Goal: Task Accomplishment & Management: Manage account settings

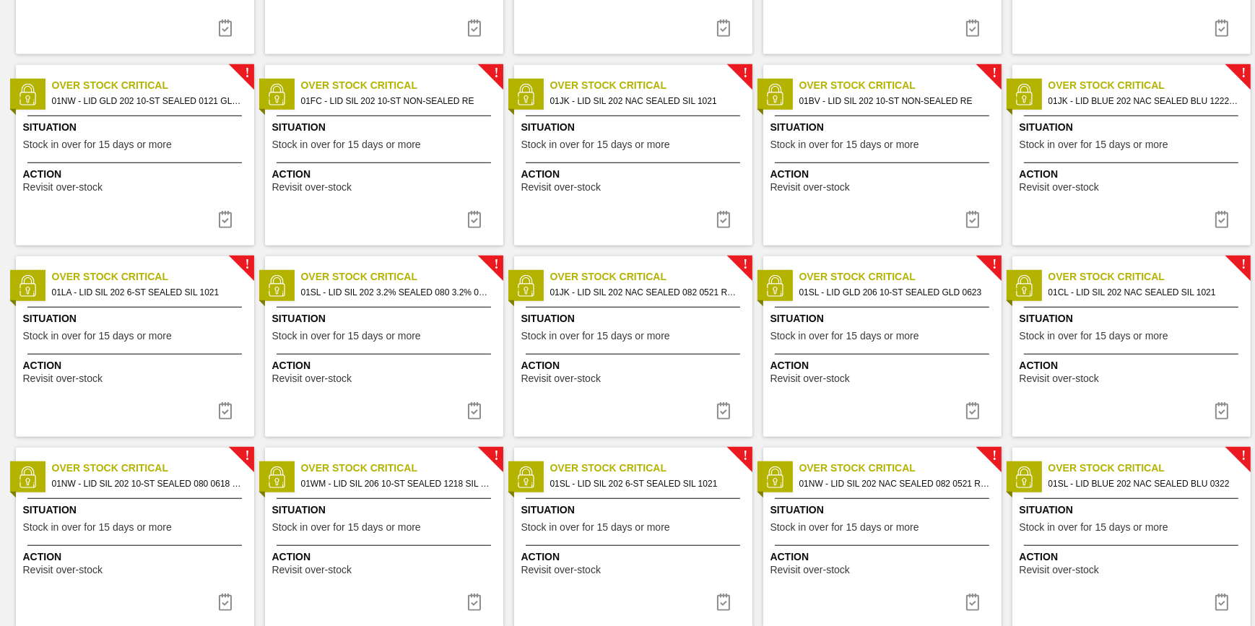
scroll to position [1430, 0]
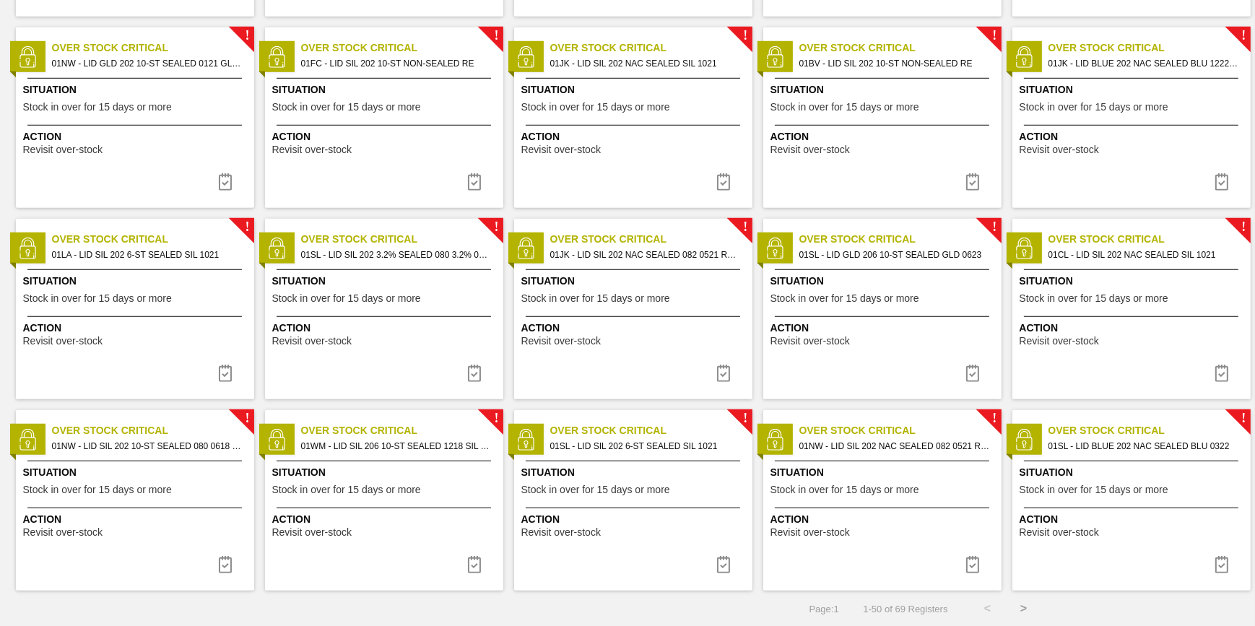
click at [1018, 607] on button ">" at bounding box center [1024, 609] width 36 height 36
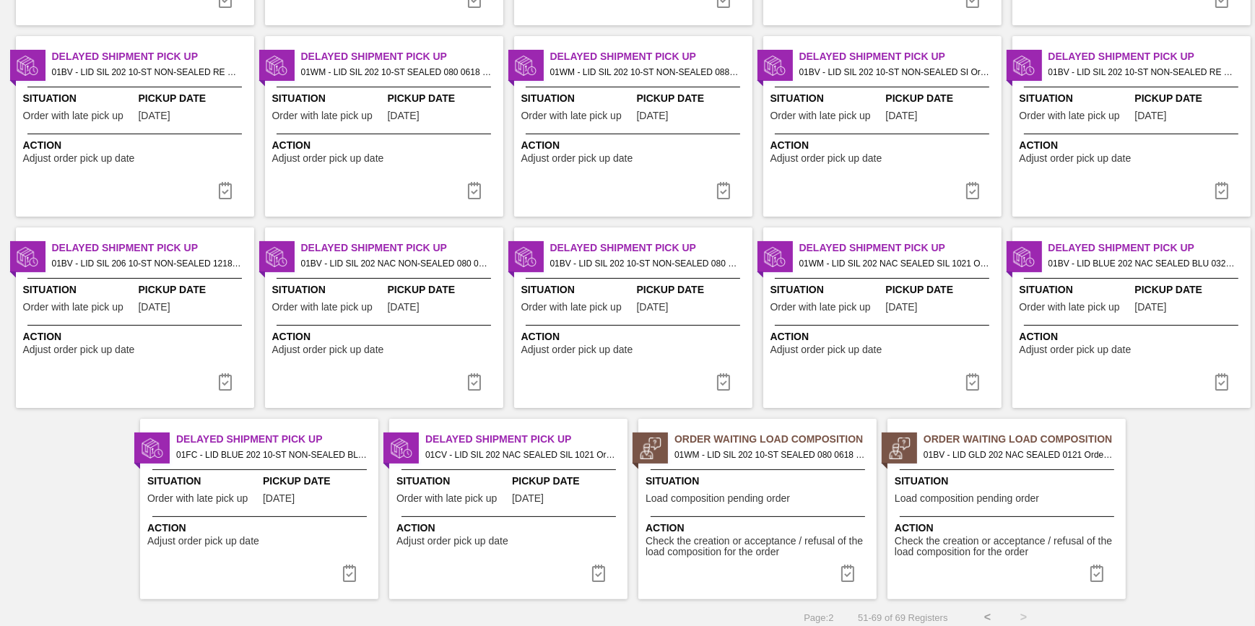
scroll to position [282, 0]
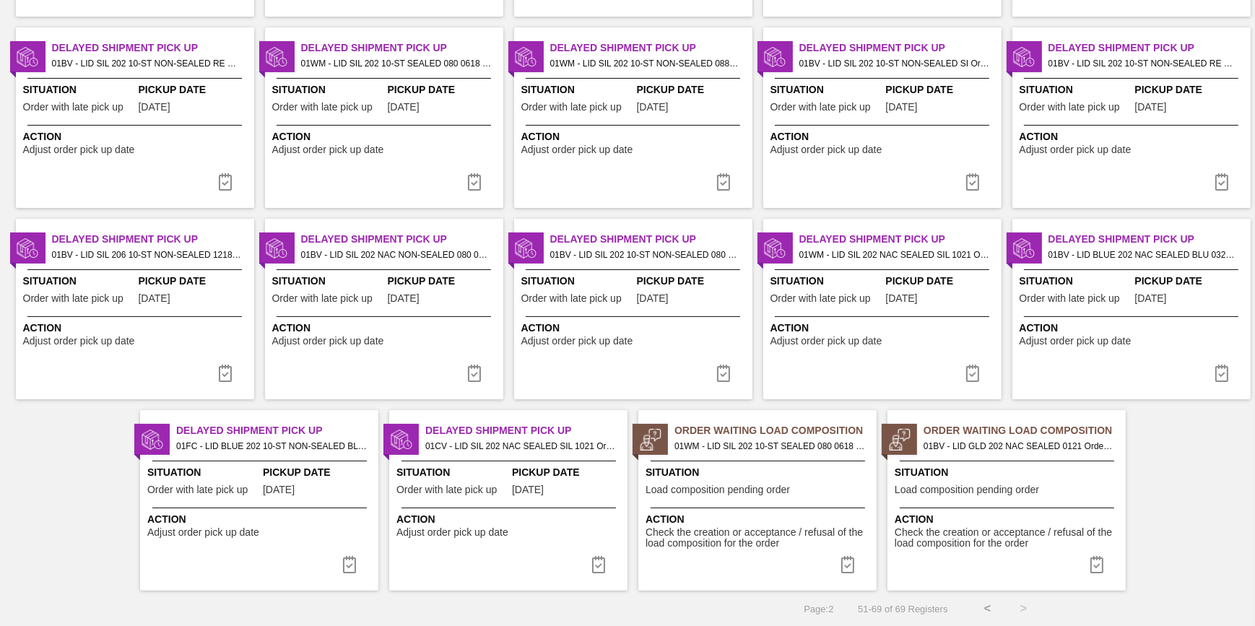
click at [983, 604] on button "<" at bounding box center [988, 609] width 36 height 36
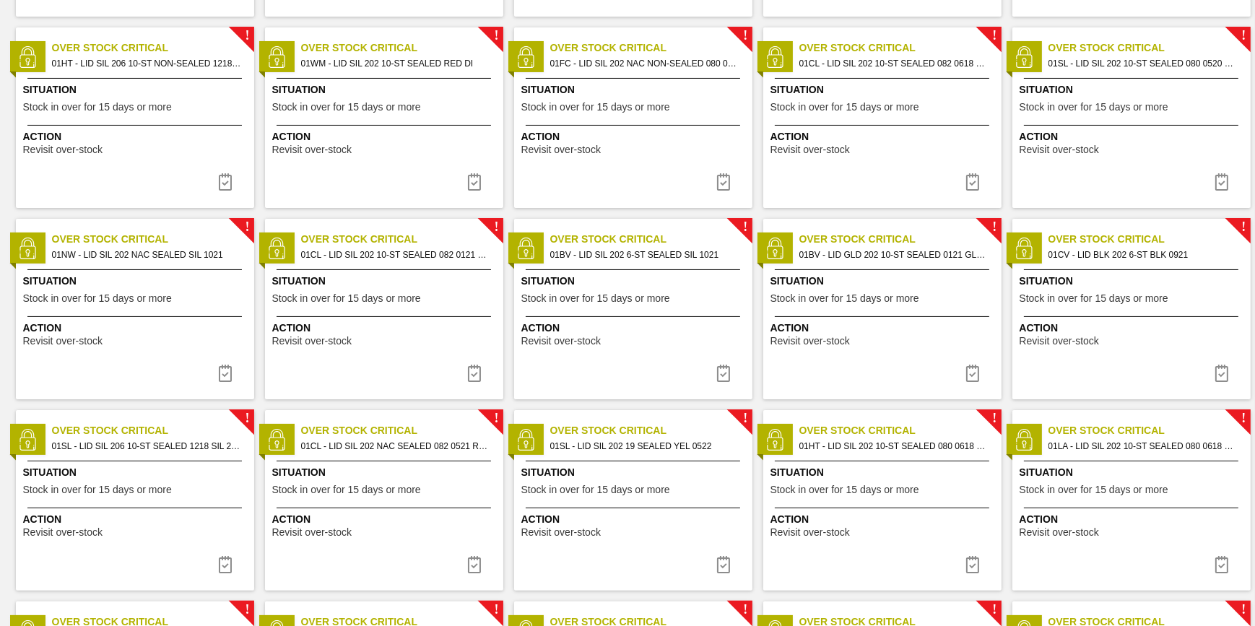
scroll to position [0, 0]
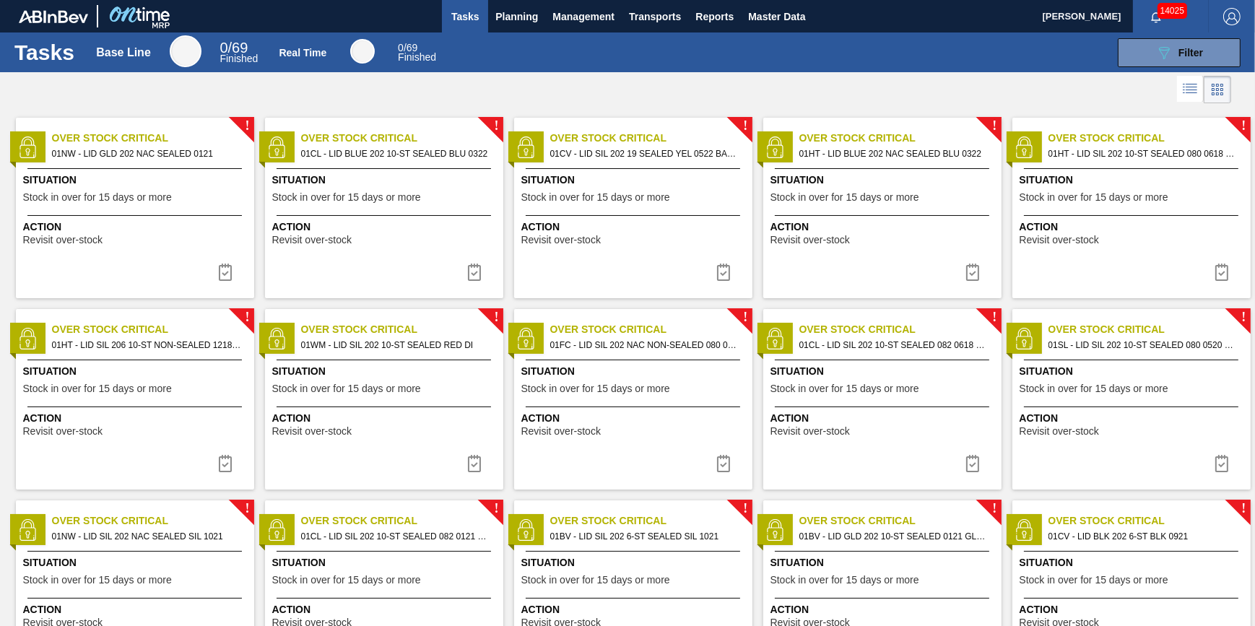
click at [137, 196] on span "Stock in over for 15 days or more" at bounding box center [97, 197] width 149 height 11
click at [1170, 56] on icon "089F7B8B-B2A5-4AFE-B5C0-19BA573D28AC" at bounding box center [1163, 52] width 17 height 17
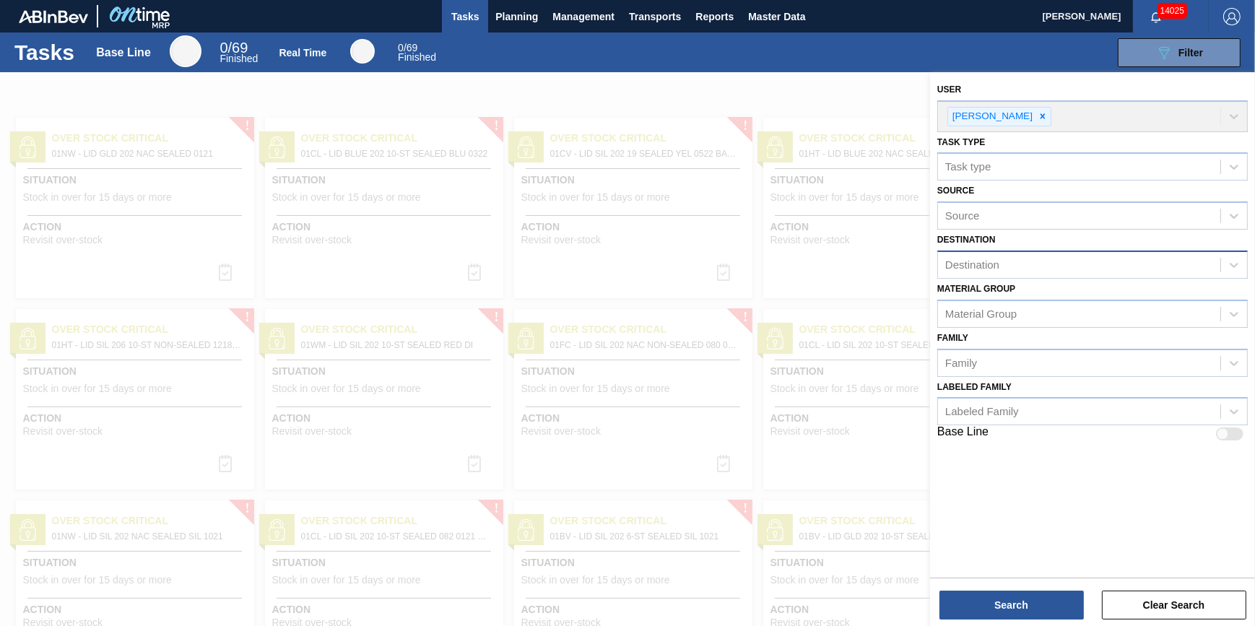
click at [1041, 263] on div "Destination" at bounding box center [1079, 265] width 282 height 21
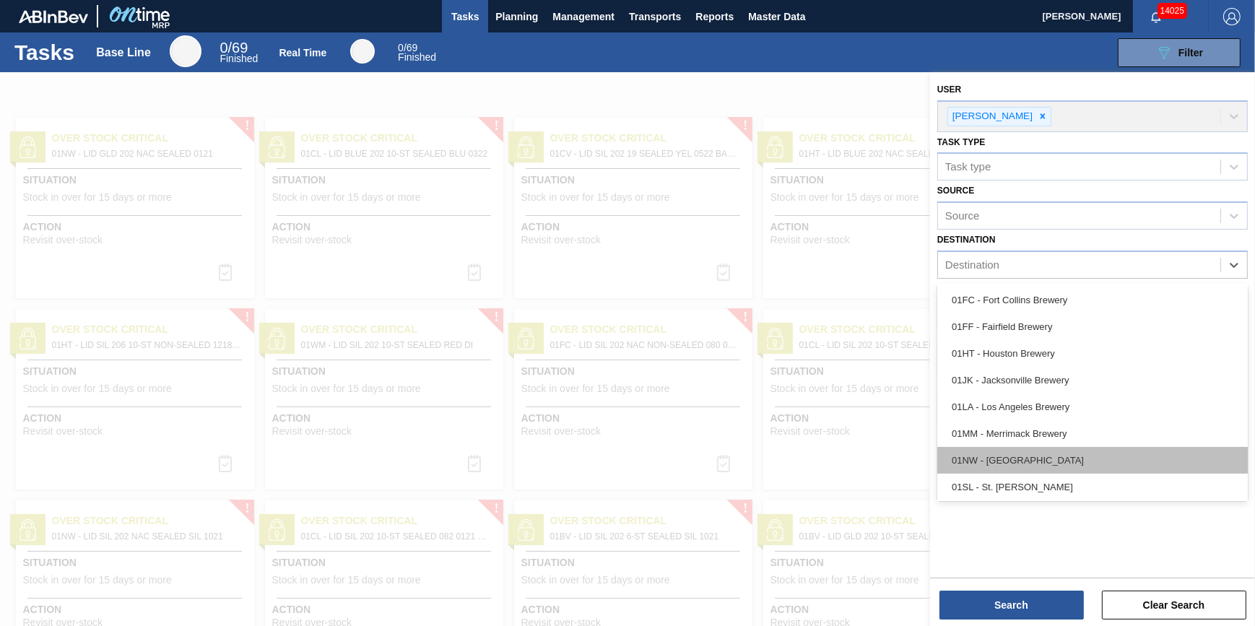
scroll to position [109, 0]
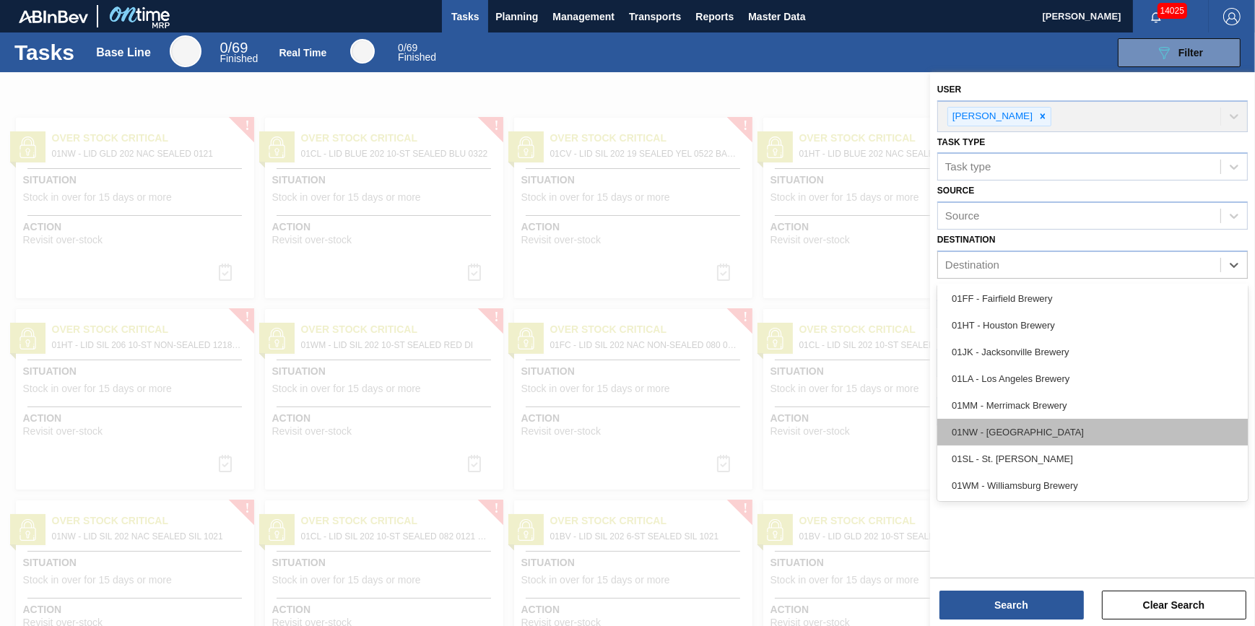
click at [1041, 425] on div "01NW - [GEOGRAPHIC_DATA]" at bounding box center [1092, 432] width 311 height 27
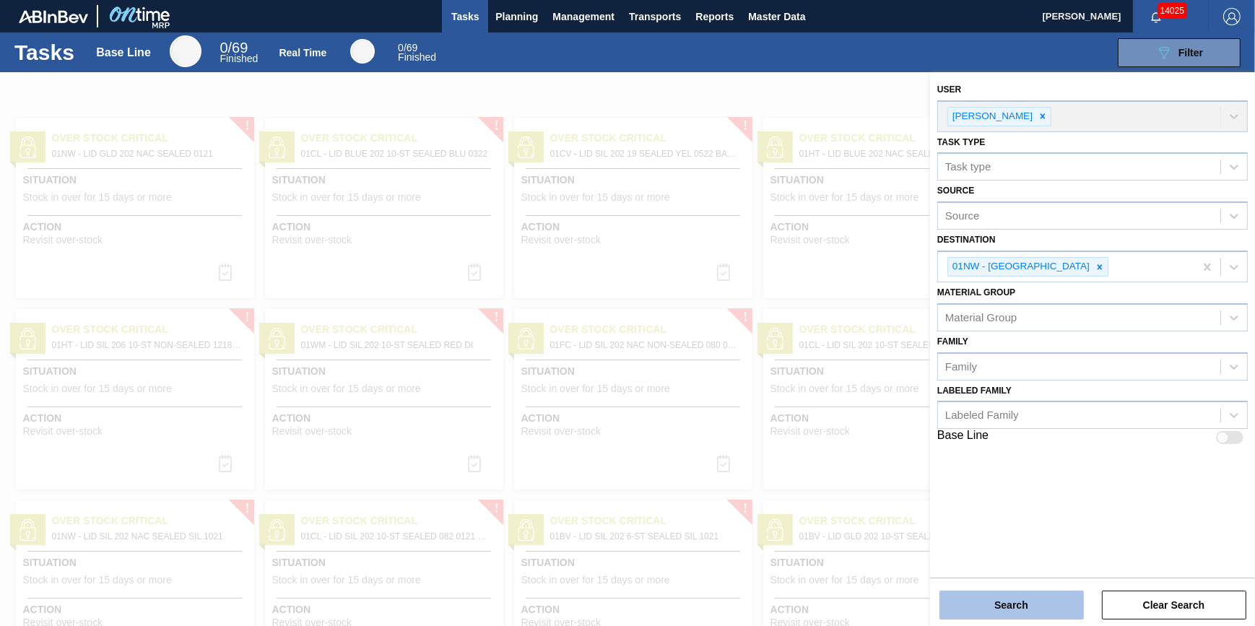
click at [1035, 599] on button "Search" at bounding box center [1011, 605] width 144 height 29
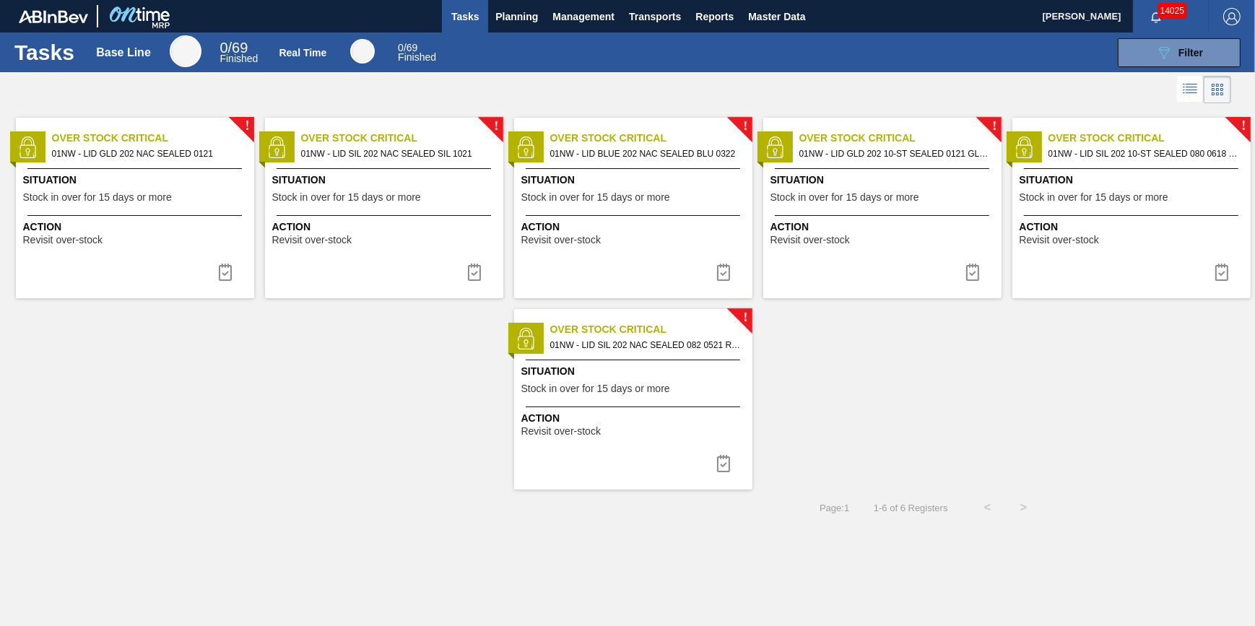
click at [208, 202] on div "Situation Stock in over for 15 days or more" at bounding box center [136, 190] width 227 height 35
click at [233, 270] on img at bounding box center [225, 272] width 17 height 17
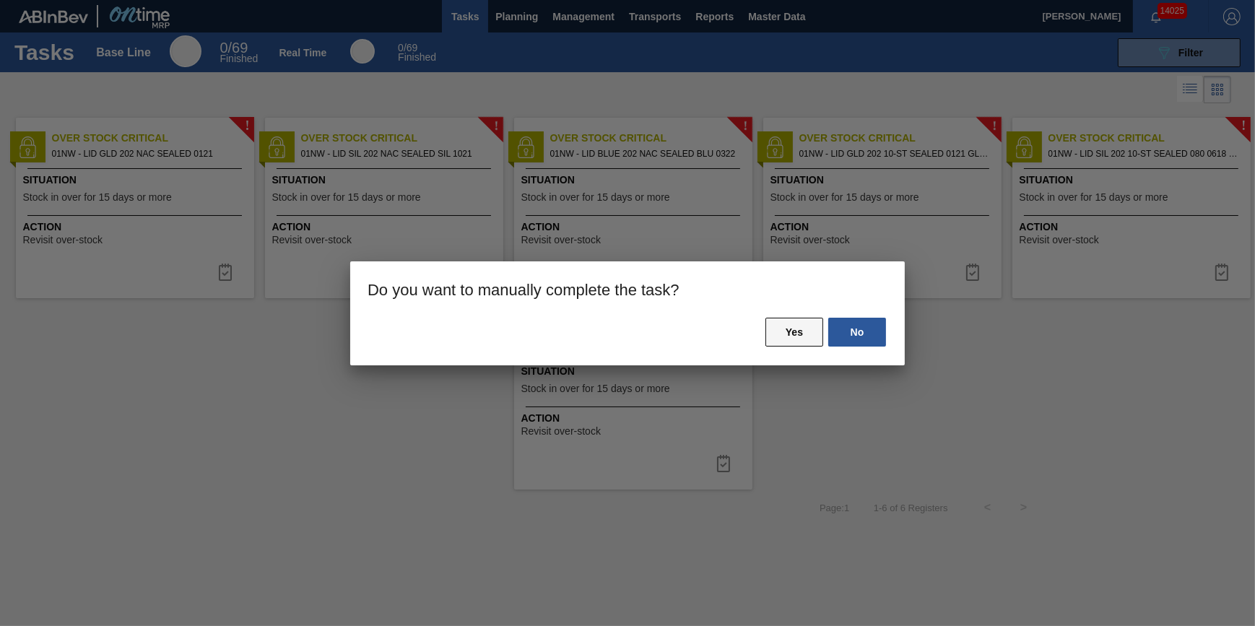
click at [789, 334] on button "Yes" at bounding box center [794, 332] width 58 height 29
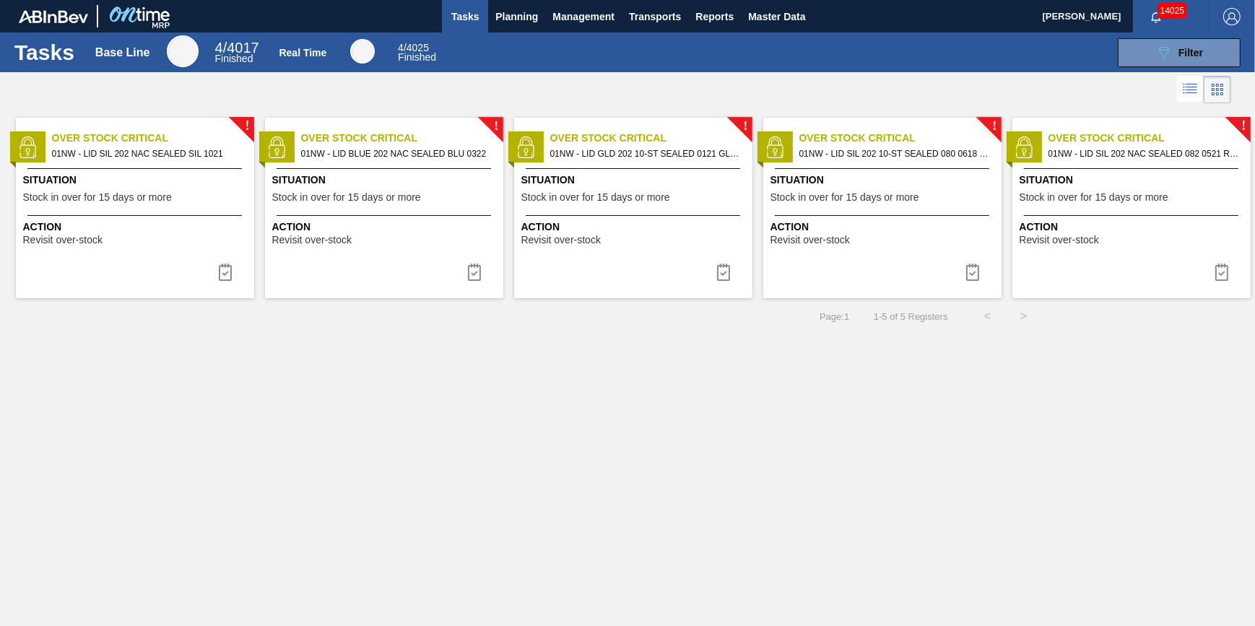
click at [108, 209] on div "! Over Stock Critical 01NW - LID SIL 202 NAC SEALED SIL 1021 Situation Stock in…" at bounding box center [135, 208] width 238 height 181
click at [231, 280] on img at bounding box center [225, 272] width 17 height 17
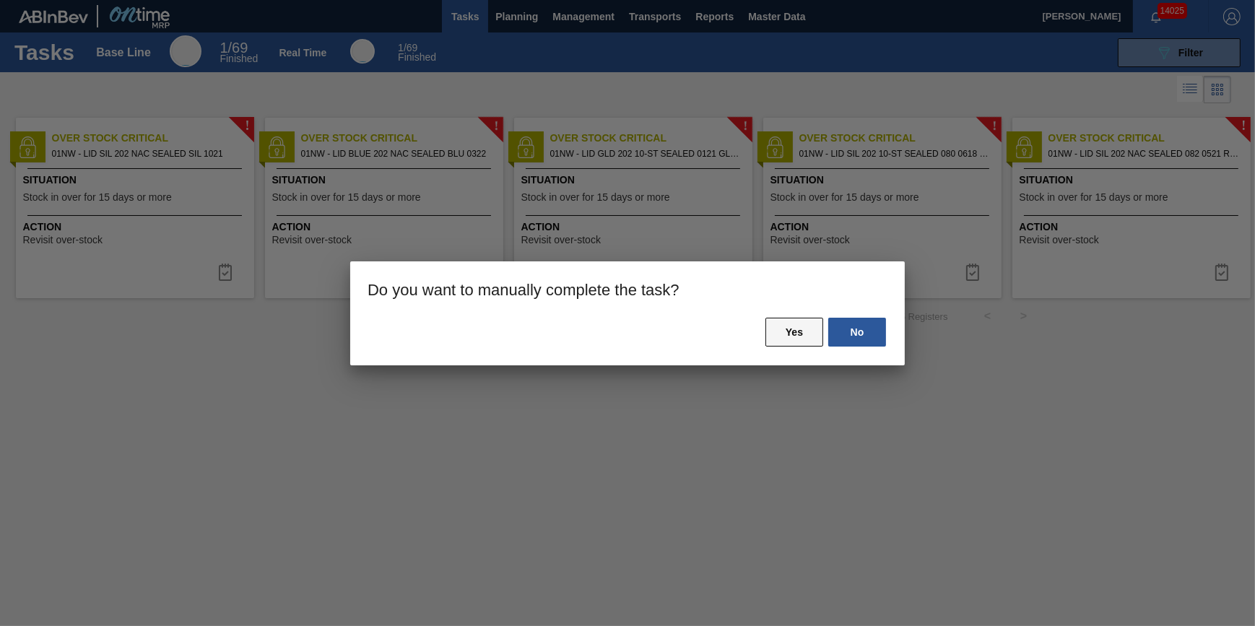
click at [773, 333] on button "Yes" at bounding box center [794, 332] width 58 height 29
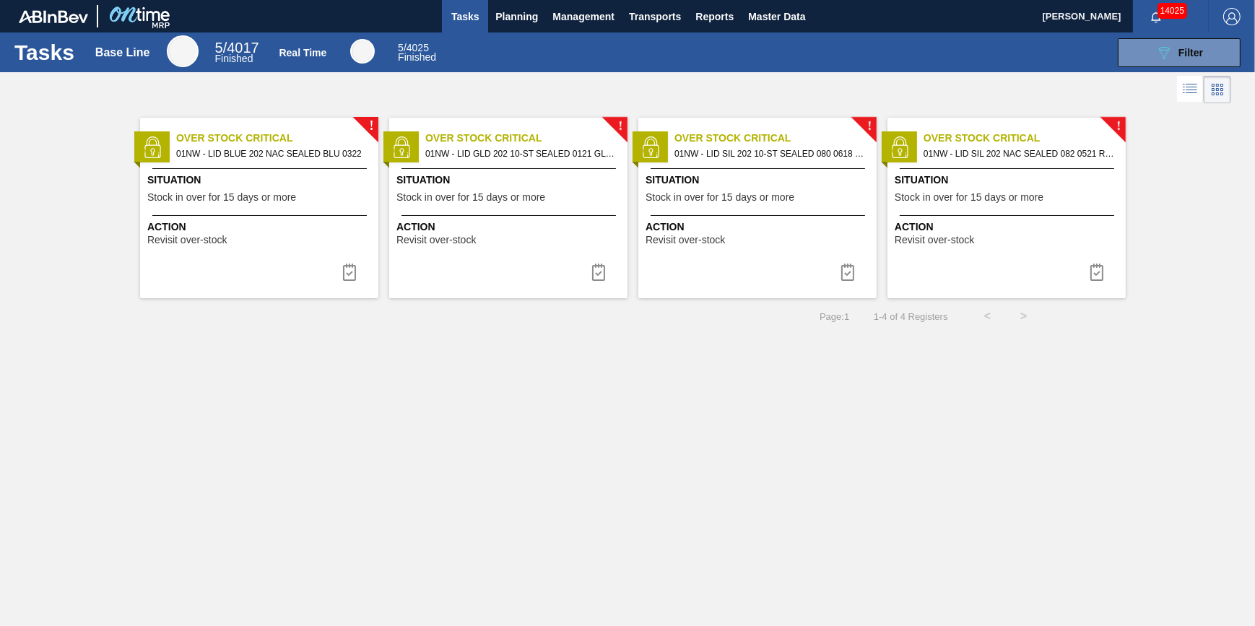
click at [235, 211] on div "! Over Stock Critical 01NW - LID BLUE 202 NAC SEALED BLU 0322 Situation Stock i…" at bounding box center [259, 208] width 238 height 181
click at [356, 274] on img at bounding box center [349, 272] width 17 height 17
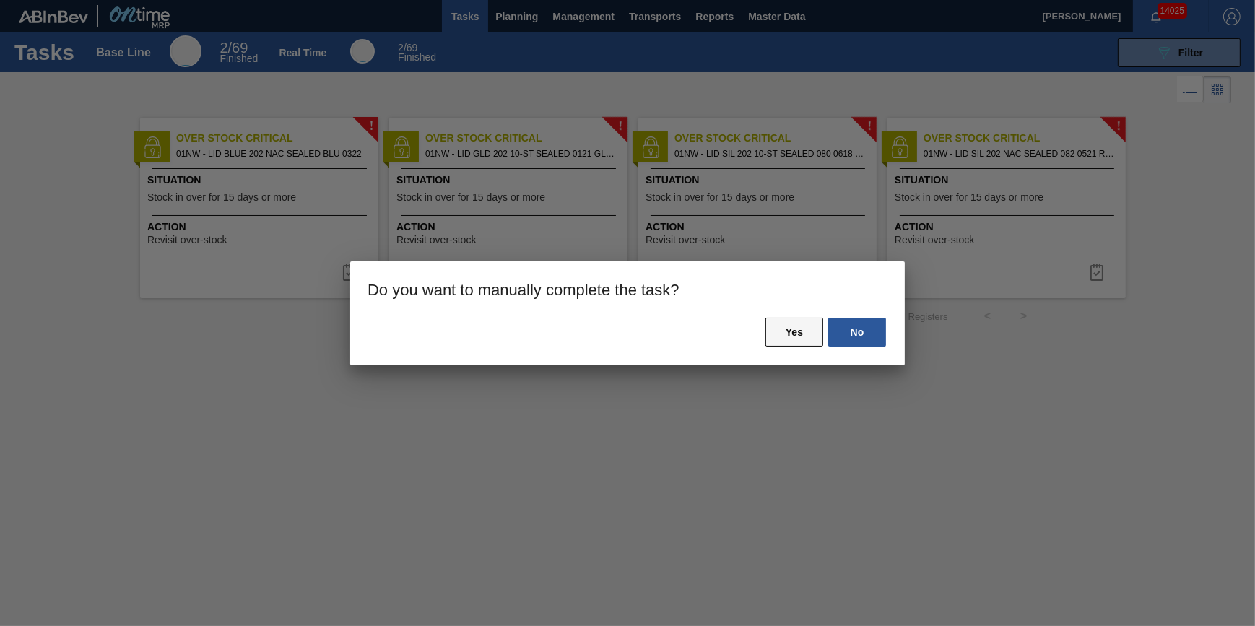
click at [781, 345] on button "Yes" at bounding box center [794, 332] width 58 height 29
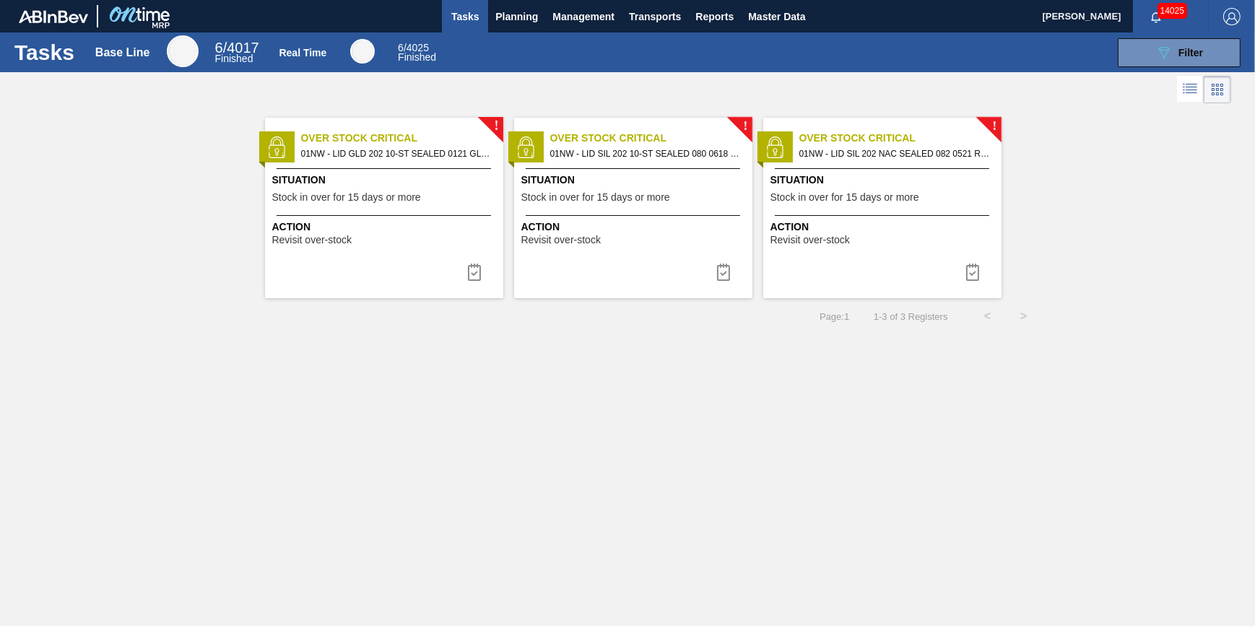
click at [341, 235] on span "Revisit over-stock" at bounding box center [311, 240] width 79 height 11
click at [599, 204] on div "Situation Stock in over for 15 days or more" at bounding box center [634, 190] width 227 height 35
click at [722, 272] on img at bounding box center [723, 272] width 17 height 17
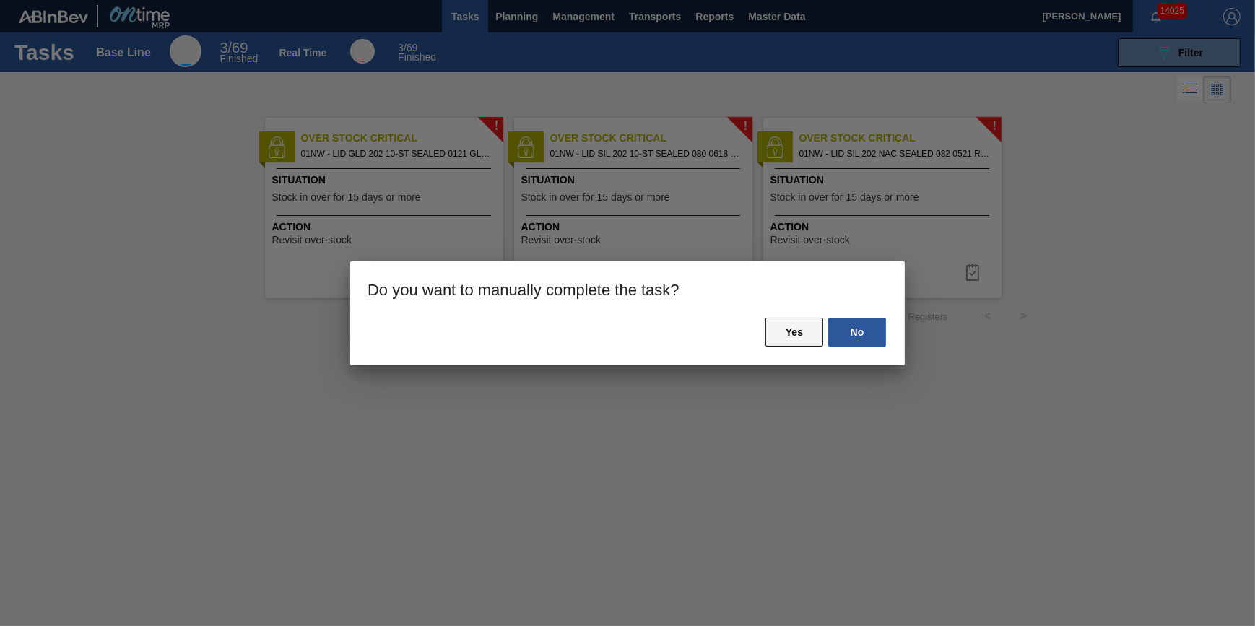
click at [768, 328] on button "Yes" at bounding box center [794, 332] width 58 height 29
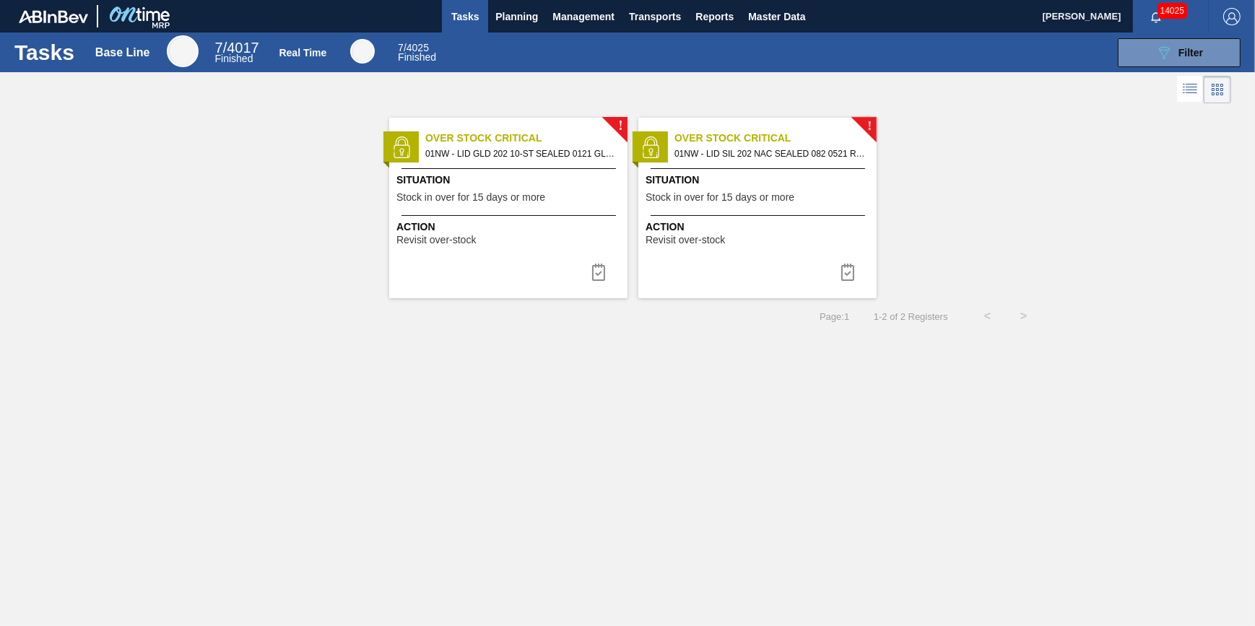
click at [700, 199] on span "Stock in over for 15 days or more" at bounding box center [720, 197] width 149 height 11
click at [858, 273] on button at bounding box center [847, 272] width 35 height 29
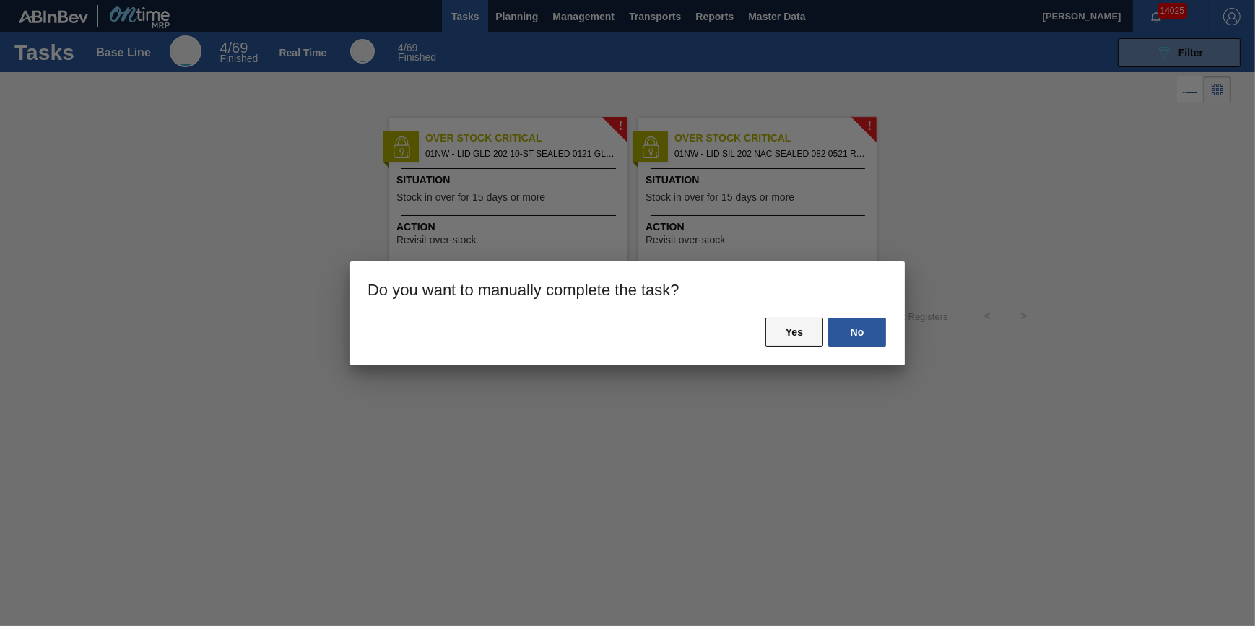
click at [791, 332] on button "Yes" at bounding box center [794, 332] width 58 height 29
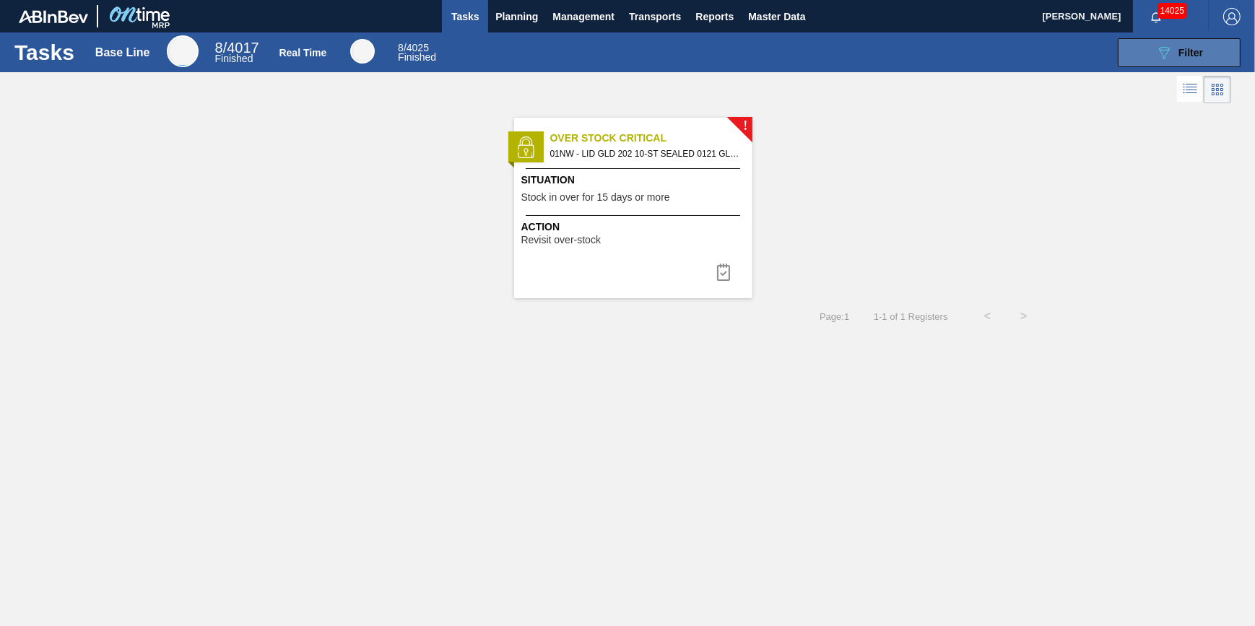
click at [1137, 51] on button "089F7B8B-B2A5-4AFE-B5C0-19BA573D28AC Filter" at bounding box center [1179, 52] width 123 height 29
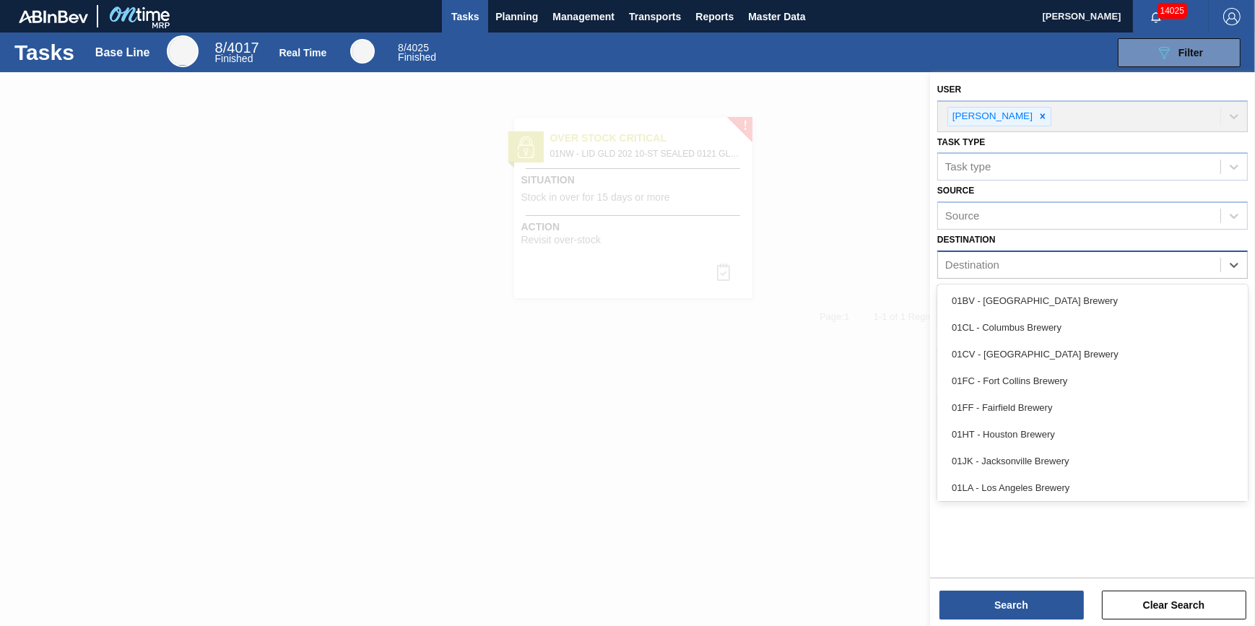
click at [1189, 268] on div "Destination" at bounding box center [1079, 265] width 282 height 21
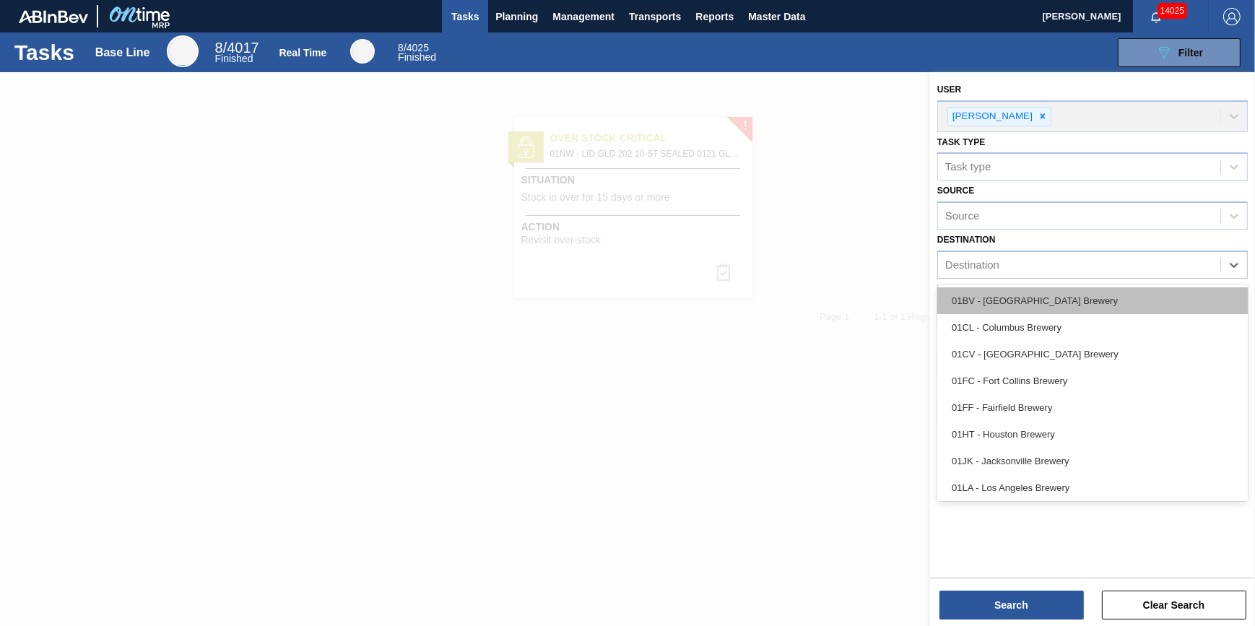
click at [1157, 293] on div "01BV - [GEOGRAPHIC_DATA] Brewery" at bounding box center [1092, 300] width 311 height 27
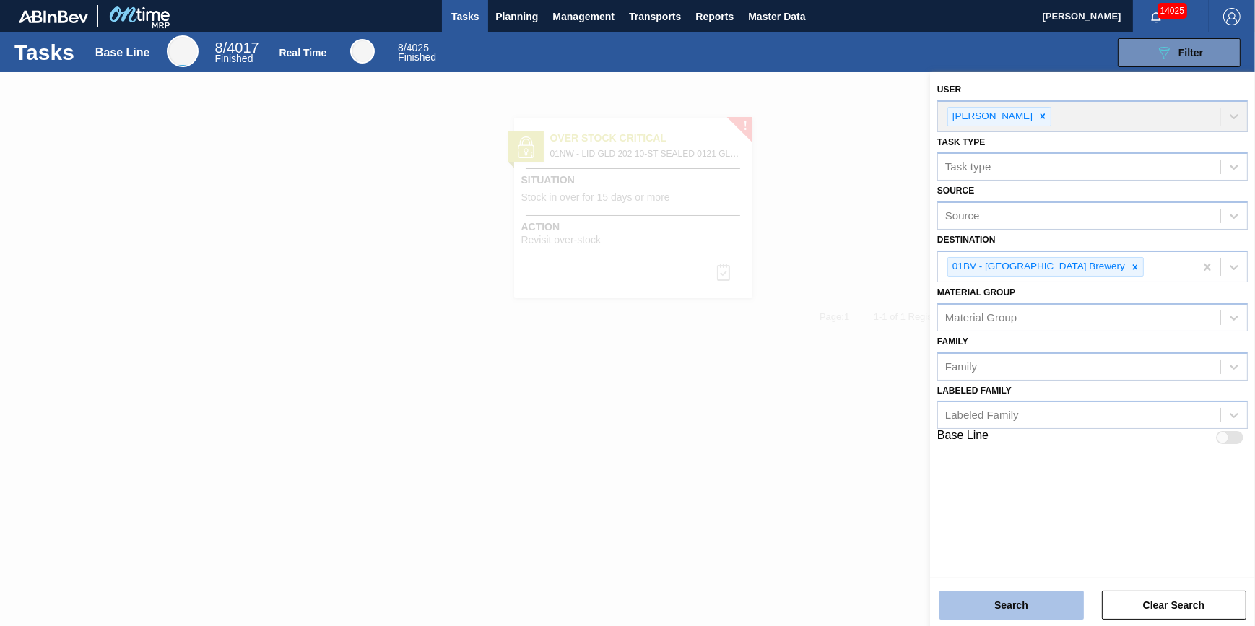
click at [1010, 601] on button "Search" at bounding box center [1011, 605] width 144 height 29
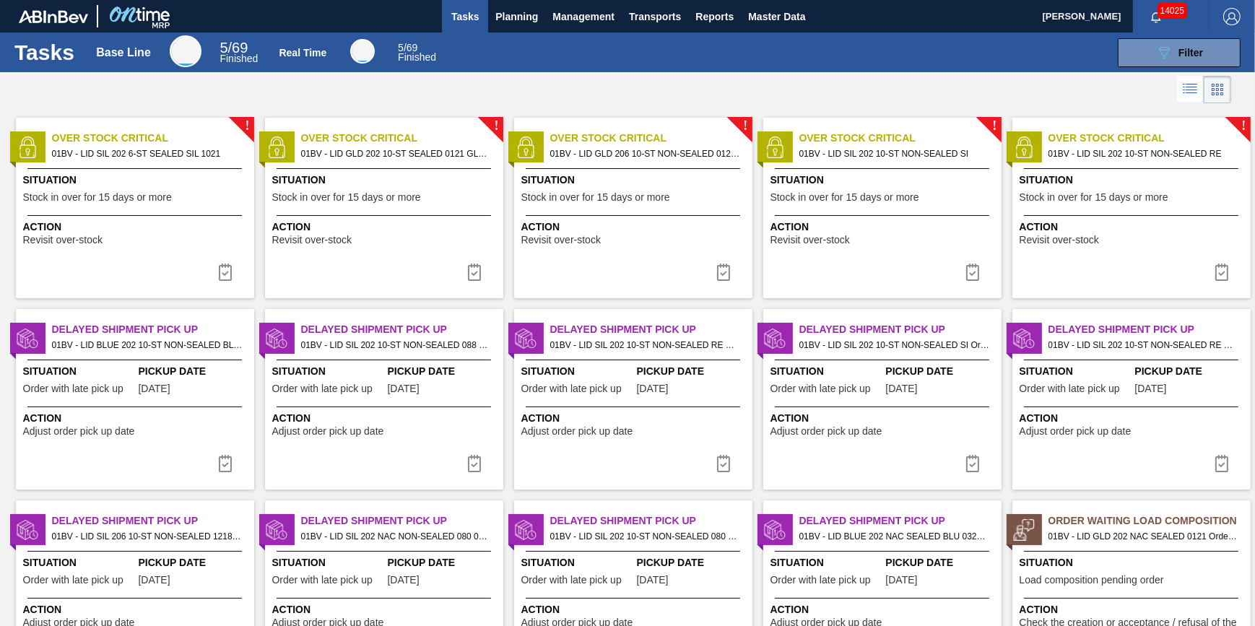
click at [156, 198] on span "Stock in over for 15 days or more" at bounding box center [97, 197] width 149 height 11
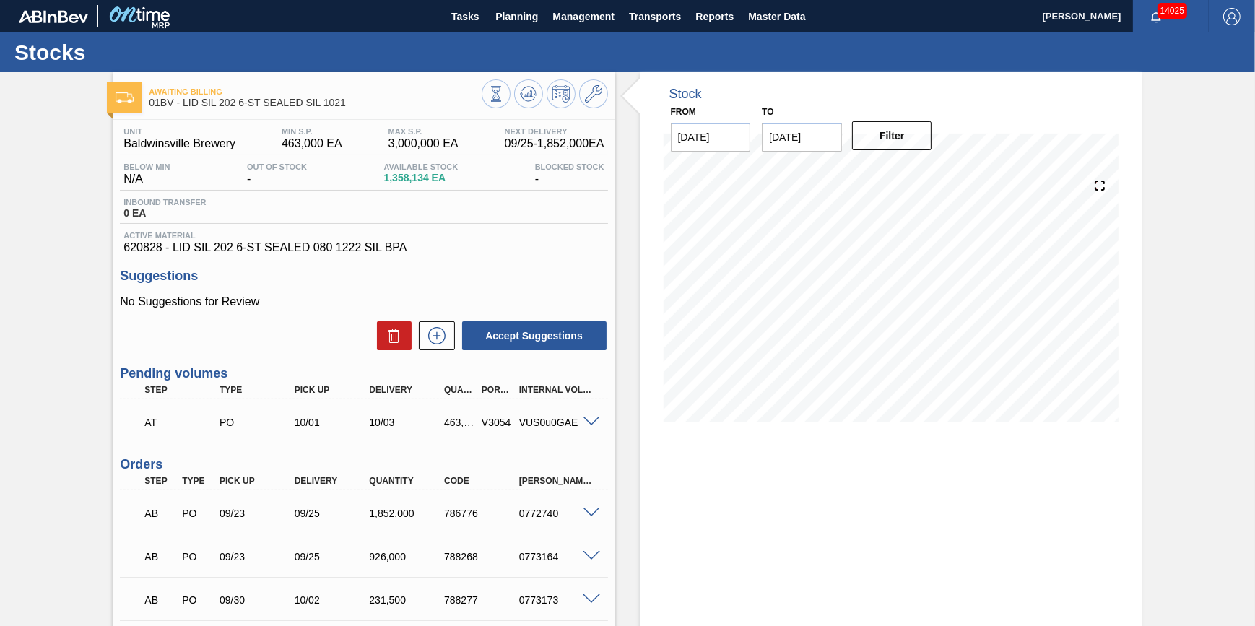
click at [597, 422] on span at bounding box center [591, 422] width 17 height 11
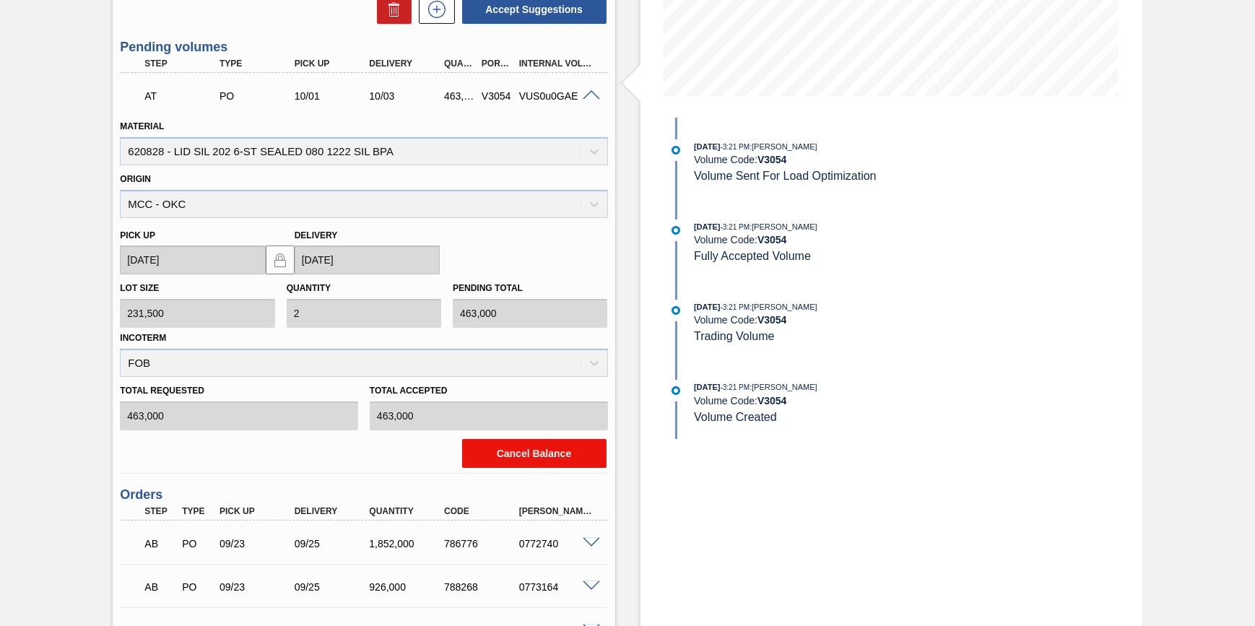
scroll to position [328, 0]
click at [562, 451] on button "Cancel Balance" at bounding box center [534, 452] width 144 height 29
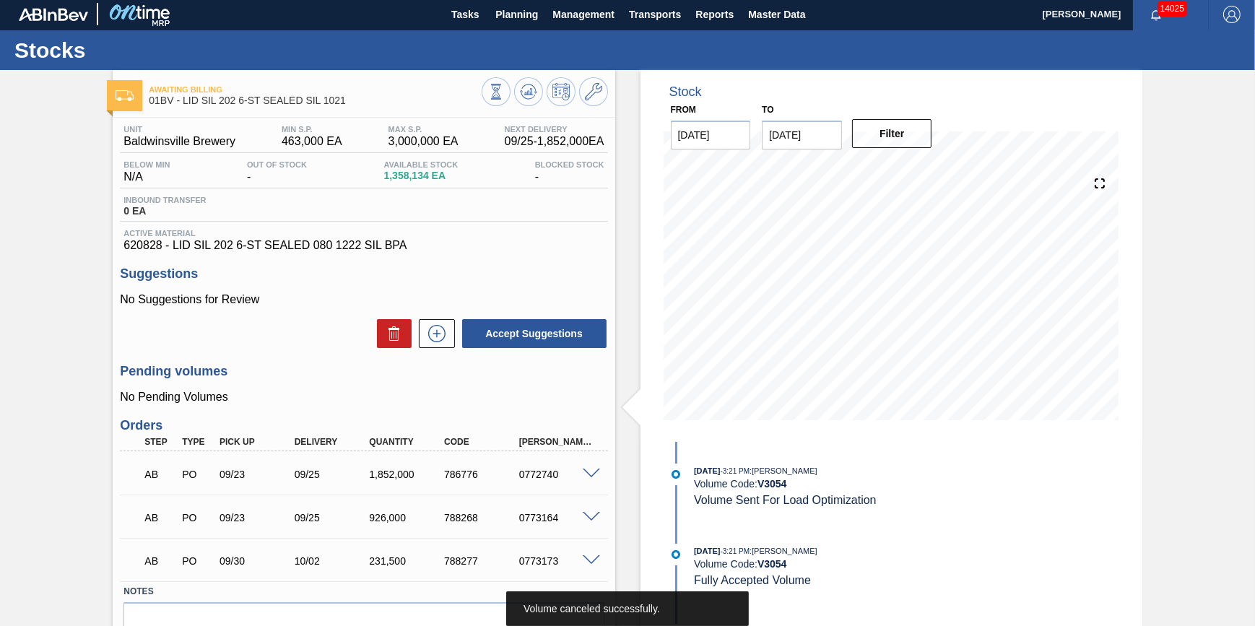
scroll to position [0, 0]
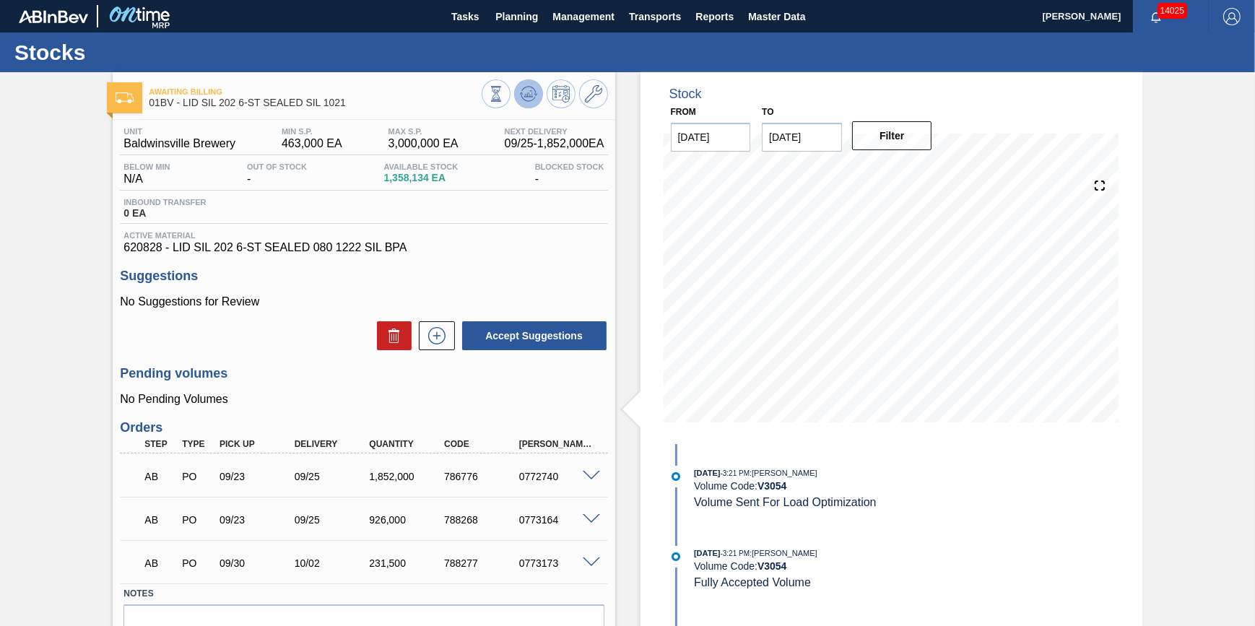
click at [527, 94] on icon at bounding box center [527, 95] width 1 height 4
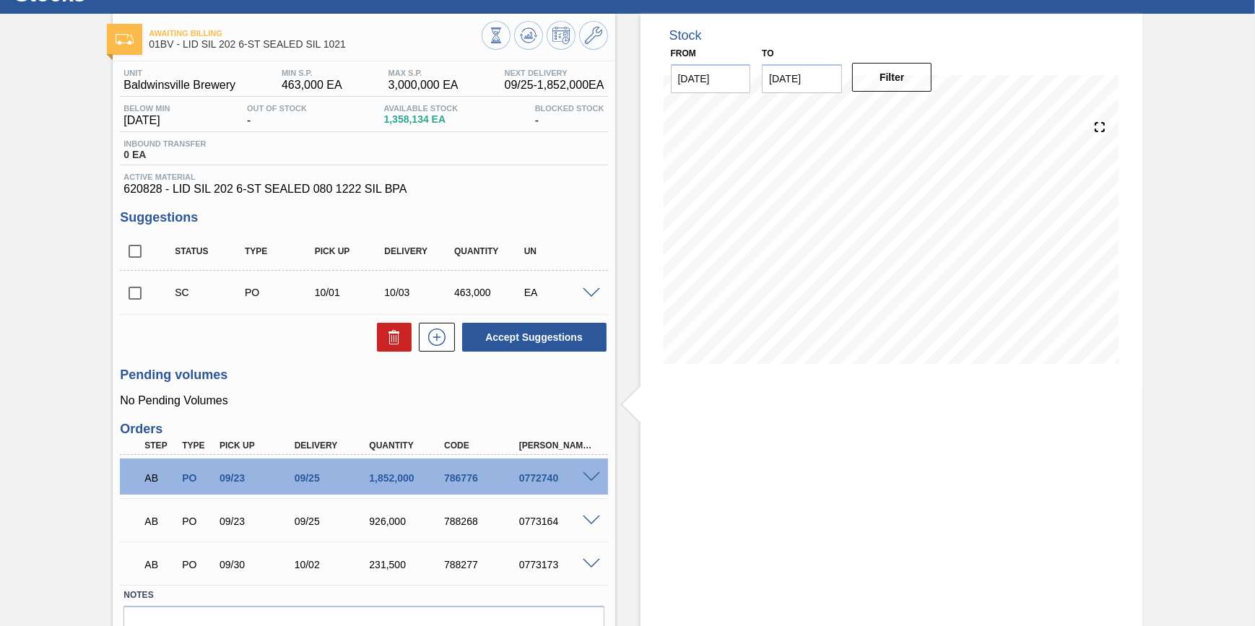
scroll to position [131, 0]
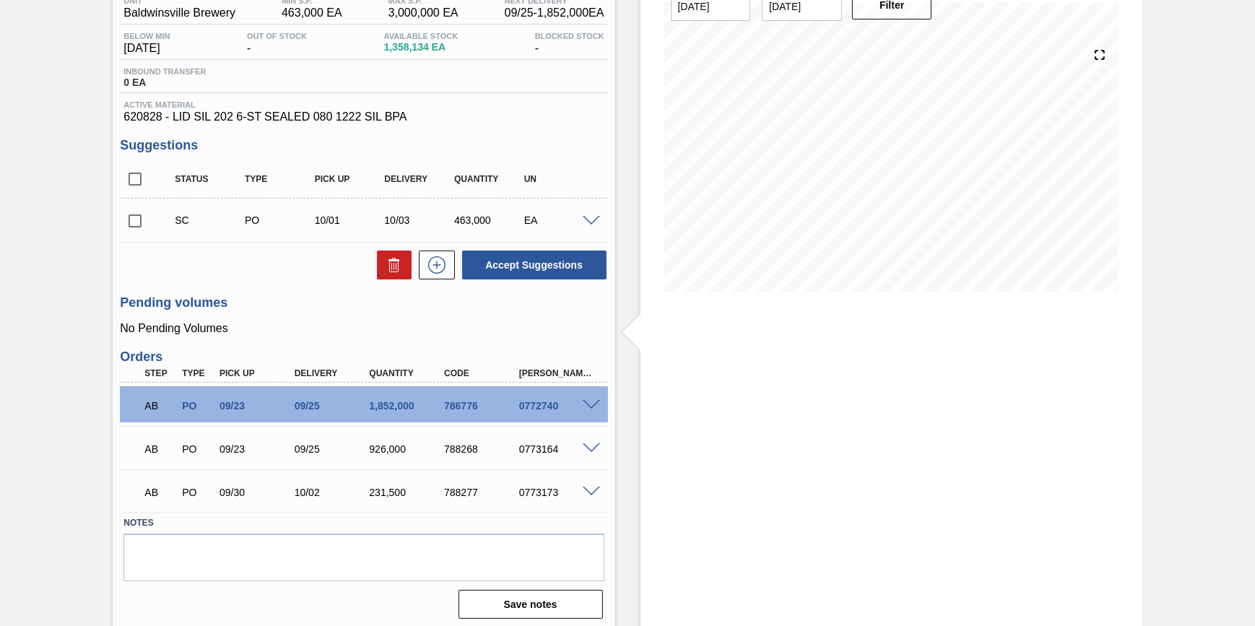
click at [586, 453] on span at bounding box center [591, 448] width 17 height 11
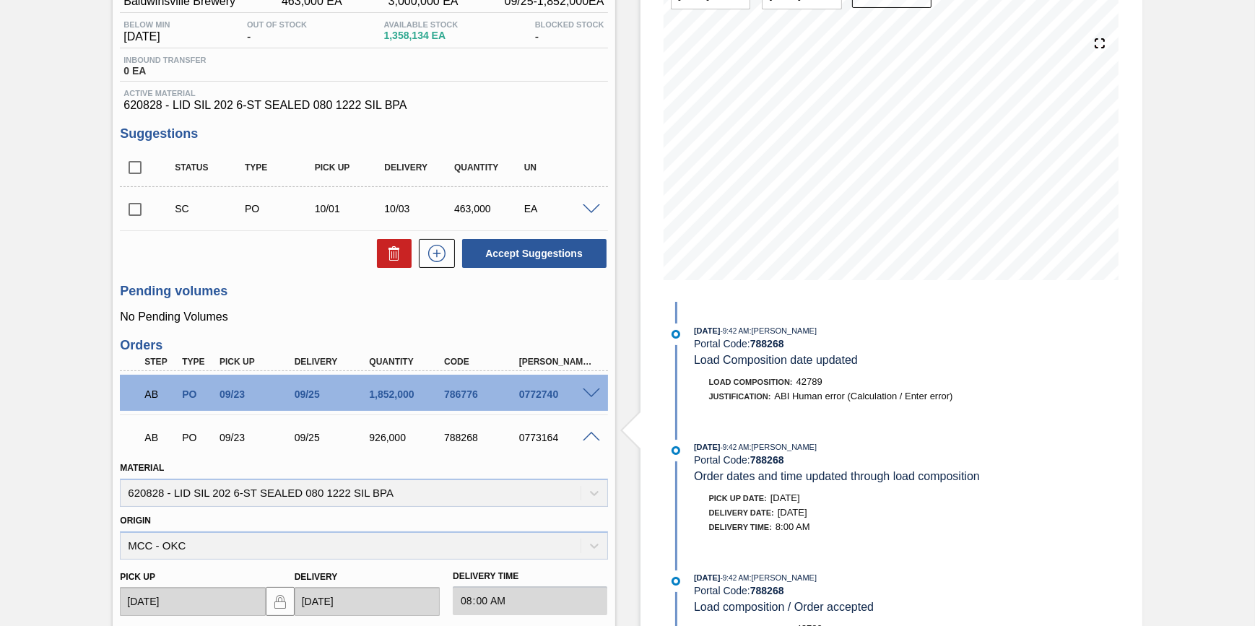
scroll to position [29, 0]
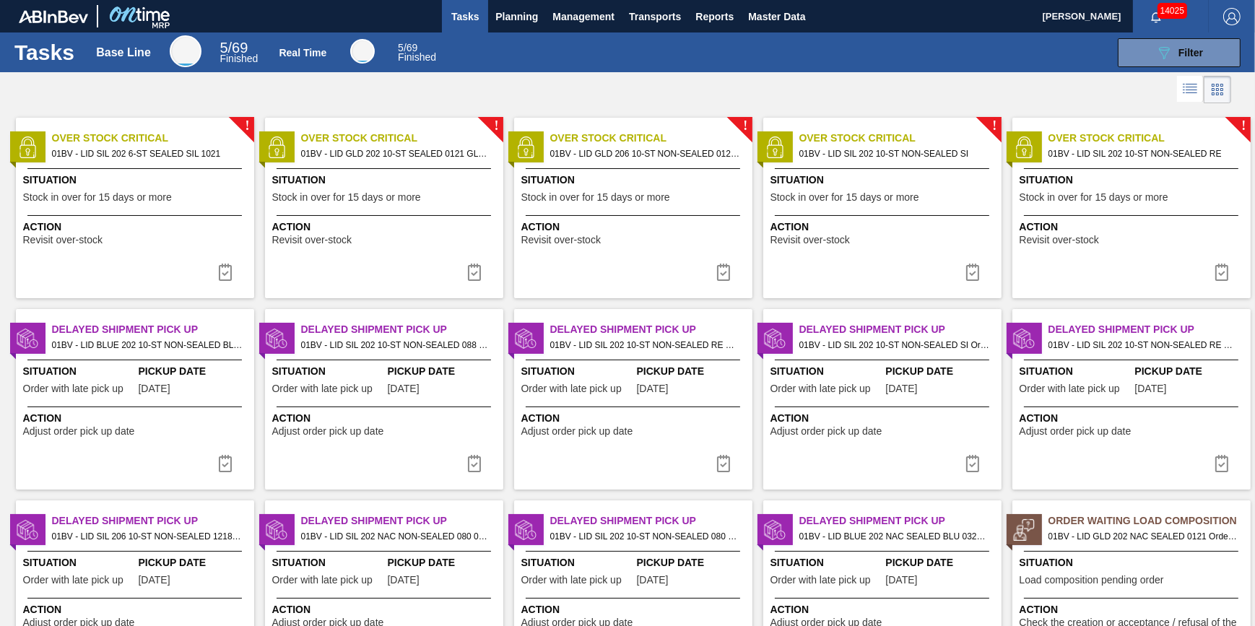
click at [154, 188] on div "Situation Stock in over for 15 days or more" at bounding box center [136, 190] width 227 height 35
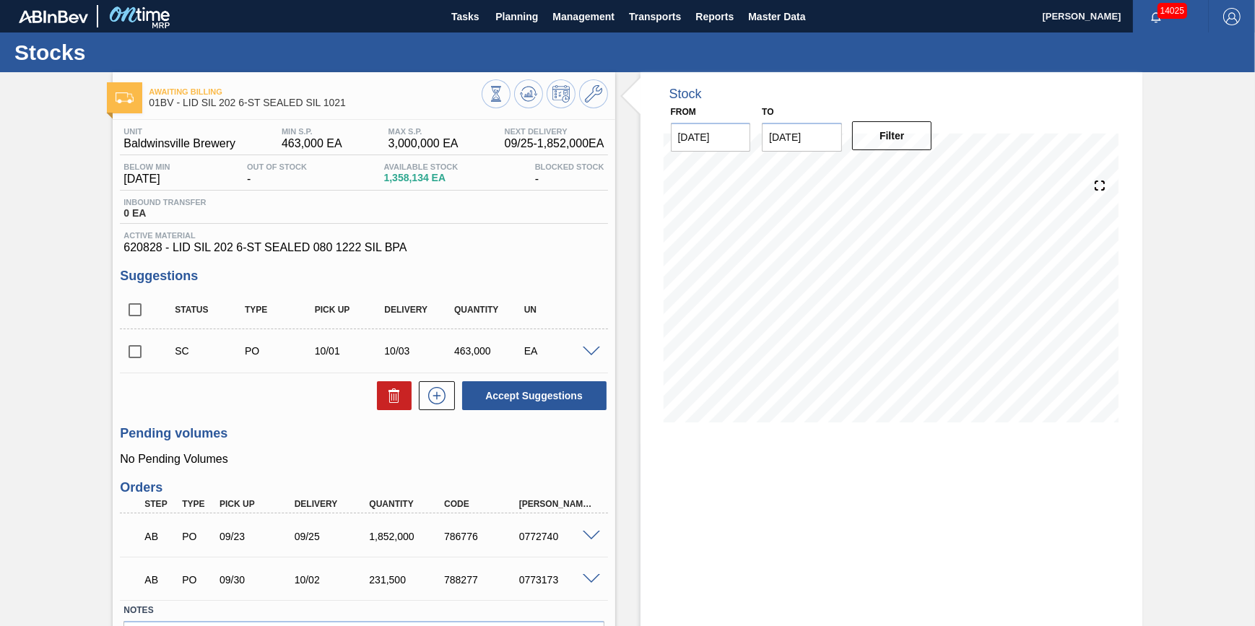
click at [513, 68] on div "Stocks" at bounding box center [627, 52] width 1255 height 40
click at [526, 85] on icon at bounding box center [528, 93] width 17 height 17
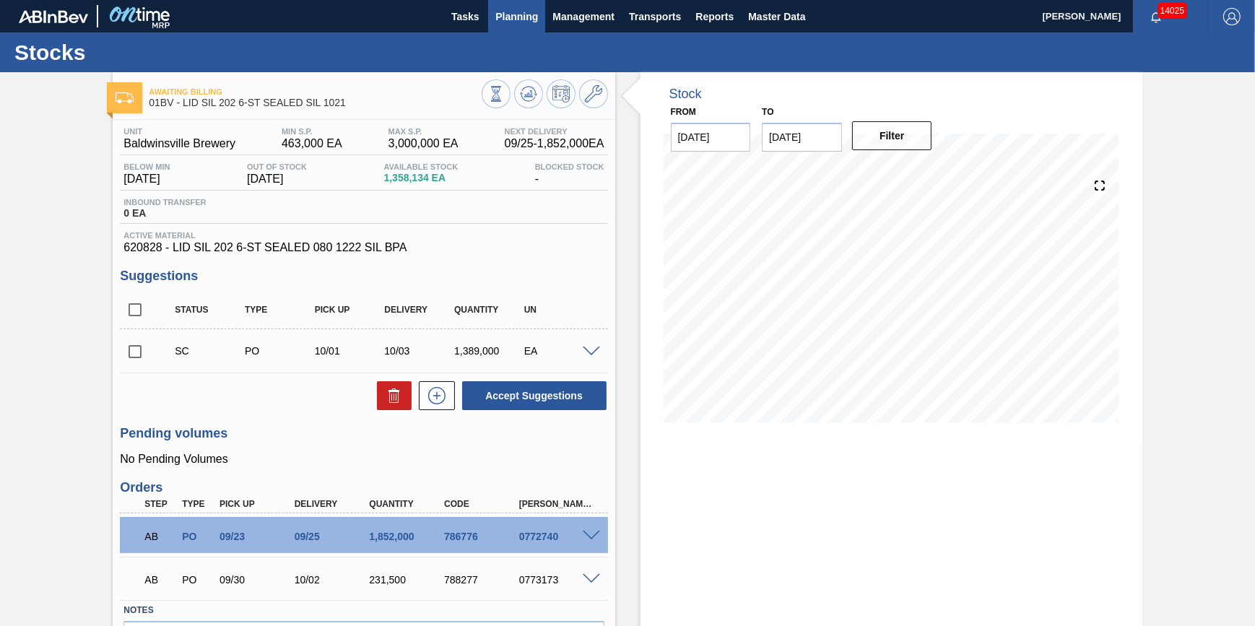
click at [516, 25] on button "Planning" at bounding box center [516, 16] width 57 height 32
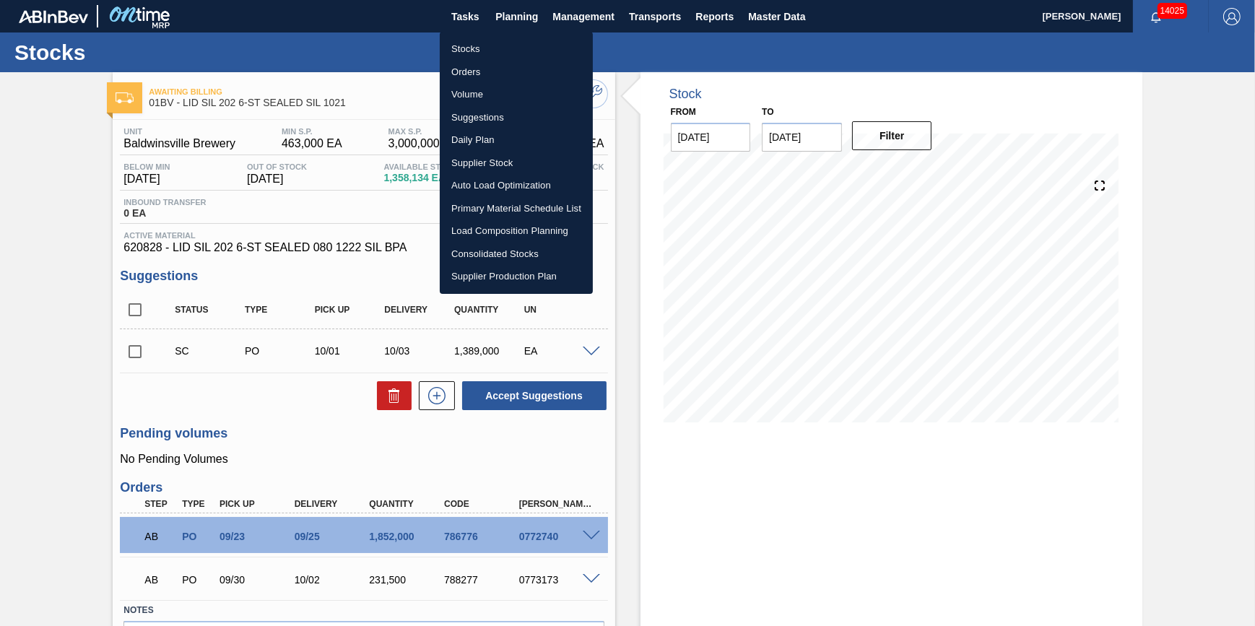
click at [513, 50] on li "Stocks" at bounding box center [516, 49] width 153 height 23
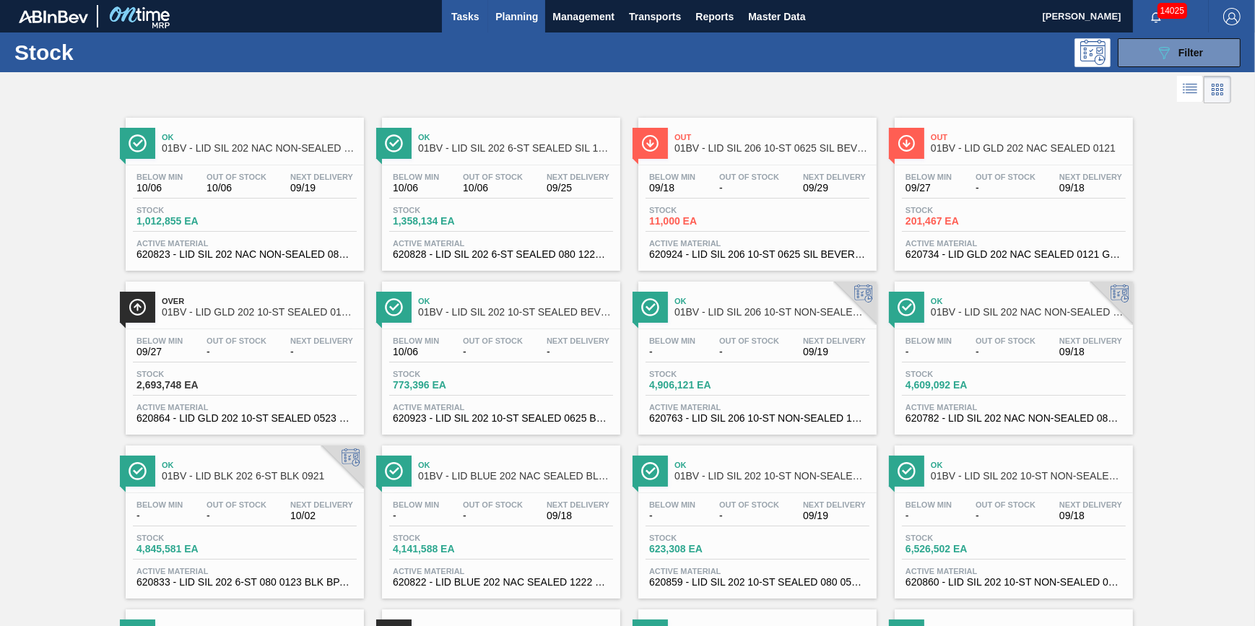
click at [466, 17] on span "Tasks" at bounding box center [465, 16] width 32 height 17
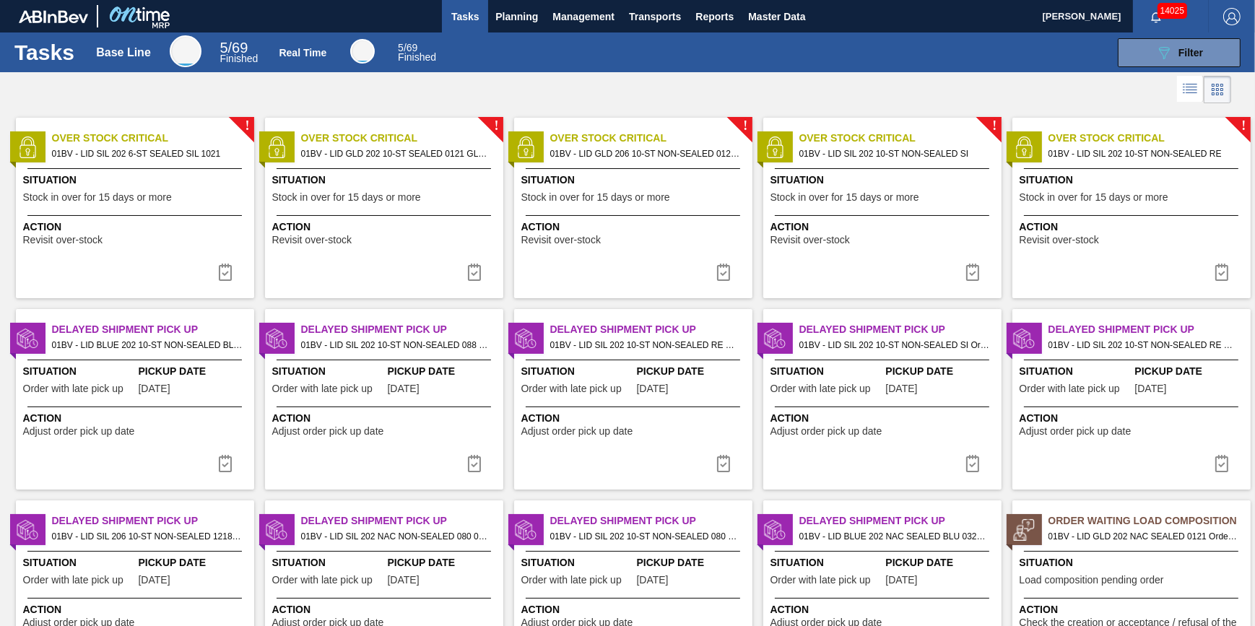
click at [199, 212] on div "! Over Stock Critical 01BV - LID SIL 202 6-ST SEALED SIL 1021 Situation Stock i…" at bounding box center [135, 208] width 238 height 181
click at [222, 270] on img at bounding box center [225, 272] width 17 height 17
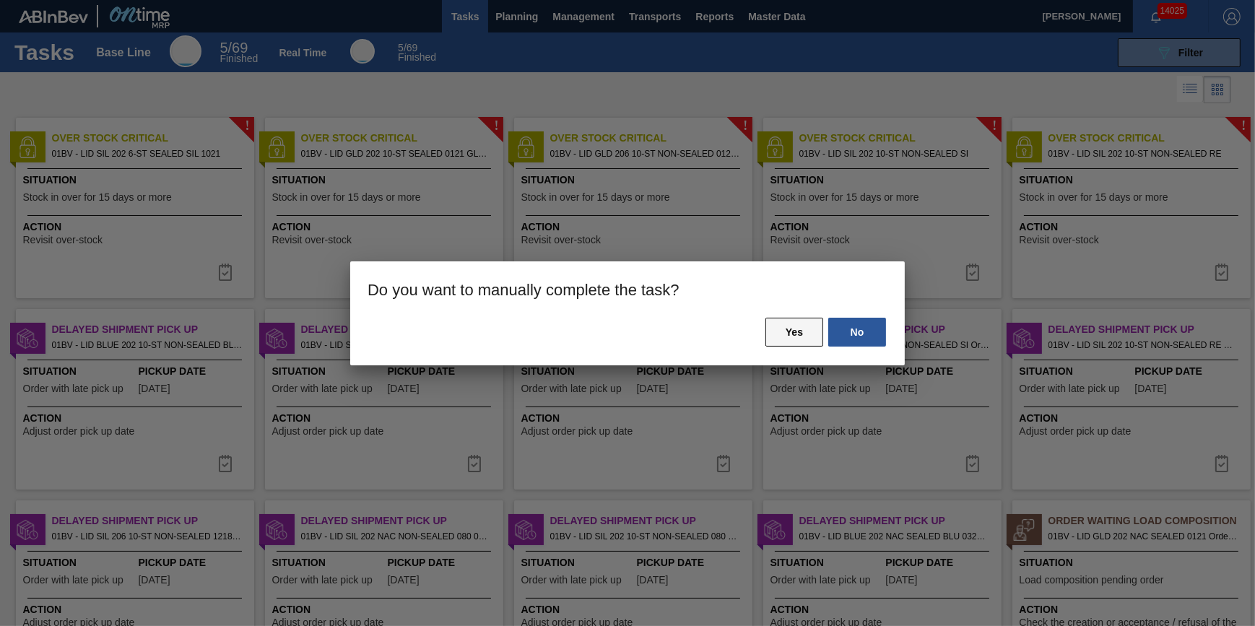
click at [767, 332] on button "Yes" at bounding box center [794, 332] width 58 height 29
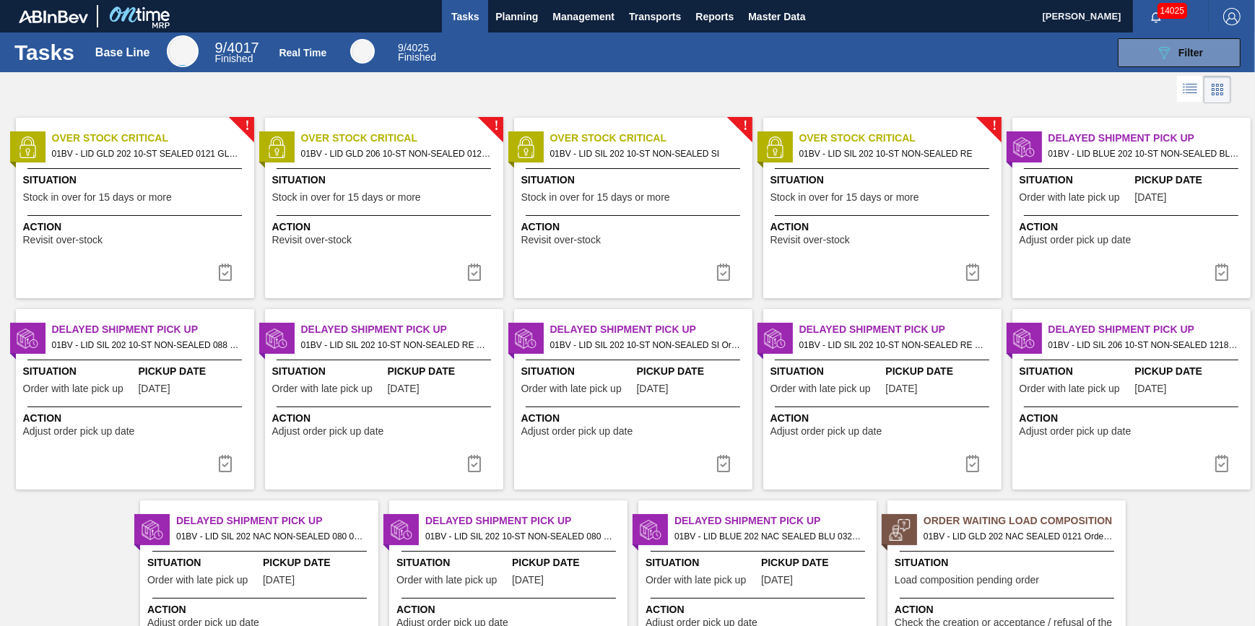
click at [155, 168] on div at bounding box center [134, 168] width 214 height 1
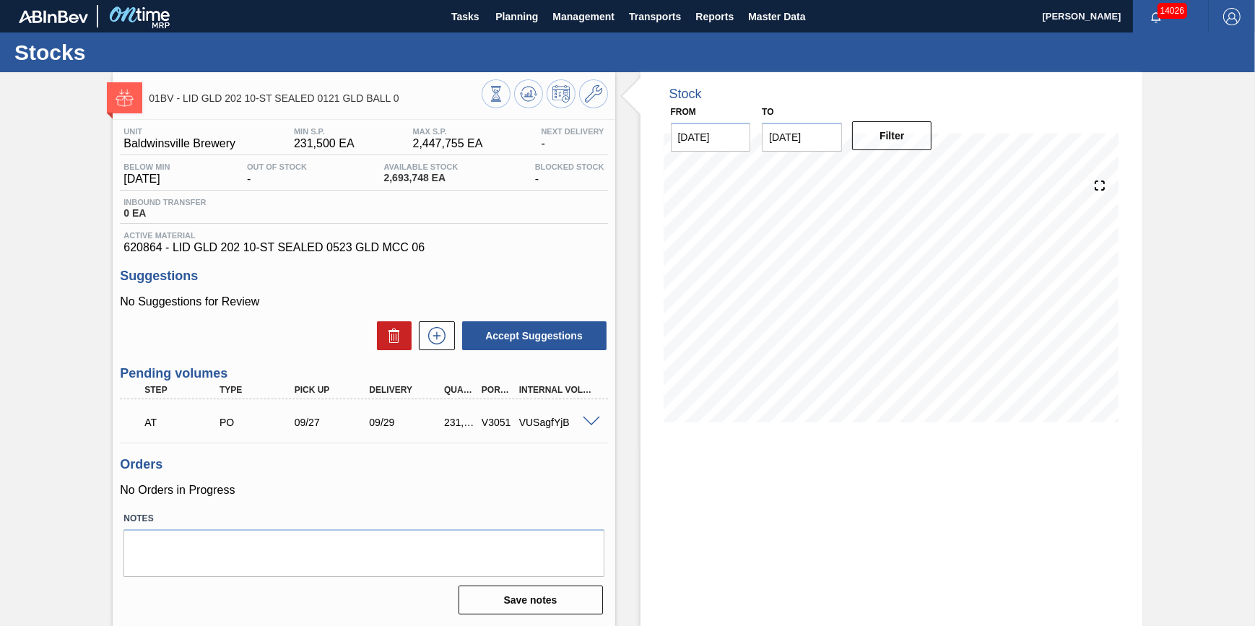
click at [589, 425] on span at bounding box center [591, 422] width 17 height 11
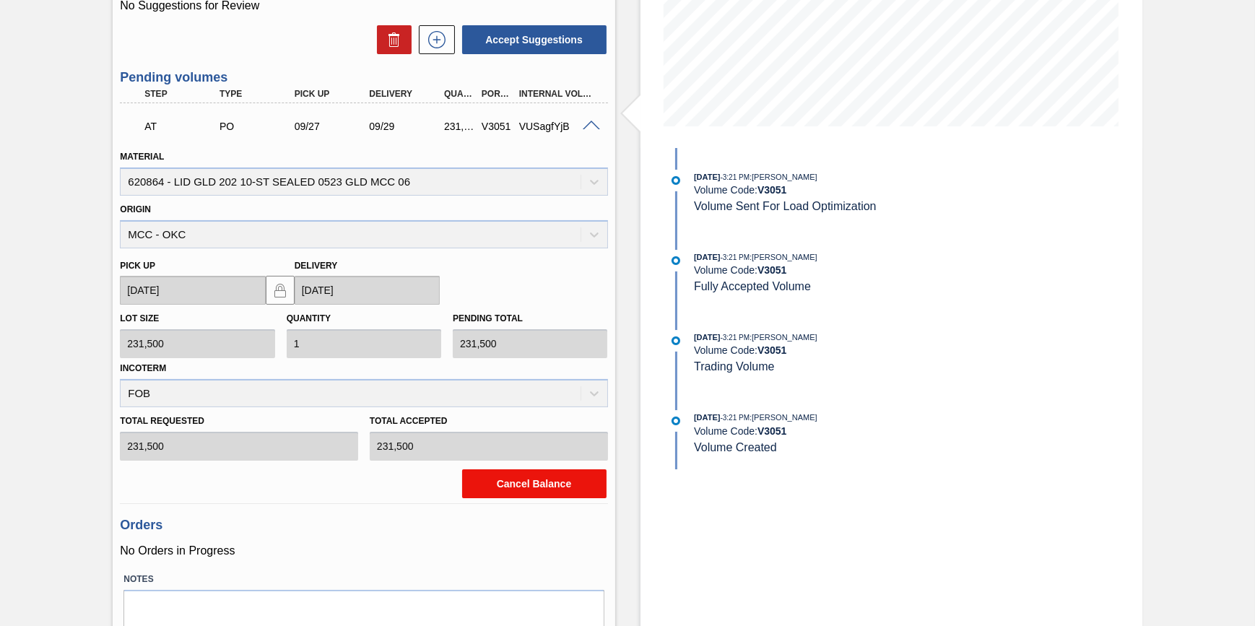
scroll to position [361, 0]
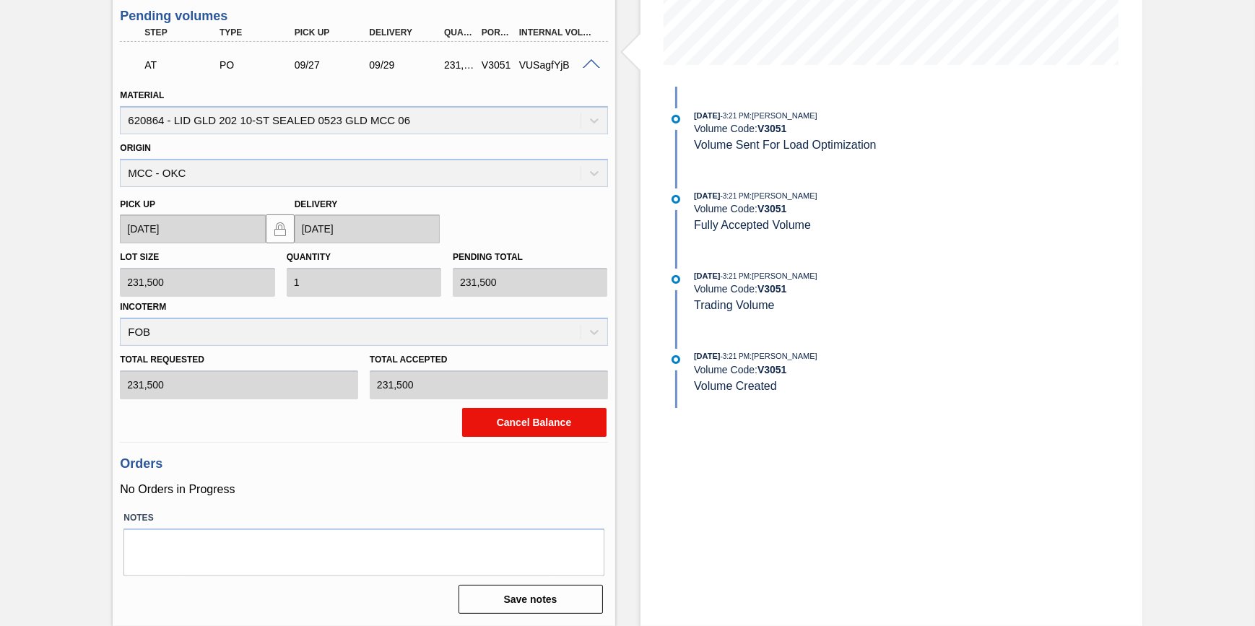
click at [557, 419] on button "Cancel Balance" at bounding box center [534, 422] width 144 height 29
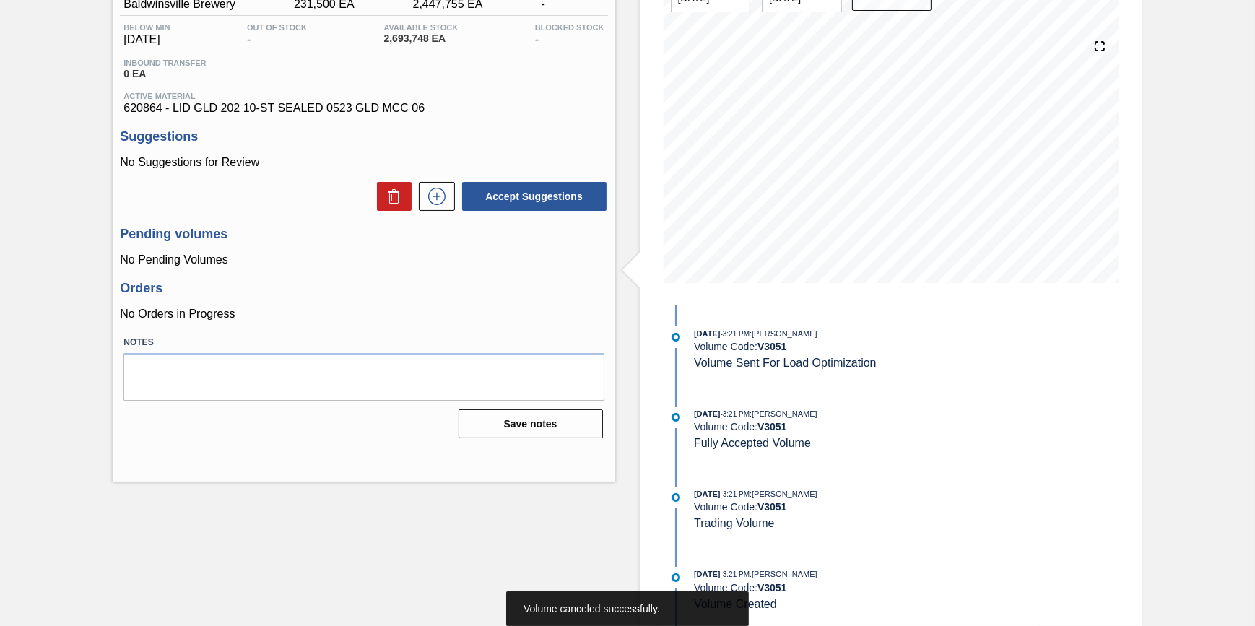
scroll to position [0, 0]
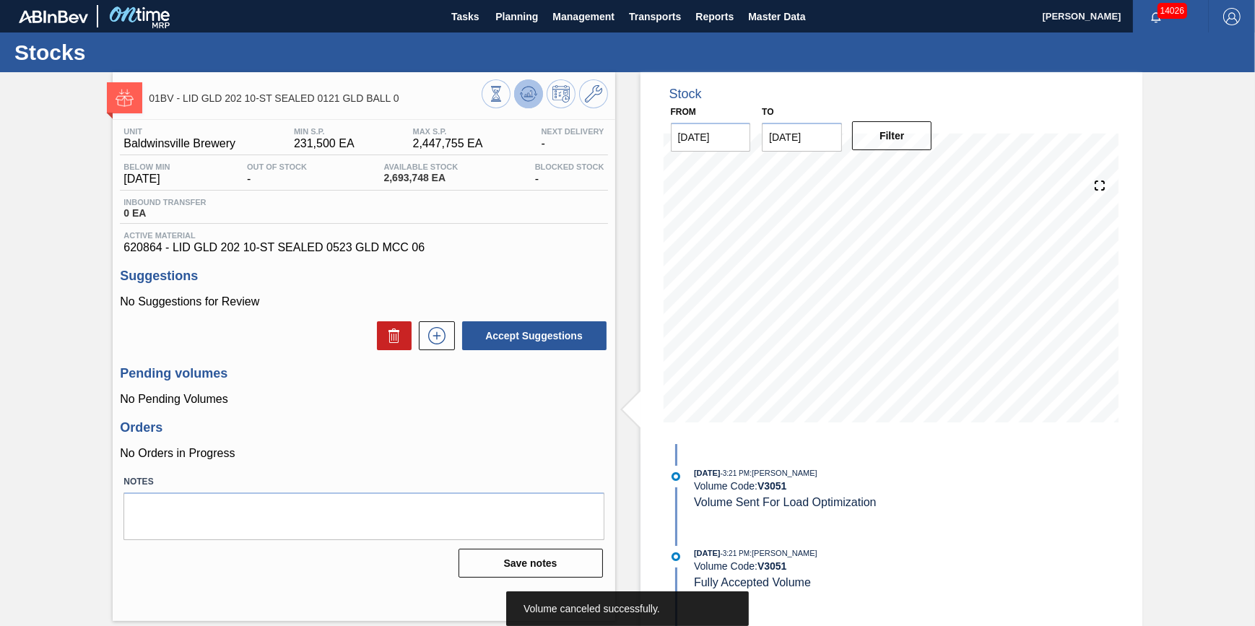
click at [531, 104] on button at bounding box center [528, 93] width 29 height 29
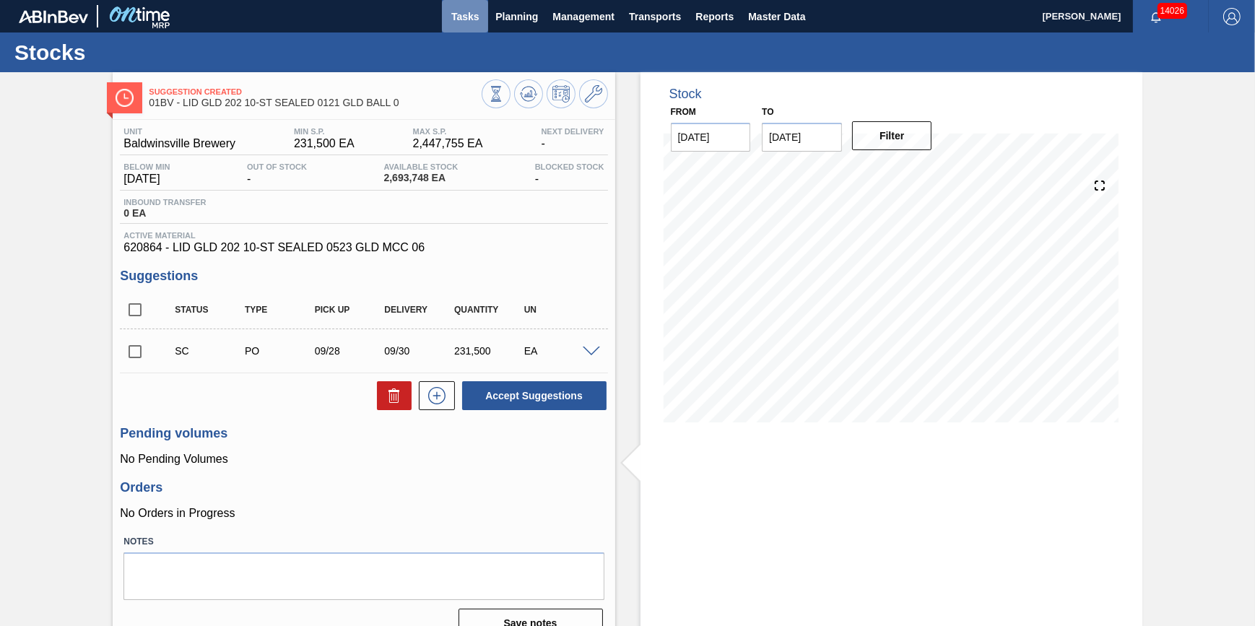
click at [470, 14] on span "Tasks" at bounding box center [465, 16] width 32 height 17
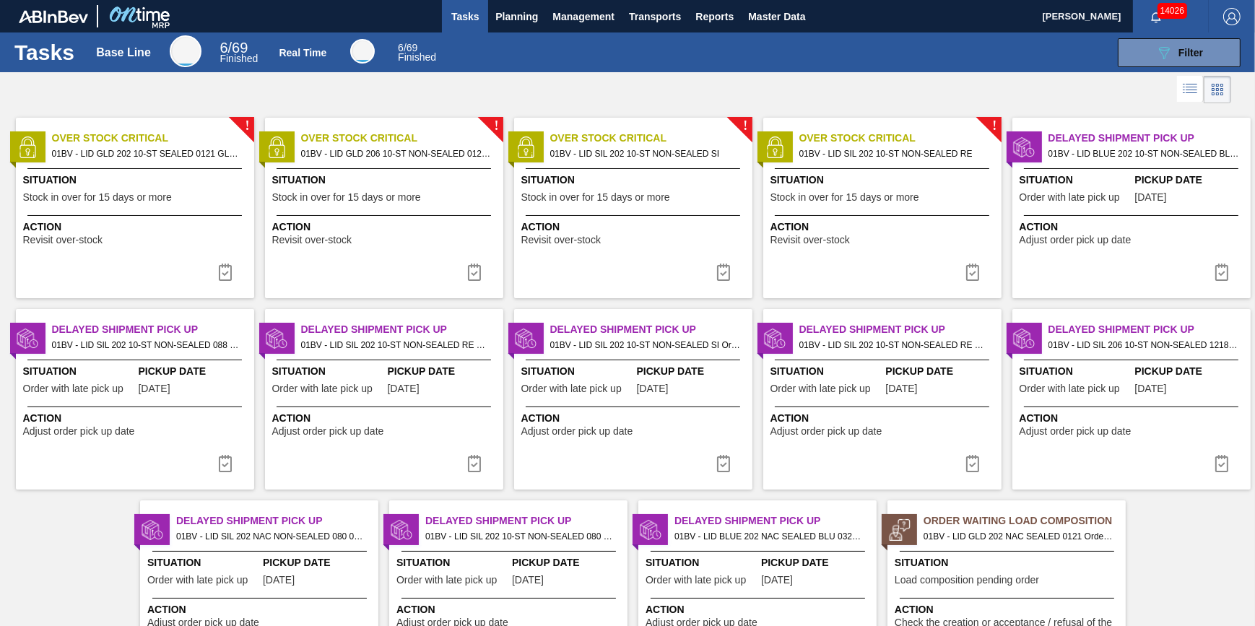
click at [117, 195] on span "Stock in over for 15 days or more" at bounding box center [97, 197] width 149 height 11
click at [213, 272] on button at bounding box center [225, 272] width 35 height 29
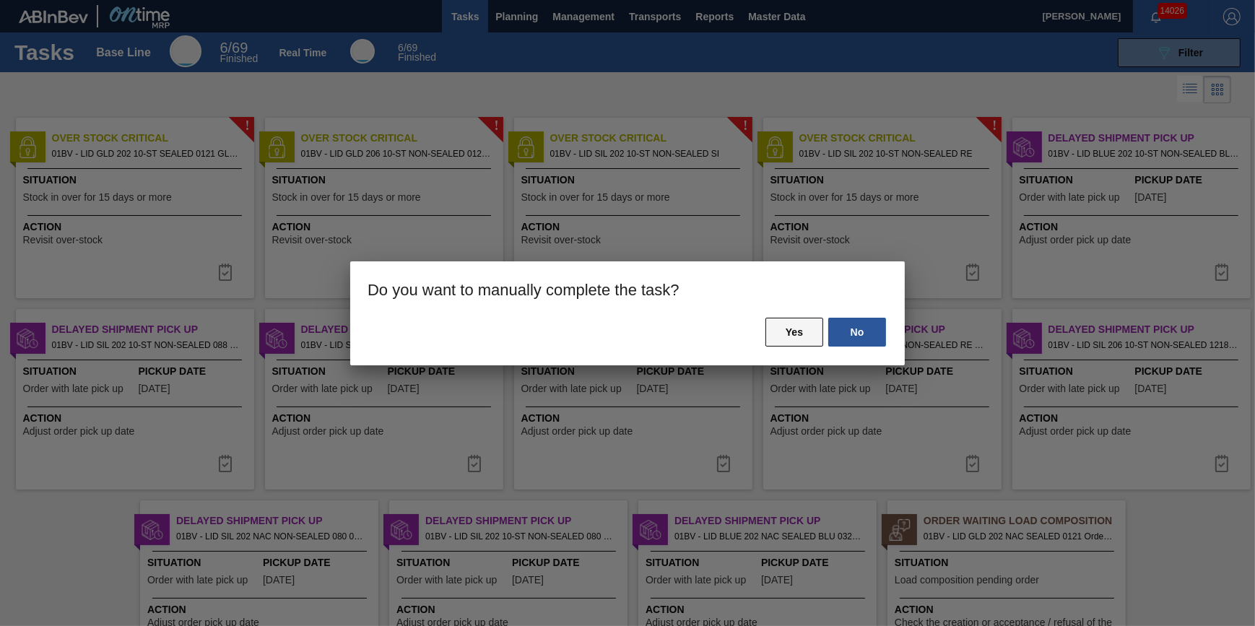
click at [780, 330] on button "Yes" at bounding box center [794, 332] width 58 height 29
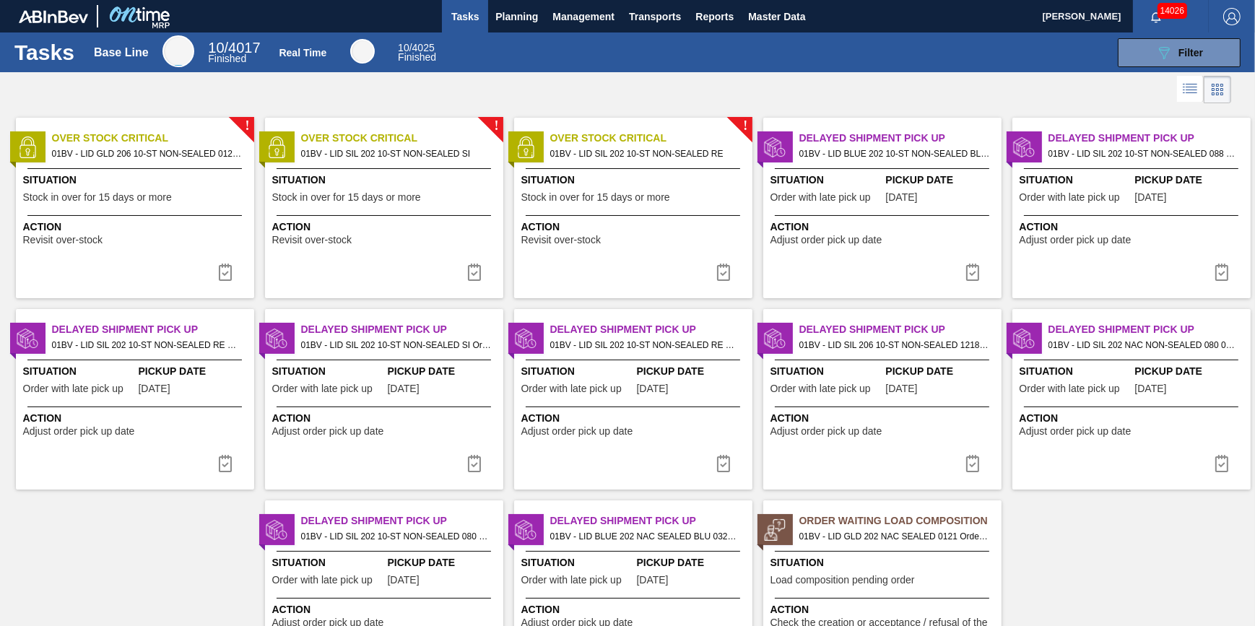
click at [149, 188] on div "Situation Stock in over for 15 days or more" at bounding box center [136, 190] width 227 height 35
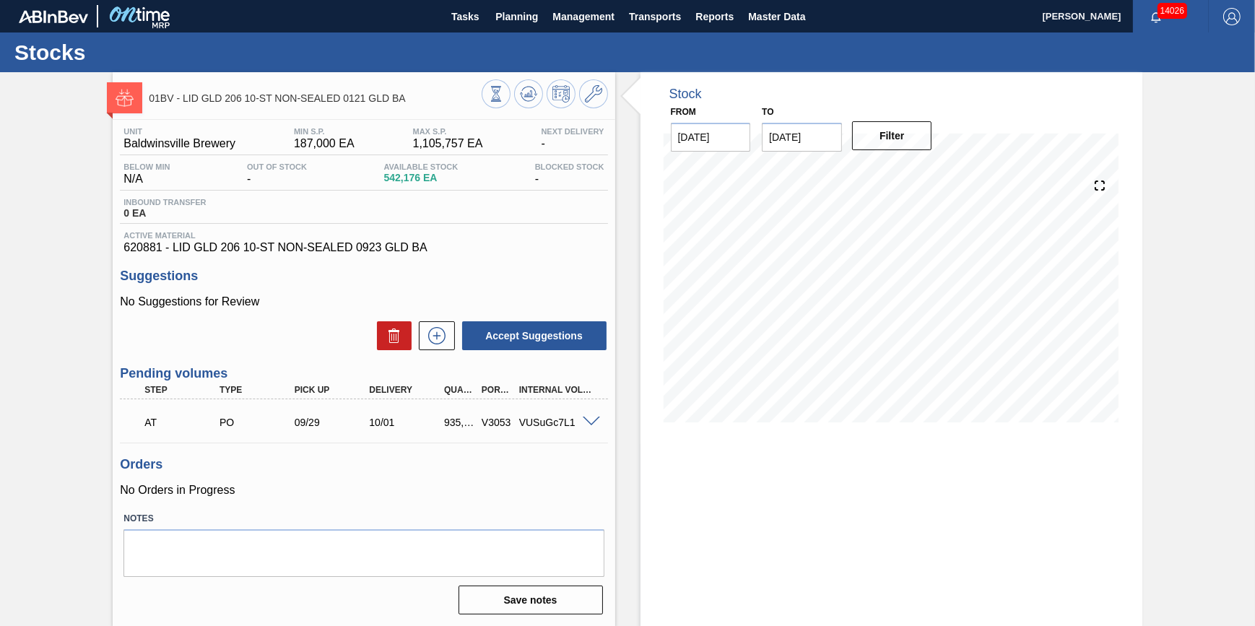
click at [589, 424] on span at bounding box center [591, 422] width 17 height 11
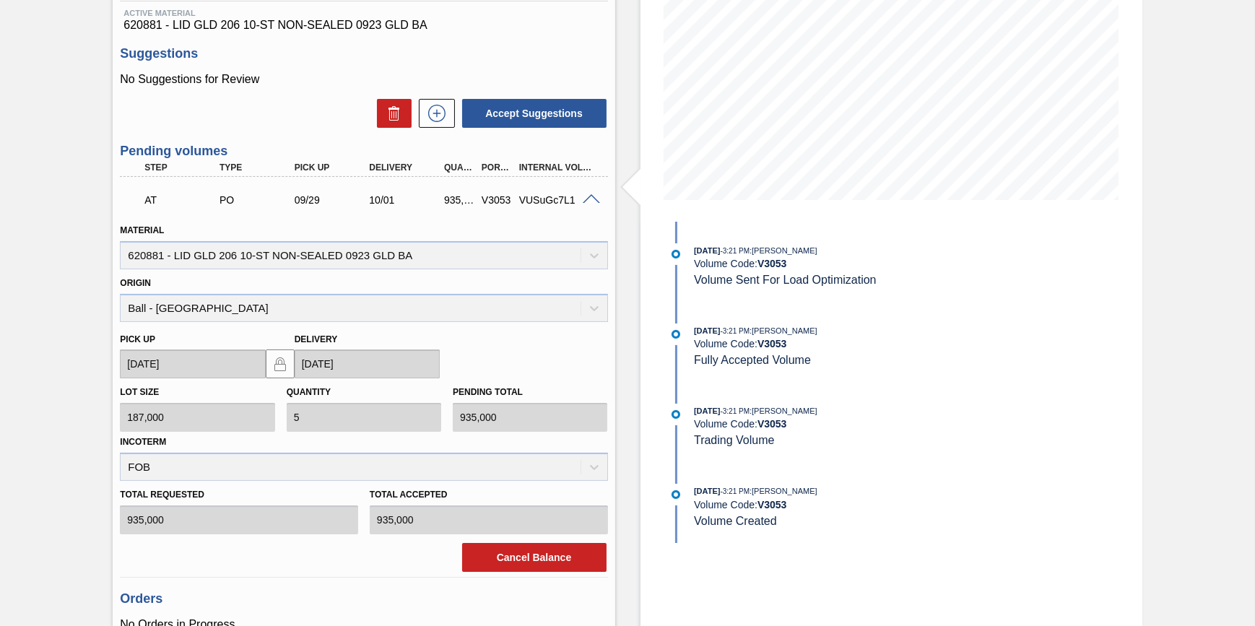
scroll to position [361, 0]
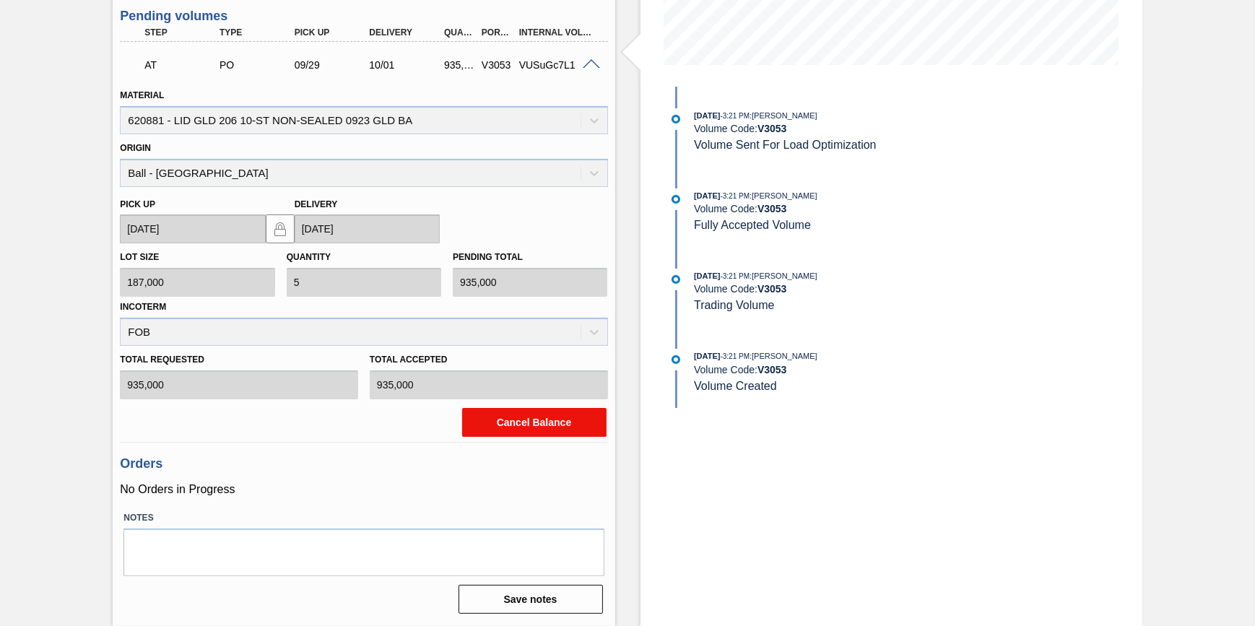
click at [534, 430] on button "Cancel Balance" at bounding box center [534, 422] width 144 height 29
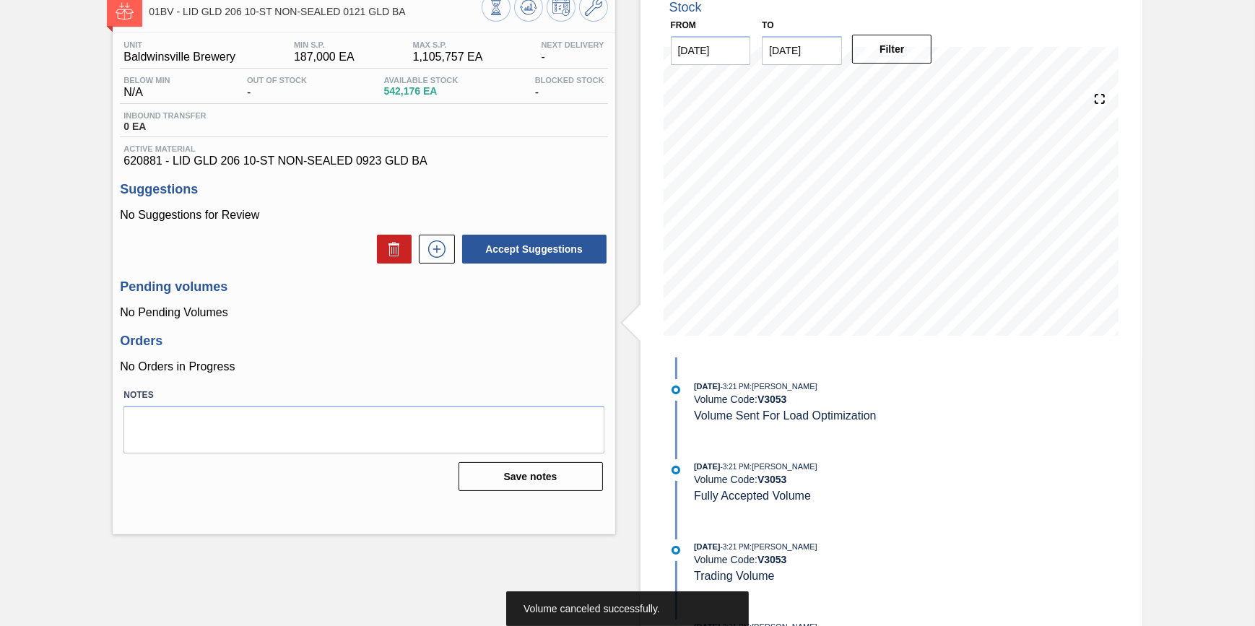
scroll to position [0, 0]
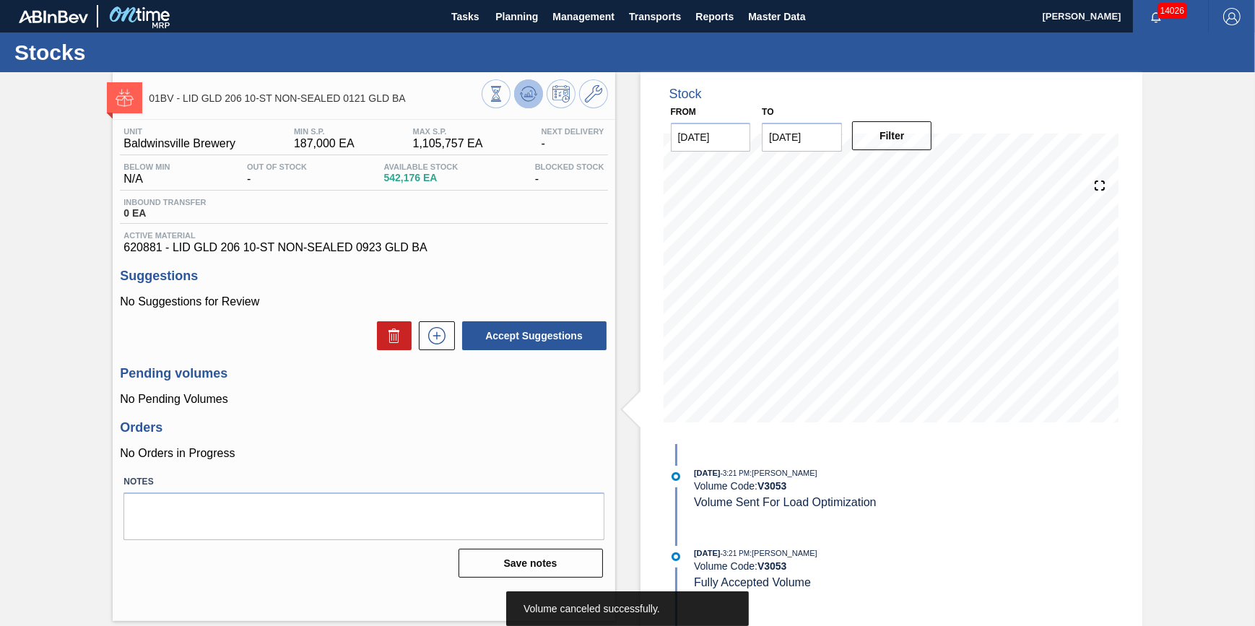
click at [521, 106] on button at bounding box center [528, 93] width 29 height 29
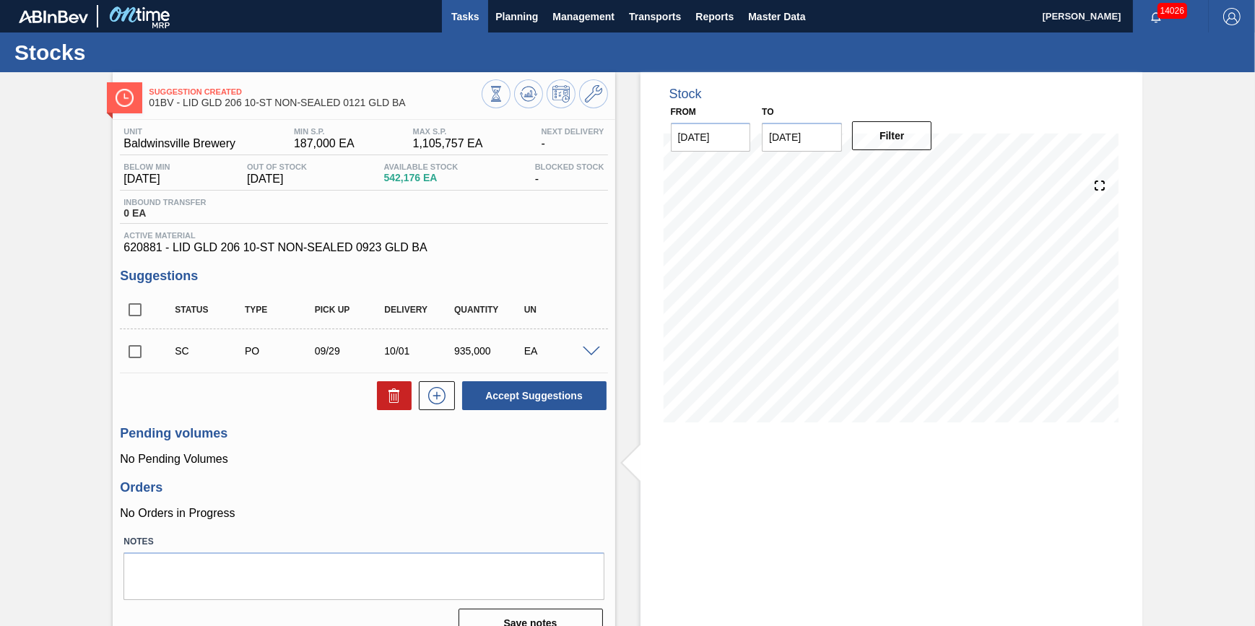
click at [461, 19] on span "Tasks" at bounding box center [465, 16] width 32 height 17
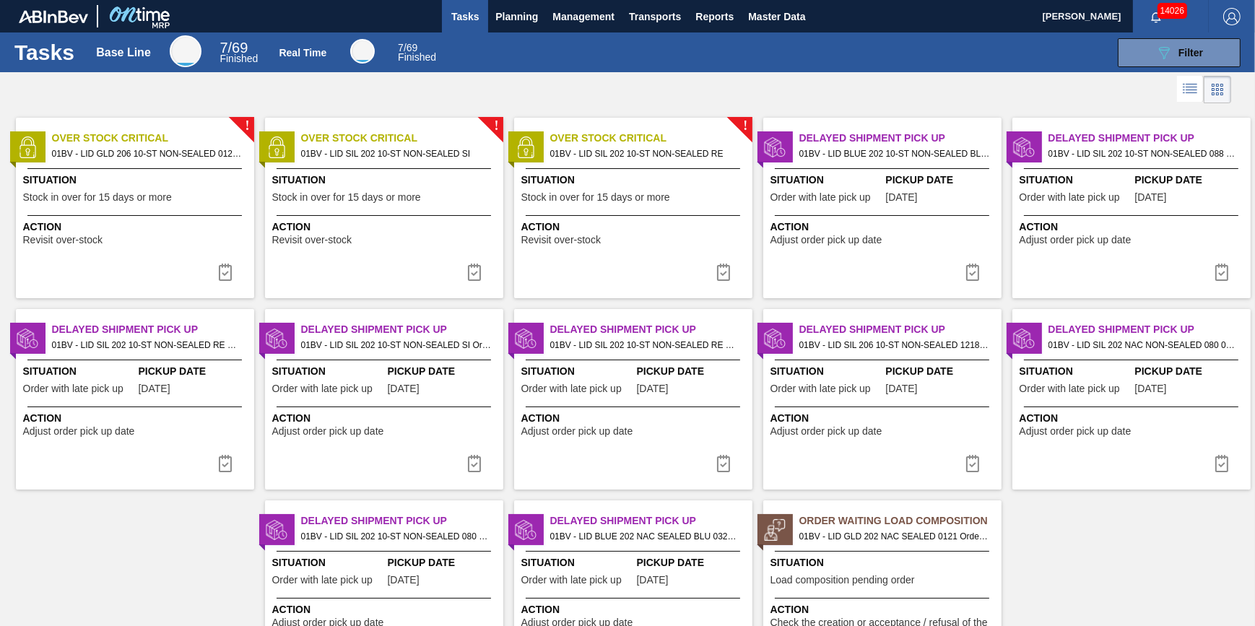
click at [215, 204] on div "Situation Stock in over for 15 days or more" at bounding box center [136, 190] width 227 height 35
click at [316, 199] on span "Stock in over for 15 days or more" at bounding box center [346, 197] width 149 height 11
click at [169, 175] on span "Situation" at bounding box center [136, 180] width 227 height 15
click at [366, 188] on div "Situation Stock in over for 15 days or more" at bounding box center [385, 190] width 227 height 35
click at [612, 188] on div "Situation Stock in over for 15 days or more" at bounding box center [634, 190] width 227 height 35
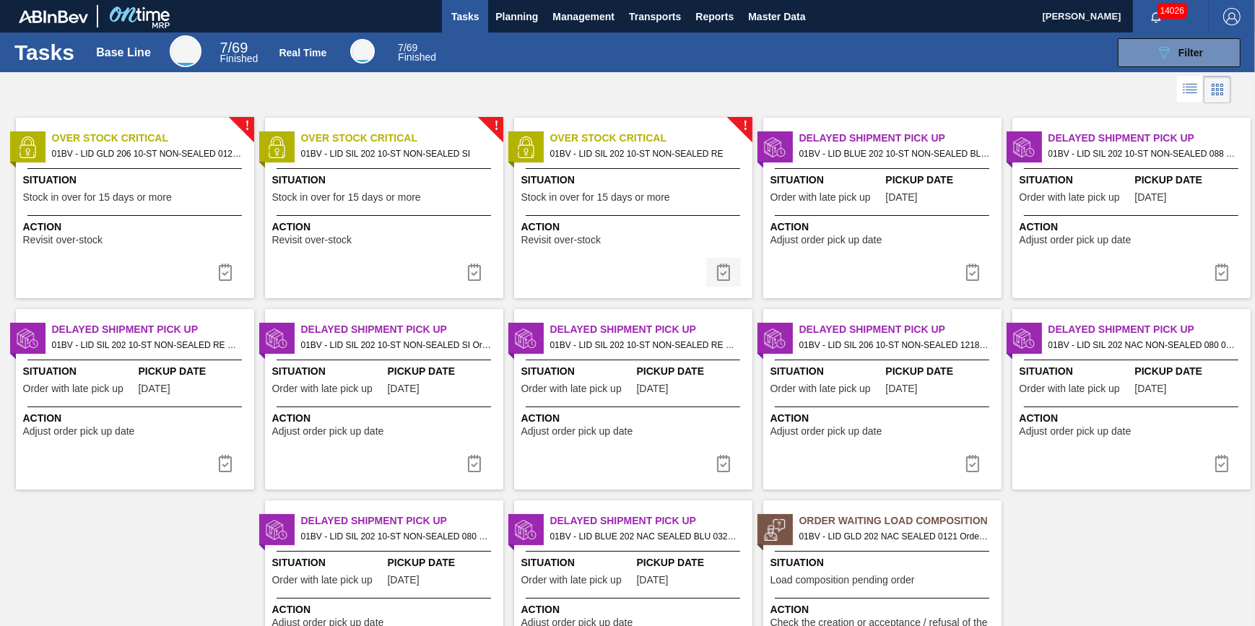
click at [724, 272] on img at bounding box center [723, 272] width 17 height 17
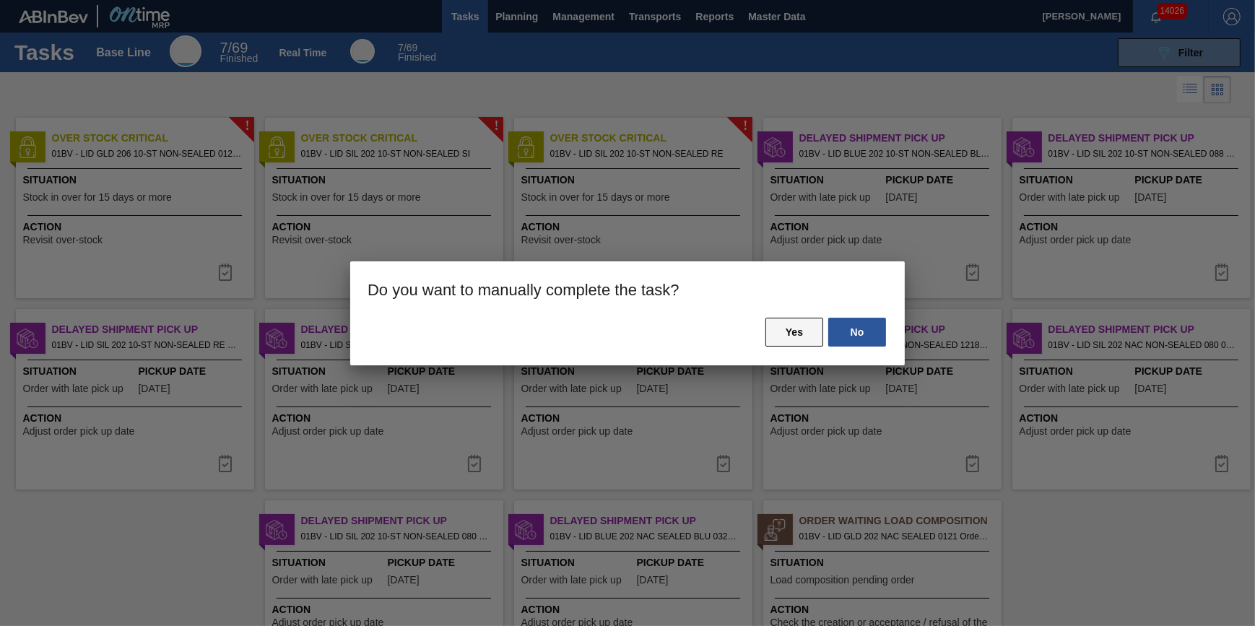
click at [770, 338] on button "Yes" at bounding box center [794, 332] width 58 height 29
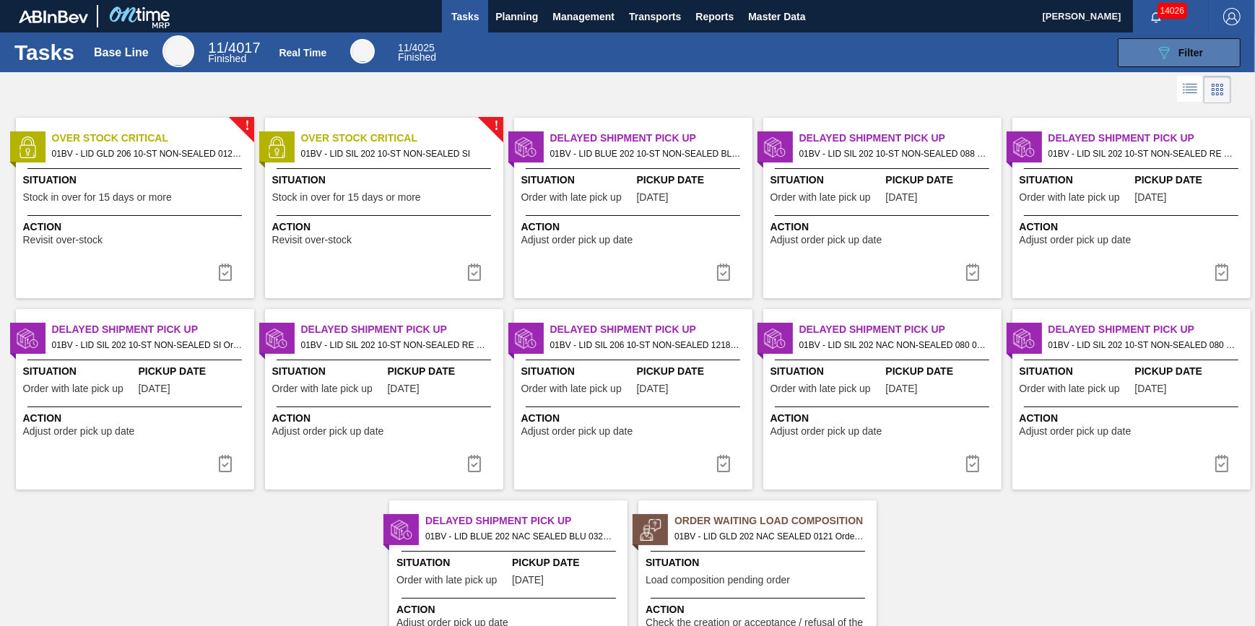
click at [1172, 56] on div "089F7B8B-B2A5-4AFE-B5C0-19BA573D28AC Filter" at bounding box center [1179, 52] width 48 height 17
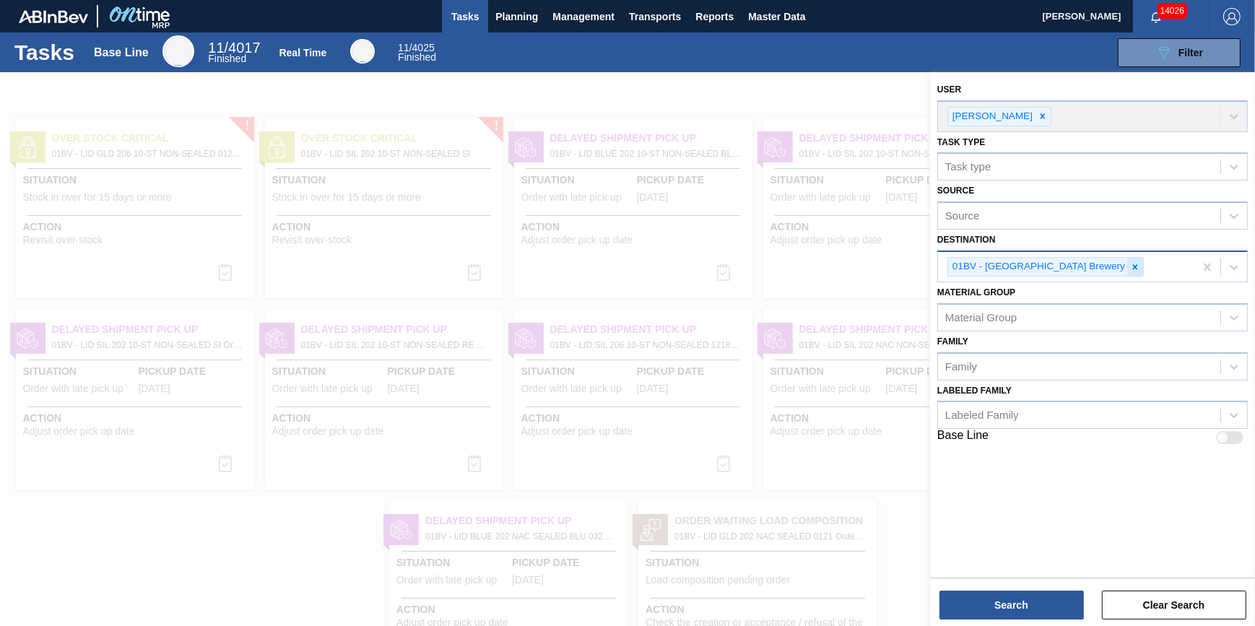
click at [1133, 267] on icon at bounding box center [1135, 266] width 5 height 5
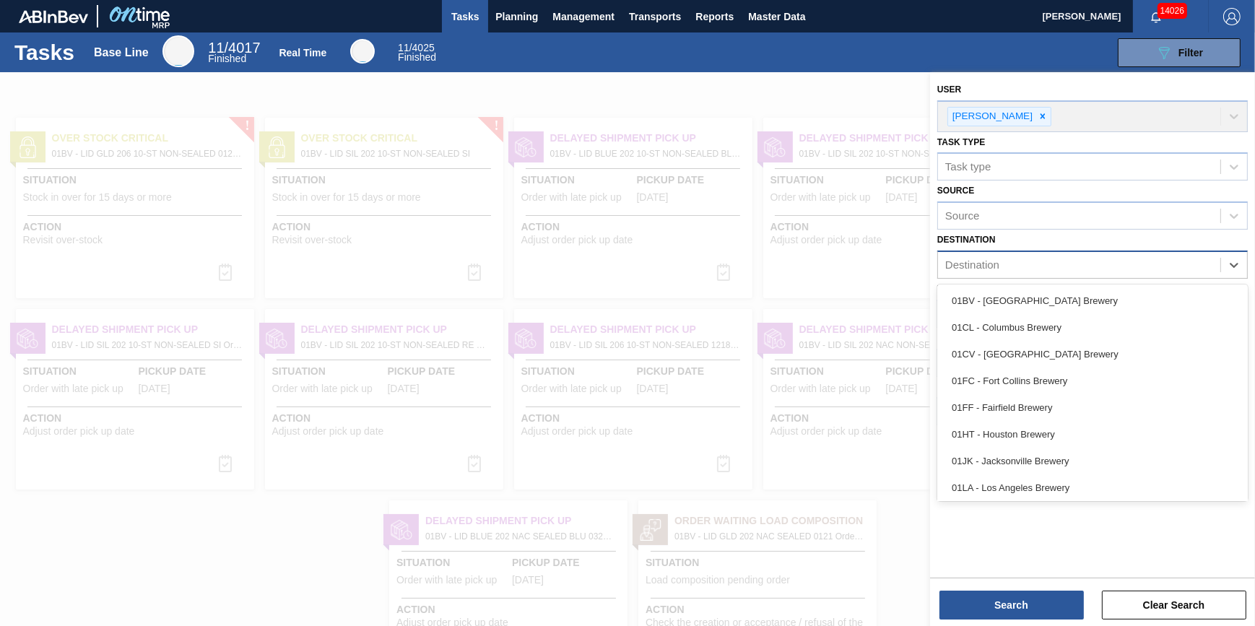
click at [1090, 267] on div "Destination" at bounding box center [1079, 265] width 282 height 21
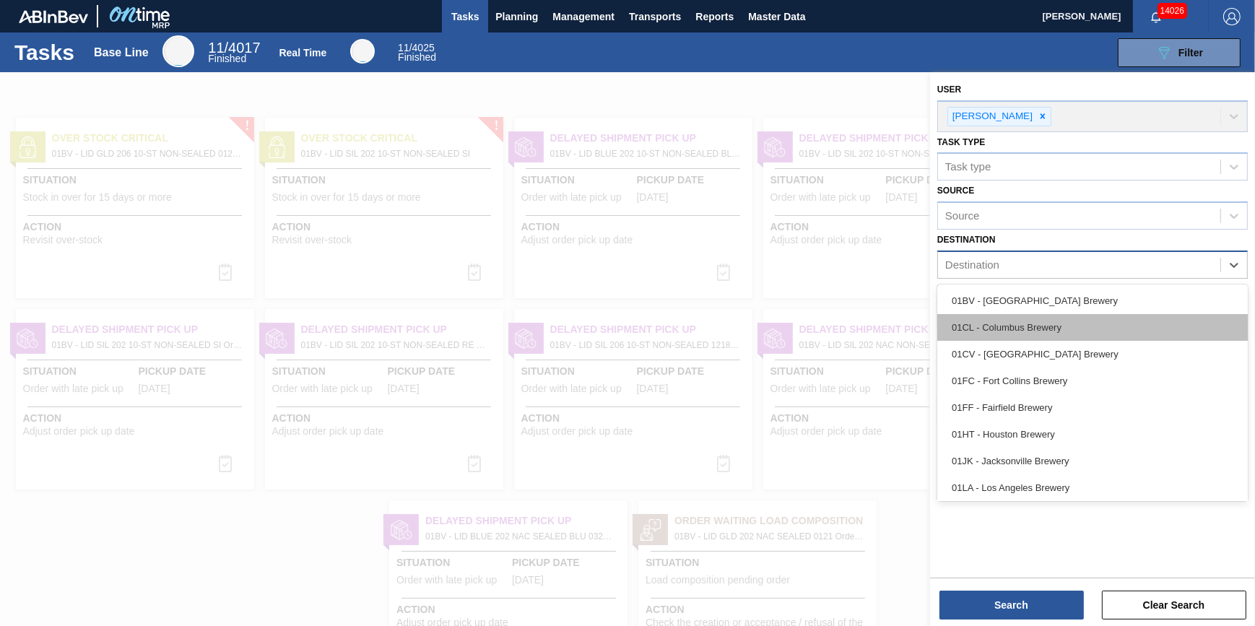
click at [1091, 329] on div "01CL - Columbus Brewery" at bounding box center [1092, 327] width 311 height 27
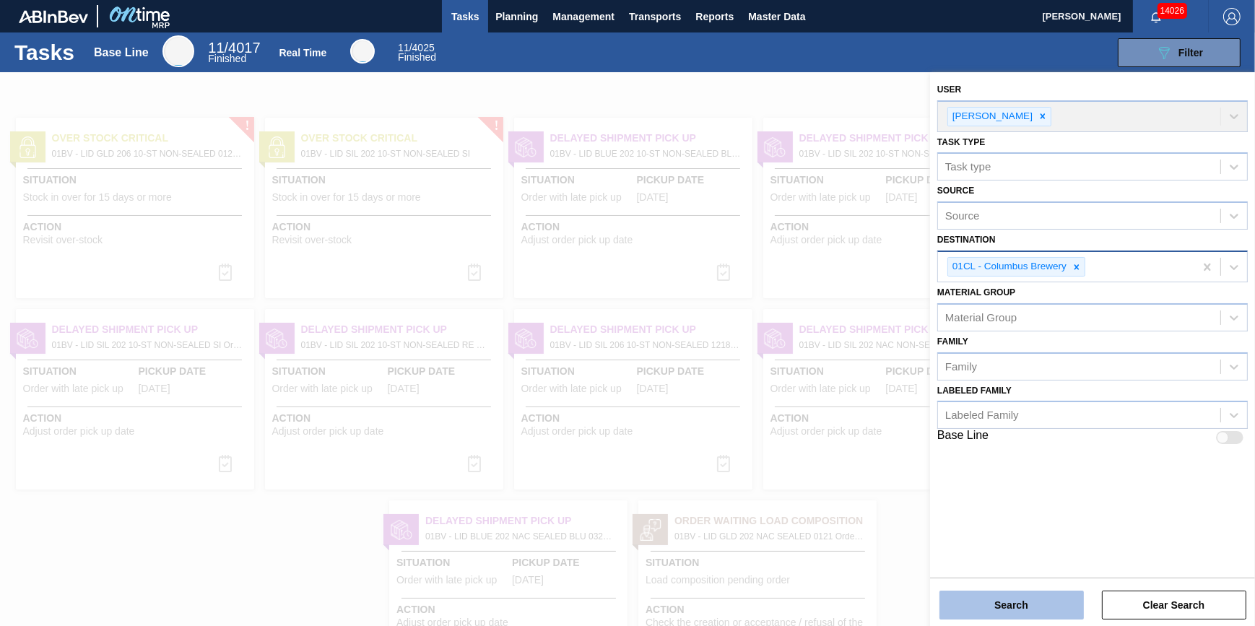
click at [1006, 602] on button "Search" at bounding box center [1011, 605] width 144 height 29
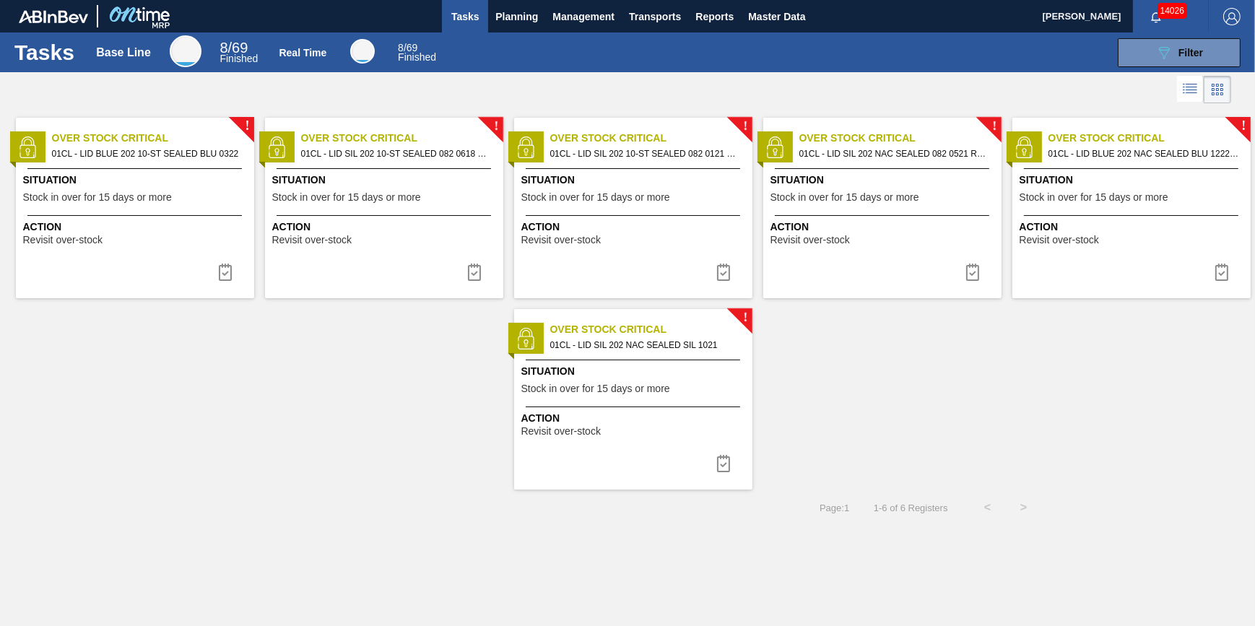
click at [164, 167] on div "! Over Stock Critical 01CL - LID BLUE 202 10-ST SEALED BLU 0322 Situation Stock…" at bounding box center [135, 208] width 238 height 181
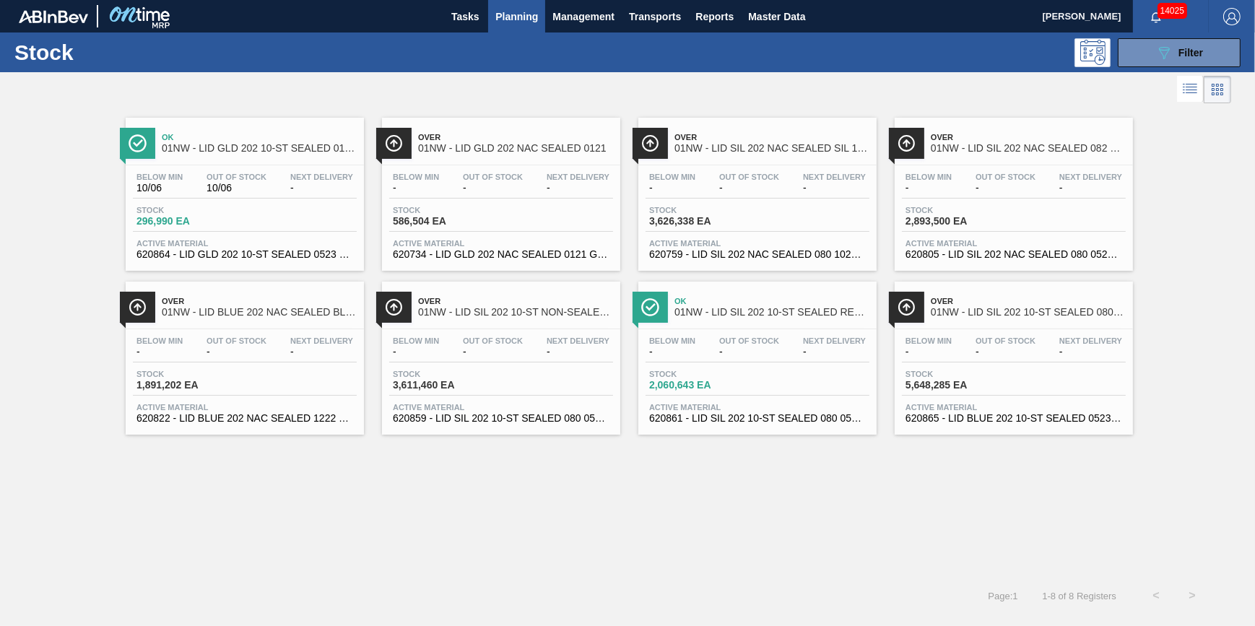
click at [520, 16] on span "Planning" at bounding box center [516, 16] width 43 height 17
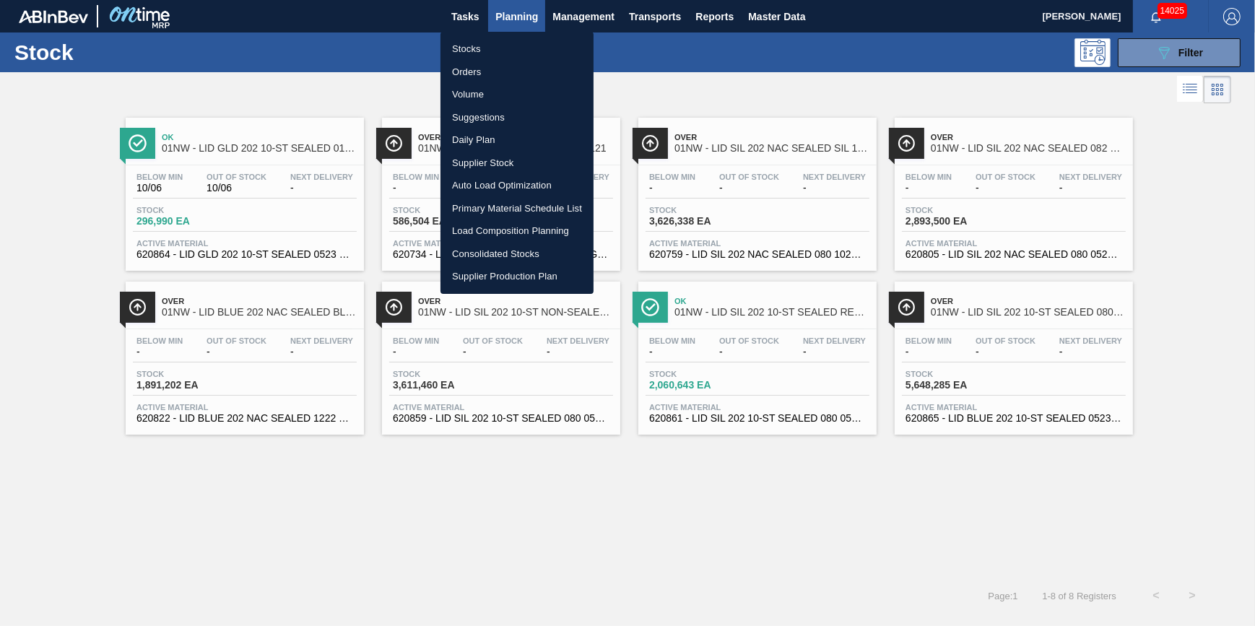
click at [513, 227] on li "Load Composition Planning" at bounding box center [516, 231] width 153 height 23
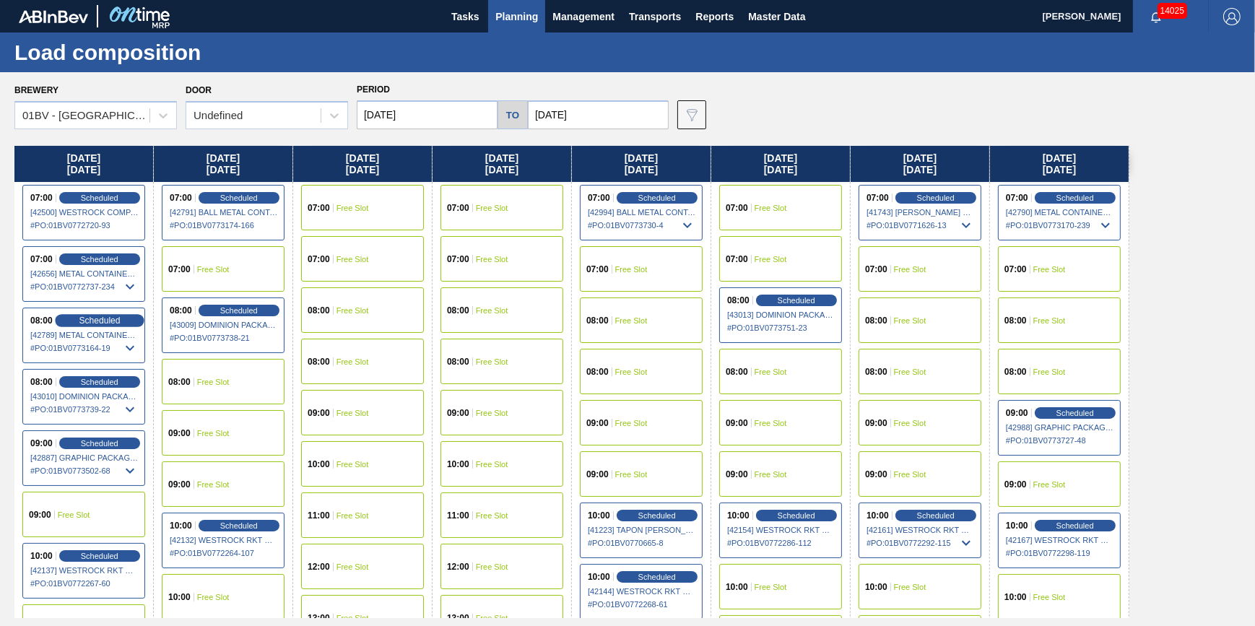
click at [108, 321] on span "Scheduled" at bounding box center [99, 320] width 41 height 9
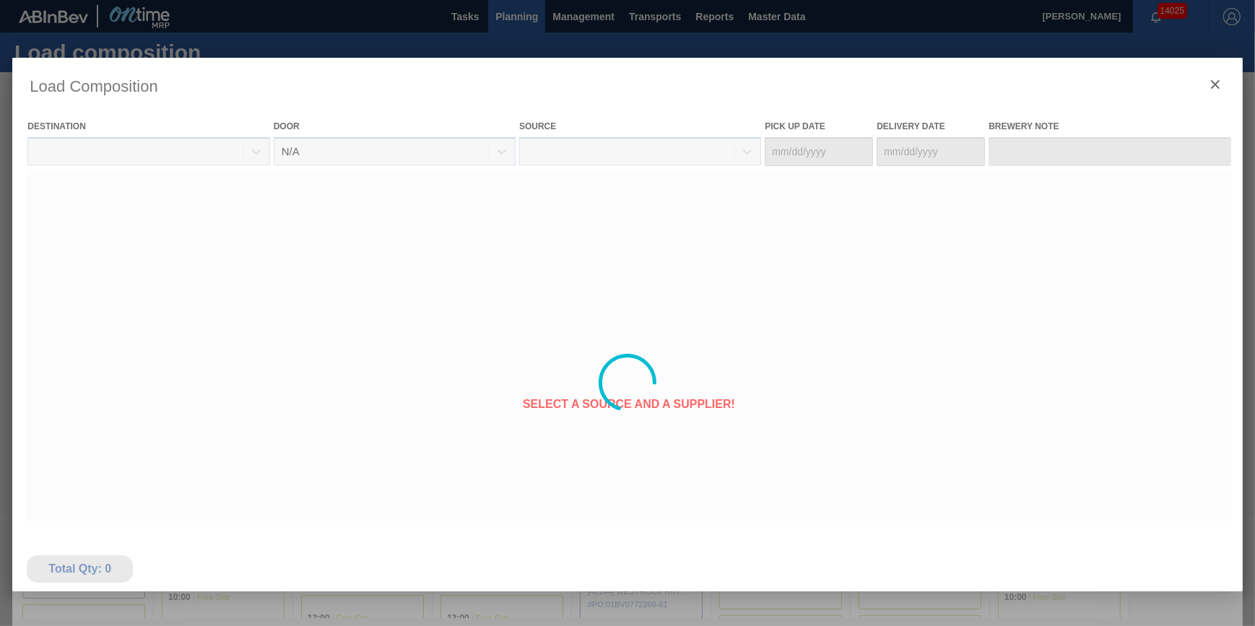
type Date "[DATE]"
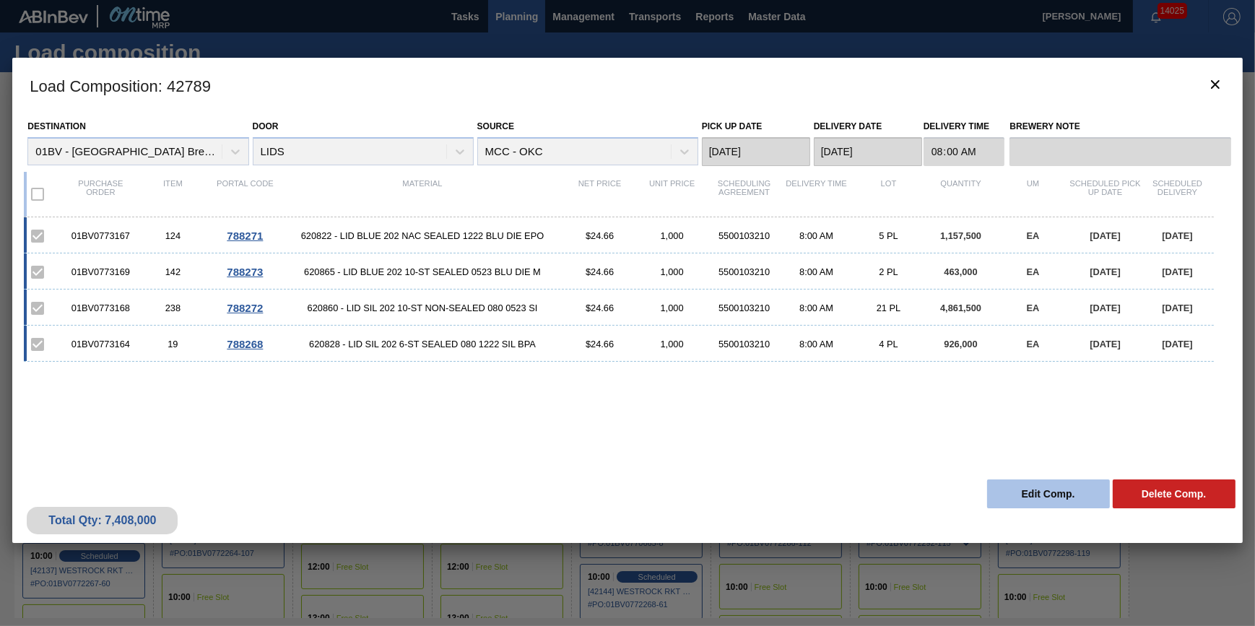
click at [1012, 495] on button "Edit Comp." at bounding box center [1048, 493] width 123 height 29
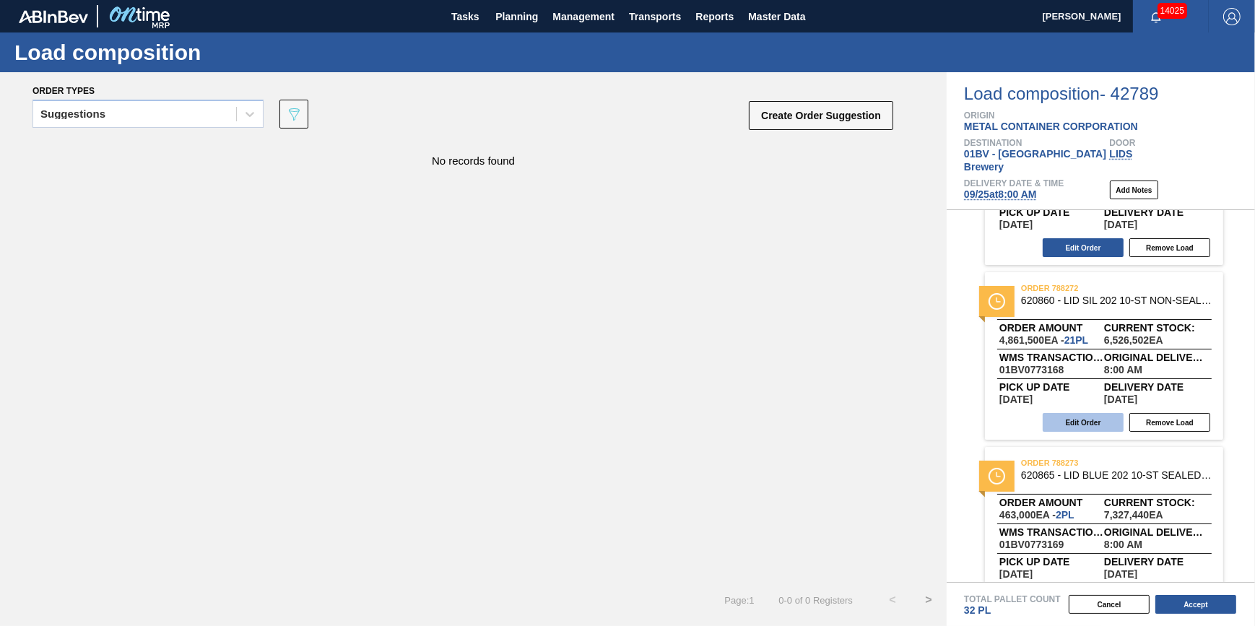
scroll to position [323, 0]
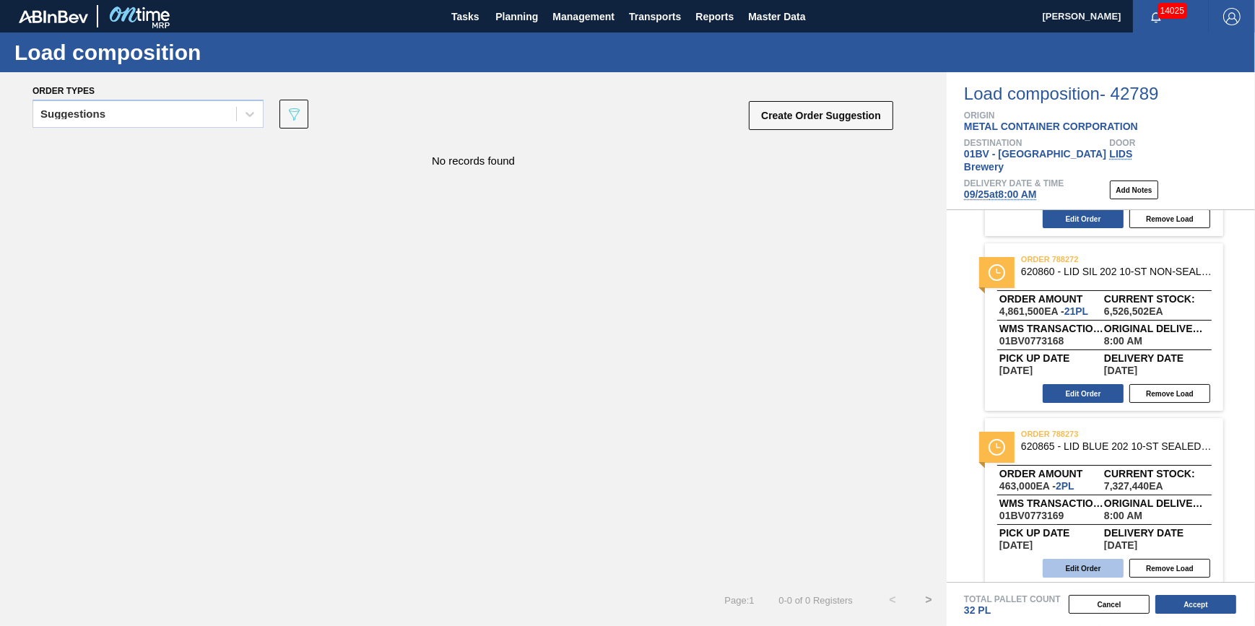
click at [1071, 559] on button "Edit Order" at bounding box center [1083, 568] width 81 height 19
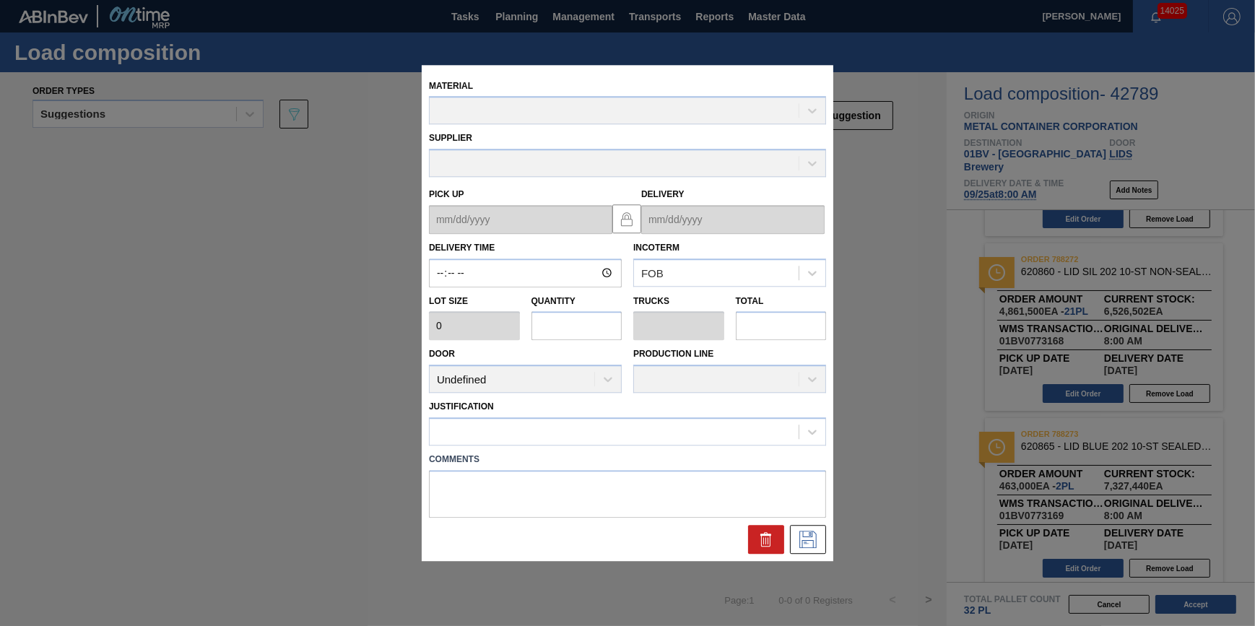
type input "08:00:00"
type input "231,500"
type input "2"
type input "0.062"
type input "463,000"
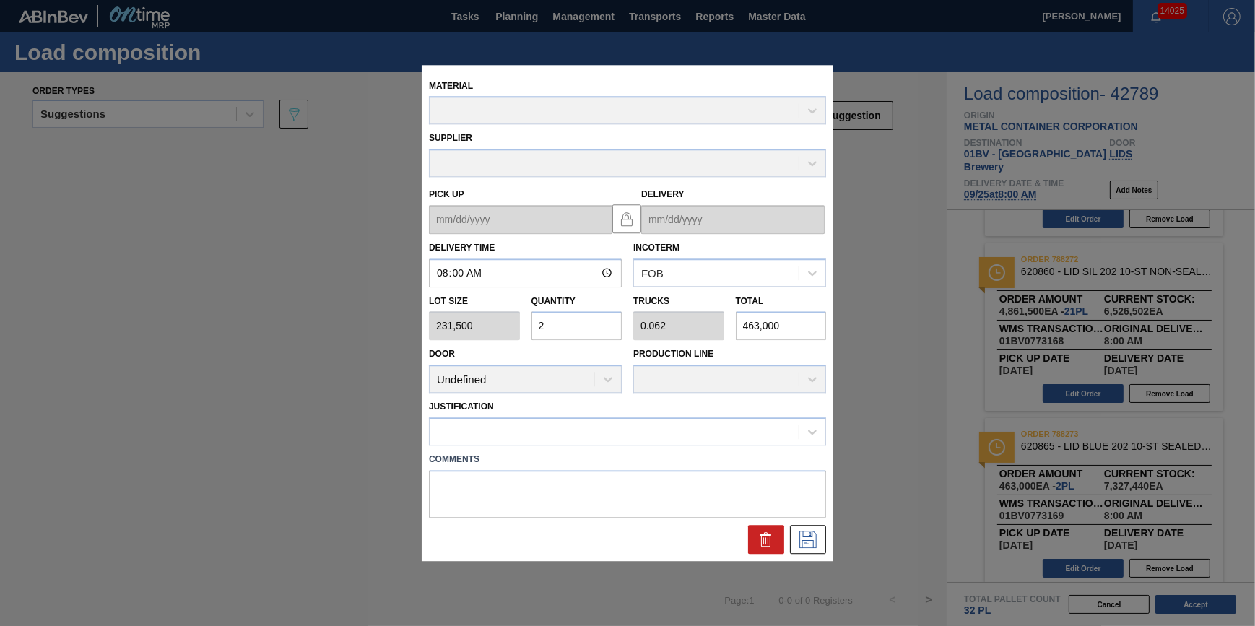
type up "[DATE]"
type input "[DATE]"
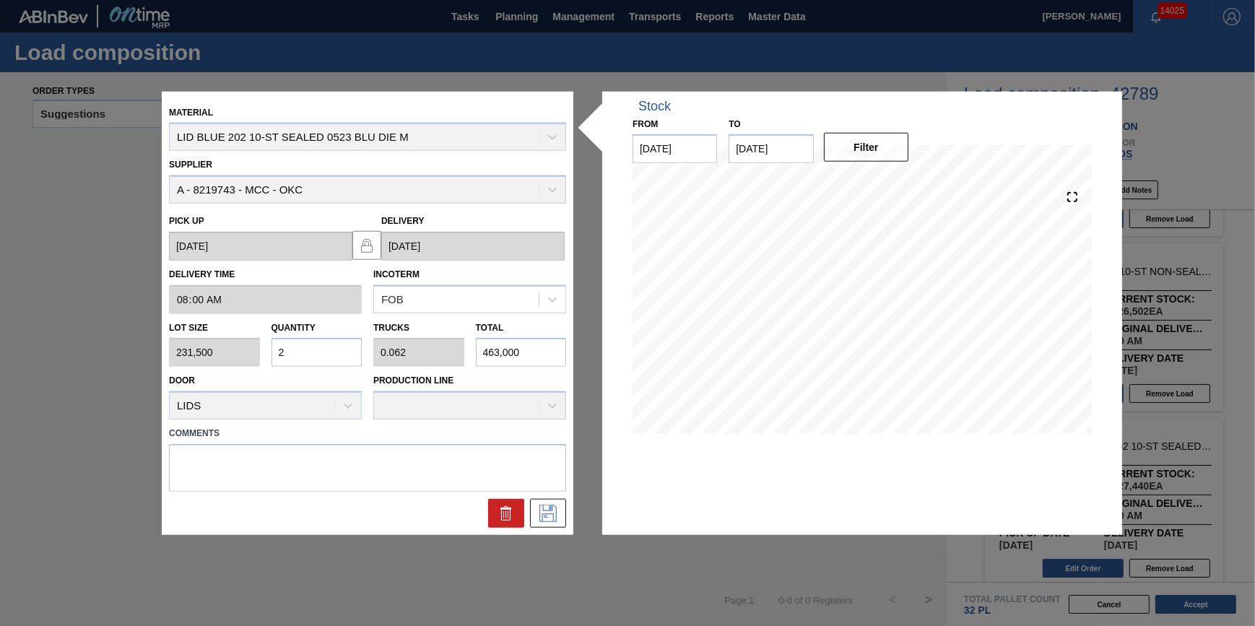
click at [346, 347] on input "2" at bounding box center [317, 352] width 91 height 29
type input "0"
type input "6"
type input "0.188"
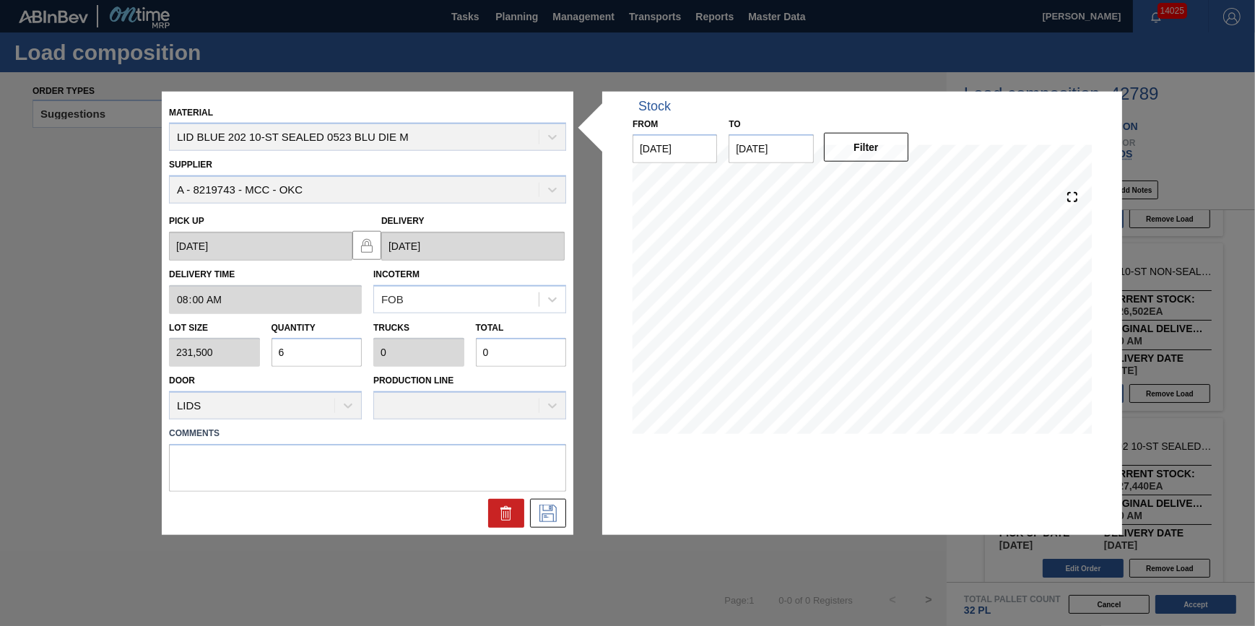
type input "1,389,000"
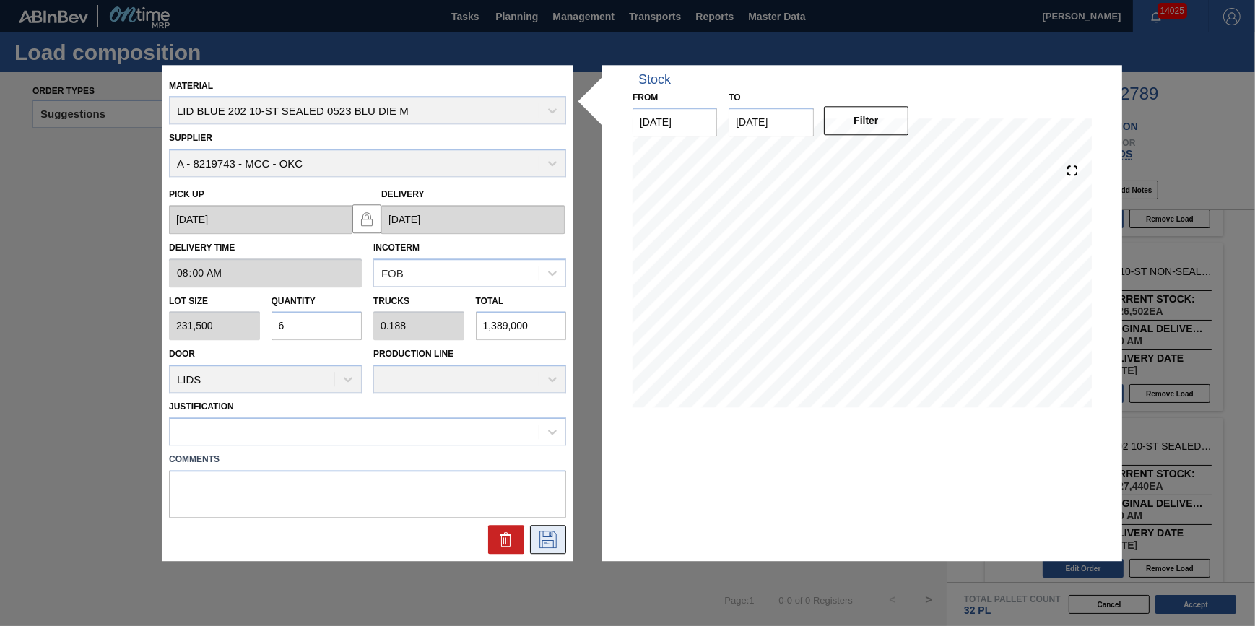
type input "6"
click at [556, 550] on button at bounding box center [548, 539] width 36 height 29
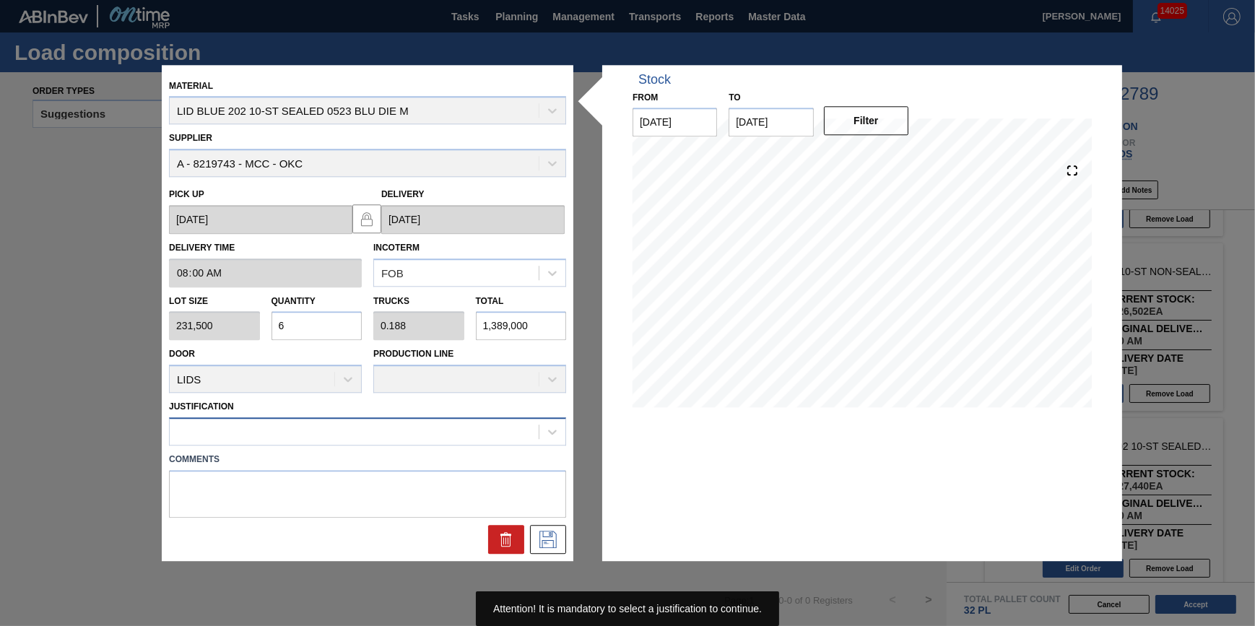
click at [455, 432] on div at bounding box center [354, 432] width 369 height 21
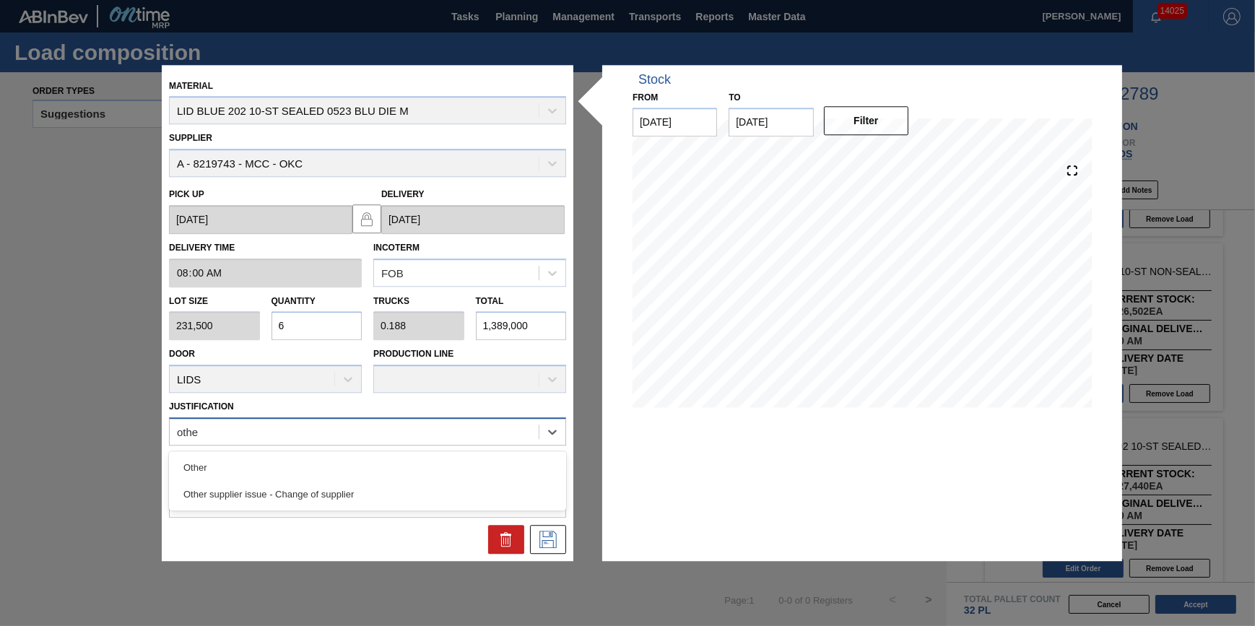
type input "other"
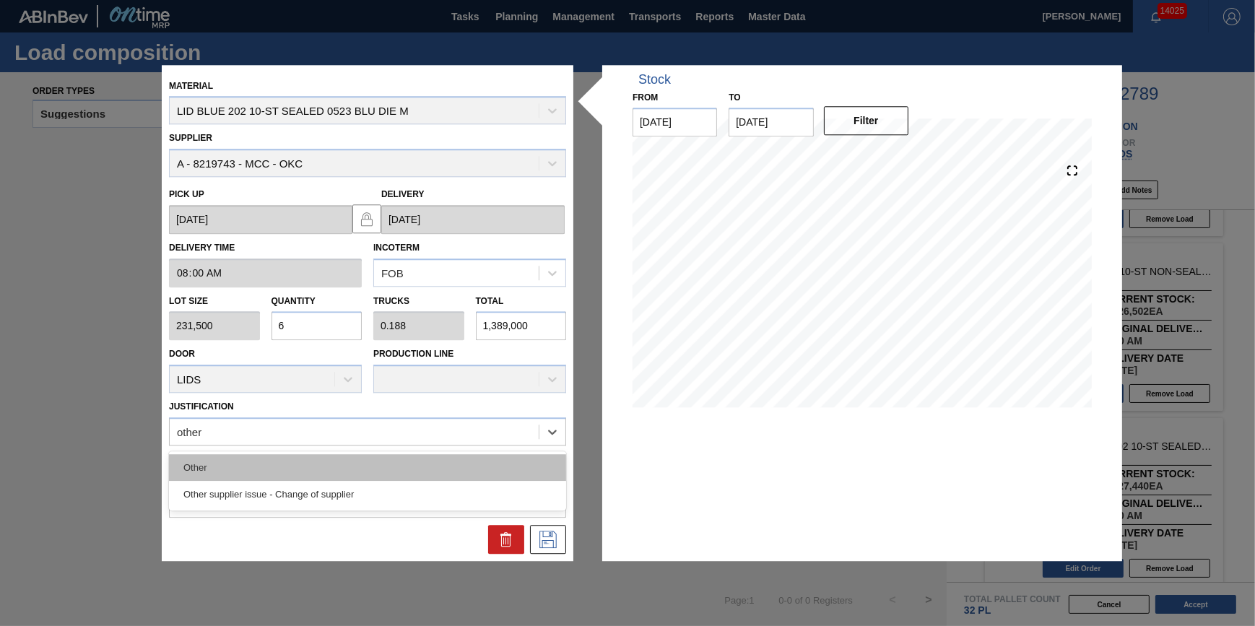
click at [447, 459] on div "Other" at bounding box center [367, 467] width 397 height 27
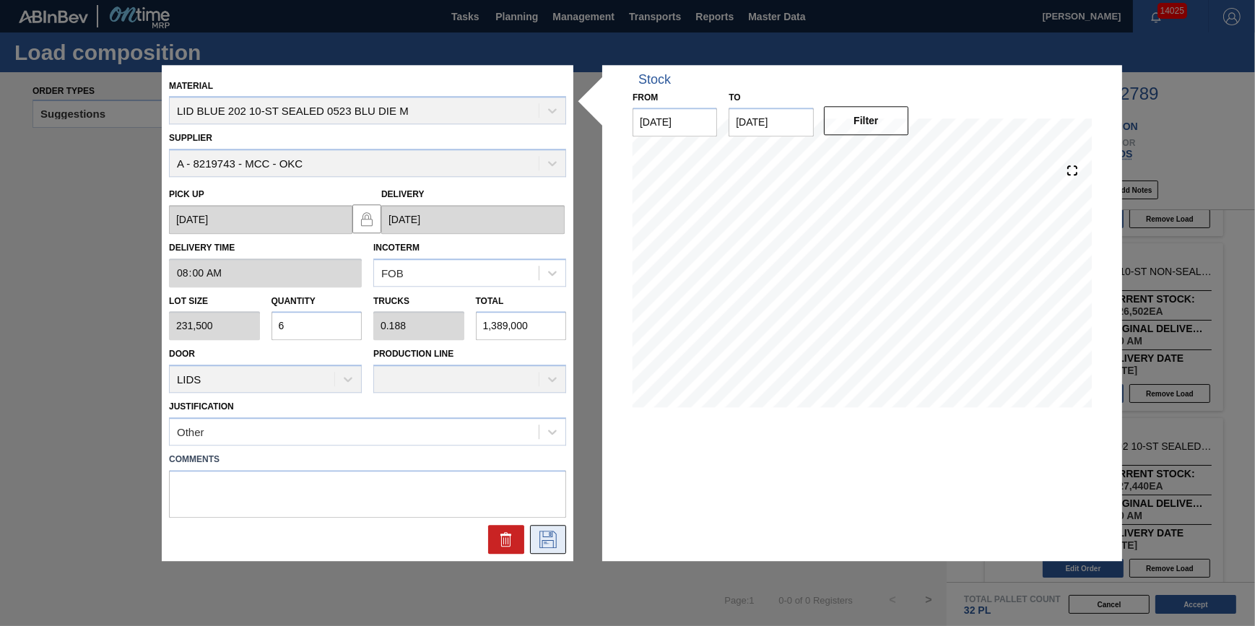
click at [545, 534] on icon at bounding box center [548, 539] width 23 height 17
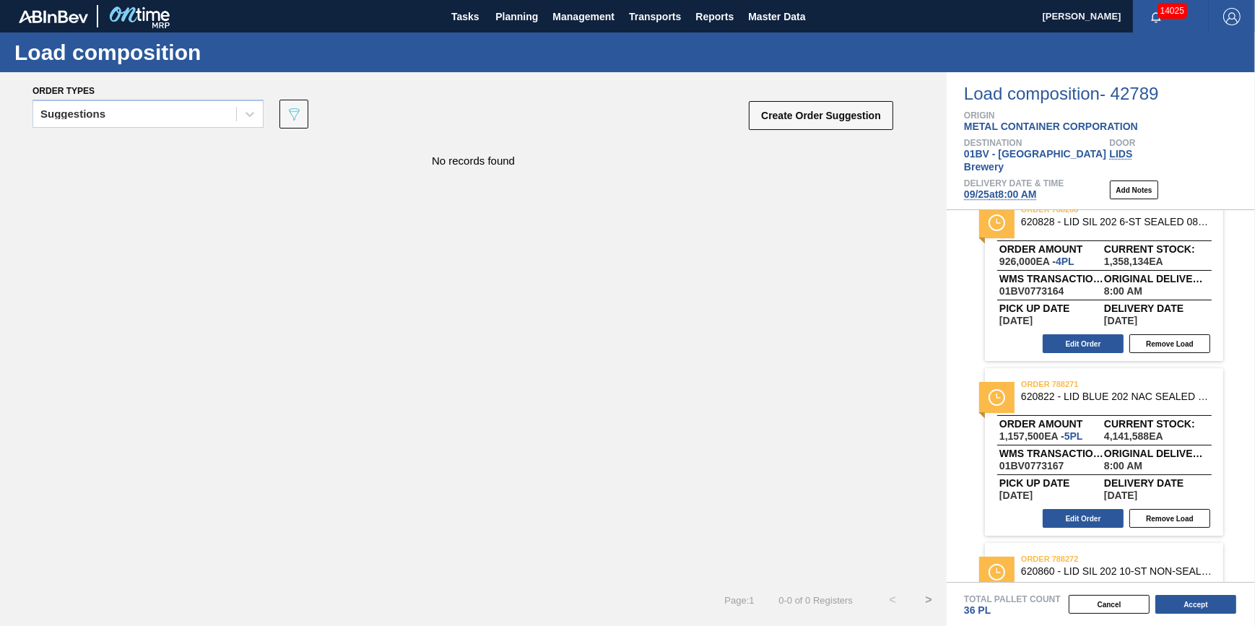
scroll to position [0, 0]
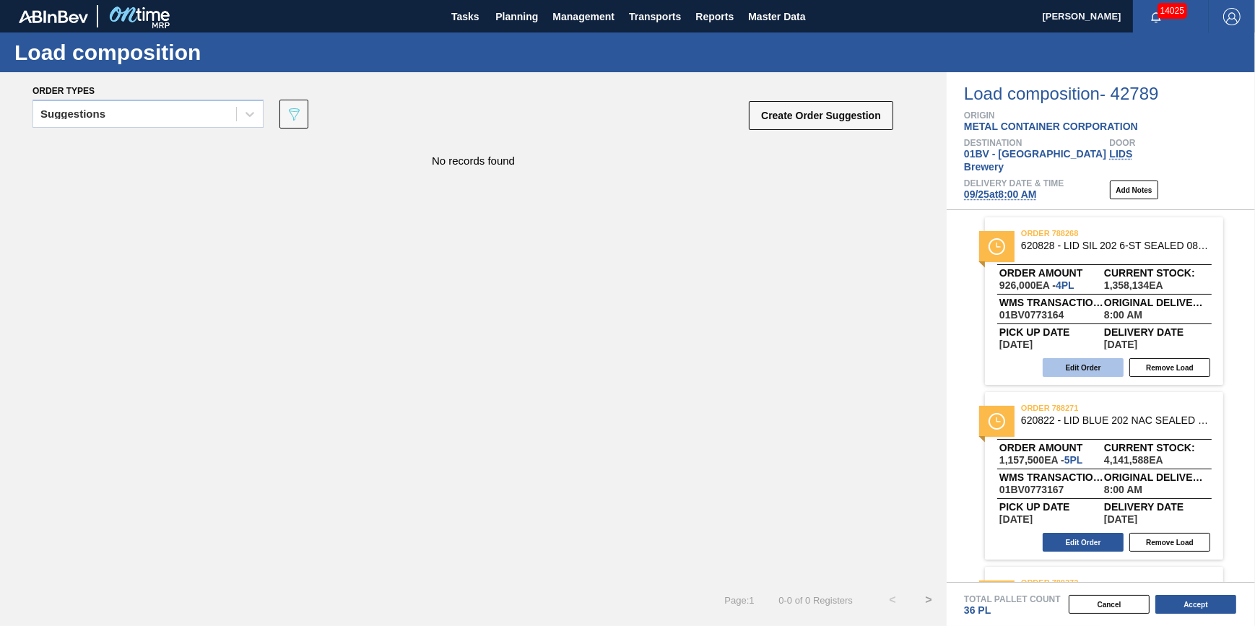
click at [1082, 358] on button "Edit Order" at bounding box center [1083, 367] width 81 height 19
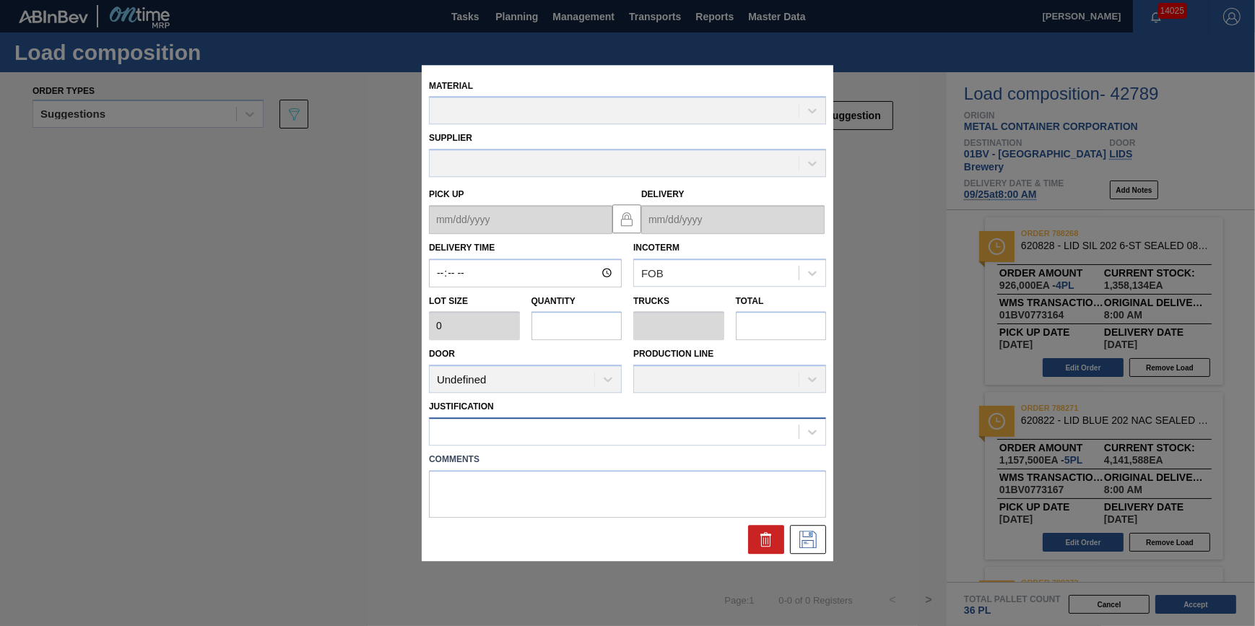
type input "08:00:00"
type input "231,500"
type input "4"
type input "0.125"
type input "926,000"
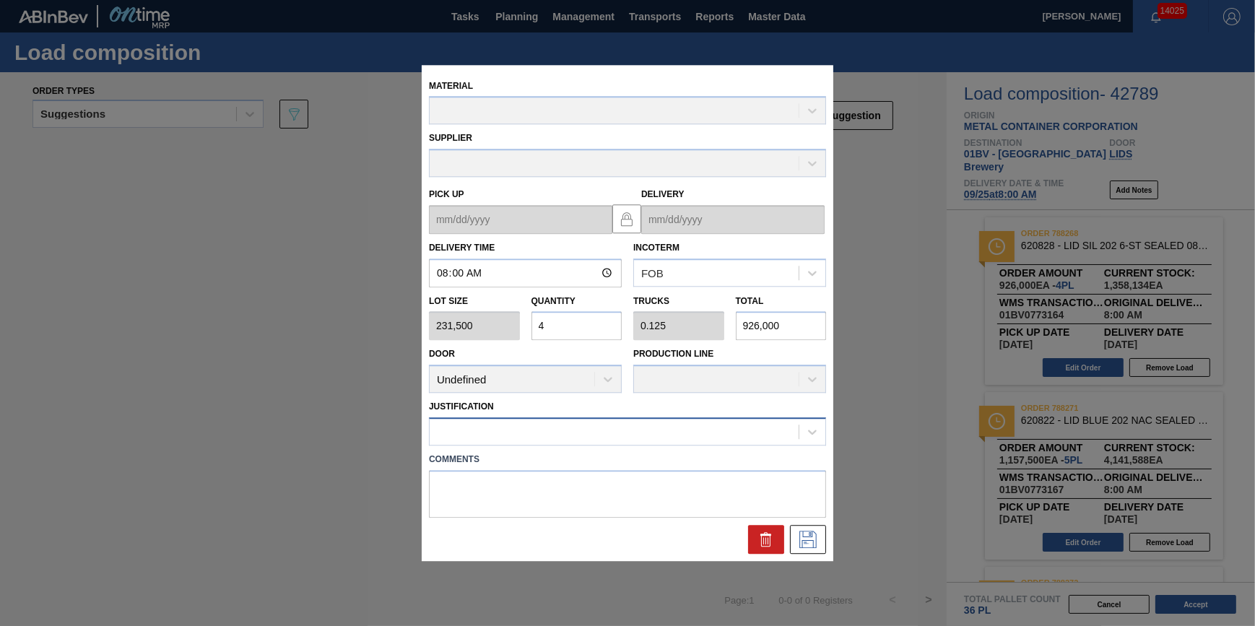
type up "[DATE]"
type input "[DATE]"
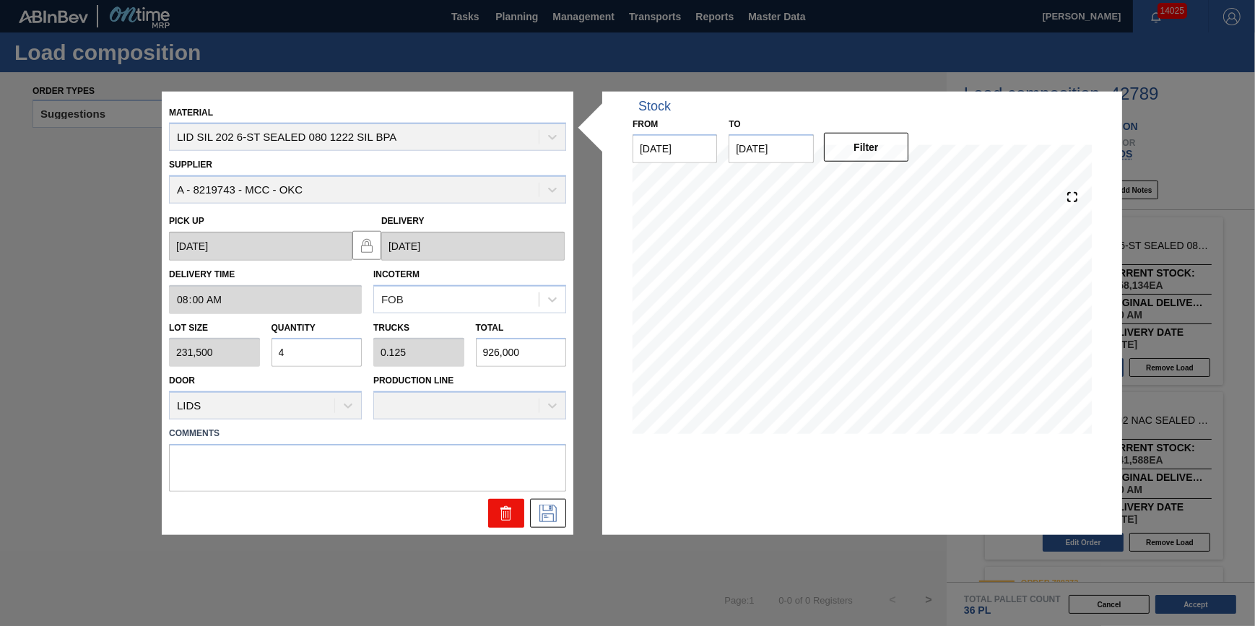
click at [503, 509] on icon at bounding box center [505, 509] width 11 height 2
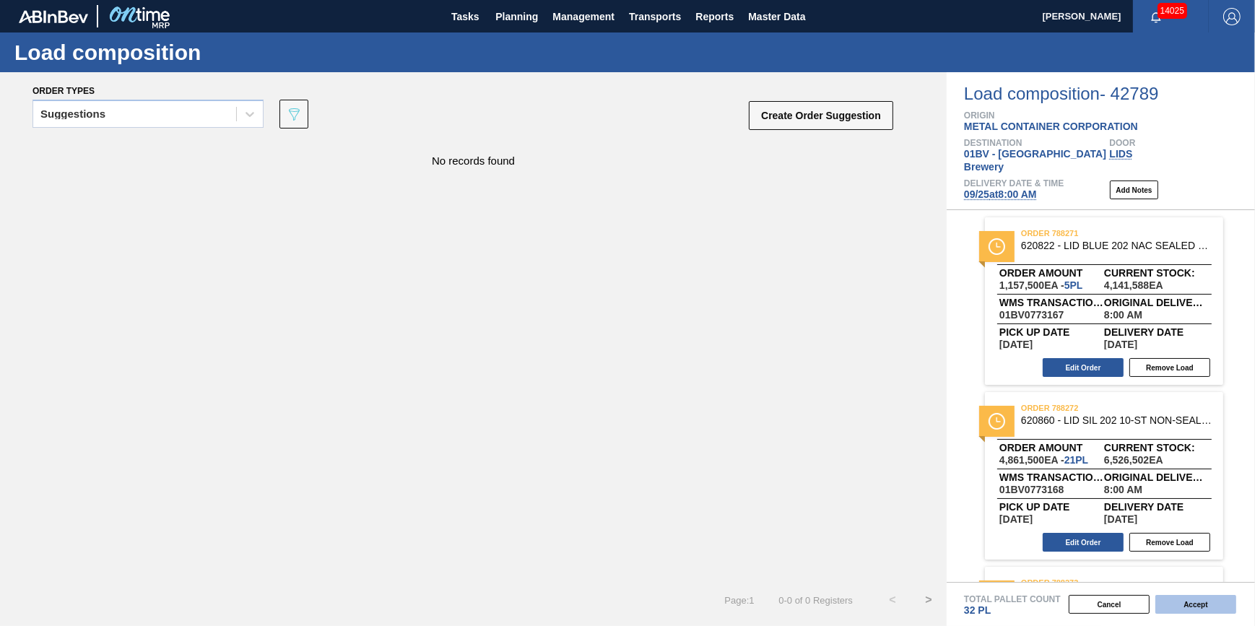
click at [1177, 603] on button "Accept" at bounding box center [1195, 604] width 81 height 19
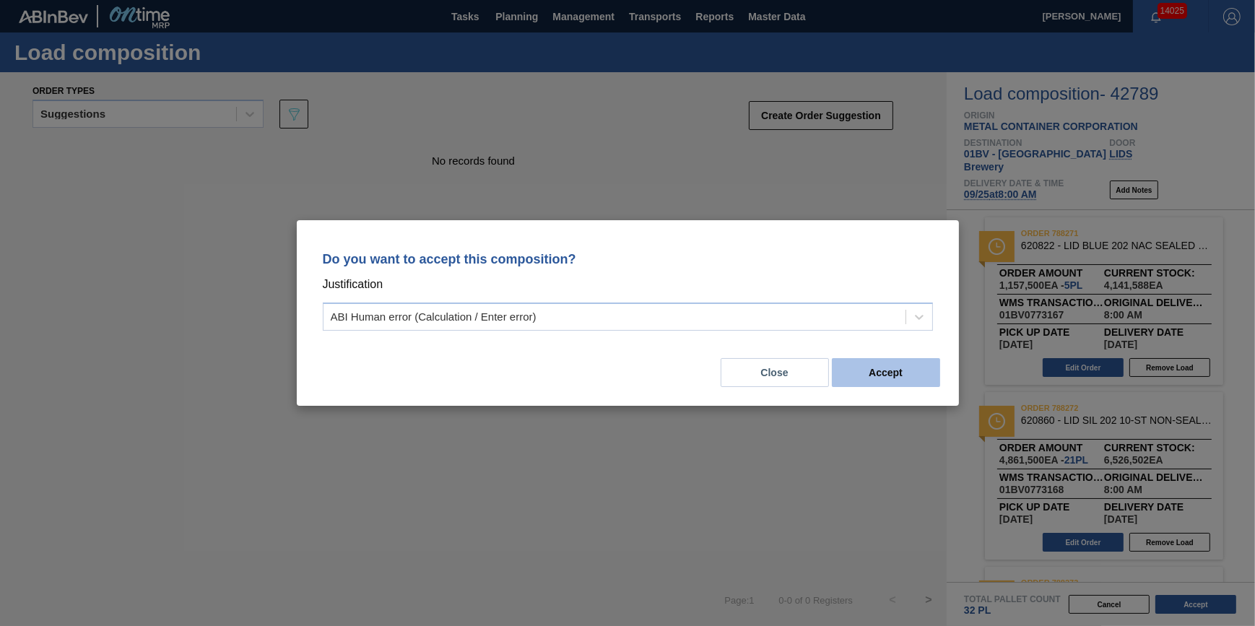
click at [898, 375] on button "Accept" at bounding box center [886, 372] width 108 height 29
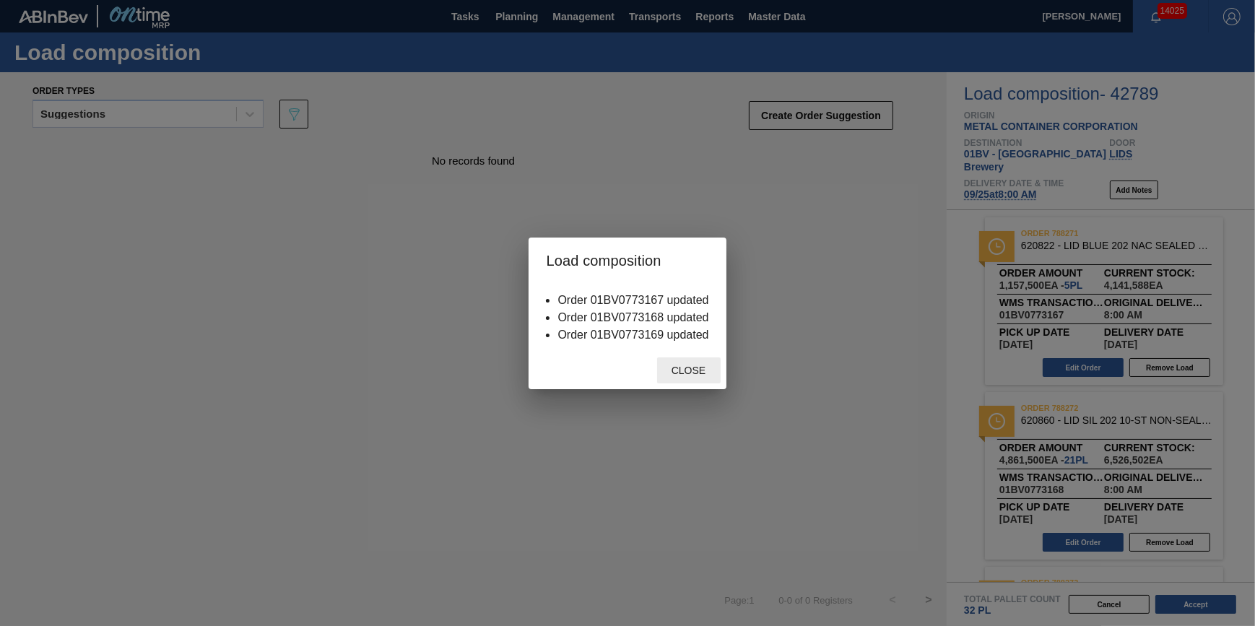
click at [678, 368] on span "Close" at bounding box center [688, 371] width 57 height 12
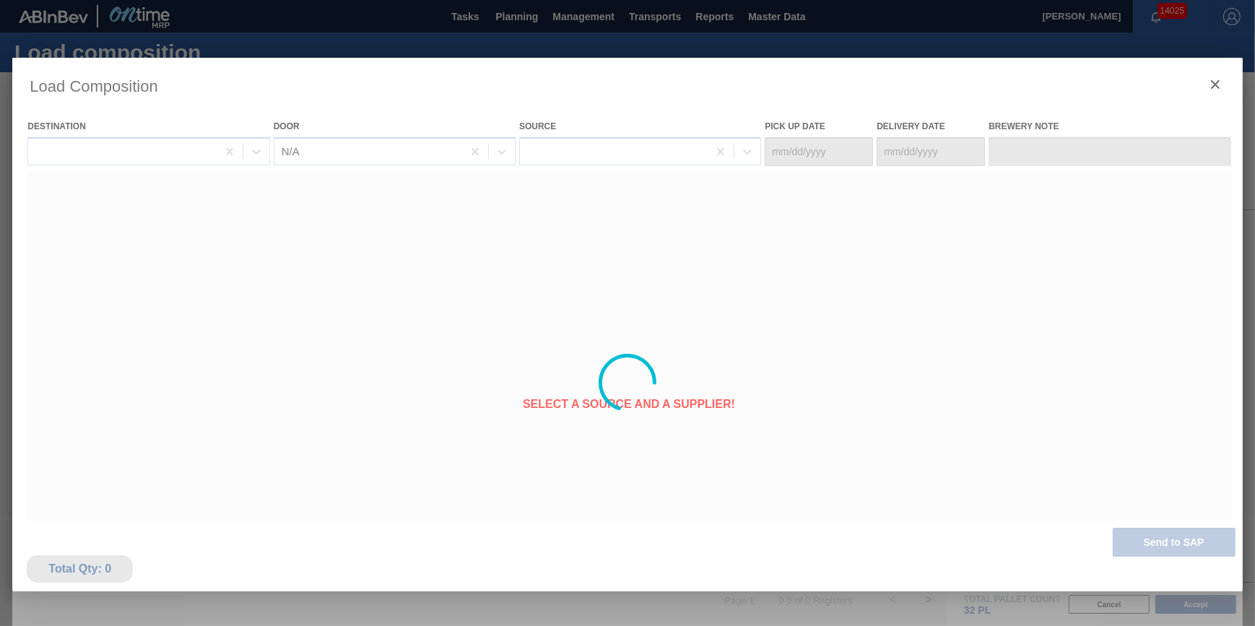
type Date "[DATE]"
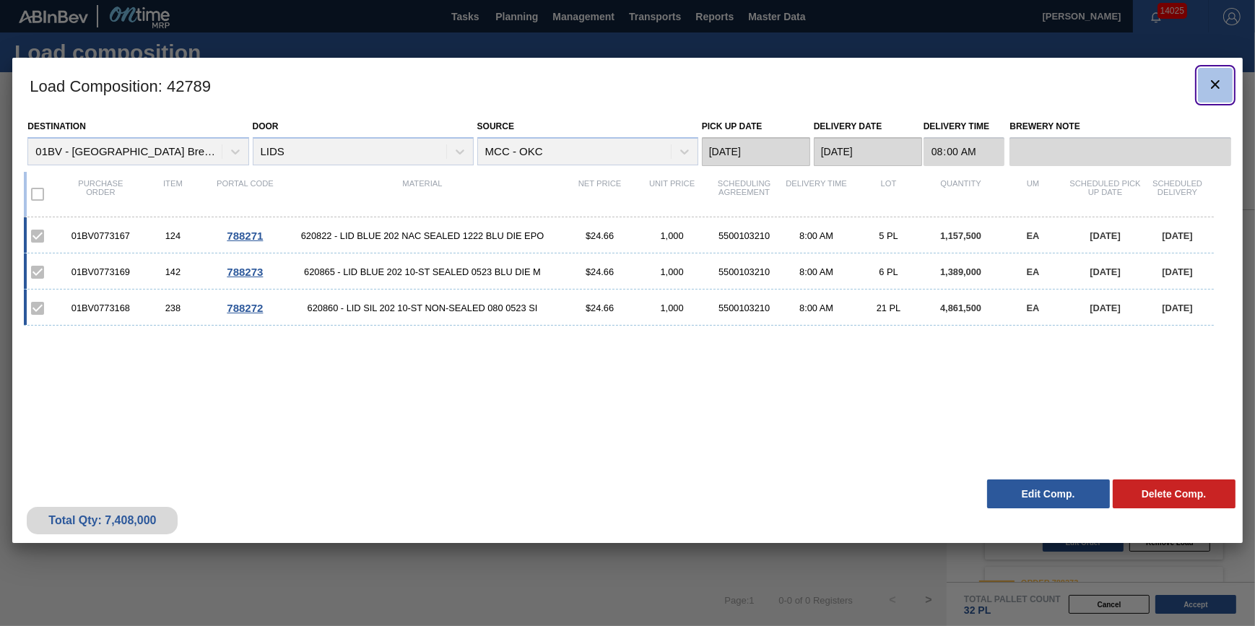
click at [1213, 79] on icon "botão de ícone" at bounding box center [1215, 84] width 17 height 17
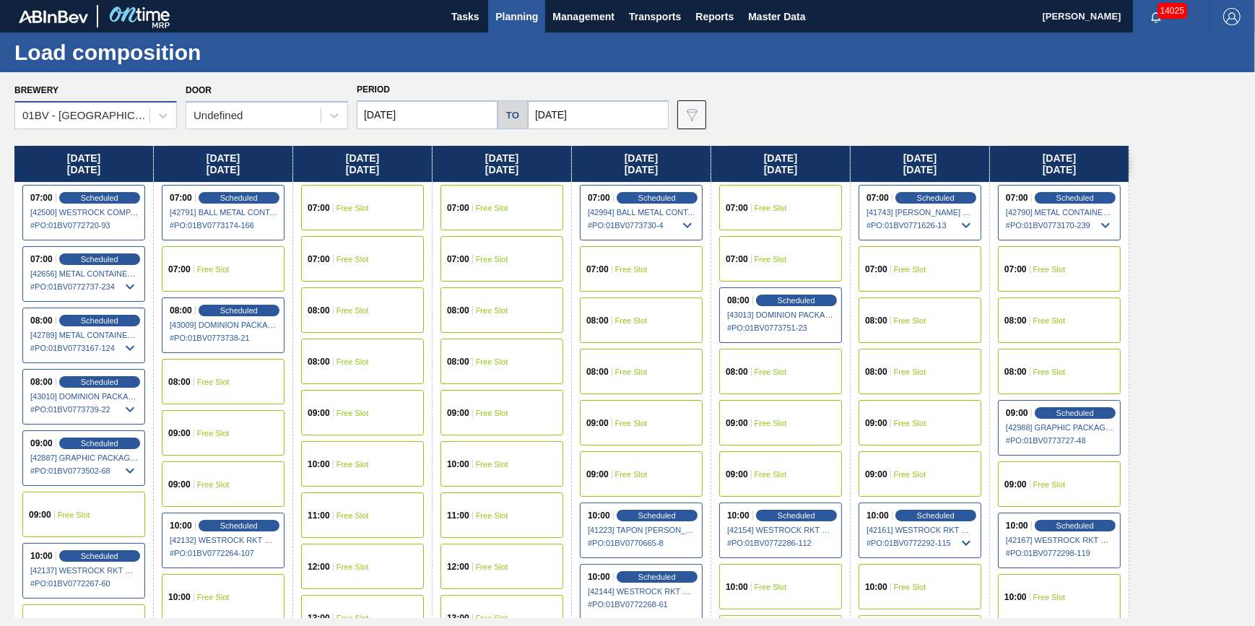
click at [123, 113] on div "01BV - [GEOGRAPHIC_DATA] Brewery" at bounding box center [86, 116] width 129 height 12
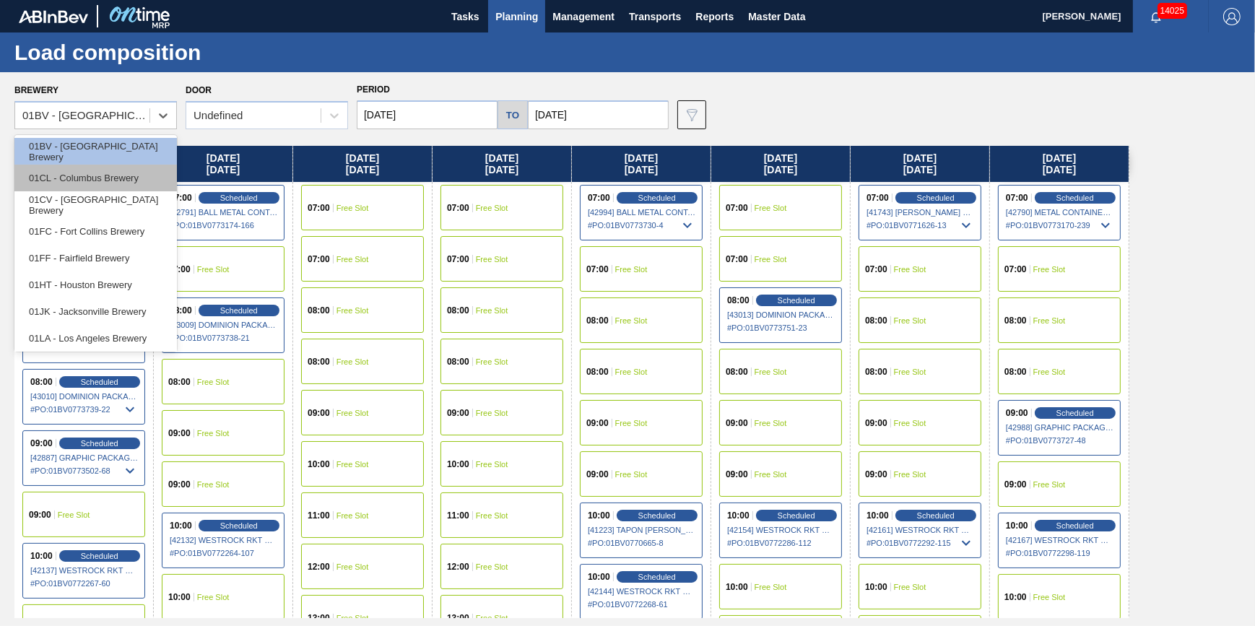
click at [149, 183] on div "01CL - Columbus Brewery" at bounding box center [95, 178] width 162 height 27
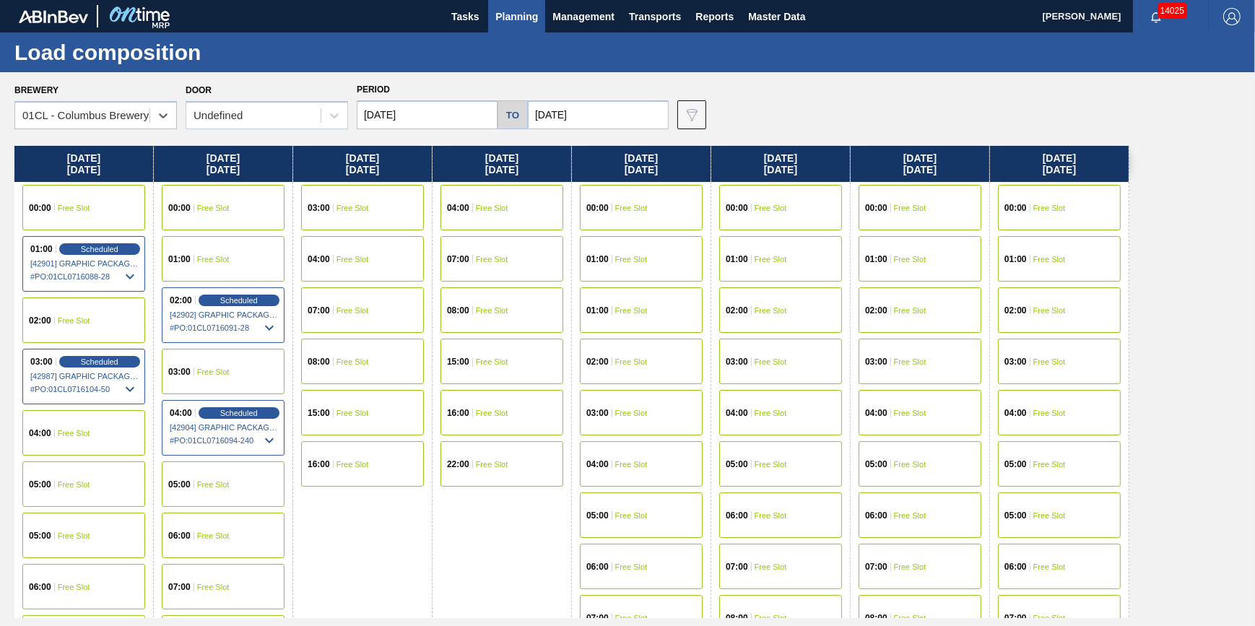
click at [449, 111] on input "[DATE]" at bounding box center [427, 114] width 141 height 29
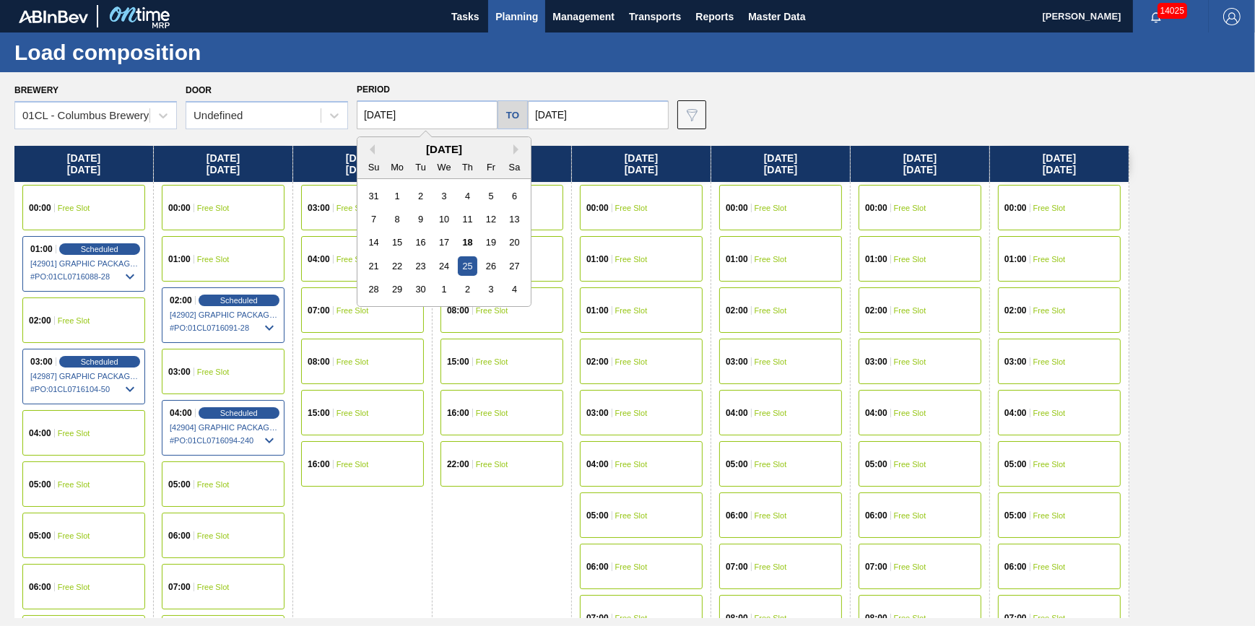
click at [400, 269] on div "22" at bounding box center [397, 265] width 19 height 19
type input "[DATE]"
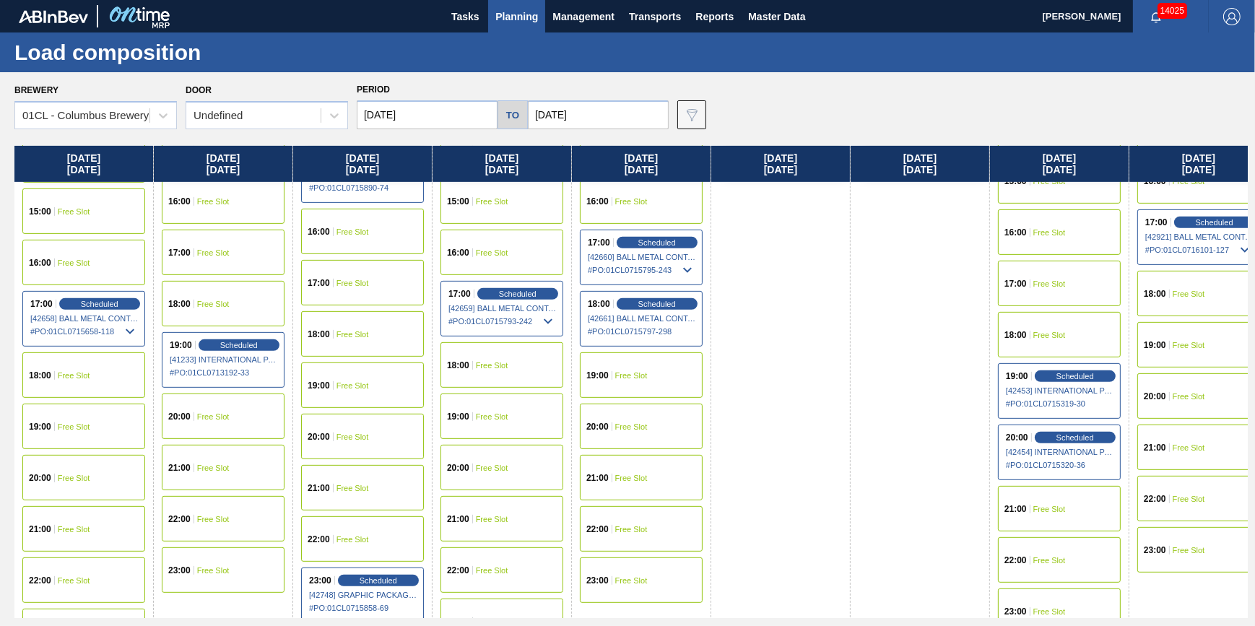
scroll to position [853, 0]
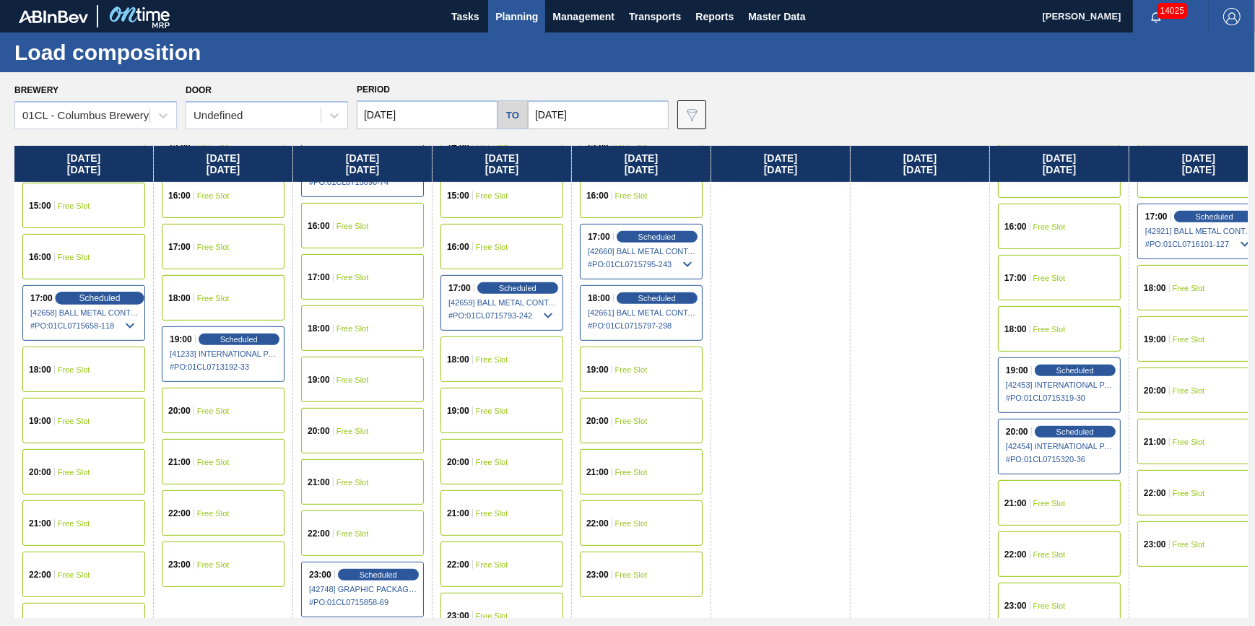
click at [97, 292] on div "Scheduled" at bounding box center [99, 298] width 89 height 13
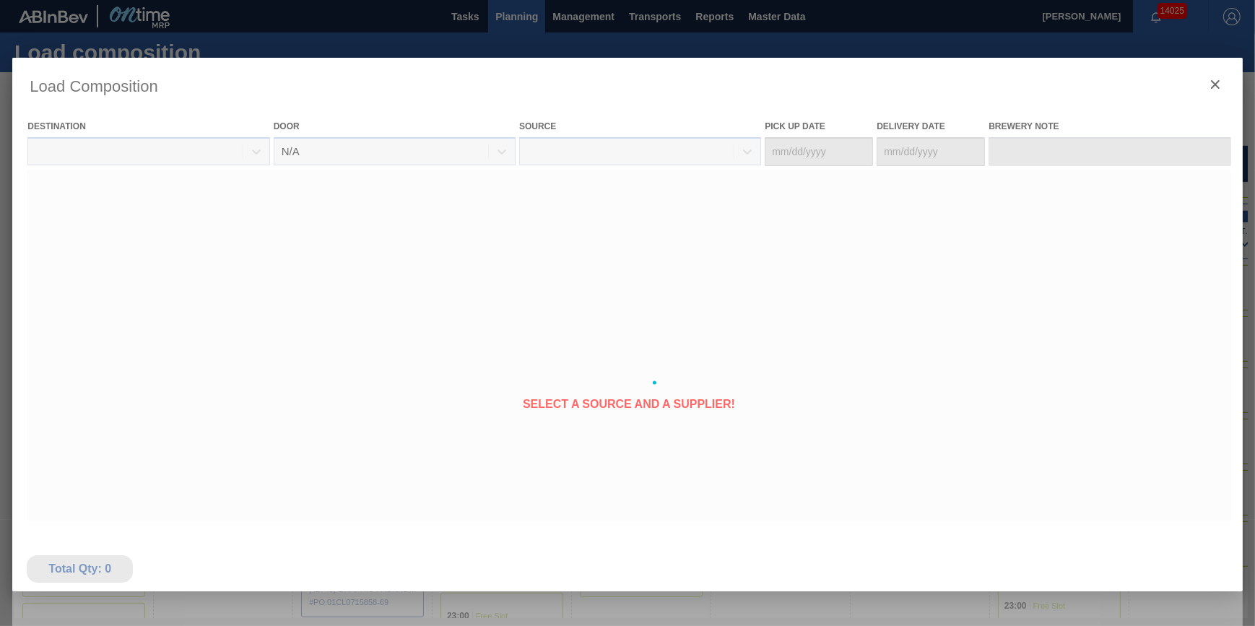
type Date "09/21/2025"
type Date "[DATE]"
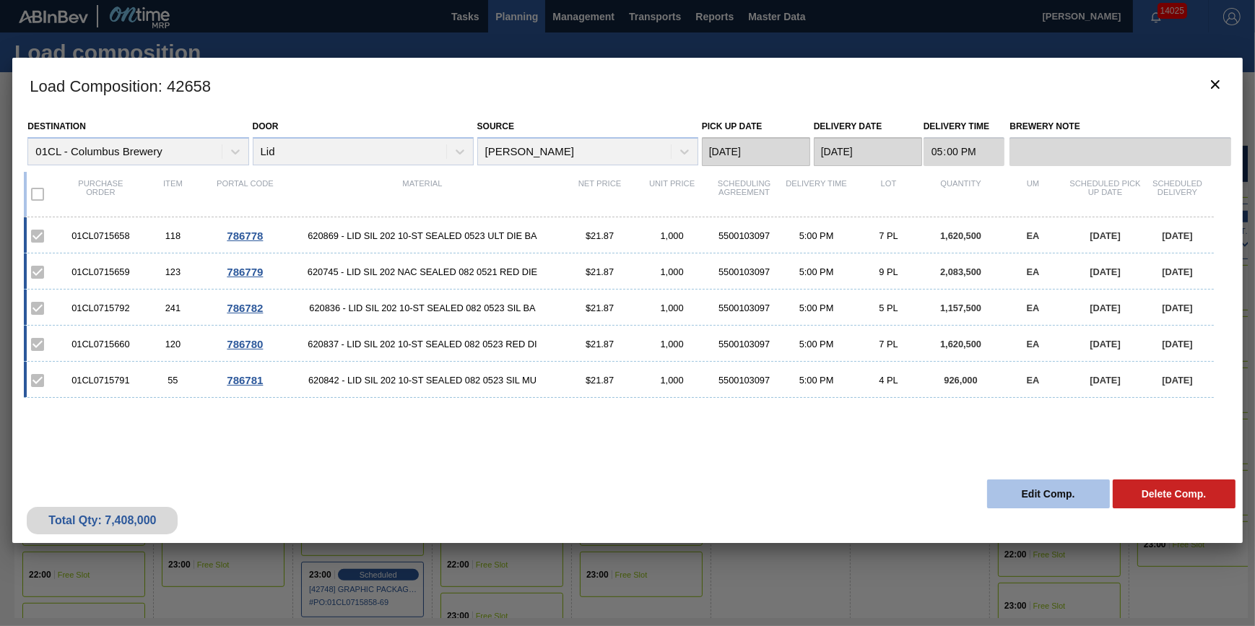
click at [1017, 488] on button "Edit Comp." at bounding box center [1048, 493] width 123 height 29
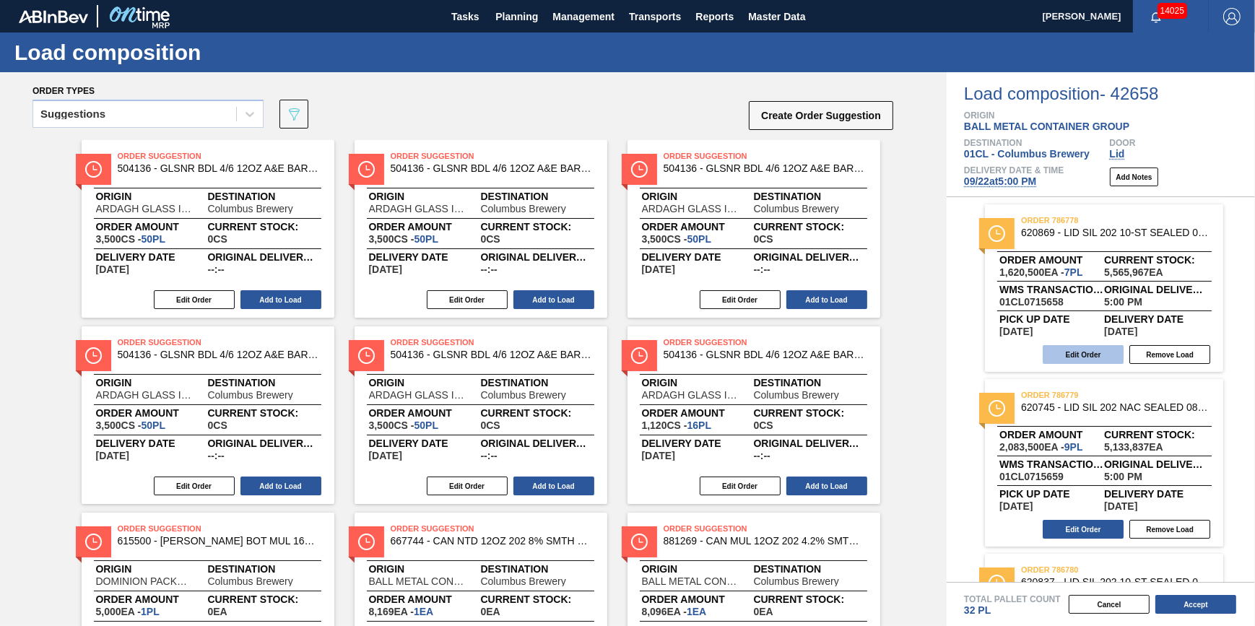
click at [1084, 355] on button "Edit Order" at bounding box center [1083, 354] width 81 height 19
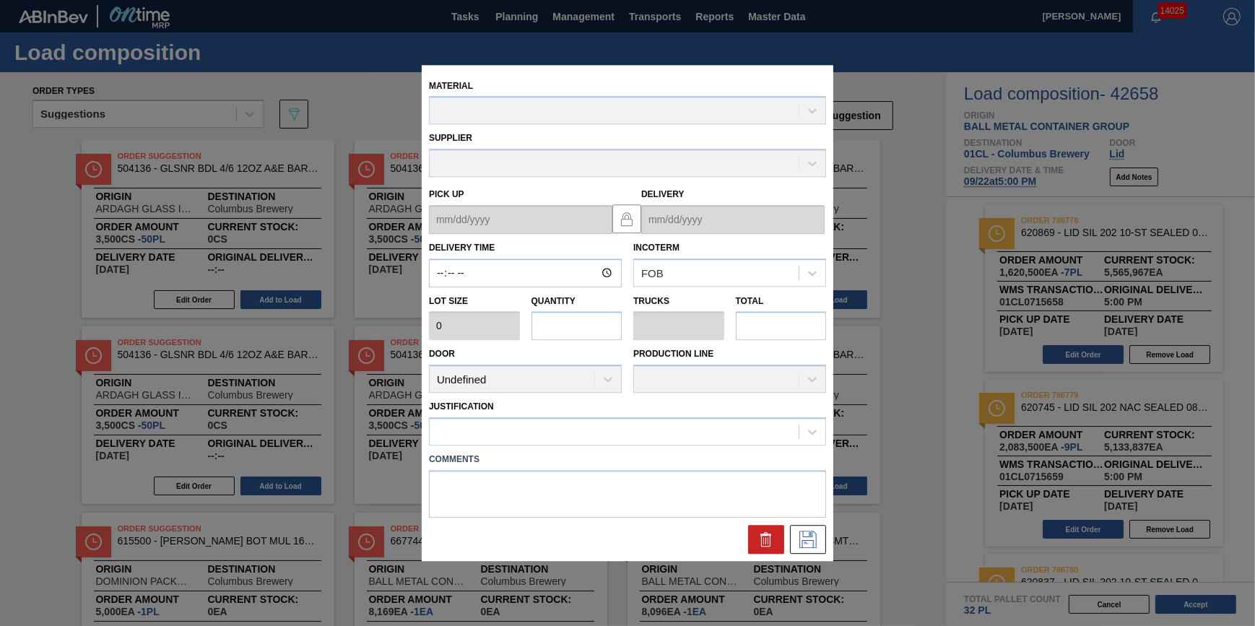
type input "17:00:00"
type input "231,500"
type input "7"
type input "0.219"
type input "1,620,500"
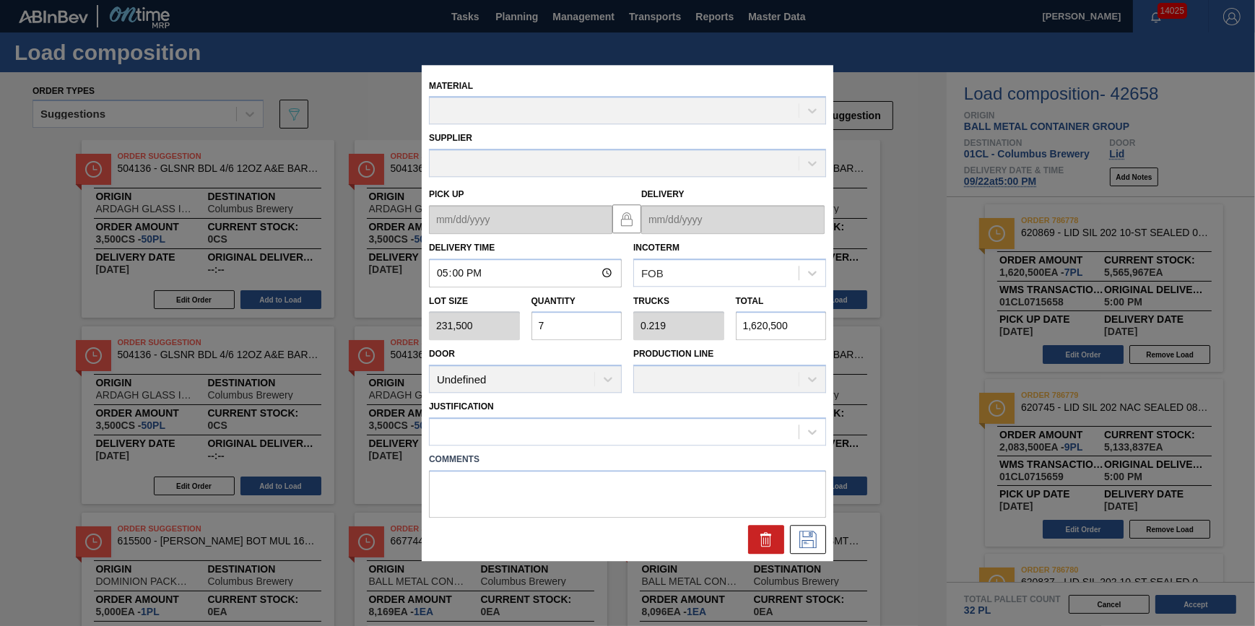
type up "09/21/2025"
type input "[DATE]"
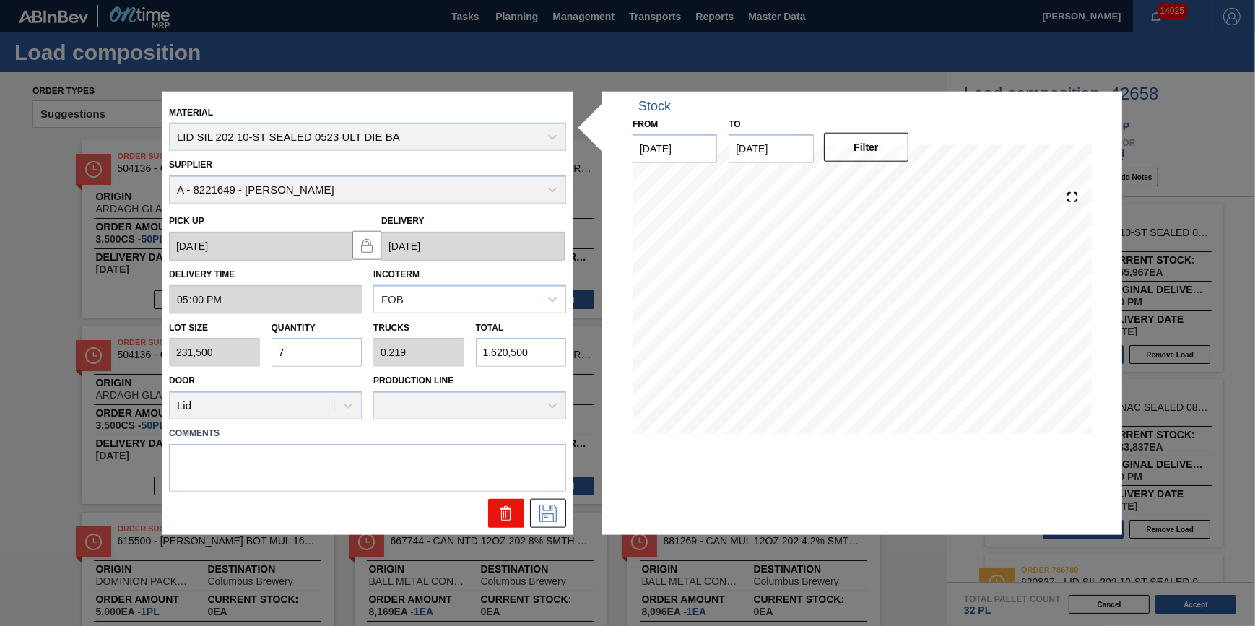
click at [500, 508] on icon at bounding box center [505, 509] width 11 height 2
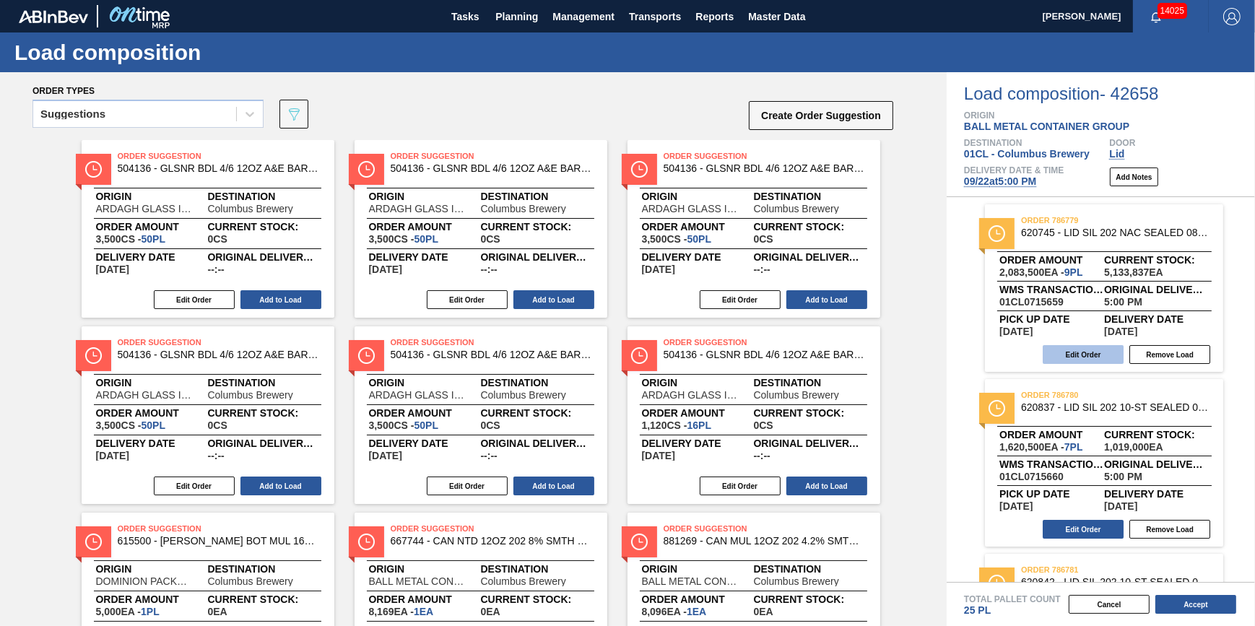
click at [1062, 359] on button "Edit Order" at bounding box center [1083, 354] width 81 height 19
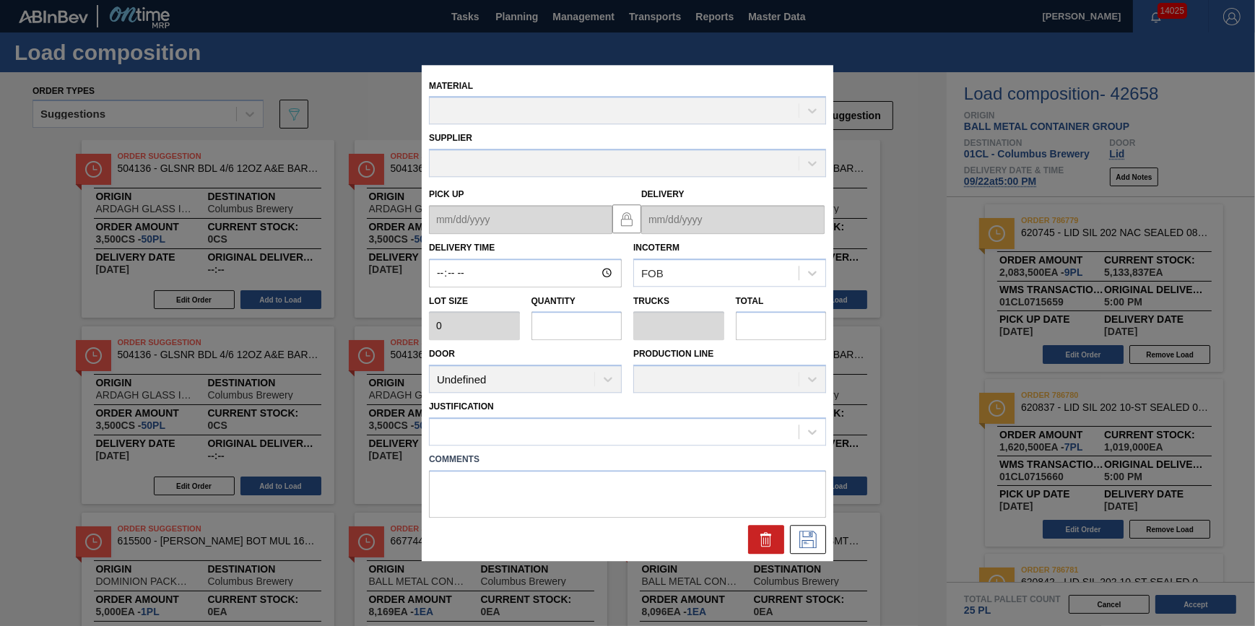
type input "17:00:00"
type input "231,500"
type input "9"
type input "0.281"
type input "2,083,500"
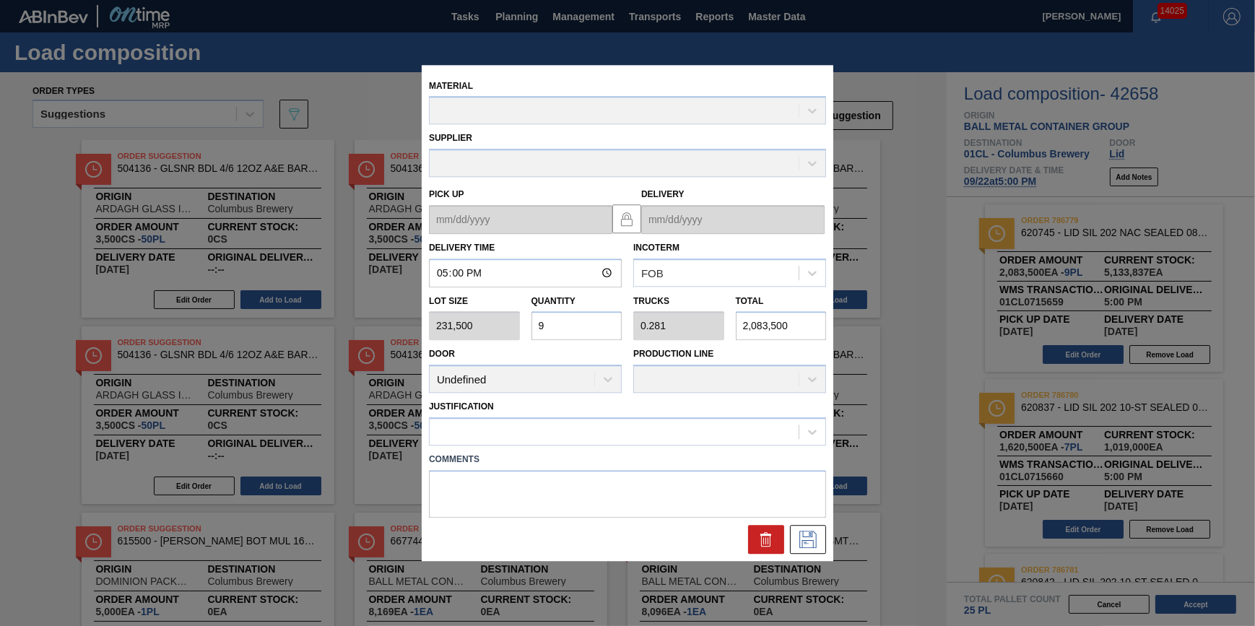
type up "09/21/2025"
type input "[DATE]"
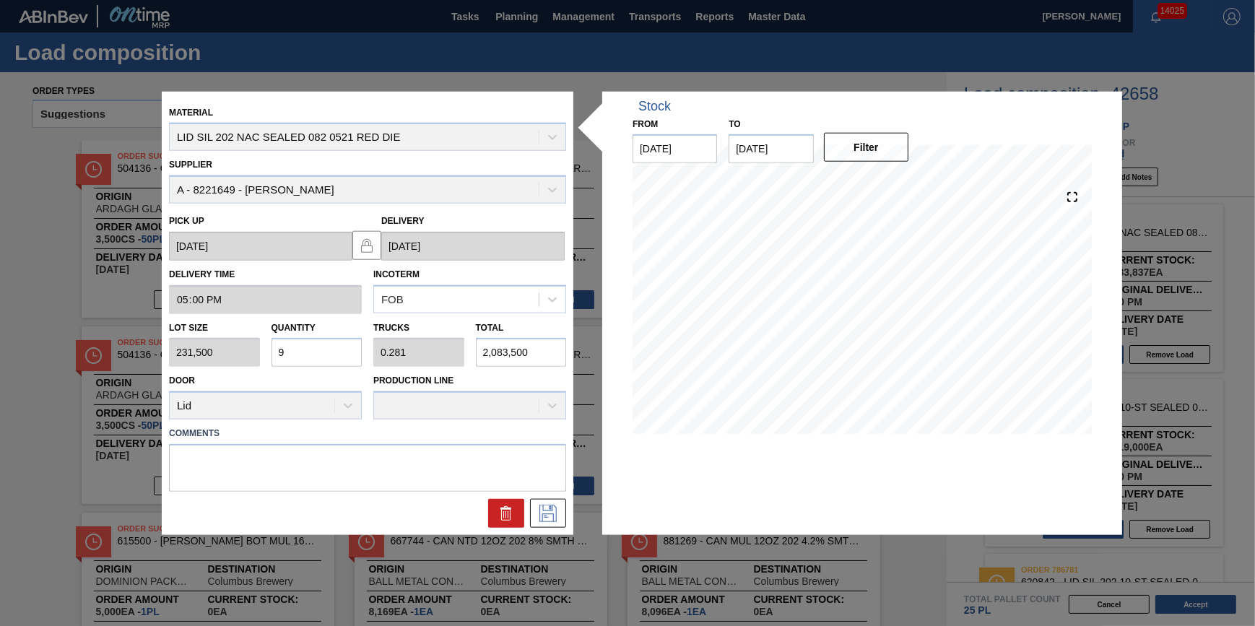
click at [323, 361] on input "9" at bounding box center [317, 352] width 91 height 29
type input "0"
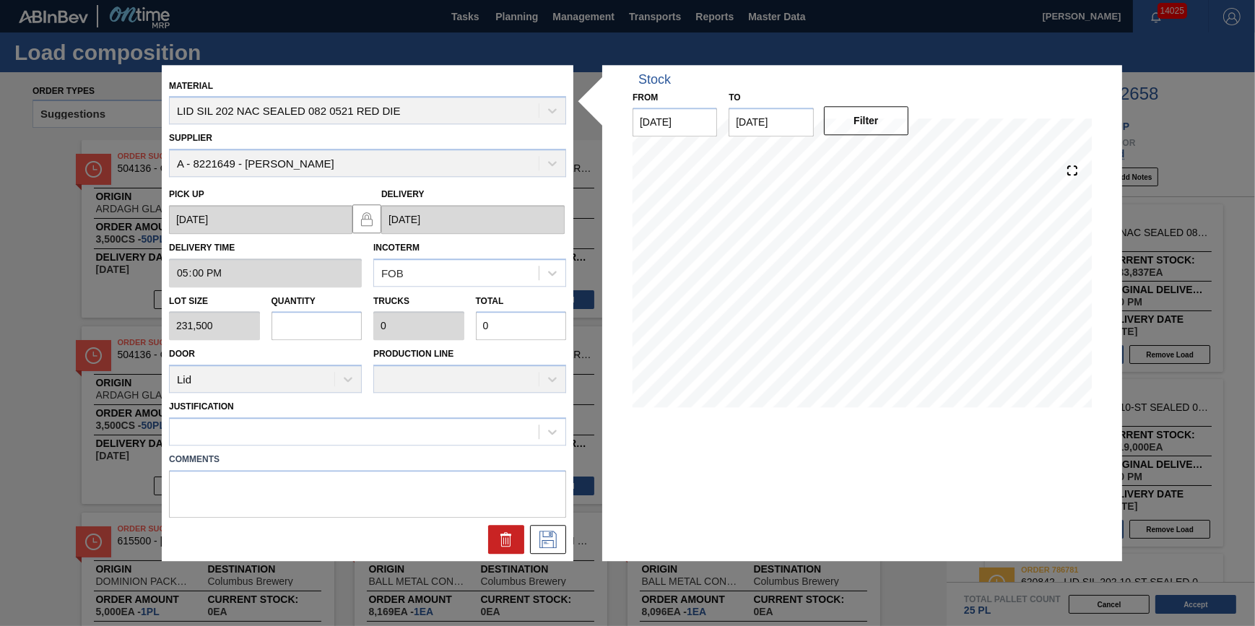
type input "4"
type input "0.125"
type input "926,000"
type input "4"
click at [557, 542] on icon at bounding box center [548, 539] width 23 height 17
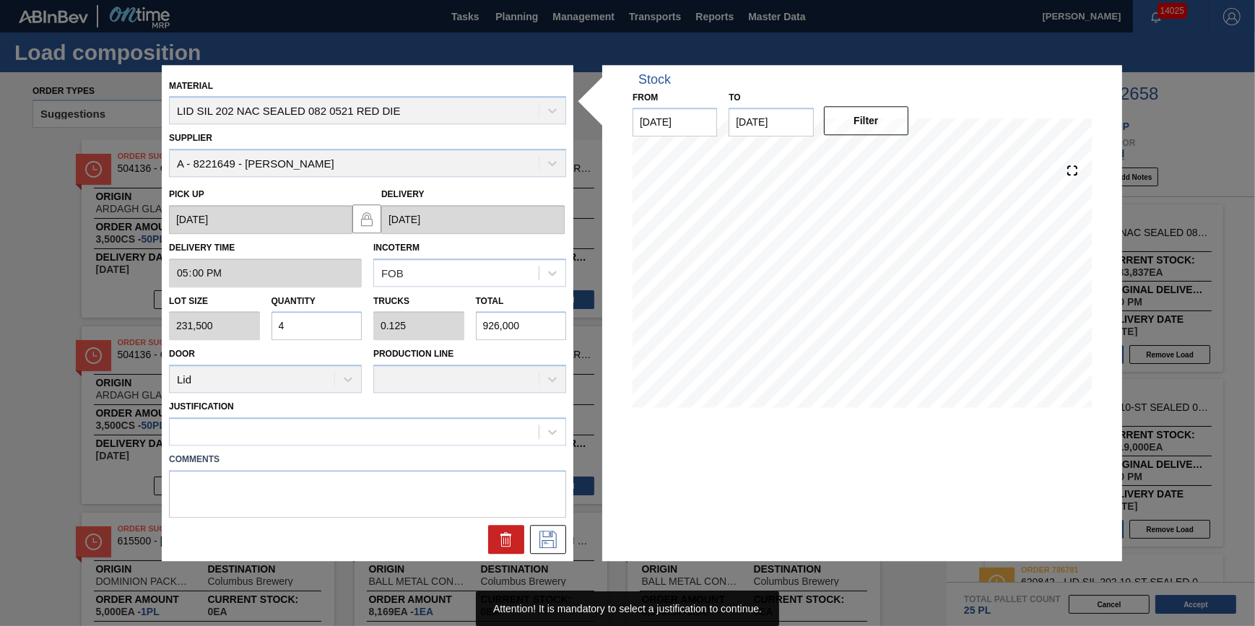
click at [397, 414] on div "Justification" at bounding box center [367, 421] width 397 height 49
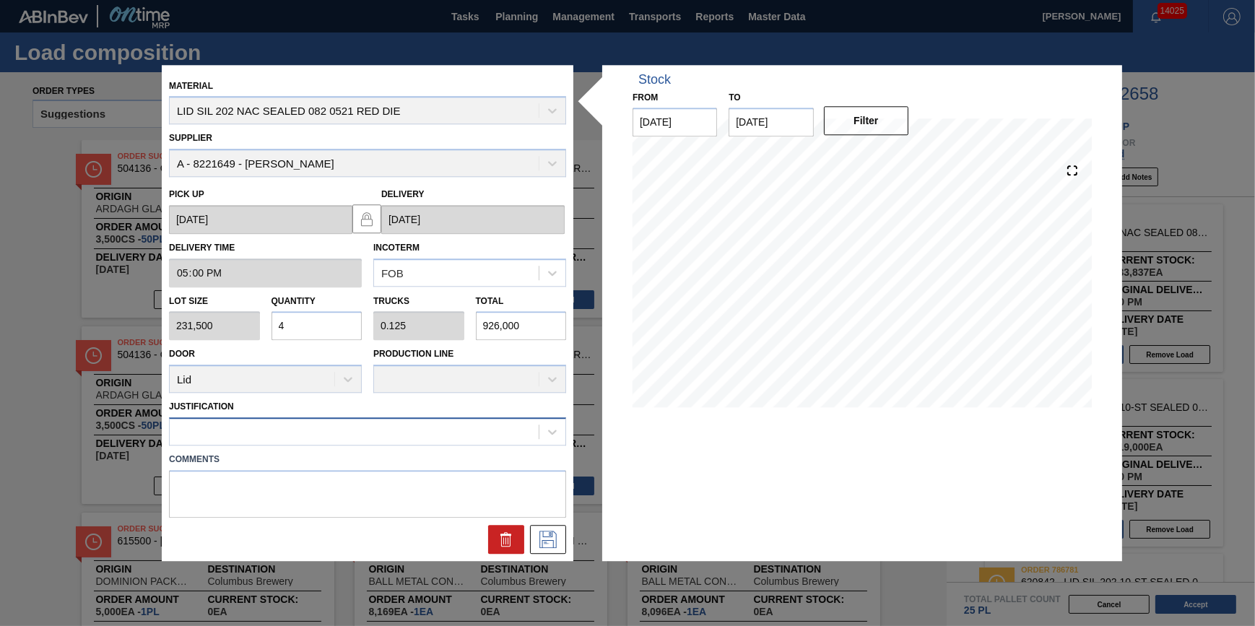
click at [397, 433] on div at bounding box center [354, 432] width 369 height 21
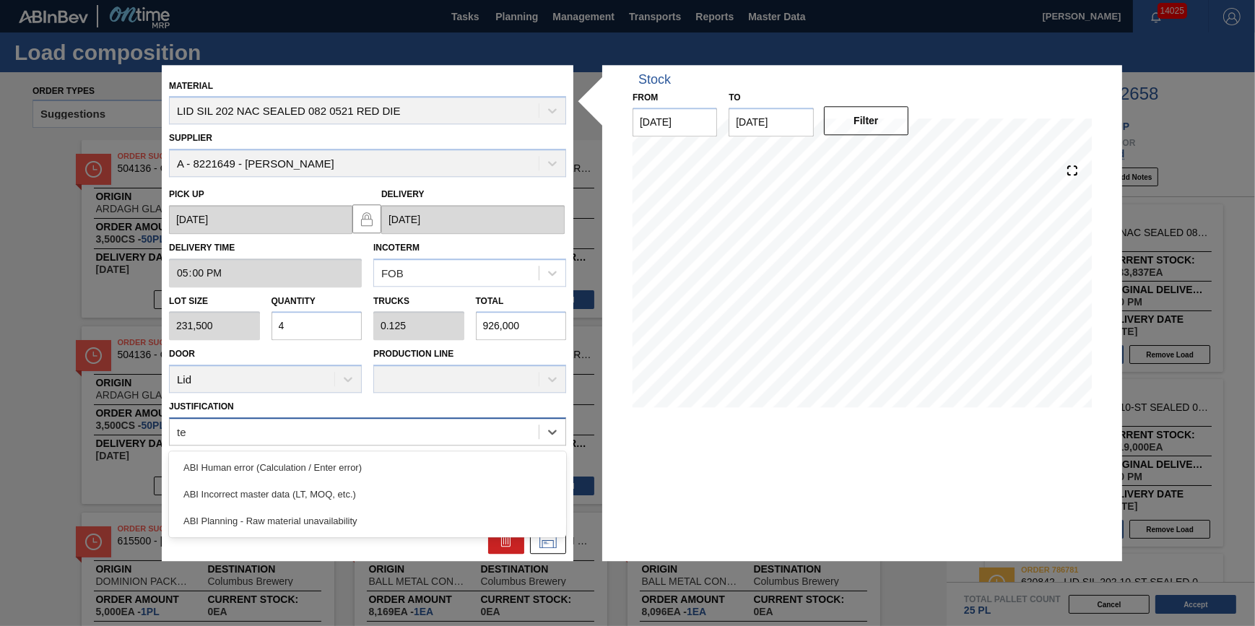
type input "t"
type input "other"
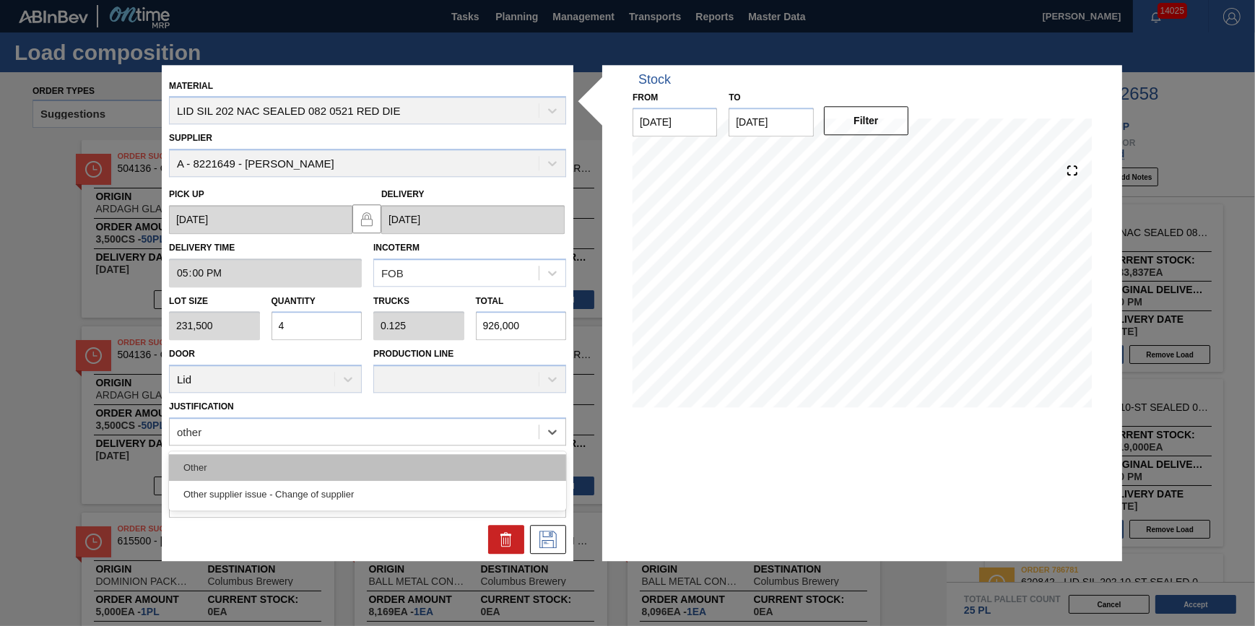
click at [397, 466] on div "Other" at bounding box center [367, 467] width 397 height 27
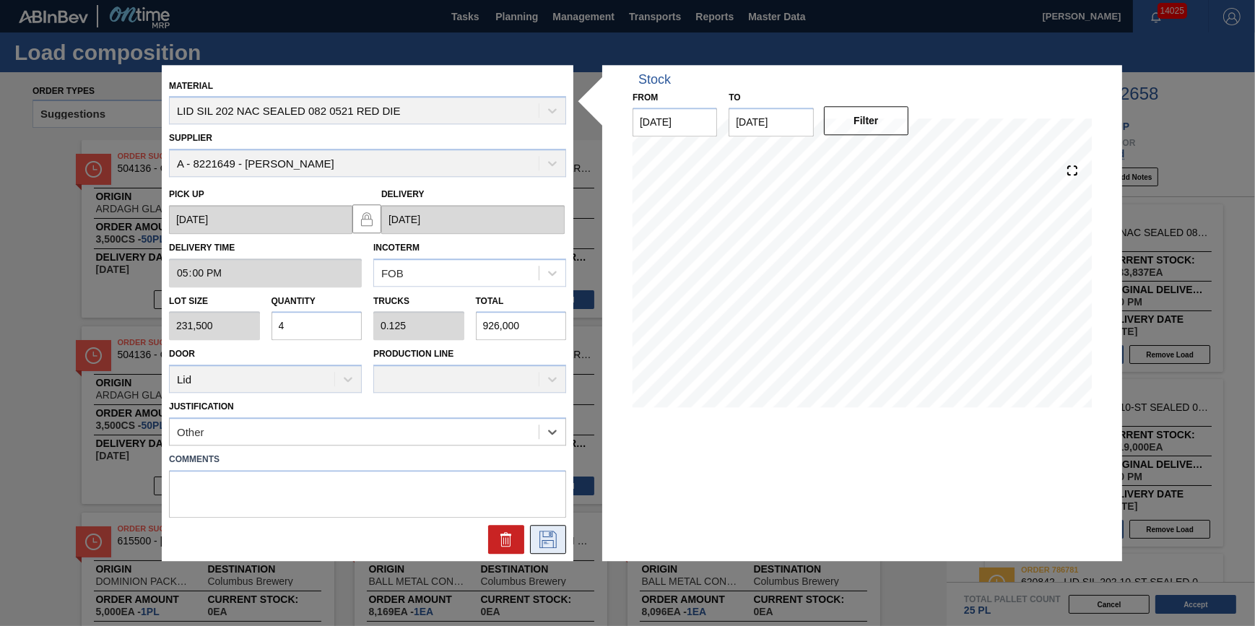
click at [555, 531] on icon at bounding box center [548, 539] width 23 height 17
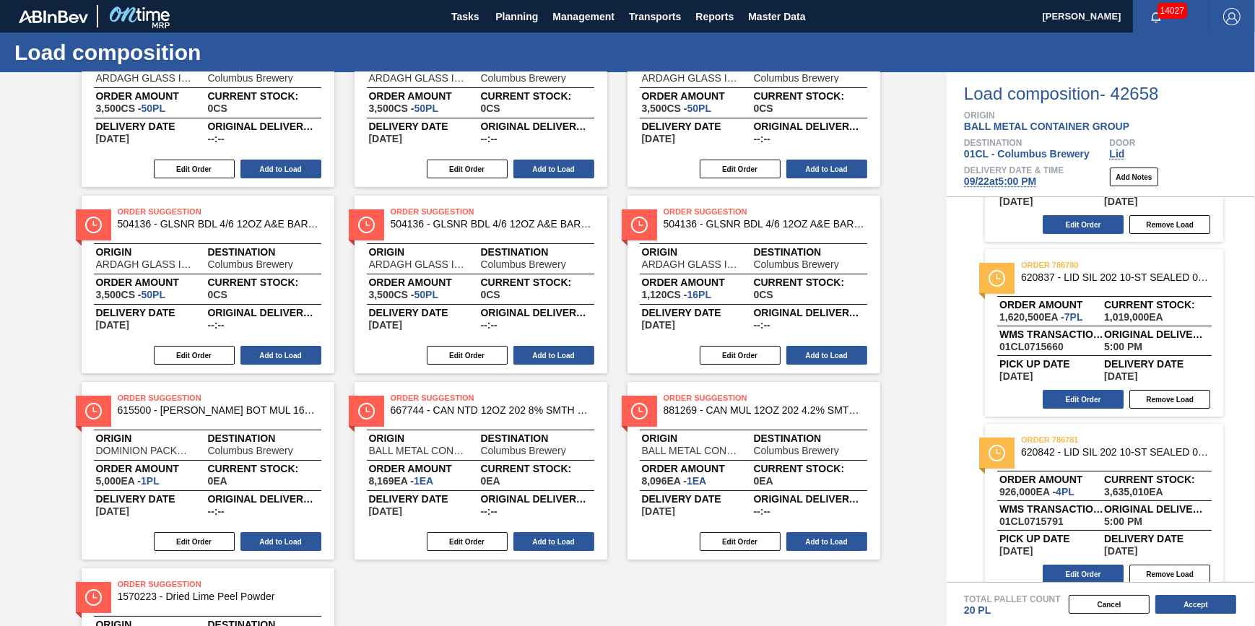
scroll to position [131, 0]
click at [1078, 397] on button "Edit Order" at bounding box center [1083, 398] width 81 height 19
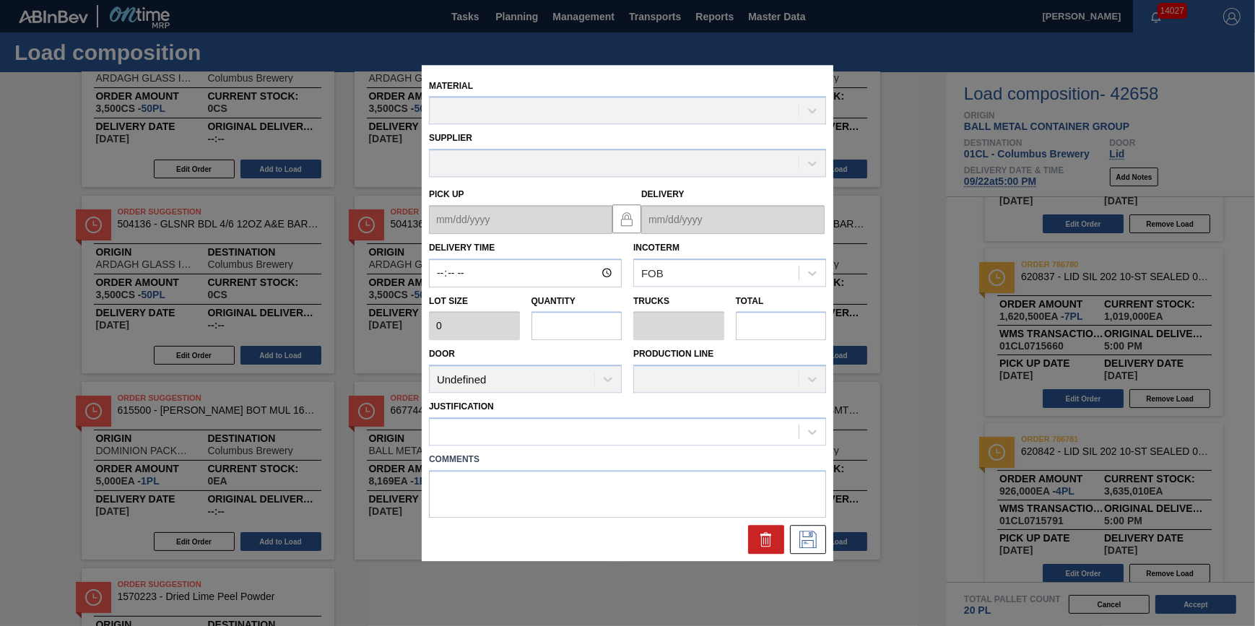
type input "17:00:00"
type input "231,500"
type input "7"
type input "0.219"
type input "1,620,500"
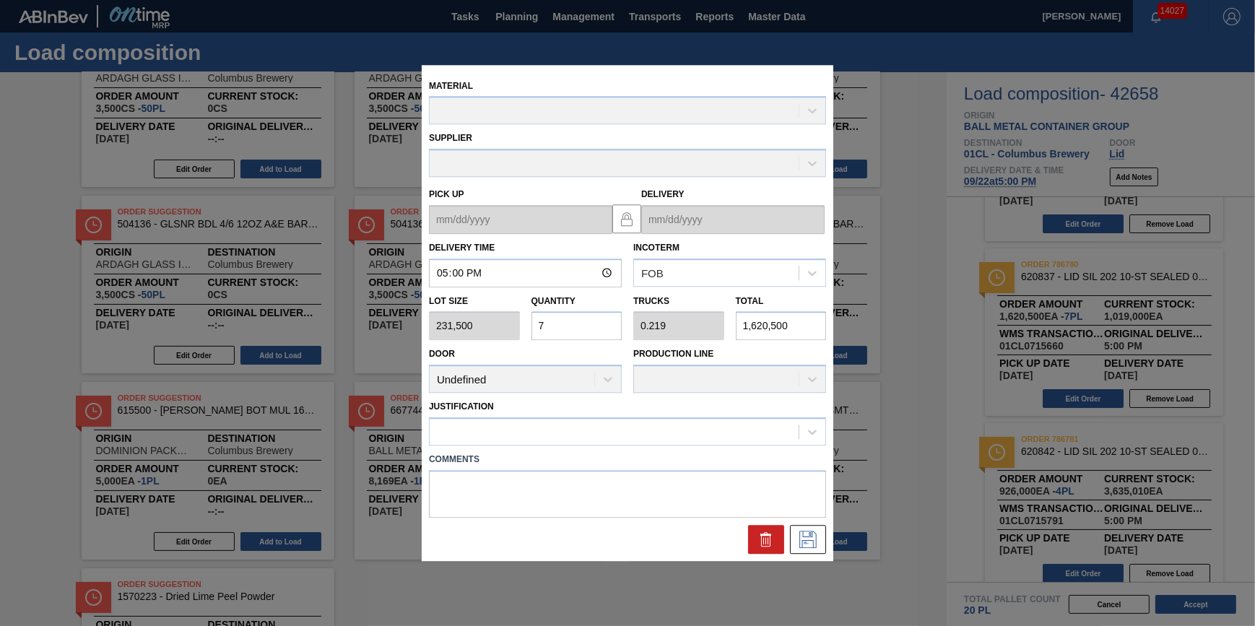
type up "09/21/2025"
type input "[DATE]"
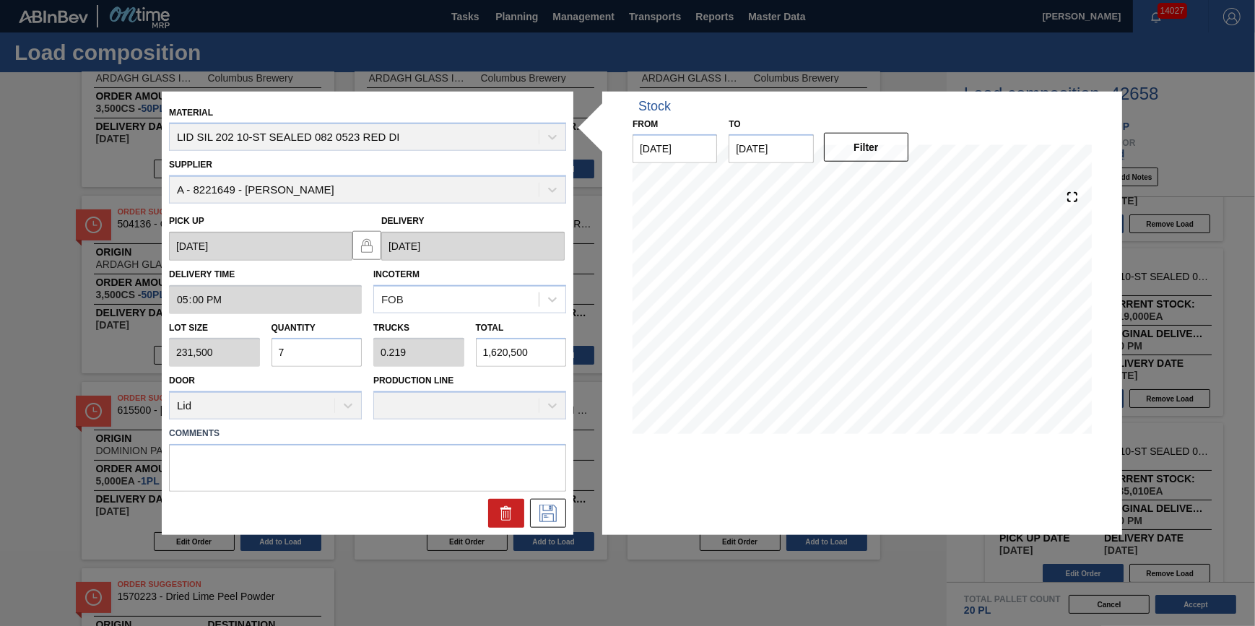
click at [339, 344] on input "7" at bounding box center [317, 352] width 91 height 29
type input "0"
type input "1"
type input "0.031"
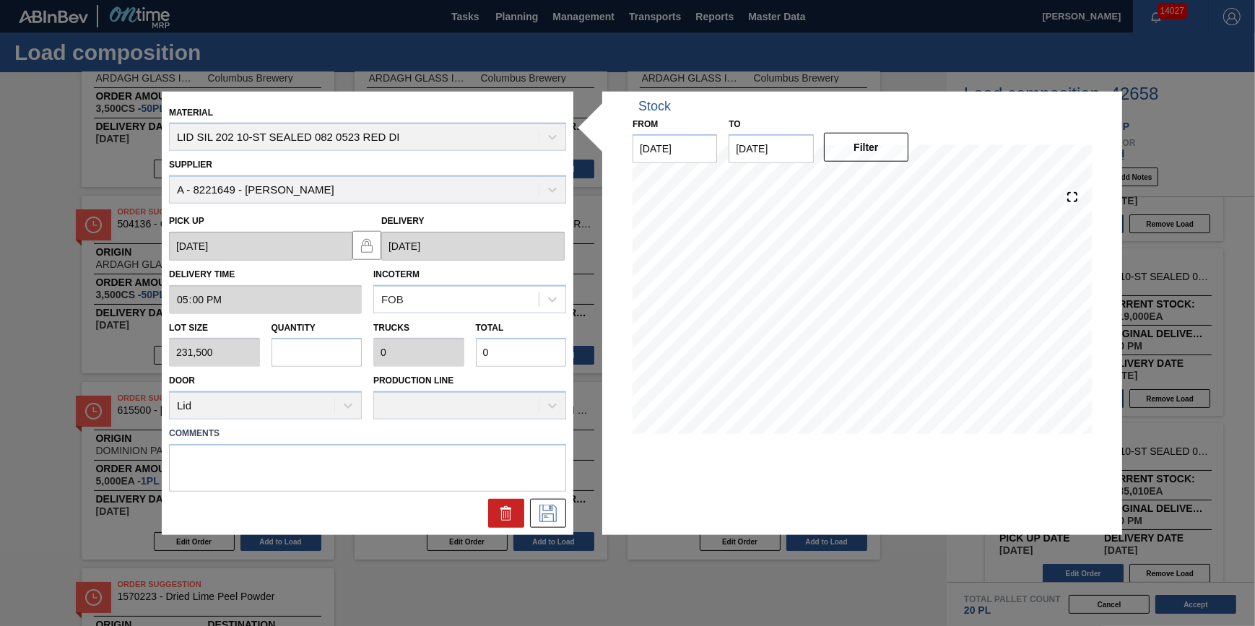
type input "231,500"
type input "13"
type input "0.406"
type input "3,009,500"
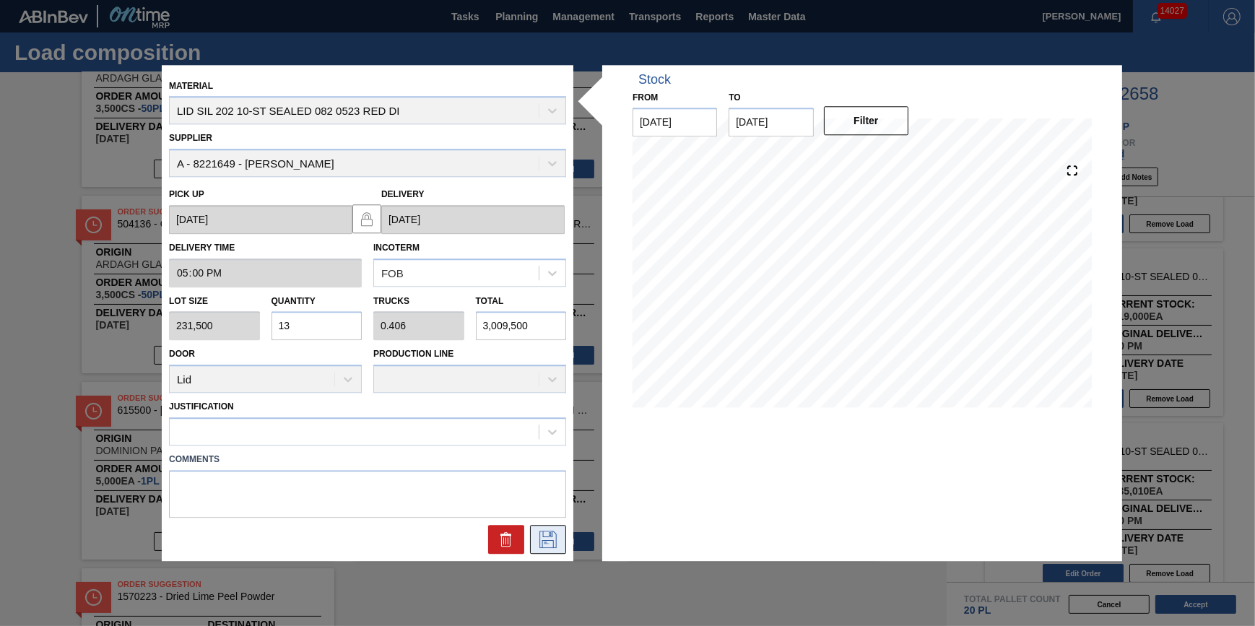
type input "13"
click at [553, 538] on icon at bounding box center [548, 539] width 23 height 17
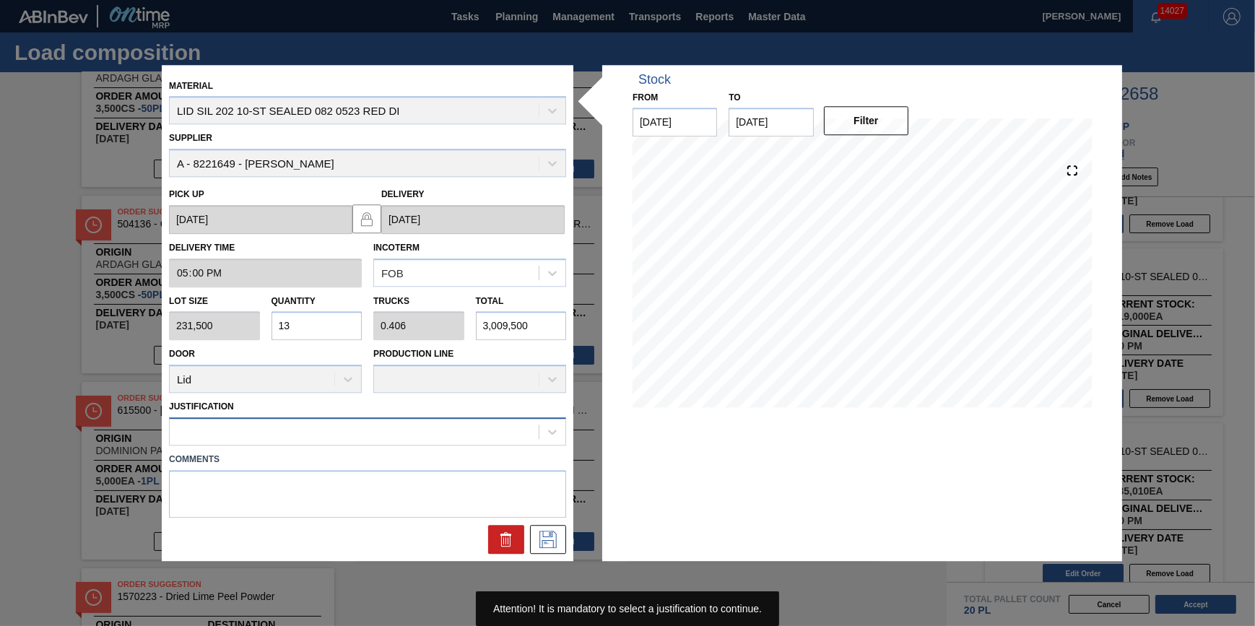
click at [386, 431] on div at bounding box center [354, 432] width 369 height 21
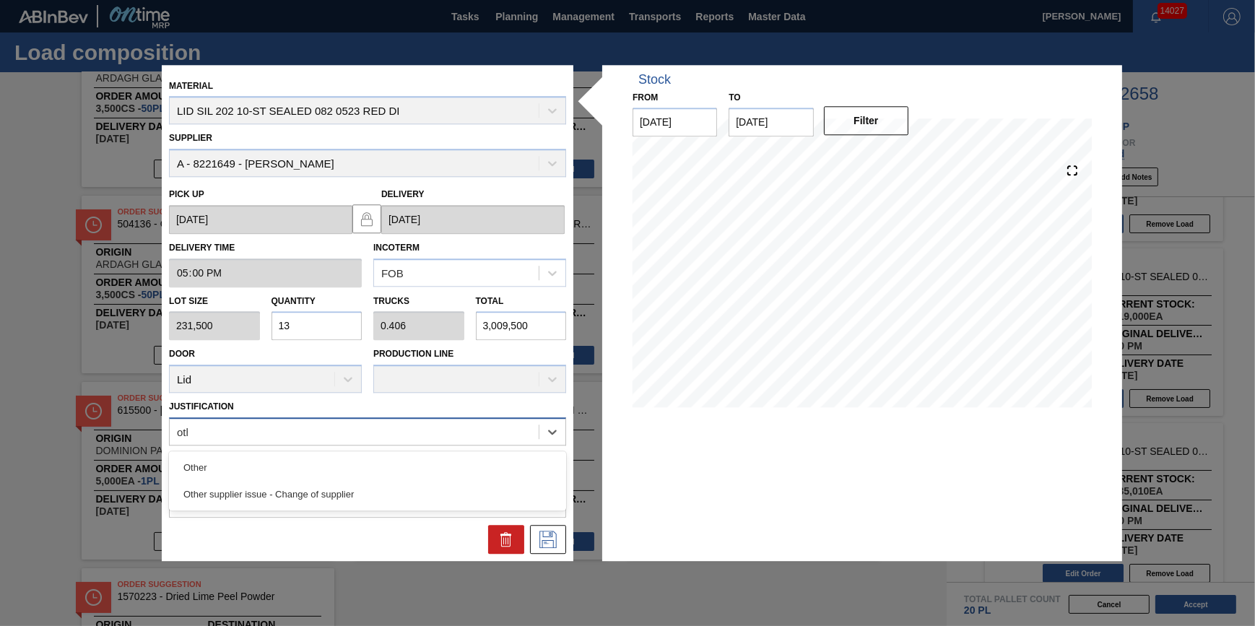
type input "other"
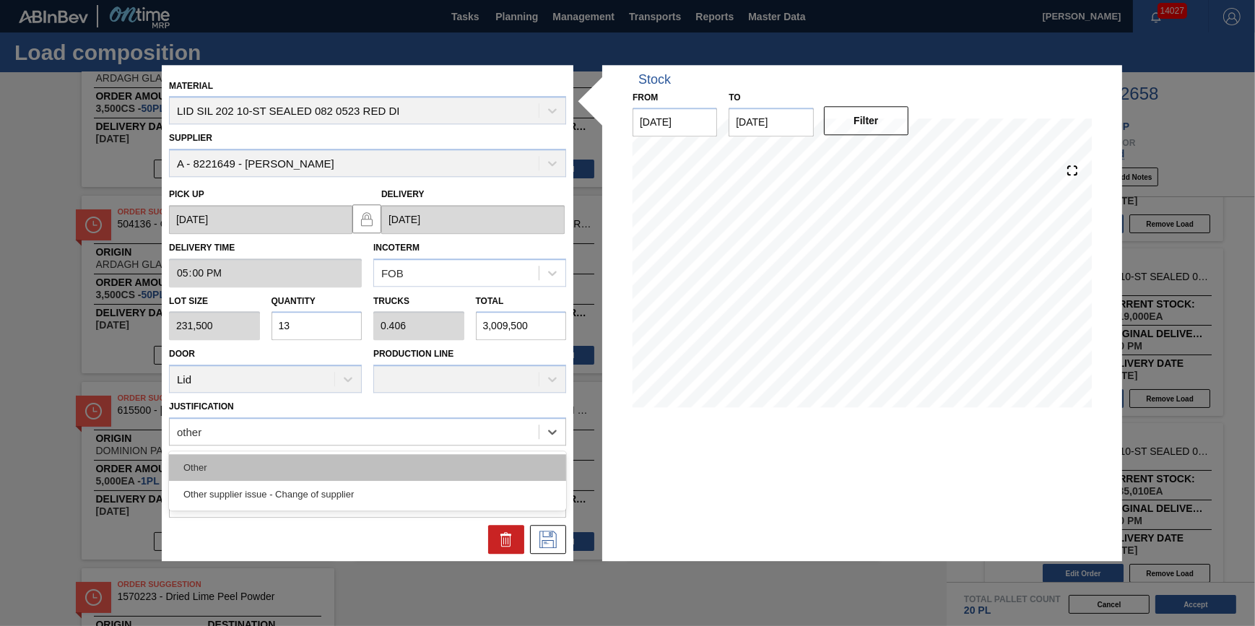
click at [356, 464] on div "Other" at bounding box center [367, 467] width 397 height 27
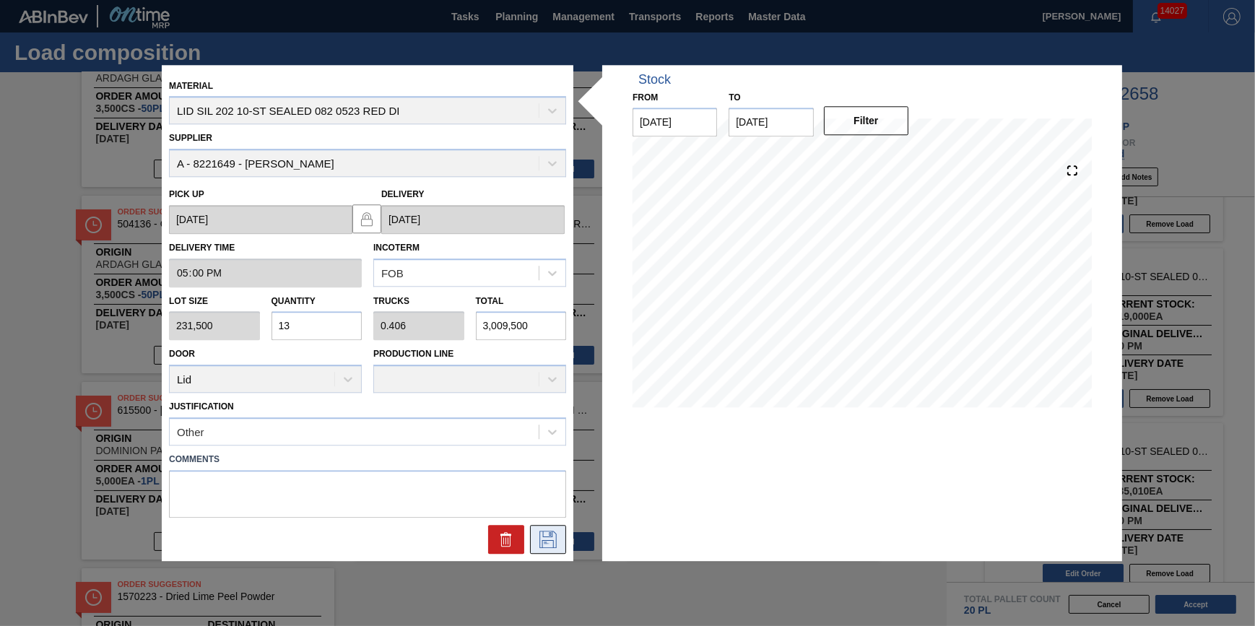
click at [549, 531] on icon at bounding box center [547, 539] width 17 height 17
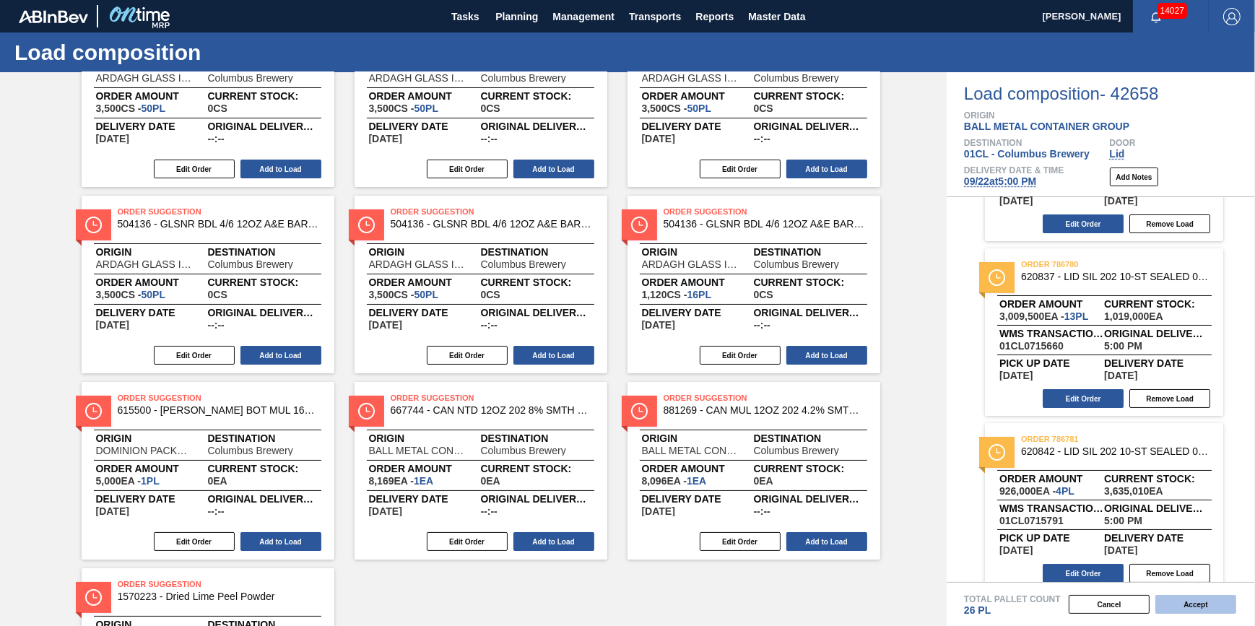
click at [1212, 601] on button "Accept" at bounding box center [1195, 604] width 81 height 19
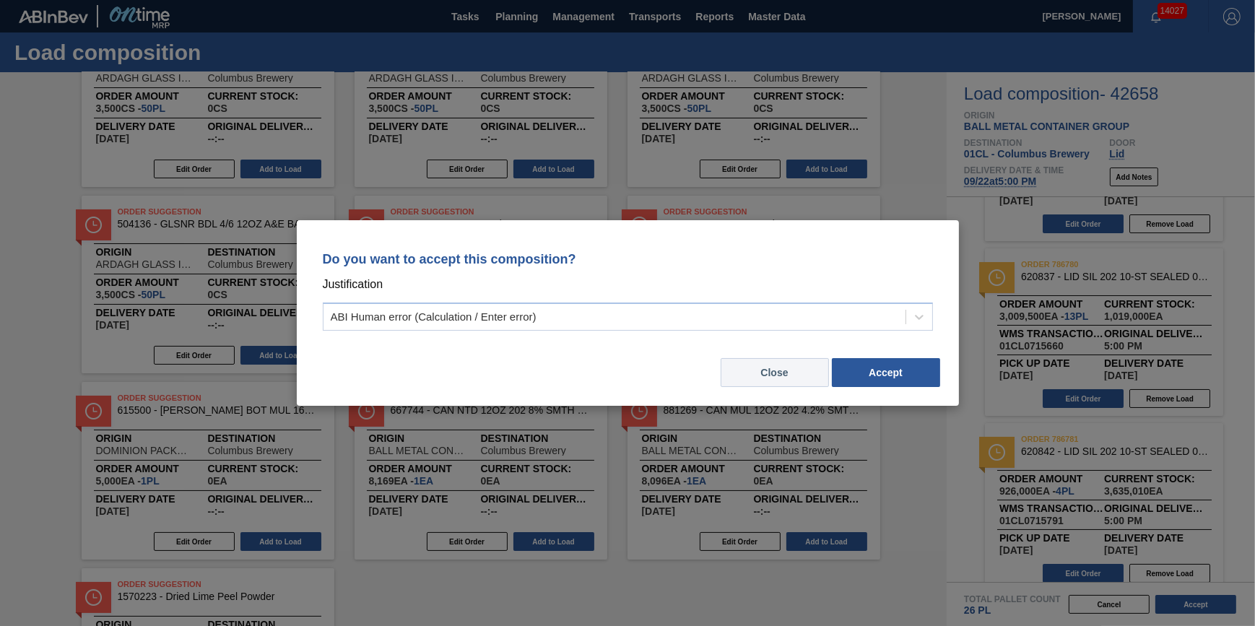
click at [763, 374] on button "Close" at bounding box center [775, 372] width 108 height 29
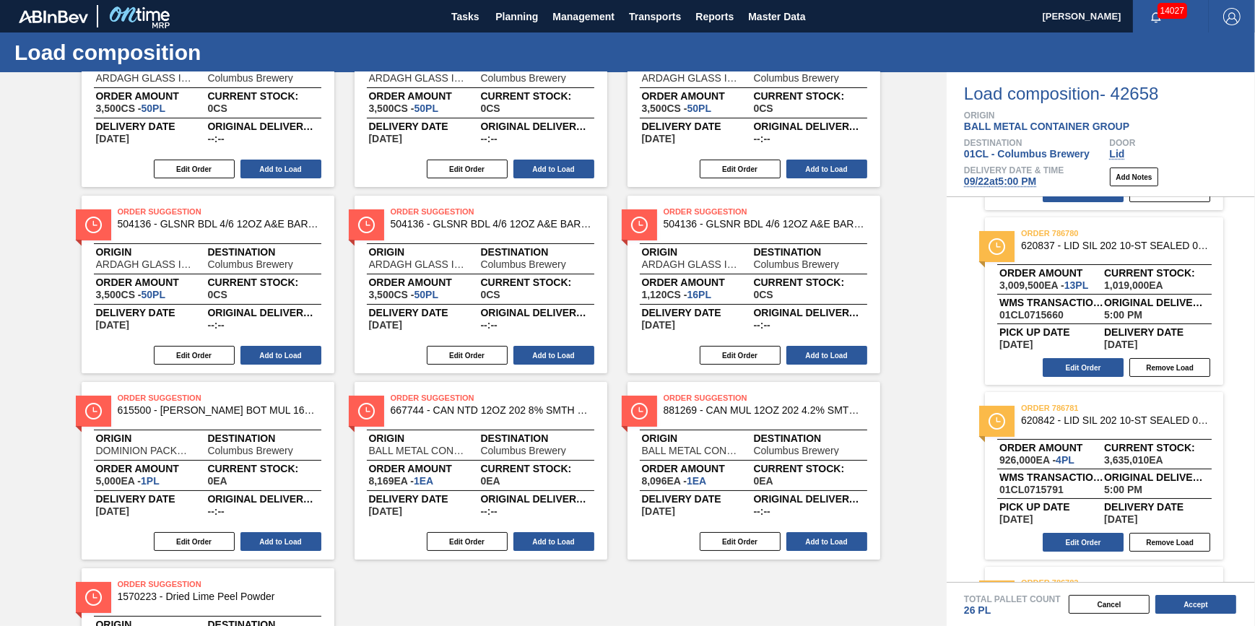
scroll to position [323, 0]
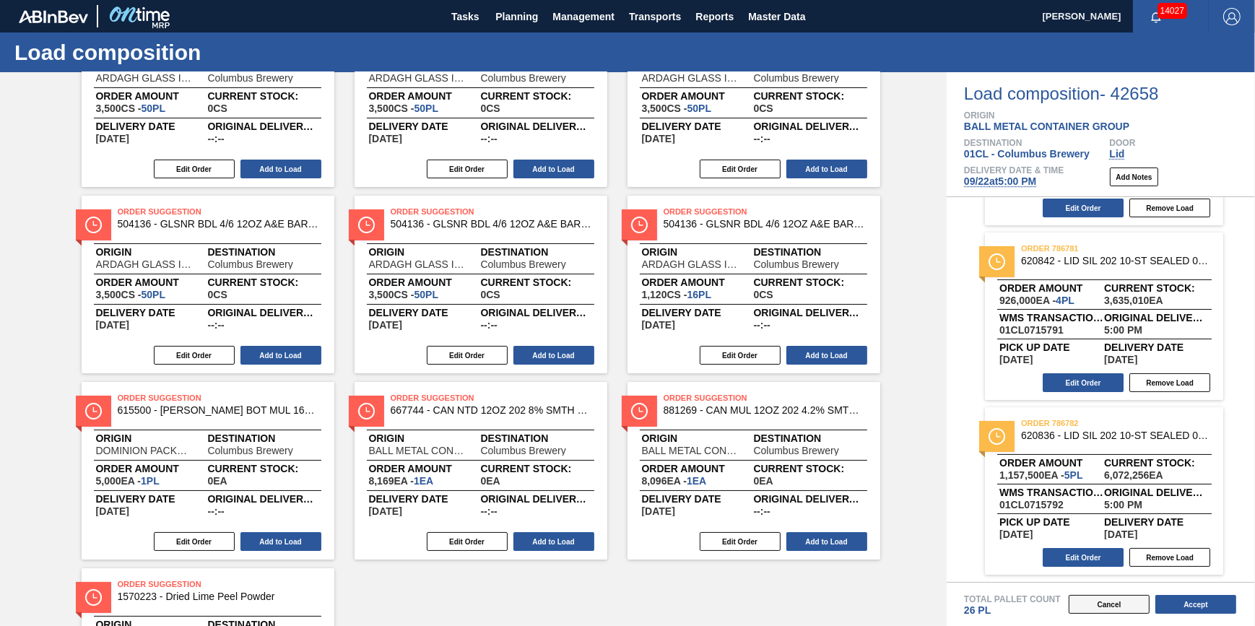
click at [1105, 603] on button "Cancel" at bounding box center [1109, 604] width 81 height 19
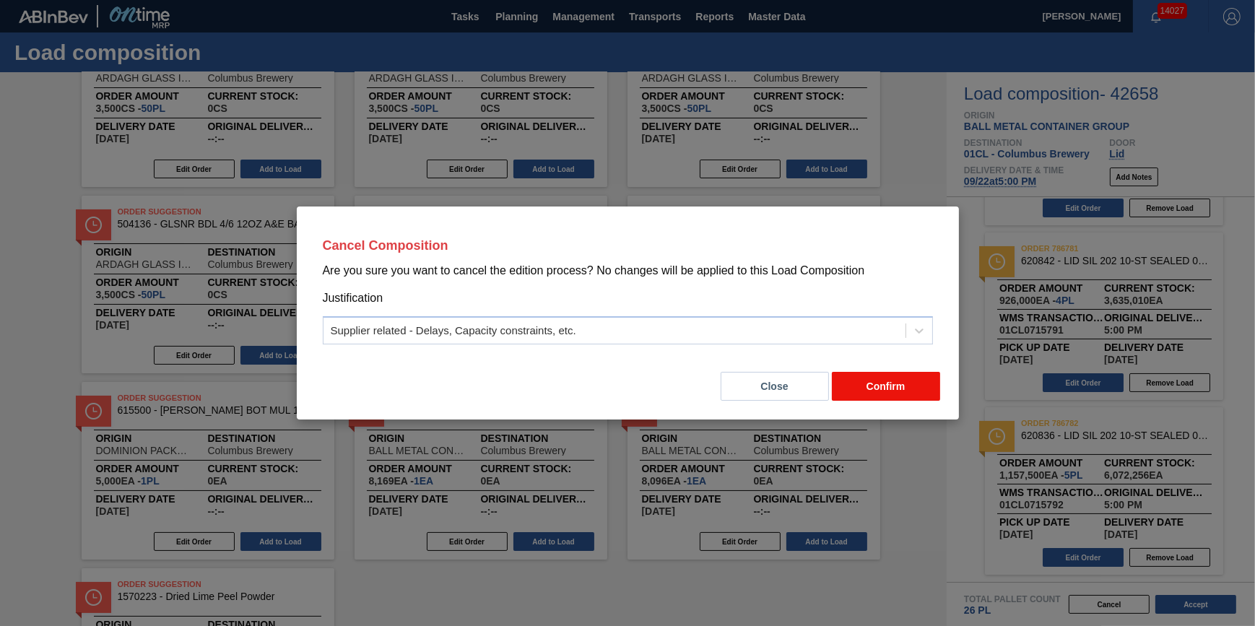
click at [900, 385] on button "Confirm" at bounding box center [886, 386] width 108 height 29
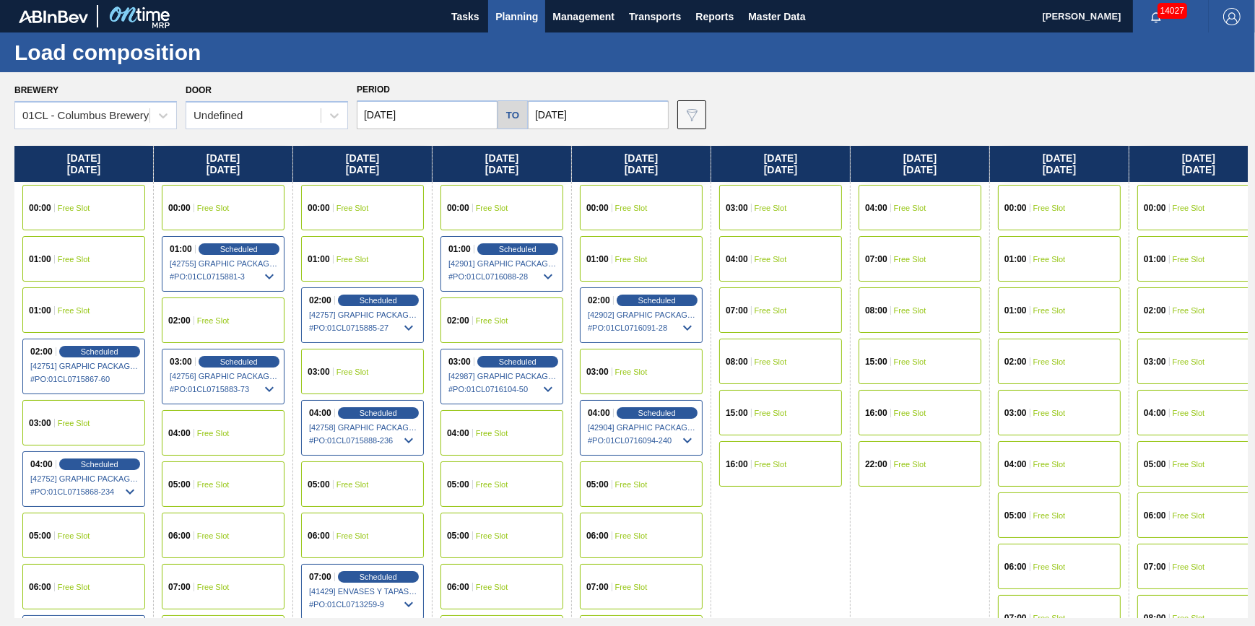
click at [209, 485] on span "Free Slot" at bounding box center [213, 484] width 32 height 9
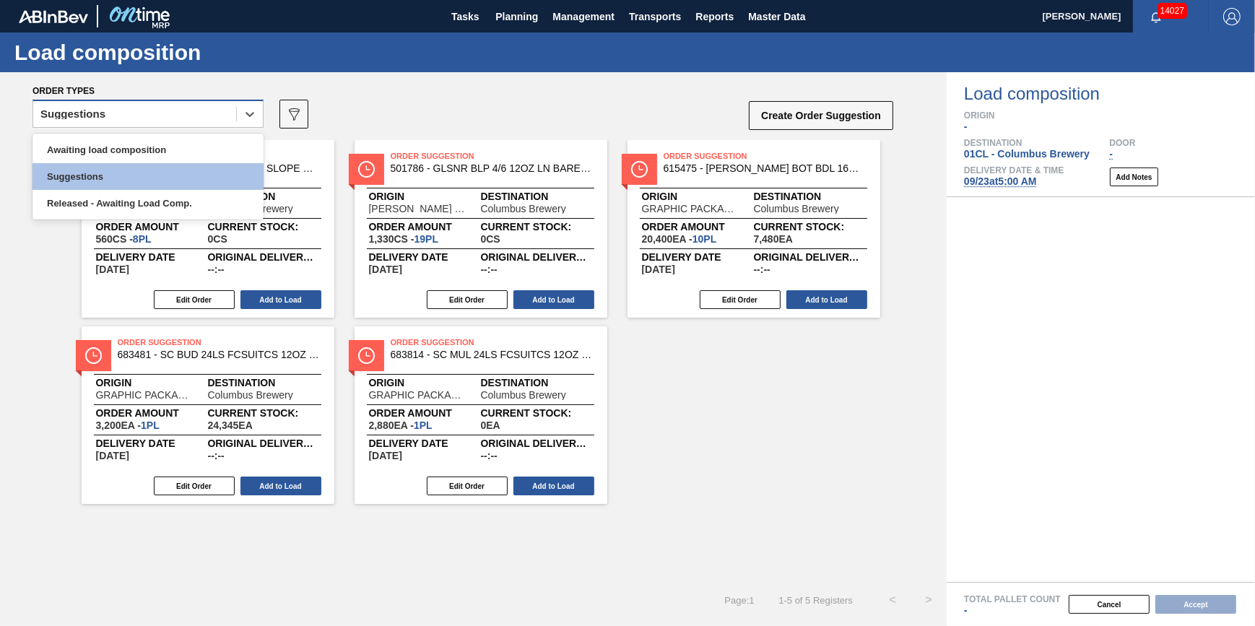
click at [207, 116] on div "Suggestions" at bounding box center [134, 114] width 203 height 21
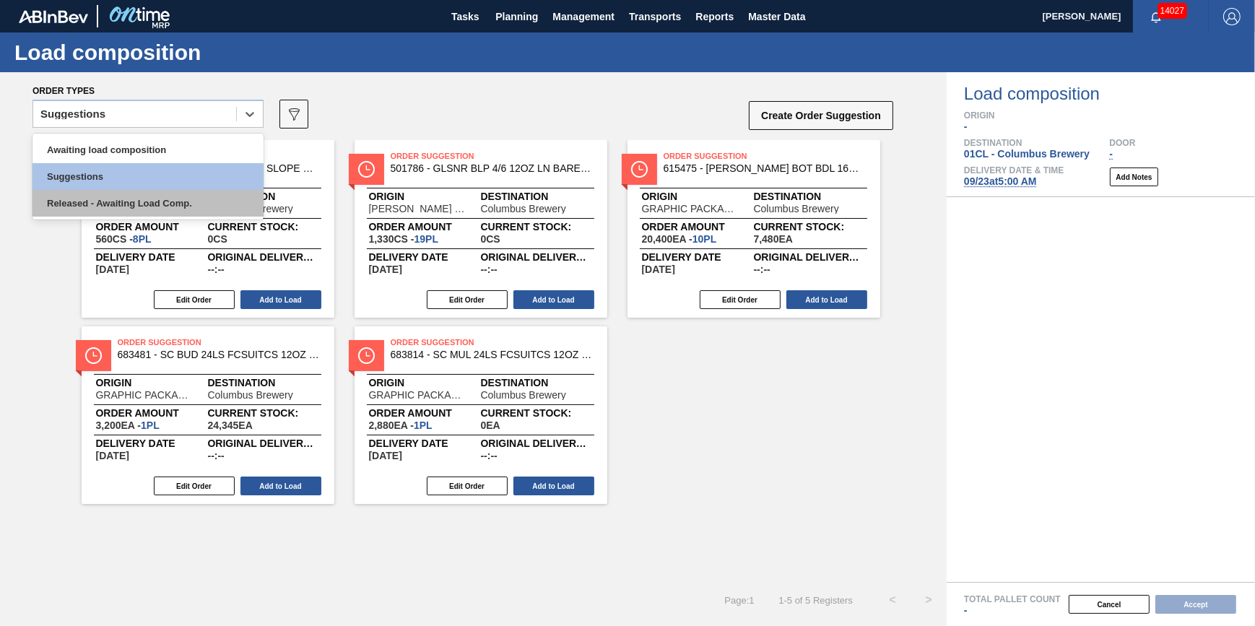
click at [203, 215] on div "Released - Awaiting Load Comp." at bounding box center [147, 203] width 231 height 27
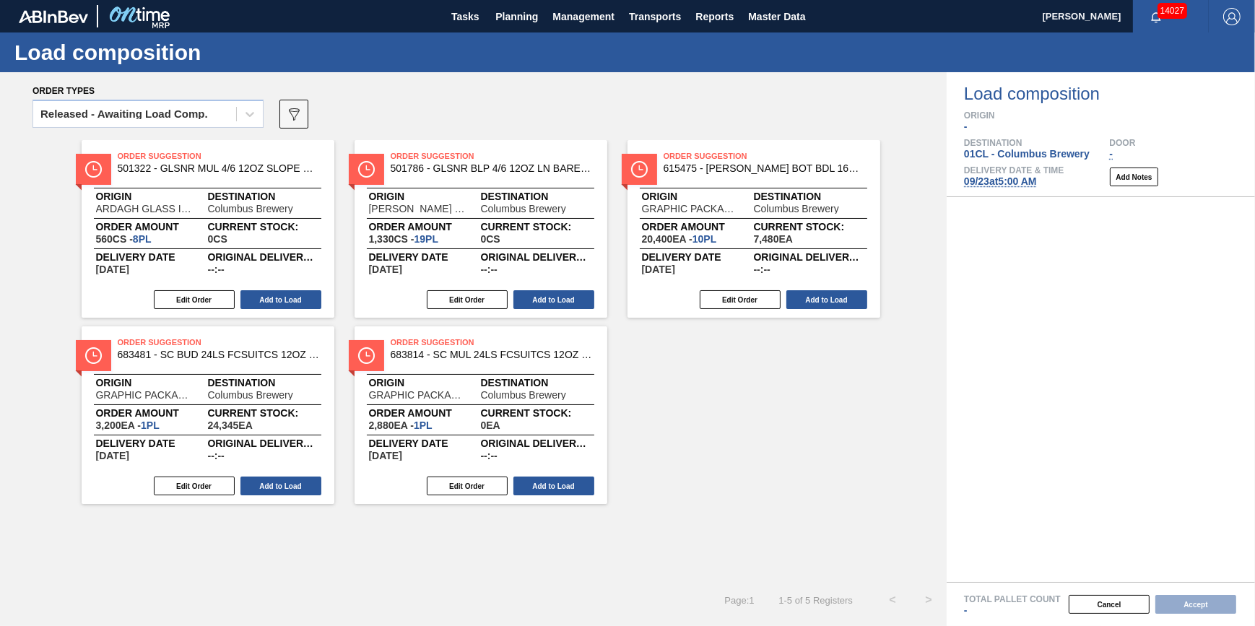
drag, startPoint x: 289, startPoint y: 111, endPoint x: 300, endPoint y: 116, distance: 12.3
click at [289, 113] on icon "089F7B8B-B2A5-4AFE-B5C0-19BA573D28AC" at bounding box center [293, 113] width 17 height 17
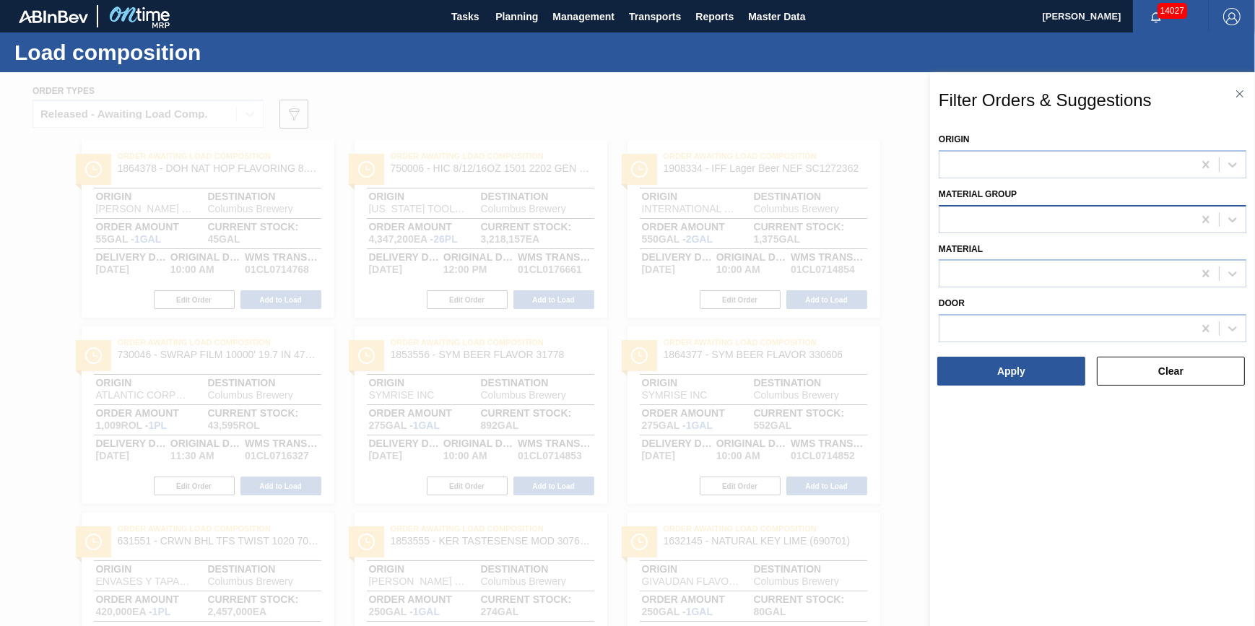
click at [1060, 217] on div at bounding box center [1065, 219] width 253 height 21
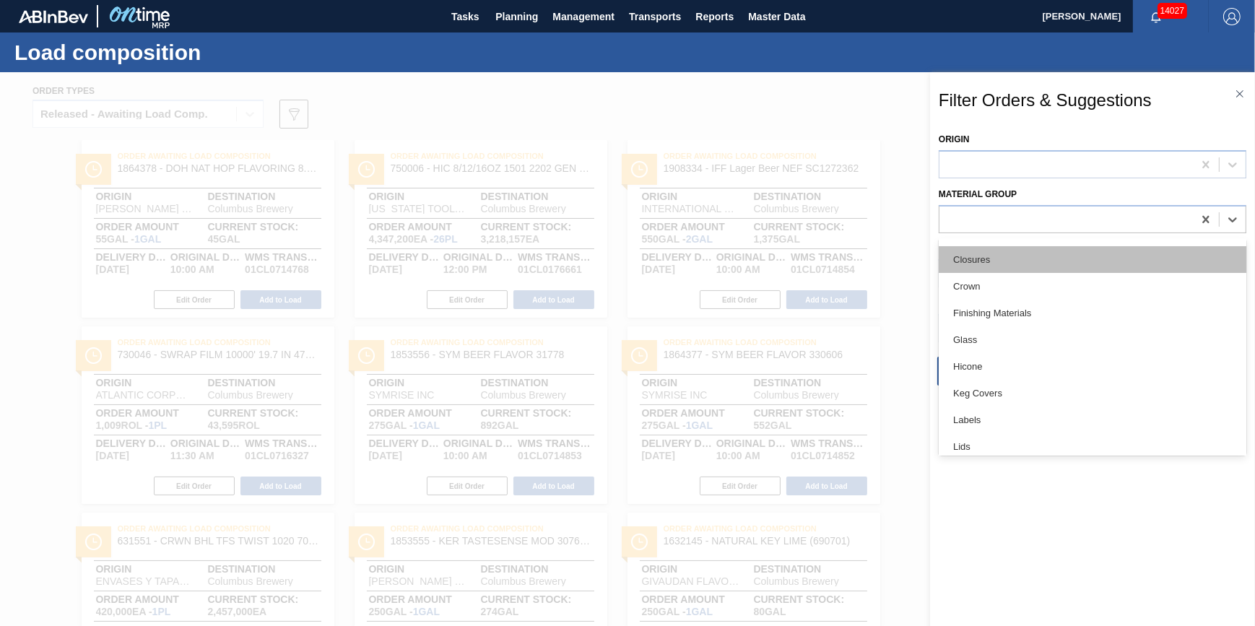
scroll to position [196, 0]
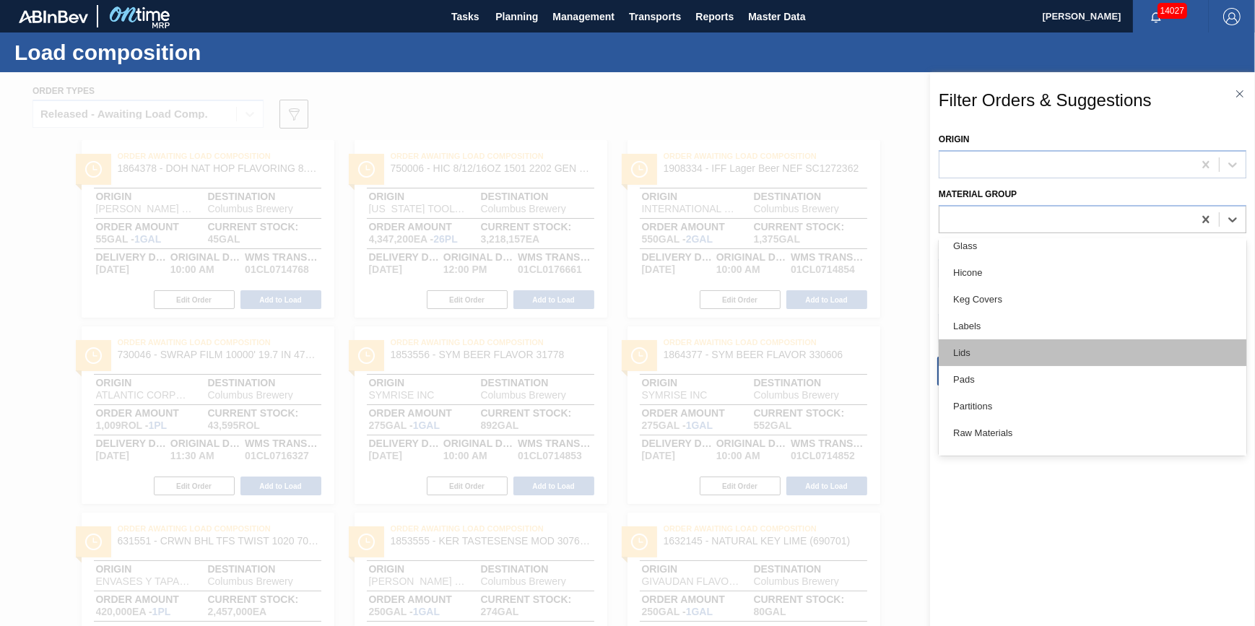
click at [1033, 347] on div "Lids" at bounding box center [1093, 352] width 308 height 27
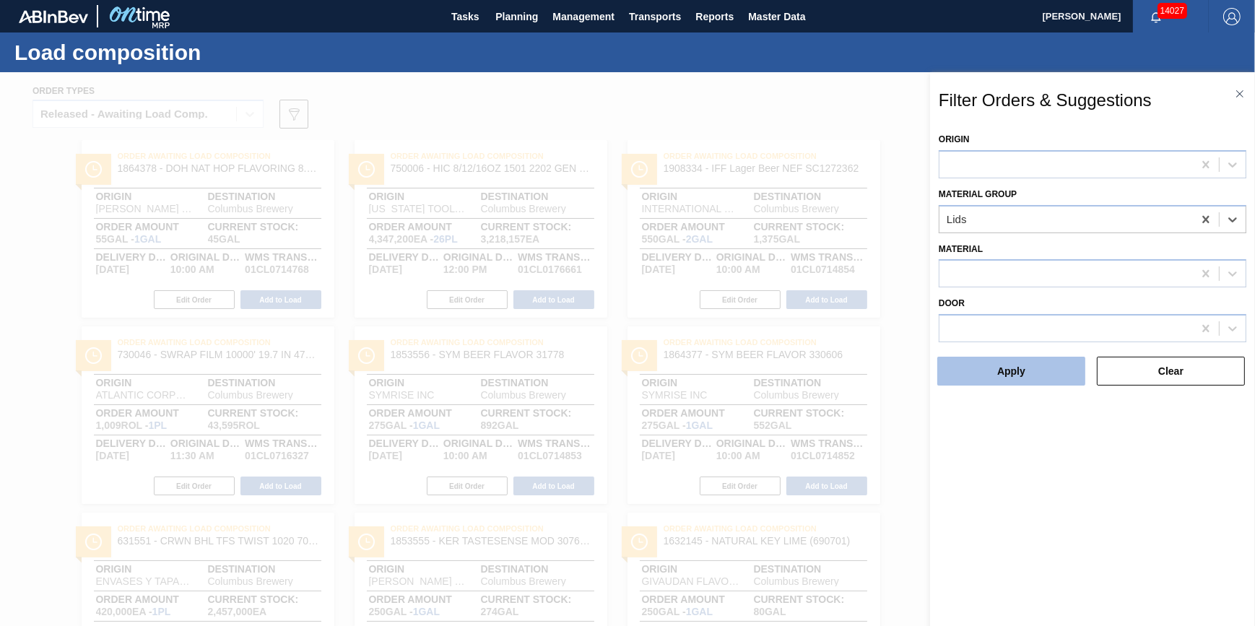
click at [1024, 372] on button "Apply" at bounding box center [1011, 371] width 148 height 29
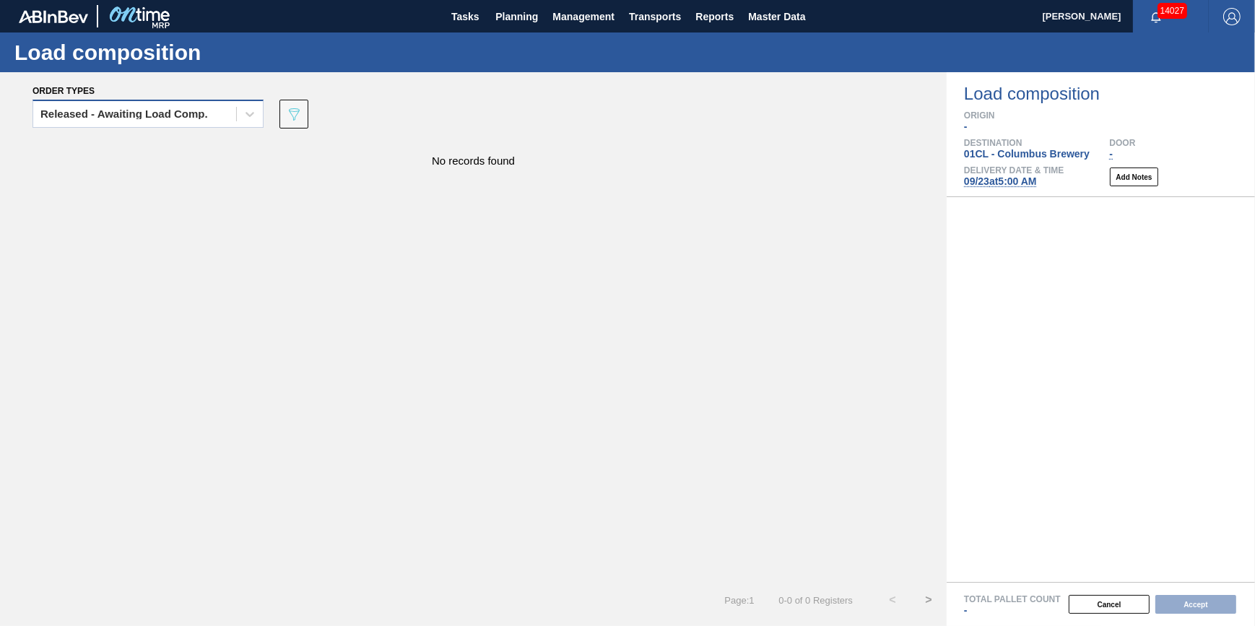
click at [223, 116] on div "Released - Awaiting Load Comp." at bounding box center [134, 114] width 203 height 21
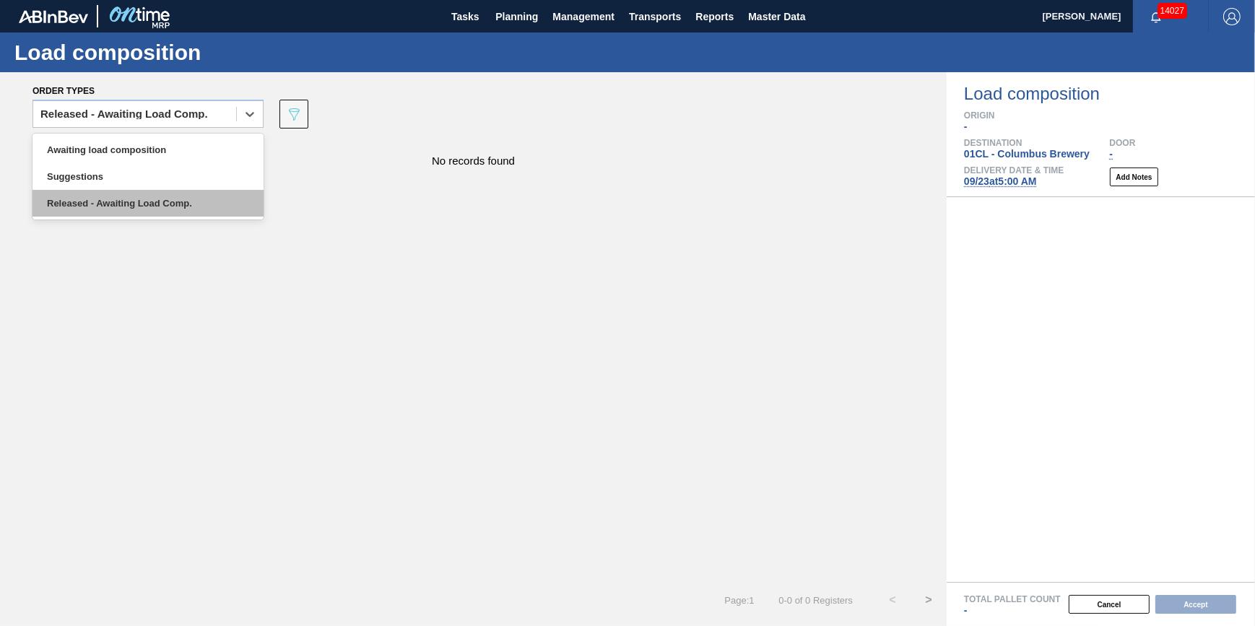
click at [209, 195] on div "Released - Awaiting Load Comp." at bounding box center [147, 203] width 231 height 27
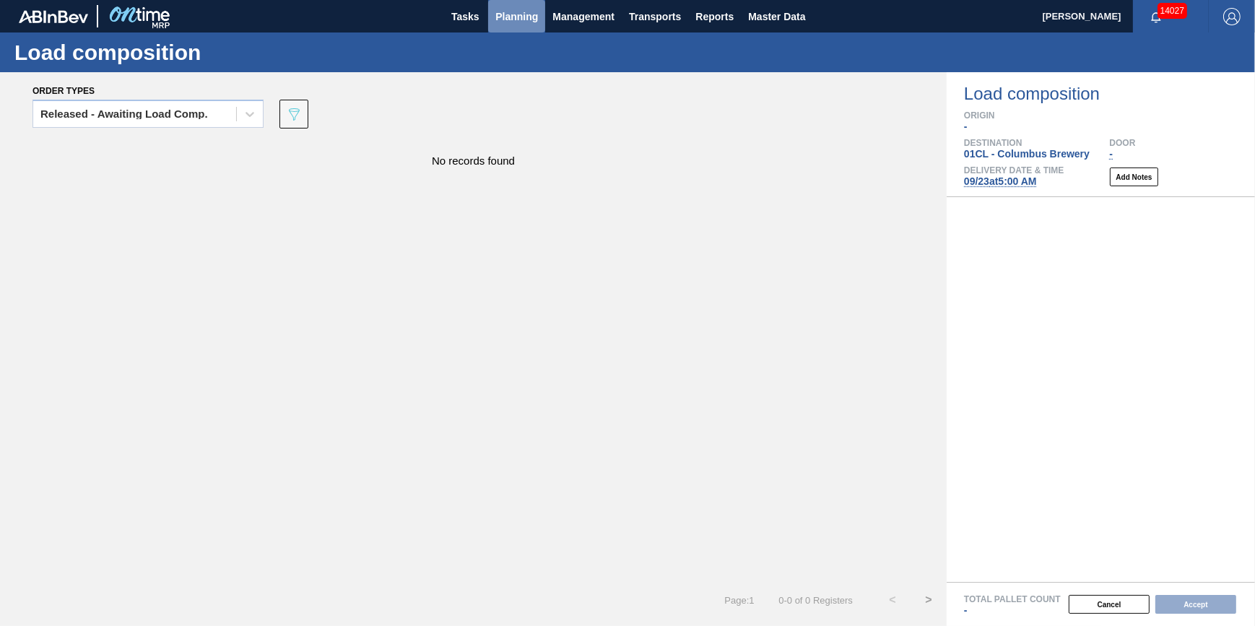
click at [520, 28] on button "Planning" at bounding box center [516, 16] width 57 height 32
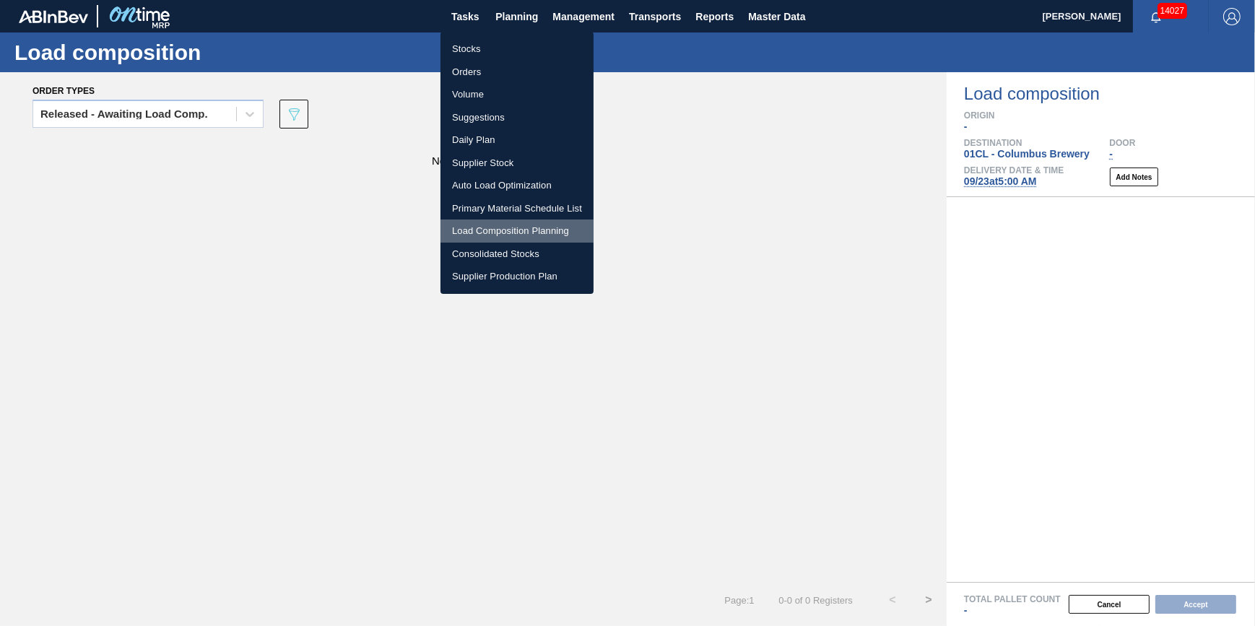
click at [514, 226] on li "Load Composition Planning" at bounding box center [516, 231] width 153 height 23
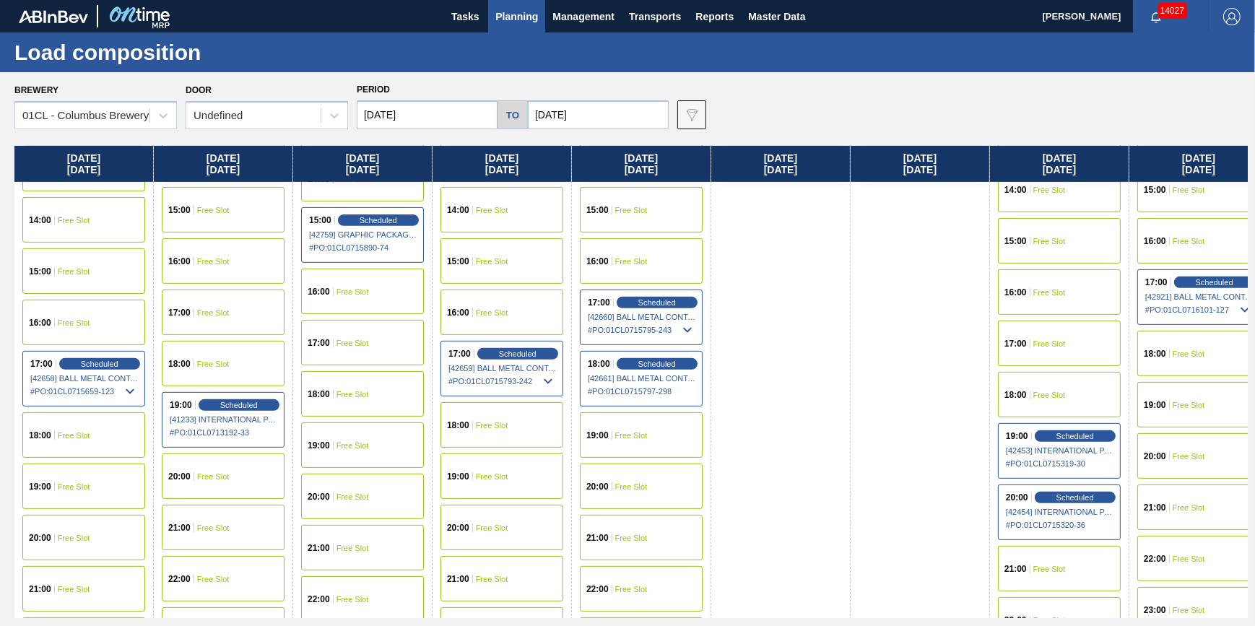
scroll to position [787, 0]
click at [119, 353] on div "17:00 Scheduled [42658] BALL METAL CONTAINER GROUP - 0008221649 # PO : 01CL0715…" at bounding box center [83, 379] width 123 height 56
click at [120, 360] on span "Scheduled" at bounding box center [99, 363] width 41 height 9
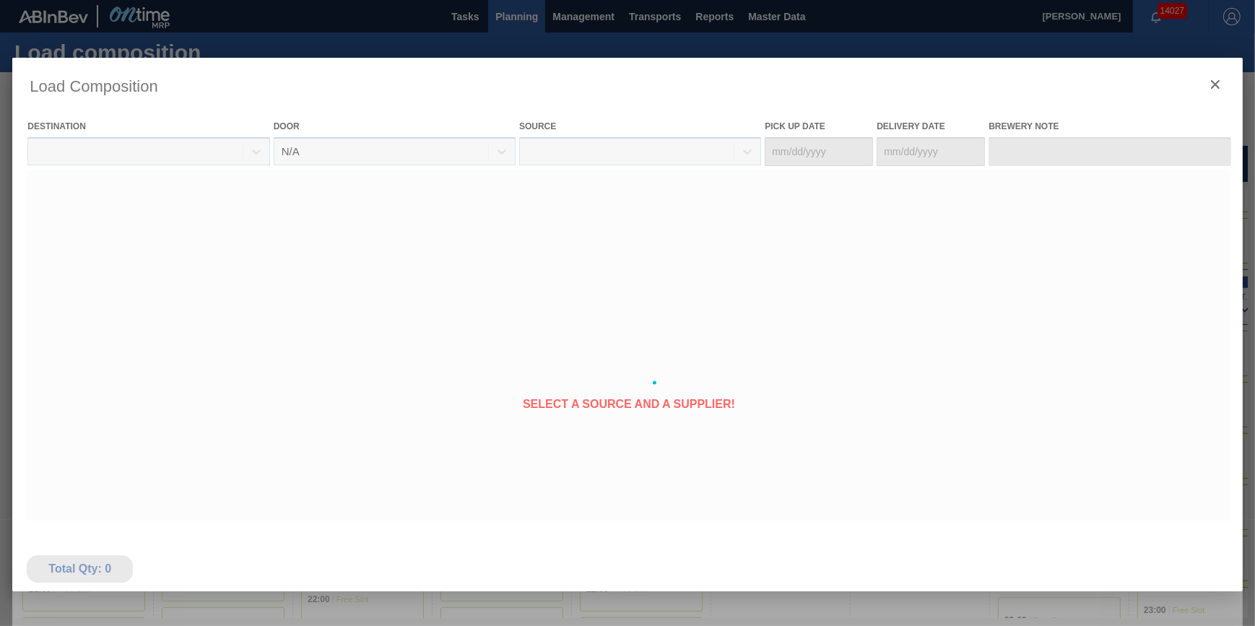
click at [123, 383] on div at bounding box center [627, 383] width 1230 height 650
type Date "09/21/2025"
type Date "[DATE]"
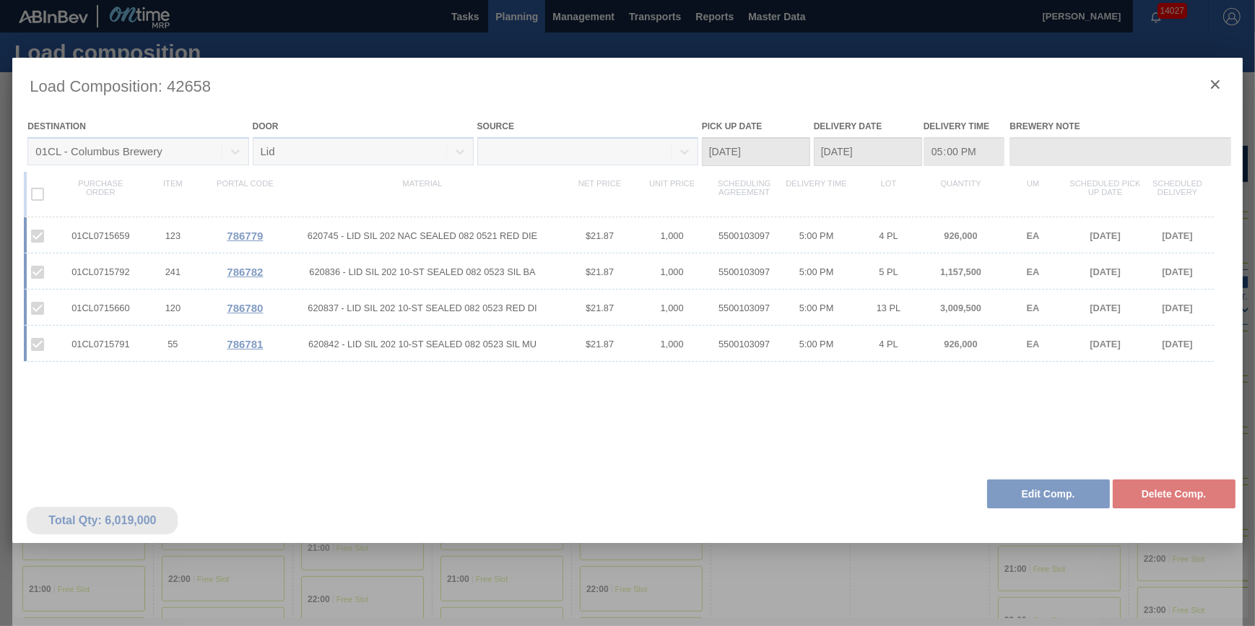
click at [996, 488] on div at bounding box center [627, 383] width 1230 height 650
click at [1001, 493] on div at bounding box center [627, 383] width 1230 height 650
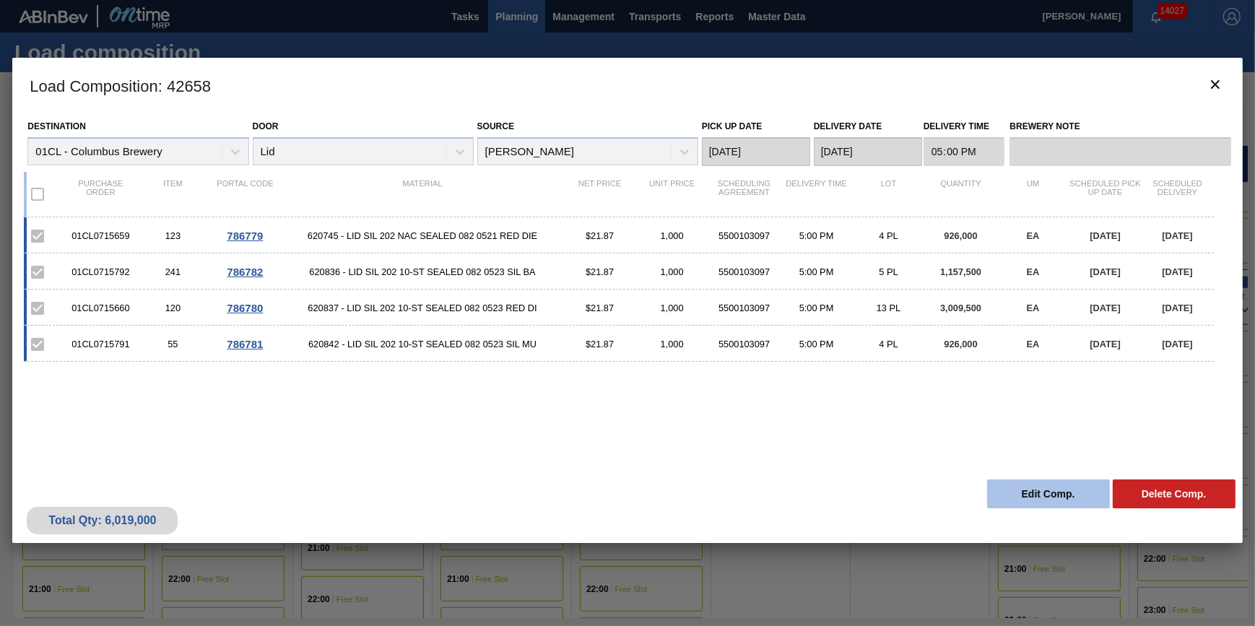
click at [1002, 493] on button "Edit Comp." at bounding box center [1048, 493] width 123 height 29
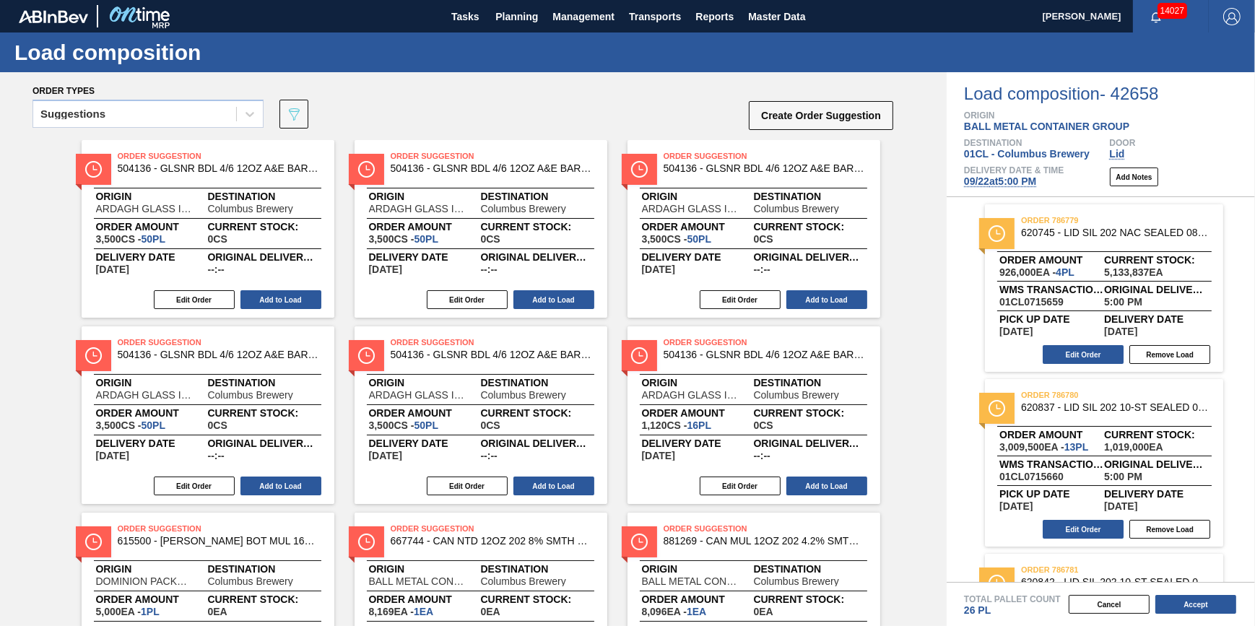
click at [1194, 365] on div "Edit Order Remove Load" at bounding box center [1098, 355] width 227 height 22
click at [1191, 360] on button "Remove Load" at bounding box center [1169, 354] width 81 height 19
click at [1191, 359] on button "Remove Load" at bounding box center [1169, 354] width 81 height 19
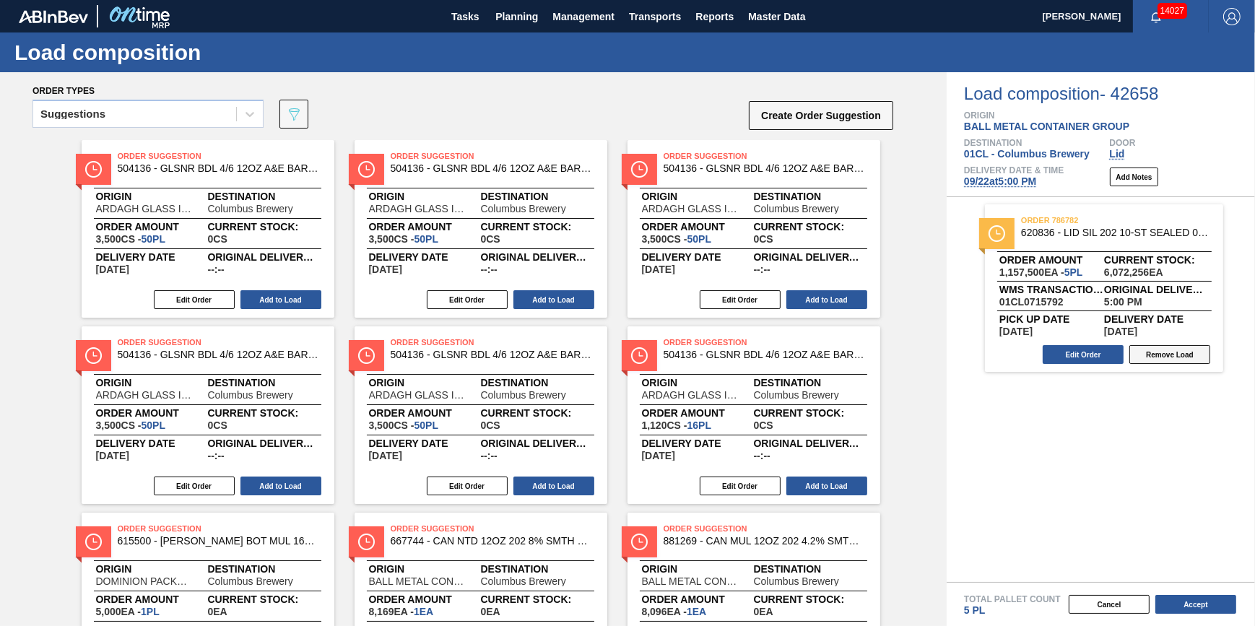
click at [1191, 359] on button "Remove Load" at bounding box center [1169, 354] width 81 height 19
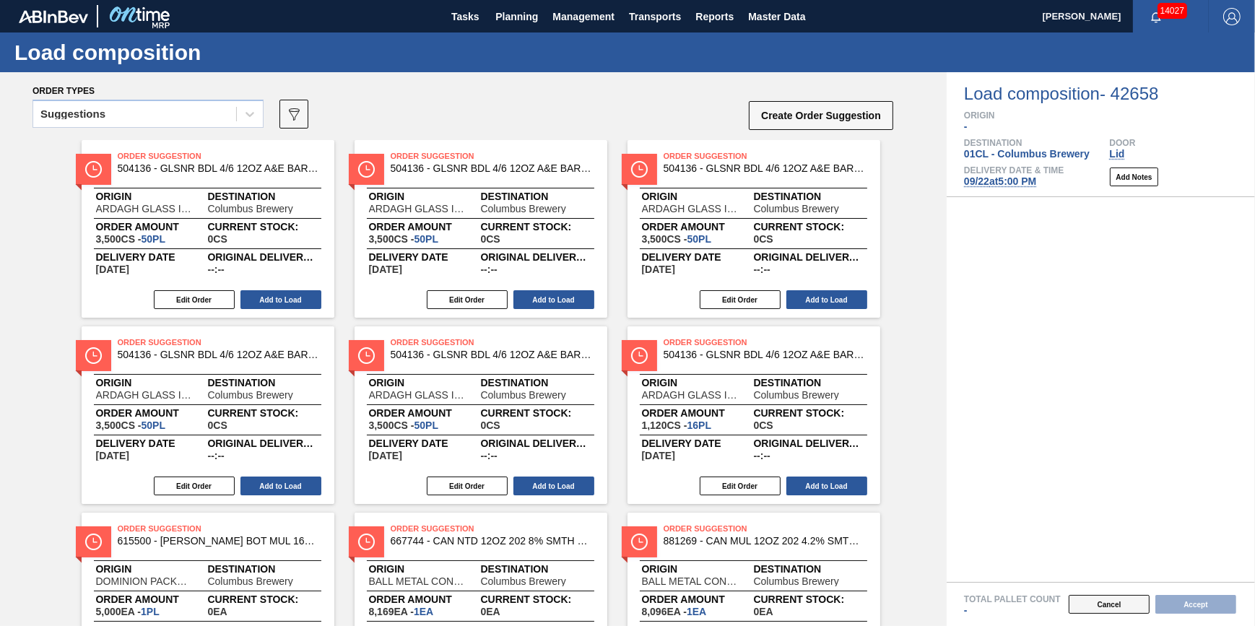
click at [1098, 602] on button "Cancel" at bounding box center [1109, 604] width 81 height 19
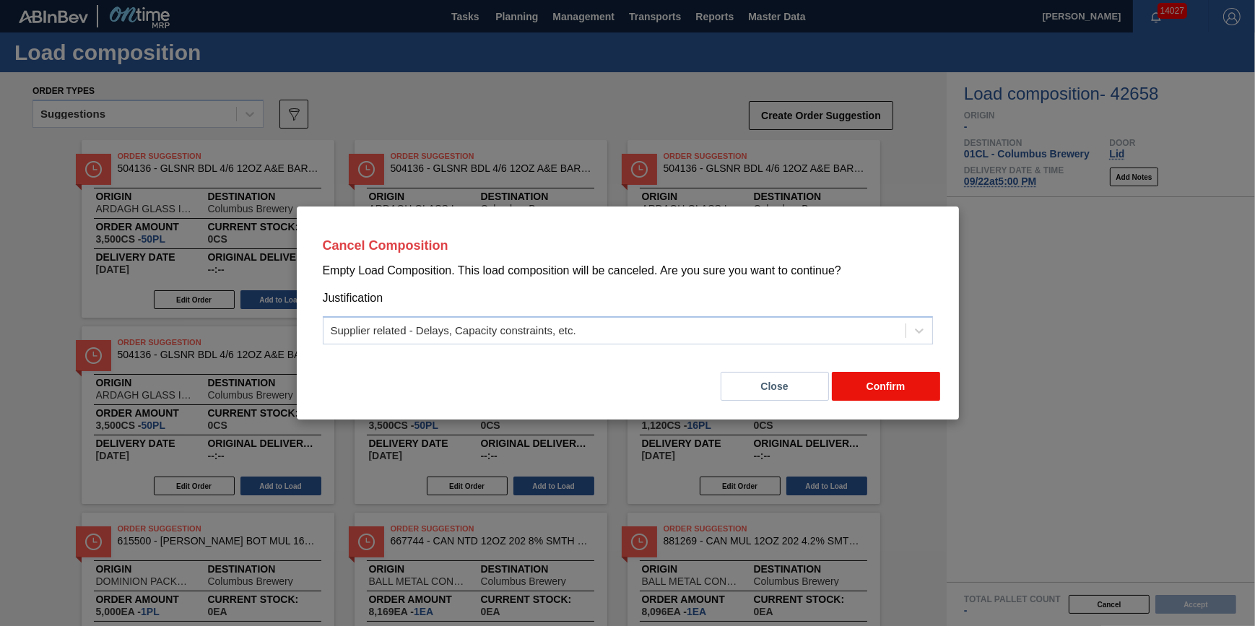
click at [867, 395] on button "Confirm" at bounding box center [886, 386] width 108 height 29
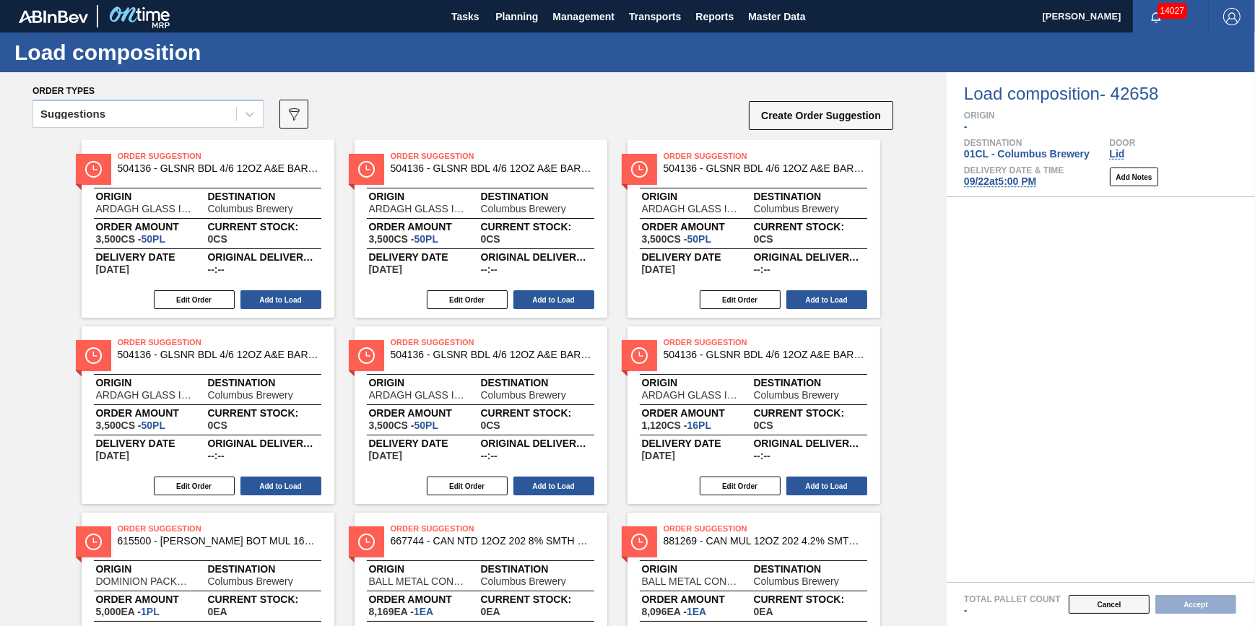
click at [1097, 602] on button "Cancel" at bounding box center [1109, 604] width 81 height 19
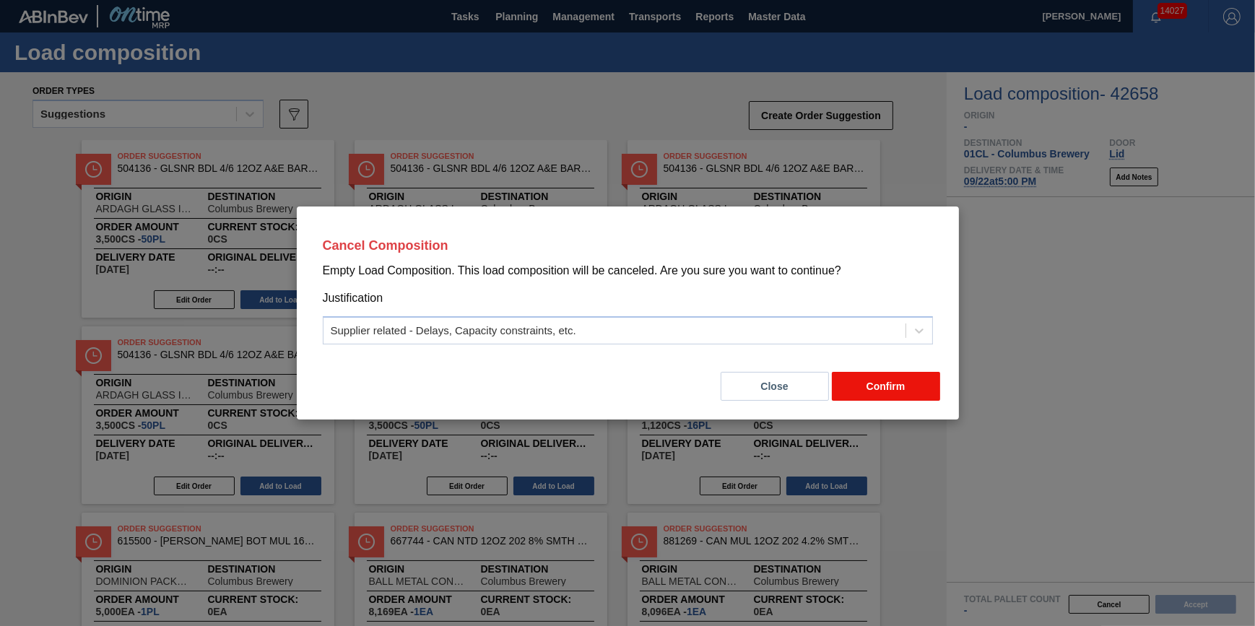
click at [864, 396] on button "Confirm" at bounding box center [886, 386] width 108 height 29
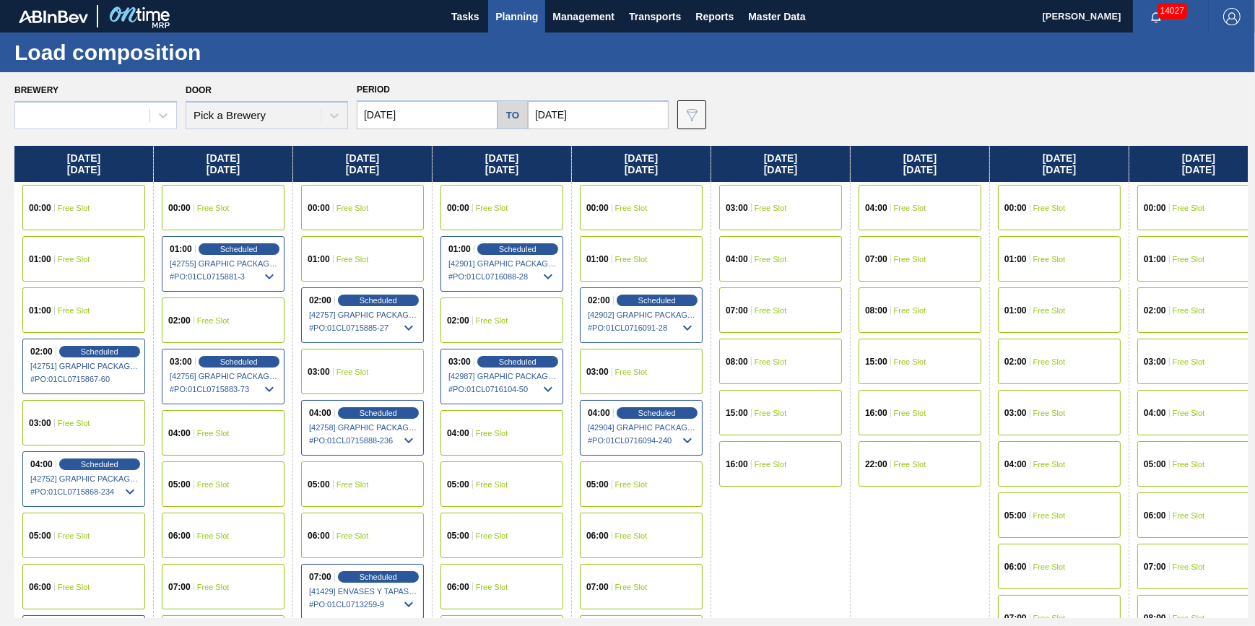
click at [1103, 601] on div "07:00 Free Slot" at bounding box center [1059, 617] width 123 height 45
type input "[DATE]"
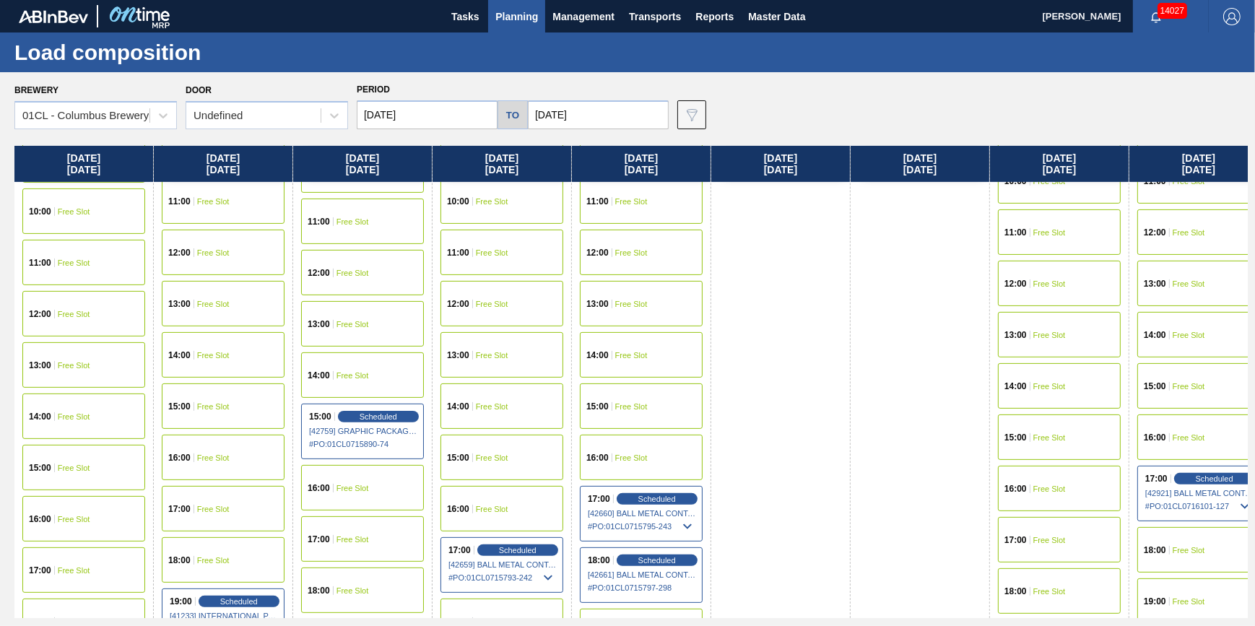
scroll to position [853, 0]
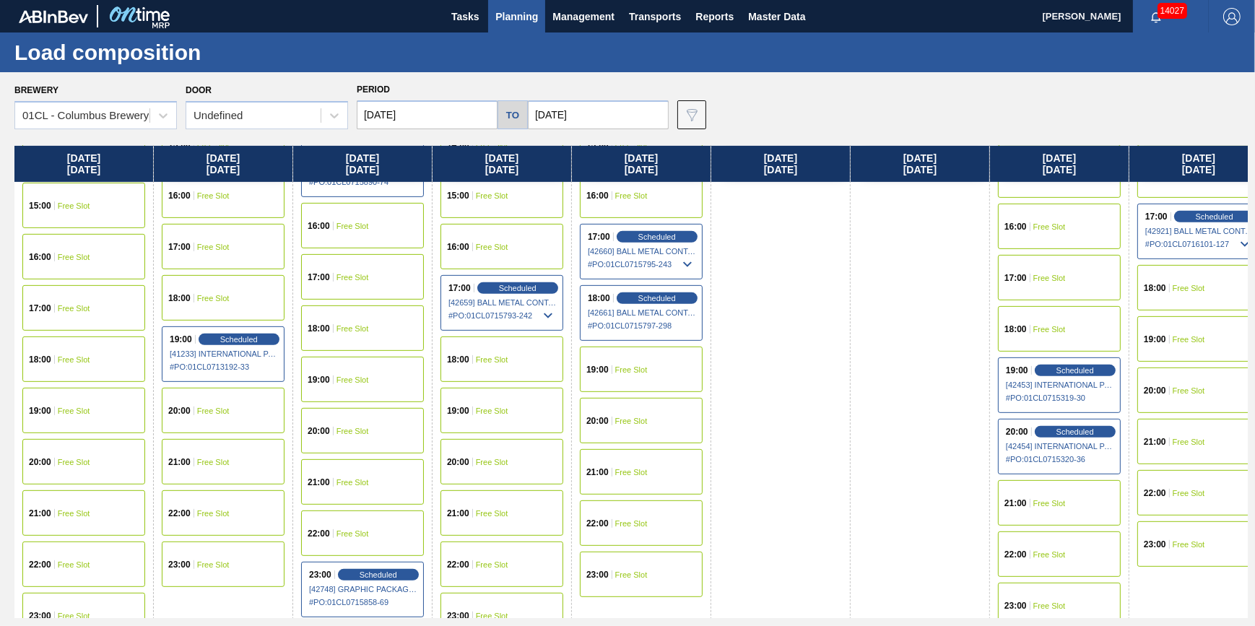
click at [106, 542] on div "22:00 Free Slot" at bounding box center [83, 564] width 123 height 45
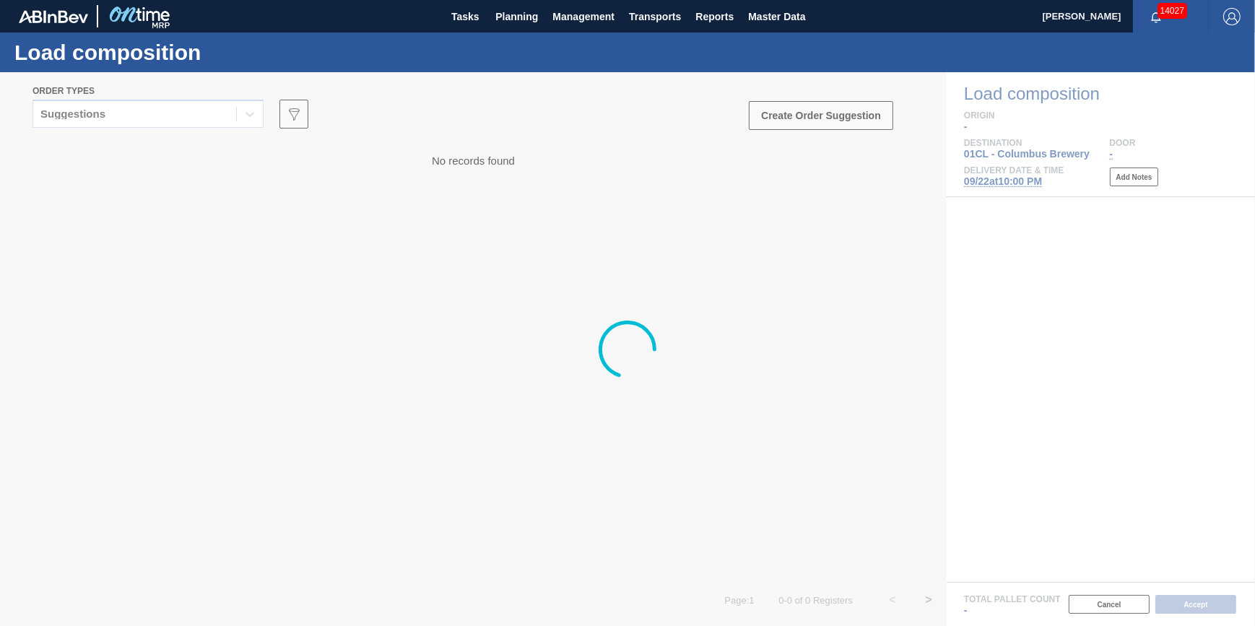
click at [208, 121] on div at bounding box center [627, 349] width 1255 height 554
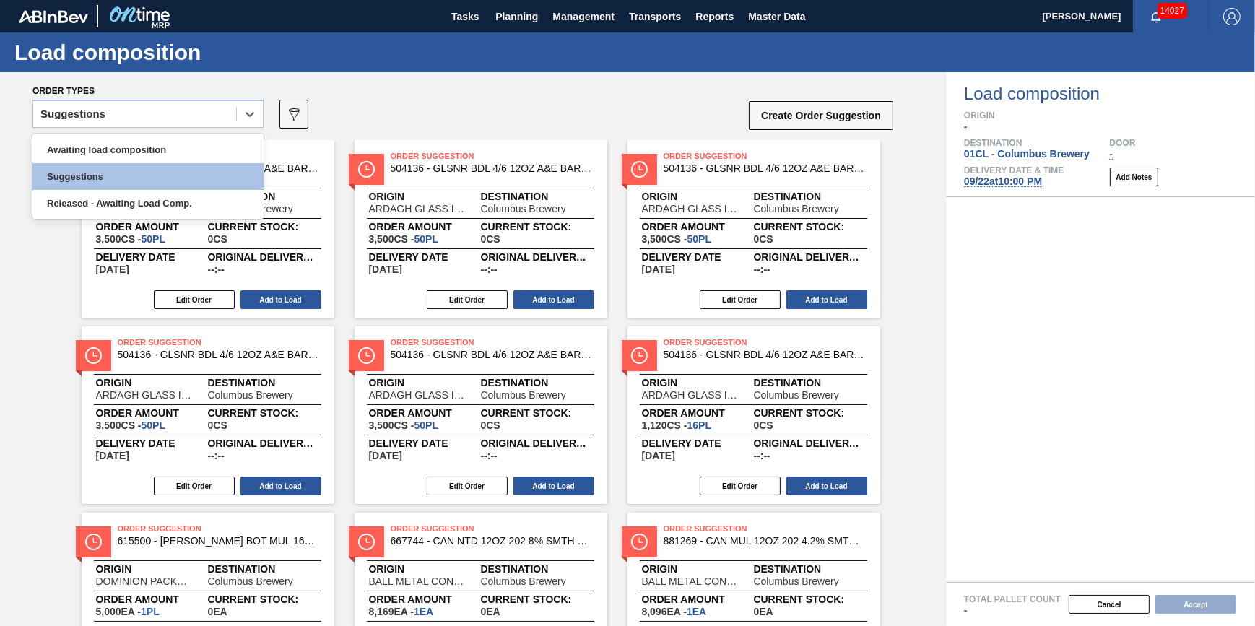
click at [208, 121] on div "Suggestions" at bounding box center [134, 114] width 203 height 21
click at [189, 197] on div "Released - Awaiting Load Comp." at bounding box center [147, 203] width 231 height 27
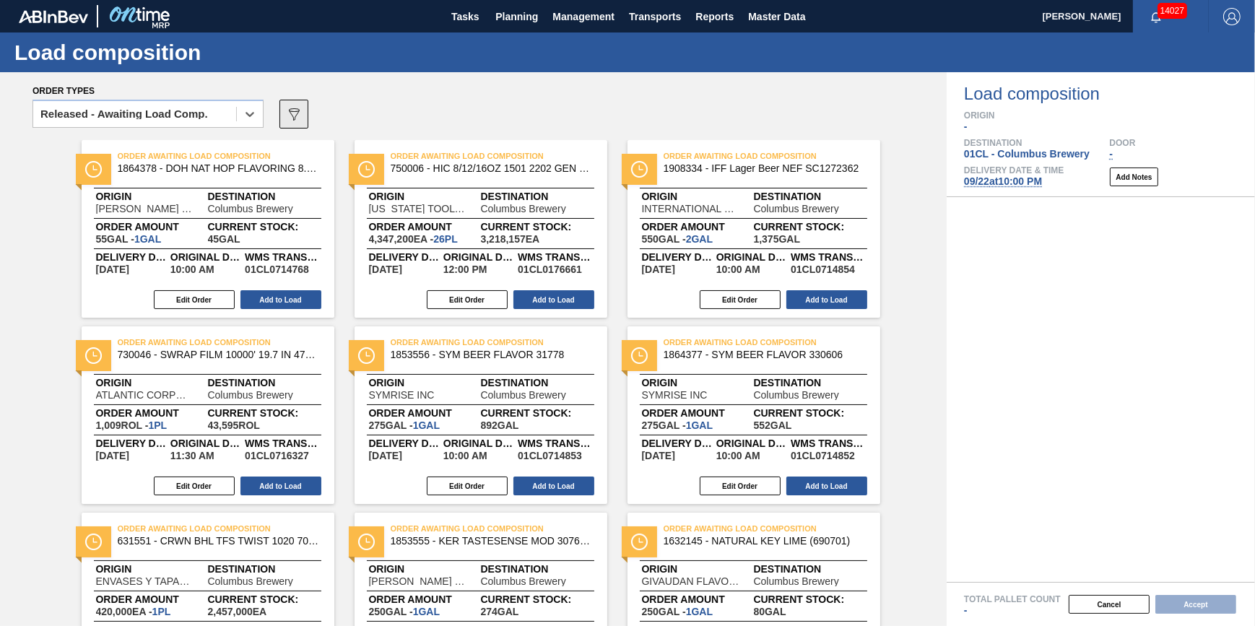
click at [296, 112] on icon at bounding box center [294, 114] width 11 height 12
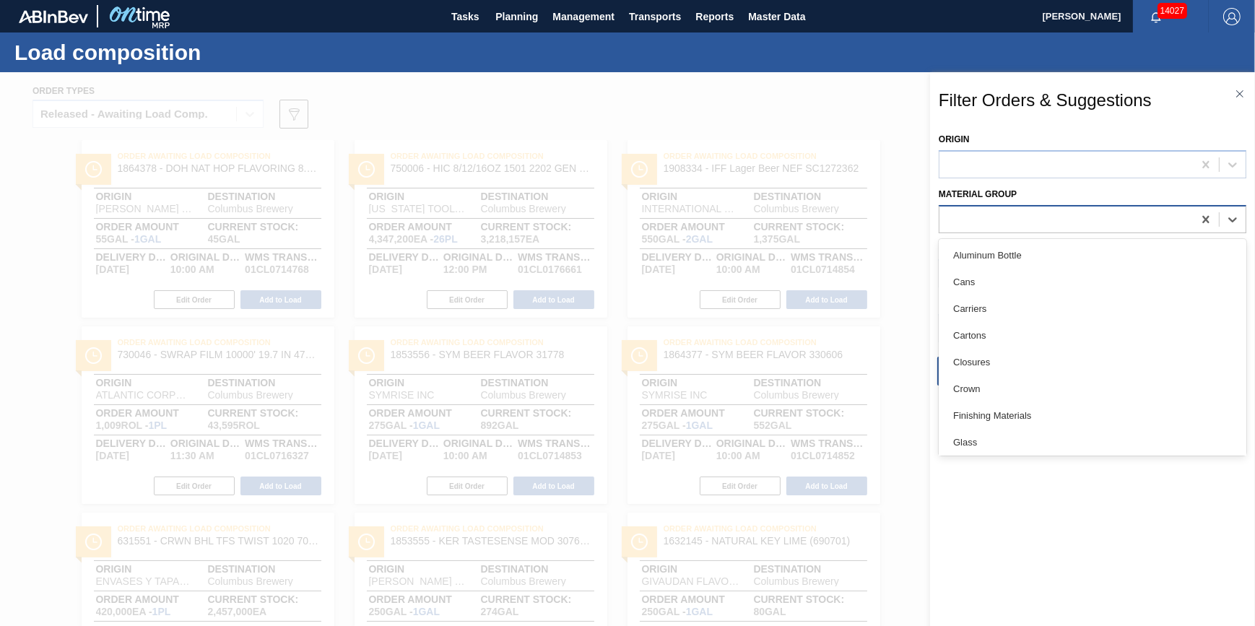
click at [979, 220] on div at bounding box center [1065, 219] width 253 height 21
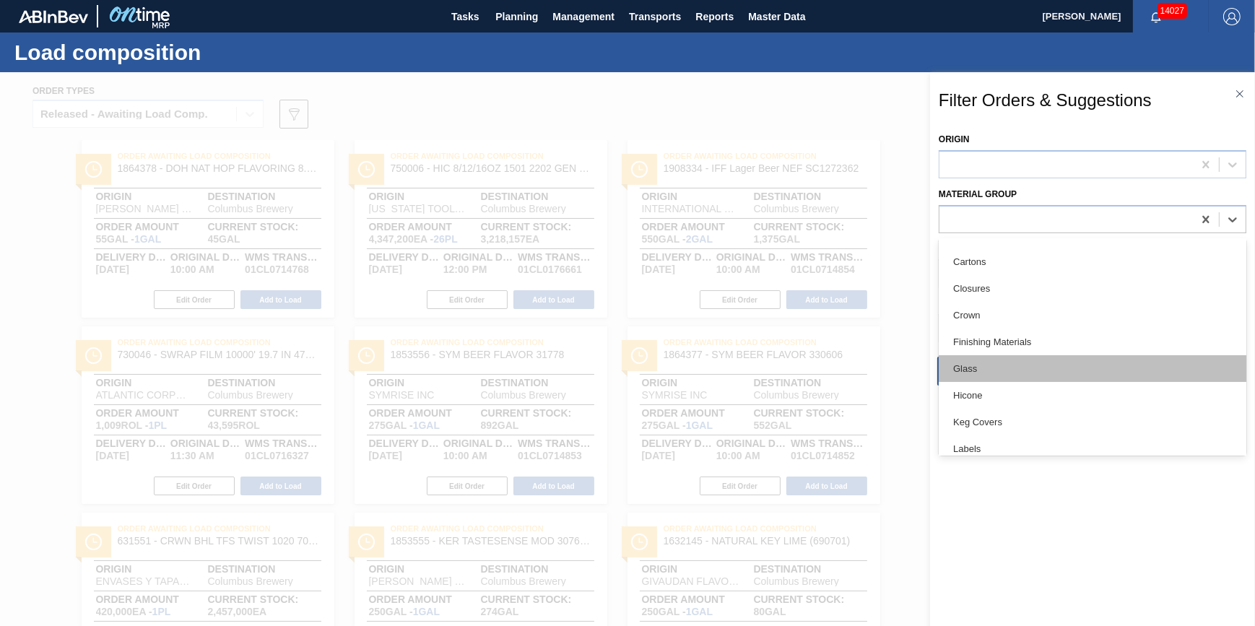
scroll to position [131, 0]
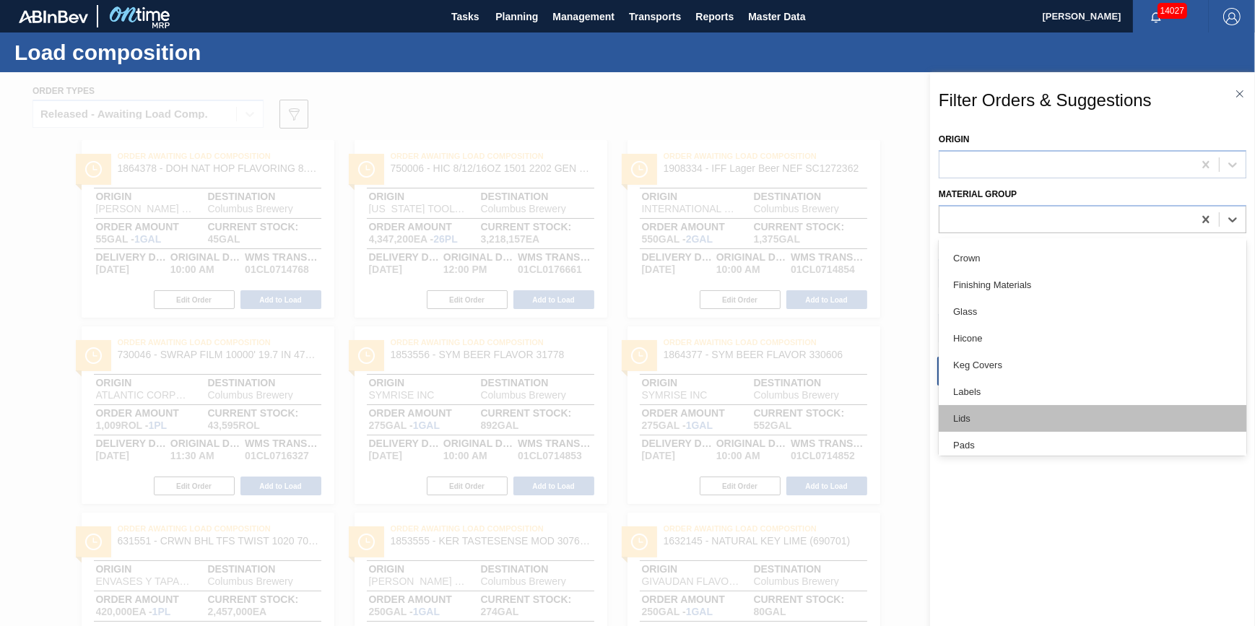
click at [1004, 412] on div "Lids" at bounding box center [1093, 418] width 308 height 27
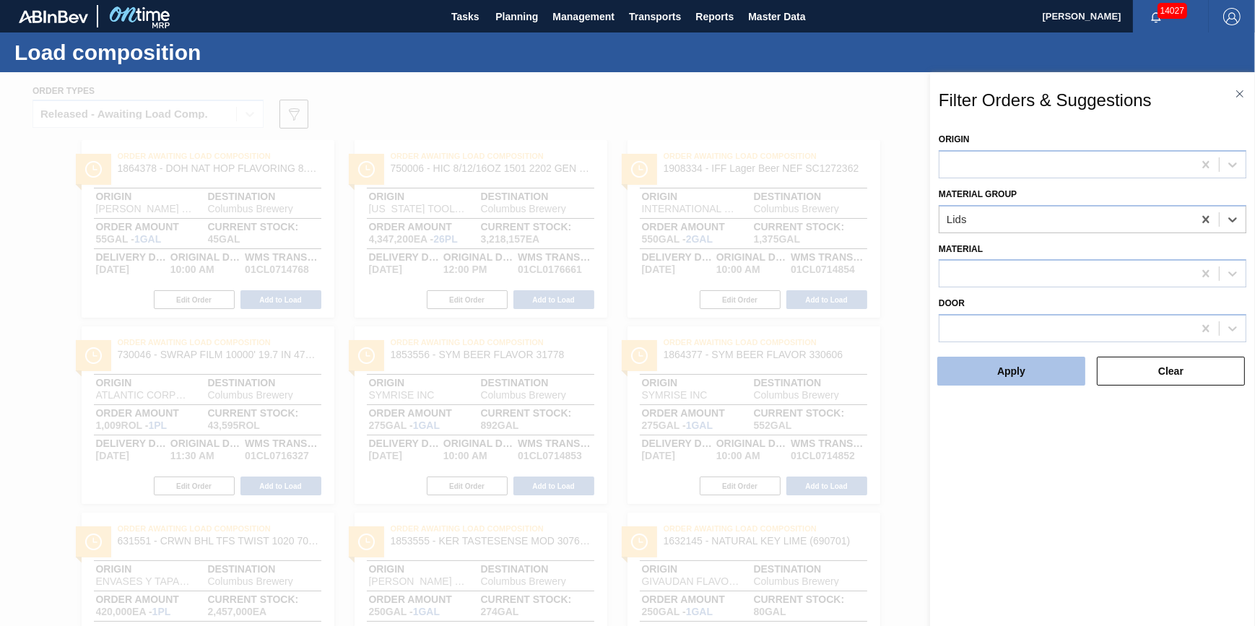
click at [990, 377] on button "Apply" at bounding box center [1011, 371] width 148 height 29
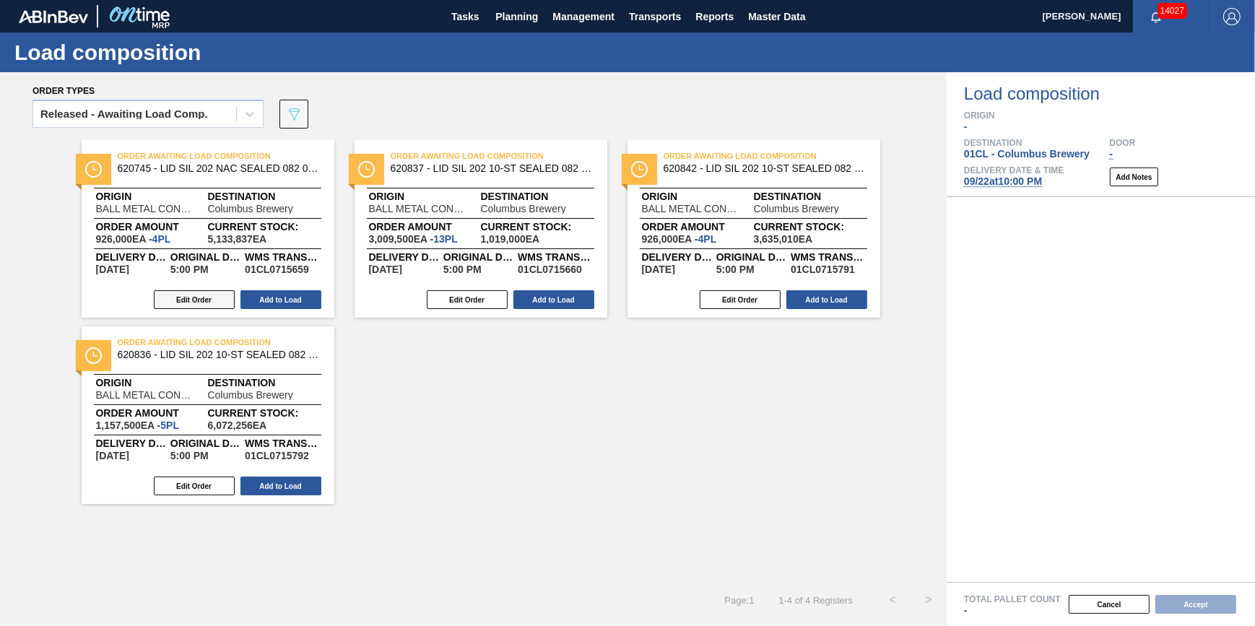
click at [203, 295] on button "Edit Order" at bounding box center [194, 299] width 81 height 19
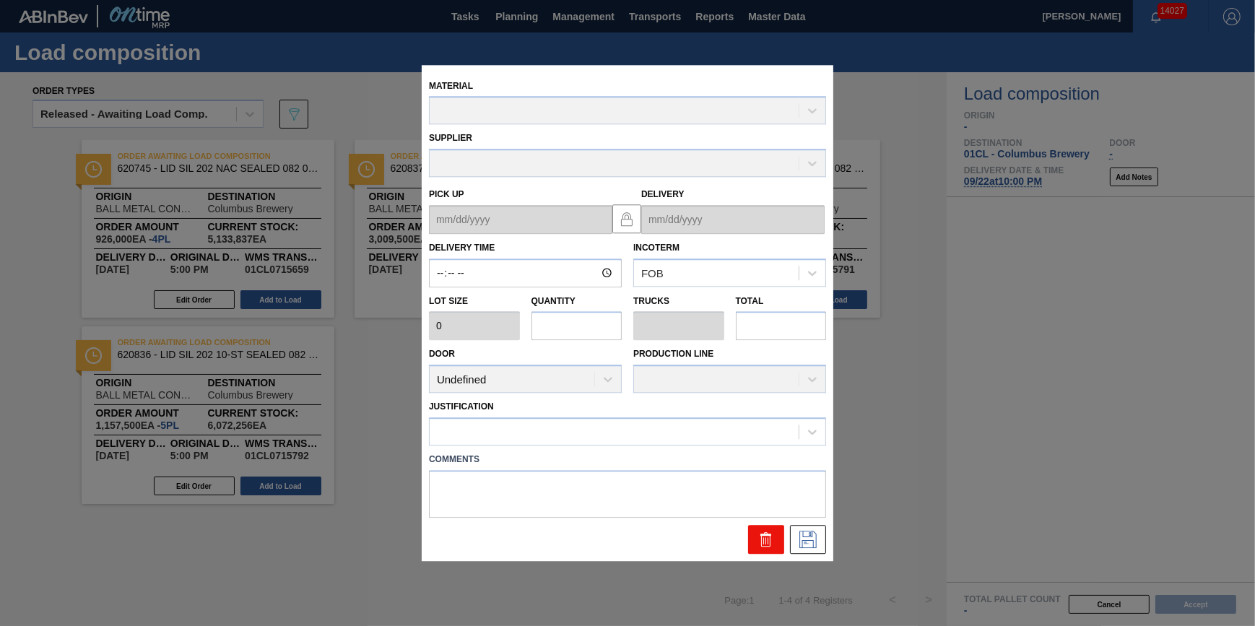
click at [757, 537] on icon at bounding box center [765, 539] width 17 height 17
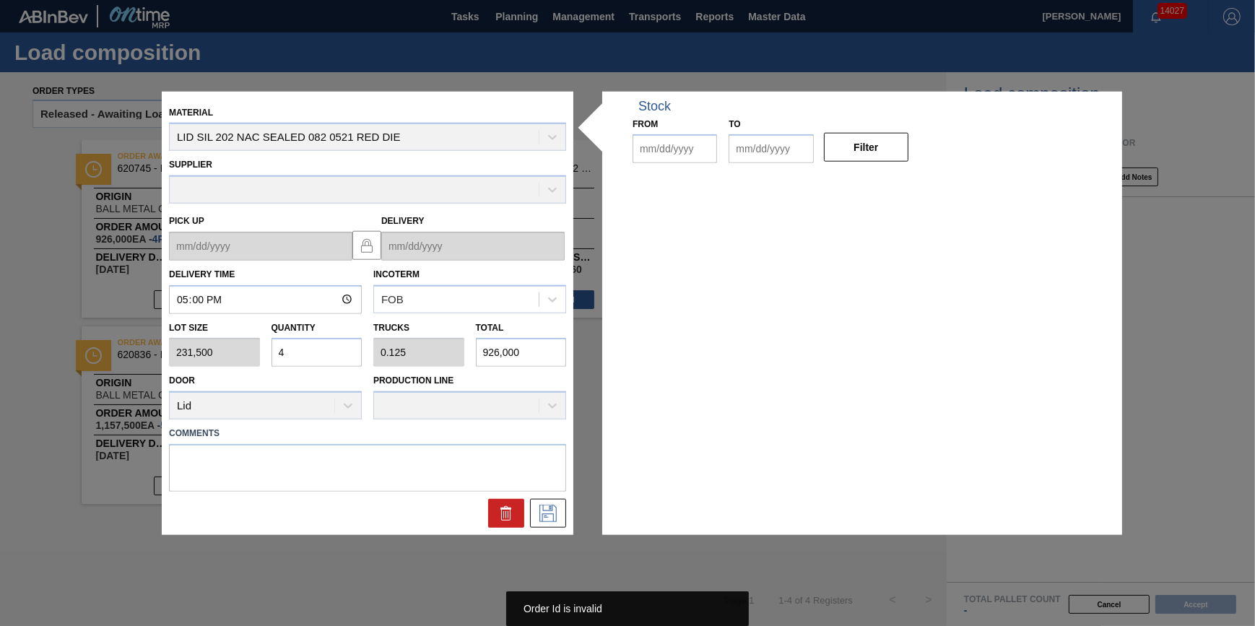
type input "17:00:00"
type input "231,500"
type input "4"
type input "0.125"
type input "926,000"
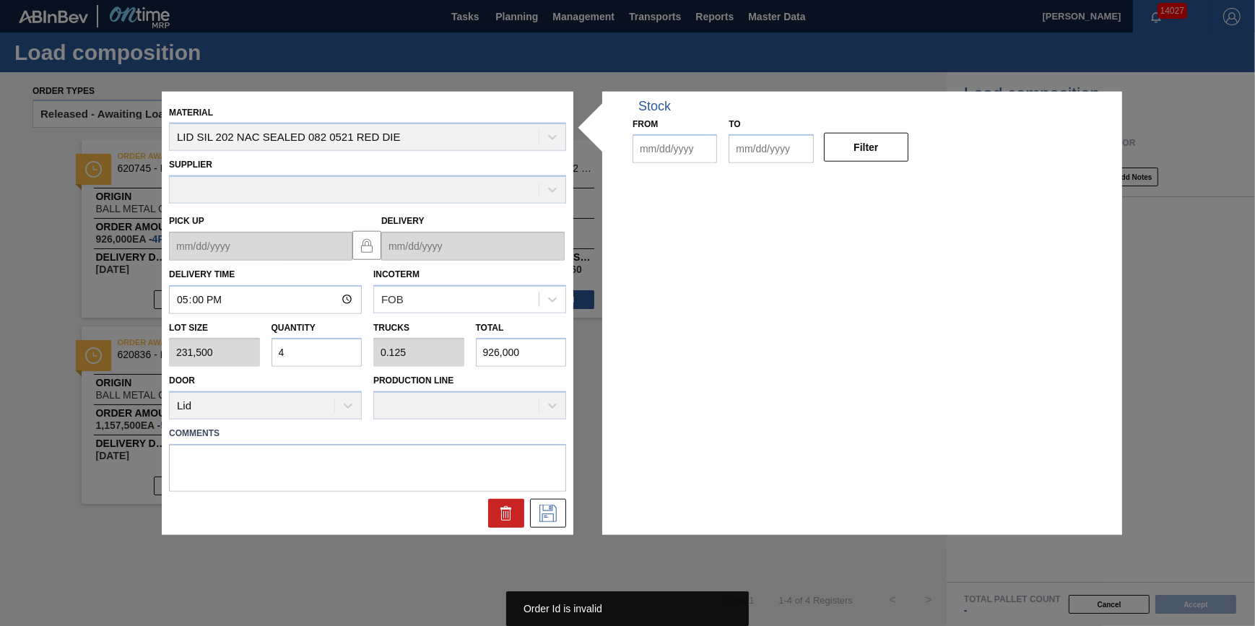
type up "09/21/2025"
type input "[DATE]"
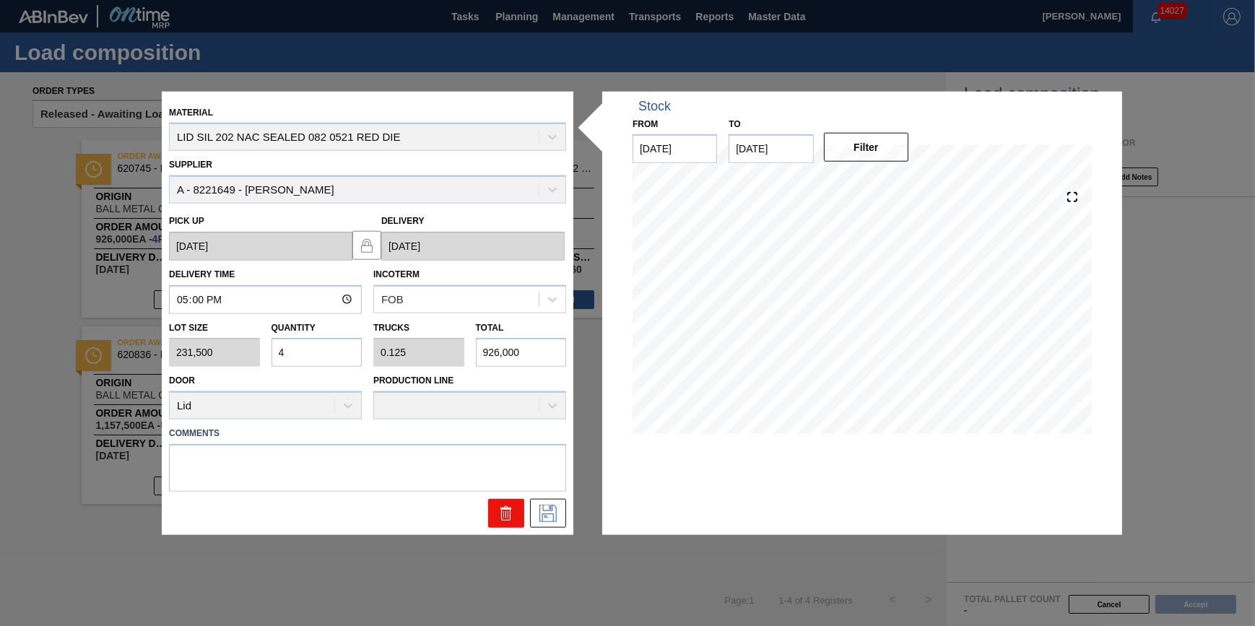
click at [505, 513] on icon at bounding box center [506, 513] width 17 height 17
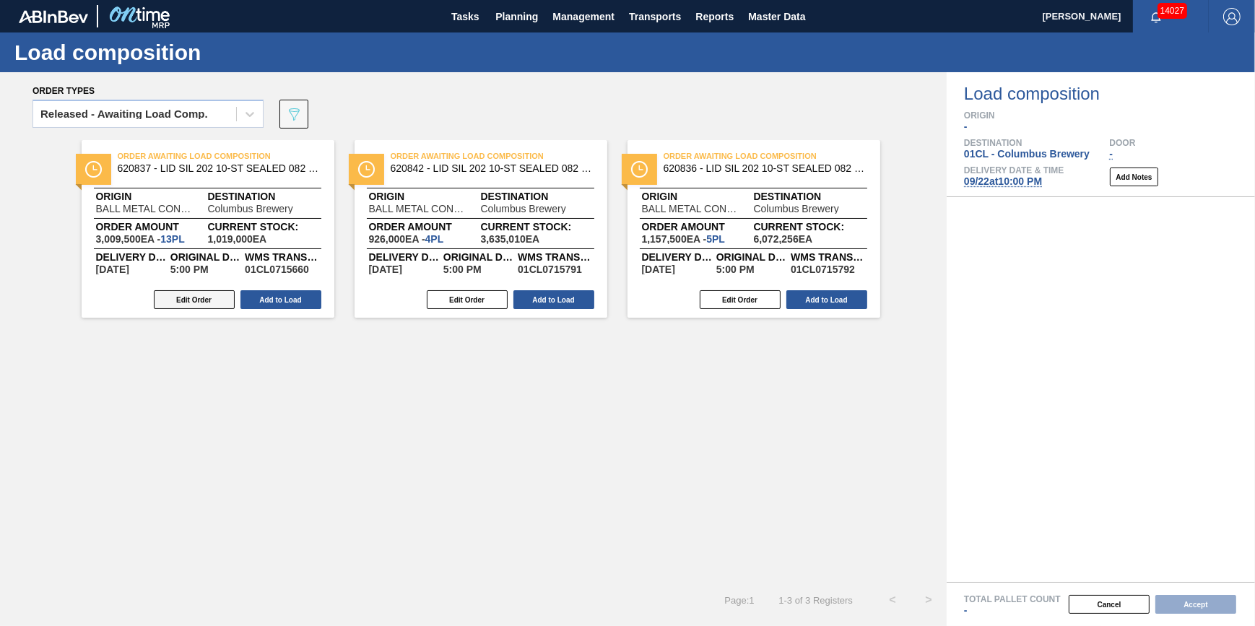
click at [216, 307] on button "Edit Order" at bounding box center [194, 299] width 81 height 19
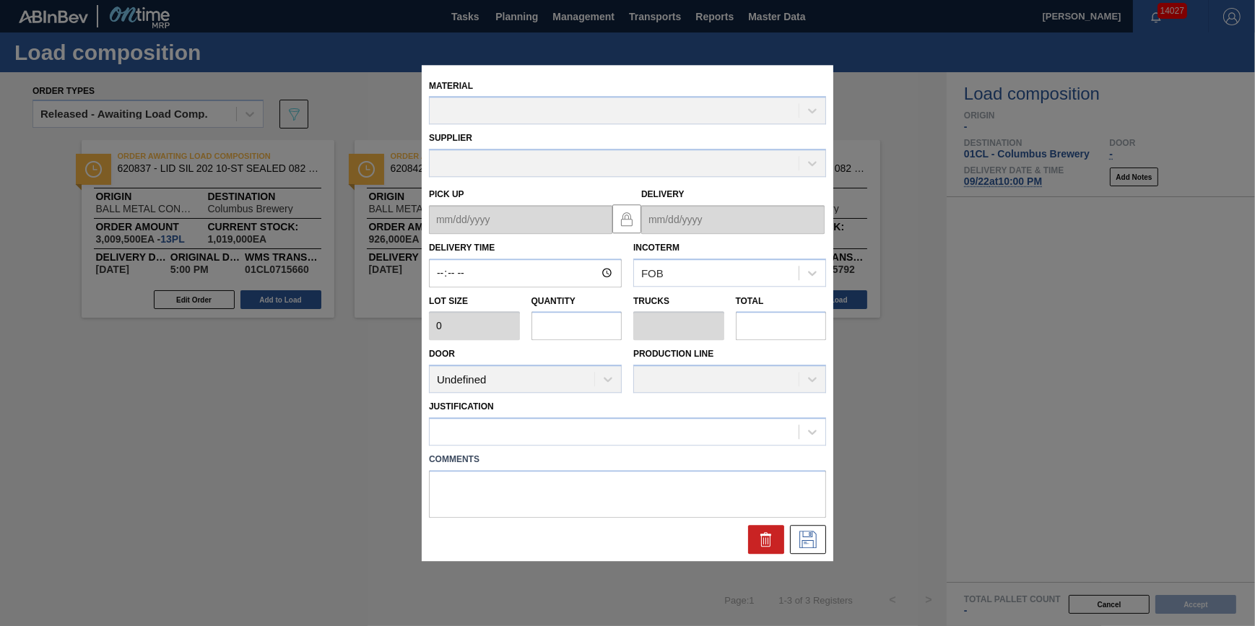
type input "17:00:00"
type input "231,500"
type input "13"
type input "0.406"
type input "3,009,500"
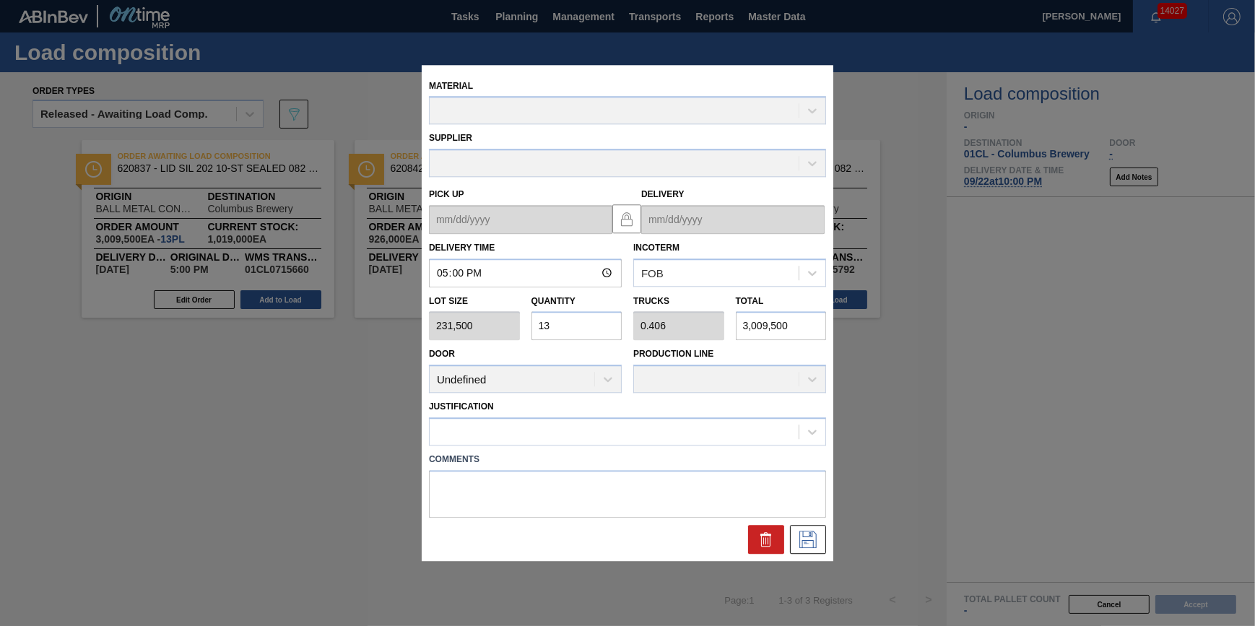
type up "09/21/2025"
type input "[DATE]"
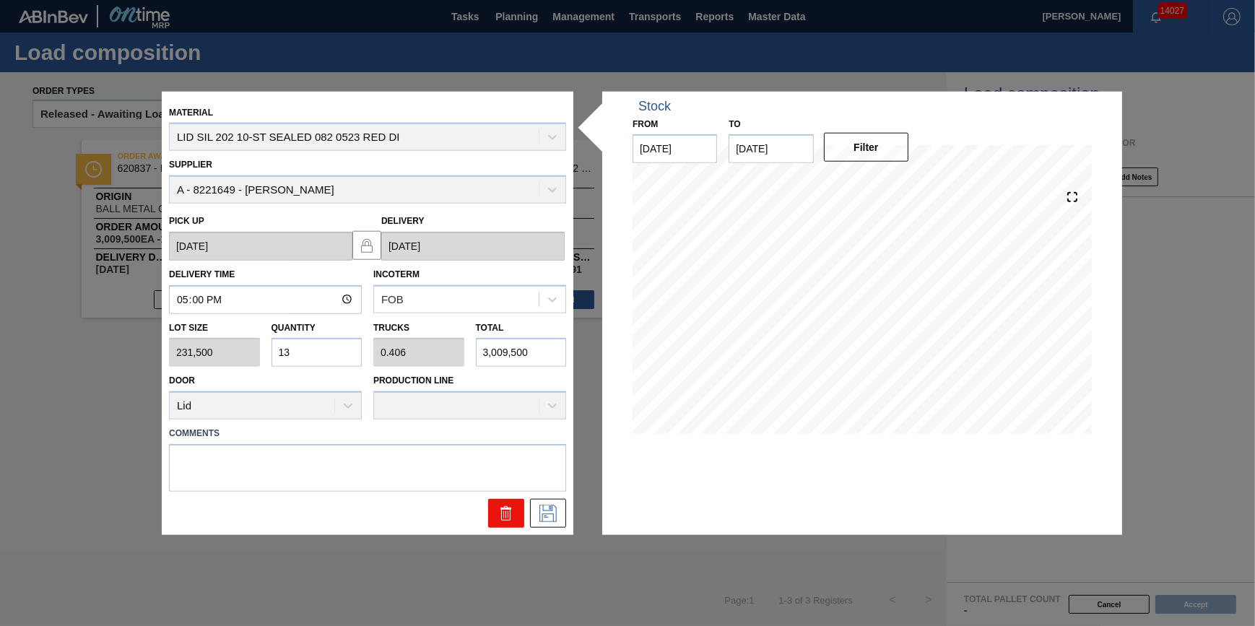
click at [501, 518] on icon at bounding box center [505, 514] width 9 height 11
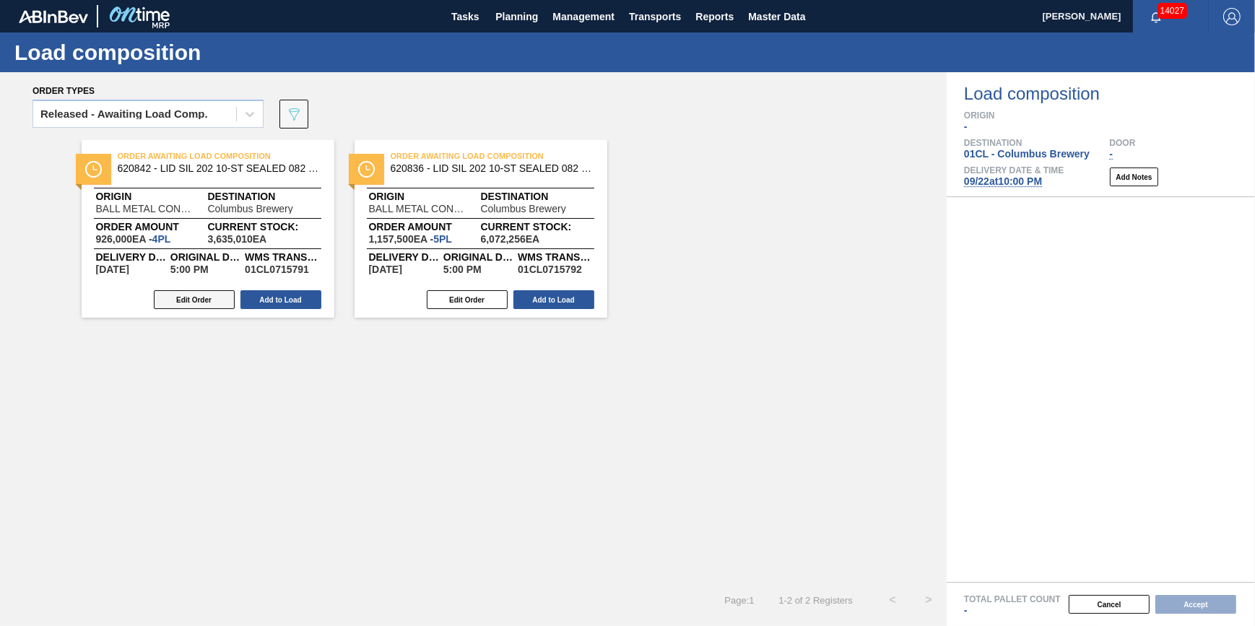
click at [202, 295] on button "Edit Order" at bounding box center [194, 299] width 81 height 19
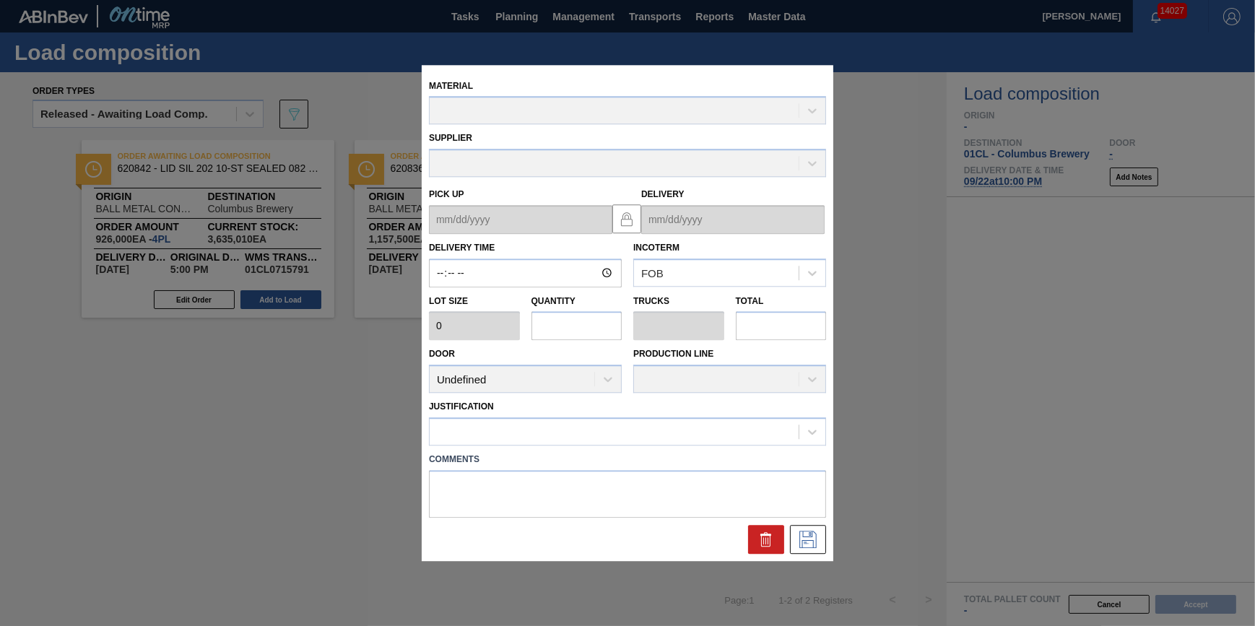
type input "17:00:00"
type input "231,500"
type input "4"
type input "0.125"
type input "926,000"
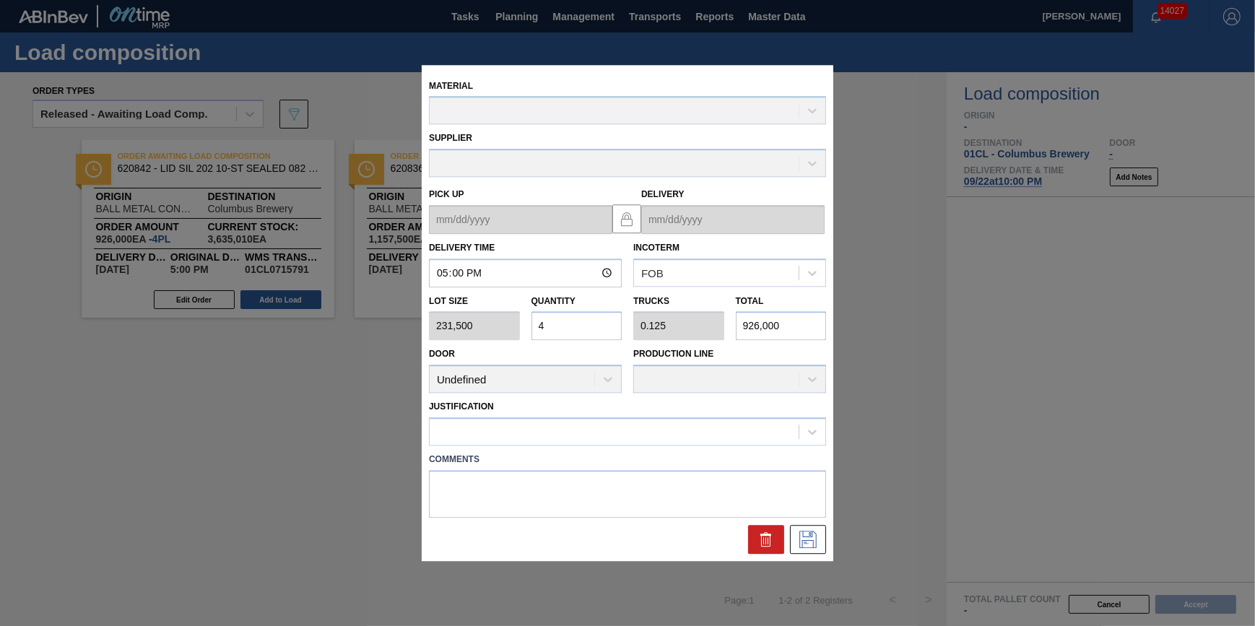
type up "09/21/2025"
type input "[DATE]"
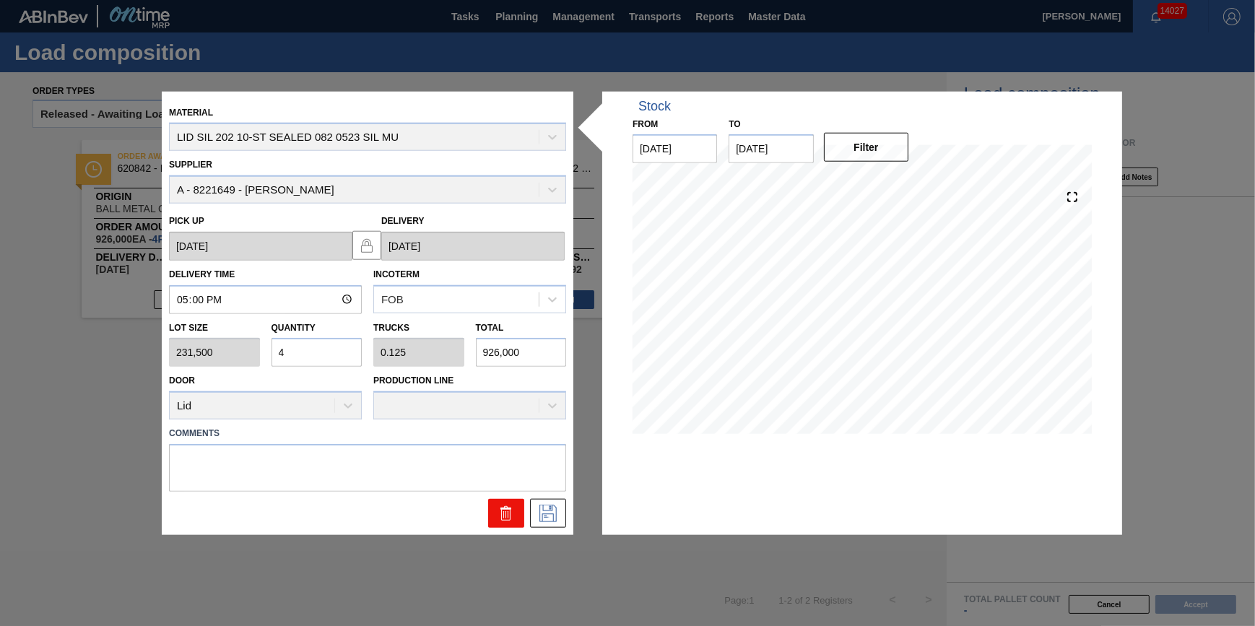
click at [512, 510] on icon at bounding box center [506, 513] width 17 height 17
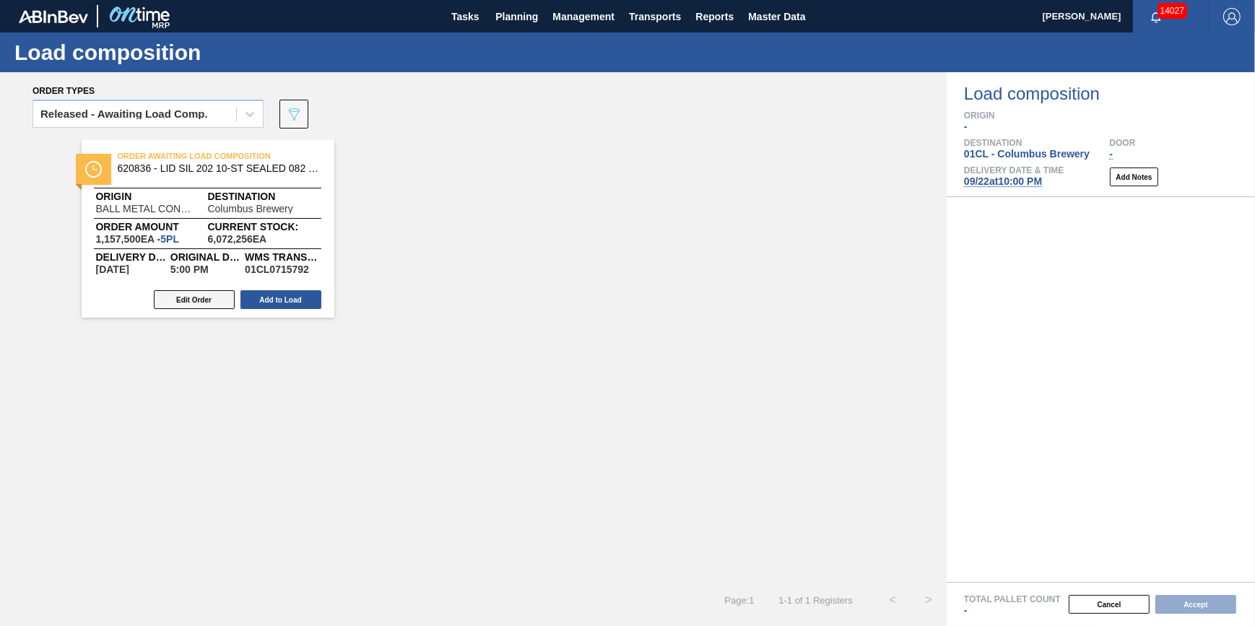
click at [214, 298] on button "Edit Order" at bounding box center [194, 299] width 81 height 19
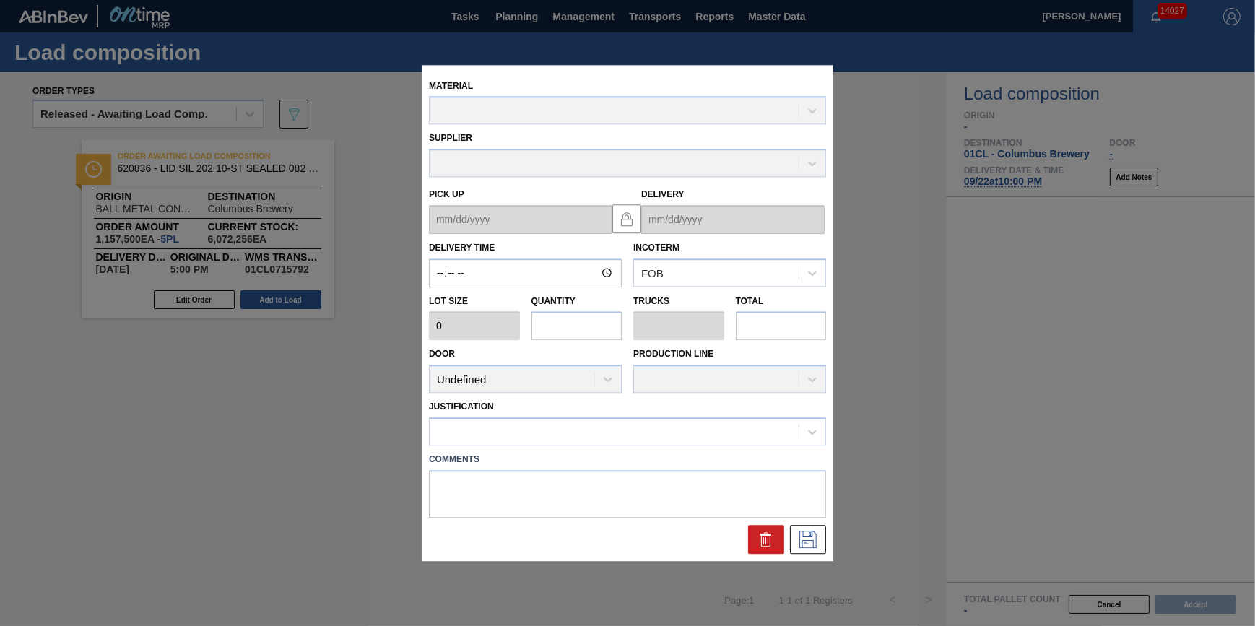
type input "17:00:00"
type input "231,500"
type input "5"
type input "0.227"
type input "1,157,500"
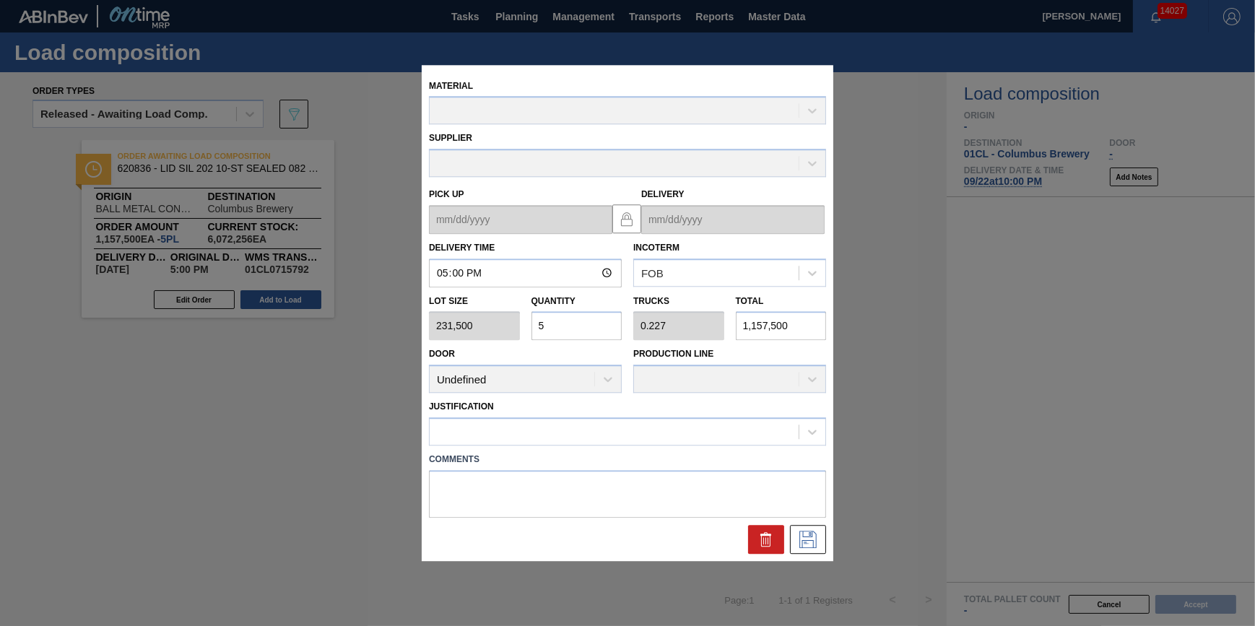
type up "09/21/2025"
type input "[DATE]"
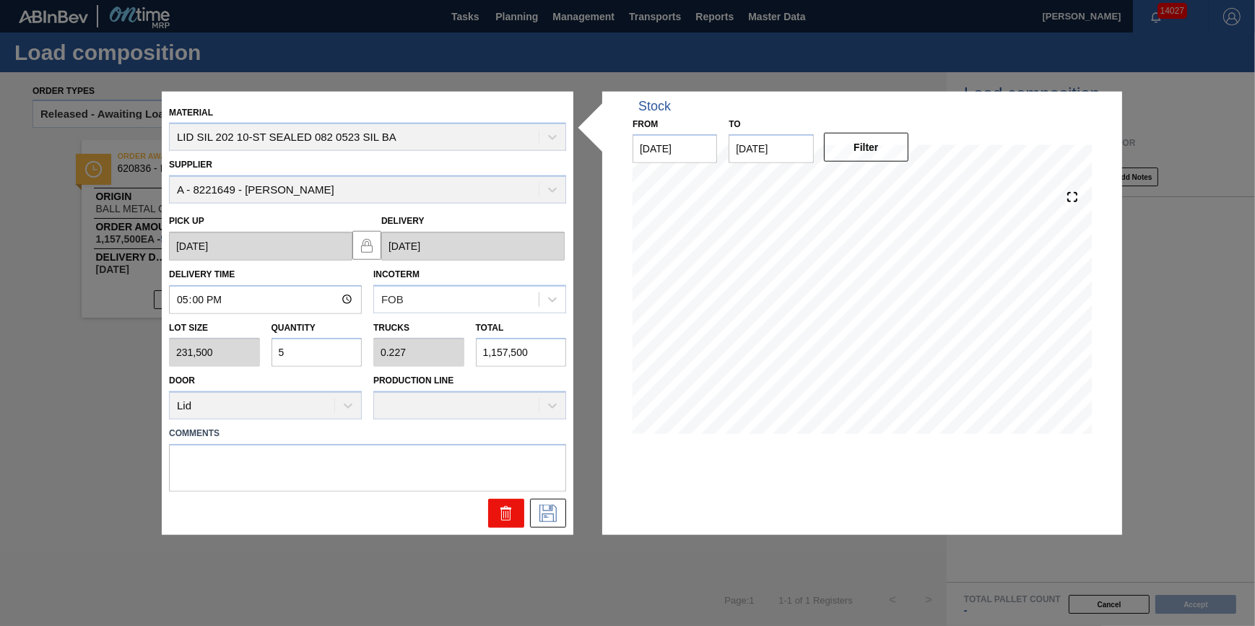
click at [504, 508] on icon at bounding box center [505, 509] width 11 height 2
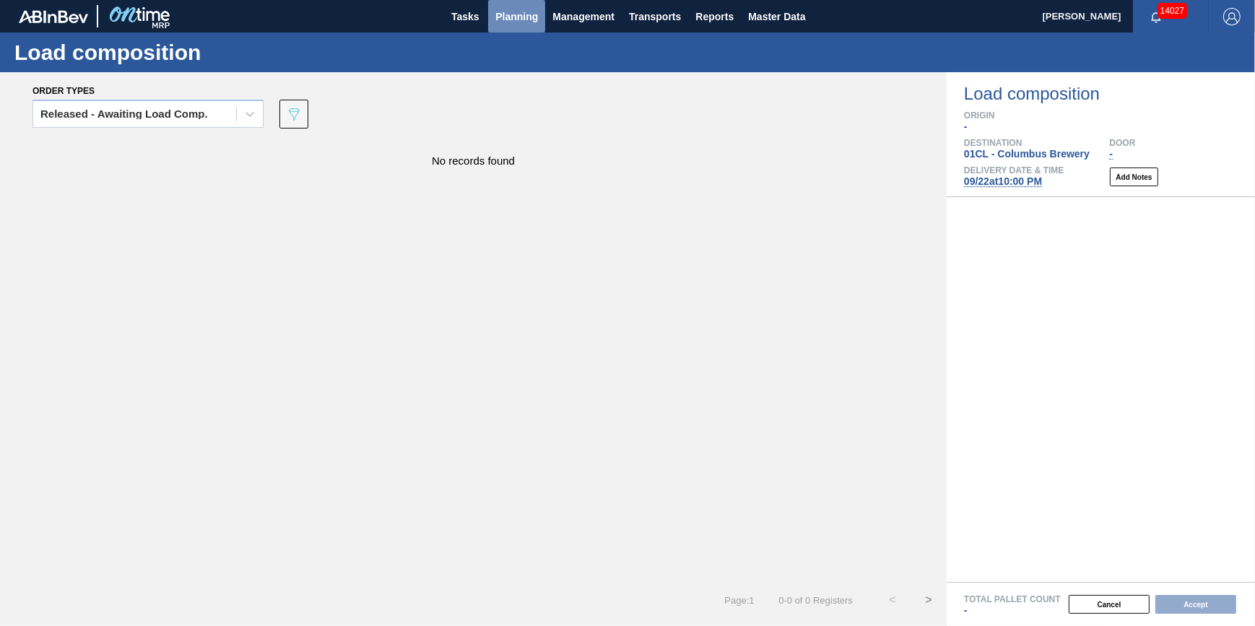
click at [521, 22] on span "Planning" at bounding box center [516, 16] width 43 height 17
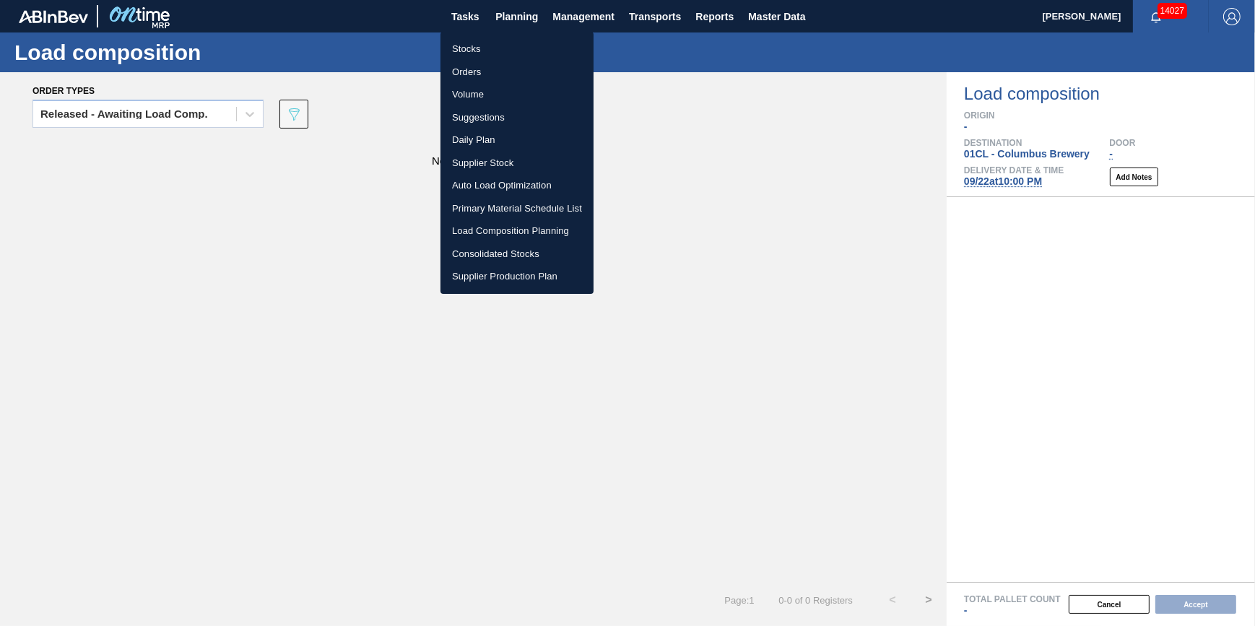
click at [513, 51] on li "Stocks" at bounding box center [516, 49] width 153 height 23
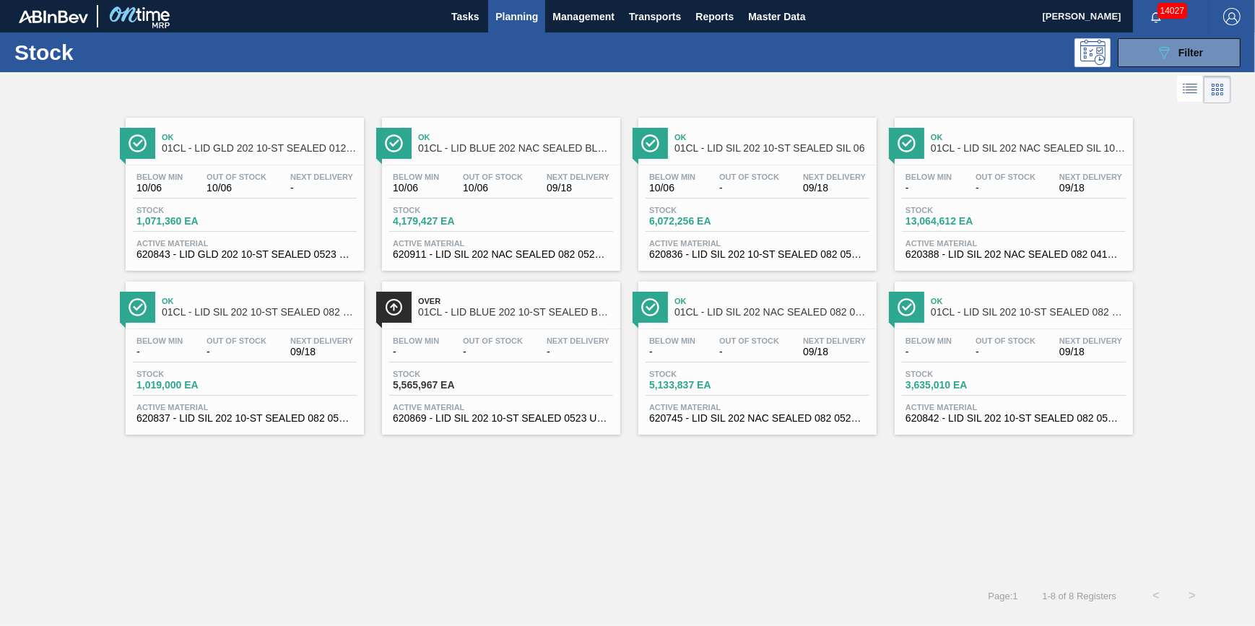
click at [507, 8] on span "Planning" at bounding box center [516, 16] width 43 height 17
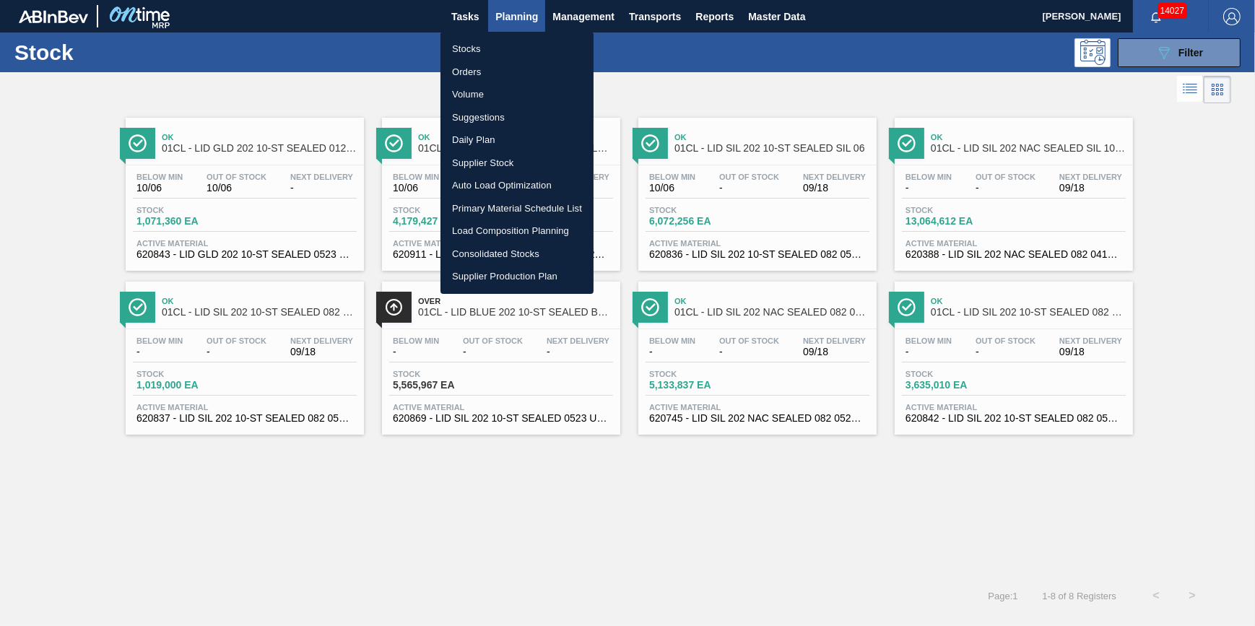
click at [512, 235] on li "Load Composition Planning" at bounding box center [516, 231] width 153 height 23
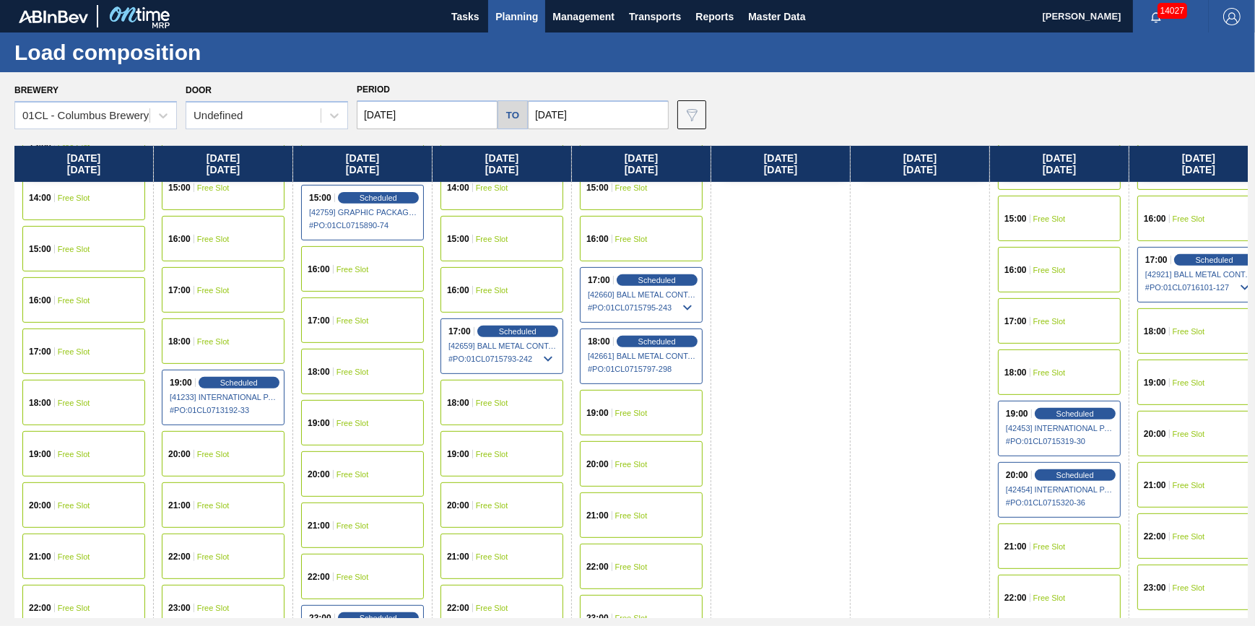
scroll to position [809, 0]
click at [646, 280] on span "Scheduled" at bounding box center [656, 280] width 41 height 9
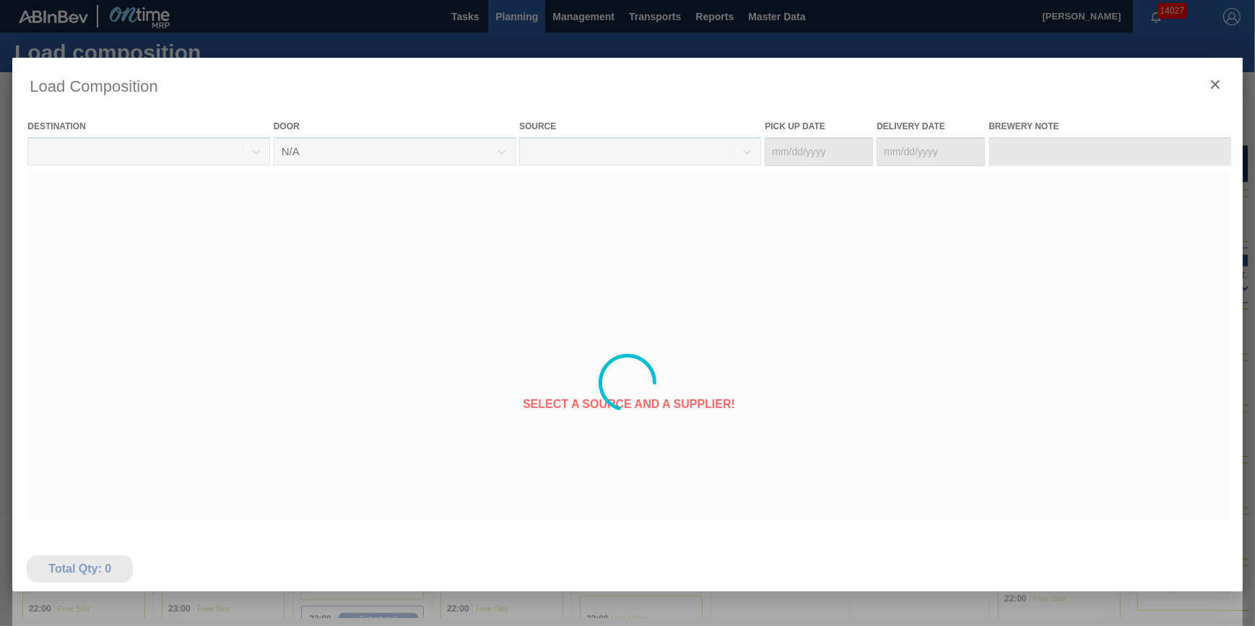
type Date "[DATE]"
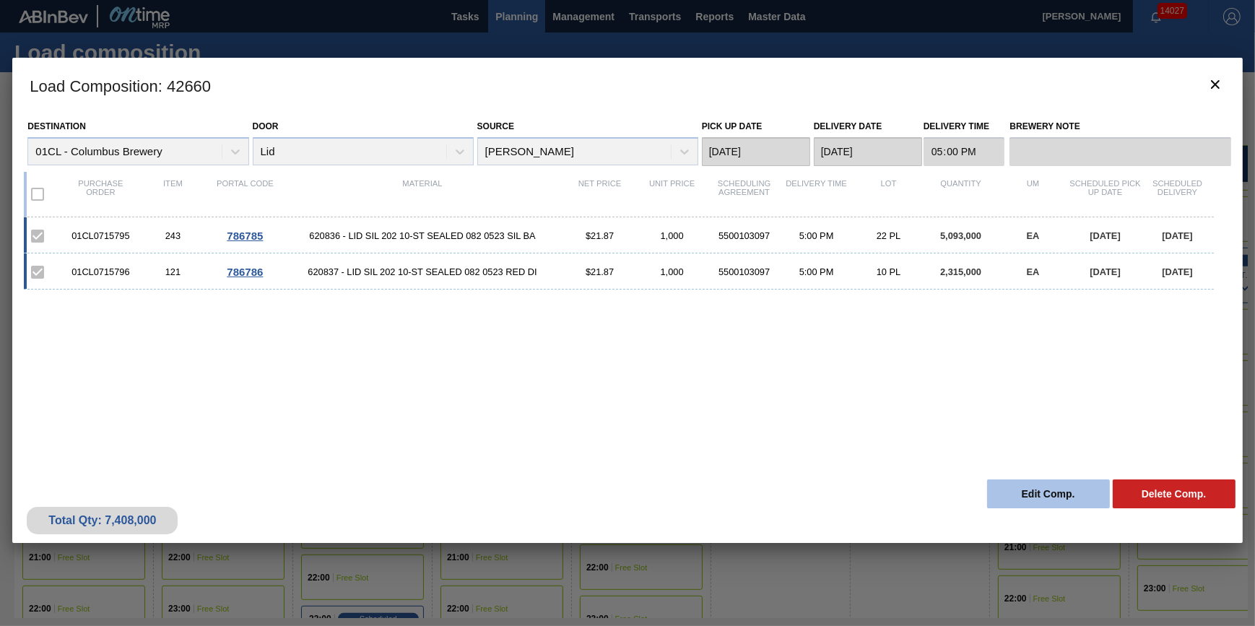
click at [1042, 486] on button "Edit Comp." at bounding box center [1048, 493] width 123 height 29
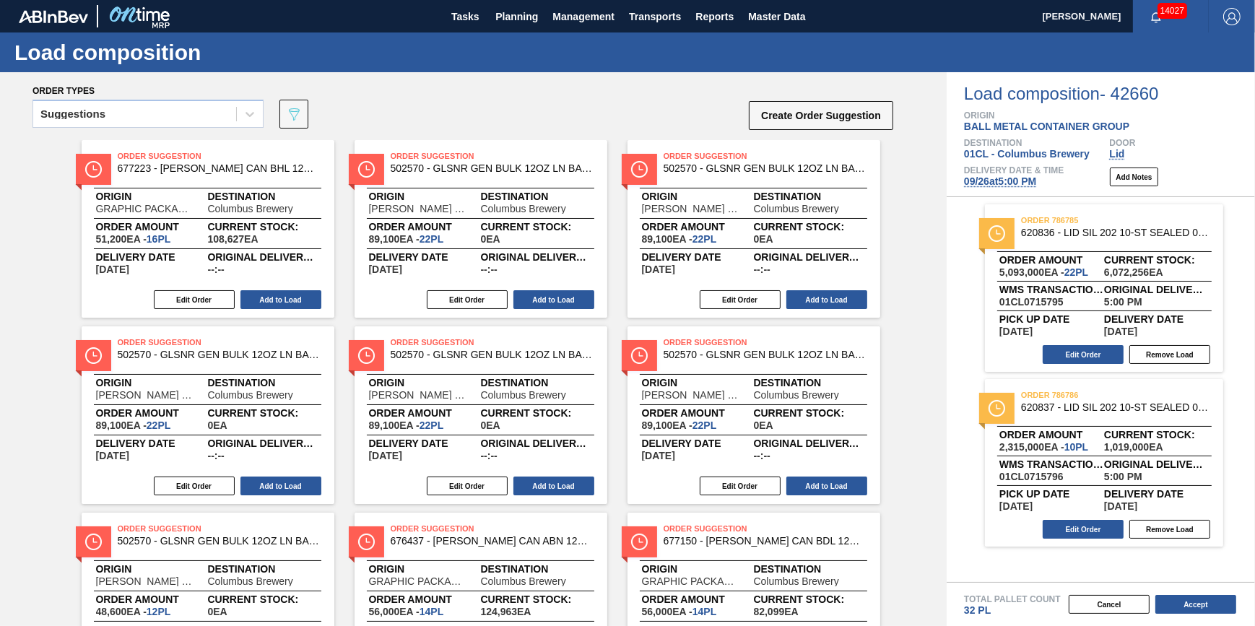
click at [1018, 186] on span "09/26 at 5:00 PM" at bounding box center [1000, 181] width 72 height 12
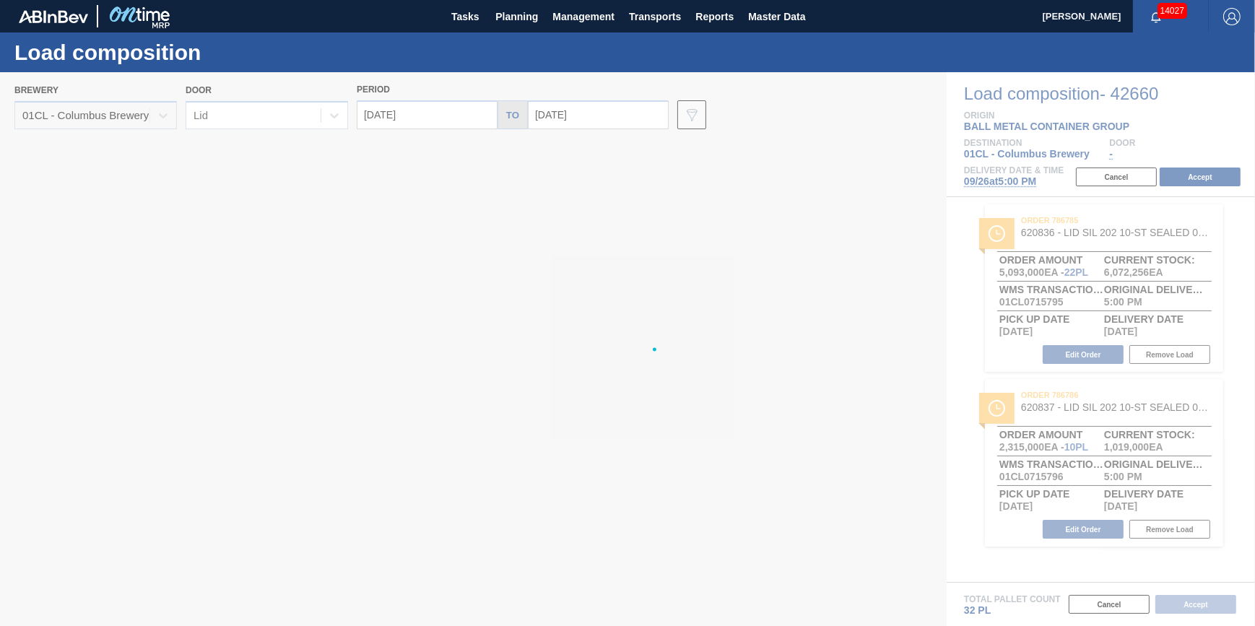
type input "[DATE]"
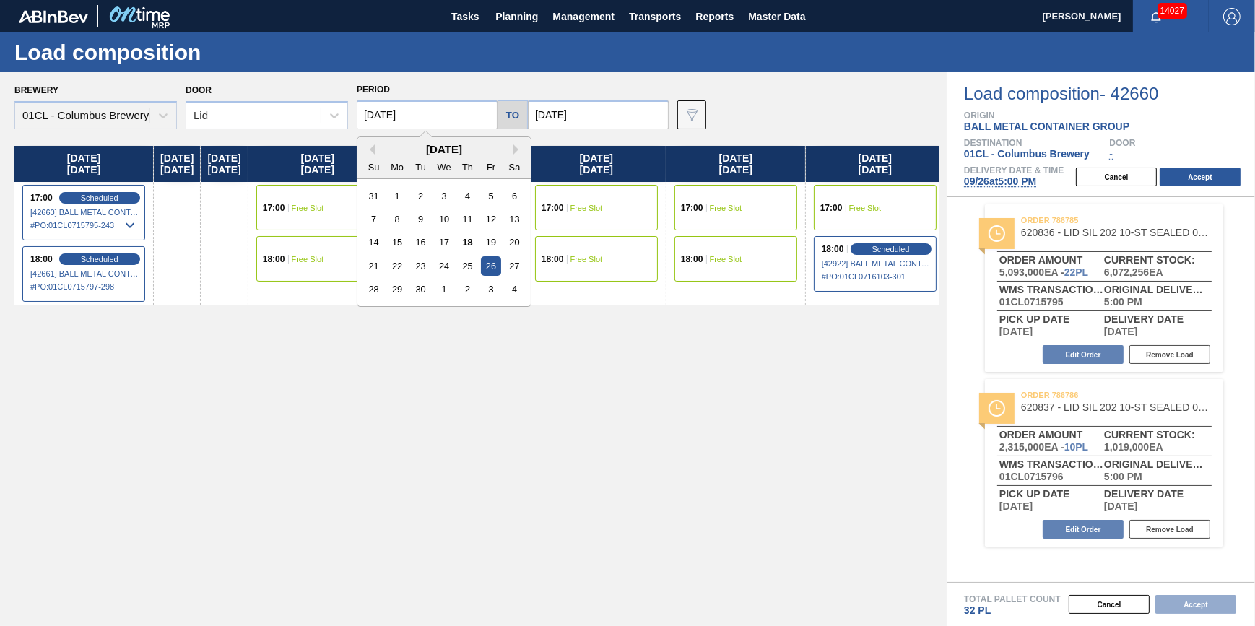
click at [475, 118] on input "[DATE]" at bounding box center [427, 114] width 141 height 29
click at [401, 267] on div "22" at bounding box center [397, 265] width 19 height 19
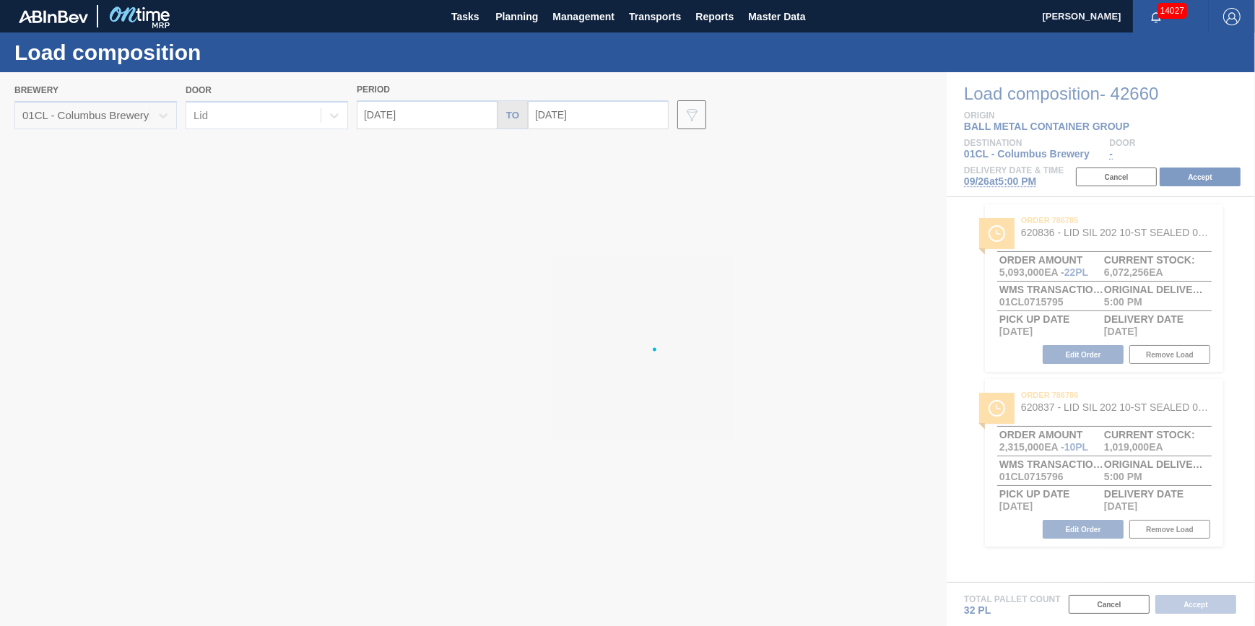
type input "[DATE]"
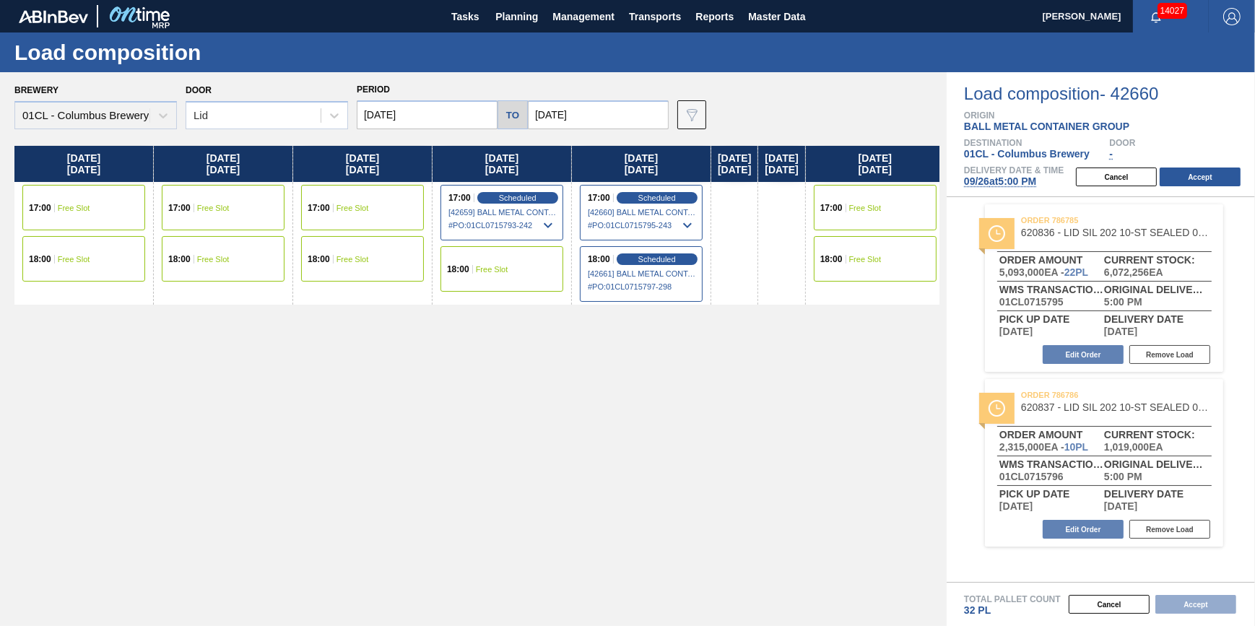
click at [116, 210] on div "17:00 Free Slot" at bounding box center [83, 207] width 123 height 45
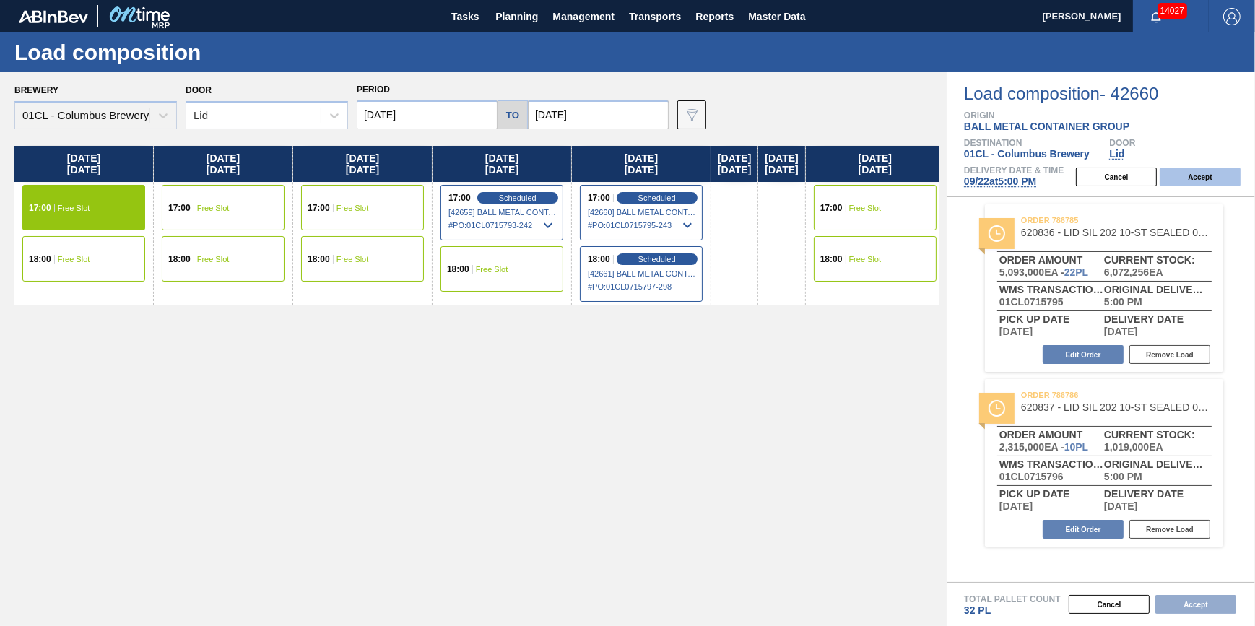
click at [1191, 173] on button "Accept" at bounding box center [1200, 177] width 81 height 19
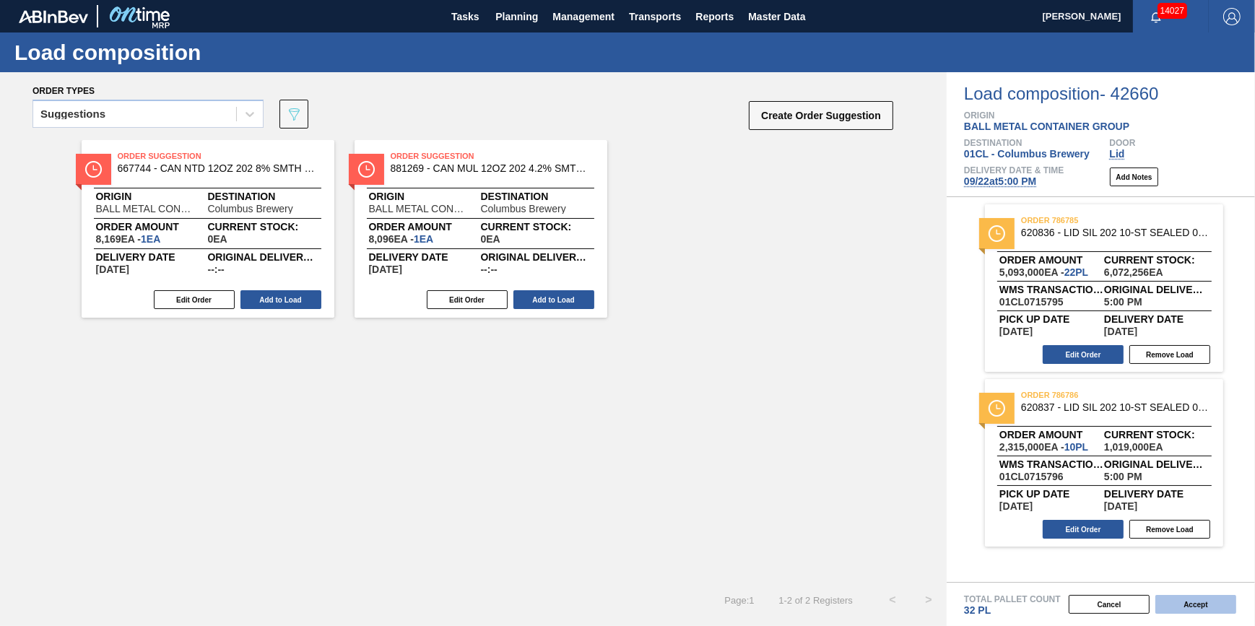
click at [1197, 600] on button "Accept" at bounding box center [1195, 604] width 81 height 19
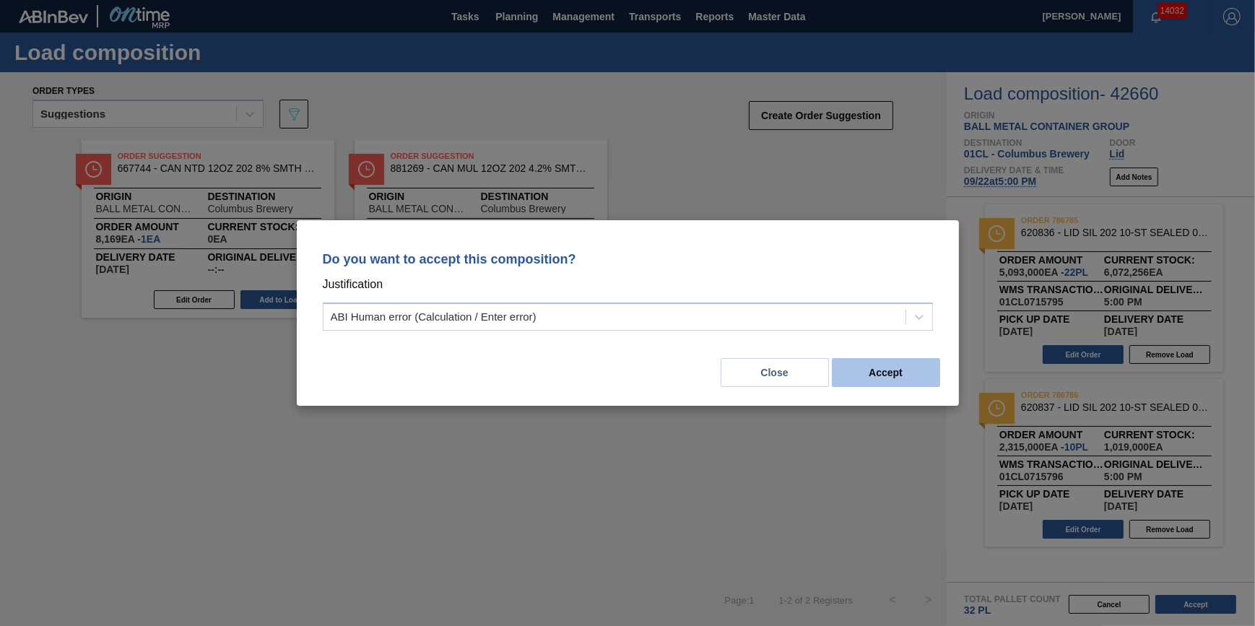
click at [916, 375] on button "Accept" at bounding box center [886, 372] width 108 height 29
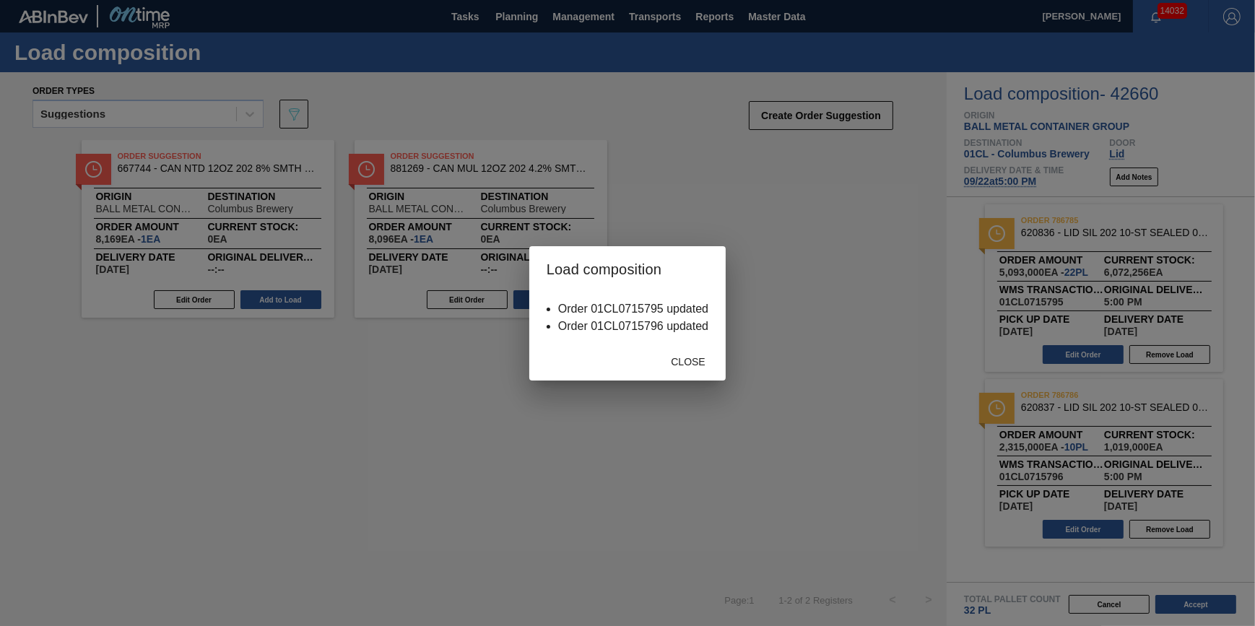
click at [680, 360] on span "Close" at bounding box center [687, 362] width 57 height 12
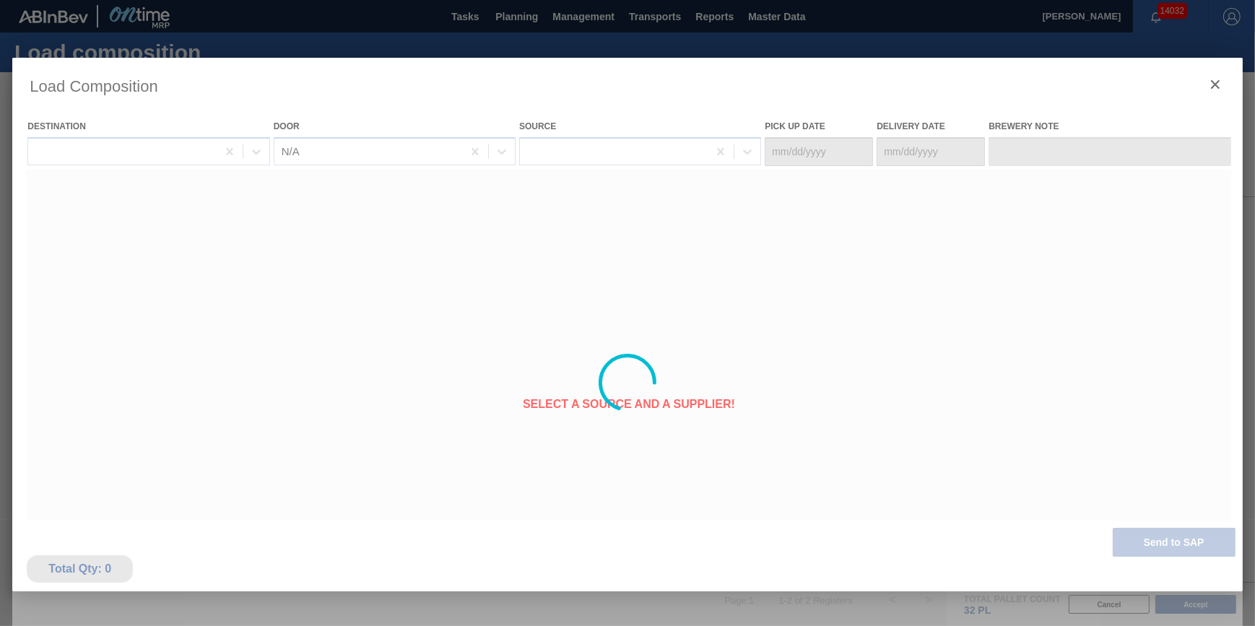
type Date "09/21/2025"
type Date "[DATE]"
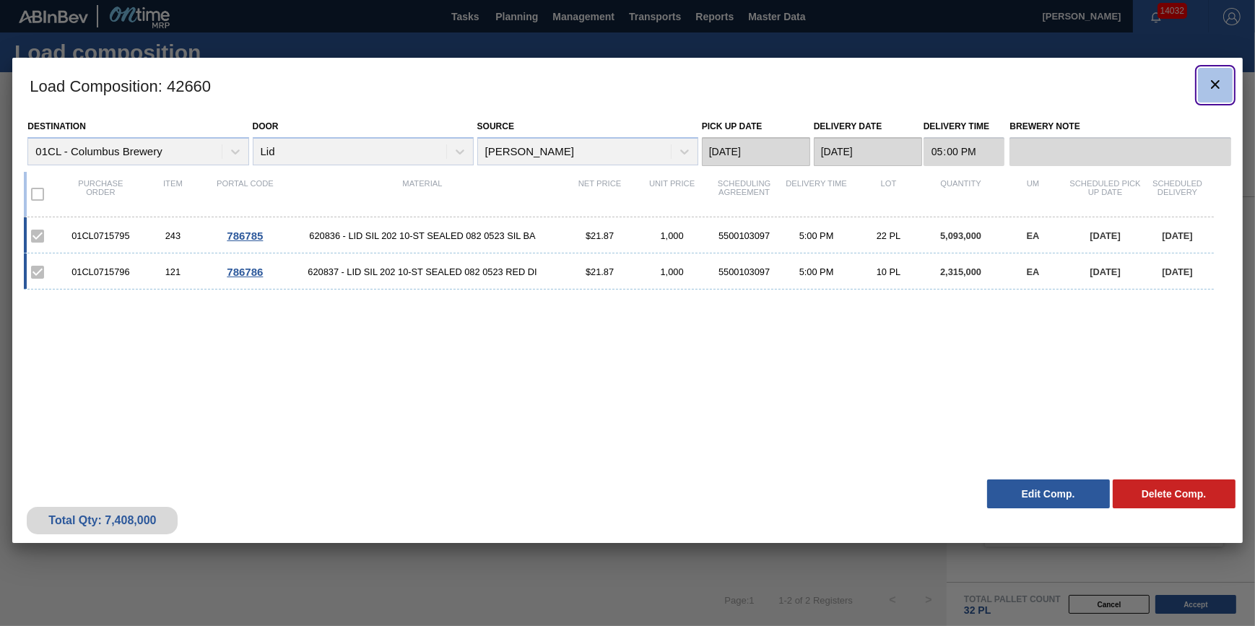
click at [1217, 88] on icon "botão de ícone" at bounding box center [1215, 84] width 17 height 17
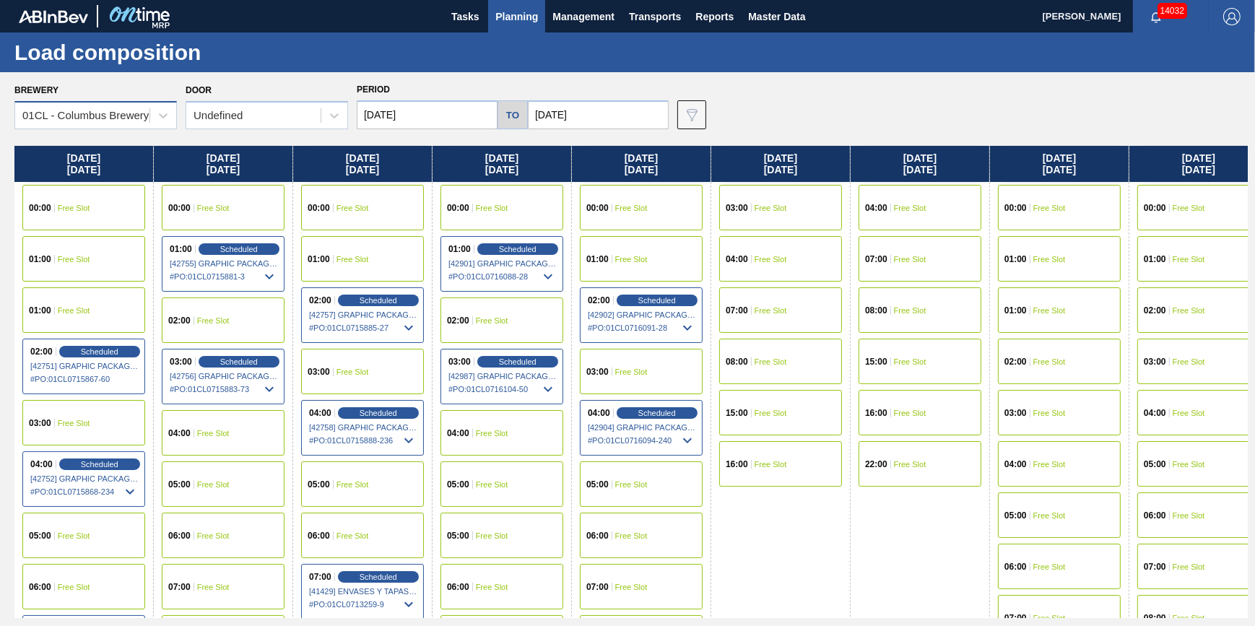
click at [98, 113] on div "01CL - Columbus Brewery" at bounding box center [85, 116] width 126 height 12
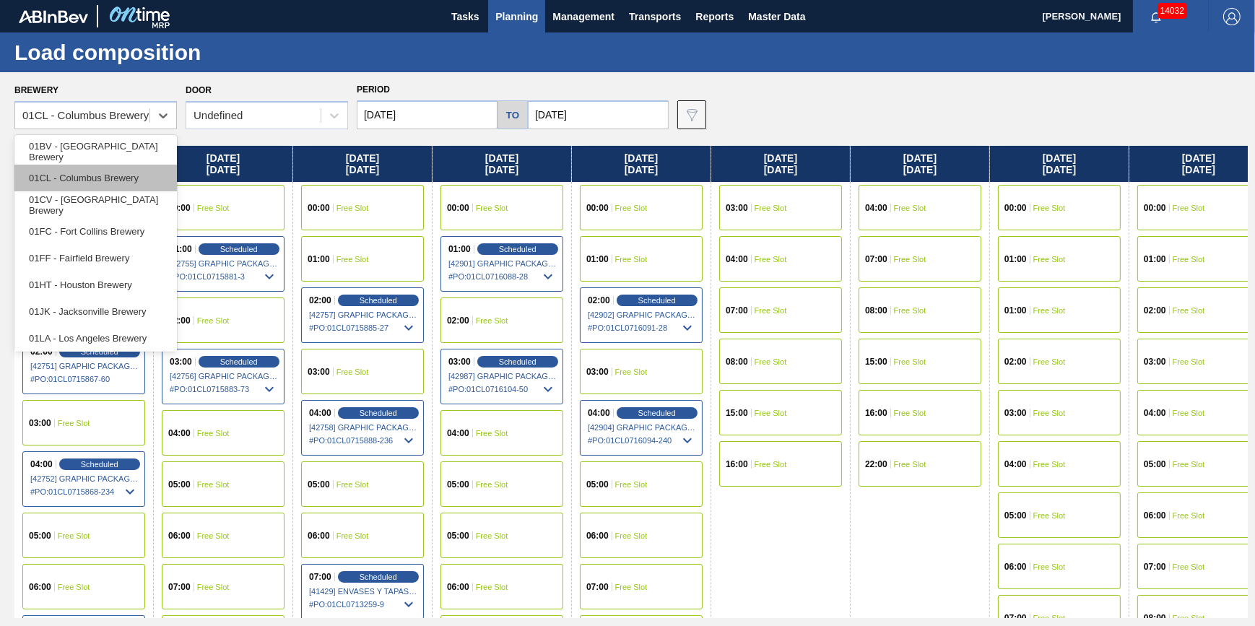
click at [101, 187] on div "01CL - Columbus Brewery" at bounding box center [95, 178] width 162 height 27
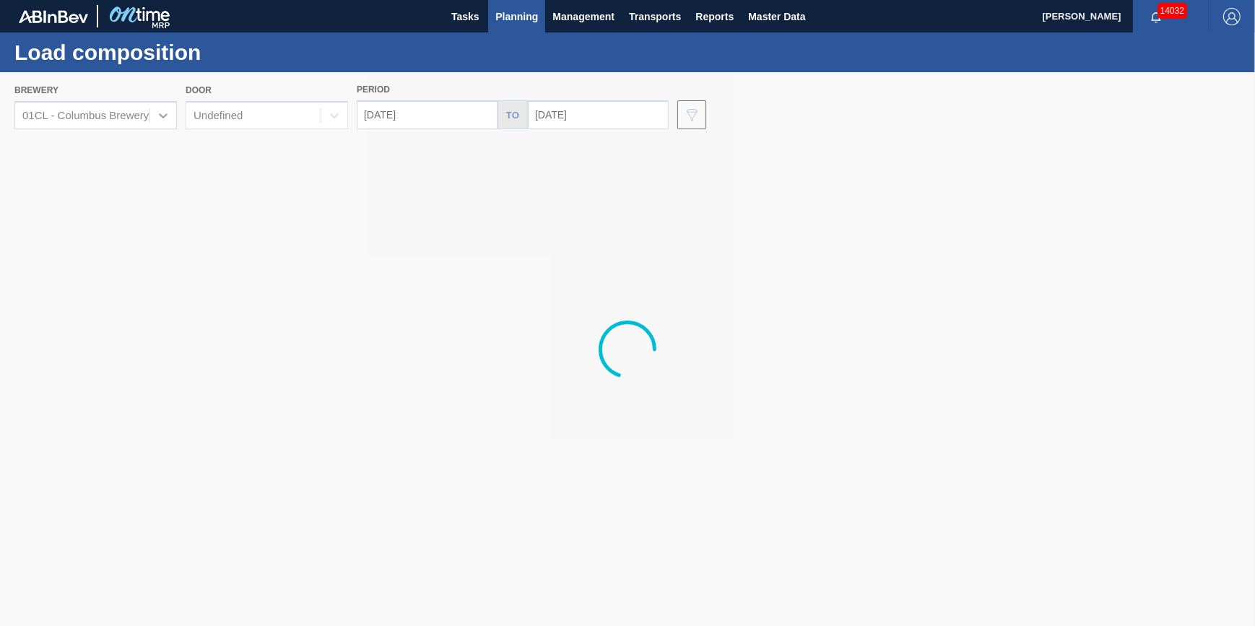
click at [134, 123] on div at bounding box center [627, 349] width 1255 height 554
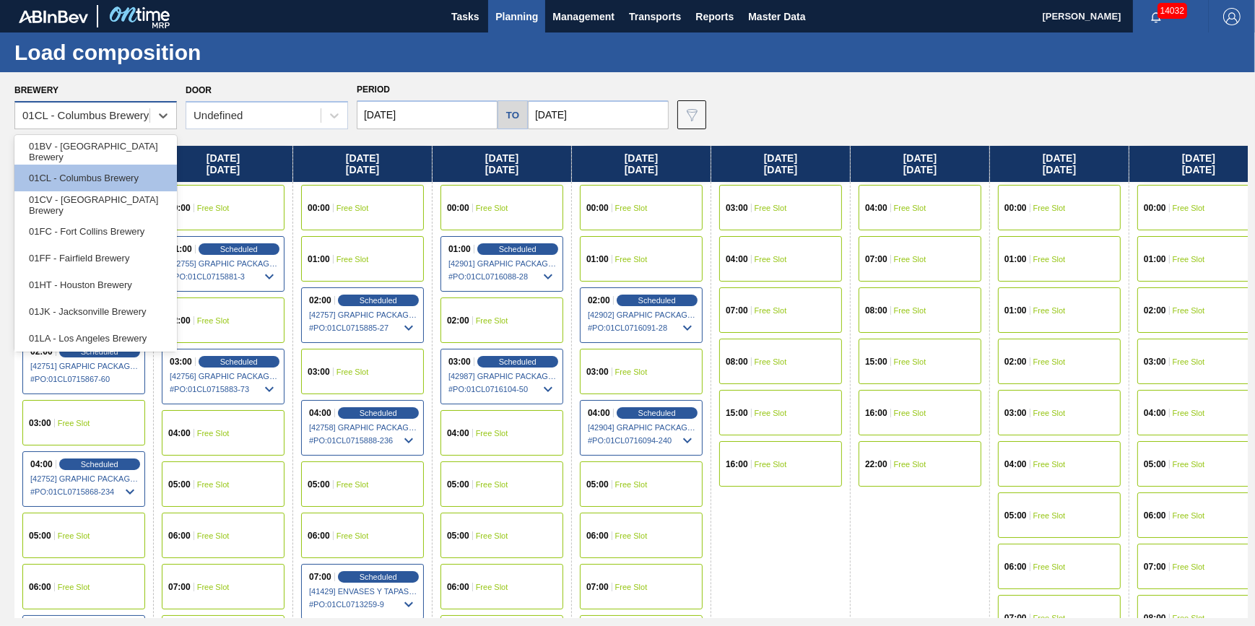
click at [135, 122] on div "01CL - Columbus Brewery" at bounding box center [82, 115] width 134 height 21
click at [137, 202] on div "01CV - [GEOGRAPHIC_DATA] Brewery" at bounding box center [95, 204] width 162 height 27
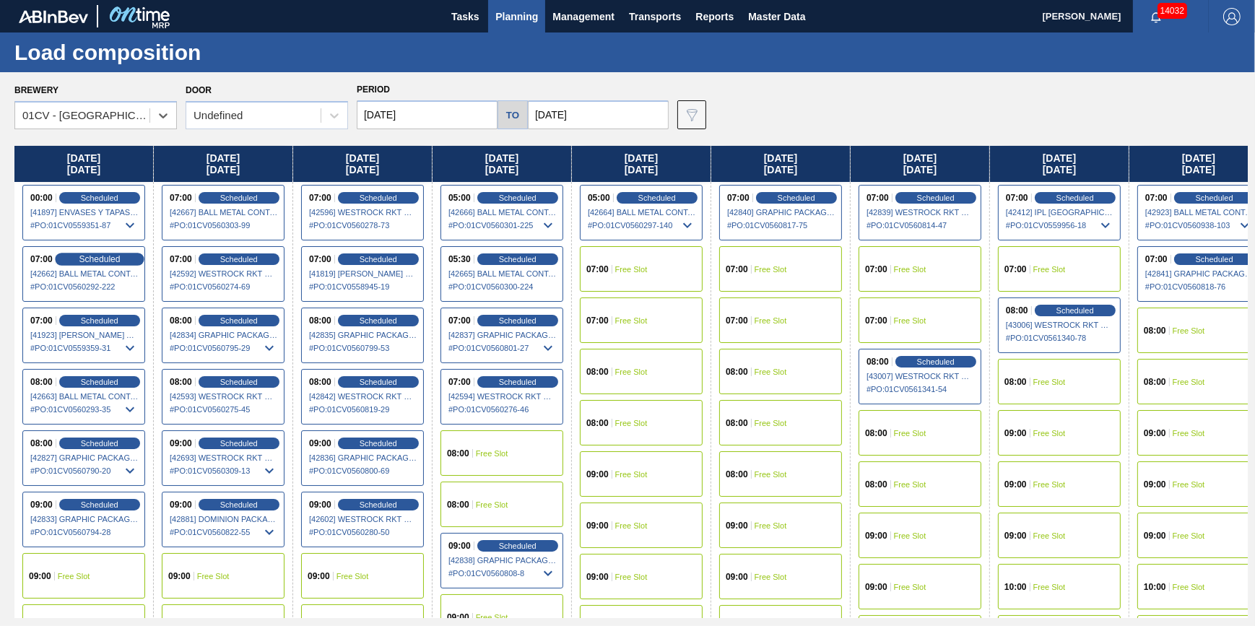
click at [121, 257] on div "Scheduled" at bounding box center [99, 259] width 89 height 13
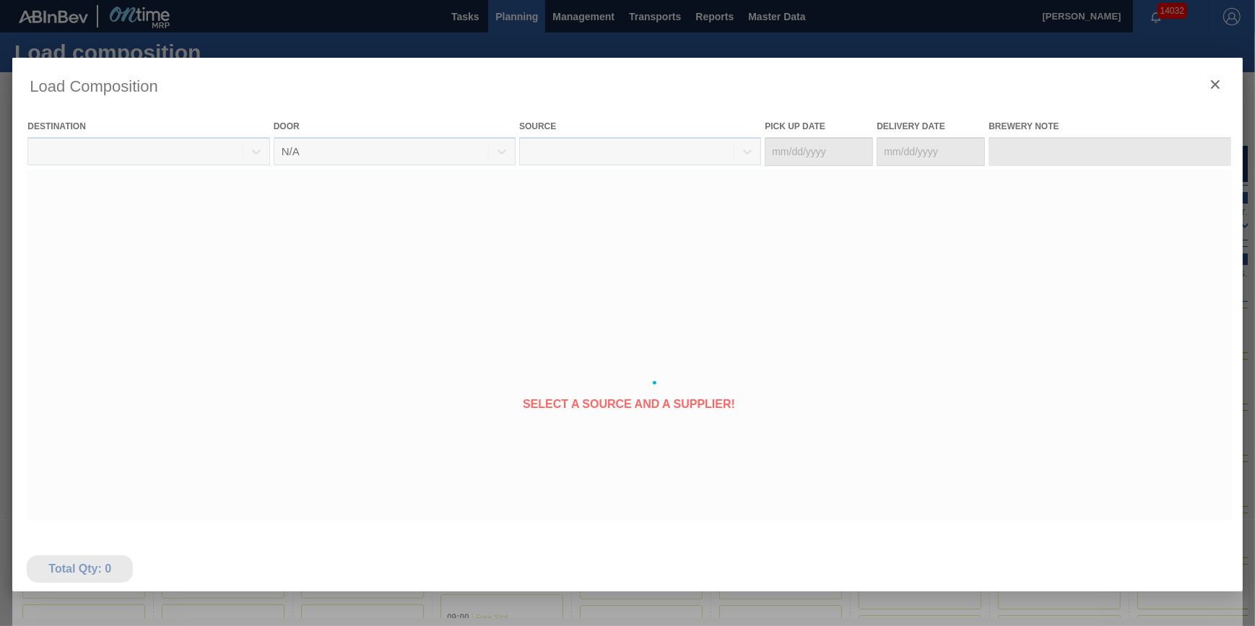
type Date "09/20/2025"
type Date "[DATE]"
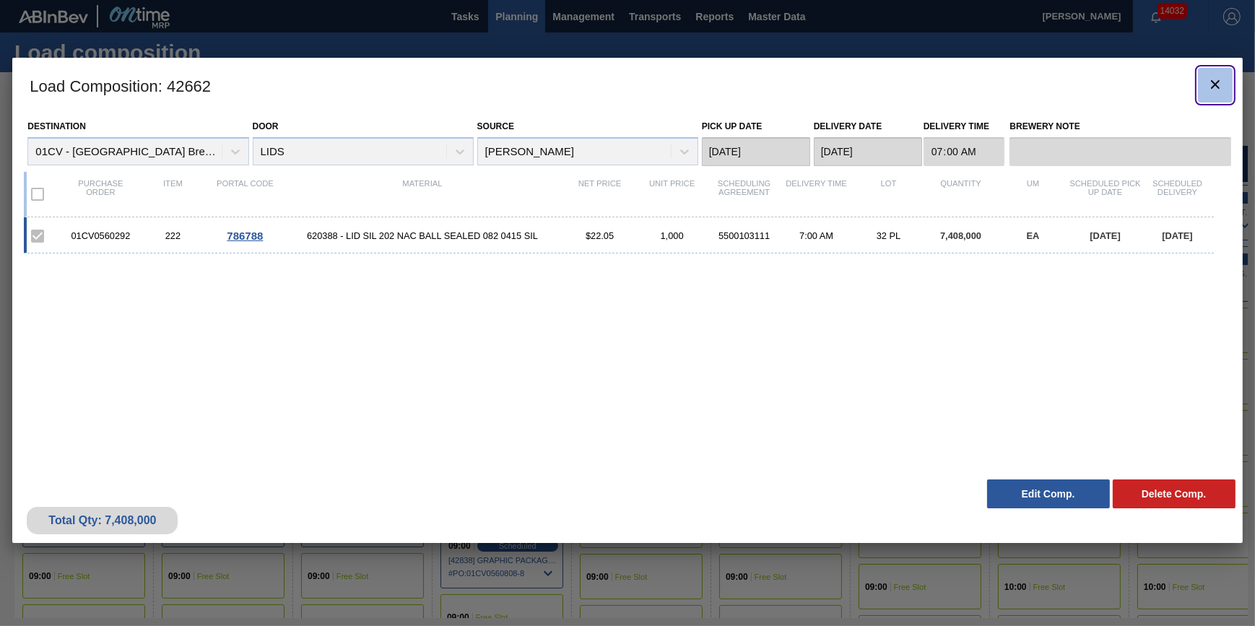
click at [1213, 82] on icon "botão de ícone" at bounding box center [1215, 84] width 9 height 9
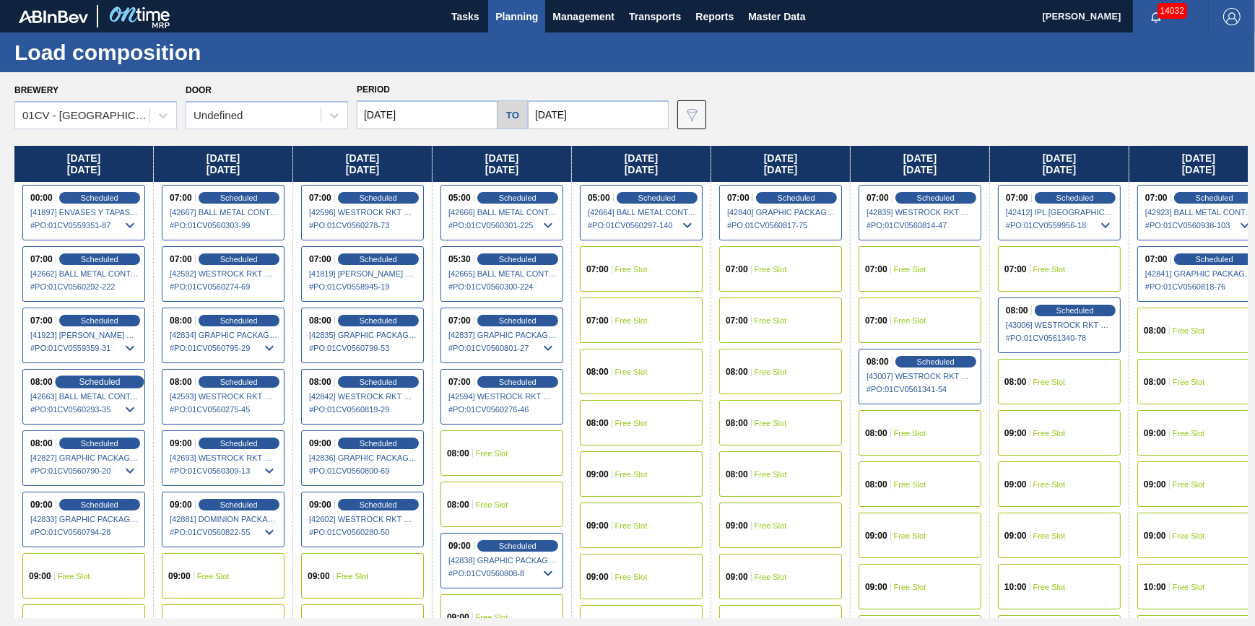
click at [77, 383] on div "Scheduled" at bounding box center [99, 381] width 89 height 13
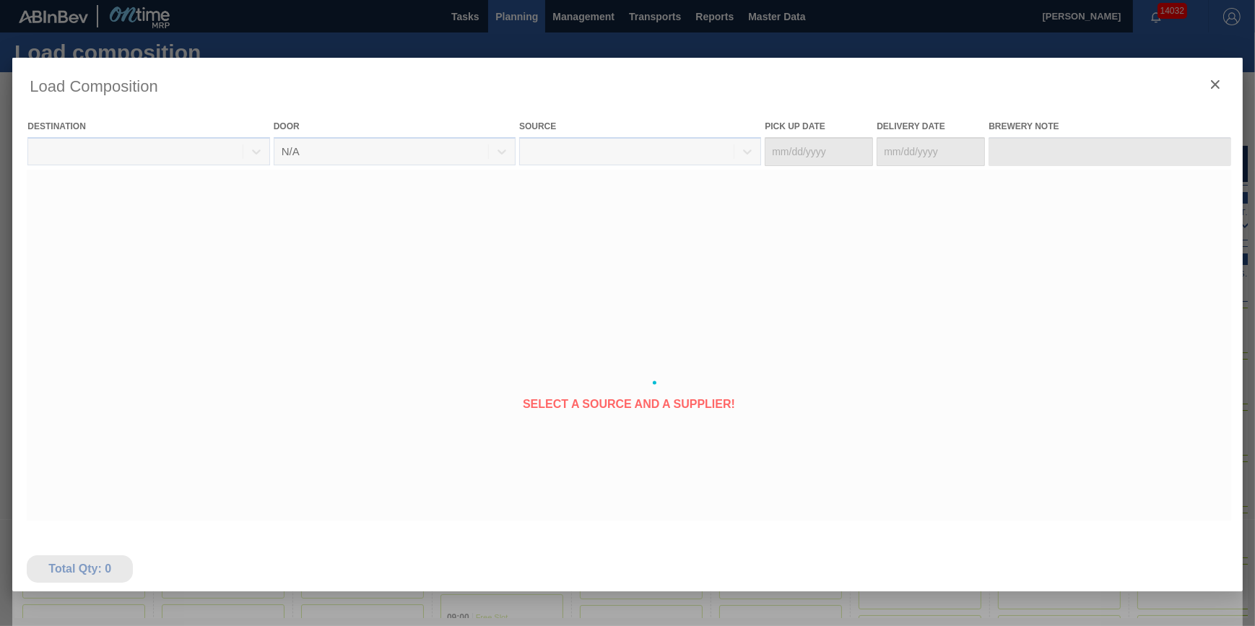
type Date "09/20/2025"
type Date "[DATE]"
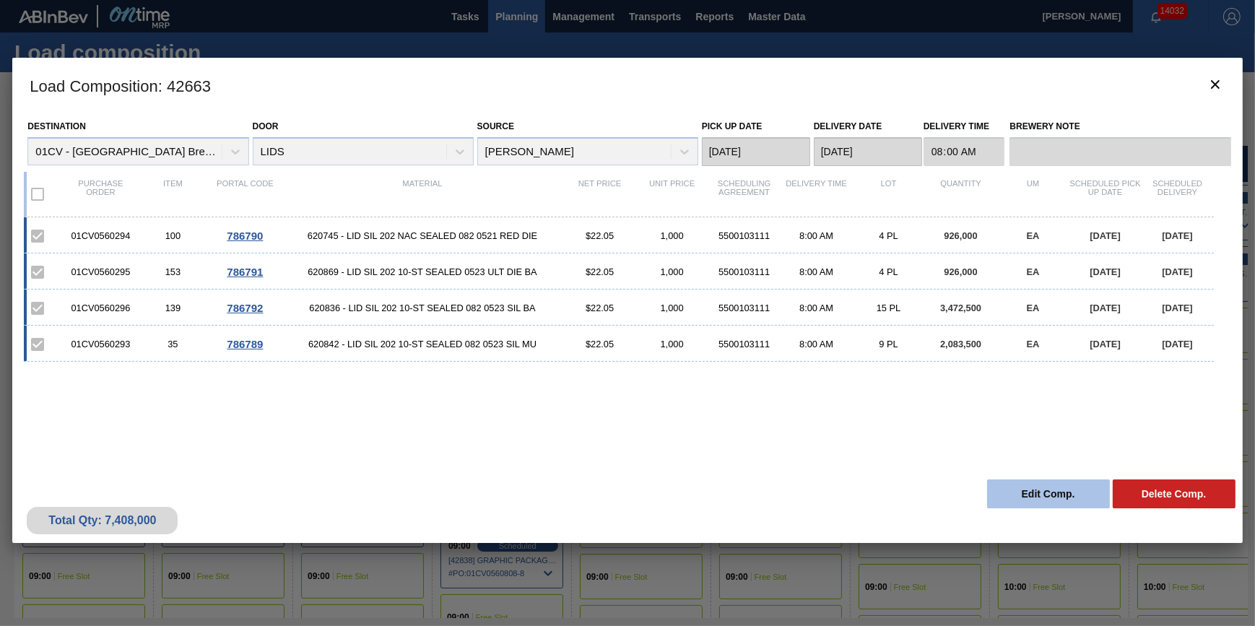
click at [1018, 488] on button "Edit Comp." at bounding box center [1048, 493] width 123 height 29
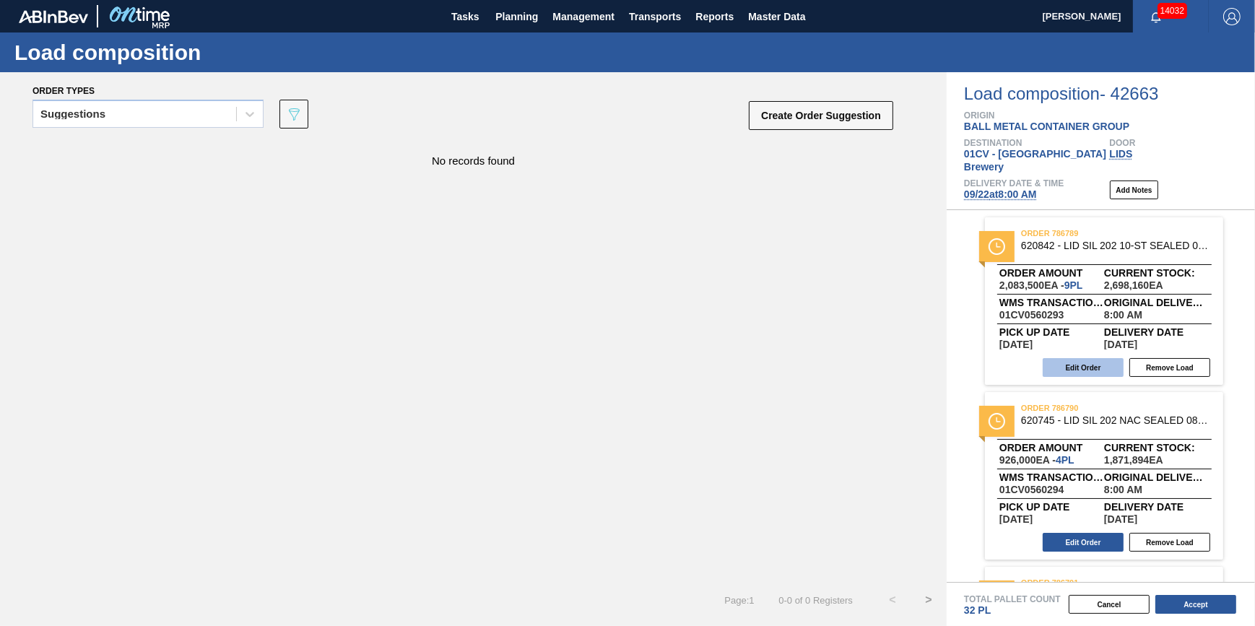
click at [1080, 358] on button "Edit Order" at bounding box center [1083, 367] width 81 height 19
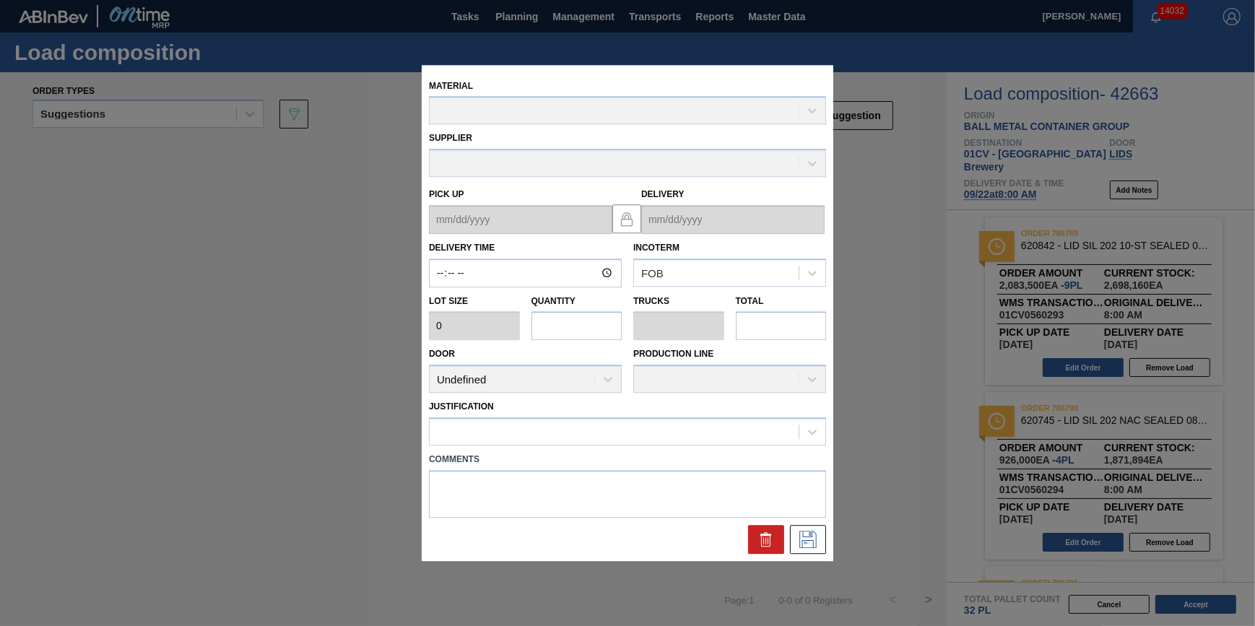
type input "08:00:00"
type input "231,500"
type input "9"
type input "0.281"
type input "2,083,500"
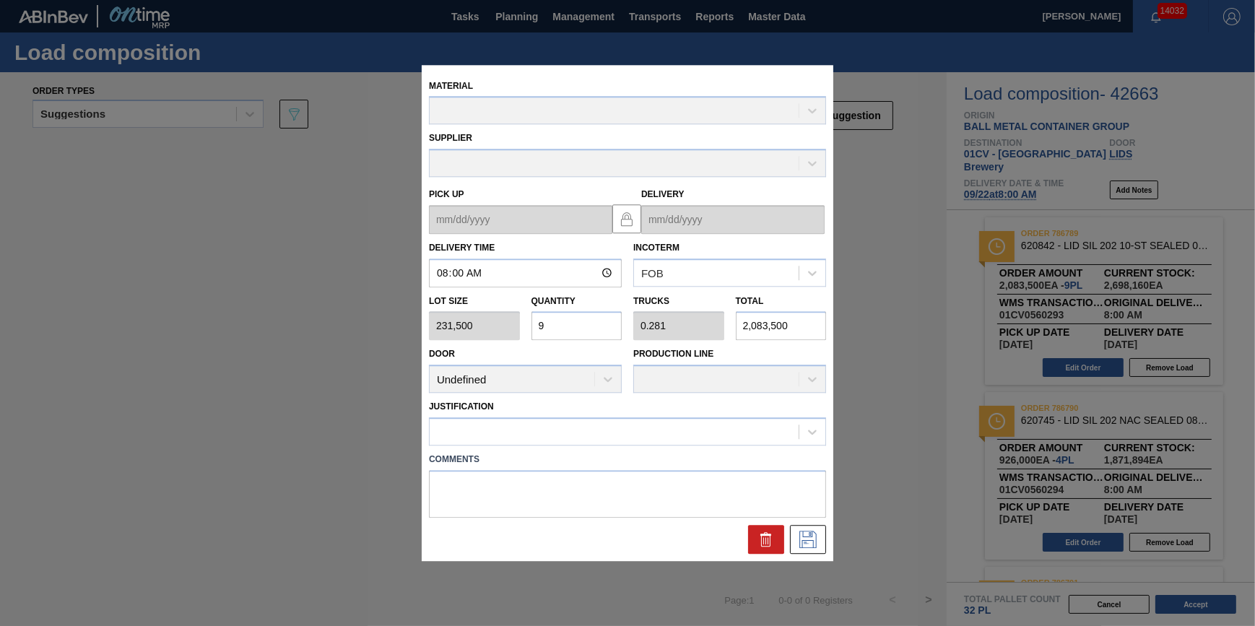
type up "09/20/2025"
type input "[DATE]"
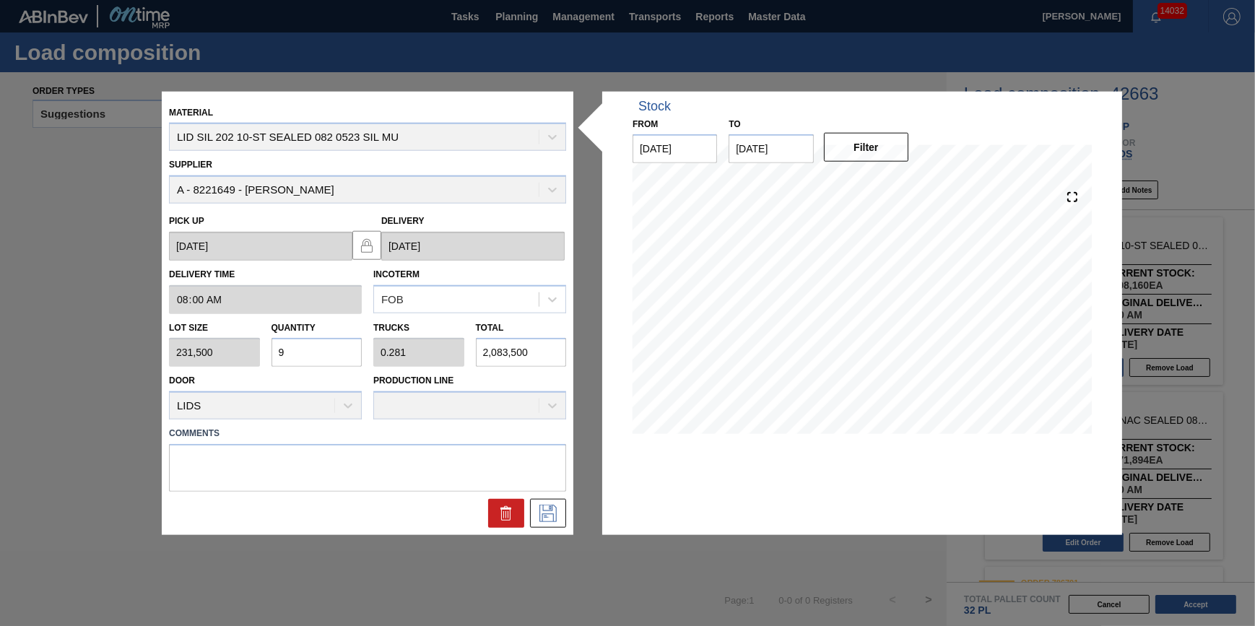
click at [342, 350] on input "9" at bounding box center [317, 352] width 91 height 29
type input "0"
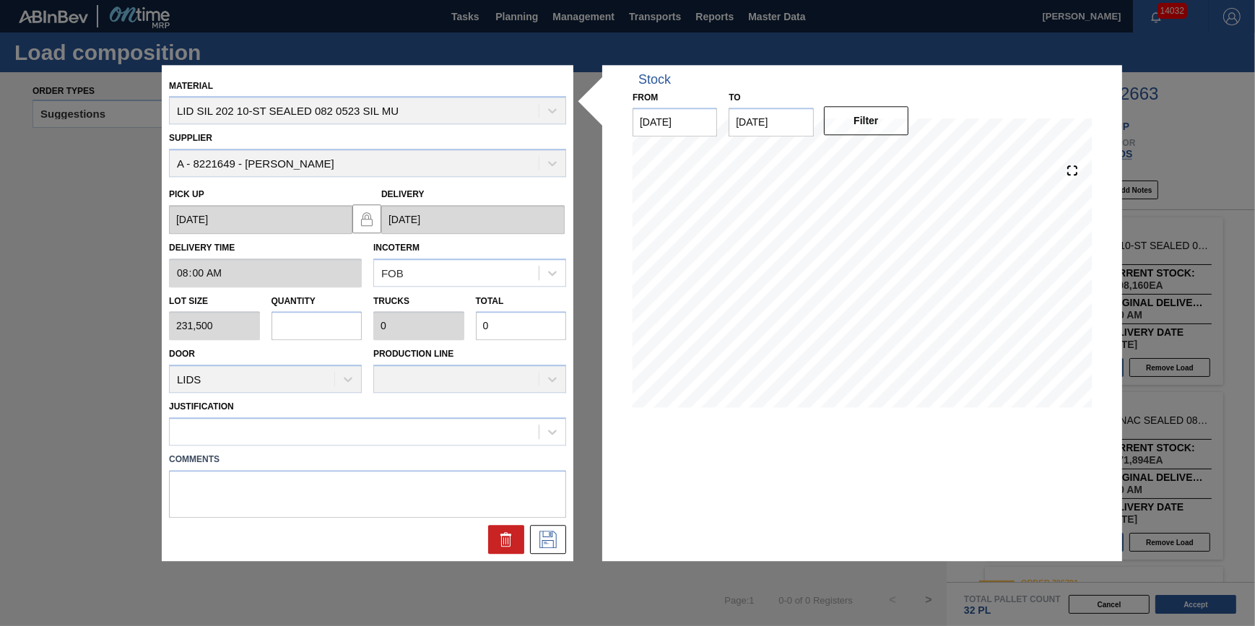
type input "4"
type input "0.125"
type input "926,000"
type input "0"
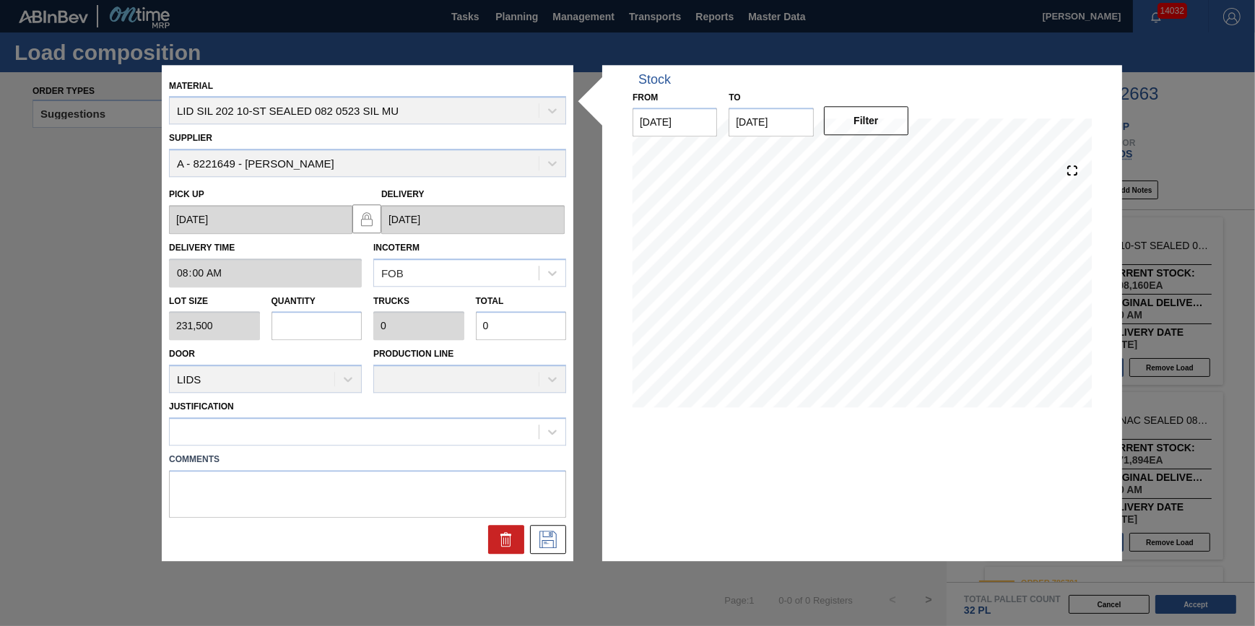
type input "5"
type input "0.156"
type input "1,157,500"
type input "5"
click at [562, 542] on button at bounding box center [548, 539] width 36 height 29
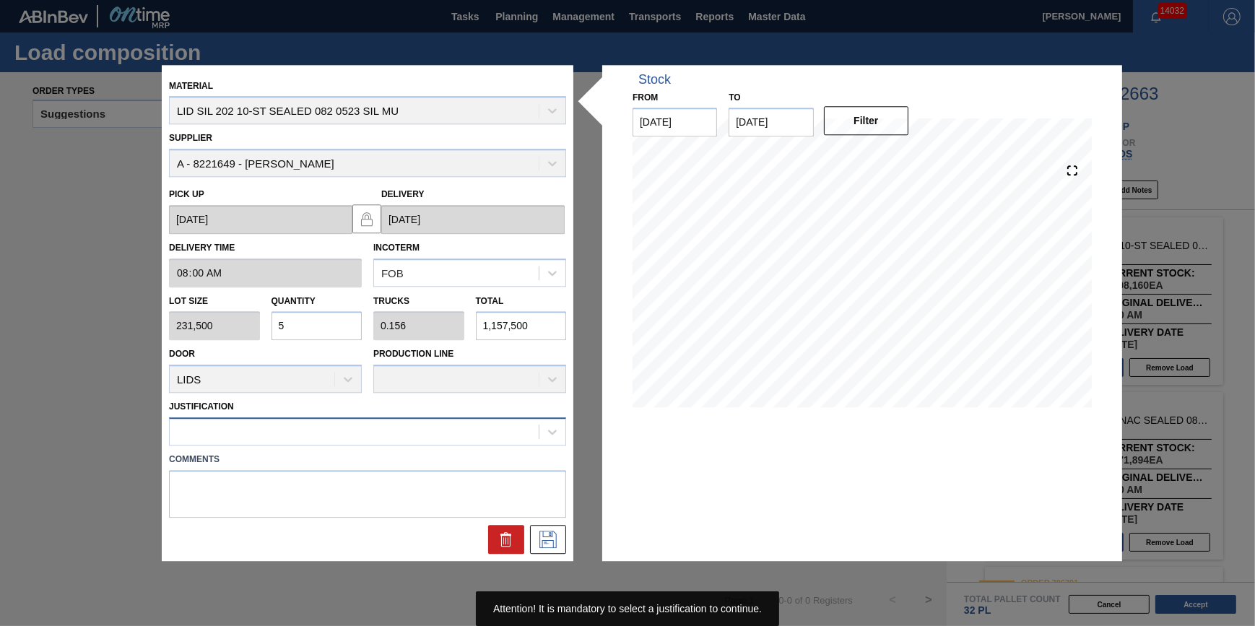
click at [421, 433] on div at bounding box center [354, 432] width 369 height 21
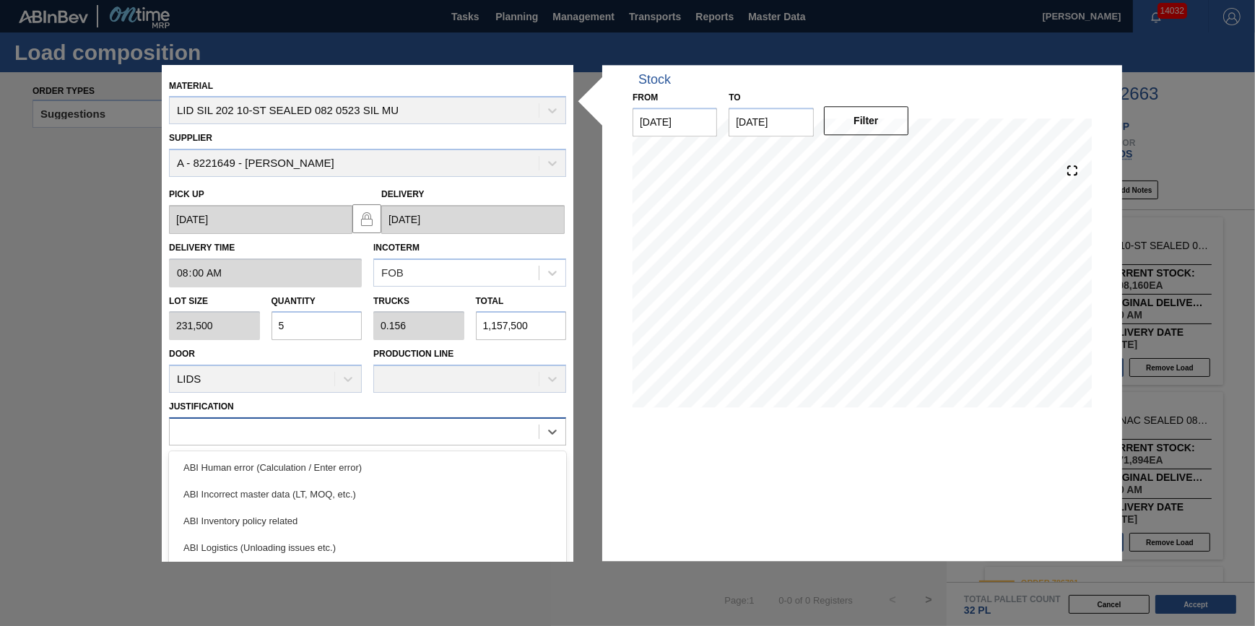
type input "t"
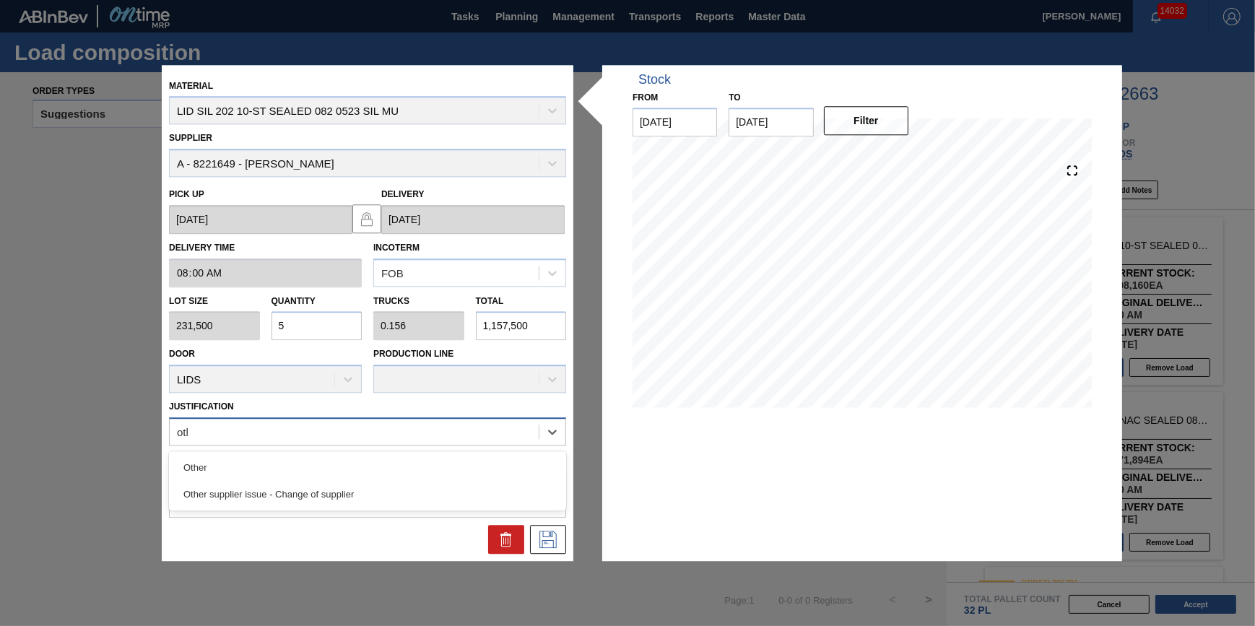
type input "other"
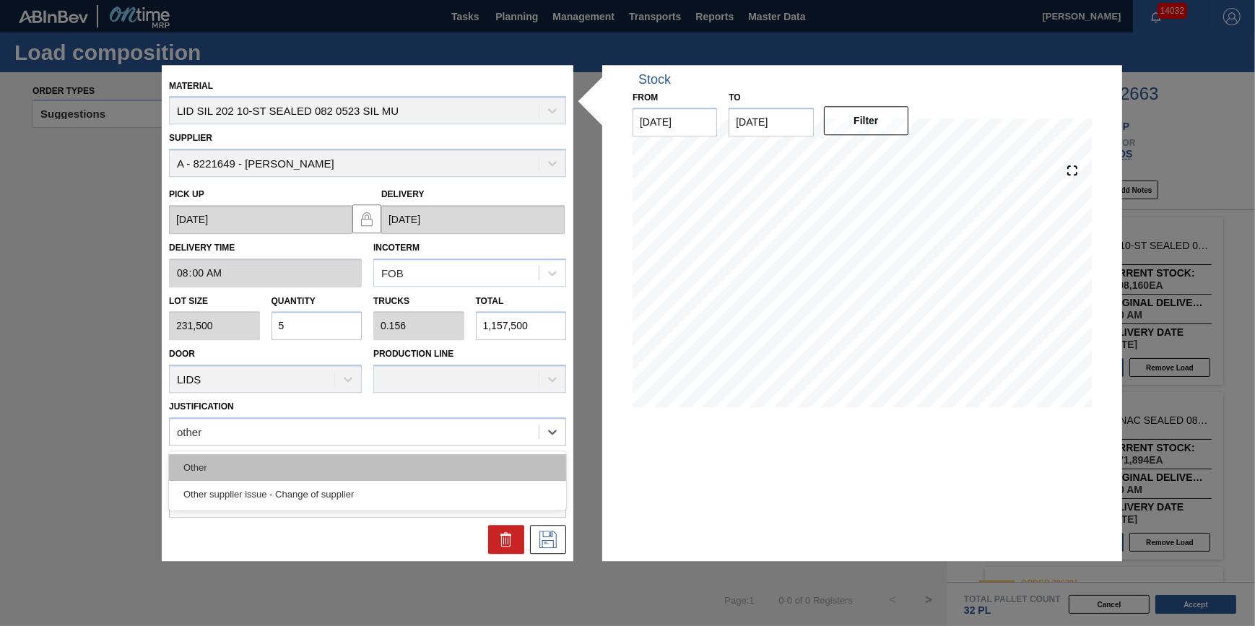
click at [393, 459] on div "Other" at bounding box center [367, 467] width 397 height 27
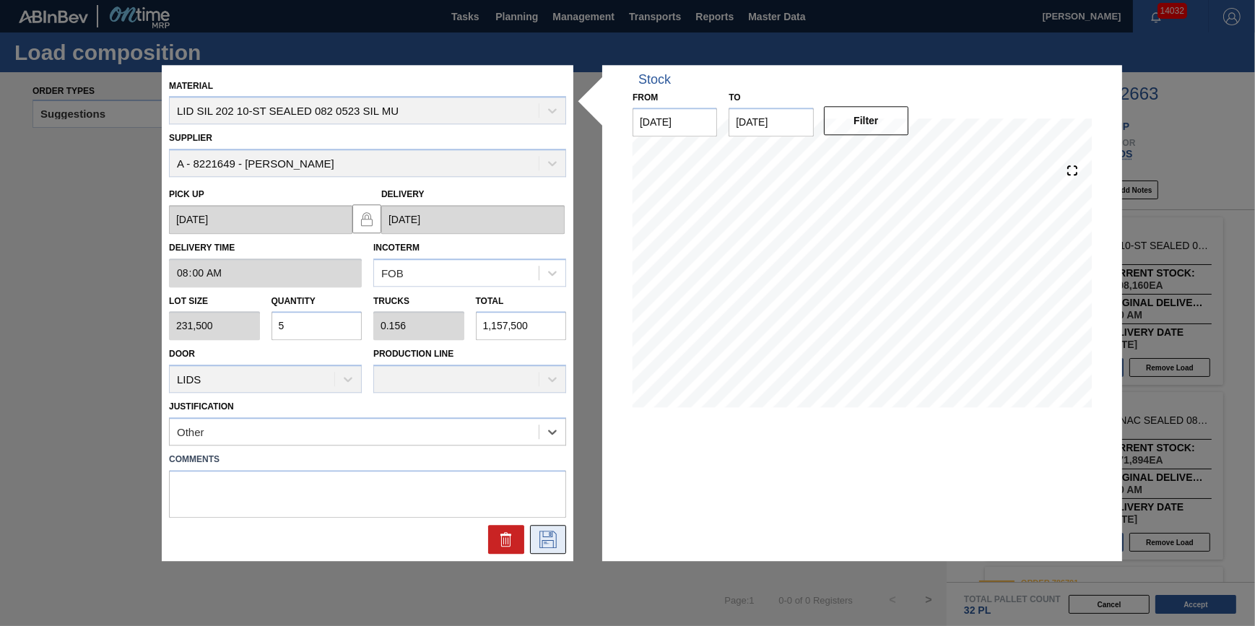
click at [542, 531] on icon at bounding box center [547, 539] width 17 height 17
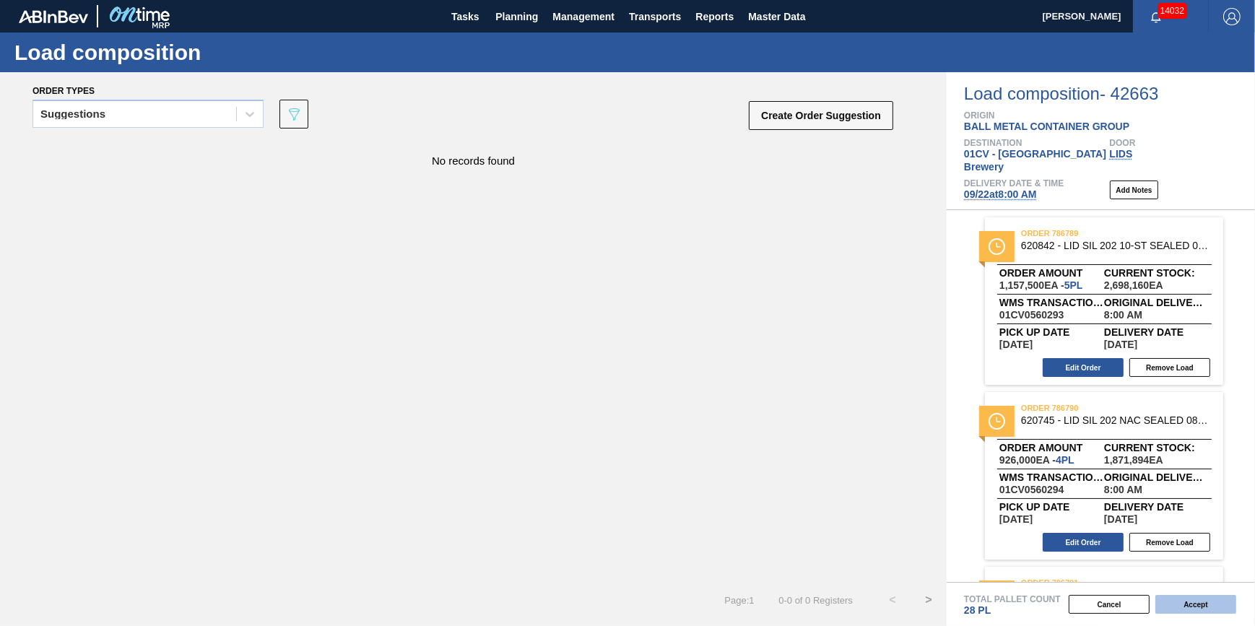
click at [1195, 607] on button "Accept" at bounding box center [1195, 604] width 81 height 19
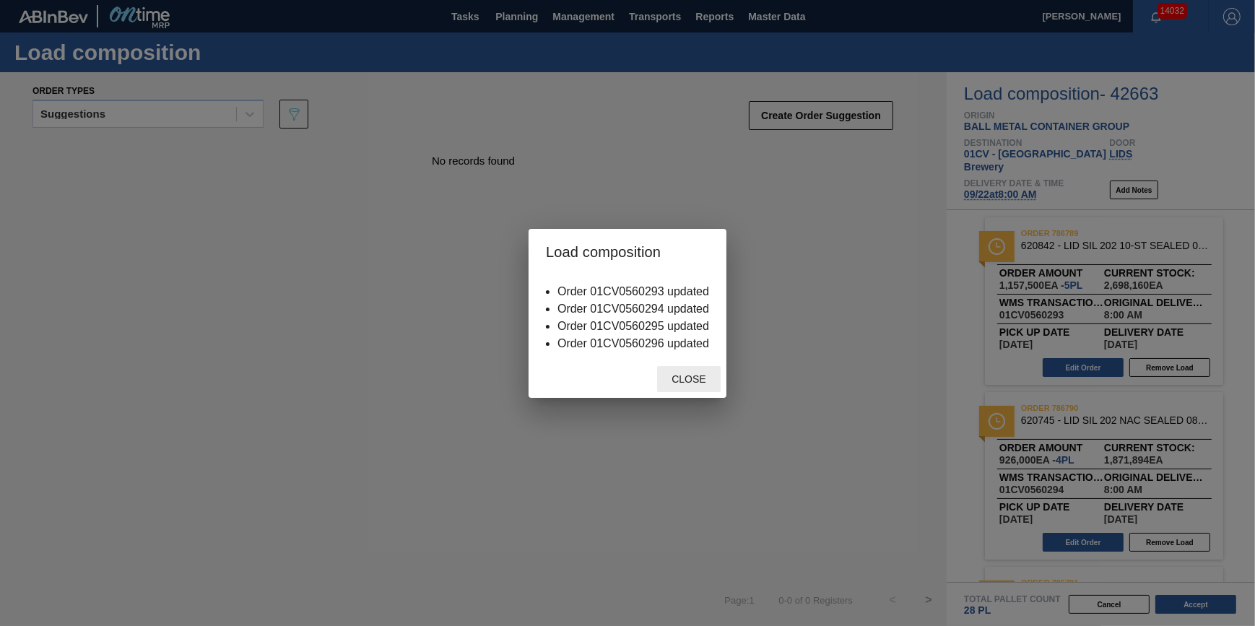
click at [692, 381] on span "Close" at bounding box center [688, 379] width 57 height 12
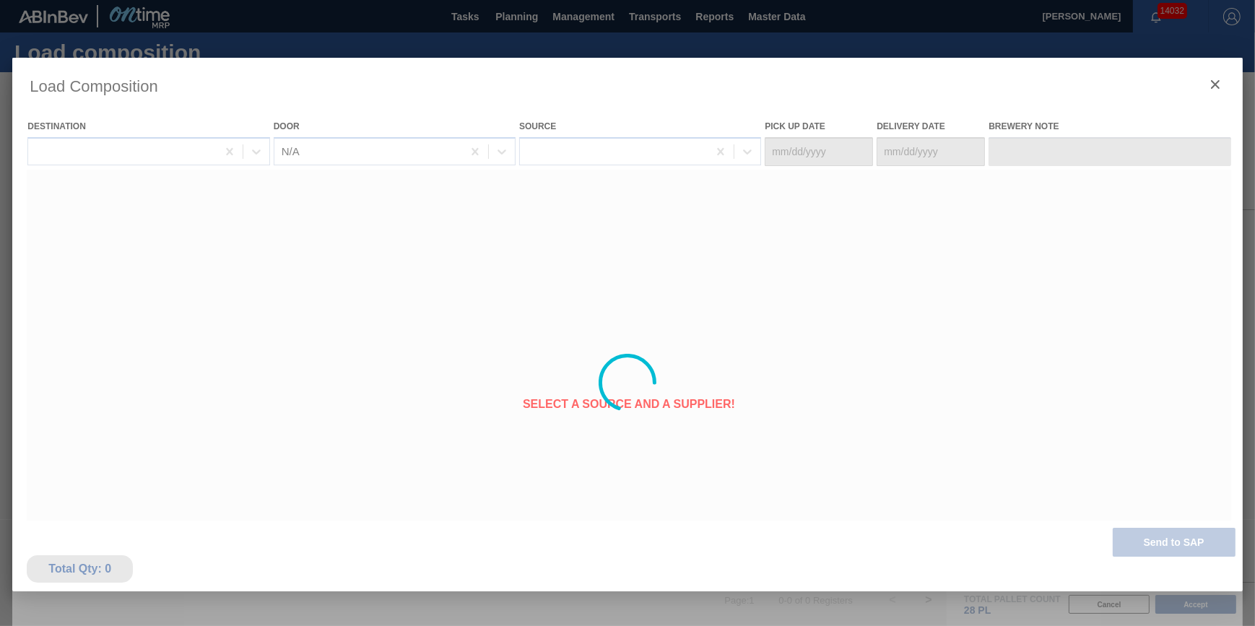
type Date "09/20/2025"
type Date "[DATE]"
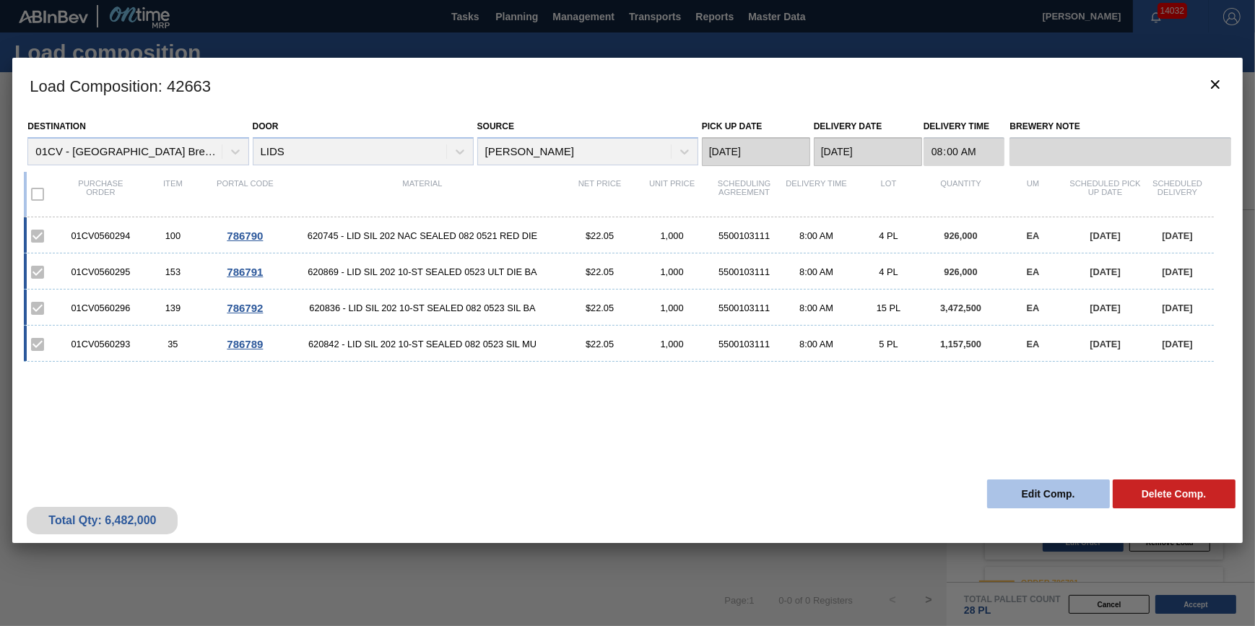
click at [1024, 494] on button "Edit Comp." at bounding box center [1048, 493] width 123 height 29
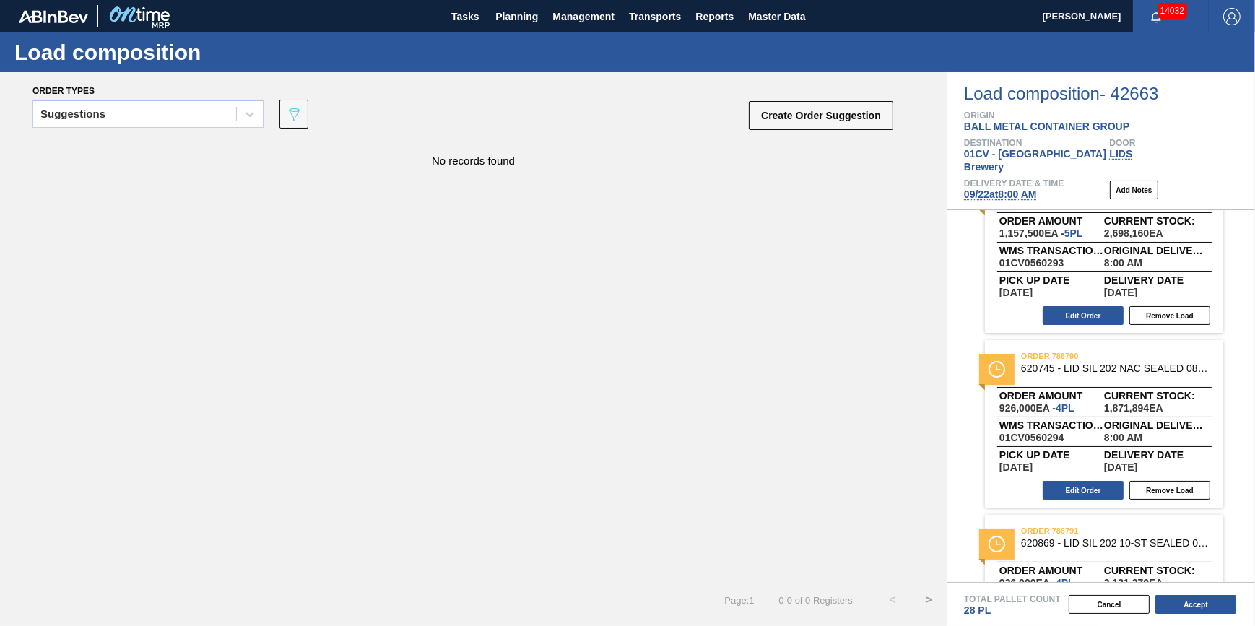
scroll to position [131, 0]
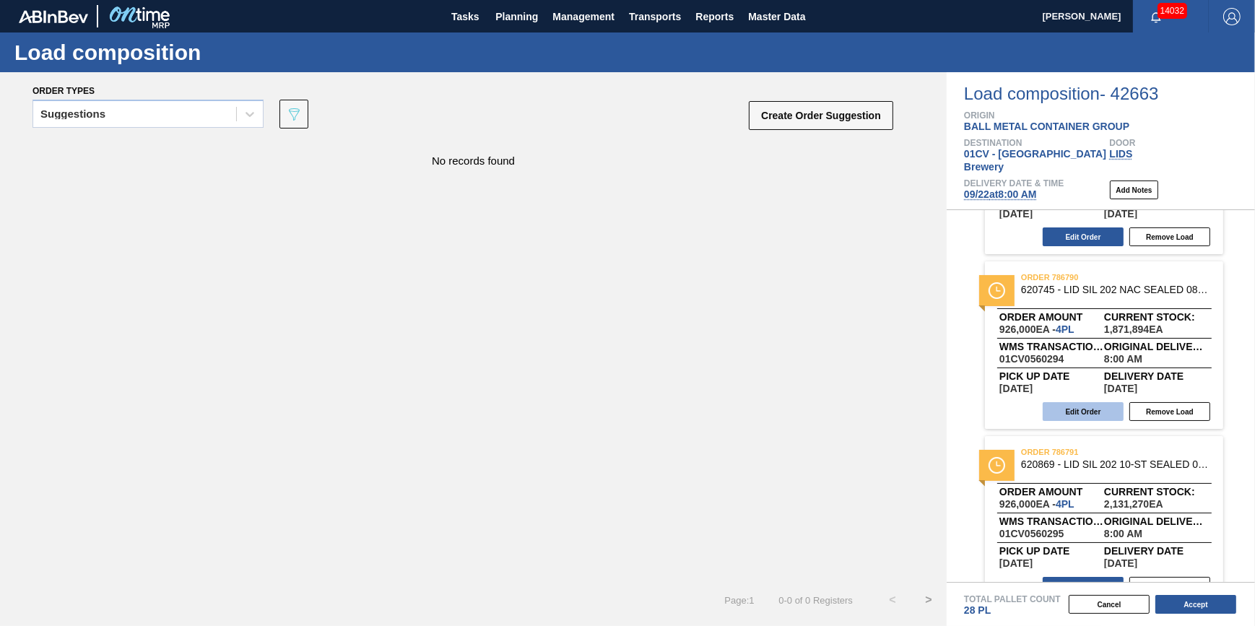
click at [1080, 402] on button "Edit Order" at bounding box center [1083, 411] width 81 height 19
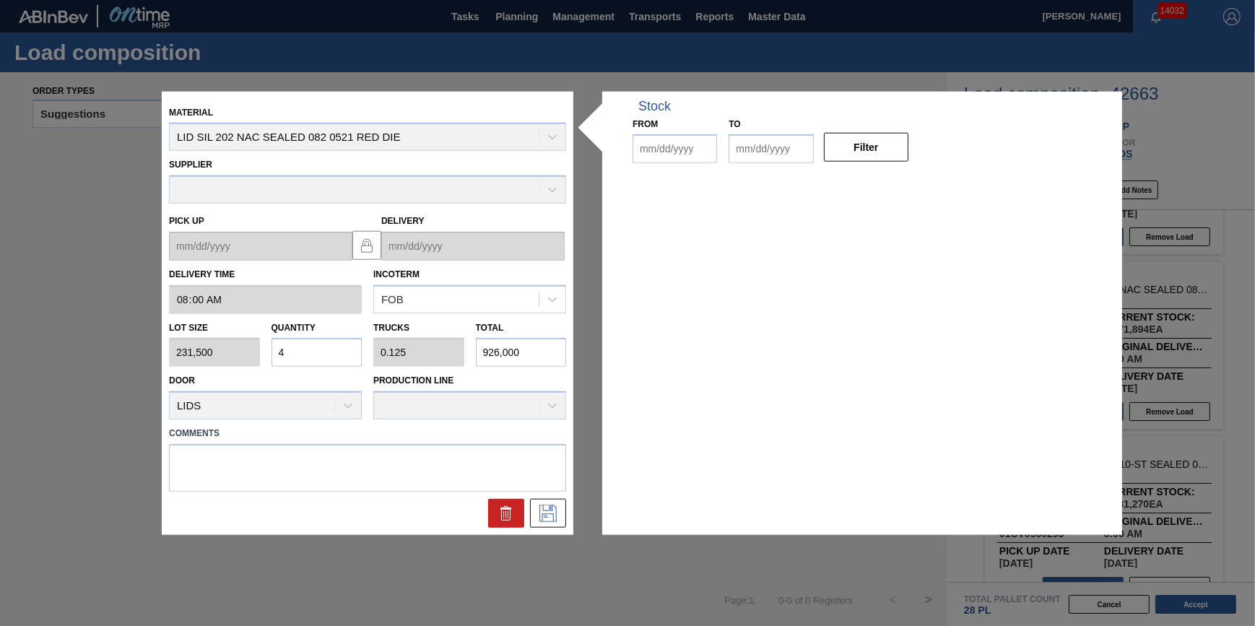
type input "08:00:00"
type input "231,500"
type input "4"
type input "0.125"
type input "926,000"
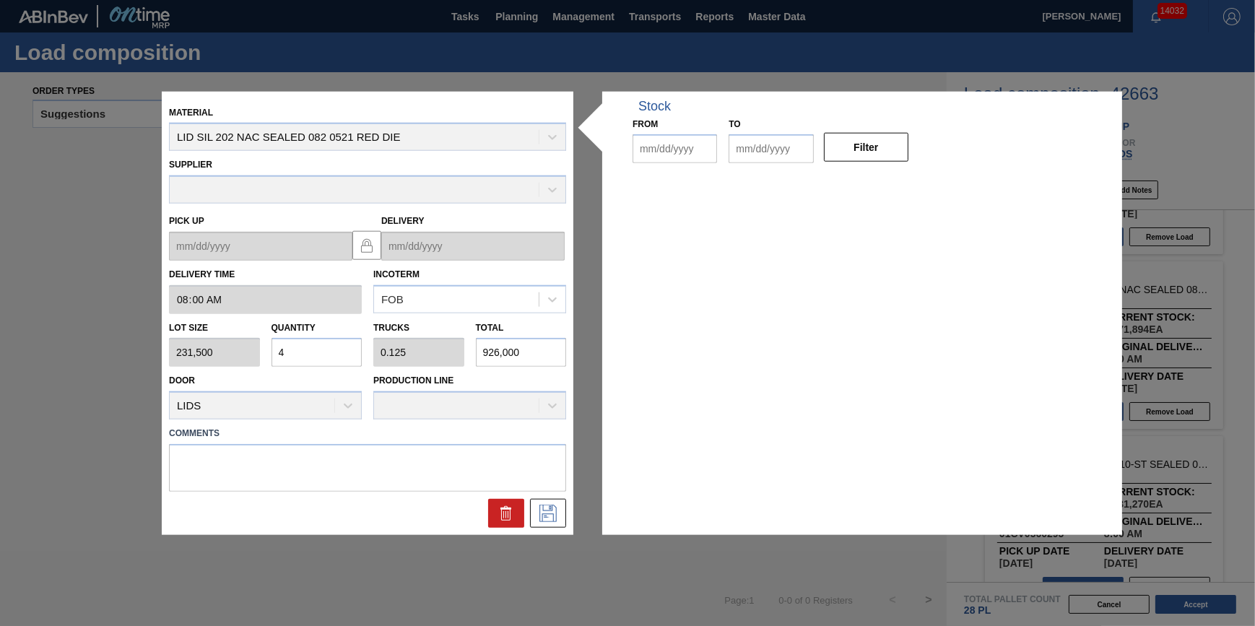
type up "09/20/2025"
type input "[DATE]"
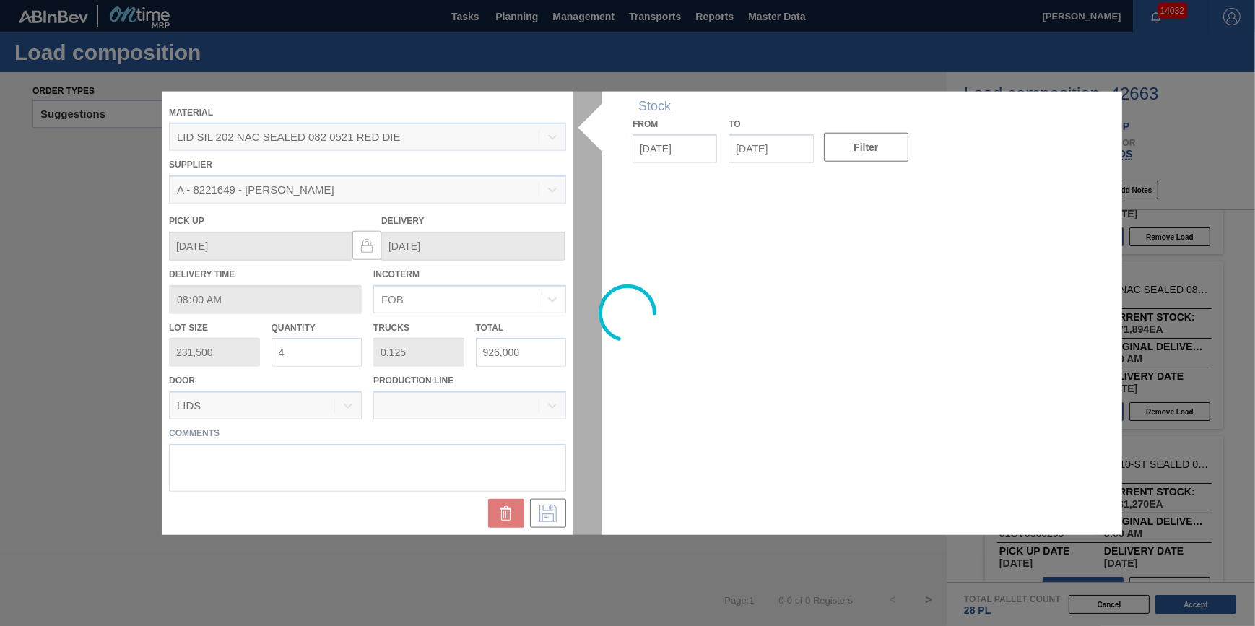
click at [341, 354] on input "4" at bounding box center [317, 352] width 91 height 29
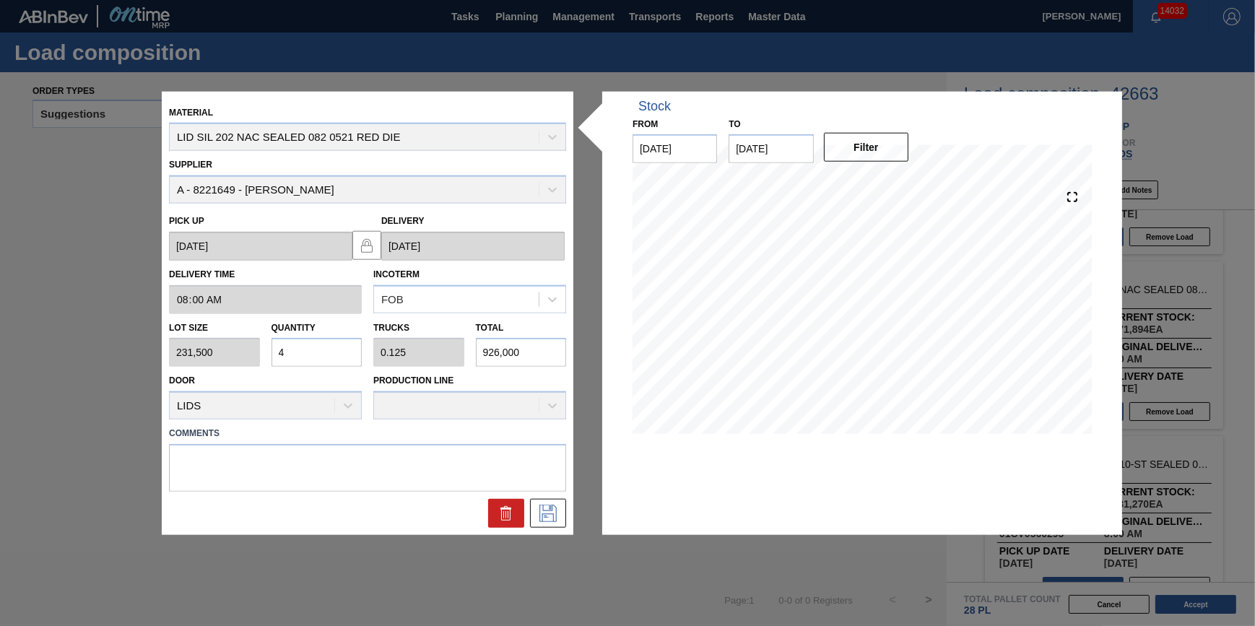
type input "0"
type input "8"
type input "0.25"
type input "1,852,000"
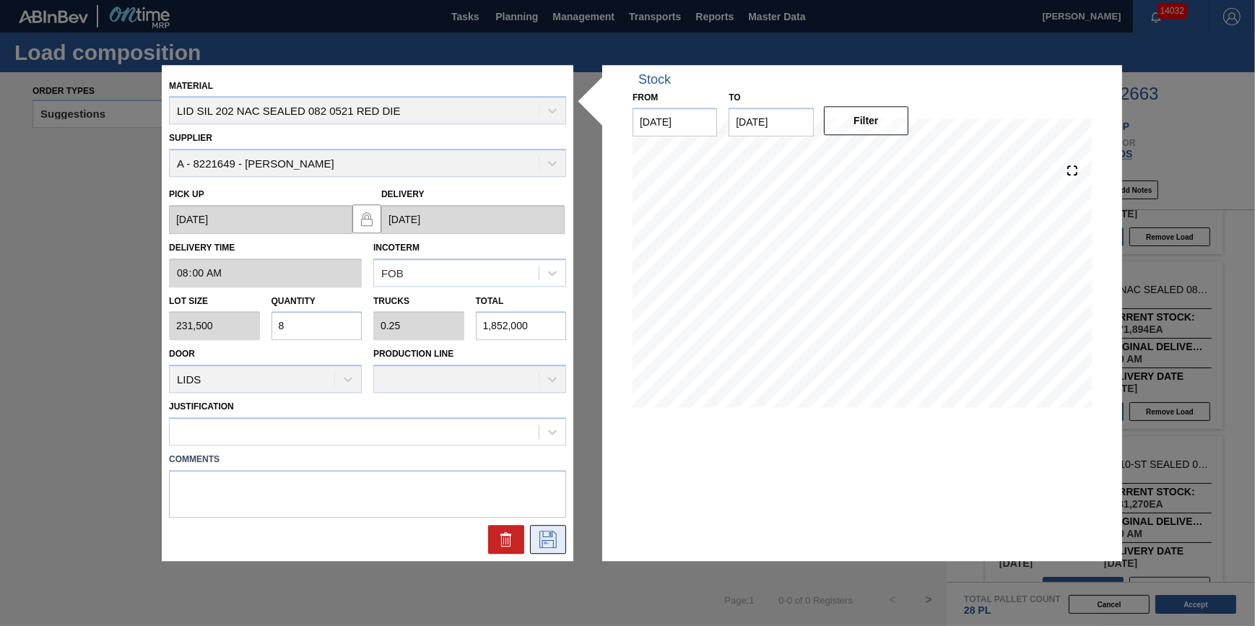
type input "8"
click at [560, 543] on button at bounding box center [548, 539] width 36 height 29
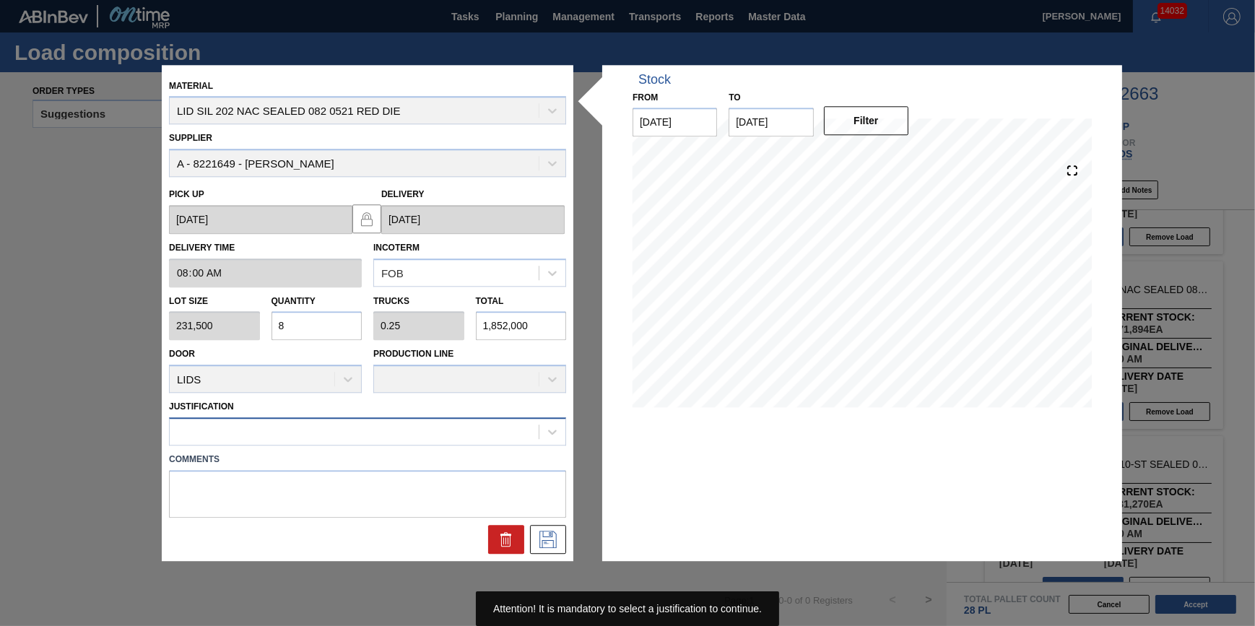
drag, startPoint x: 435, startPoint y: 444, endPoint x: 469, endPoint y: 422, distance: 40.9
click at [435, 444] on div at bounding box center [367, 431] width 397 height 28
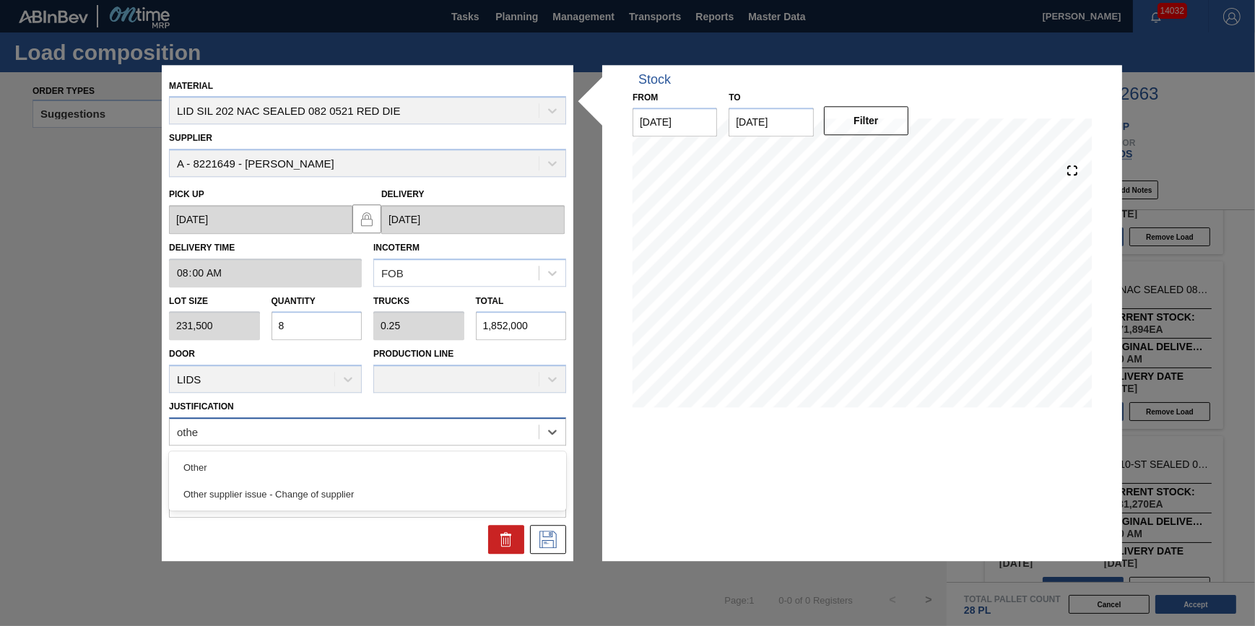
type input "other"
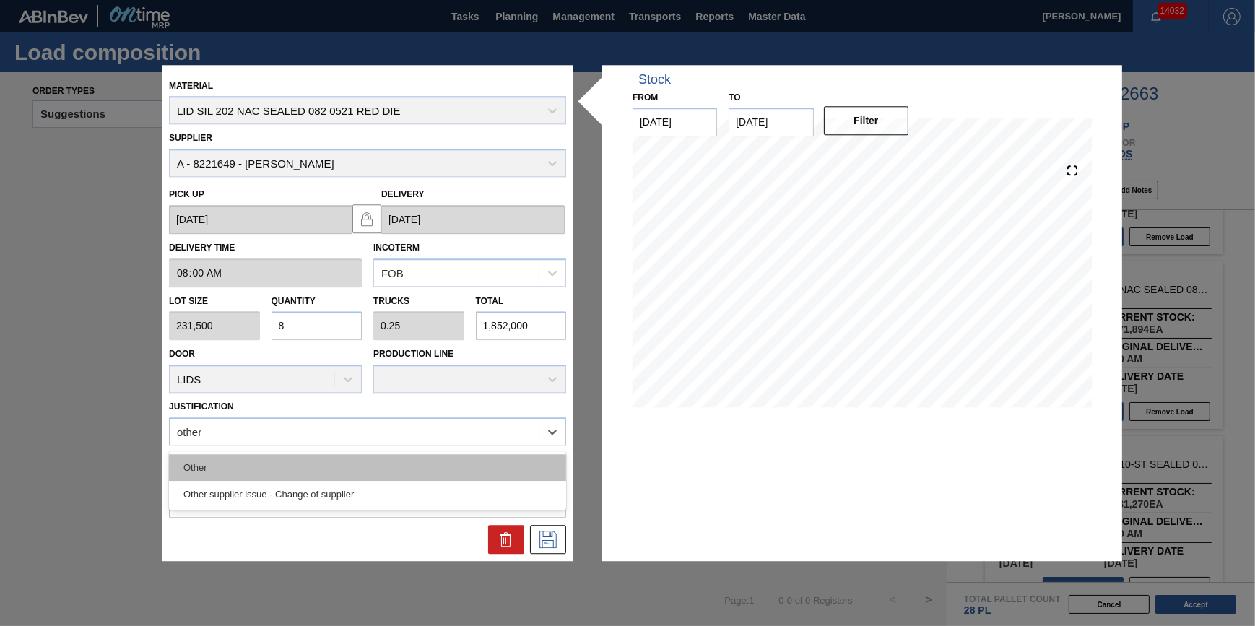
click at [435, 460] on div "Other" at bounding box center [367, 467] width 397 height 27
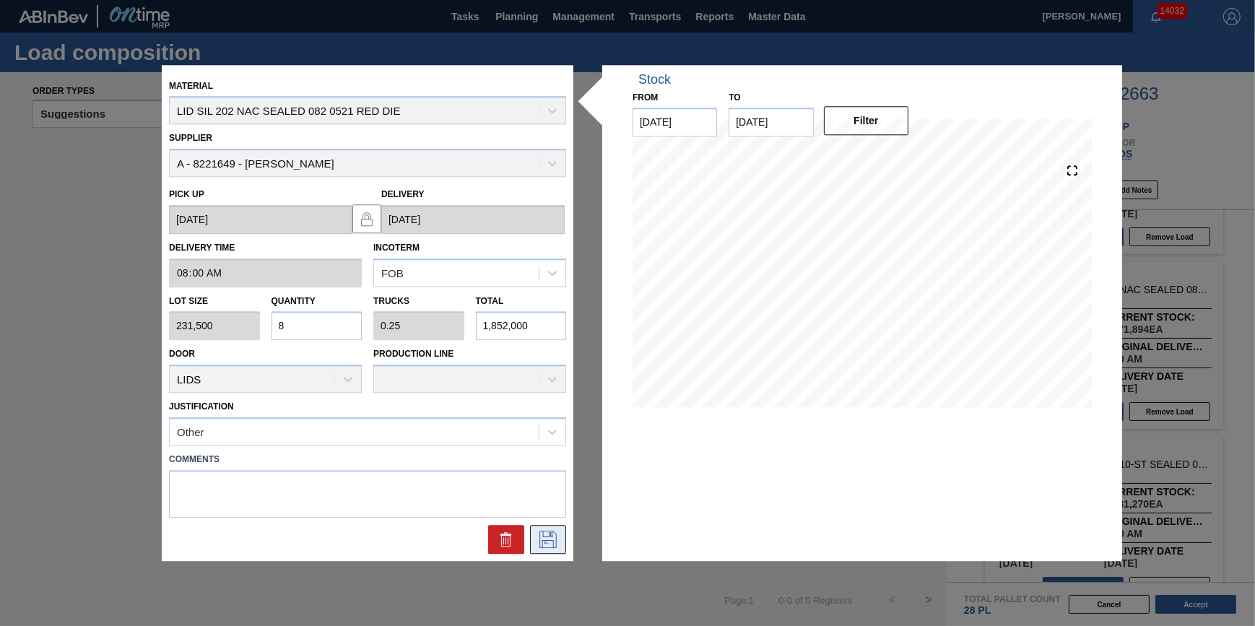
click at [560, 542] on button at bounding box center [548, 539] width 36 height 29
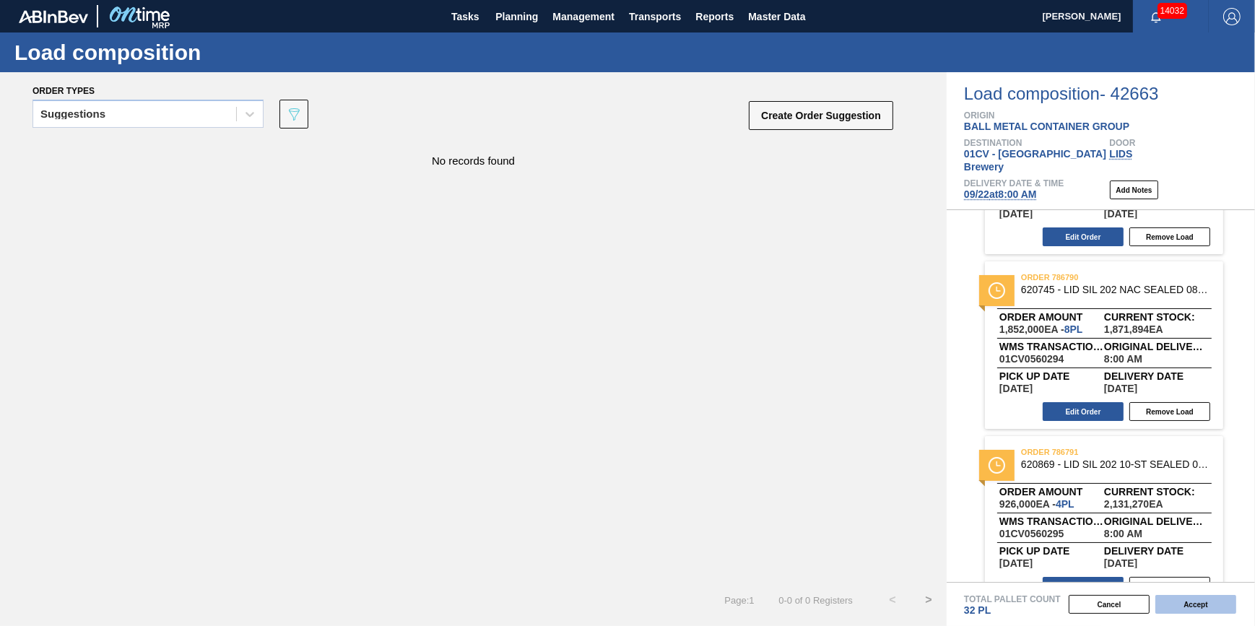
click at [1196, 598] on button "Accept" at bounding box center [1195, 604] width 81 height 19
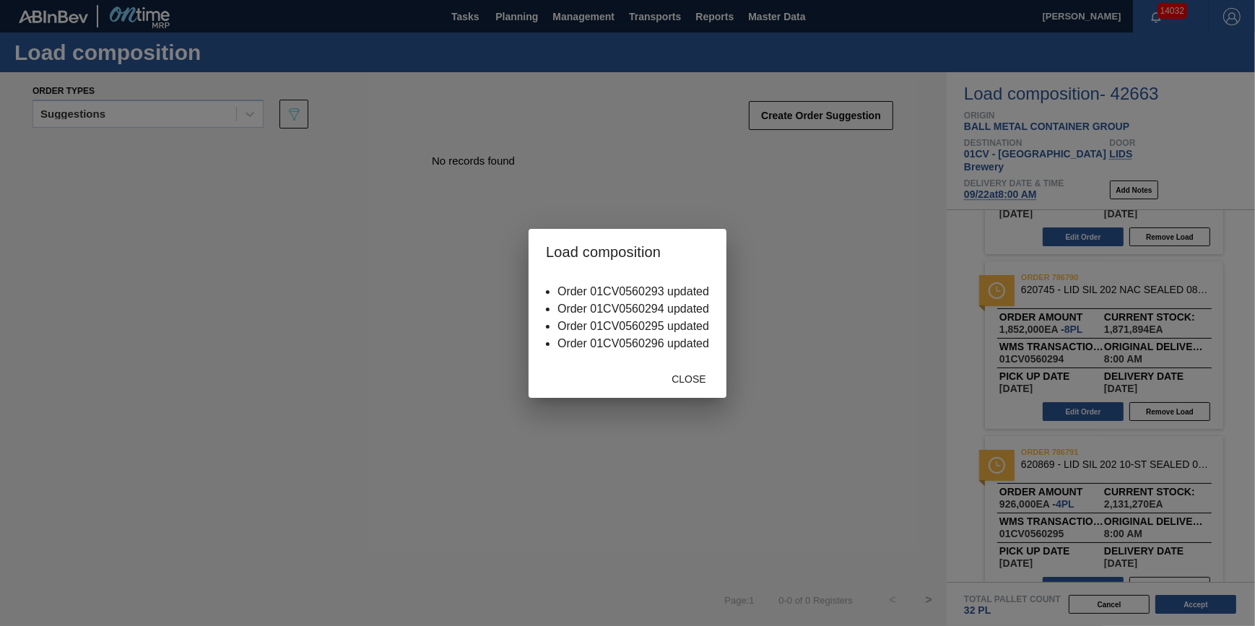
click at [689, 376] on span "Close" at bounding box center [688, 379] width 57 height 12
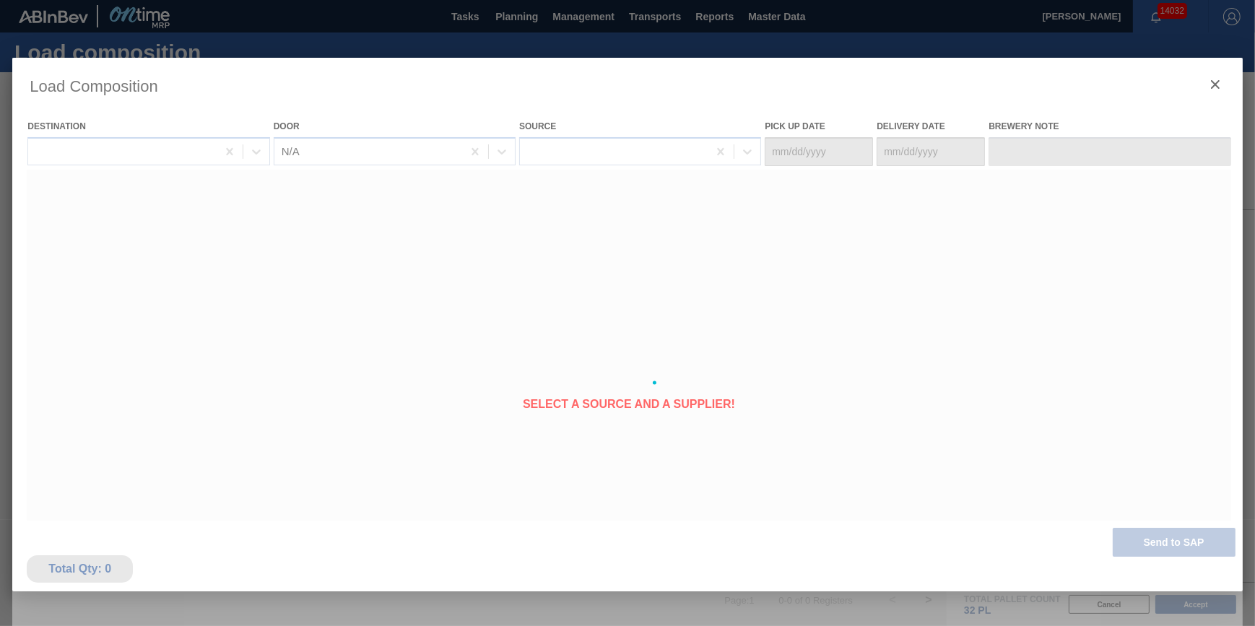
type Date "09/20/2025"
type Date "[DATE]"
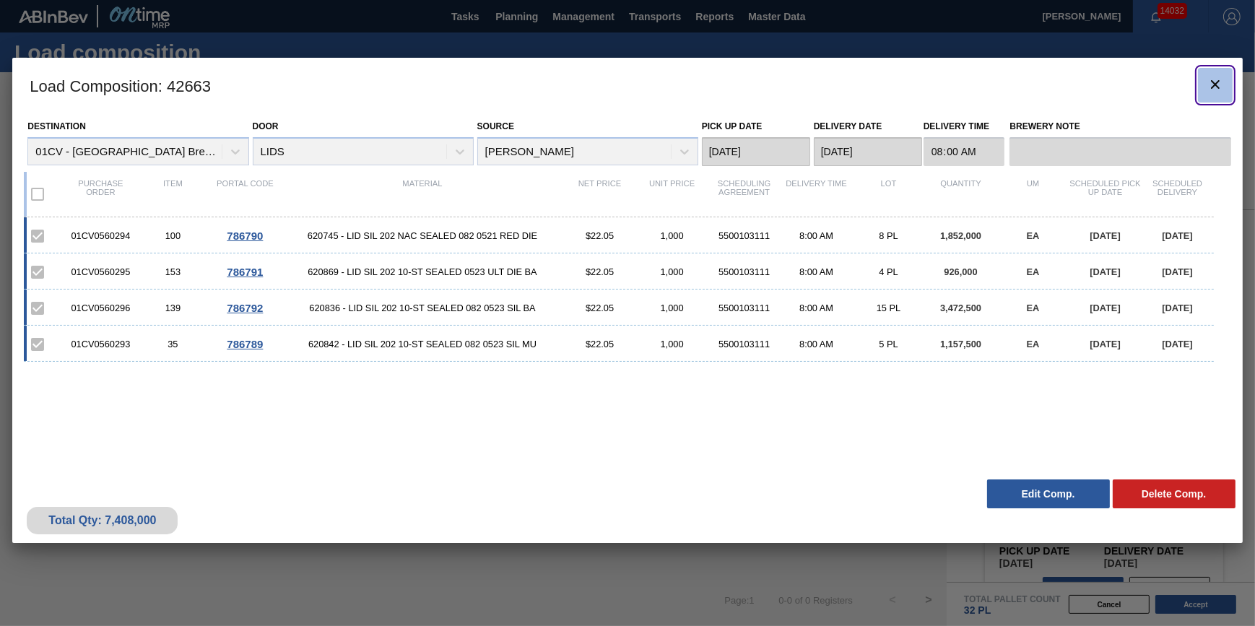
click at [1212, 87] on icon "botão de ícone" at bounding box center [1215, 84] width 9 height 9
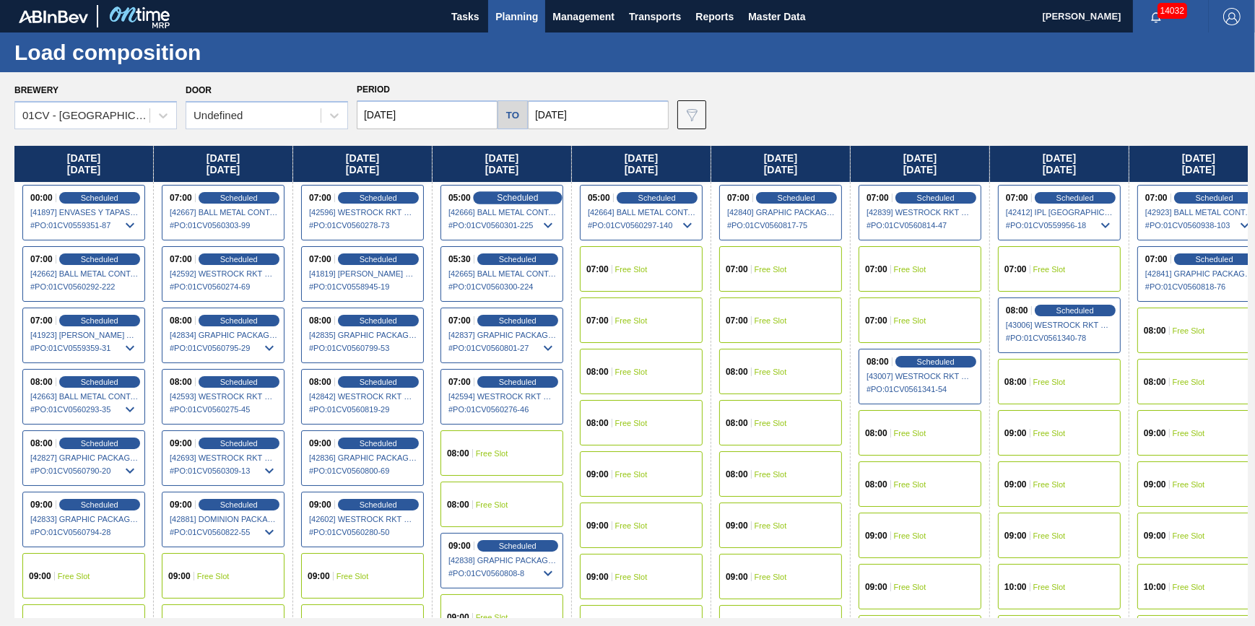
click at [526, 198] on span "Scheduled" at bounding box center [517, 197] width 41 height 9
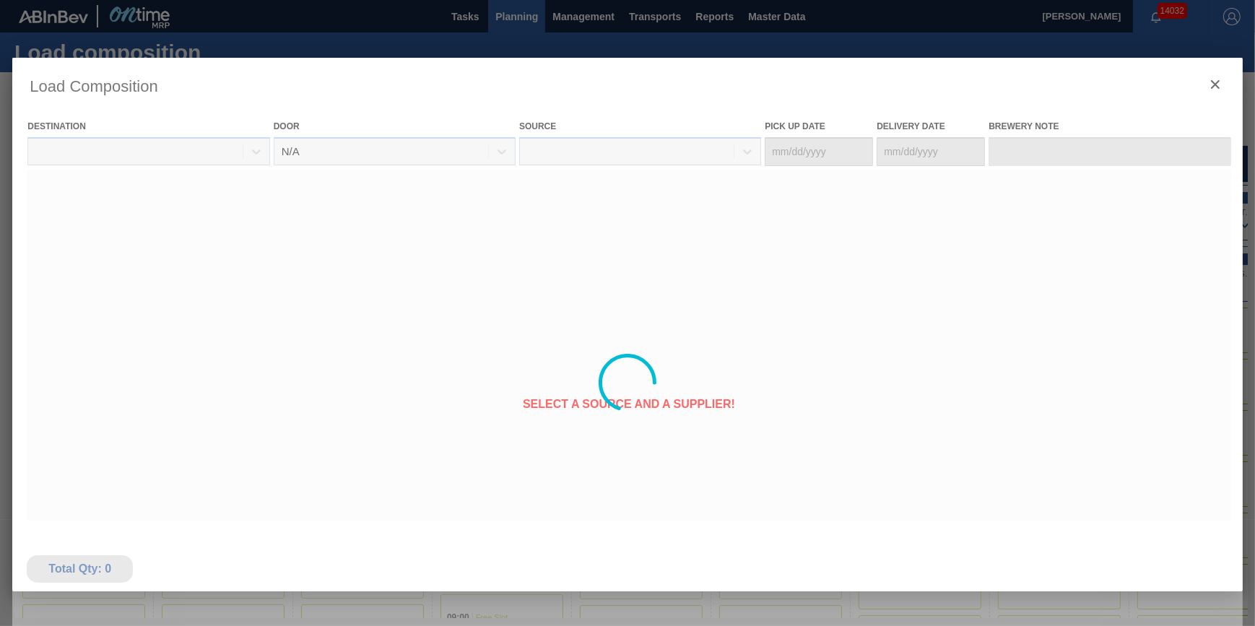
type Date "[DATE]"
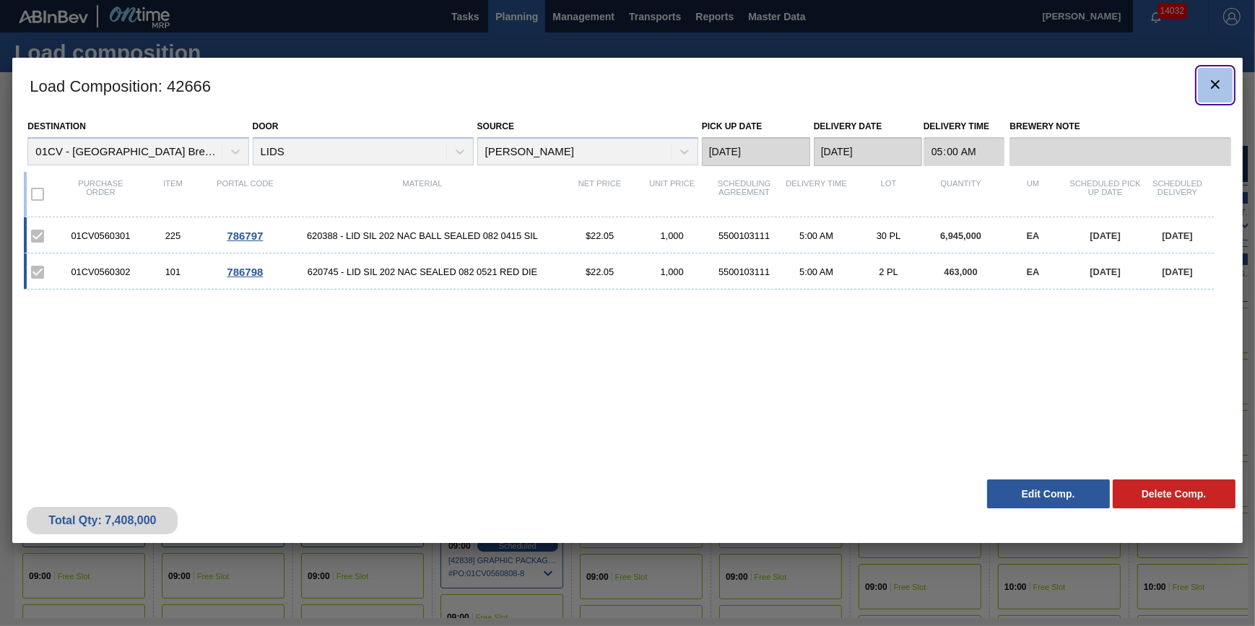
click at [1207, 79] on icon "botão de ícone" at bounding box center [1215, 84] width 17 height 17
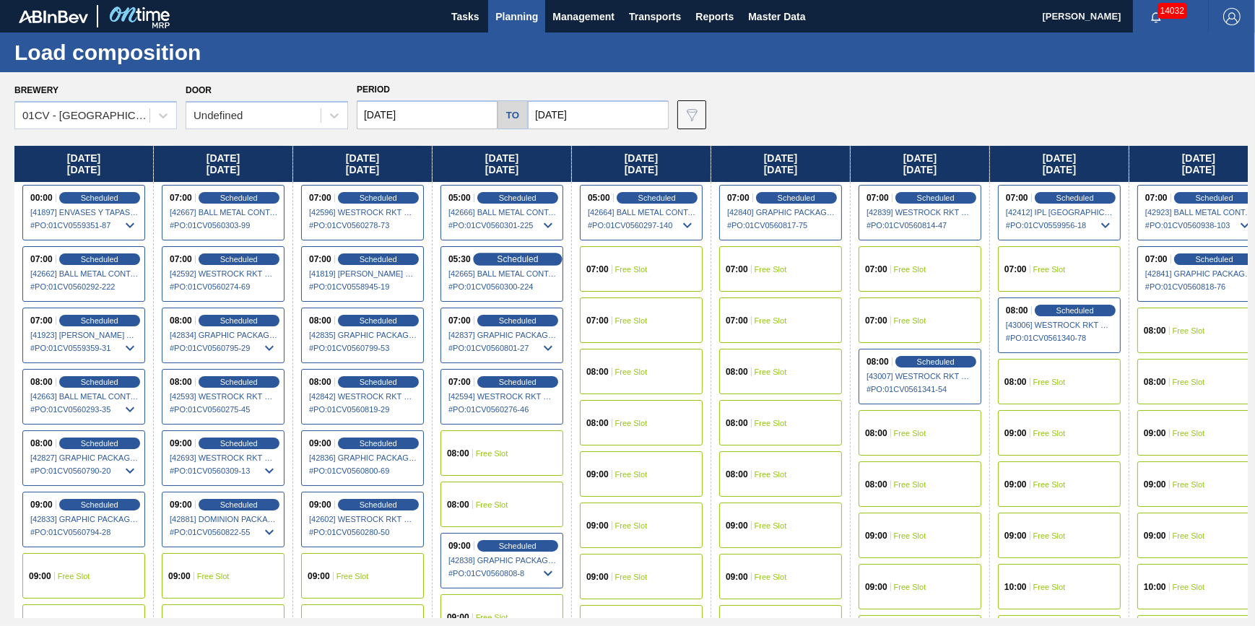
click at [516, 261] on span "Scheduled" at bounding box center [517, 258] width 41 height 9
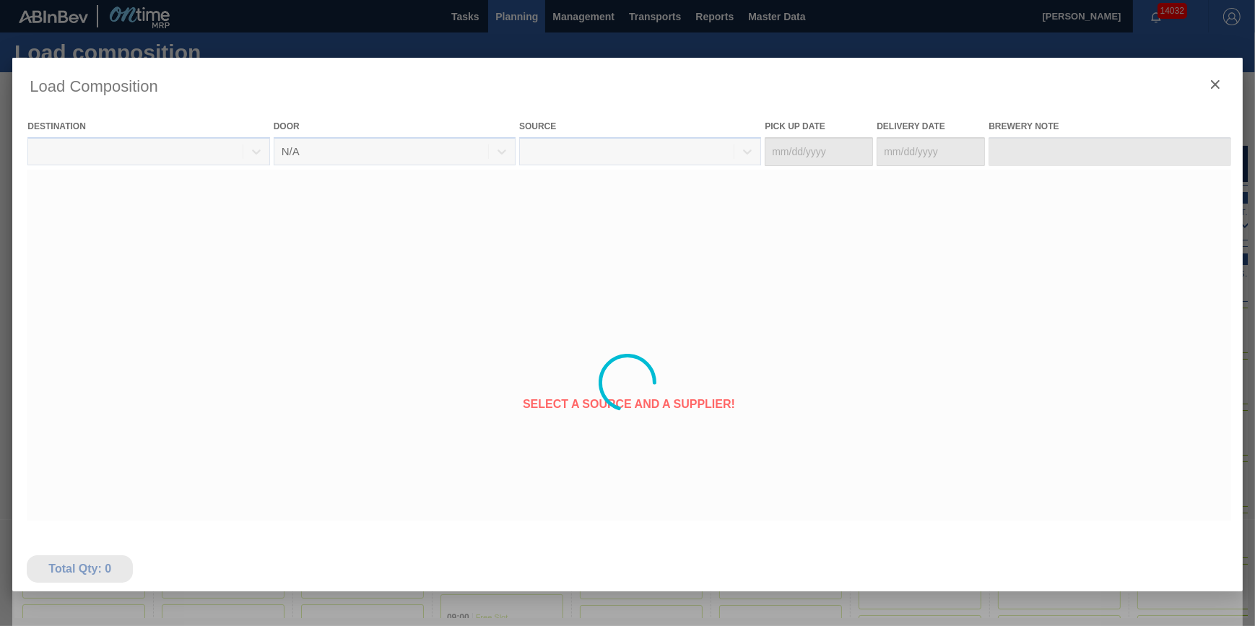
type Date "[DATE]"
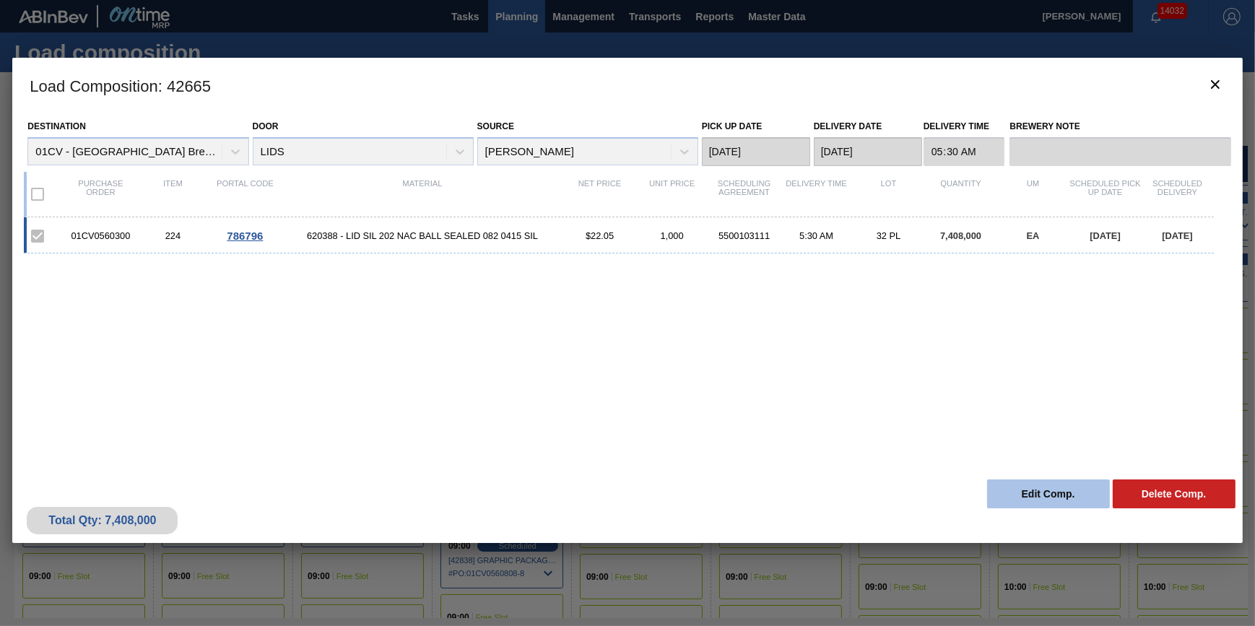
click at [1031, 497] on button "Edit Comp." at bounding box center [1048, 493] width 123 height 29
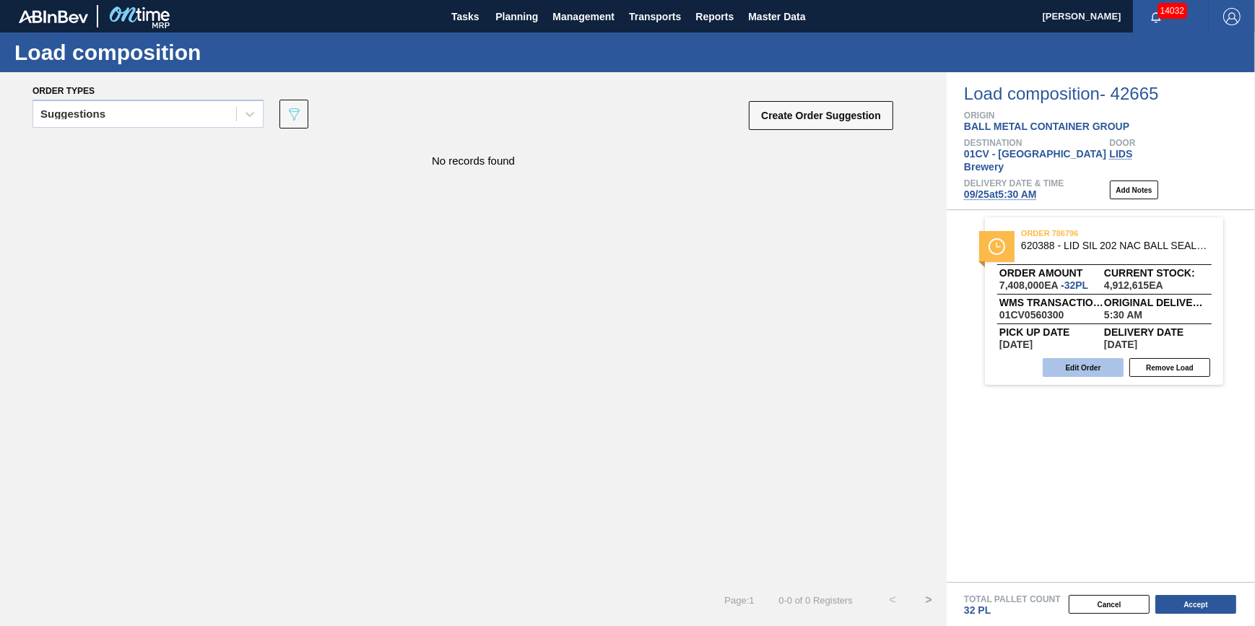
click at [1116, 358] on button "Edit Order" at bounding box center [1083, 367] width 81 height 19
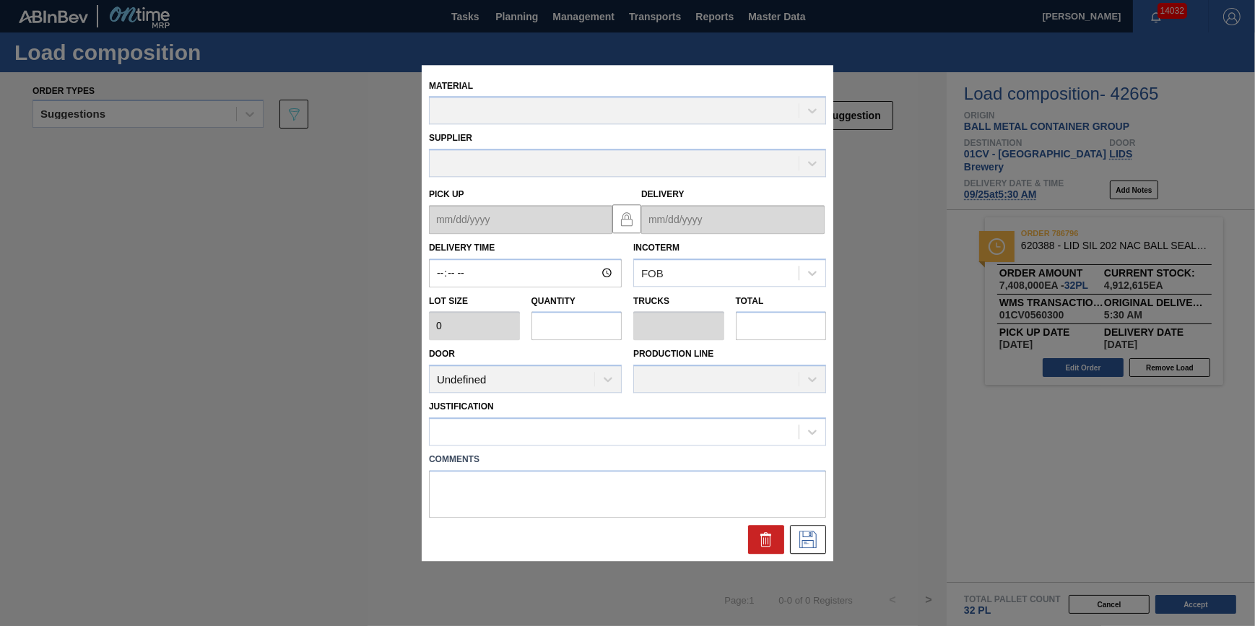
type input "05:30:00"
type input "231,500"
type input "32"
type input "1"
type input "7,408,000"
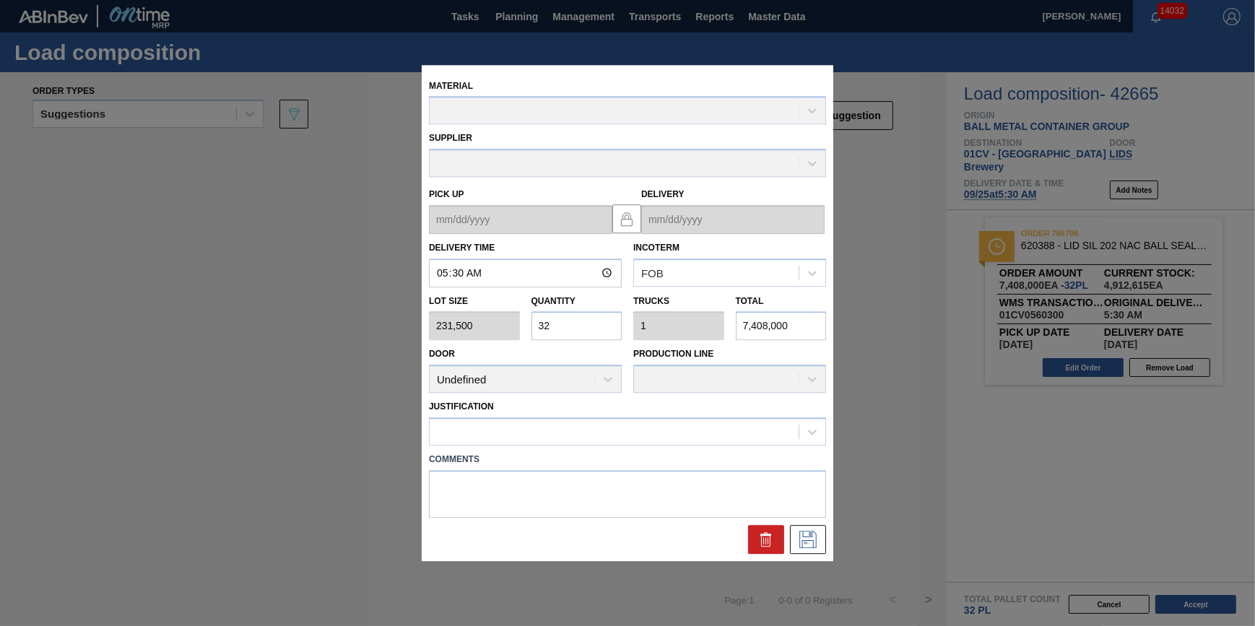
type up "[DATE]"
type input "[DATE]"
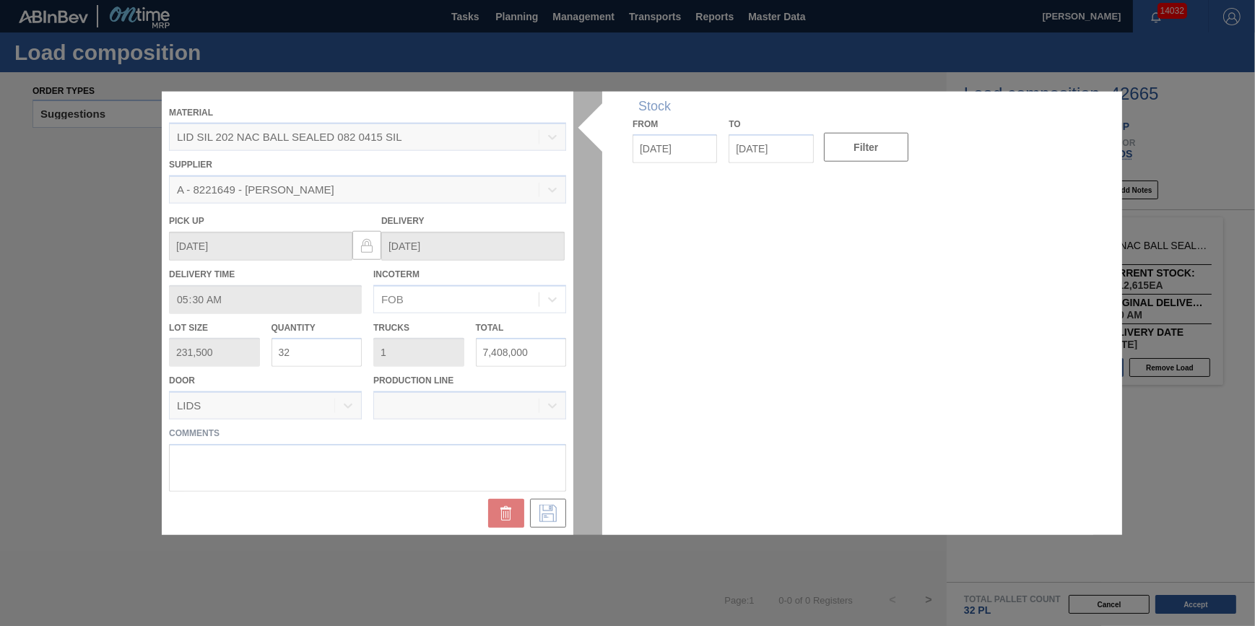
click at [506, 512] on div at bounding box center [628, 313] width 932 height 444
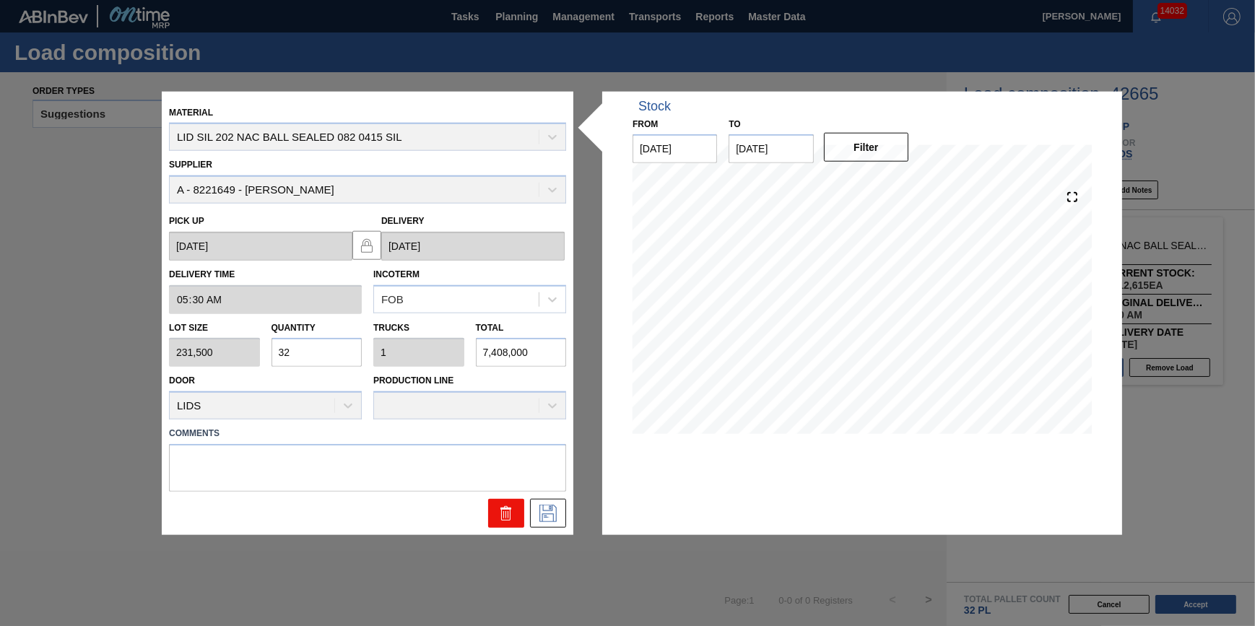
click at [508, 513] on icon at bounding box center [506, 513] width 17 height 17
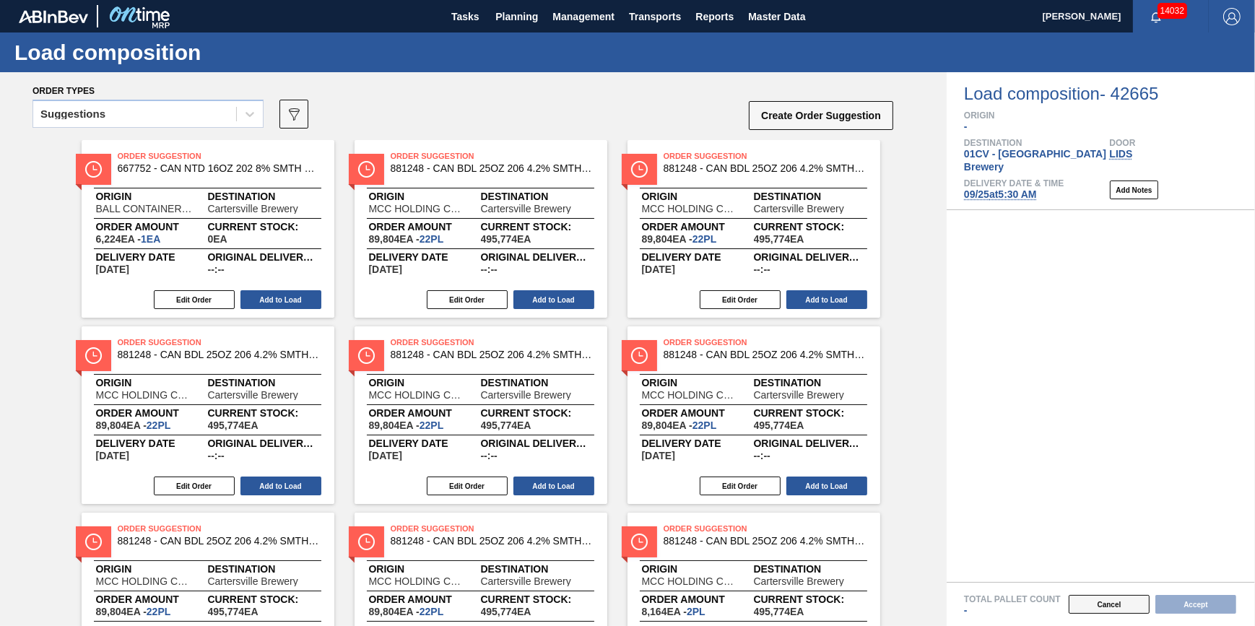
click at [1088, 607] on button "Cancel" at bounding box center [1109, 604] width 81 height 19
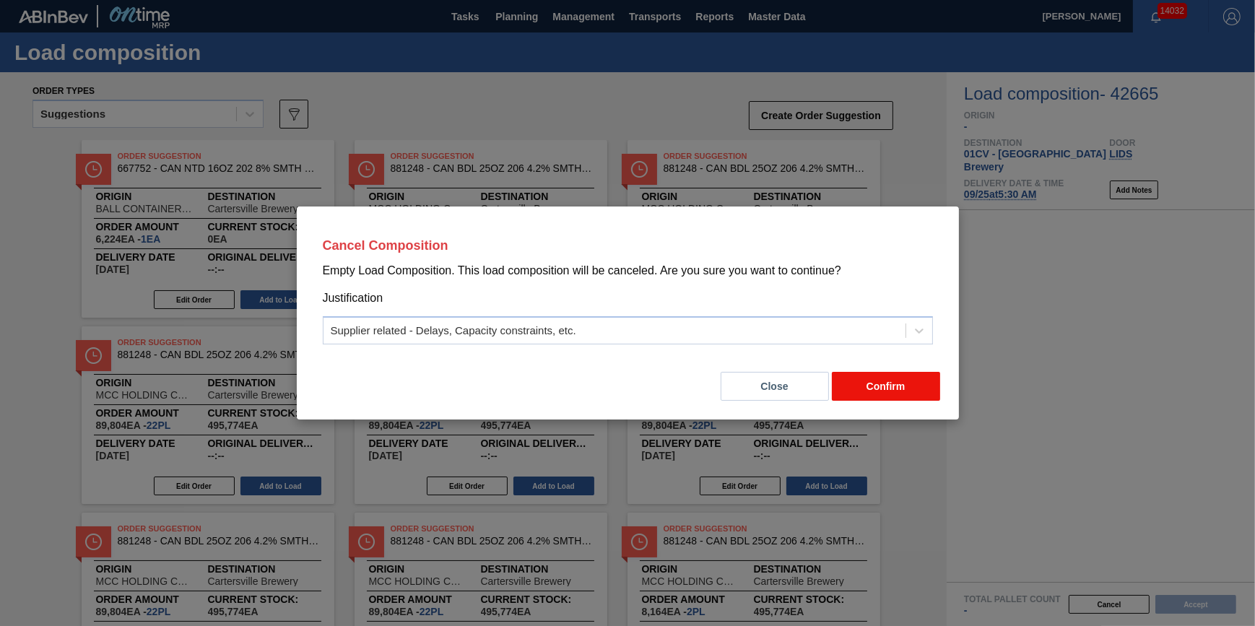
click at [890, 383] on button "Confirm" at bounding box center [886, 386] width 108 height 29
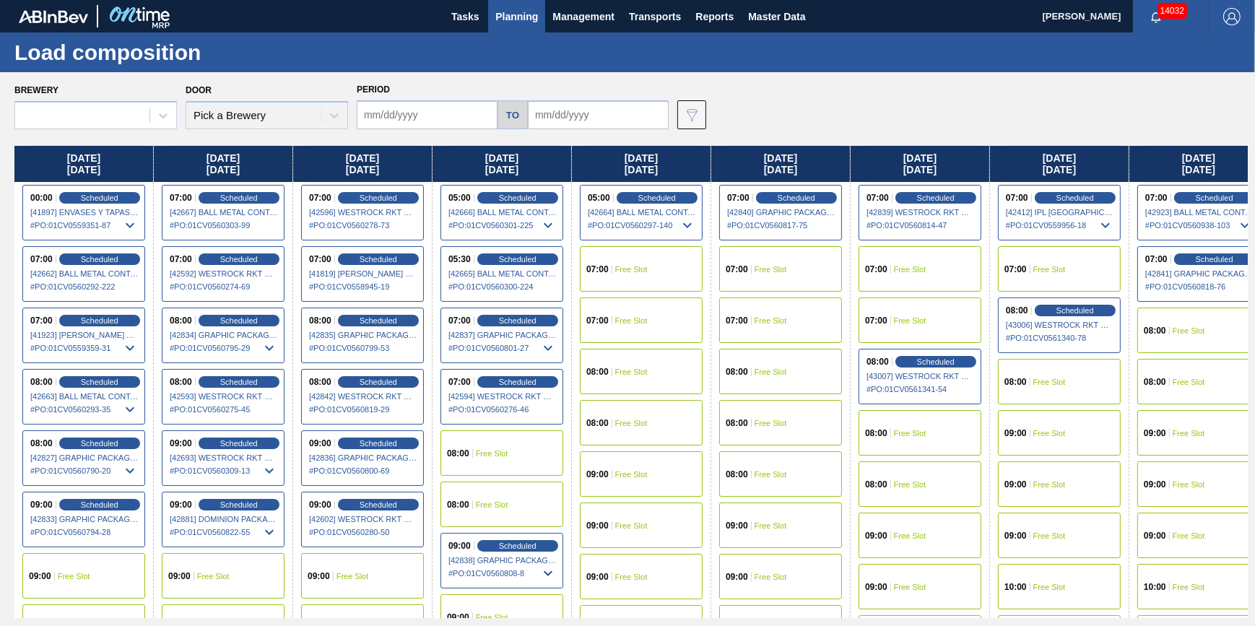
type input "[DATE]"
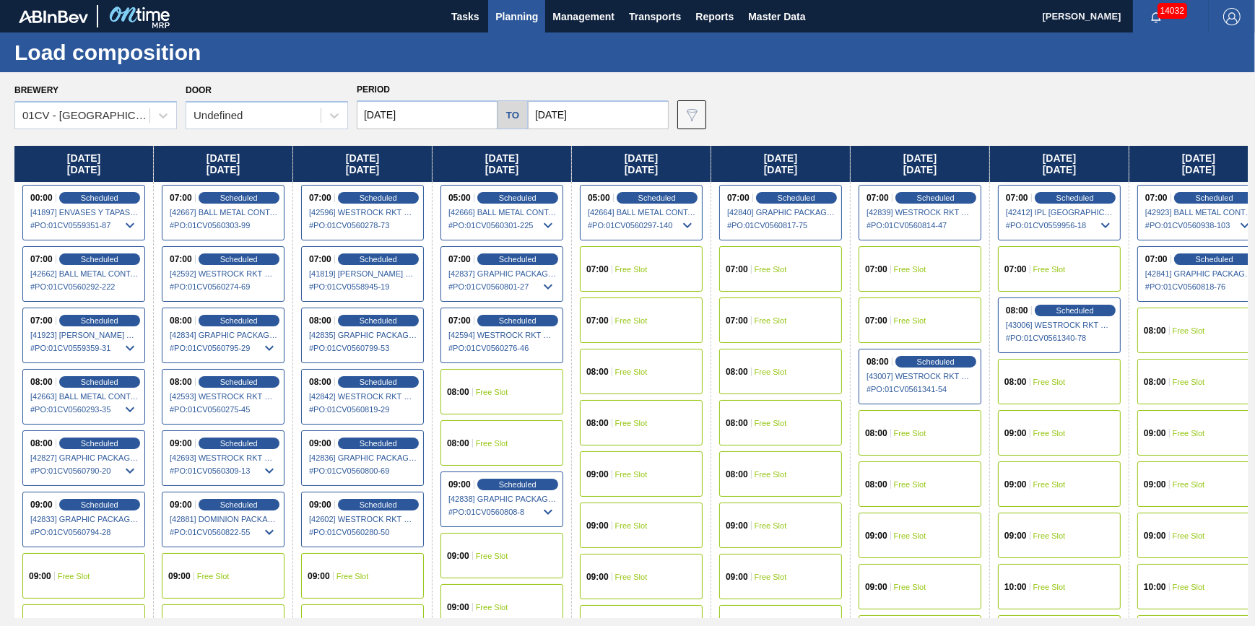
click at [635, 425] on span "Free Slot" at bounding box center [631, 423] width 32 height 9
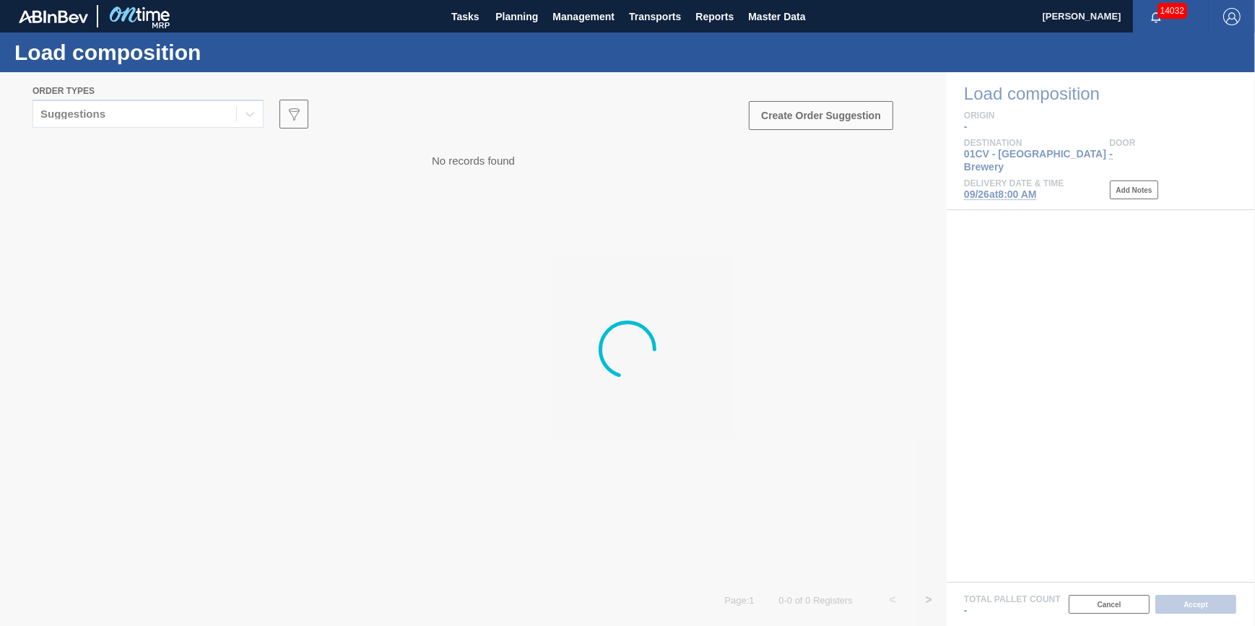
click at [171, 115] on div "Suggestions" at bounding box center [134, 114] width 203 height 21
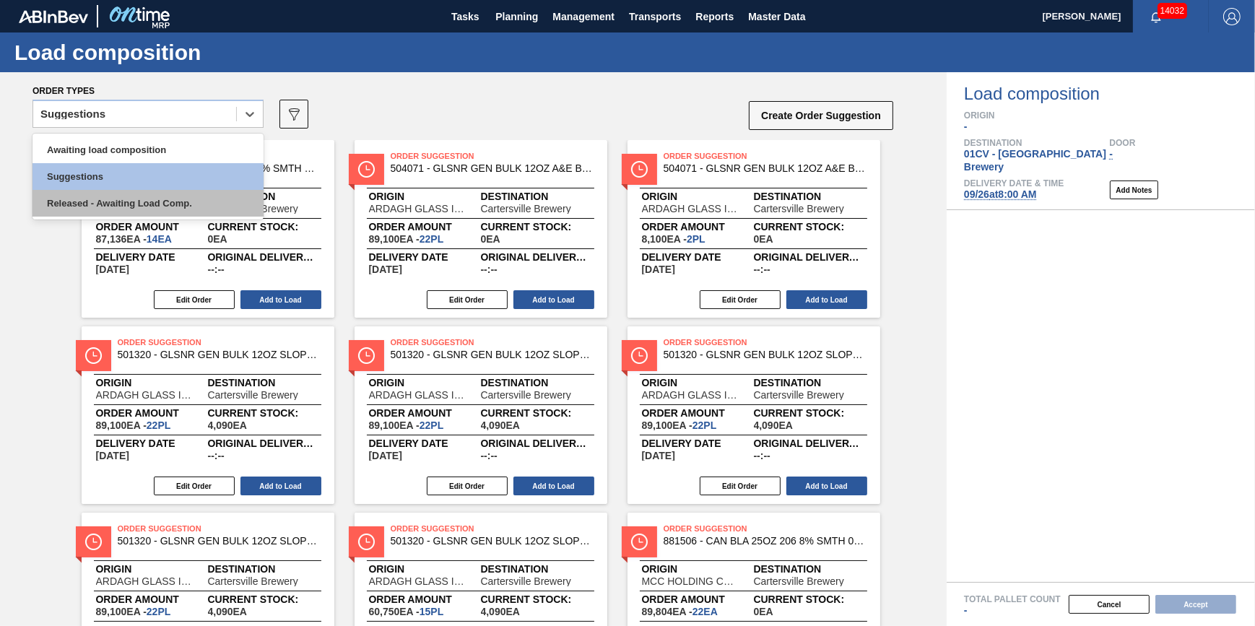
click at [162, 196] on div "Released - Awaiting Load Comp." at bounding box center [147, 203] width 231 height 27
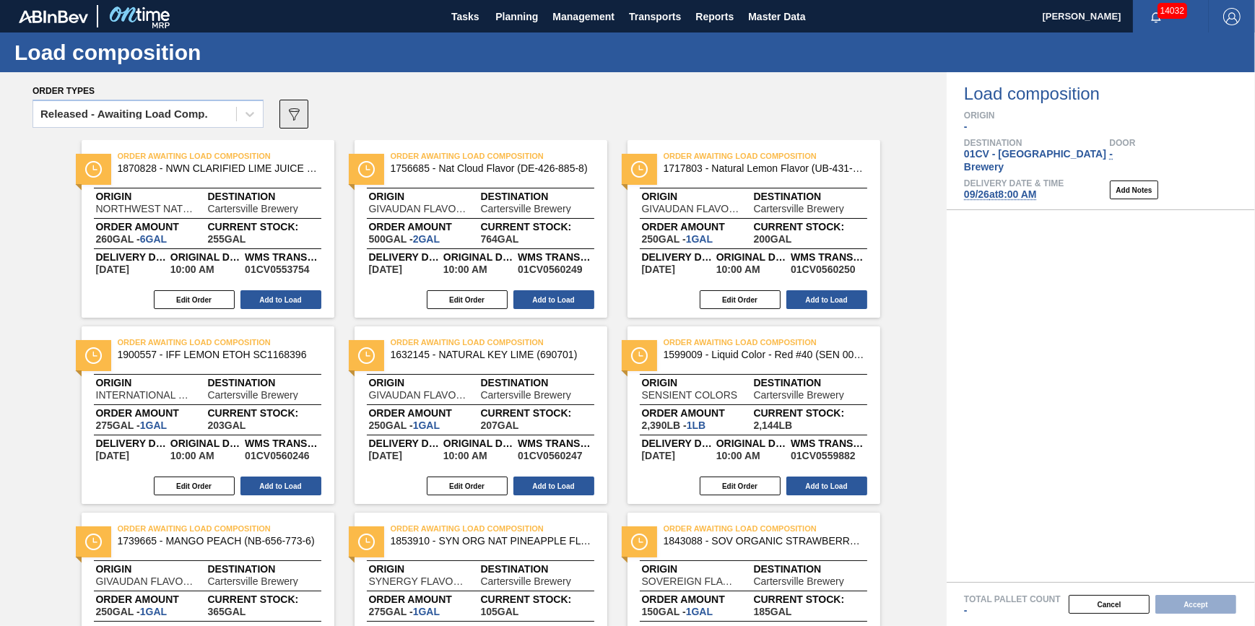
click at [298, 116] on icon "089F7B8B-B2A5-4AFE-B5C0-19BA573D28AC" at bounding box center [293, 113] width 17 height 17
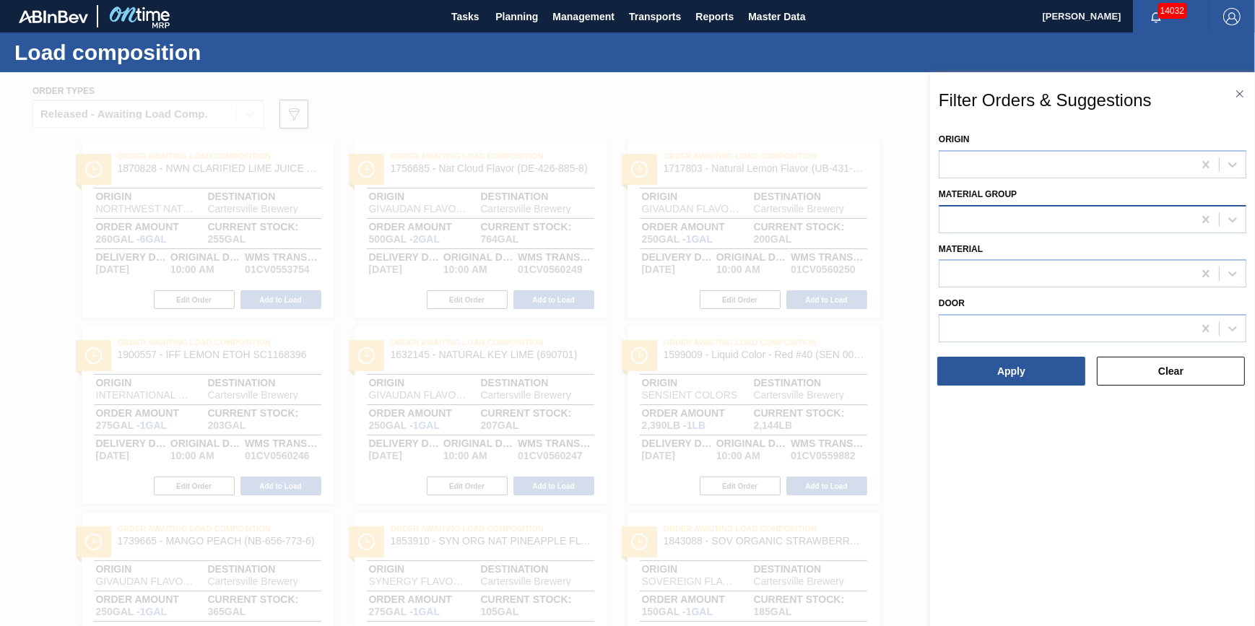
drag, startPoint x: 1068, startPoint y: 196, endPoint x: 1074, endPoint y: 220, distance: 24.0
click at [1068, 197] on div "Material Group" at bounding box center [1093, 208] width 308 height 49
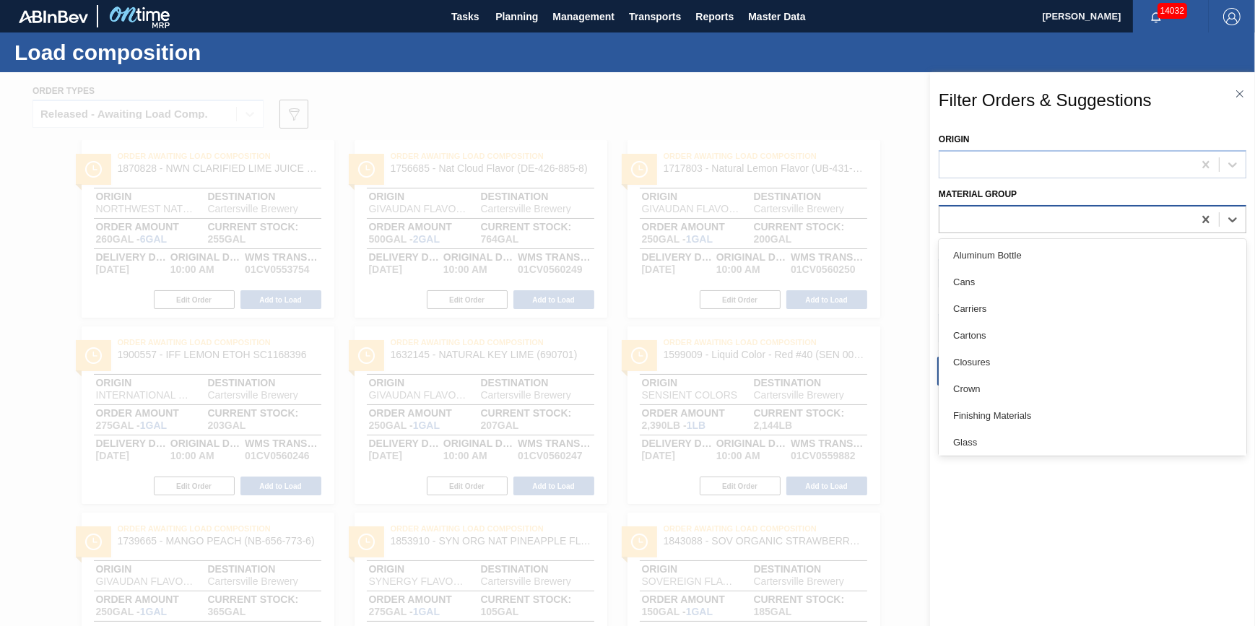
click at [1080, 230] on div at bounding box center [1093, 219] width 308 height 28
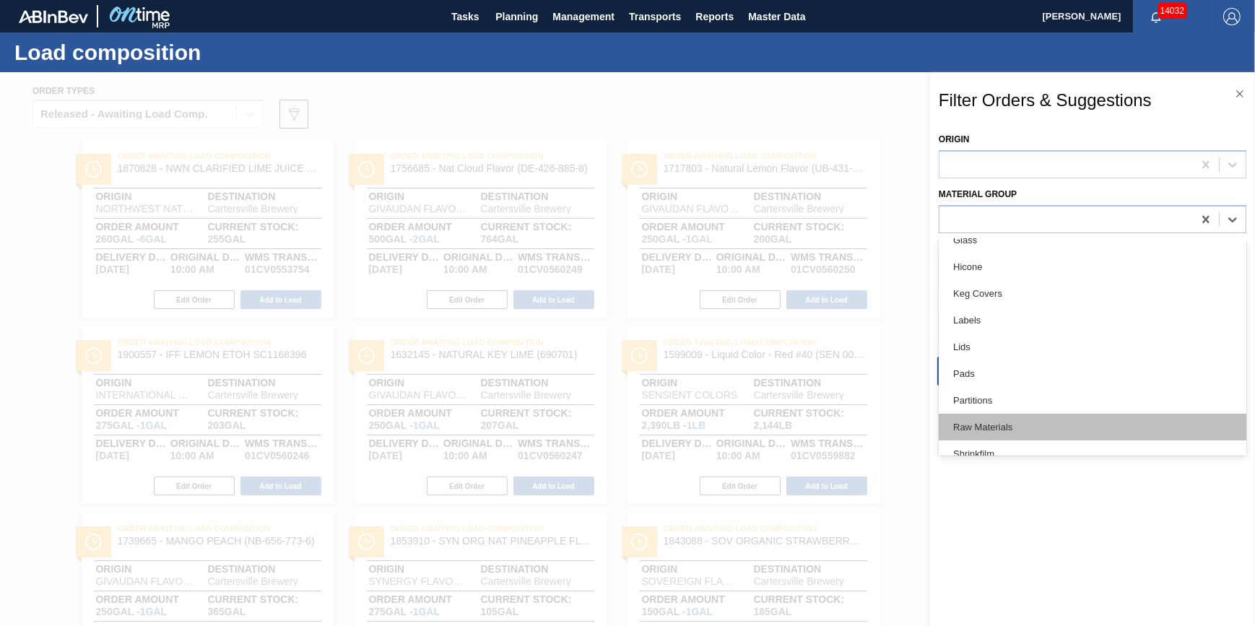
scroll to position [296, 0]
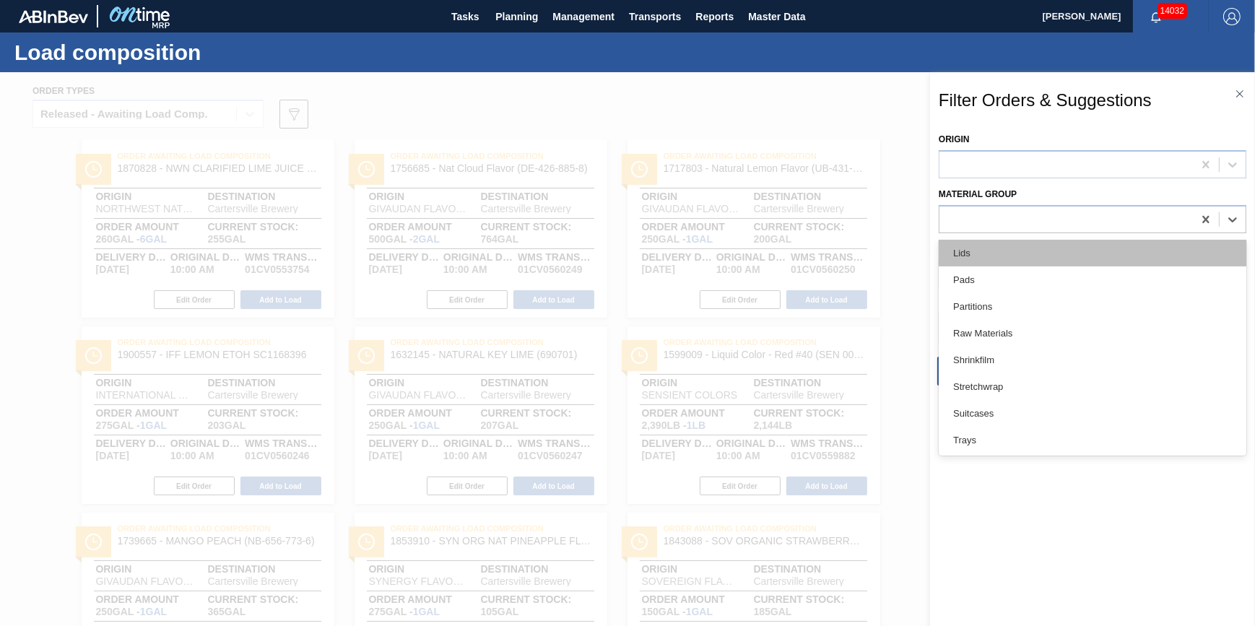
click at [1067, 263] on div "Lids" at bounding box center [1093, 253] width 308 height 27
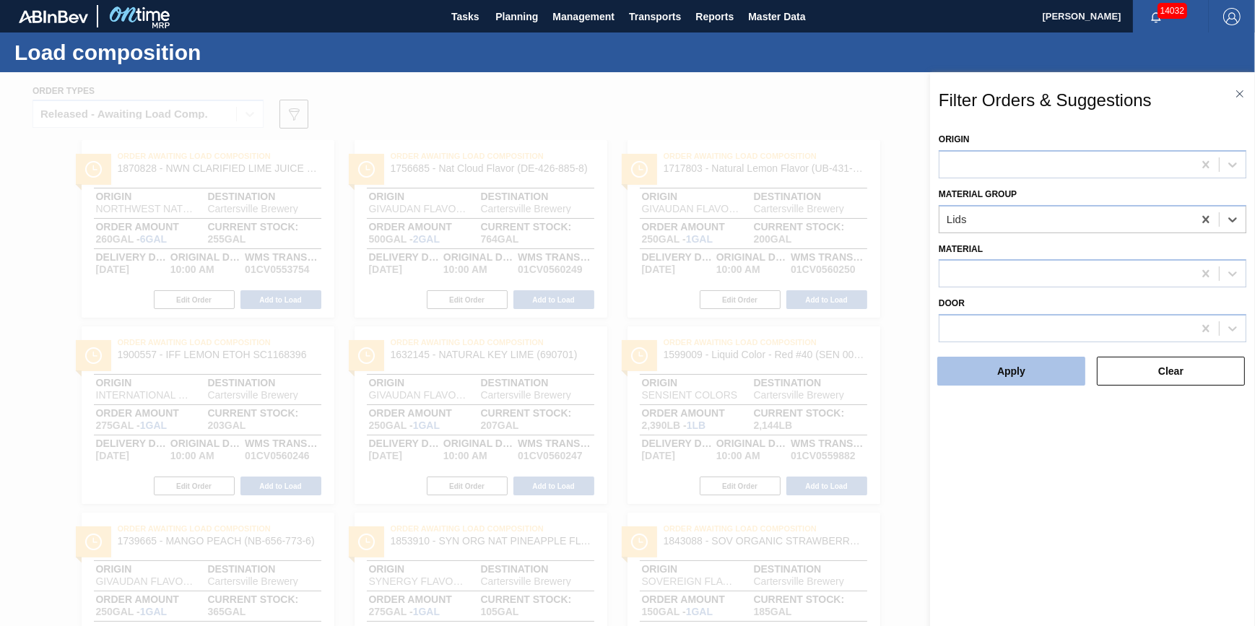
click at [1043, 367] on button "Apply" at bounding box center [1011, 371] width 148 height 29
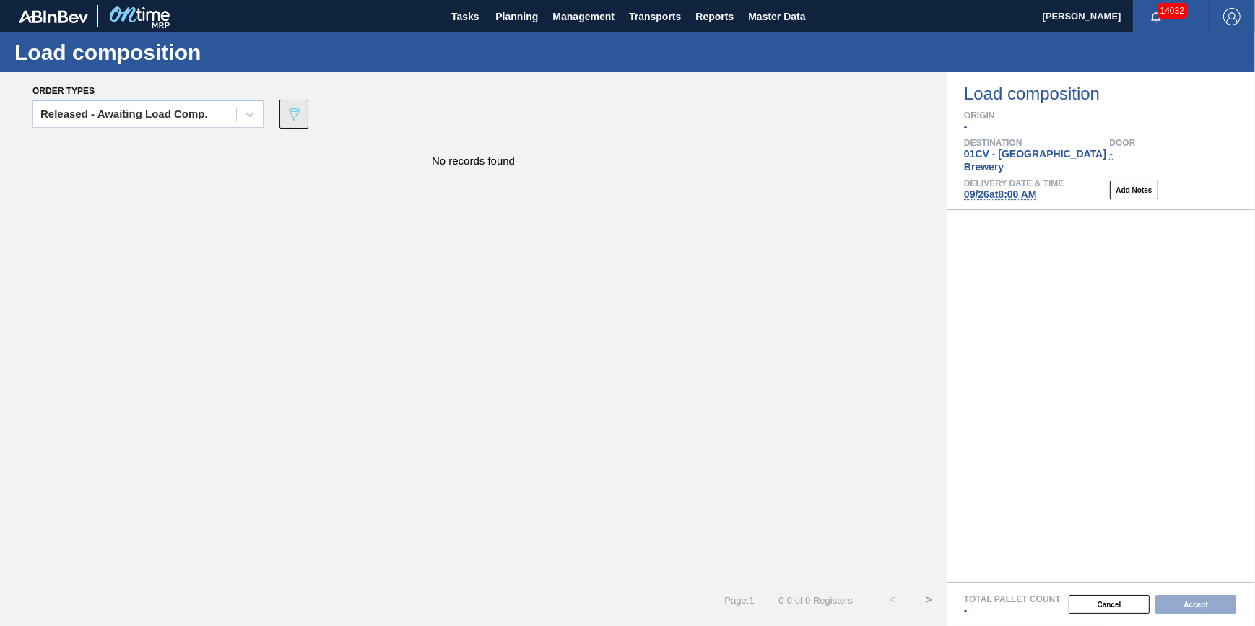
click at [295, 122] on icon "089F7B8B-B2A5-4AFE-B5C0-19BA573D28AC" at bounding box center [293, 113] width 17 height 17
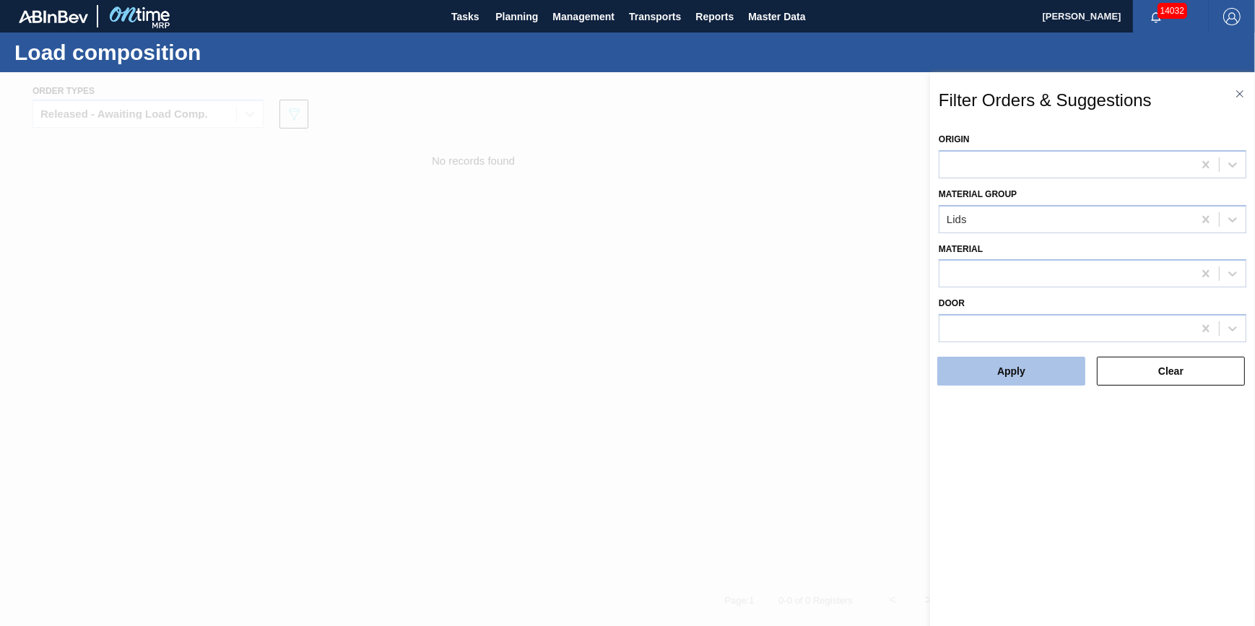
click at [1043, 364] on button "Apply" at bounding box center [1011, 371] width 148 height 29
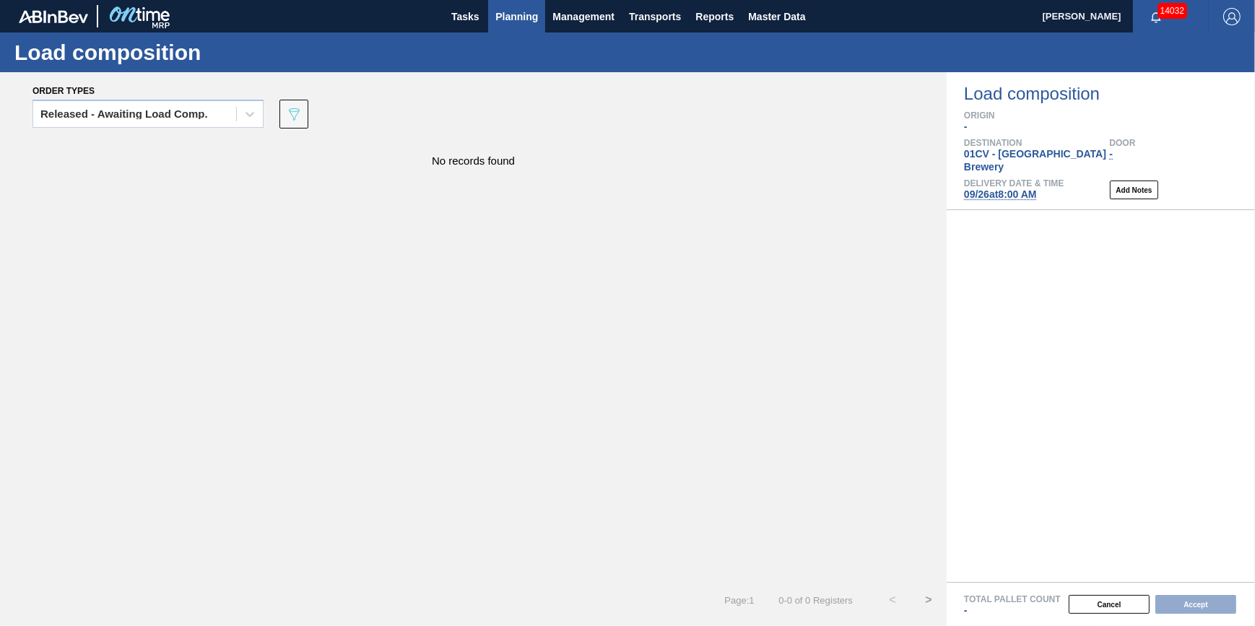
click at [507, 17] on span "Planning" at bounding box center [516, 16] width 43 height 17
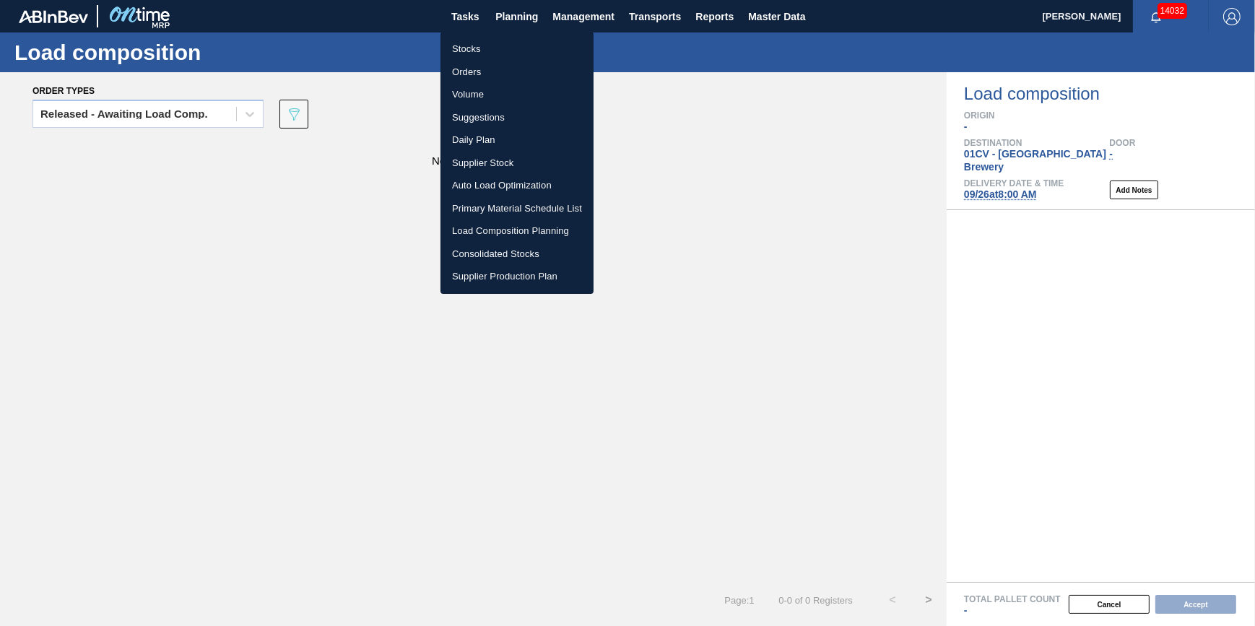
click at [525, 225] on li "Load Composition Planning" at bounding box center [516, 231] width 153 height 23
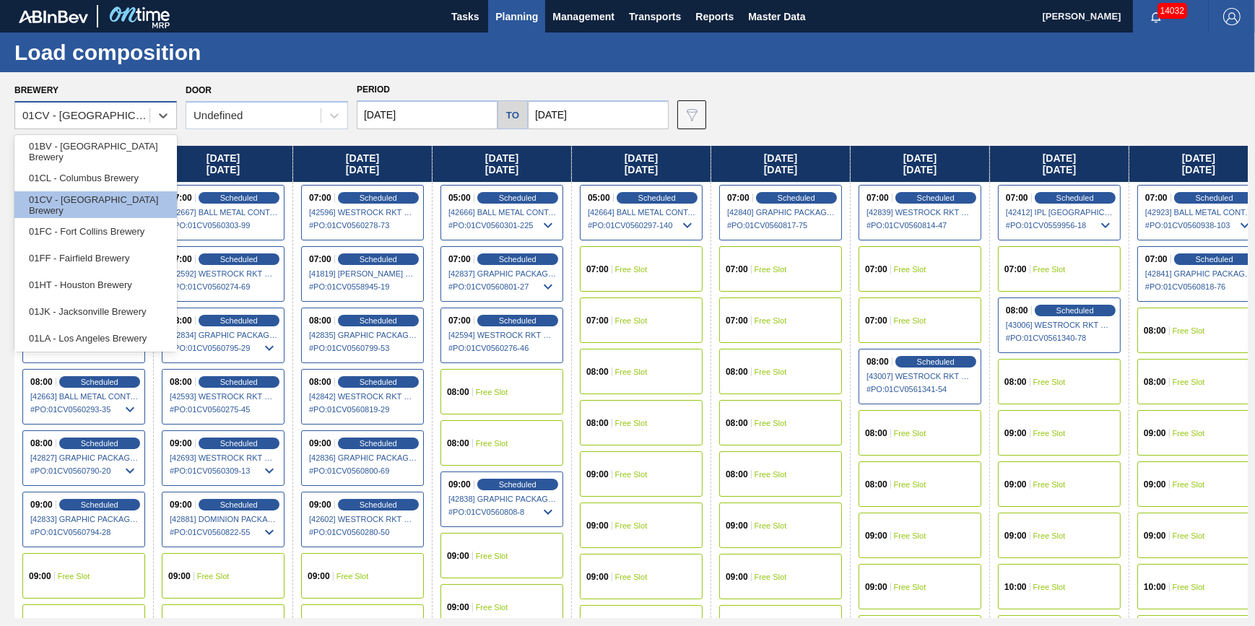
click at [125, 111] on div "01CV - [GEOGRAPHIC_DATA] Brewery" at bounding box center [86, 116] width 129 height 12
click at [149, 230] on div "01FC - Fort Collins Brewery" at bounding box center [95, 231] width 162 height 27
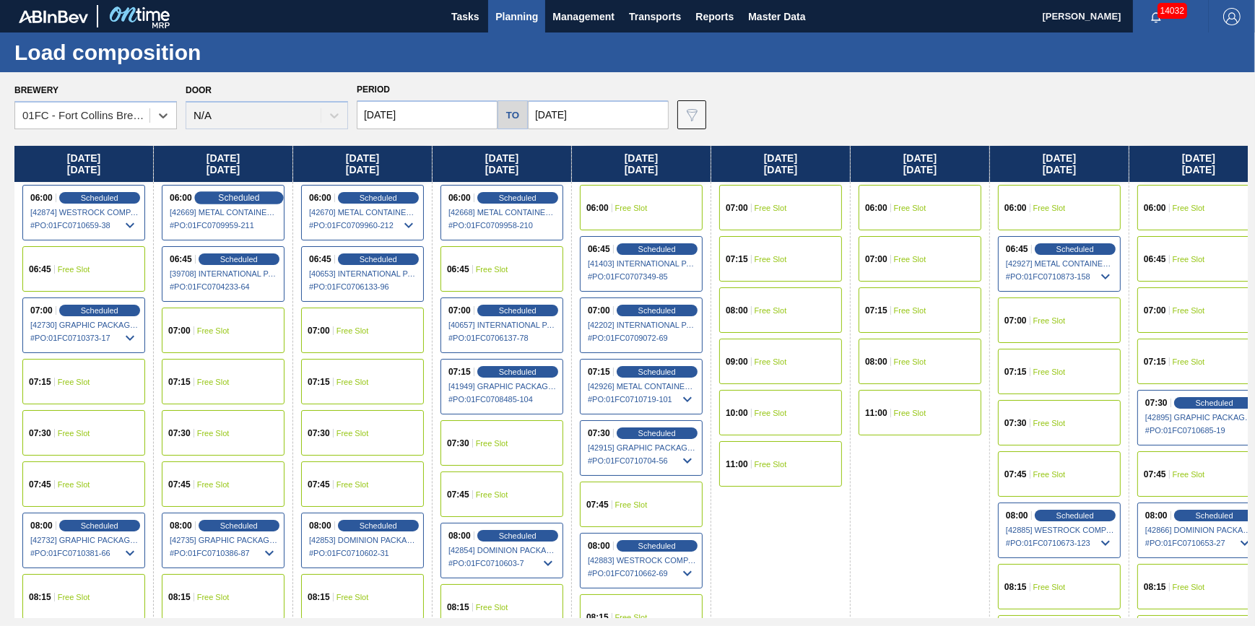
click at [242, 199] on span "Scheduled" at bounding box center [238, 197] width 41 height 9
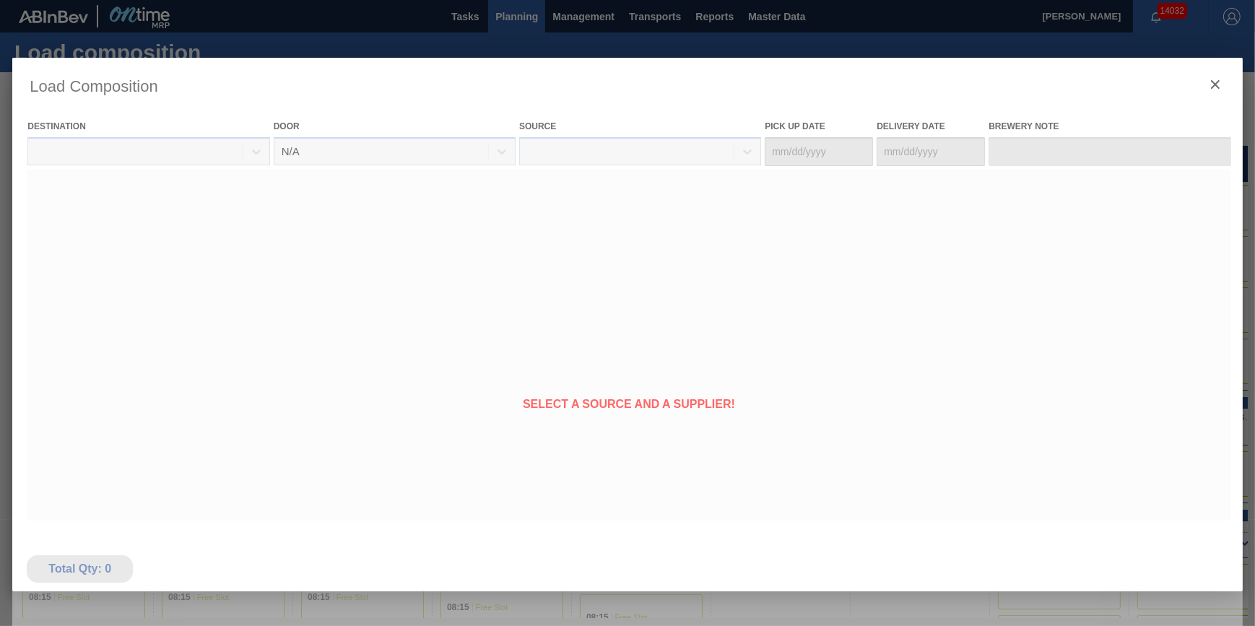
type Date "[DATE]"
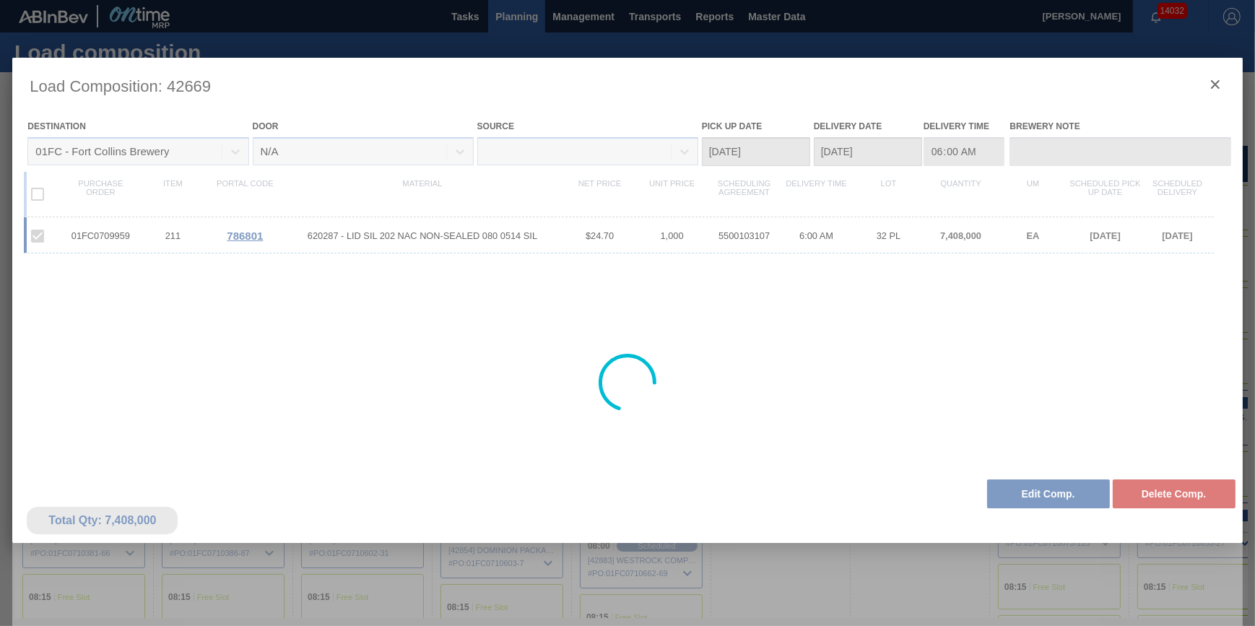
click at [1038, 497] on div at bounding box center [627, 383] width 1230 height 650
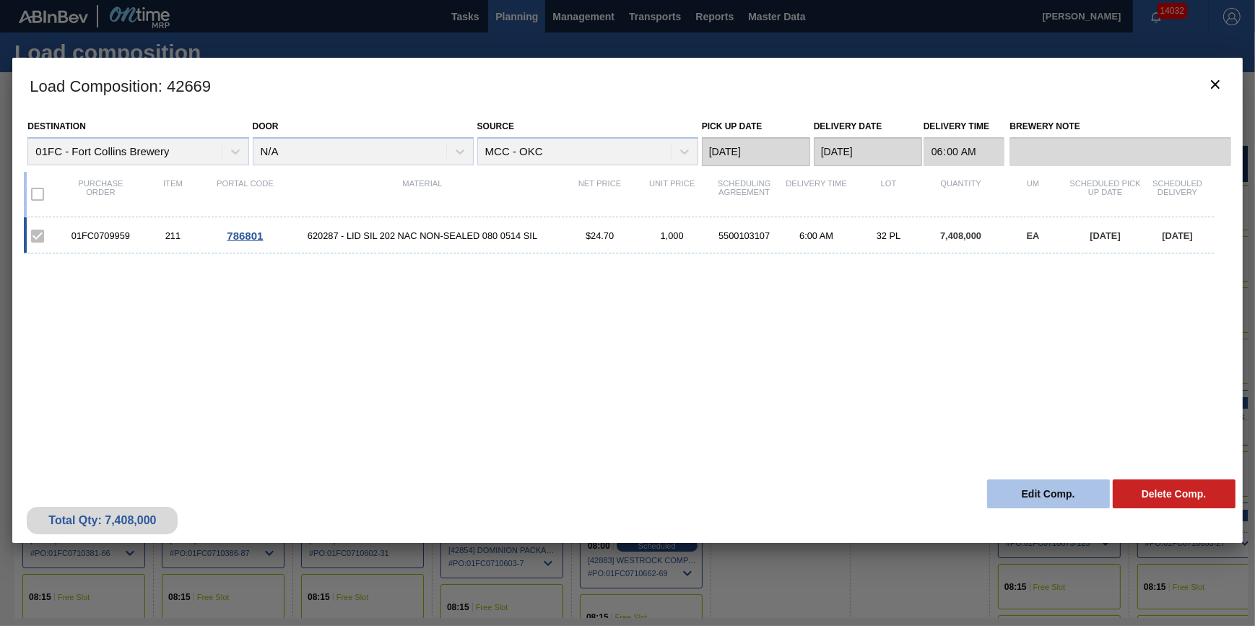
click at [1035, 496] on button "Edit Comp." at bounding box center [1048, 493] width 123 height 29
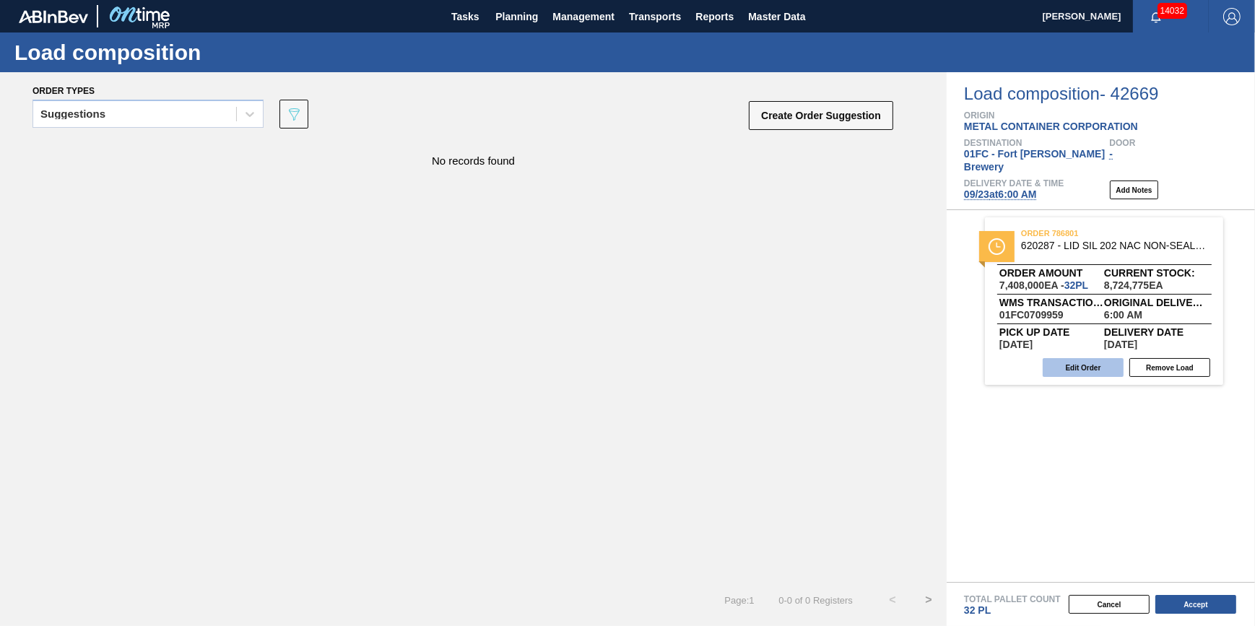
click at [1072, 362] on button "Edit Order" at bounding box center [1083, 367] width 81 height 19
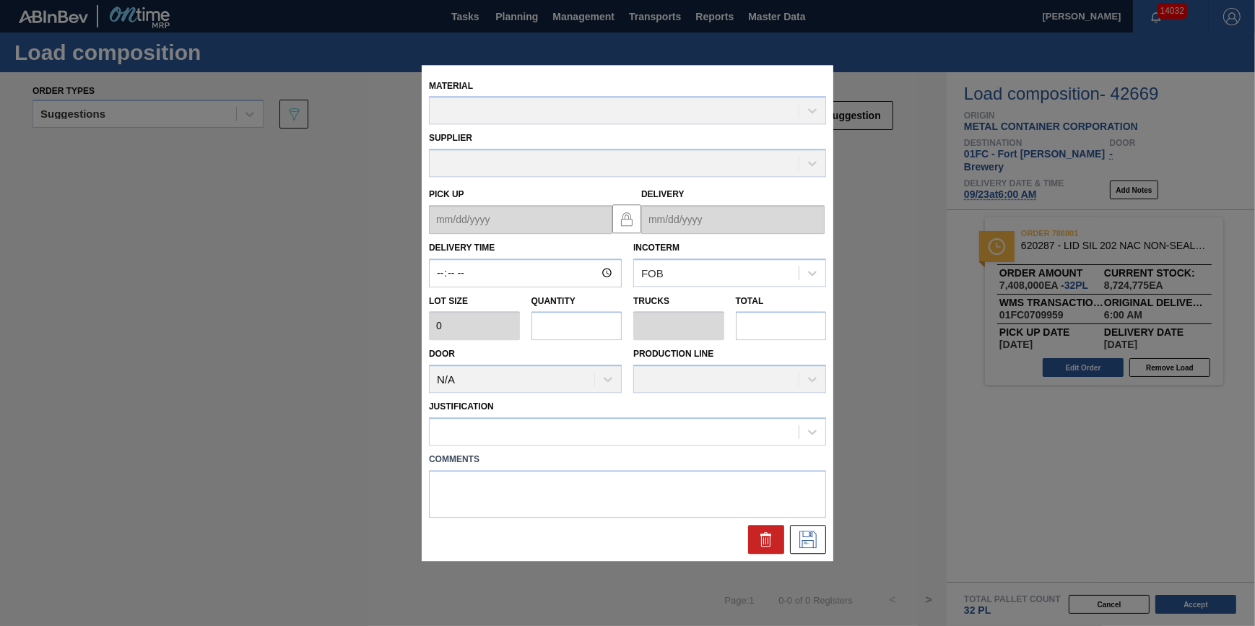
type input "06:00:00"
type input "231,500"
type input "32"
type input "1"
type input "7,408,000"
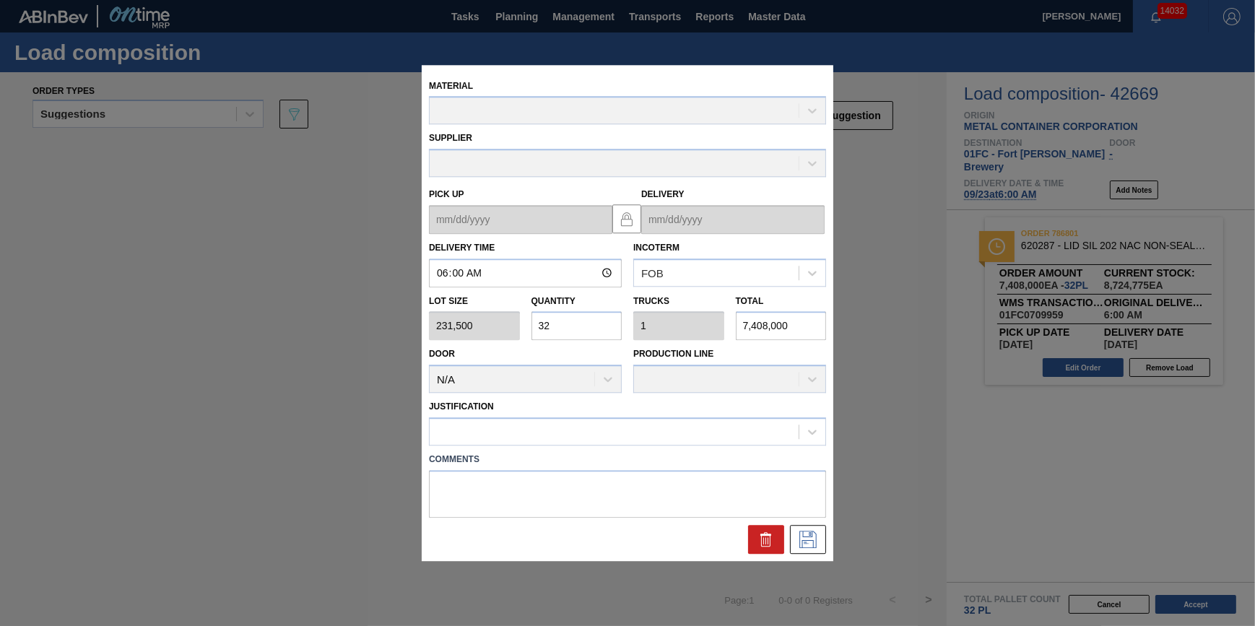
type up "[DATE]"
type input "[DATE]"
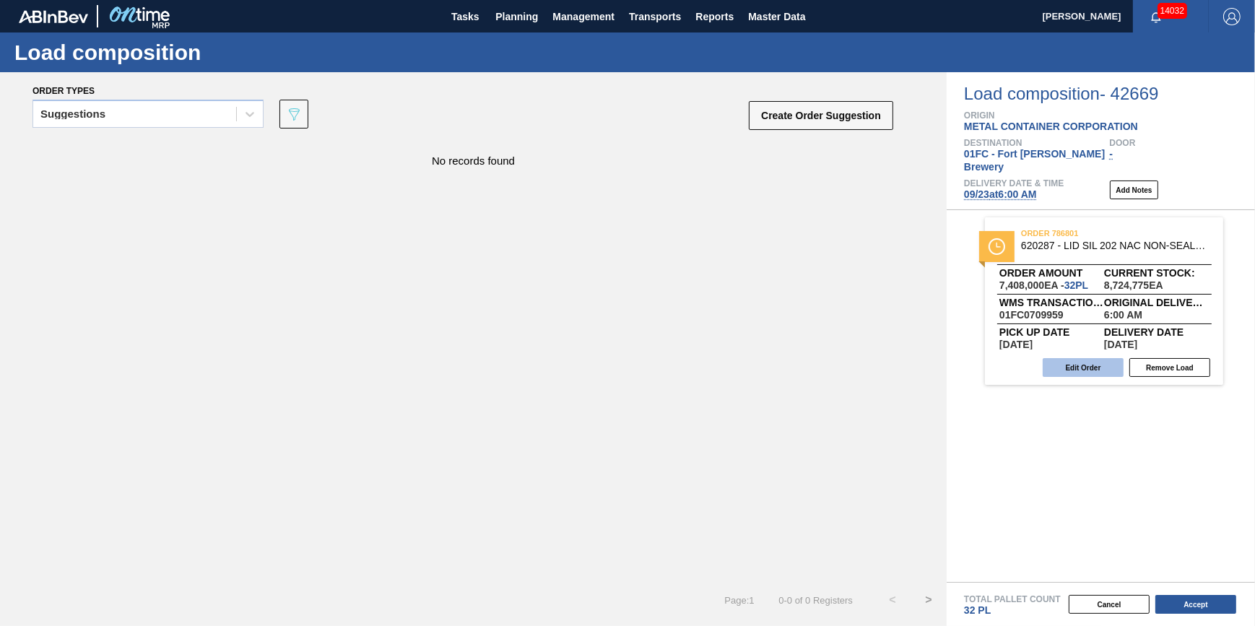
click at [1076, 358] on button "Edit Order" at bounding box center [1083, 367] width 81 height 19
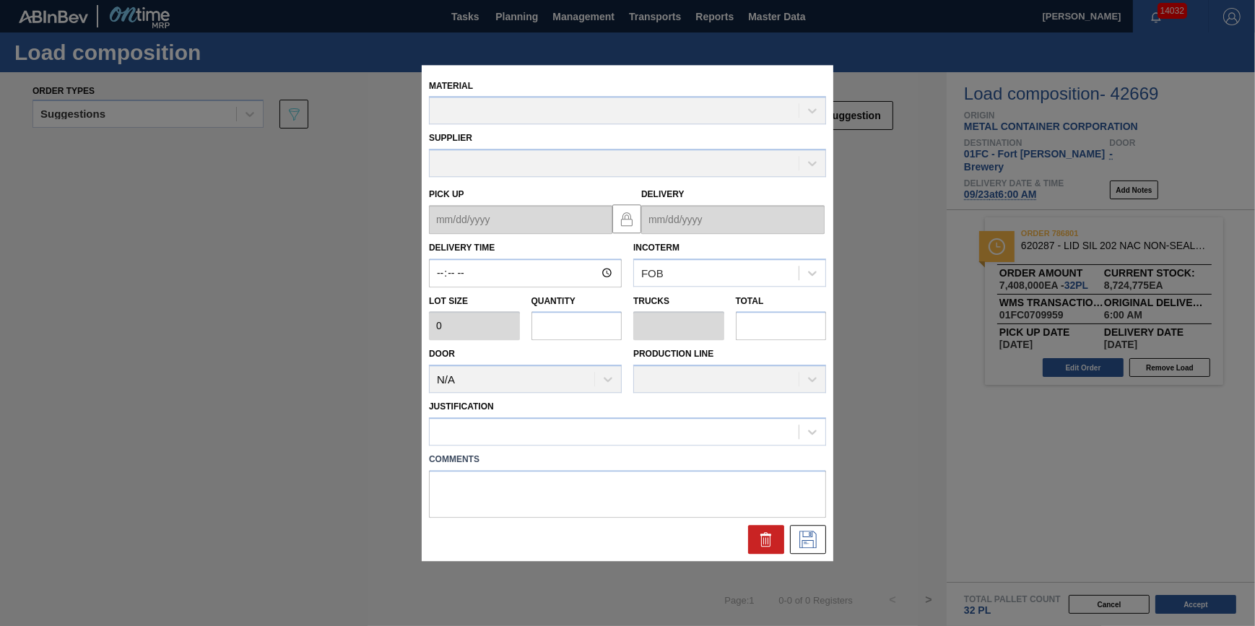
type input "06:00:00"
type input "231,500"
type input "32"
type input "1"
type input "7,408,000"
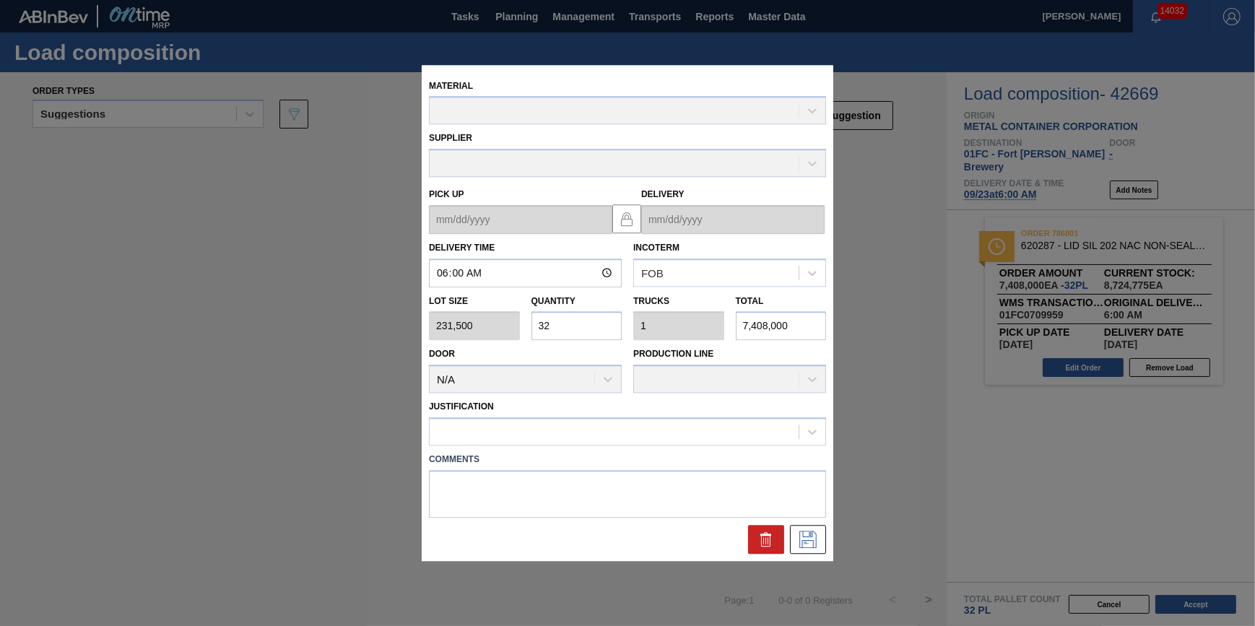
type up "[DATE]"
type input "[DATE]"
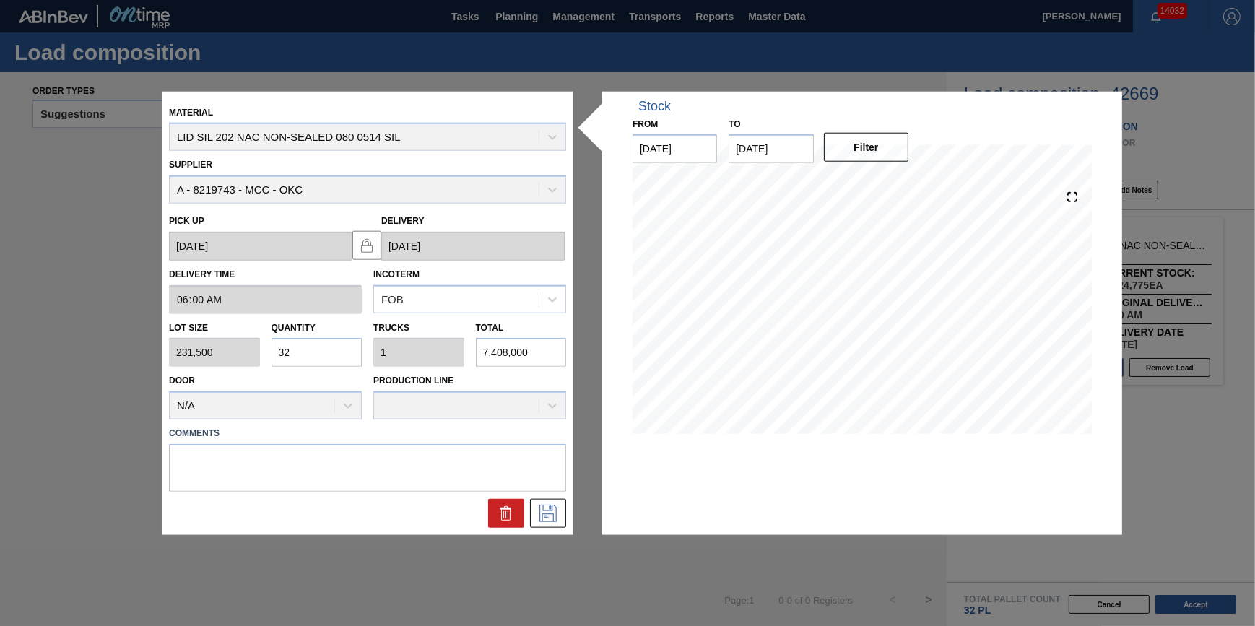
click at [500, 513] on icon at bounding box center [506, 513] width 17 height 17
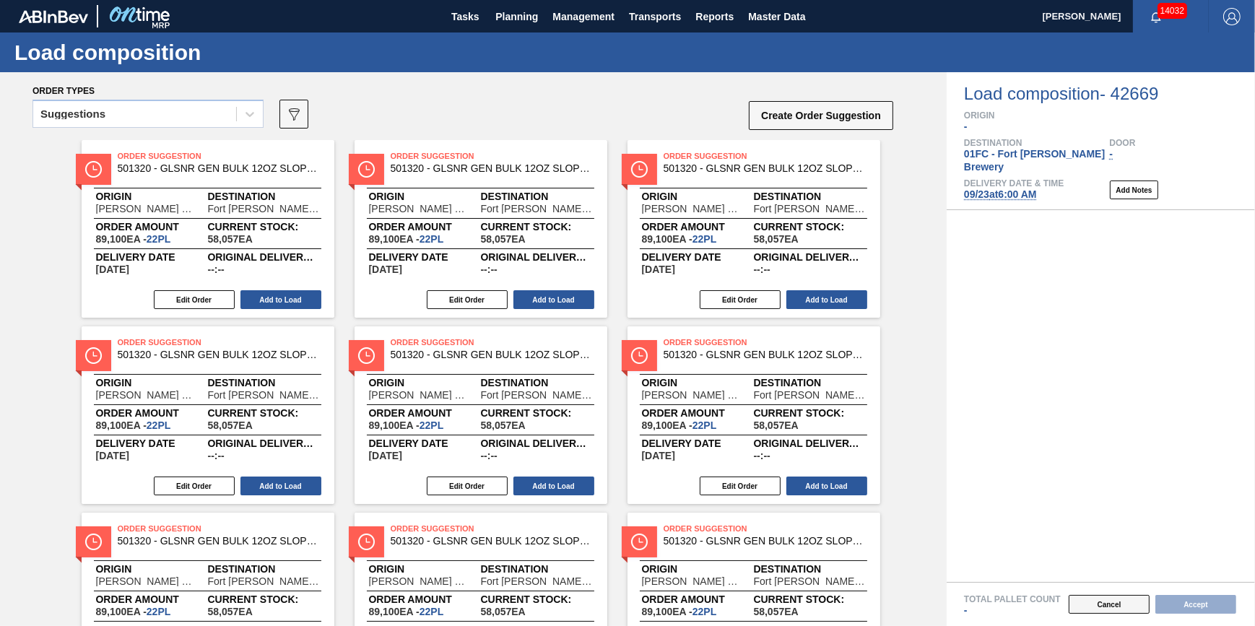
click at [1105, 596] on button "Cancel" at bounding box center [1109, 604] width 81 height 19
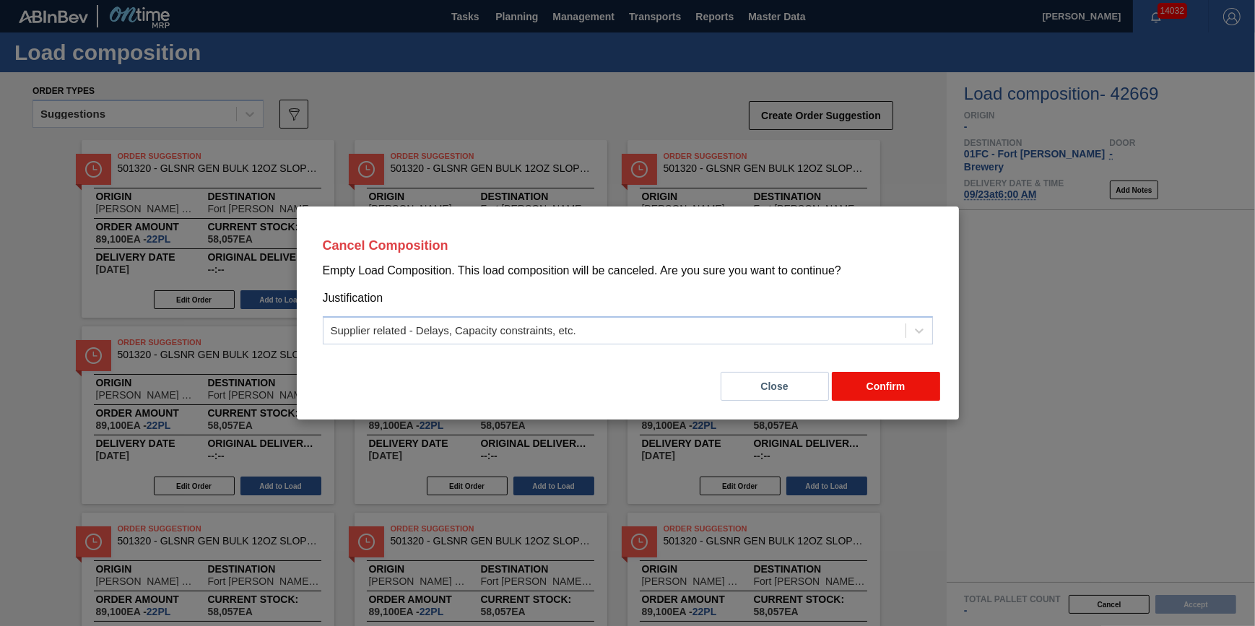
click at [888, 383] on button "Confirm" at bounding box center [886, 386] width 108 height 29
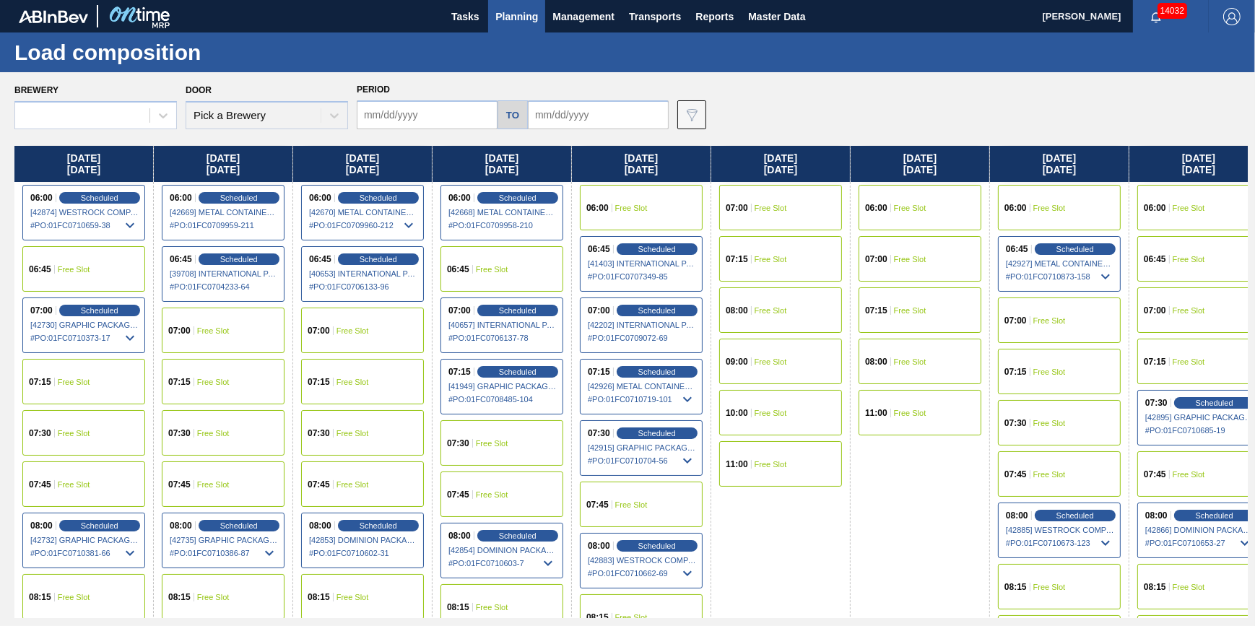
type input "[DATE]"
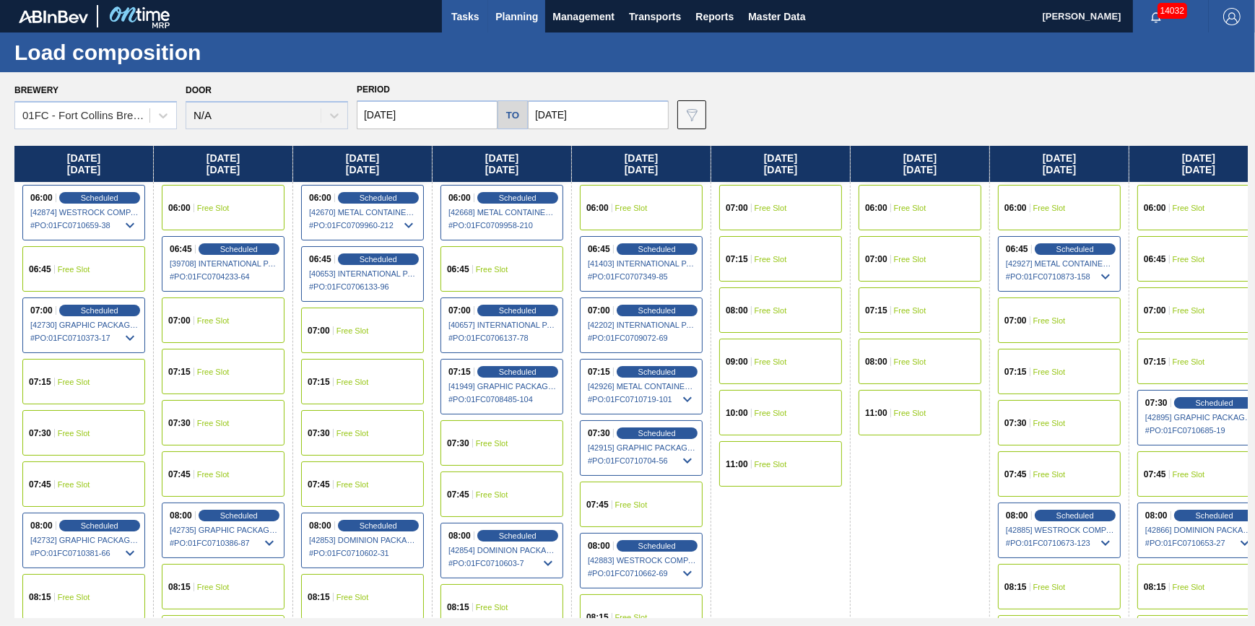
click at [464, 23] on span "Tasks" at bounding box center [465, 16] width 32 height 17
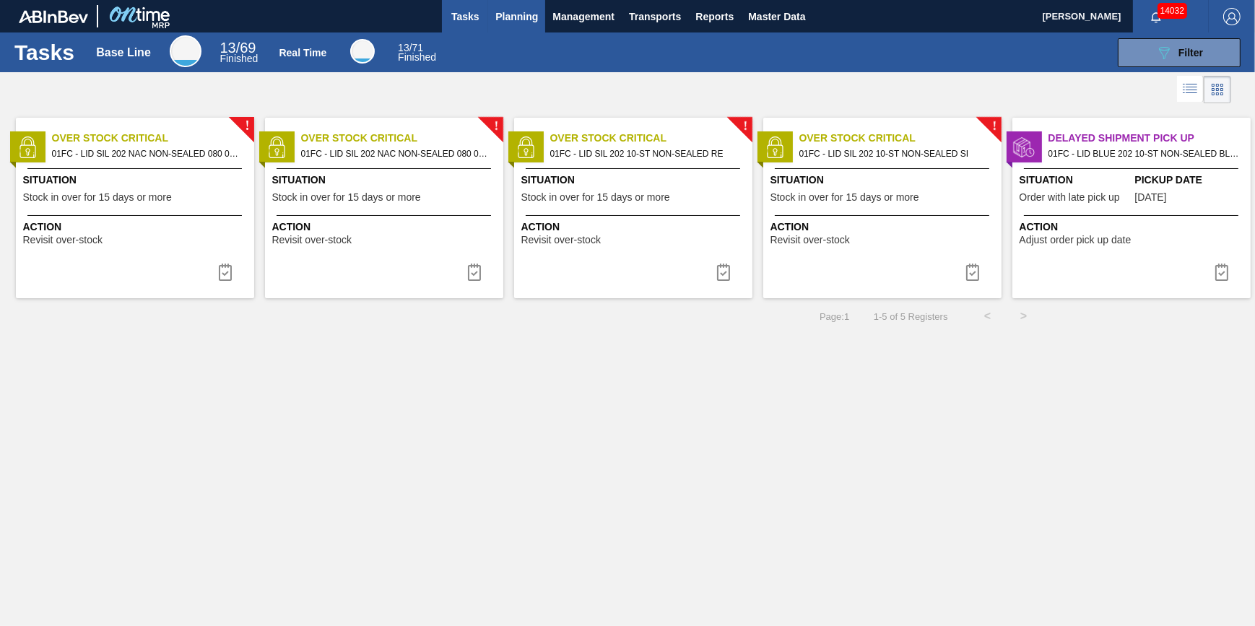
click at [508, 17] on span "Planning" at bounding box center [516, 16] width 43 height 17
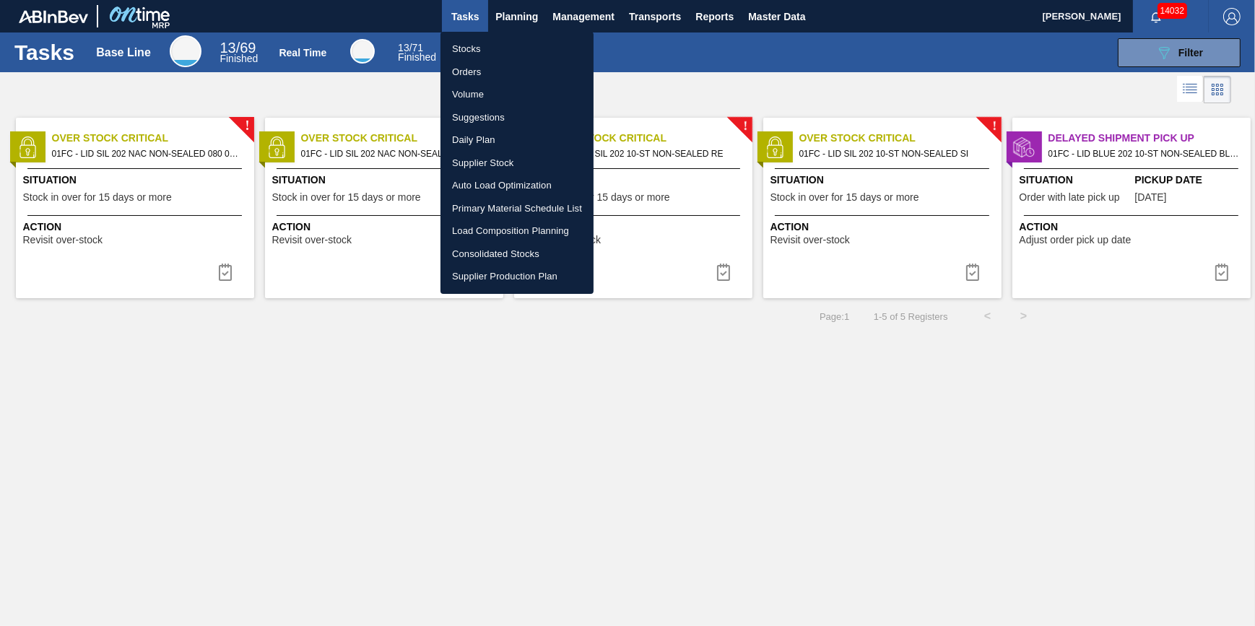
click at [542, 226] on li "Load Composition Planning" at bounding box center [516, 231] width 153 height 23
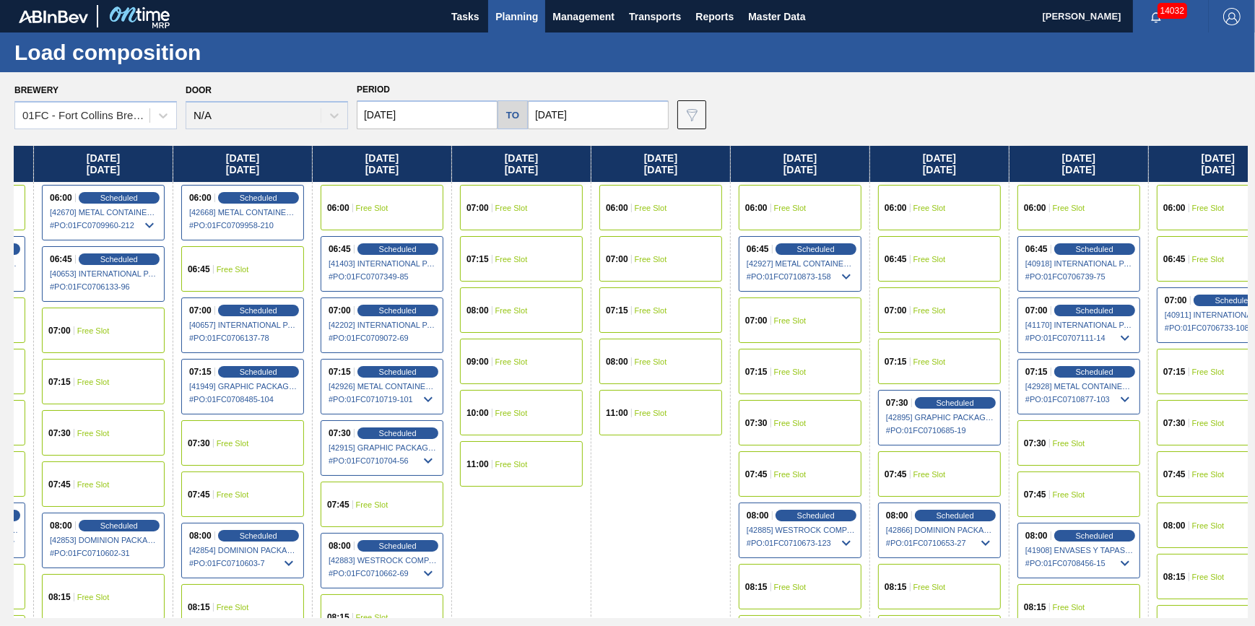
scroll to position [0, 298]
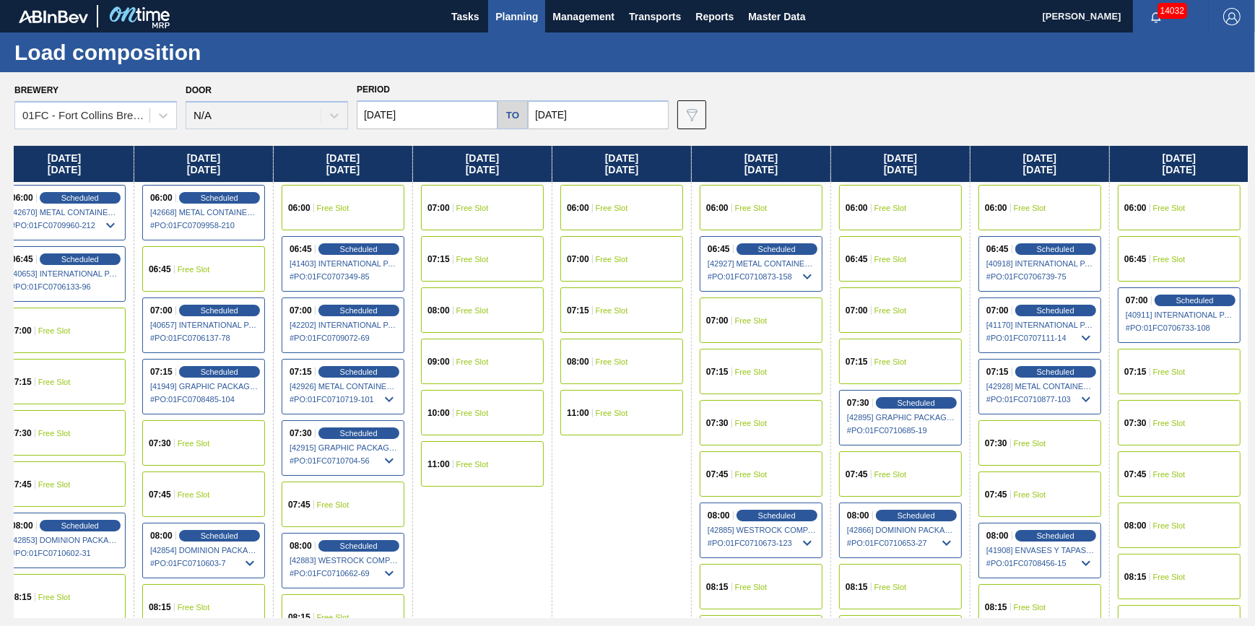
drag, startPoint x: 763, startPoint y: 267, endPoint x: 379, endPoint y: 310, distance: 385.8
click at [379, 310] on div "Monday 09/22/2025 06:00 Scheduled [42874] WESTROCK COMPANY - FOLDING CAR - 0008…" at bounding box center [630, 382] width 1233 height 472
click at [745, 246] on div "Scheduled" at bounding box center [776, 249] width 89 height 13
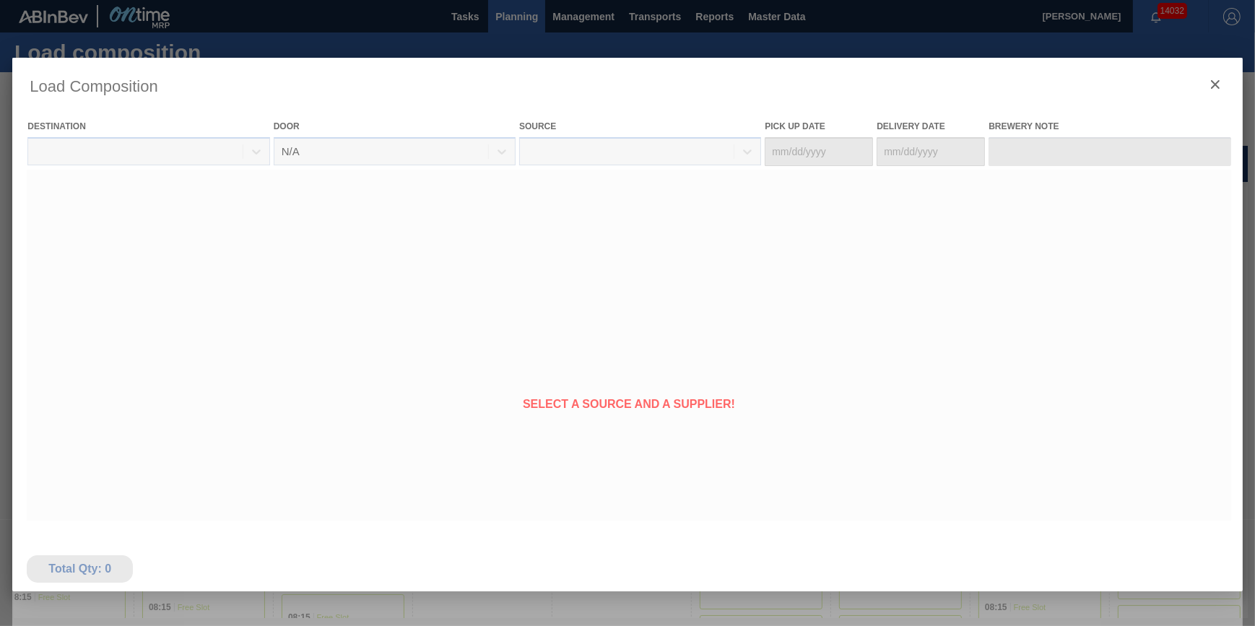
type Date "[DATE]"
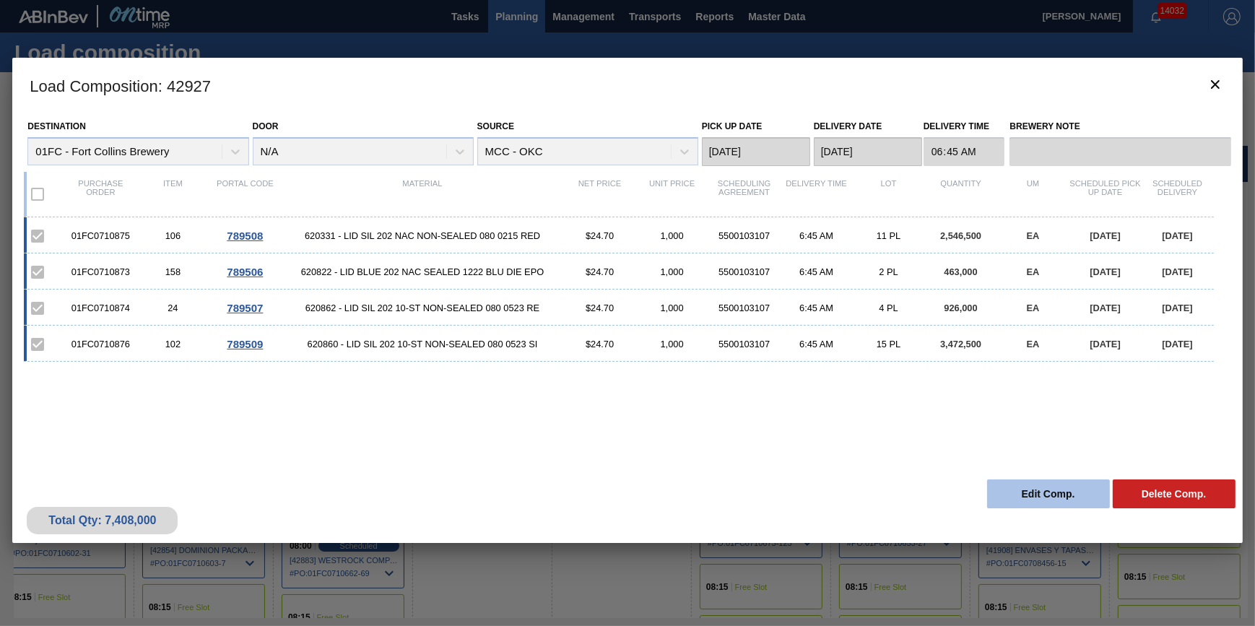
click at [1003, 494] on button "Edit Comp." at bounding box center [1048, 493] width 123 height 29
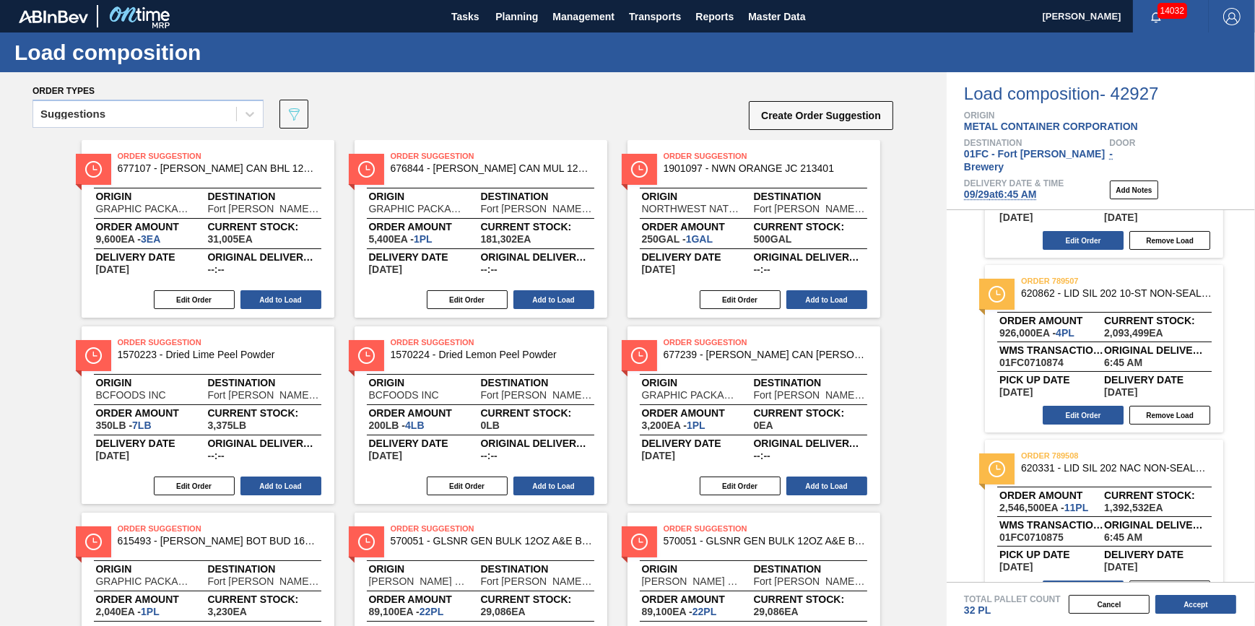
scroll to position [126, 0]
click at [1080, 408] on button "Edit Order" at bounding box center [1083, 416] width 81 height 19
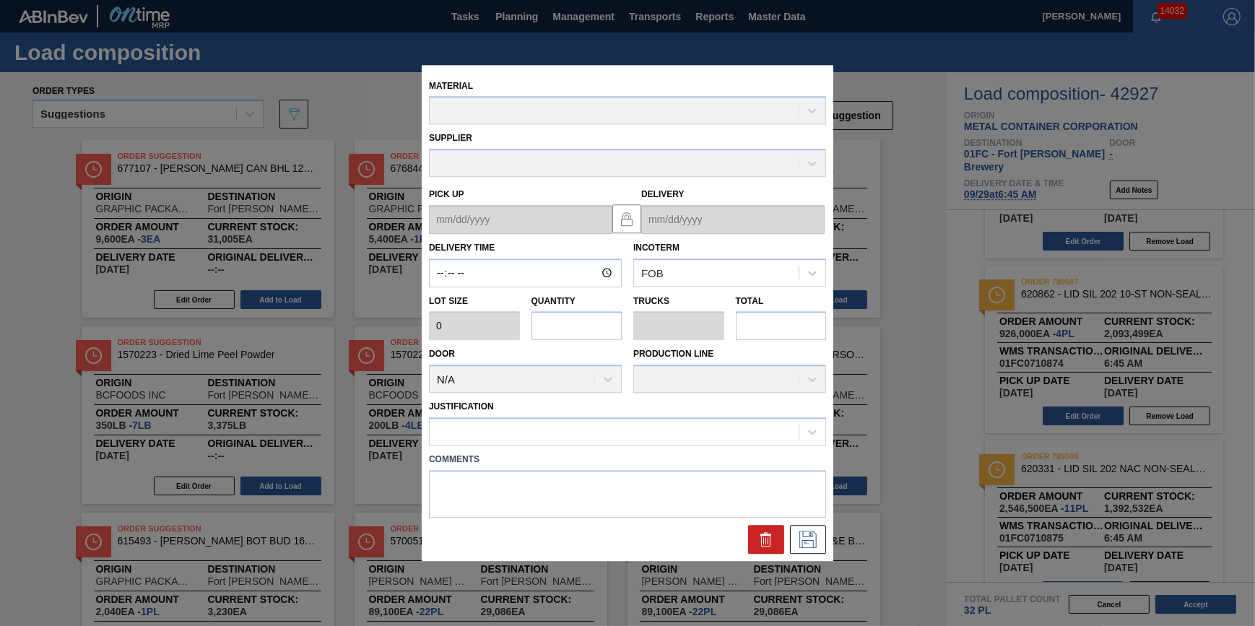
type input "06:45:00"
type input "231,500"
type input "4"
type input "0.125"
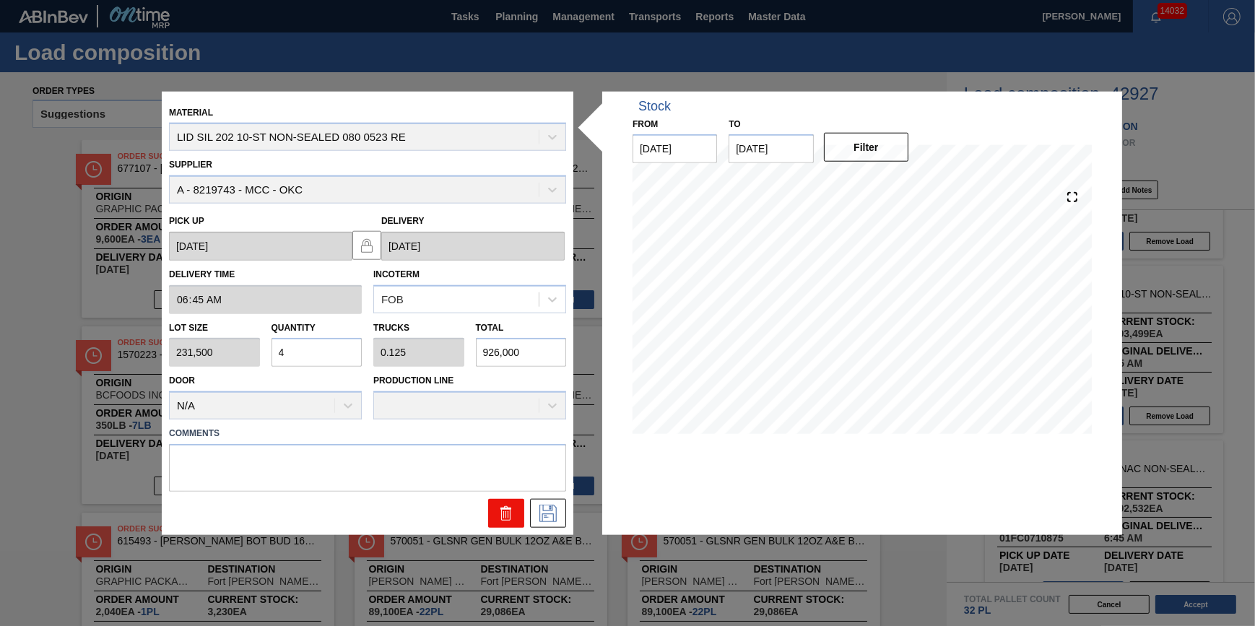
click at [511, 510] on icon at bounding box center [506, 513] width 17 height 17
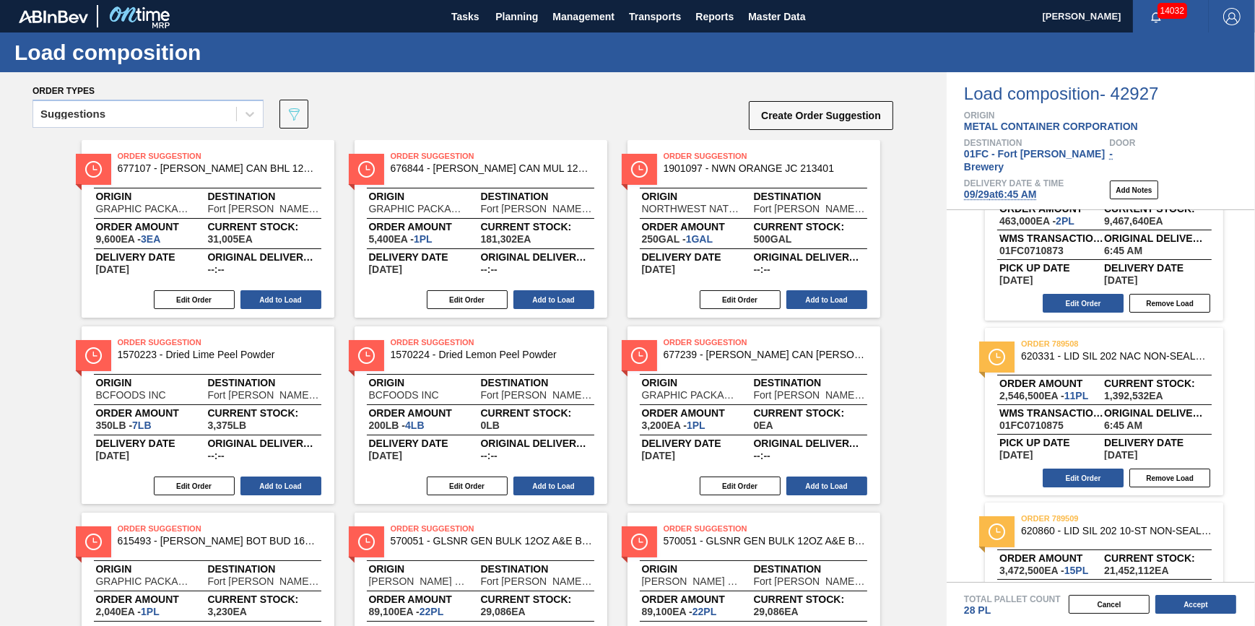
scroll to position [0, 0]
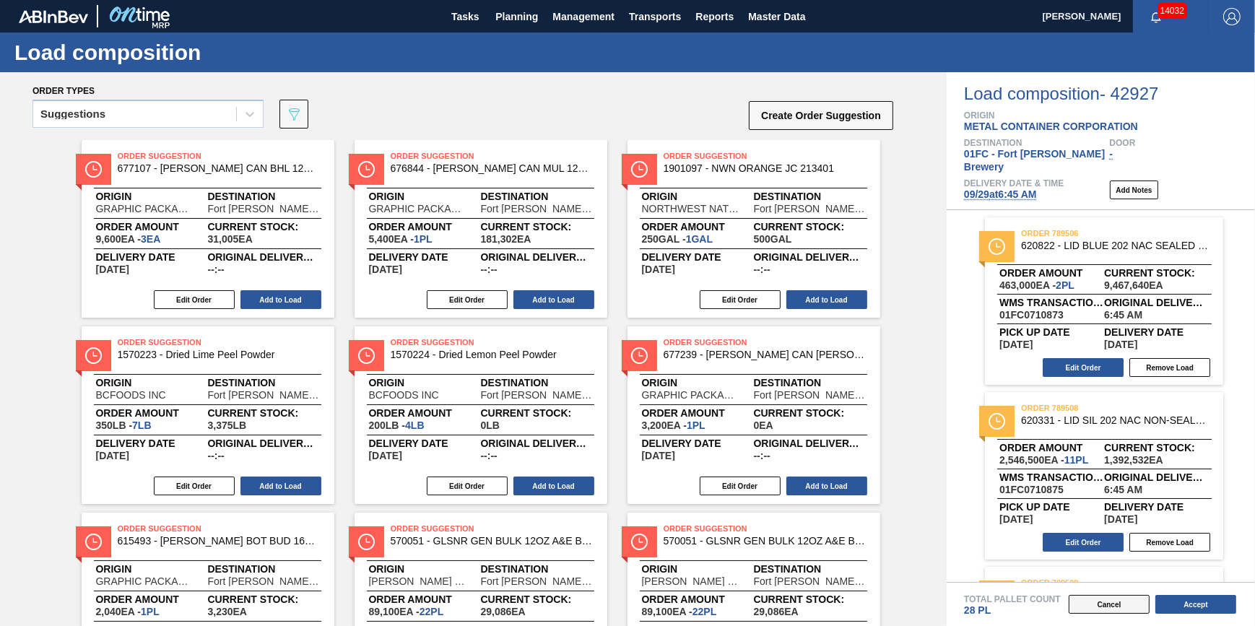
click at [1111, 602] on button "Cancel" at bounding box center [1109, 604] width 81 height 19
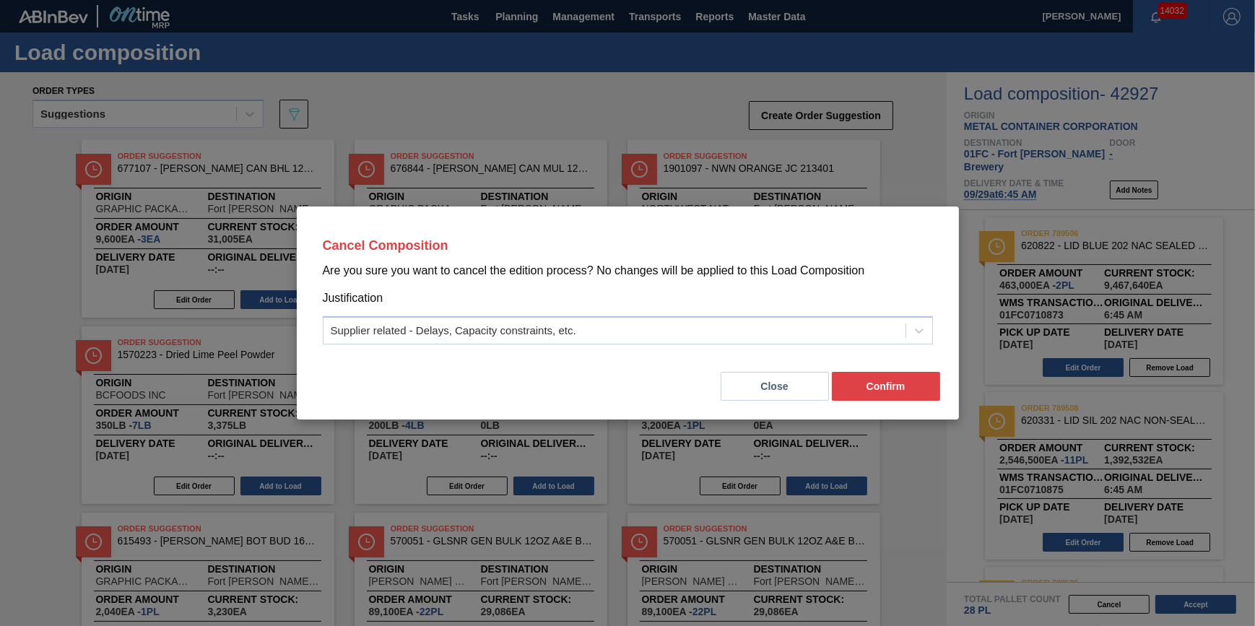
click at [796, 387] on button "Close" at bounding box center [775, 386] width 108 height 29
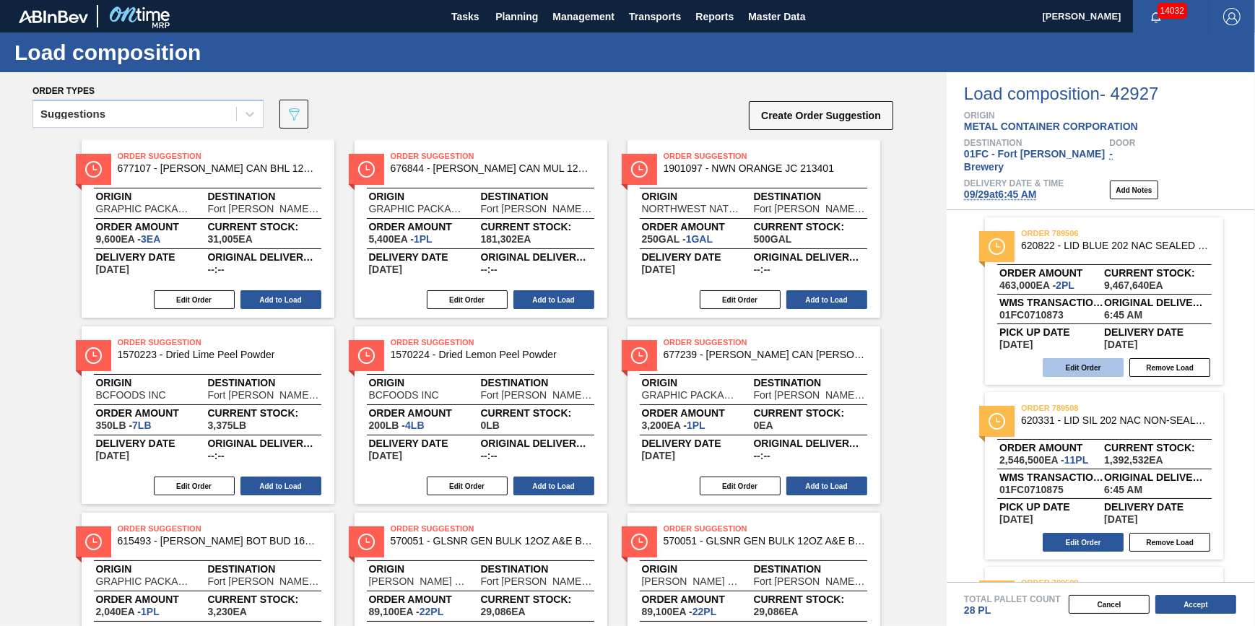
click at [1082, 358] on button "Edit Order" at bounding box center [1083, 367] width 81 height 19
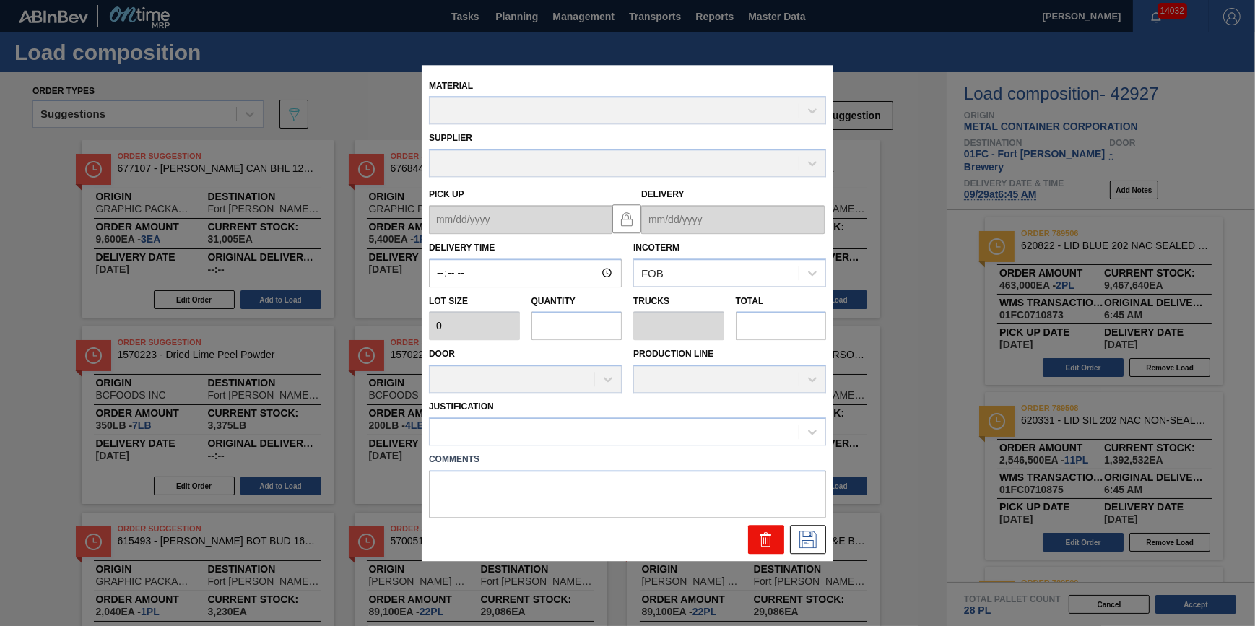
click at [760, 542] on icon at bounding box center [765, 539] width 17 height 17
click at [762, 541] on icon at bounding box center [765, 539] width 17 height 17
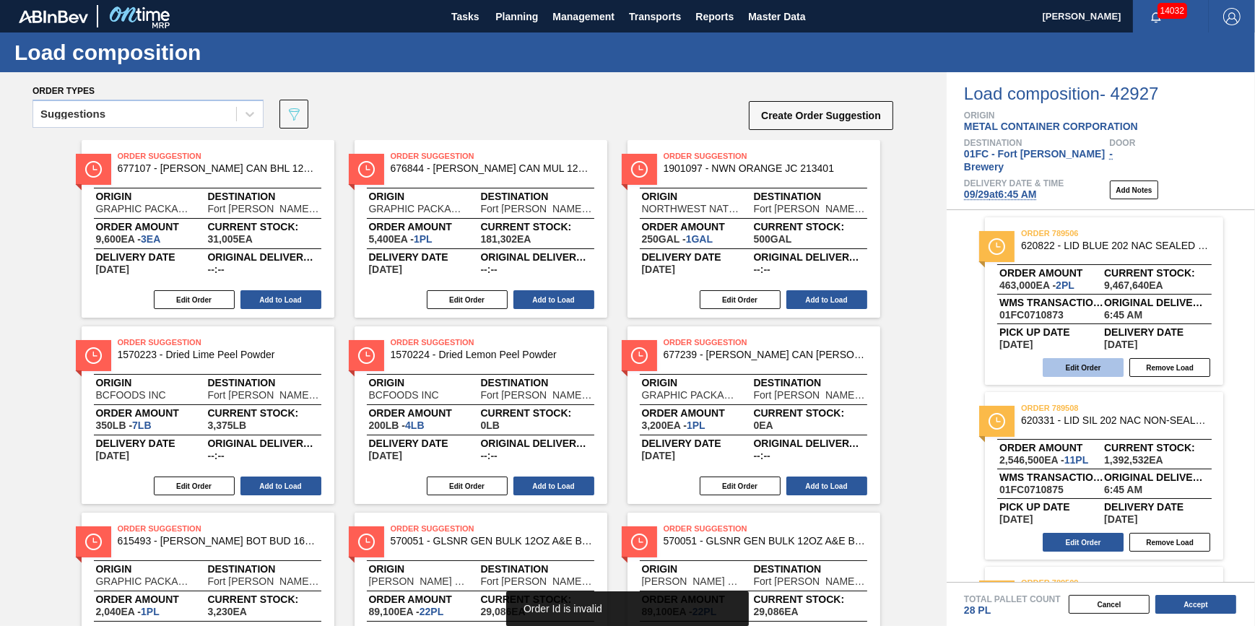
click at [1077, 360] on button "Edit Order" at bounding box center [1083, 367] width 81 height 19
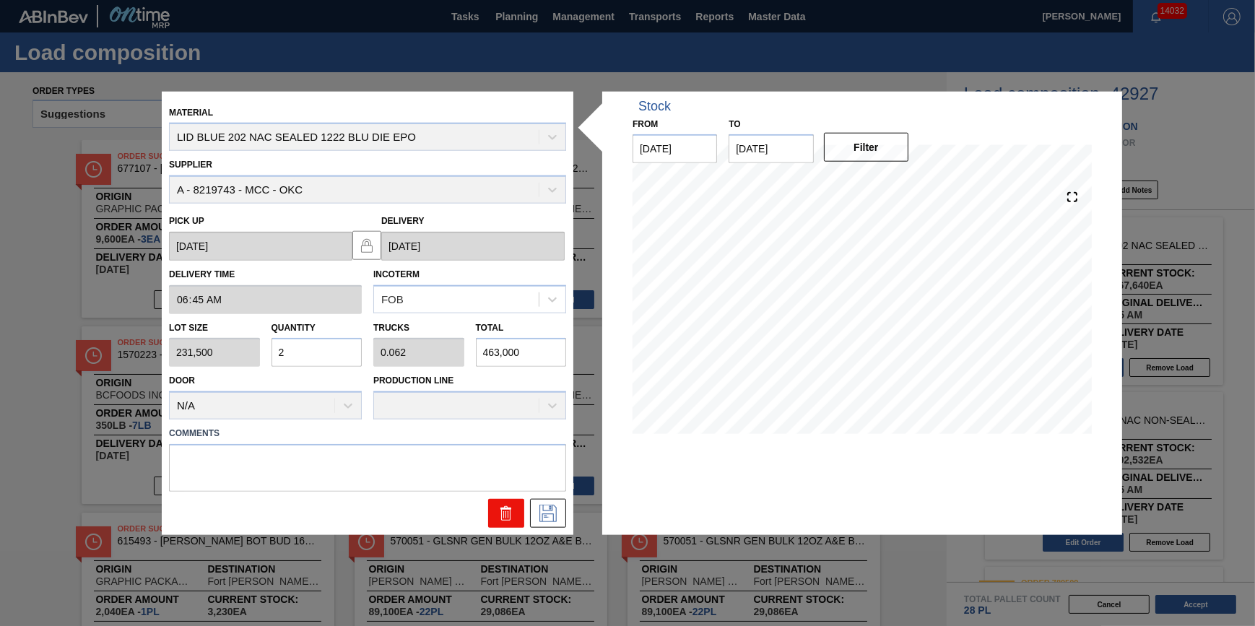
click at [508, 514] on icon at bounding box center [508, 514] width 1 height 7
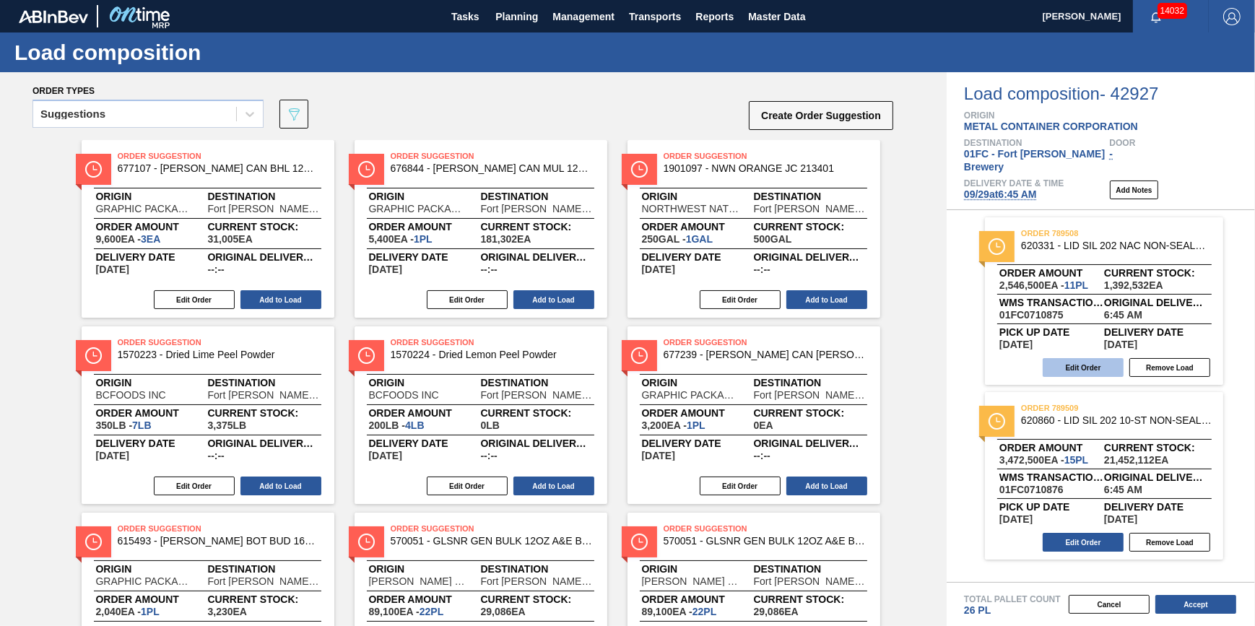
click at [1069, 362] on button "Edit Order" at bounding box center [1083, 367] width 81 height 19
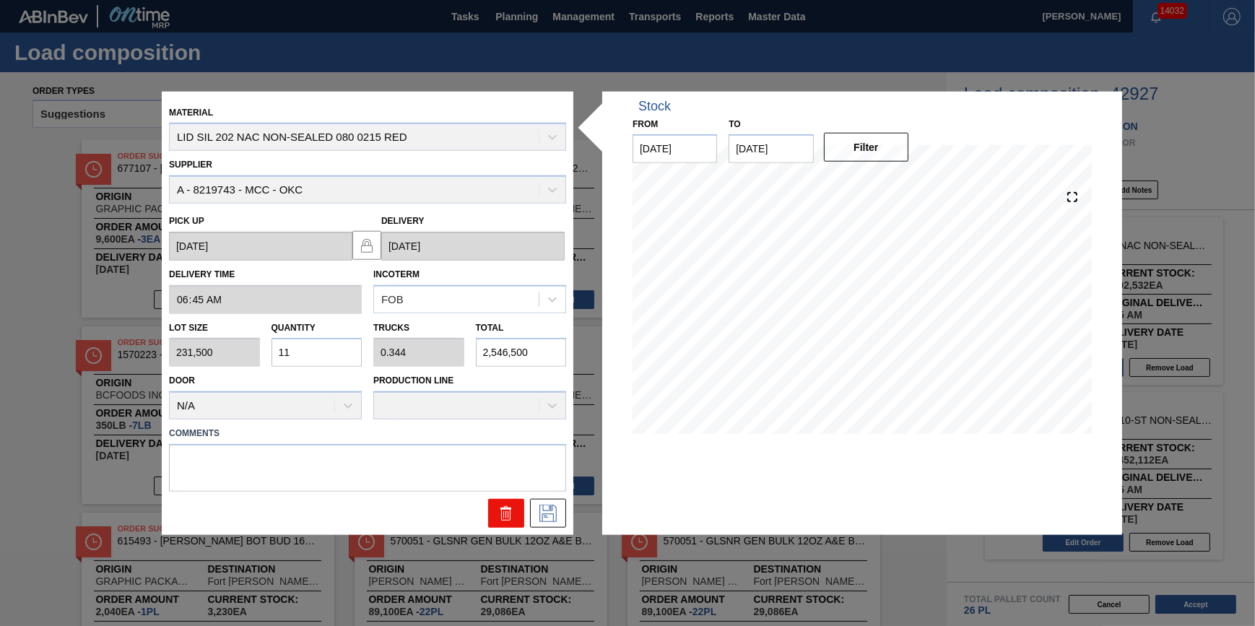
click at [510, 512] on icon at bounding box center [505, 514] width 9 height 11
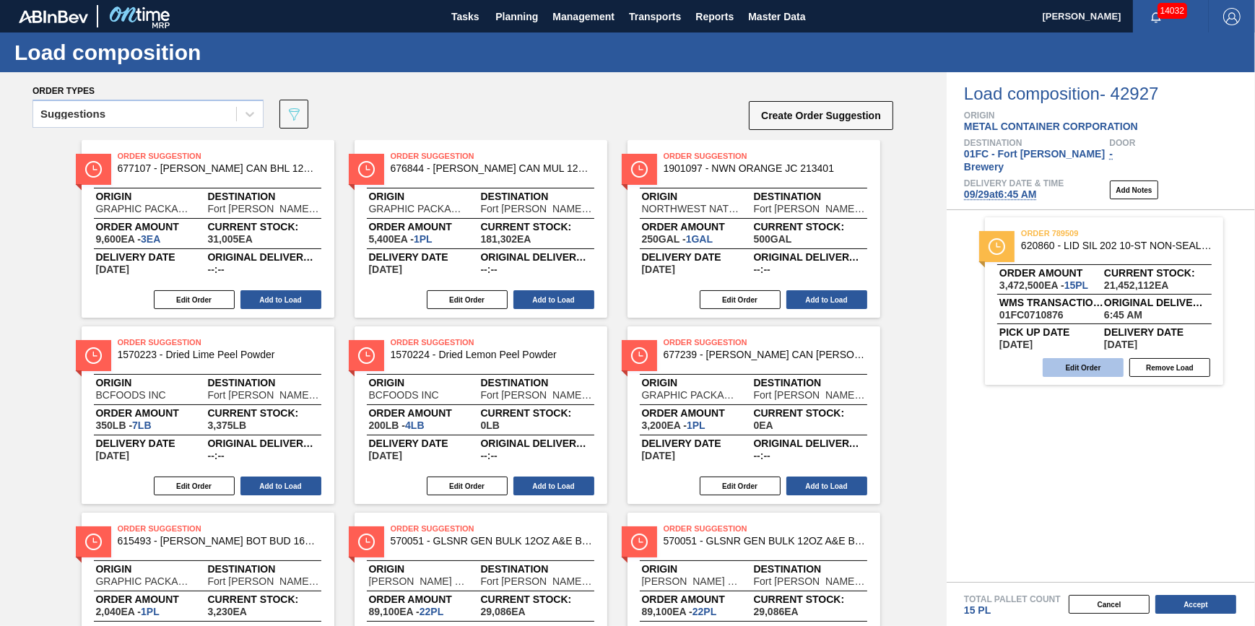
click at [1084, 360] on button "Edit Order" at bounding box center [1083, 367] width 81 height 19
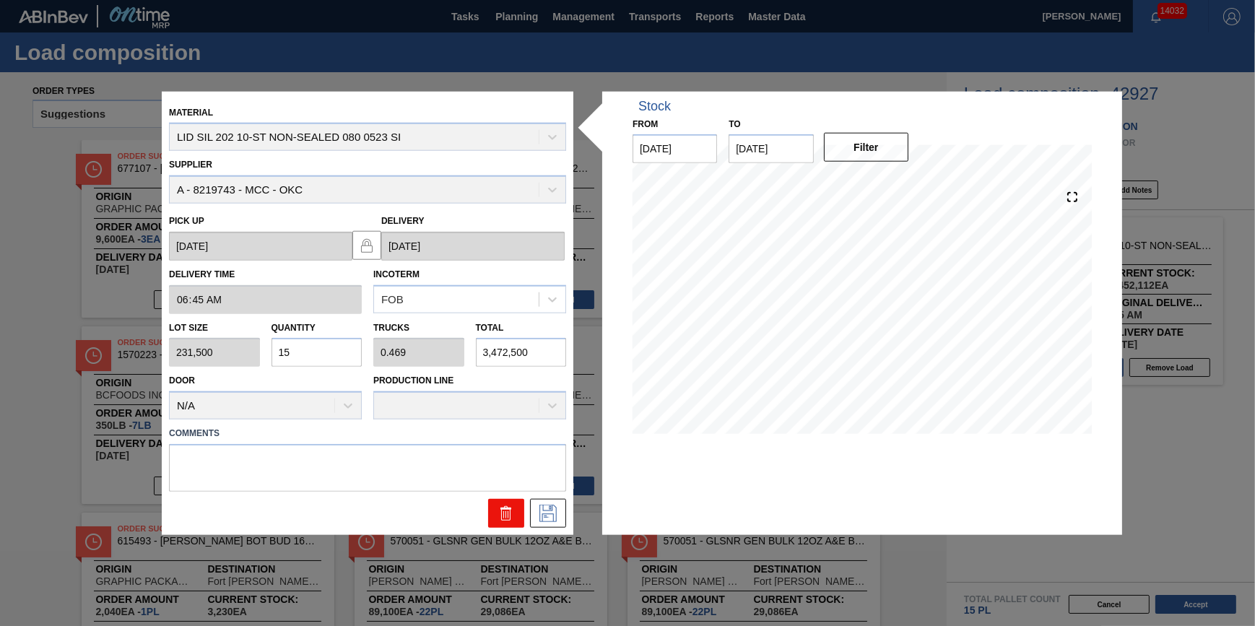
click at [505, 508] on icon at bounding box center [505, 509] width 11 height 2
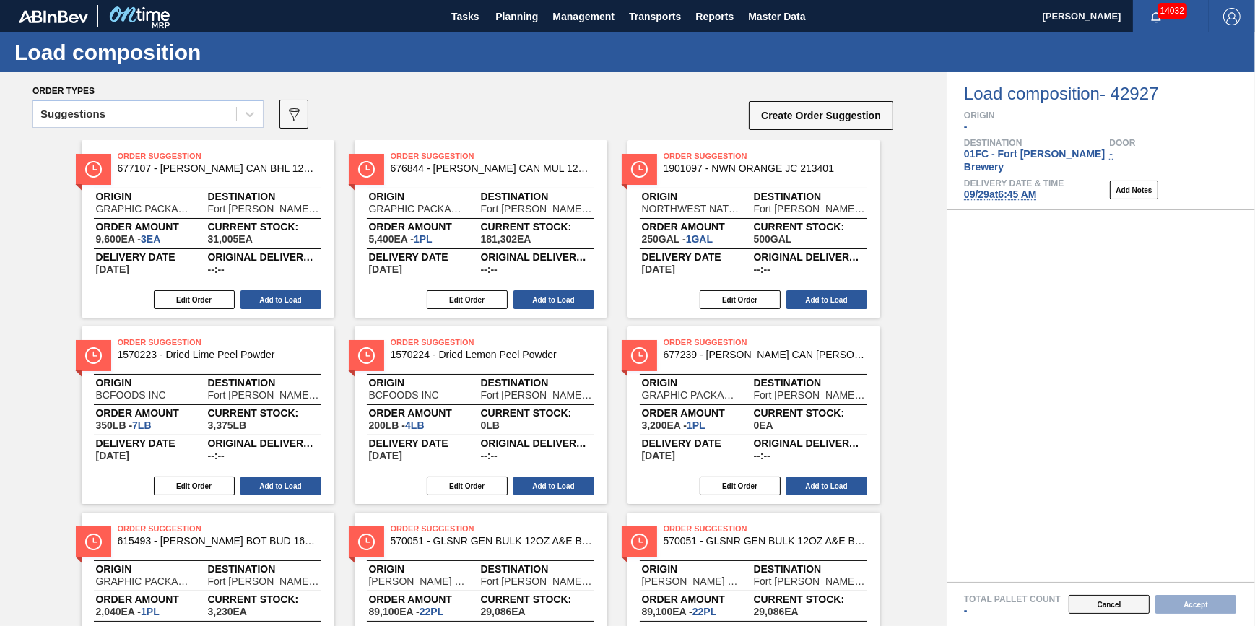
click at [1104, 604] on button "Cancel" at bounding box center [1109, 604] width 81 height 19
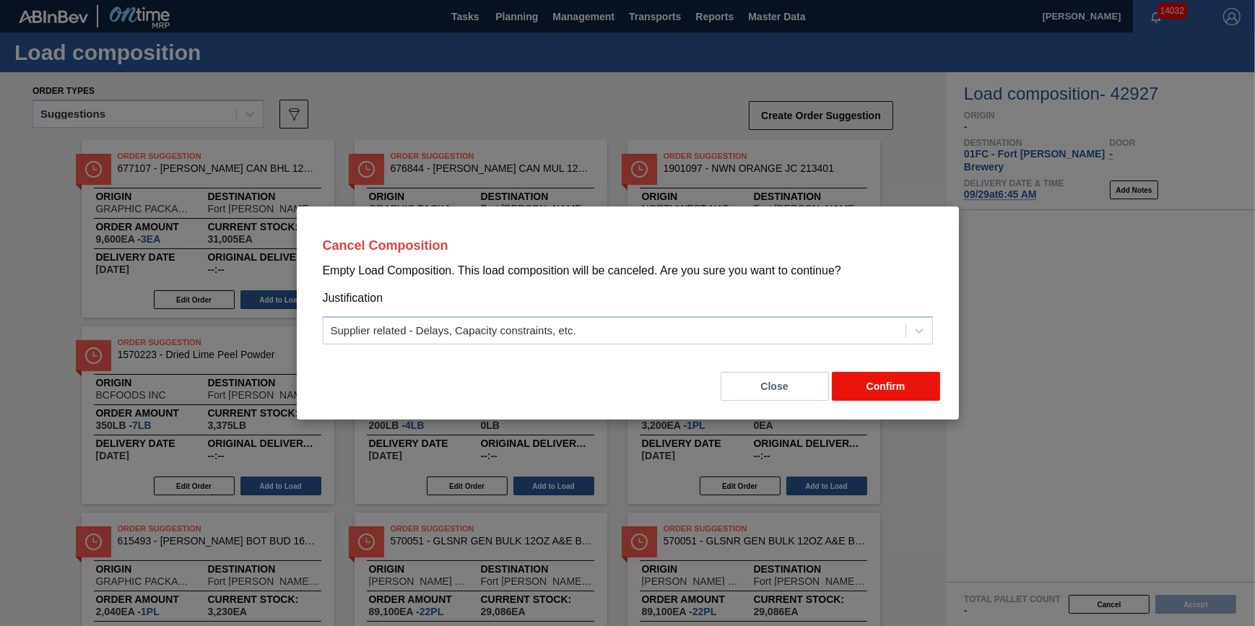
click at [864, 375] on button "Confirm" at bounding box center [886, 386] width 108 height 29
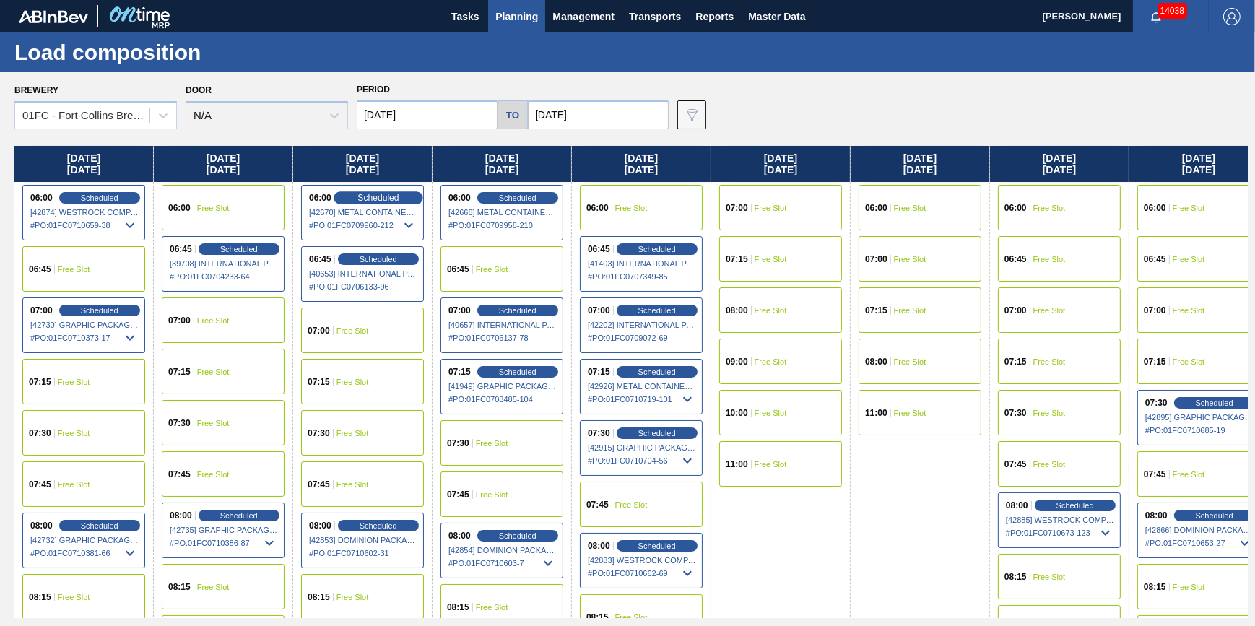
click at [365, 199] on span "Scheduled" at bounding box center [377, 197] width 41 height 9
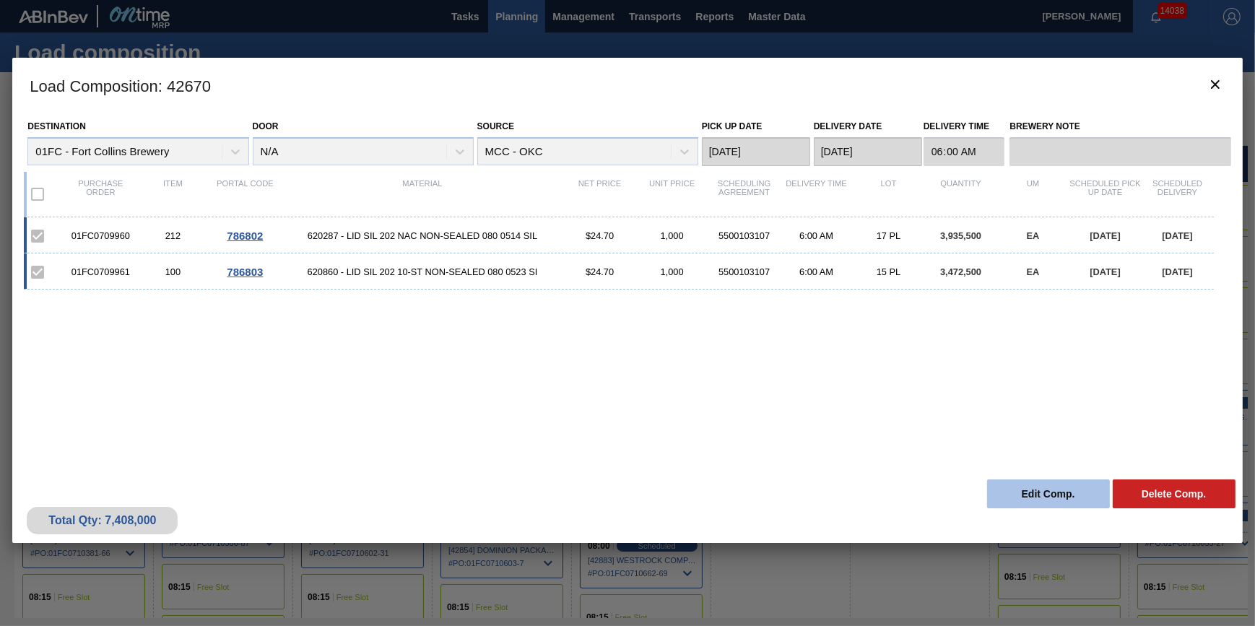
click at [1012, 504] on button "Edit Comp." at bounding box center [1048, 493] width 123 height 29
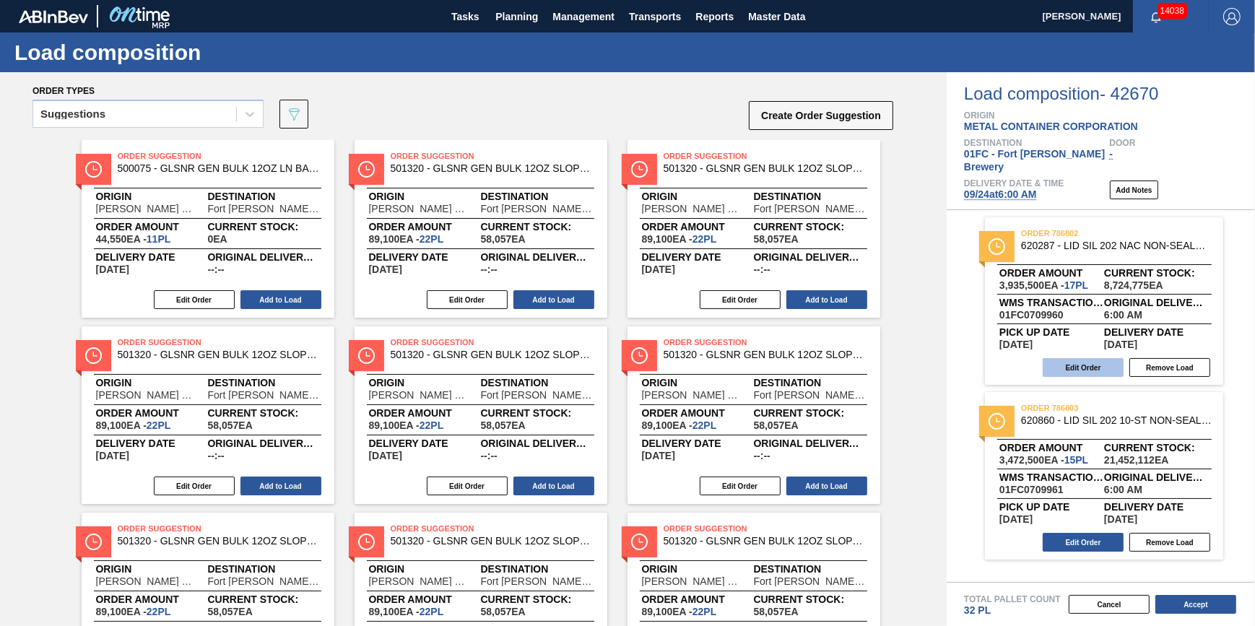
click at [1069, 358] on button "Edit Order" at bounding box center [1083, 367] width 81 height 19
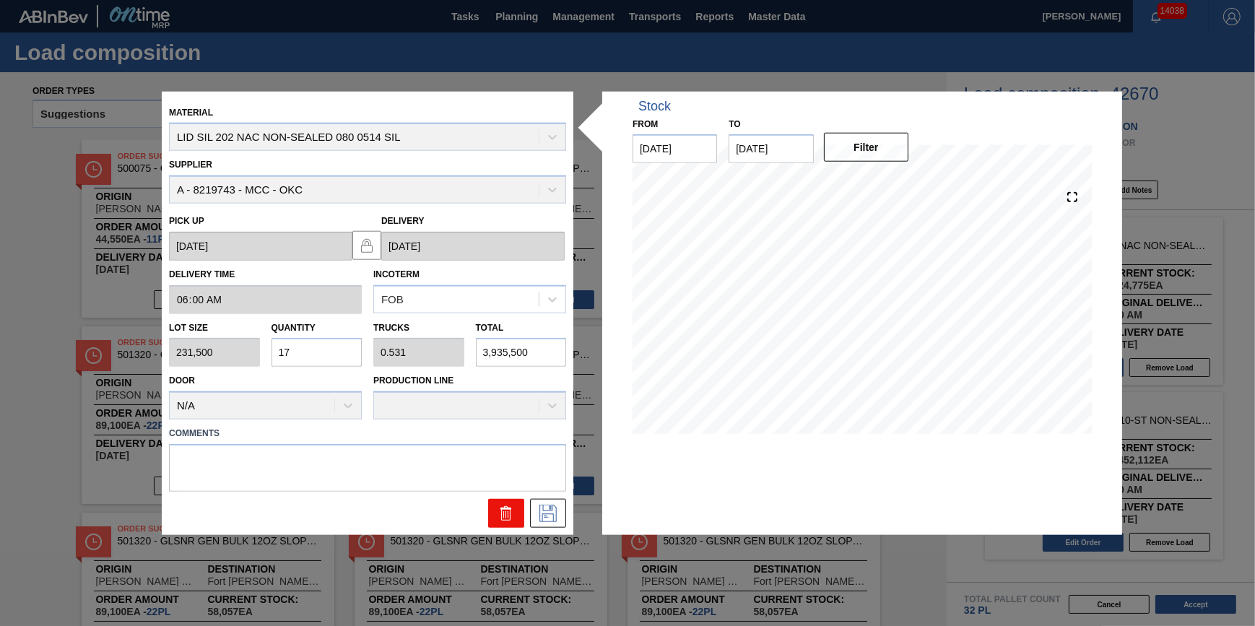
click at [503, 518] on icon at bounding box center [503, 514] width 1 height 7
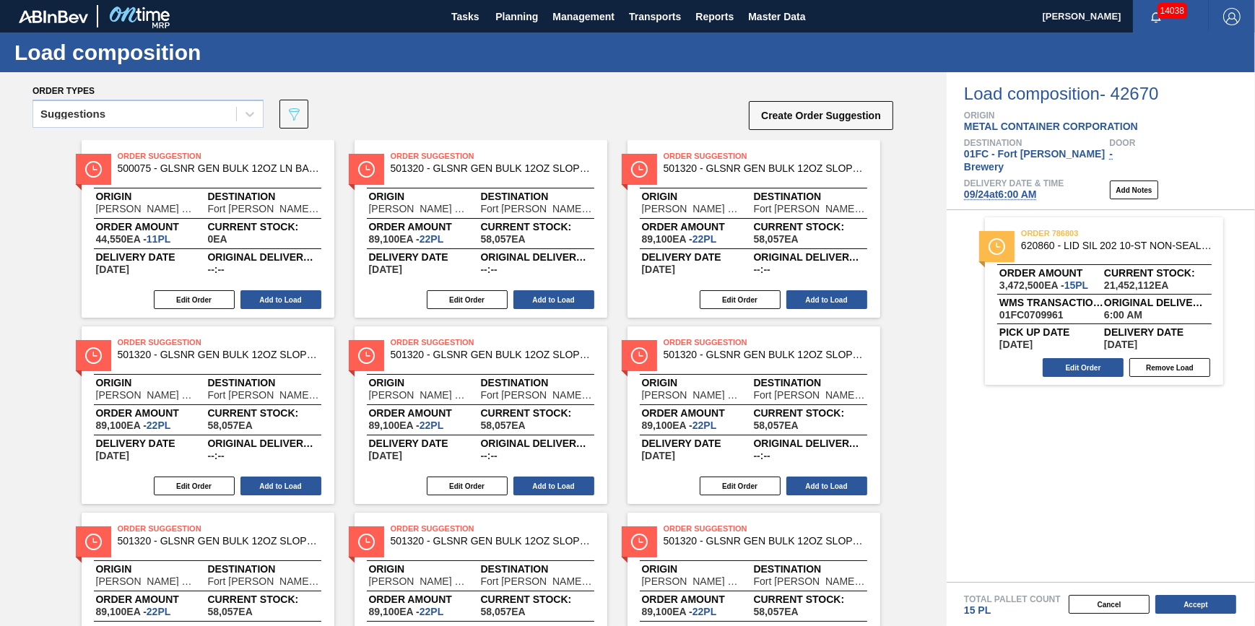
click at [1075, 368] on div "Edit Order Remove Load" at bounding box center [1098, 368] width 227 height 22
click at [1079, 360] on button "Edit Order" at bounding box center [1083, 367] width 81 height 19
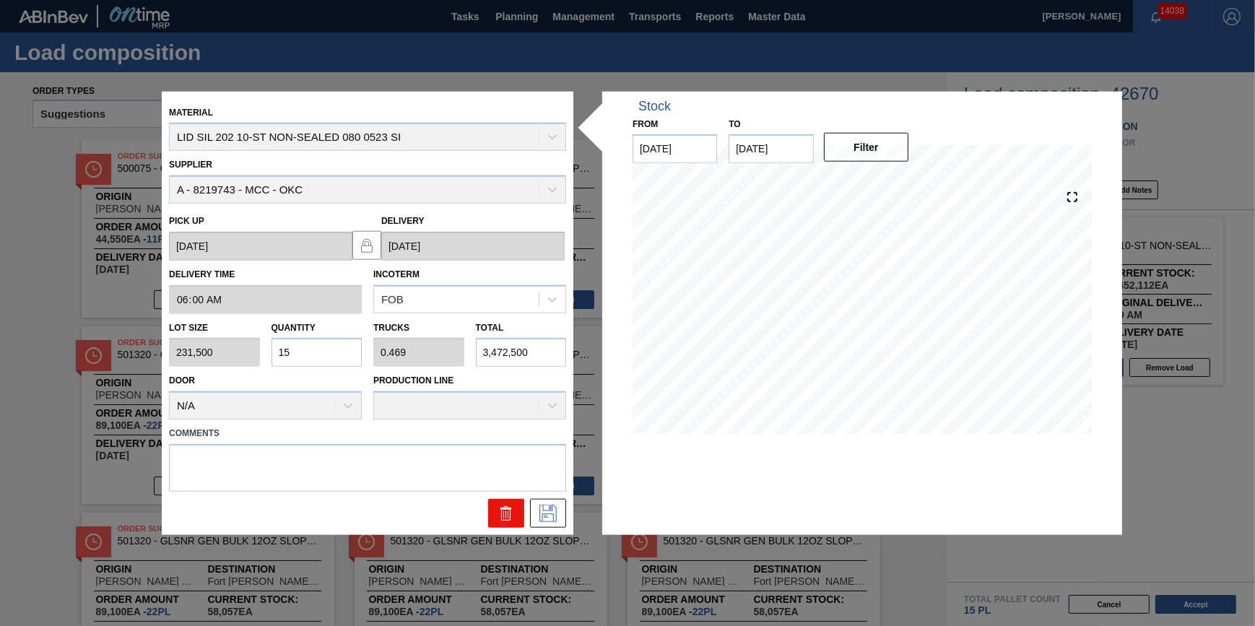
click at [503, 517] on icon at bounding box center [503, 514] width 1 height 7
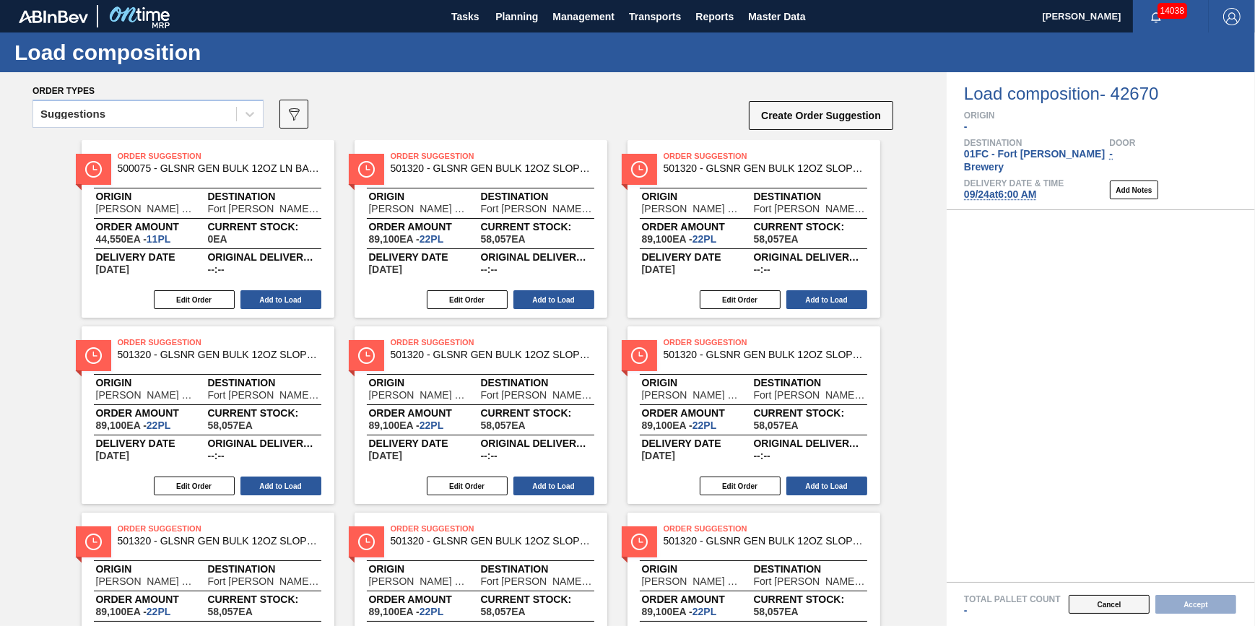
click at [1134, 602] on button "Cancel" at bounding box center [1109, 604] width 81 height 19
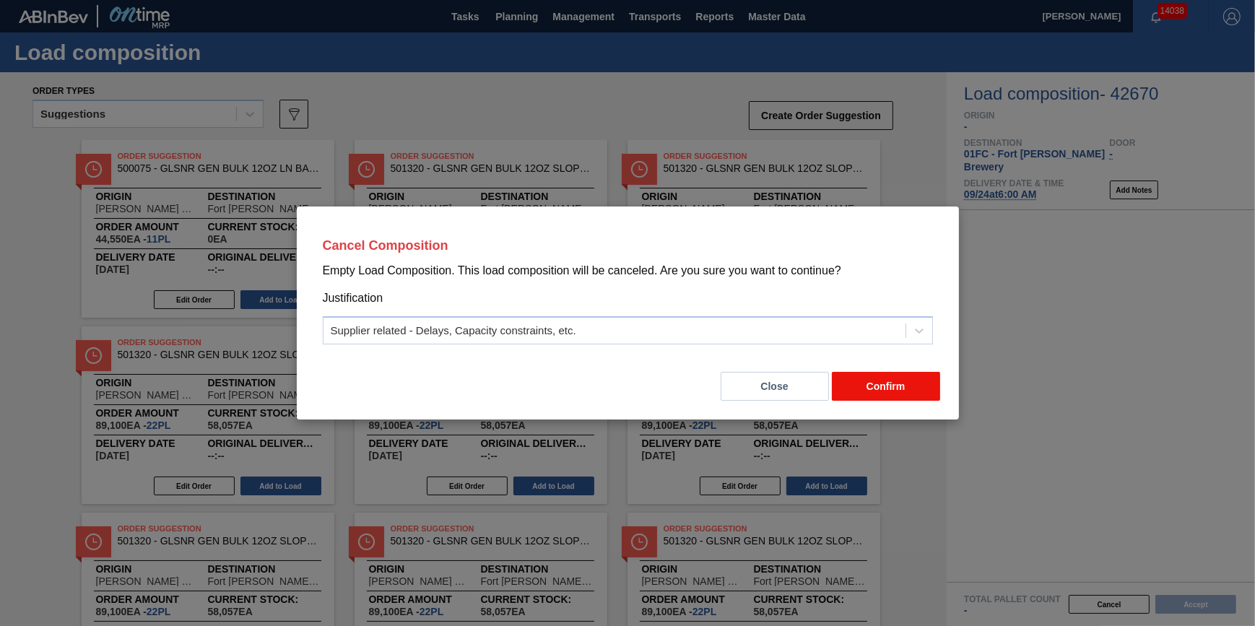
click at [911, 376] on button "Confirm" at bounding box center [886, 386] width 108 height 29
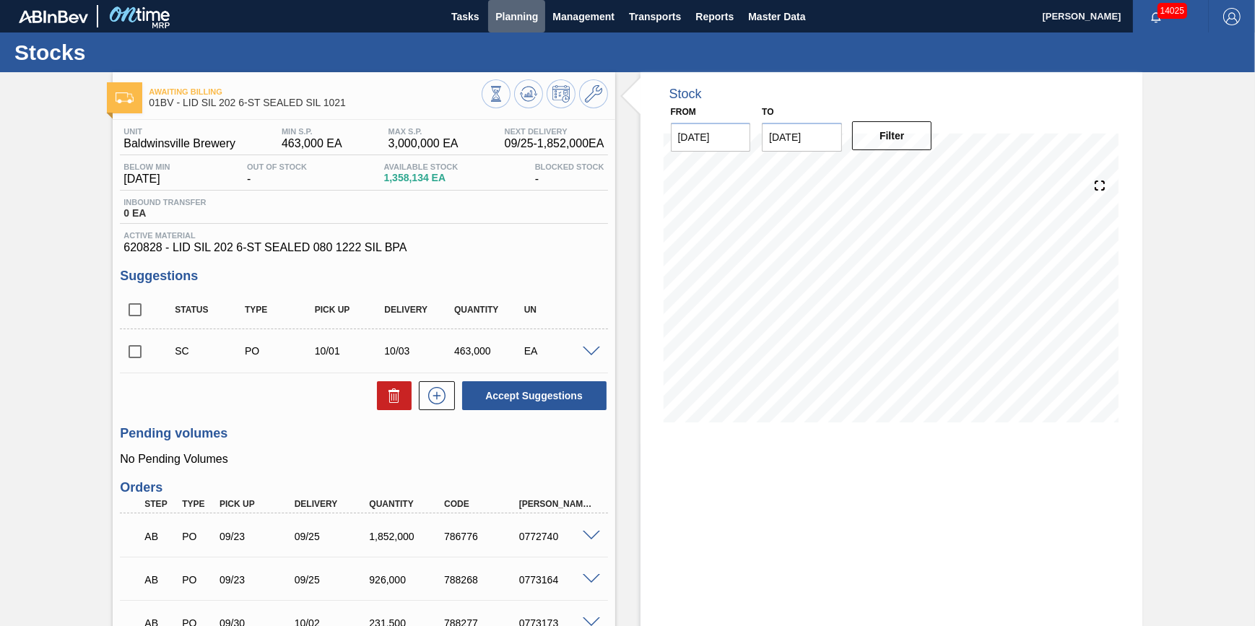
drag, startPoint x: 515, startPoint y: 22, endPoint x: 510, endPoint y: 38, distance: 17.4
click at [515, 21] on span "Planning" at bounding box center [516, 16] width 43 height 17
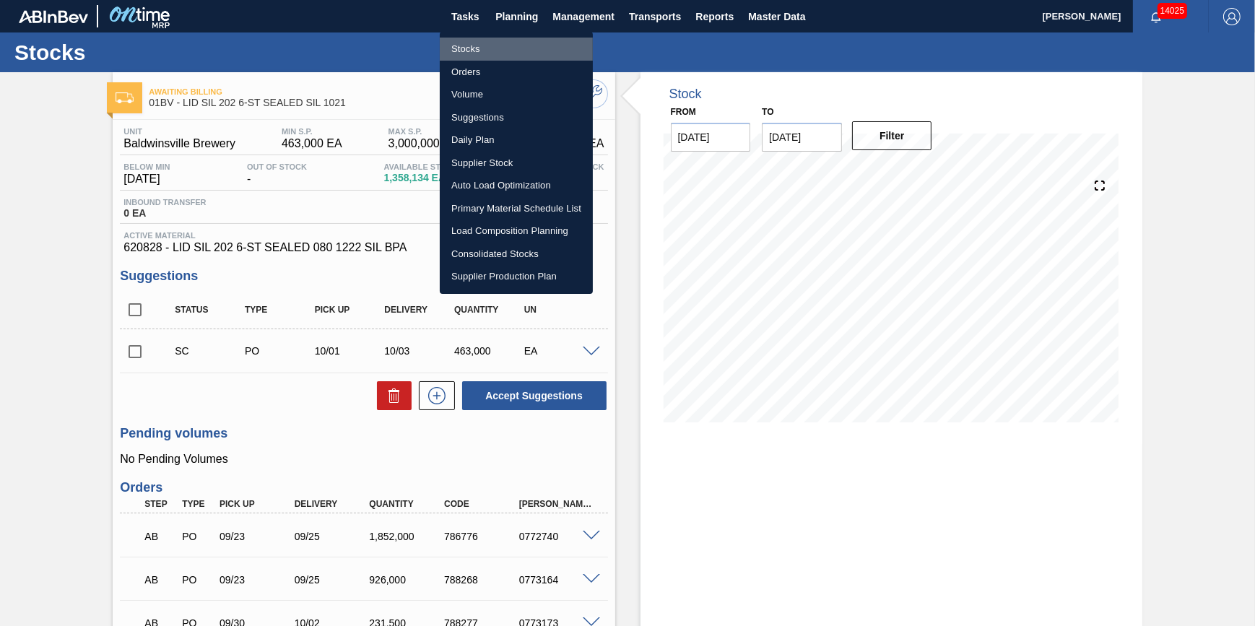
click at [509, 44] on li "Stocks" at bounding box center [516, 49] width 153 height 23
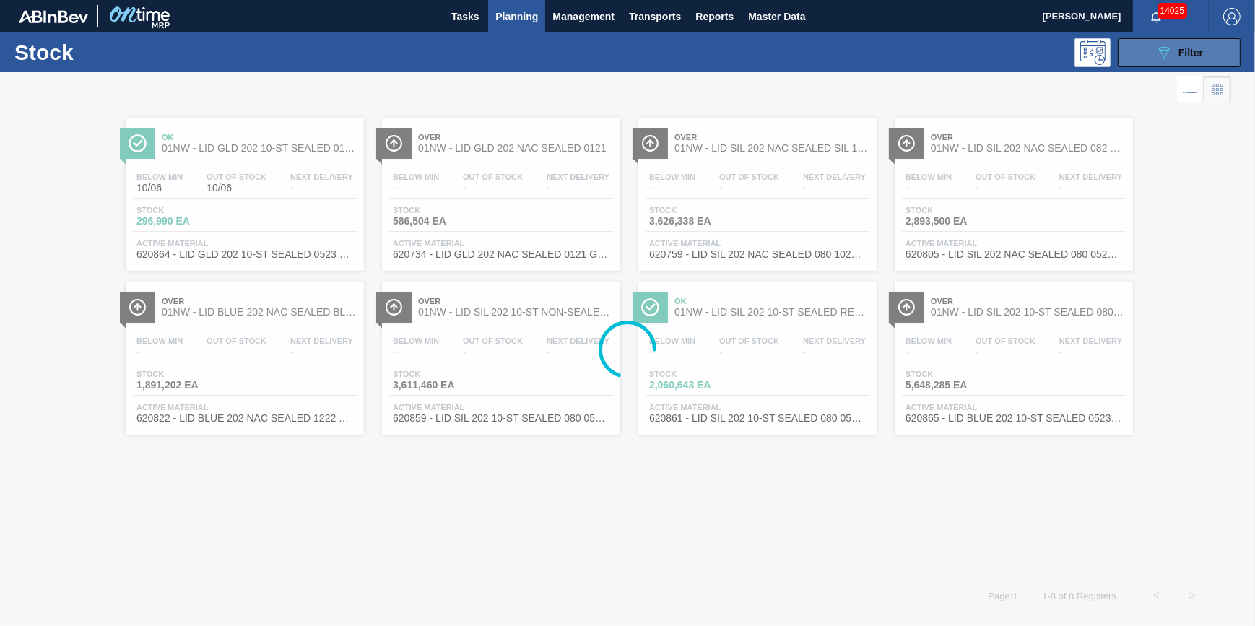
click at [1152, 46] on button "089F7B8B-B2A5-4AFE-B5C0-19BA573D28AC Filter" at bounding box center [1179, 52] width 123 height 29
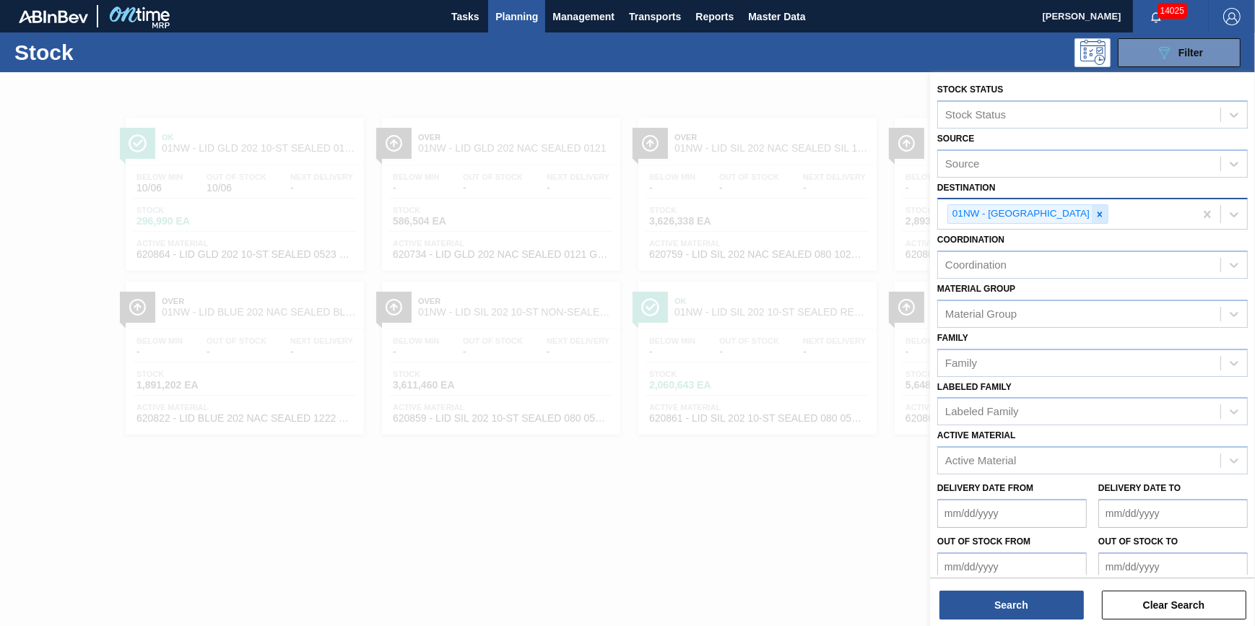
click at [1092, 216] on div at bounding box center [1100, 214] width 16 height 18
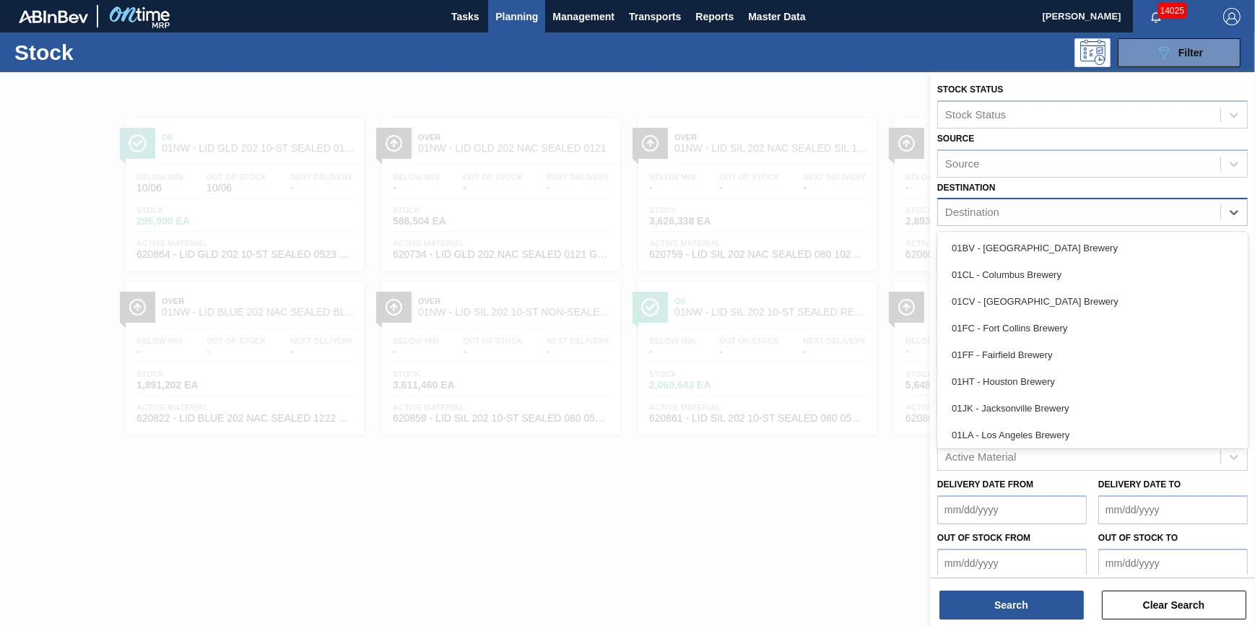
click at [1075, 214] on div "Destination" at bounding box center [1079, 212] width 282 height 21
click at [1043, 249] on div "01BV - [GEOGRAPHIC_DATA] Brewery" at bounding box center [1092, 248] width 311 height 27
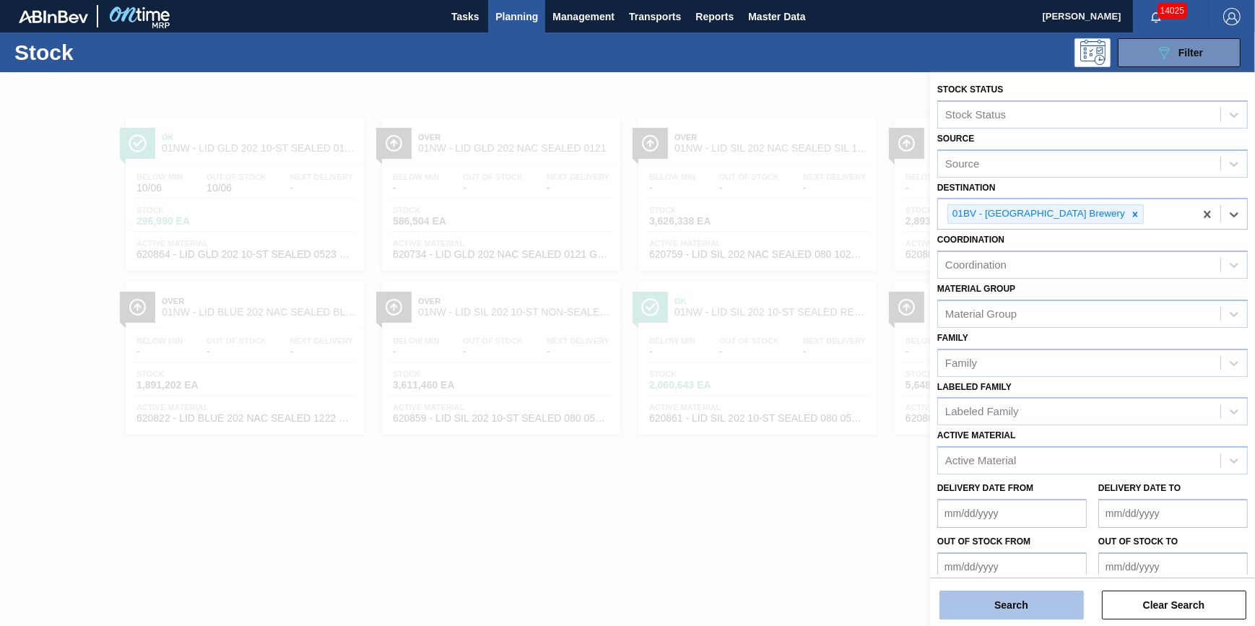
click at [1004, 600] on button "Search" at bounding box center [1011, 605] width 144 height 29
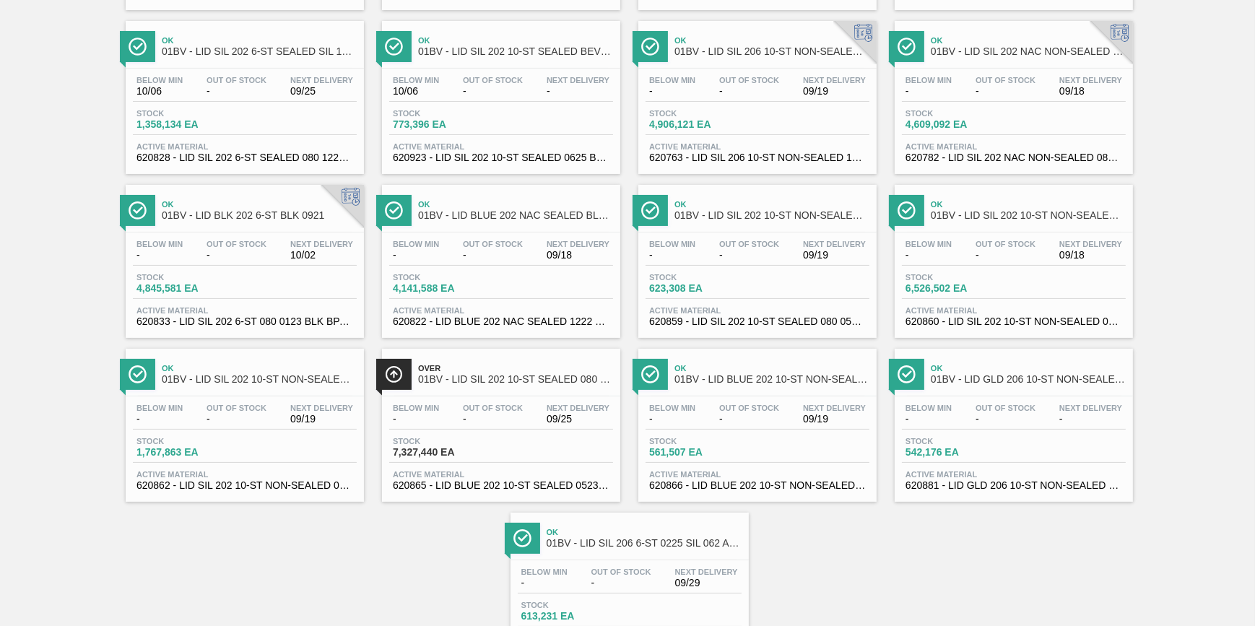
scroll to position [262, 0]
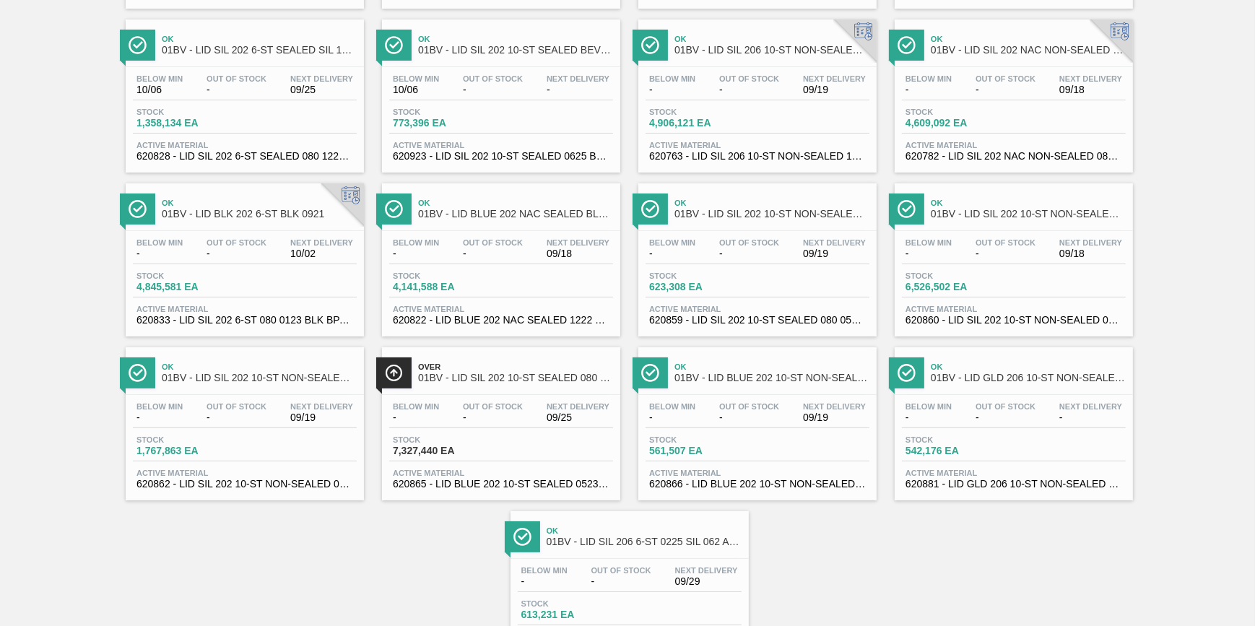
click at [988, 267] on div "Below Min - Out Of Stock - Next Delivery 09/18 Stock 6,526,502 EA Active Materi…" at bounding box center [1014, 280] width 238 height 98
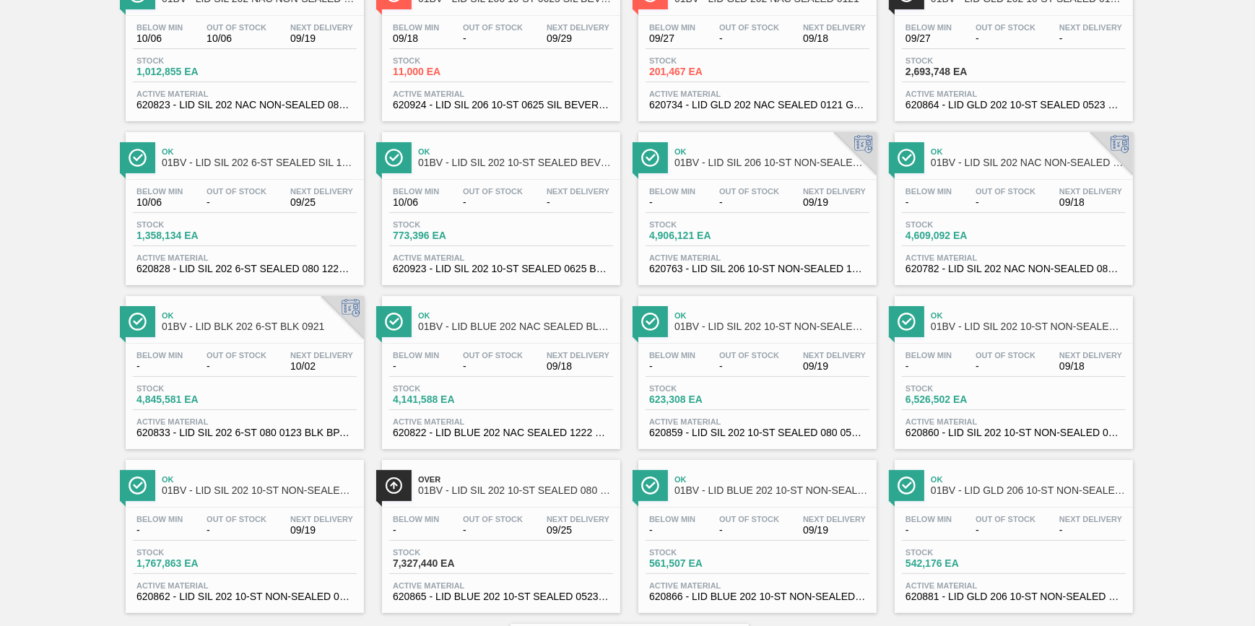
scroll to position [196, 0]
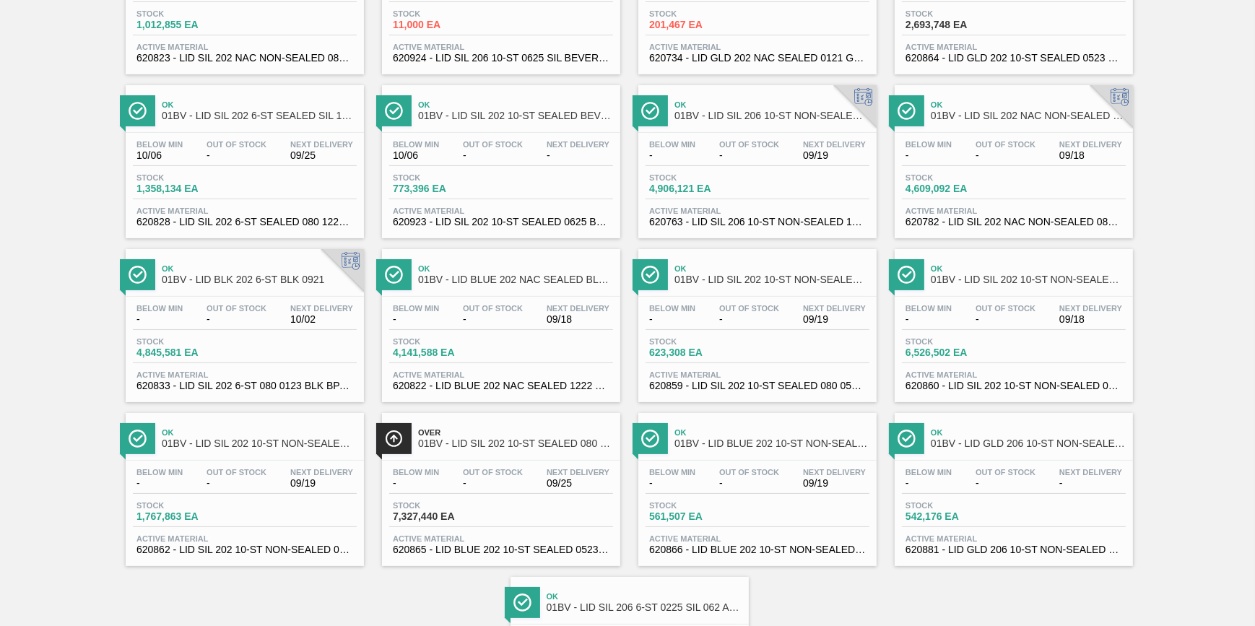
click at [981, 339] on span "Stock" at bounding box center [956, 341] width 101 height 9
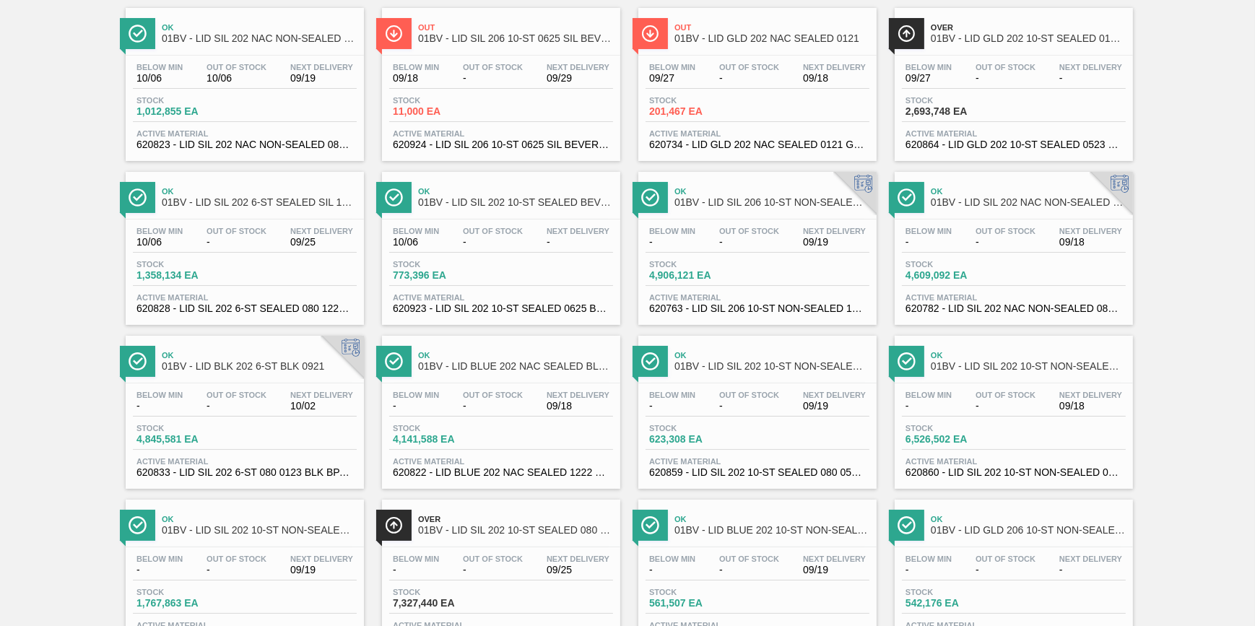
scroll to position [80, 0]
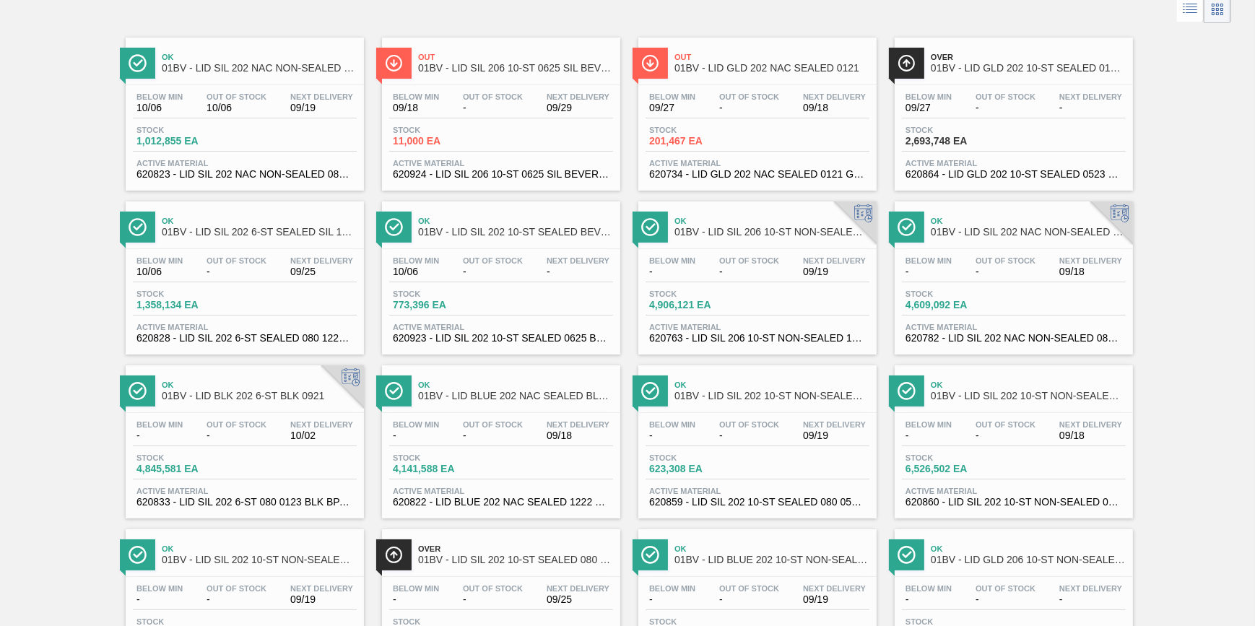
click at [261, 279] on div "Below Min 10/06 Out Of Stock - Next Delivery 09/25" at bounding box center [245, 269] width 224 height 26
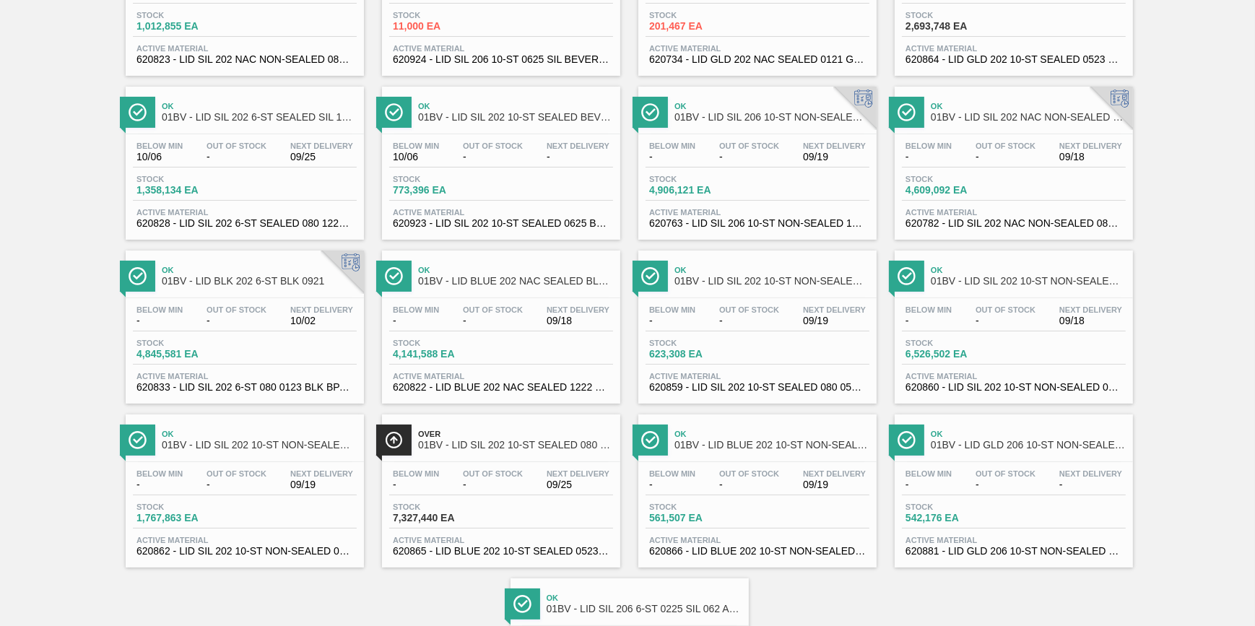
scroll to position [196, 0]
click at [461, 494] on div "Below Min - Out Of Stock - Next Delivery 09/25" at bounding box center [501, 481] width 224 height 26
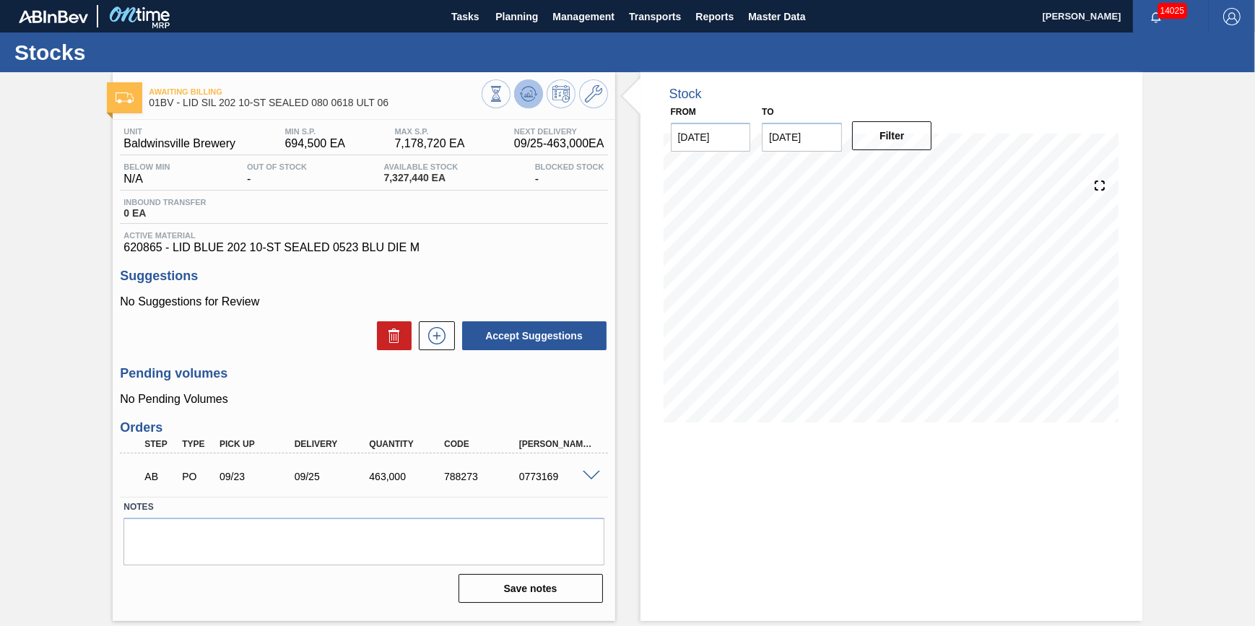
click at [524, 95] on icon at bounding box center [528, 93] width 17 height 17
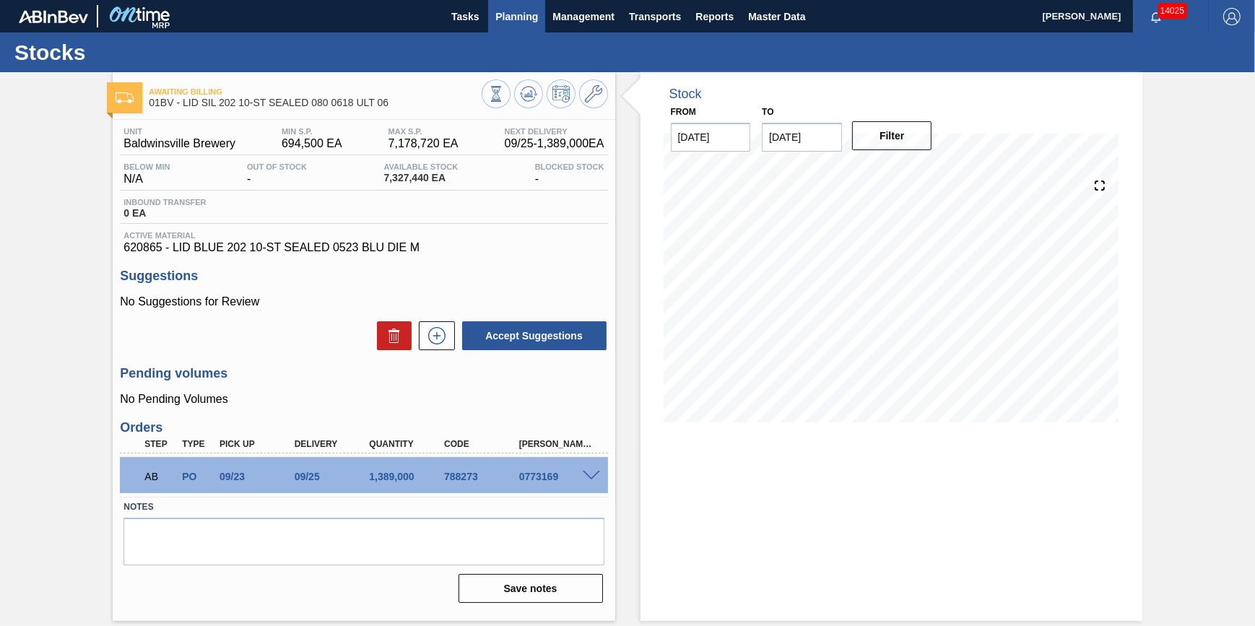
click at [500, 25] on button "Planning" at bounding box center [516, 16] width 57 height 32
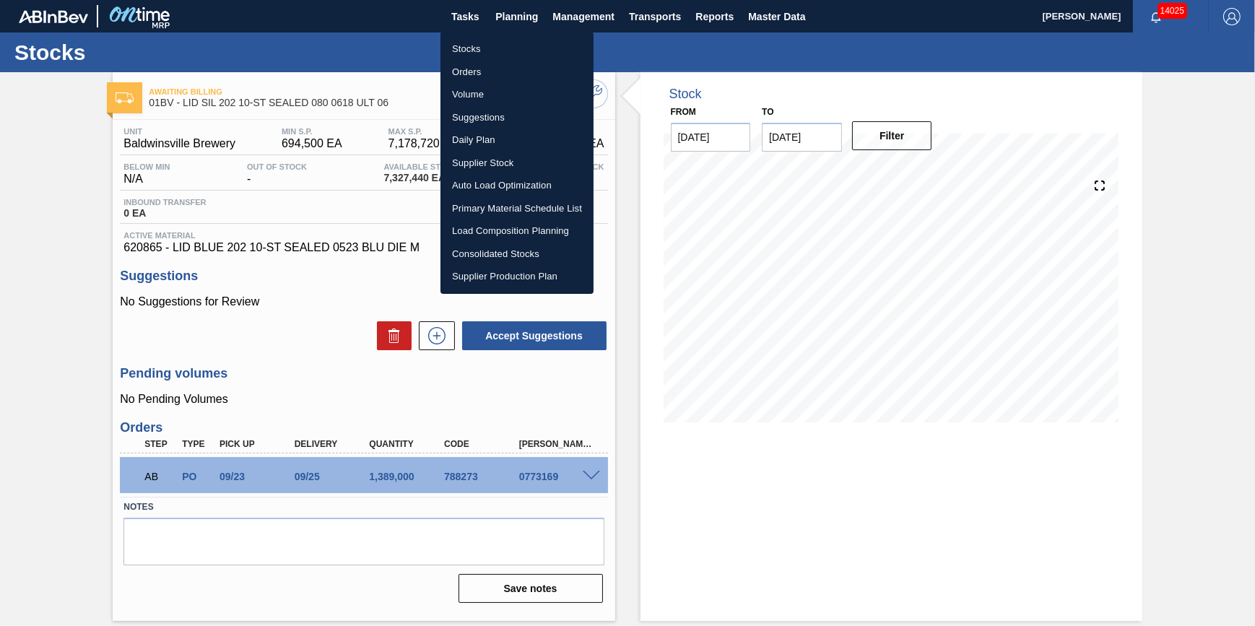
click at [492, 56] on li "Stocks" at bounding box center [516, 49] width 153 height 23
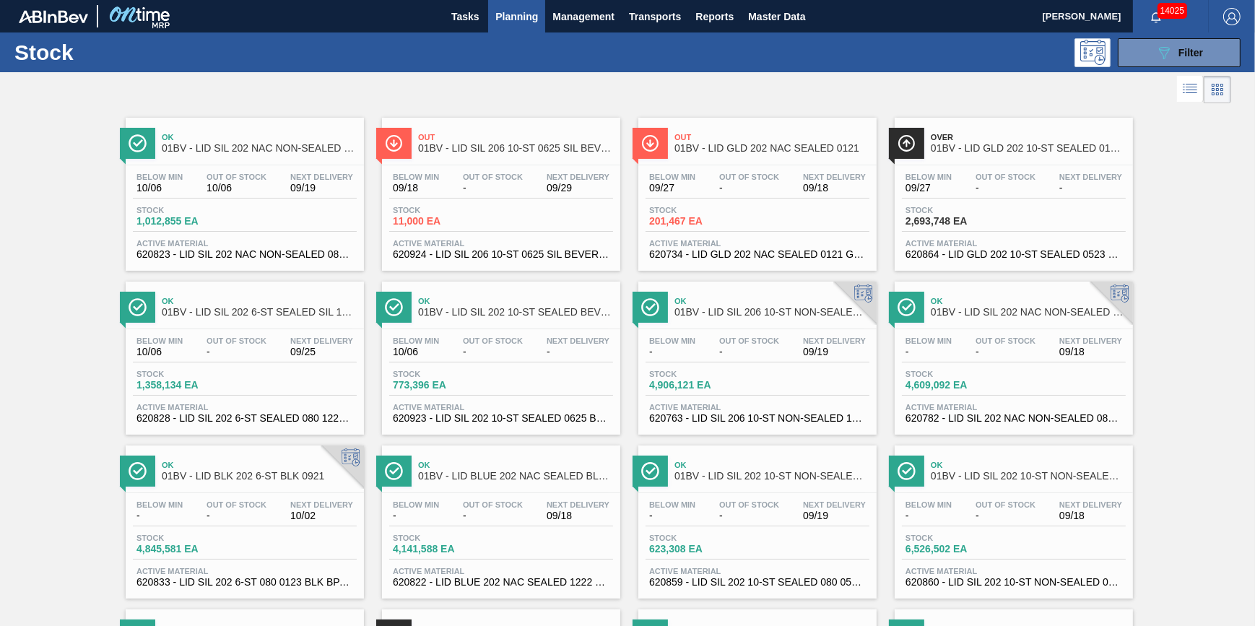
click at [1176, 70] on div "Stock 089F7B8B-B2A5-4AFE-B5C0-19BA573D28AC Filter Stock Status Stock Status Sou…" at bounding box center [627, 497] width 1255 height 930
click at [1130, 64] on button "089F7B8B-B2A5-4AFE-B5C0-19BA573D28AC Filter" at bounding box center [1179, 52] width 123 height 29
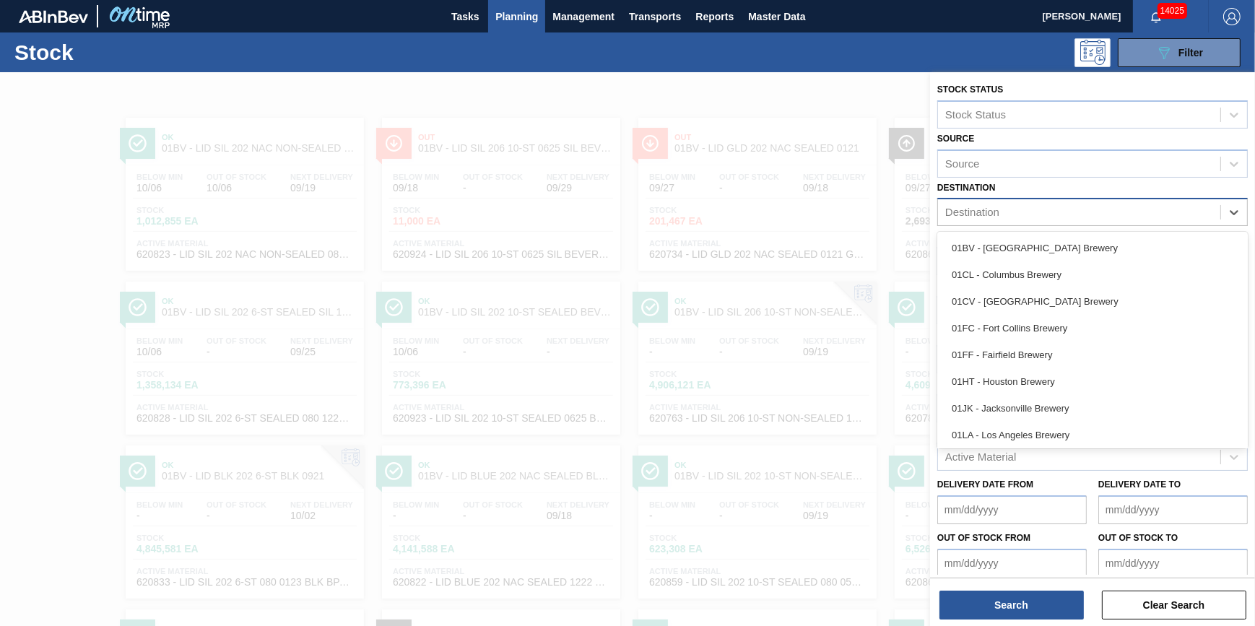
drag, startPoint x: 1206, startPoint y: 216, endPoint x: 1178, endPoint y: 217, distance: 27.5
click at [1205, 215] on div "Destination" at bounding box center [1079, 212] width 282 height 21
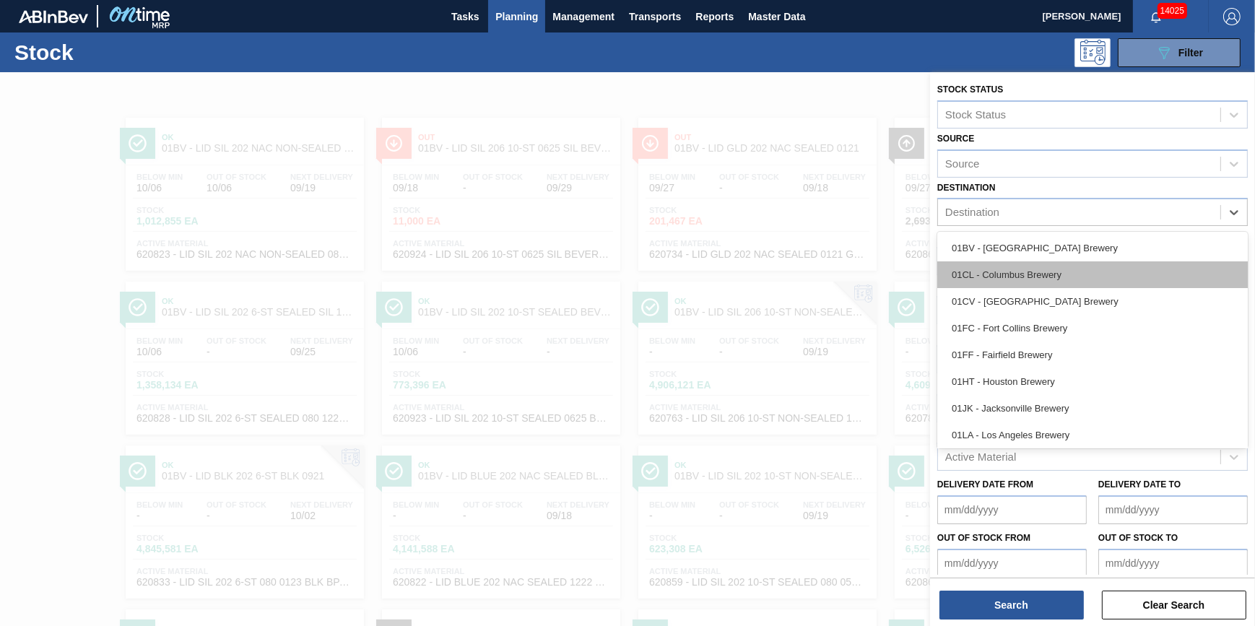
click at [1106, 279] on div "01CL - Columbus Brewery" at bounding box center [1092, 274] width 311 height 27
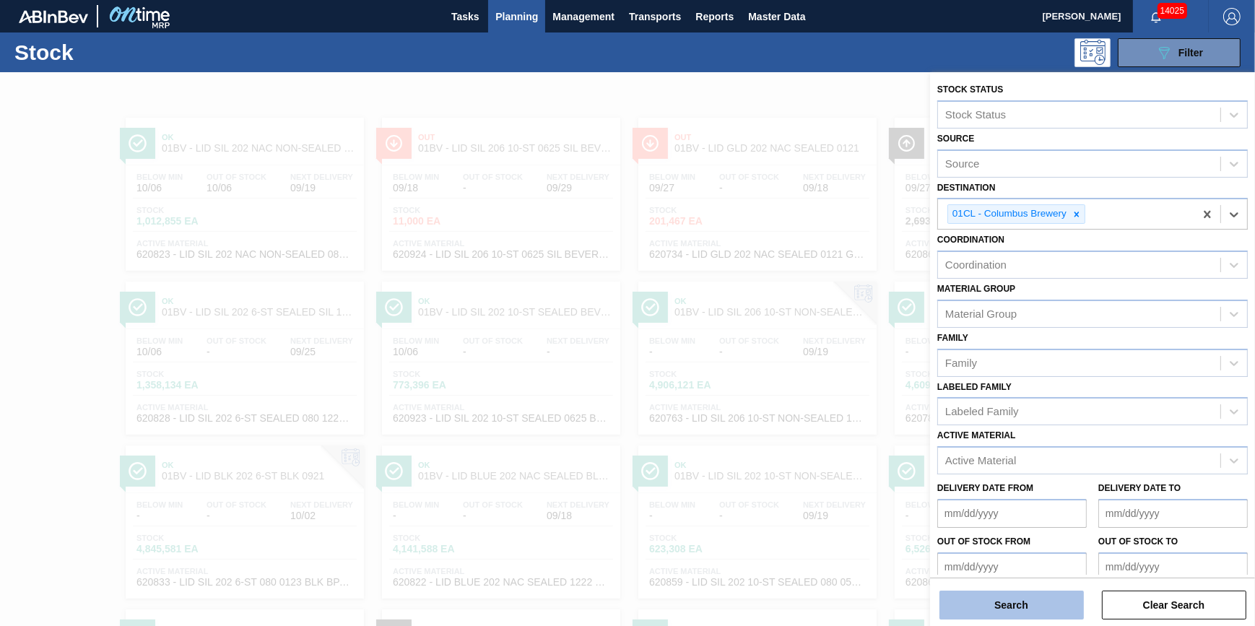
click at [1005, 603] on button "Search" at bounding box center [1011, 605] width 144 height 29
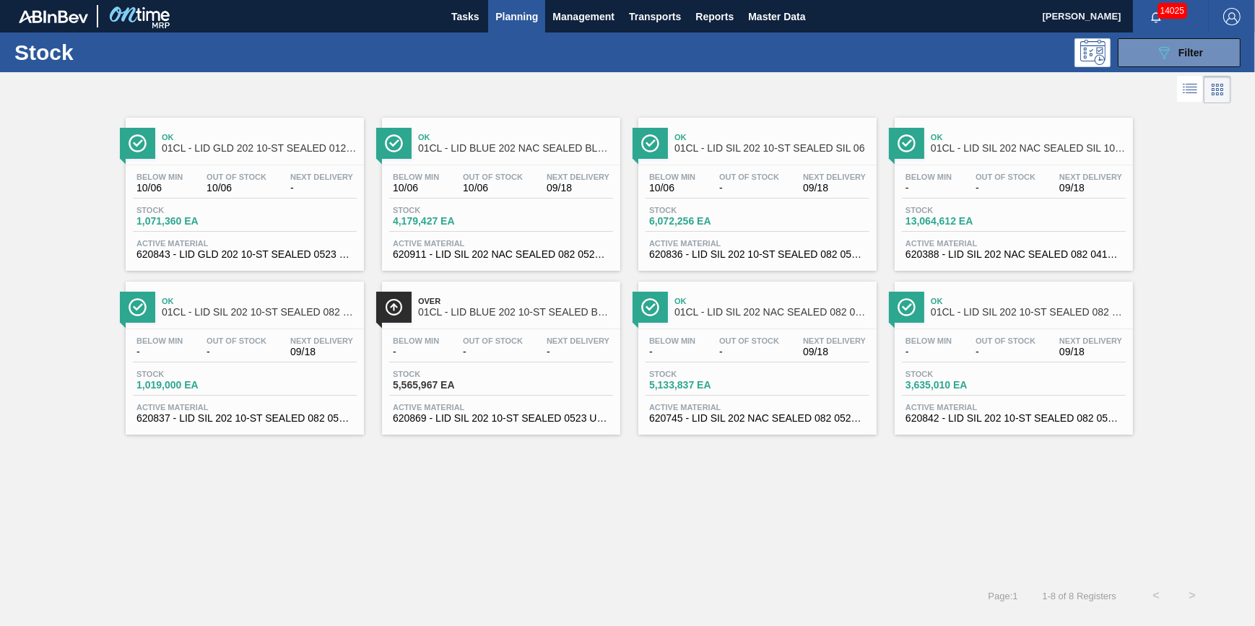
click at [692, 337] on span "Below Min" at bounding box center [672, 340] width 46 height 9
click at [284, 386] on div "Stock 1,019,000 EA" at bounding box center [245, 383] width 224 height 26
click at [989, 342] on span "Out Of Stock" at bounding box center [1006, 340] width 60 height 9
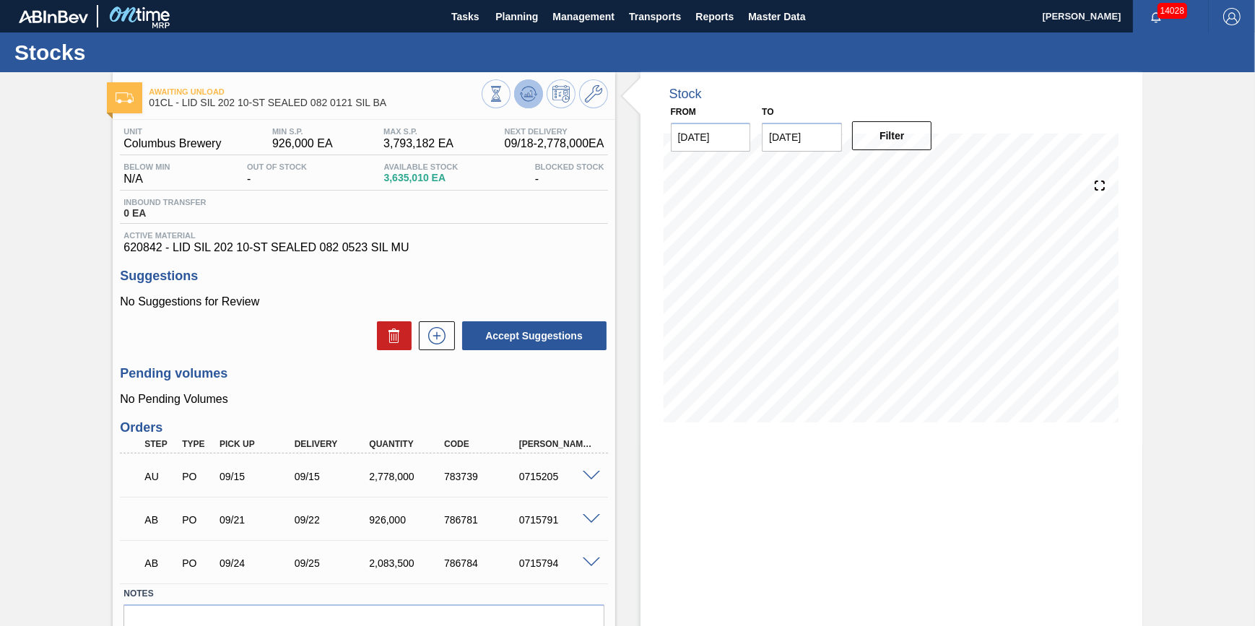
click at [524, 95] on icon at bounding box center [528, 93] width 9 height 6
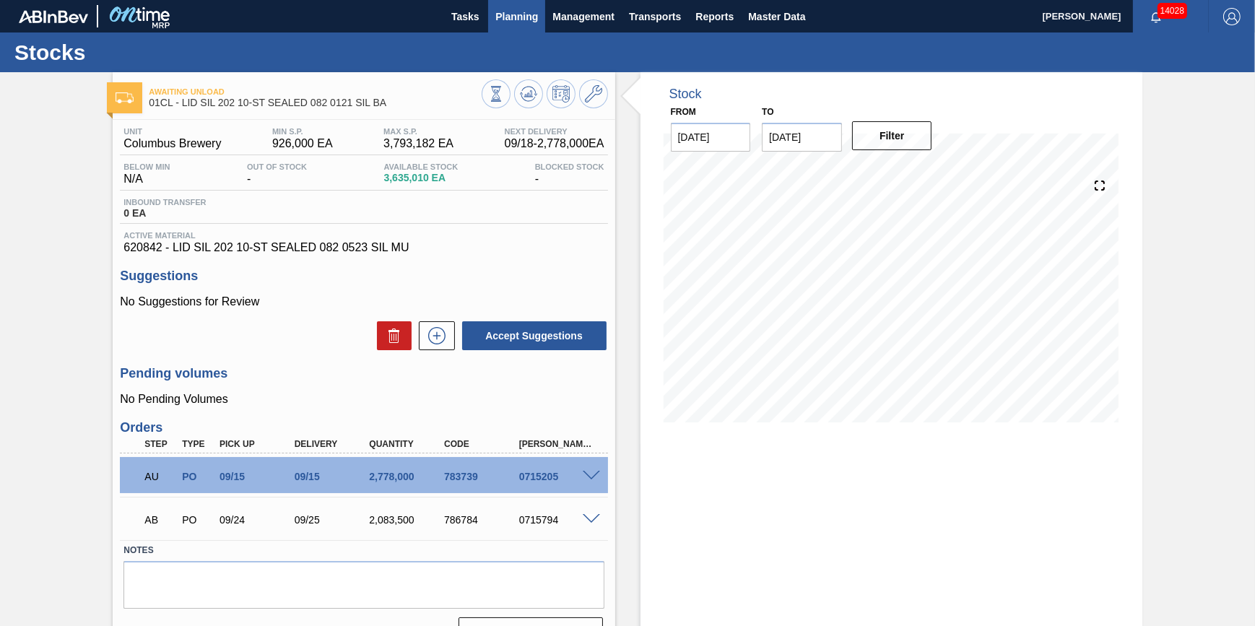
click at [502, 19] on span "Planning" at bounding box center [516, 16] width 43 height 17
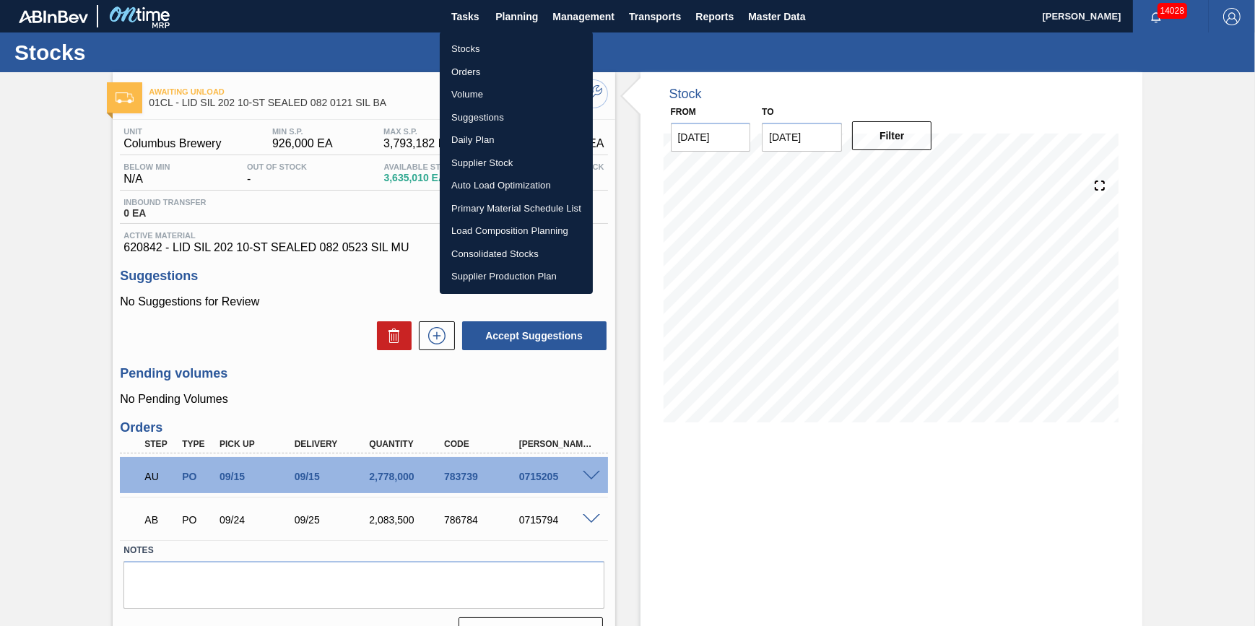
click at [492, 52] on li "Stocks" at bounding box center [516, 49] width 153 height 23
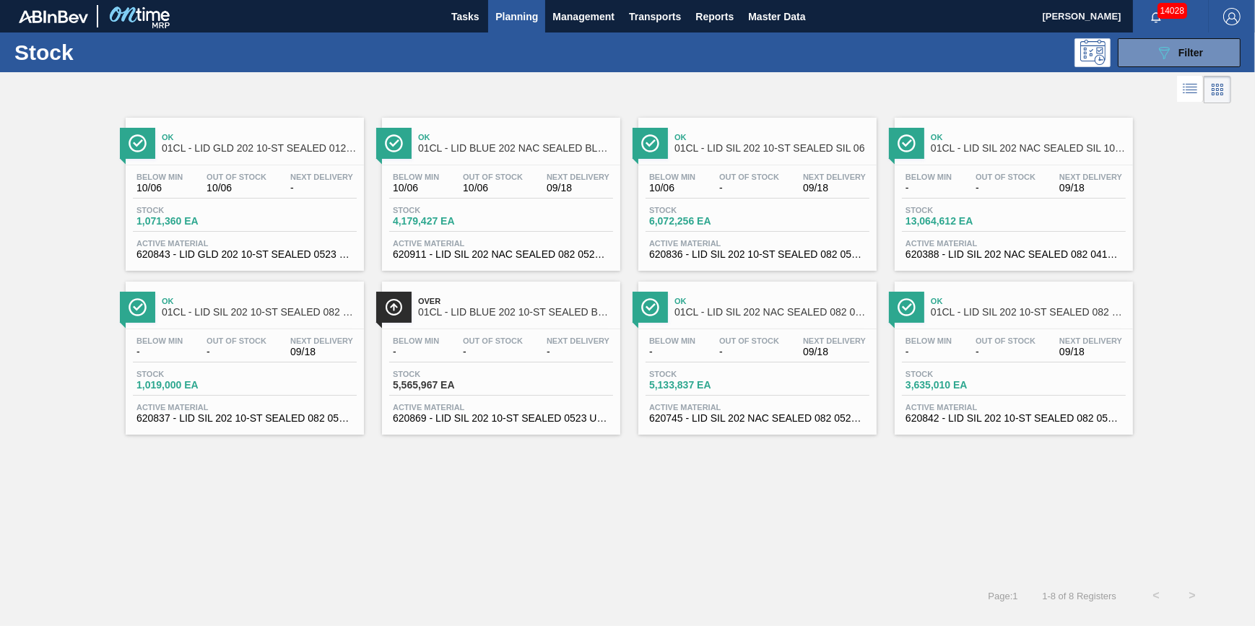
click at [253, 200] on div "Below Min 10/06 Out Of Stock 10/06 Next Delivery - Stock 1,071,360 EA Active Ma…" at bounding box center [245, 214] width 238 height 98
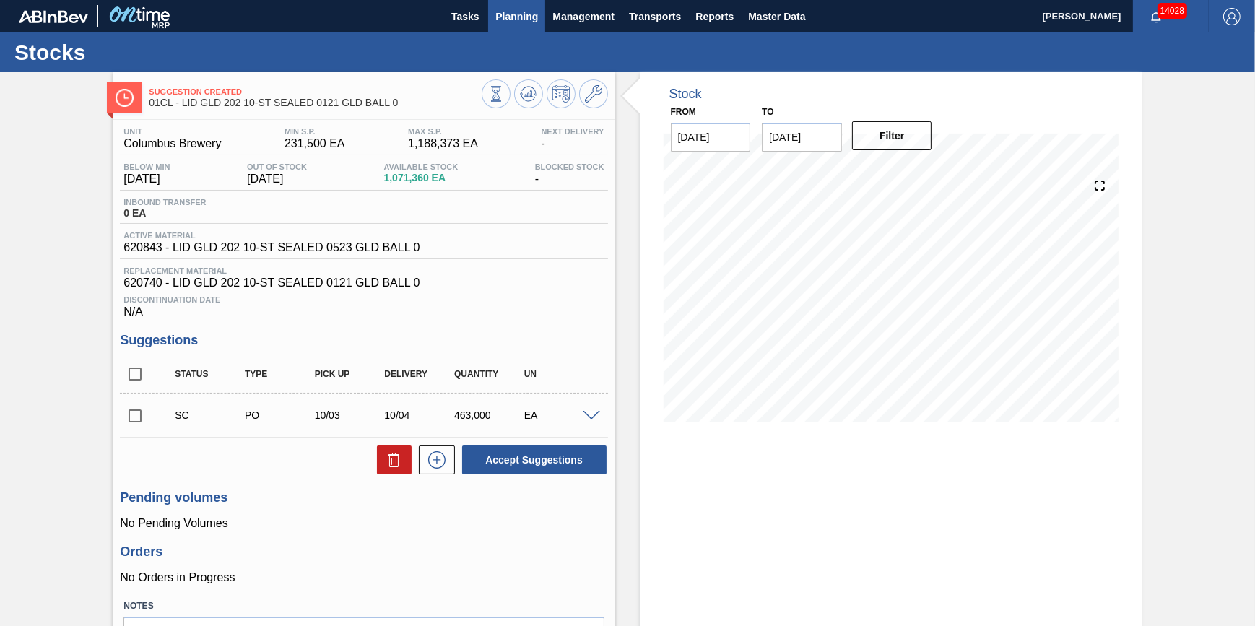
click at [509, 23] on span "Planning" at bounding box center [516, 16] width 43 height 17
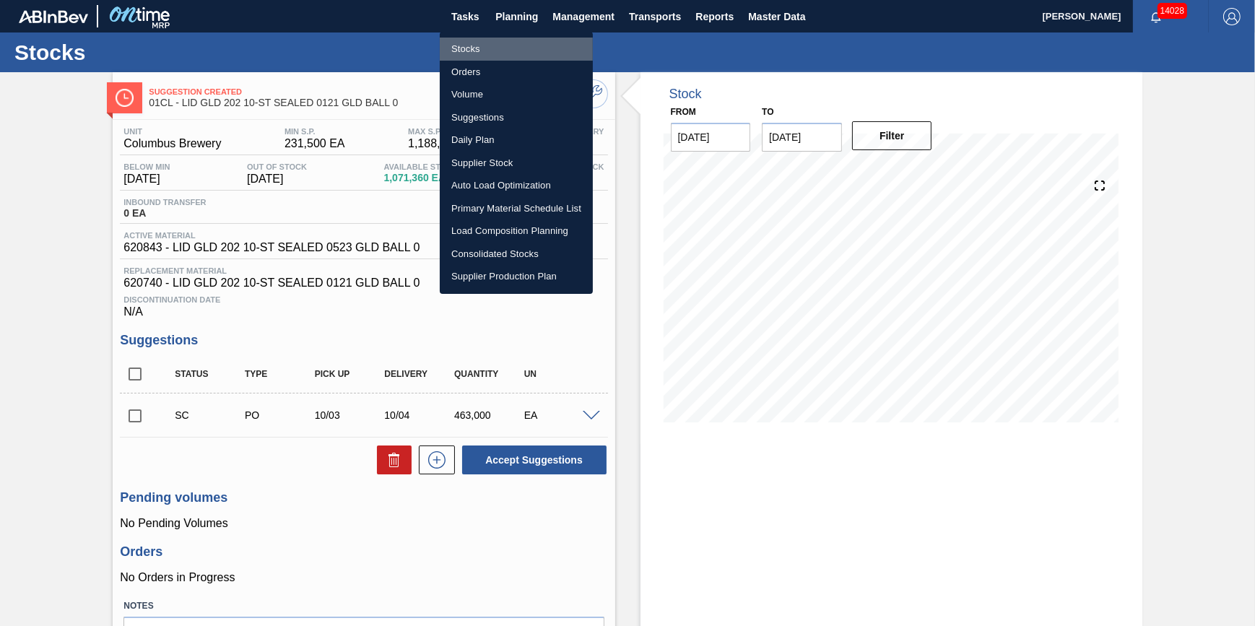
click at [505, 41] on li "Stocks" at bounding box center [516, 49] width 153 height 23
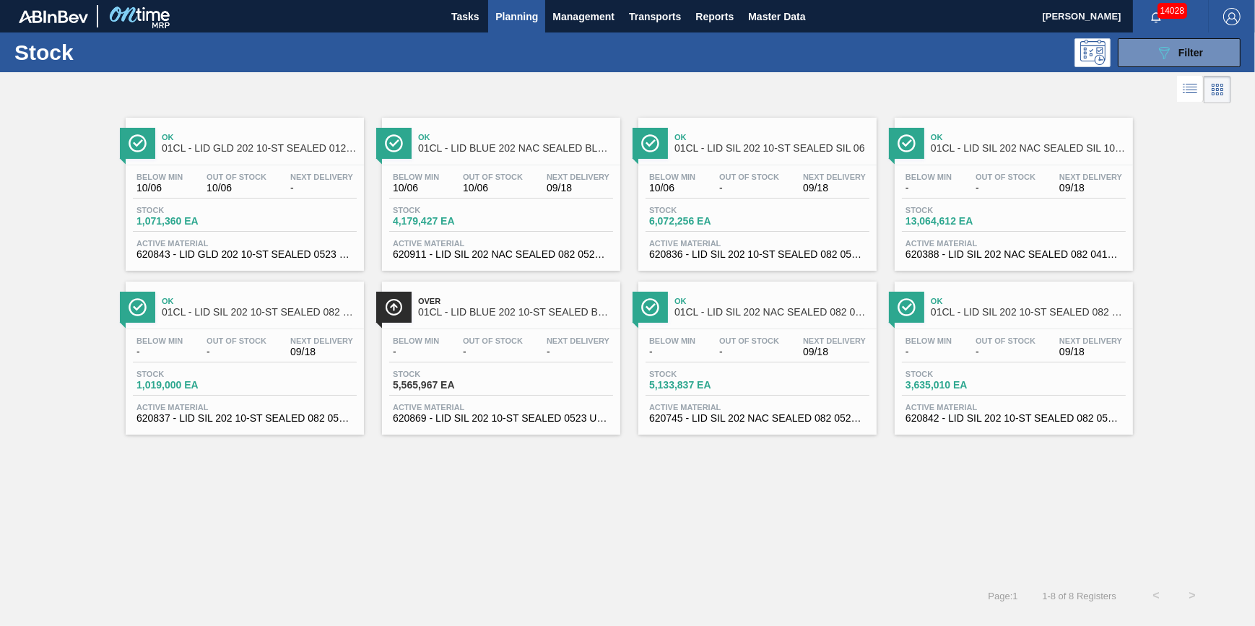
click at [252, 344] on span "Out Of Stock" at bounding box center [237, 340] width 60 height 9
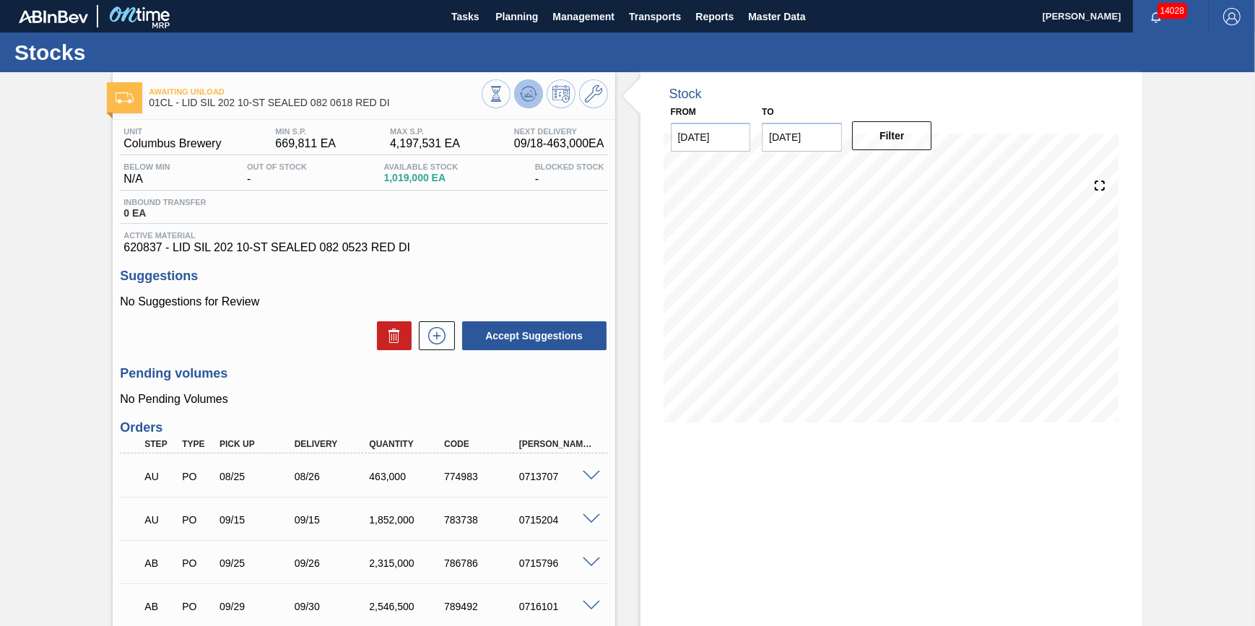
click at [534, 97] on icon at bounding box center [528, 93] width 17 height 17
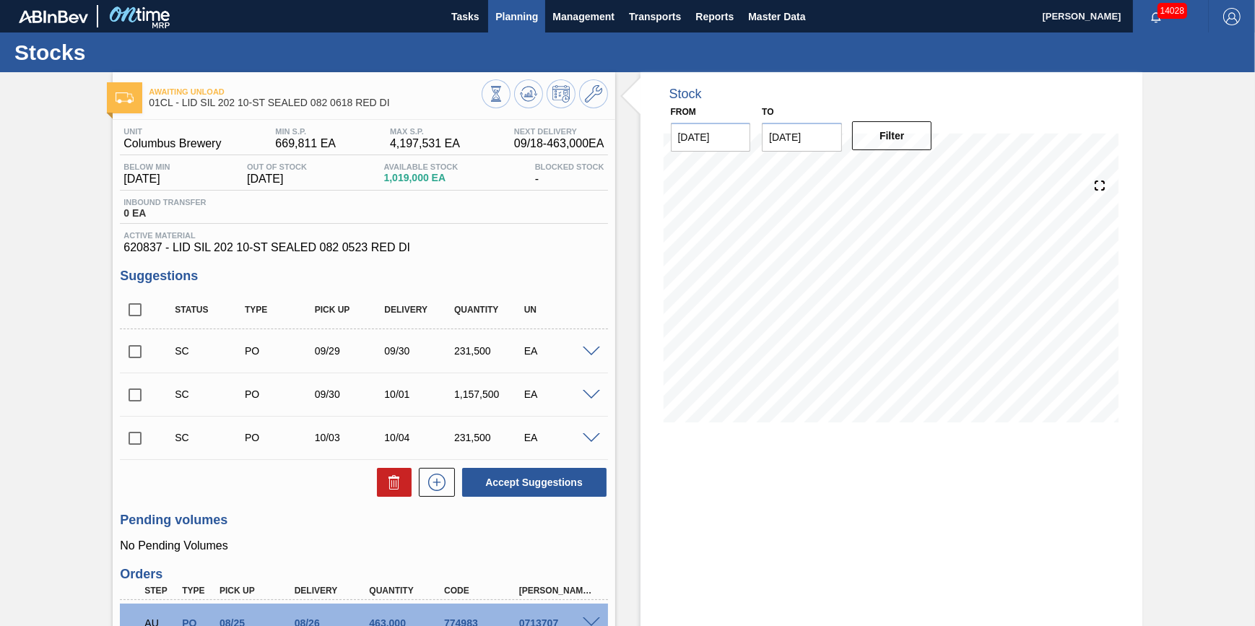
click at [512, 26] on button "Planning" at bounding box center [516, 16] width 57 height 32
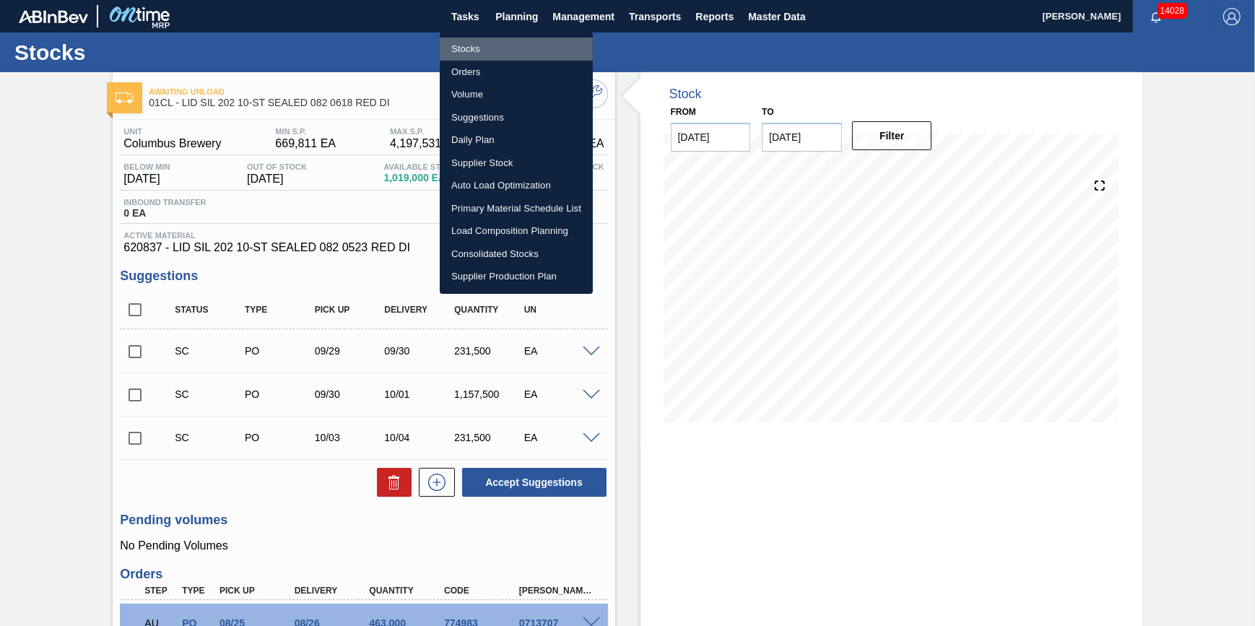
click at [504, 45] on li "Stocks" at bounding box center [516, 49] width 153 height 23
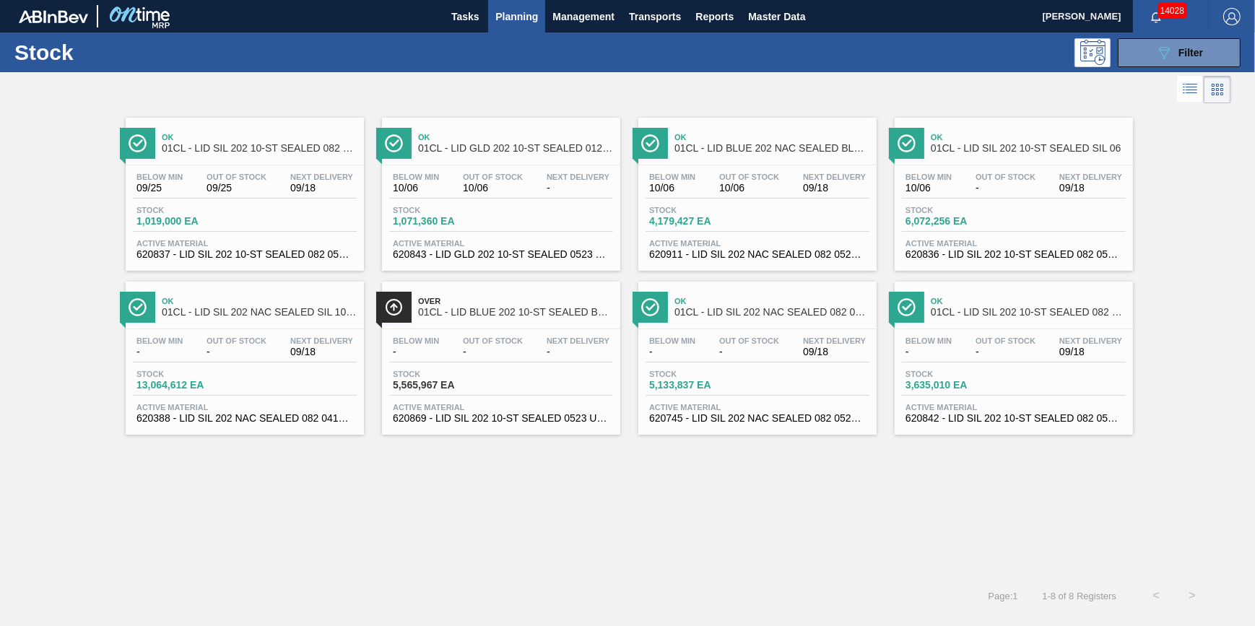
click at [461, 208] on span "Stock" at bounding box center [443, 210] width 101 height 9
click at [513, 350] on span "-" at bounding box center [493, 352] width 60 height 11
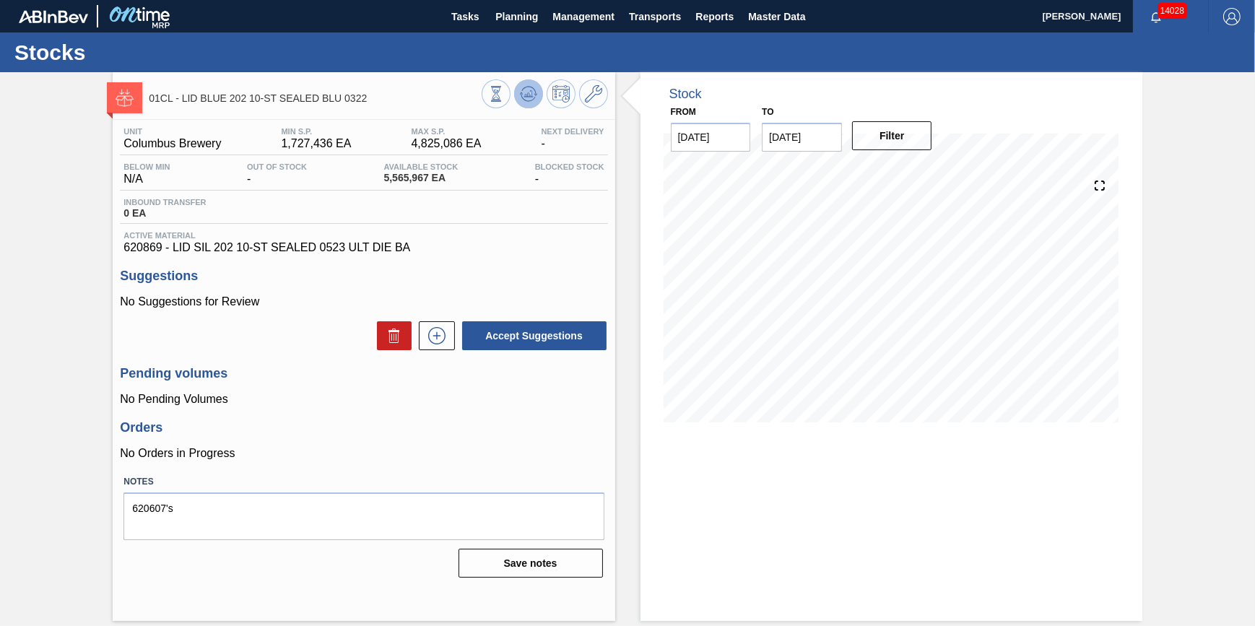
click at [526, 98] on icon at bounding box center [528, 93] width 17 height 17
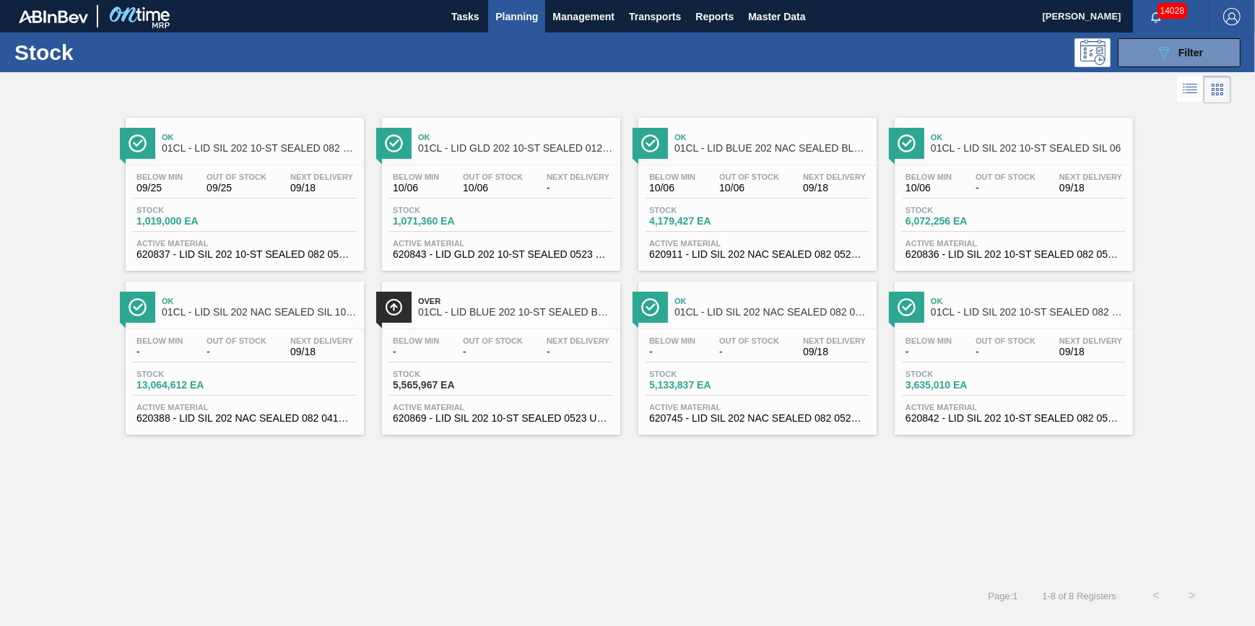
click at [230, 378] on span "Stock" at bounding box center [186, 374] width 101 height 9
click at [443, 354] on div "Below Min - Out Of Stock - Next Delivery -" at bounding box center [501, 349] width 224 height 26
click at [694, 165] on div "Below Min 10/06 Out Of Stock 10/06 Next Delivery 09/18 Stock 4,179,427 EA Activ…" at bounding box center [757, 214] width 238 height 98
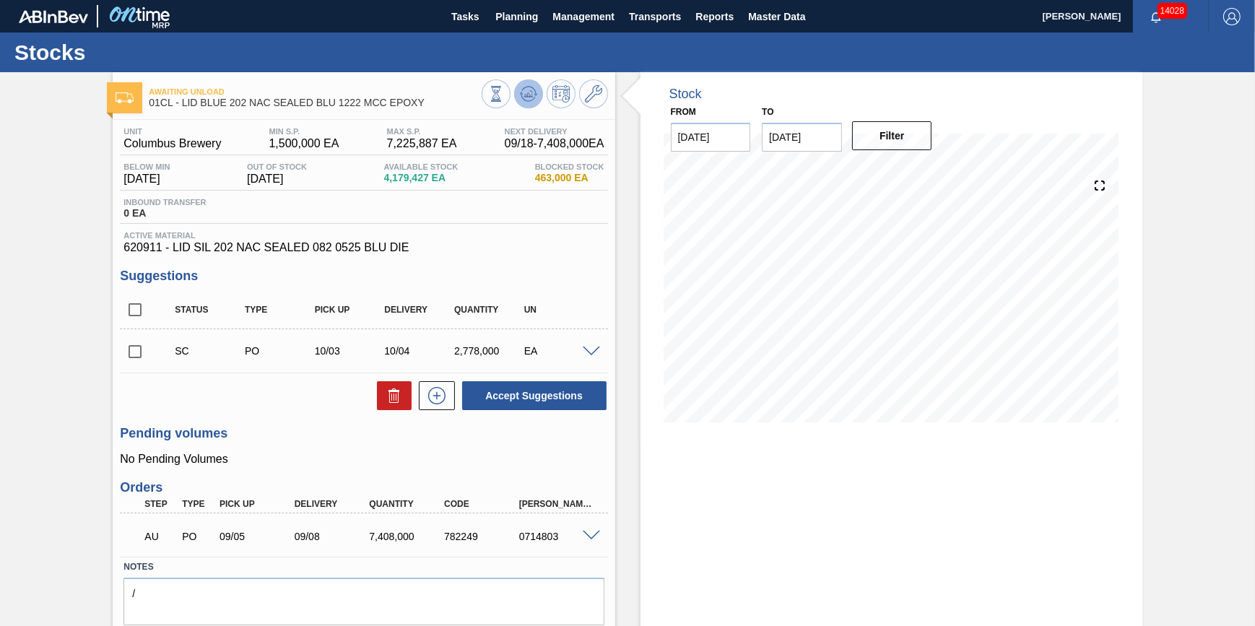
click at [527, 102] on icon at bounding box center [528, 93] width 17 height 17
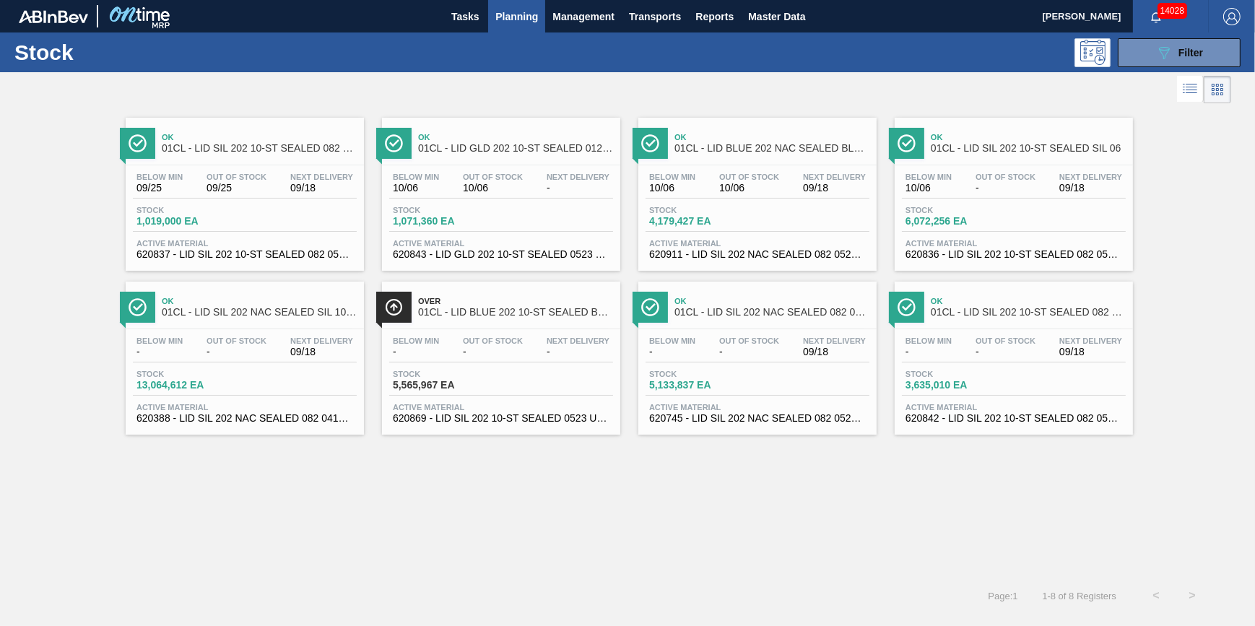
click at [732, 342] on span "Out Of Stock" at bounding box center [749, 340] width 60 height 9
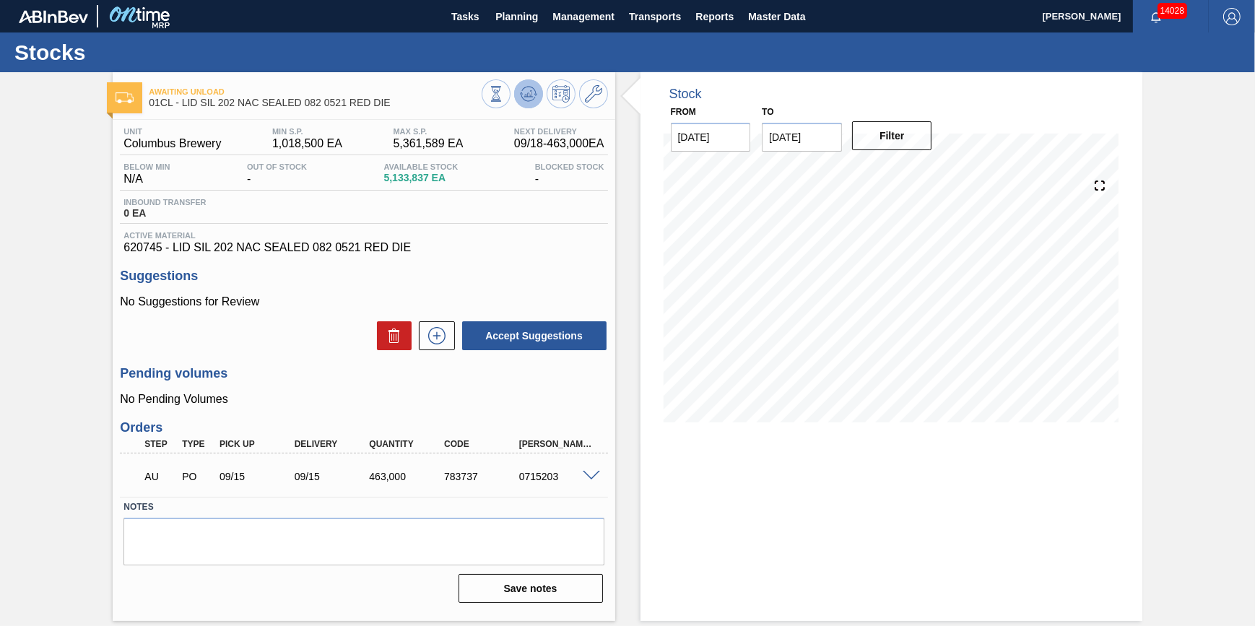
click at [530, 98] on icon at bounding box center [528, 93] width 17 height 17
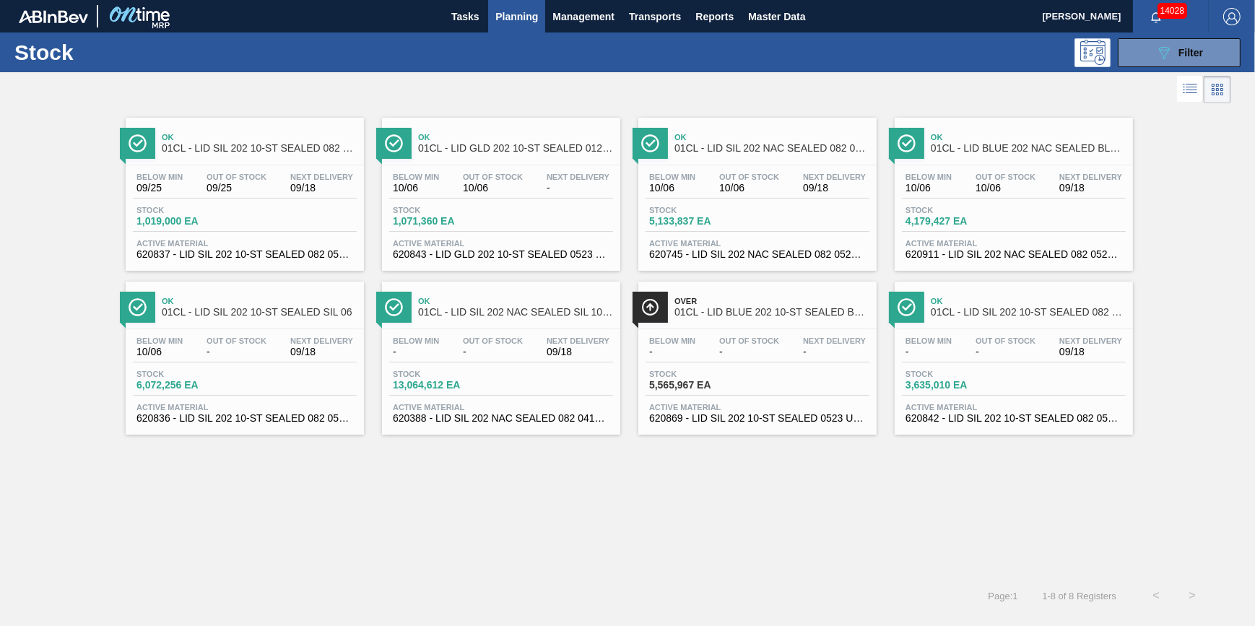
click at [799, 348] on div "Next Delivery -" at bounding box center [834, 346] width 70 height 21
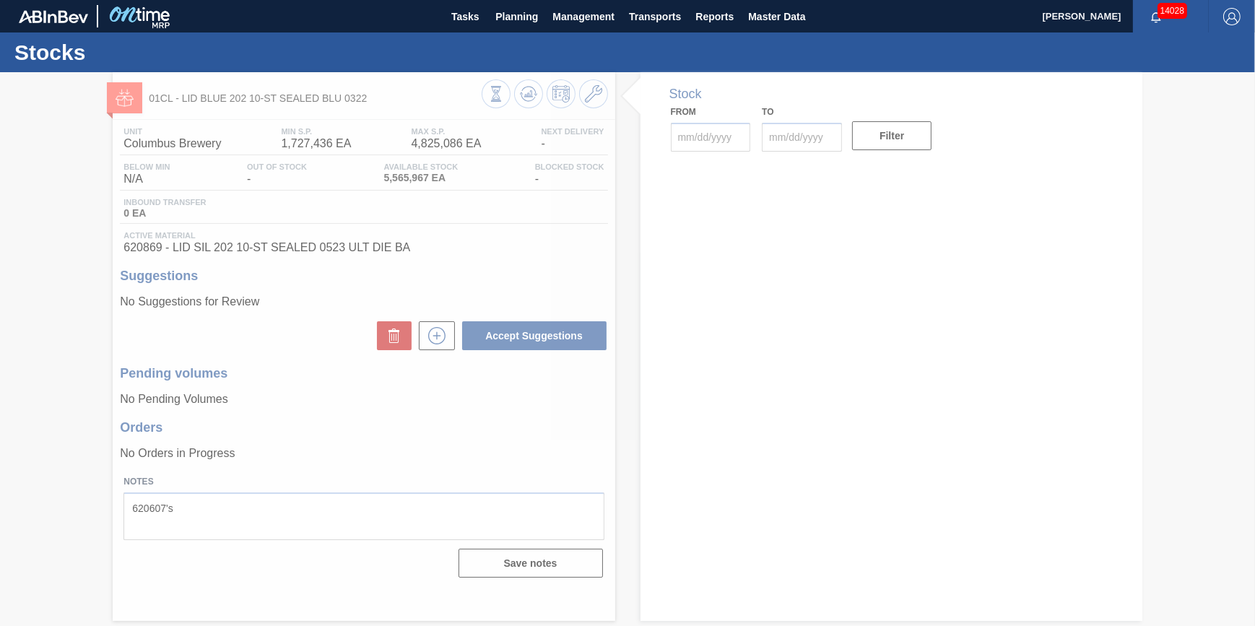
type input "[DATE]"
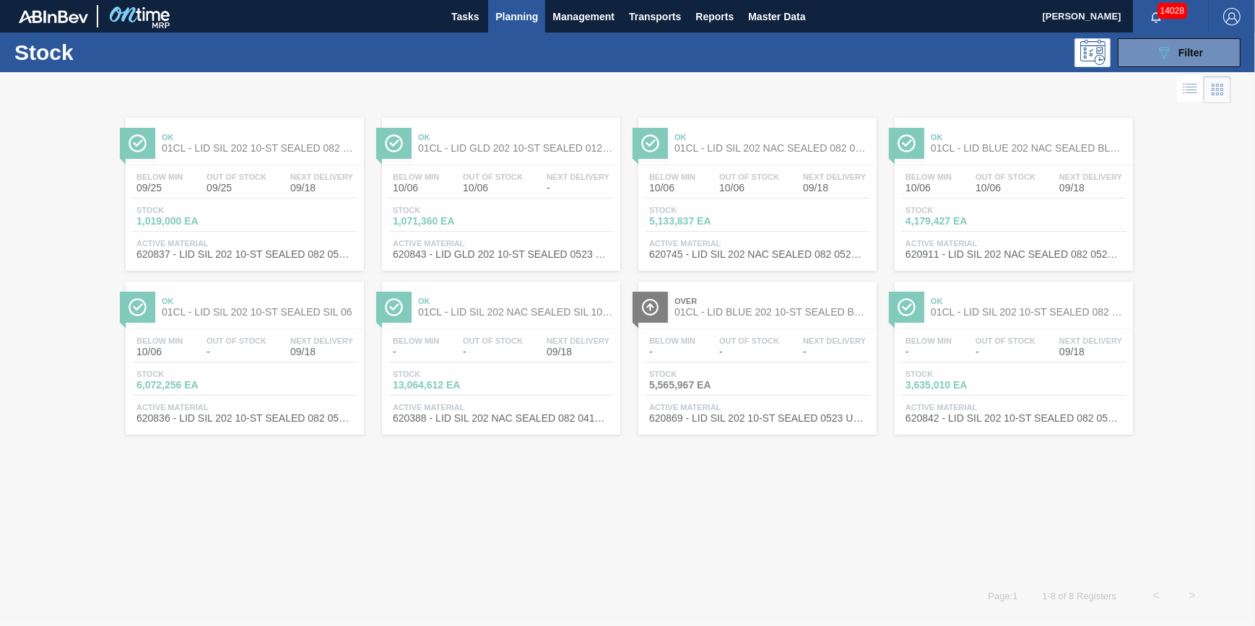
click at [1065, 188] on div at bounding box center [627, 349] width 1255 height 554
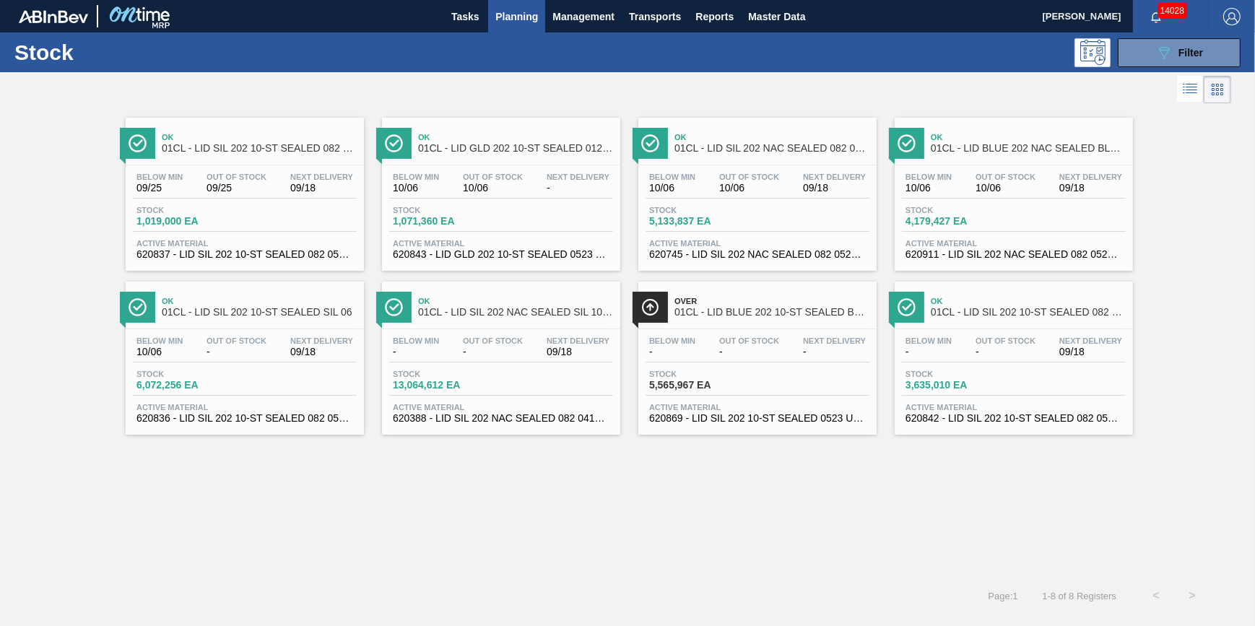
click at [1062, 193] on span "09/18" at bounding box center [1090, 188] width 63 height 11
click at [935, 355] on span "-" at bounding box center [929, 352] width 46 height 11
click at [225, 167] on div "Below Min 09/25 Out Of Stock 09/25 Next Delivery 09/18 Stock 1,019,000 EA Activ…" at bounding box center [245, 214] width 238 height 98
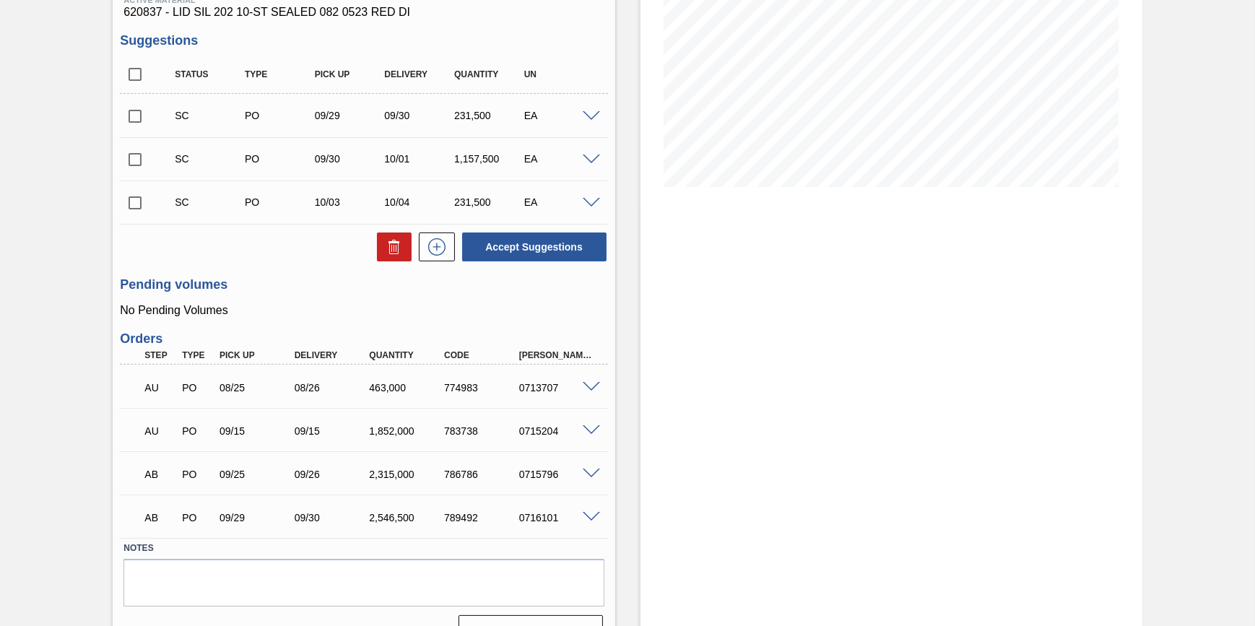
scroll to position [262, 0]
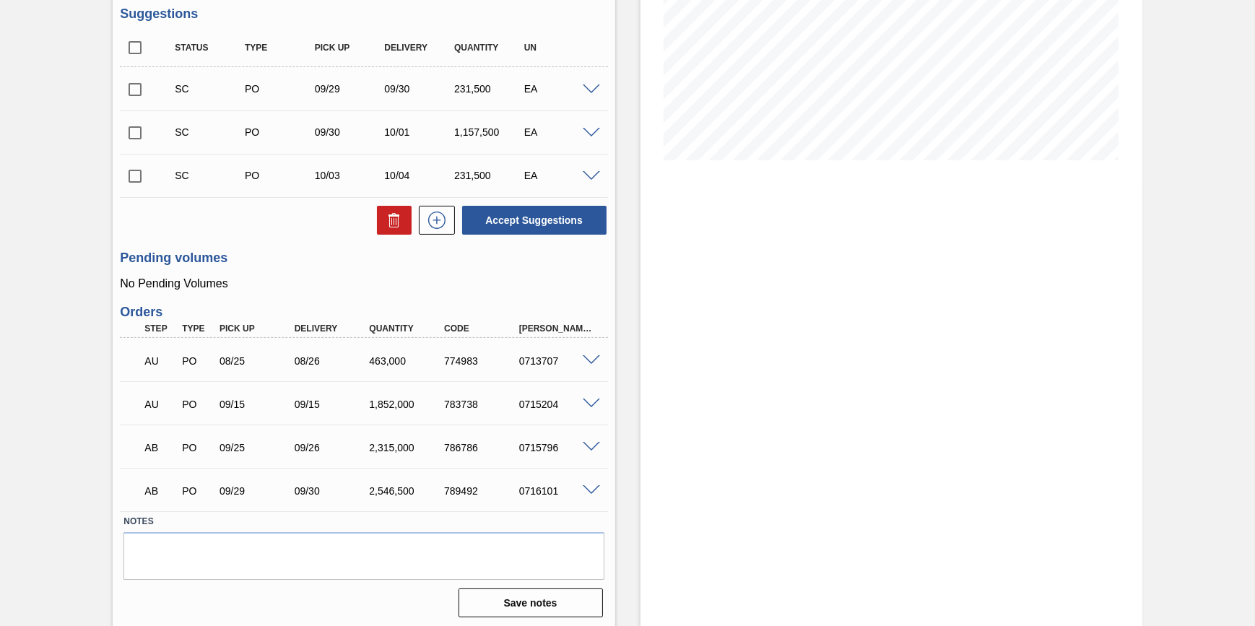
click at [581, 453] on div "0715796" at bounding box center [557, 448] width 83 height 12
click at [585, 452] on span at bounding box center [591, 447] width 17 height 11
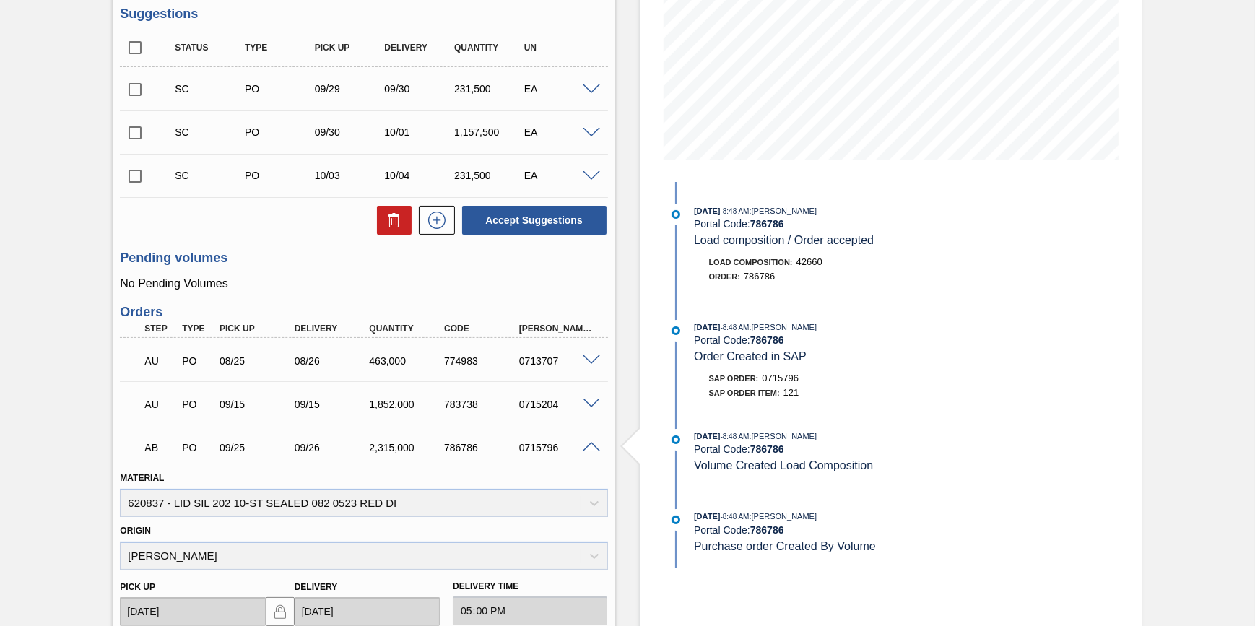
scroll to position [0, 0]
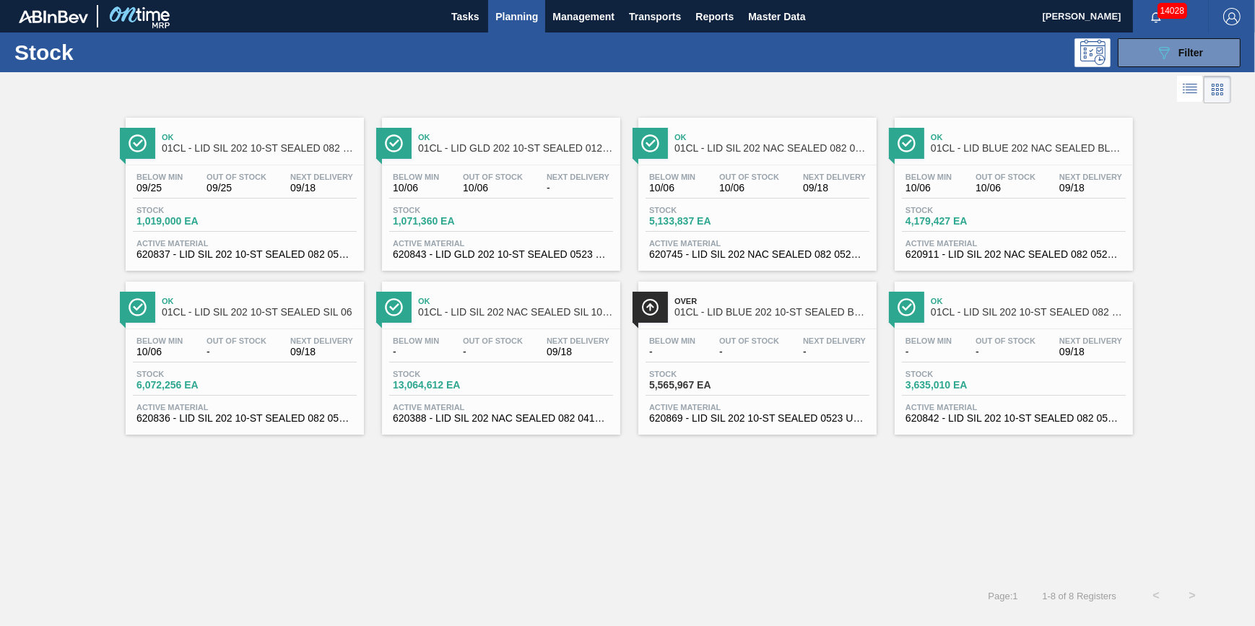
click at [282, 347] on div "Below Min 10/06 Out Of Stock - Next Delivery 09/18" at bounding box center [245, 349] width 224 height 26
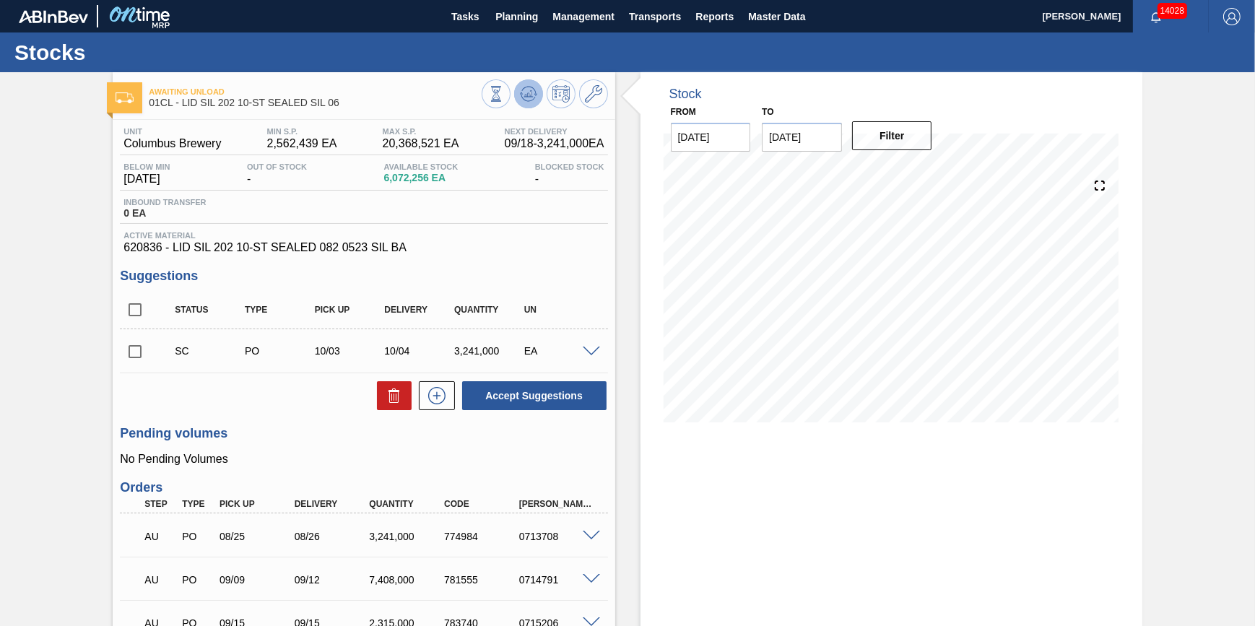
click at [523, 100] on icon at bounding box center [528, 97] width 14 height 7
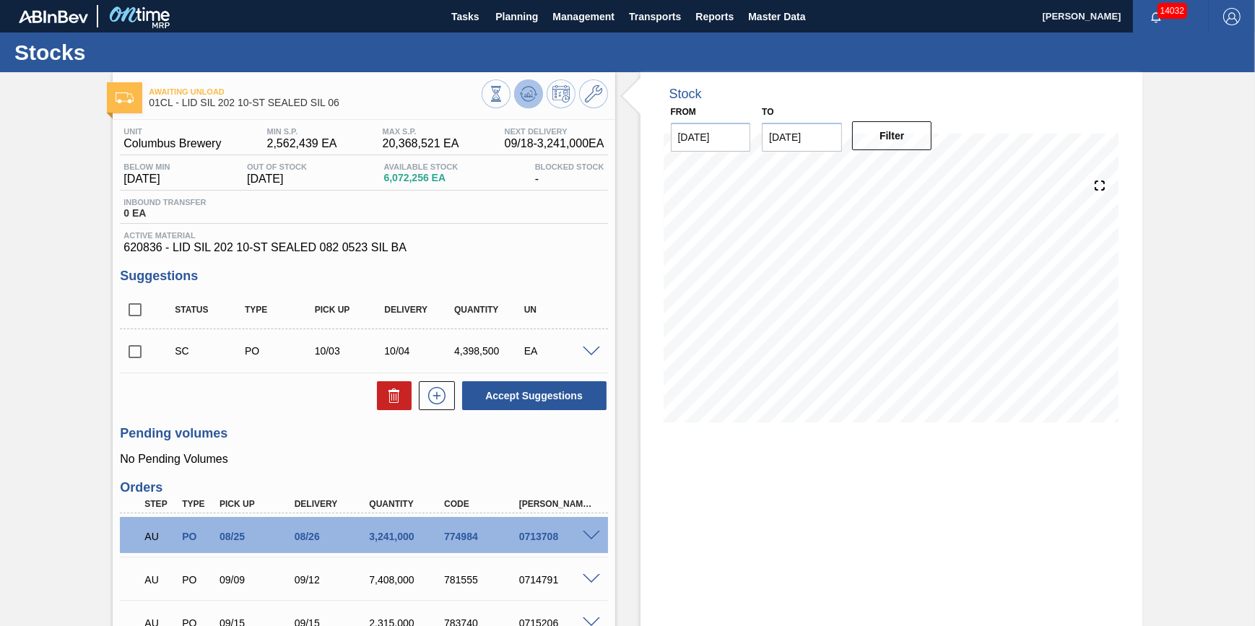
click at [536, 87] on button at bounding box center [528, 93] width 29 height 29
click at [529, 18] on span "Planning" at bounding box center [516, 16] width 43 height 17
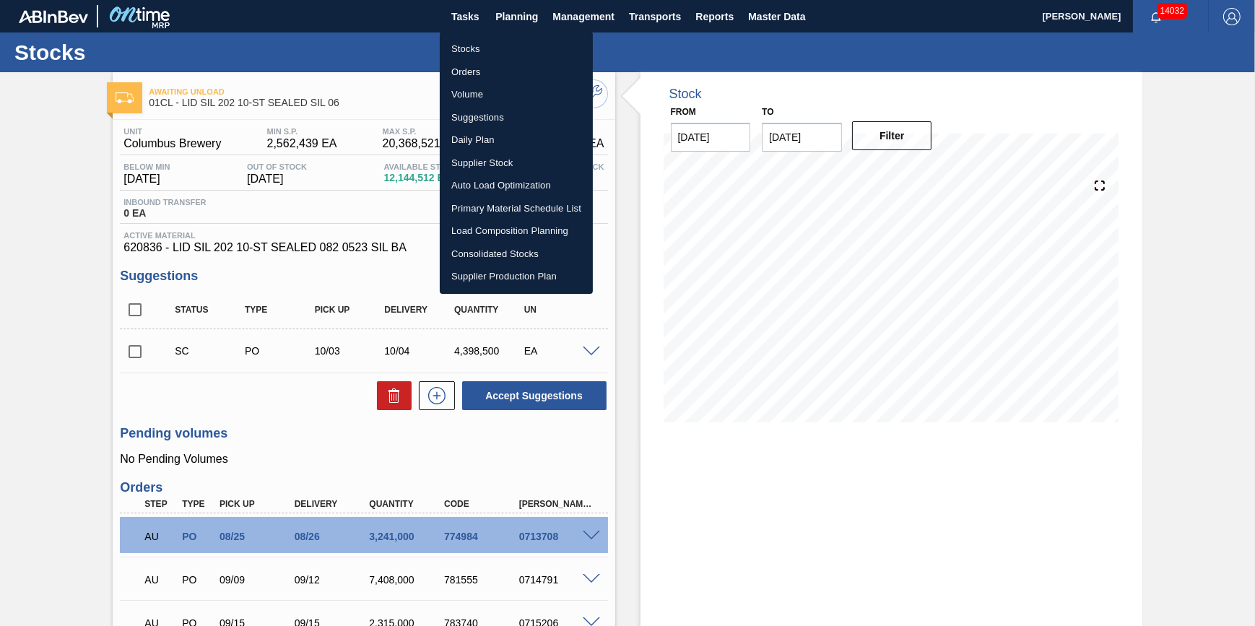
click at [526, 46] on li "Stocks" at bounding box center [516, 49] width 153 height 23
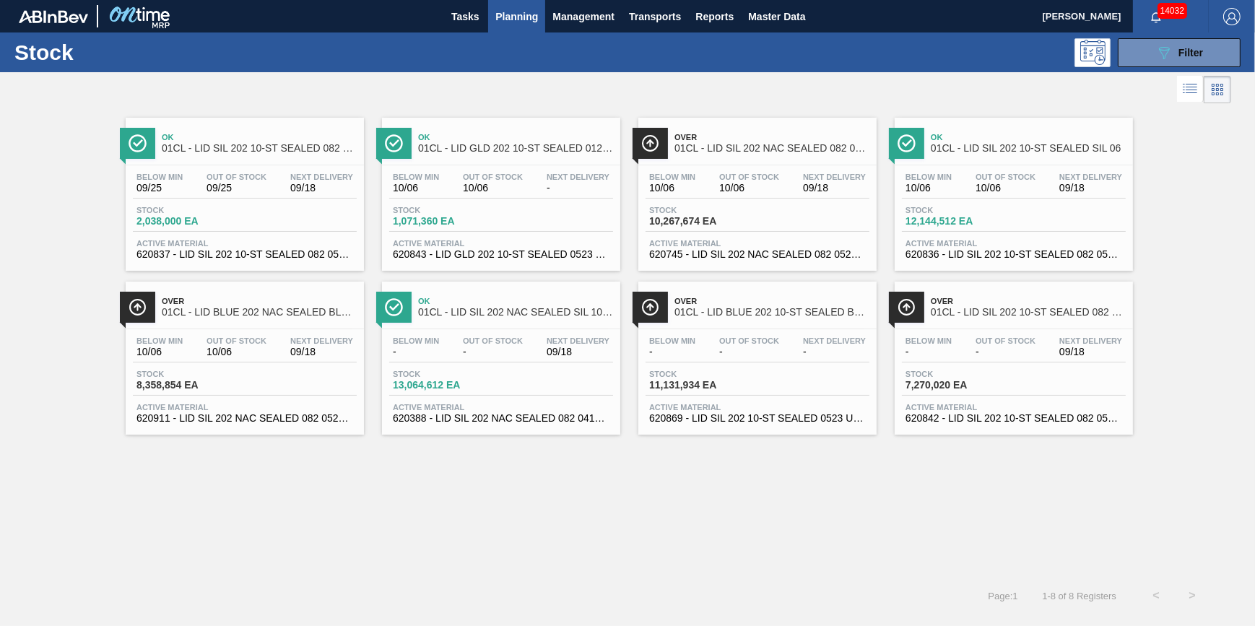
click at [290, 160] on div "Ok 01CL - LID SIL 202 10-ST SEALED 082 0618 RED DI Below Min 09/25 Out Of Stock…" at bounding box center [245, 194] width 238 height 153
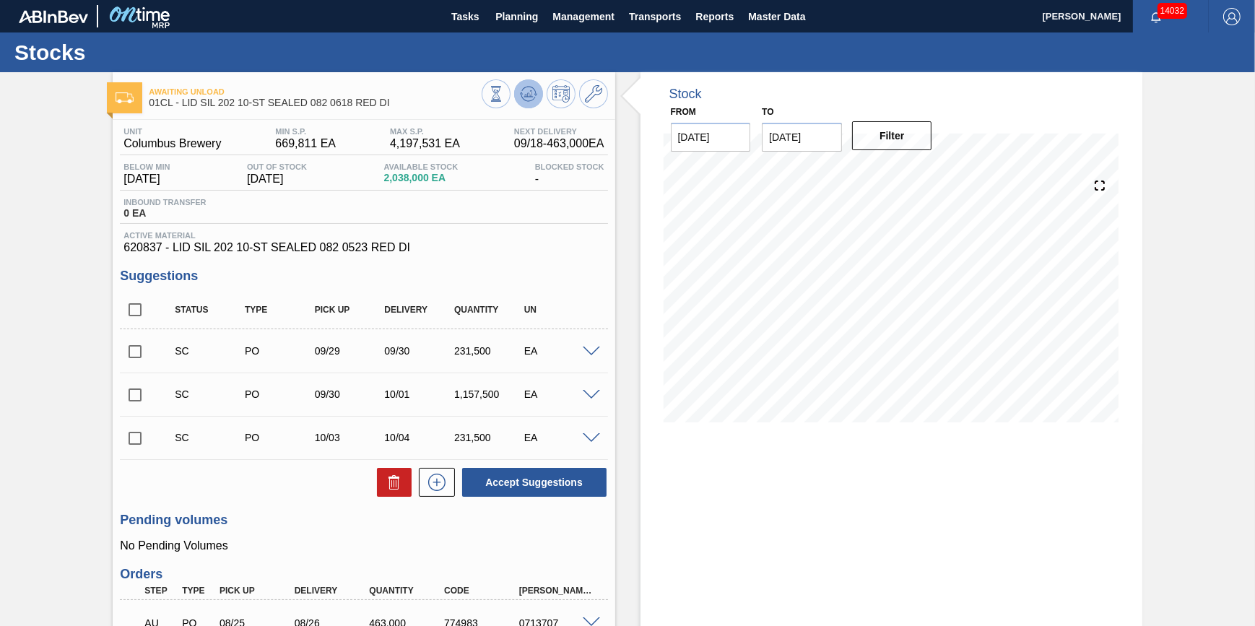
click at [533, 100] on icon at bounding box center [528, 93] width 17 height 17
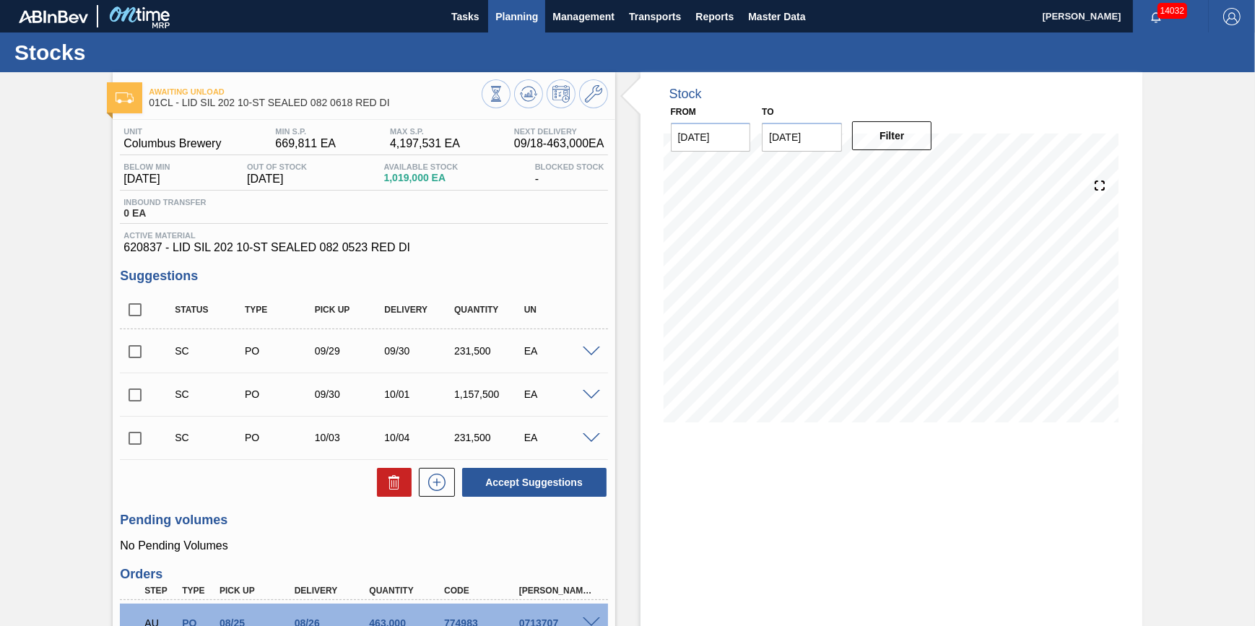
click at [508, 13] on span "Planning" at bounding box center [516, 16] width 43 height 17
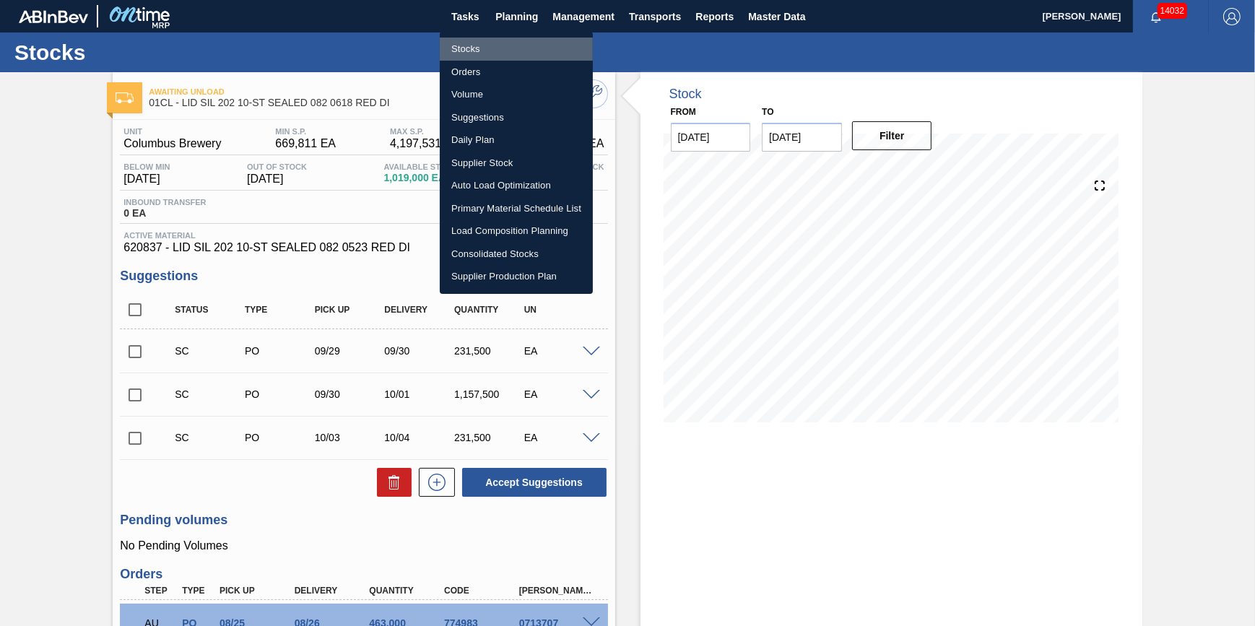
click at [491, 45] on li "Stocks" at bounding box center [516, 49] width 153 height 23
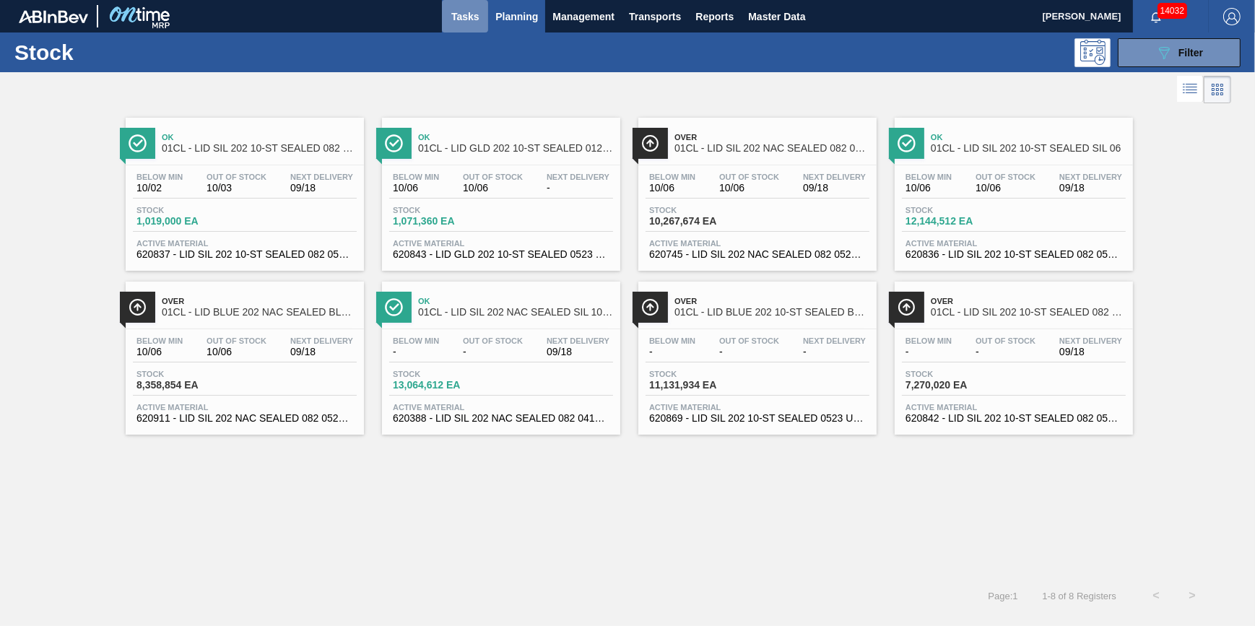
click at [464, 26] on button "Tasks" at bounding box center [465, 16] width 46 height 32
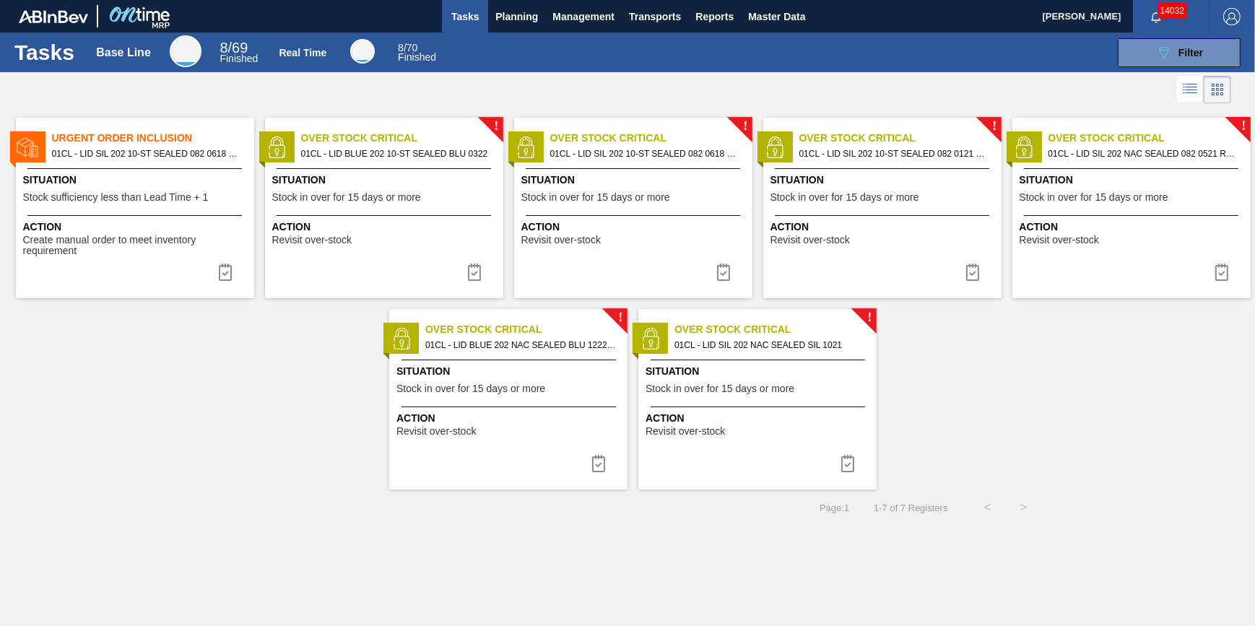
click at [412, 174] on span "Situation" at bounding box center [385, 180] width 227 height 15
click at [630, 200] on span "Stock in over for 15 days or more" at bounding box center [595, 197] width 149 height 11
click at [466, 266] on img at bounding box center [474, 272] width 17 height 17
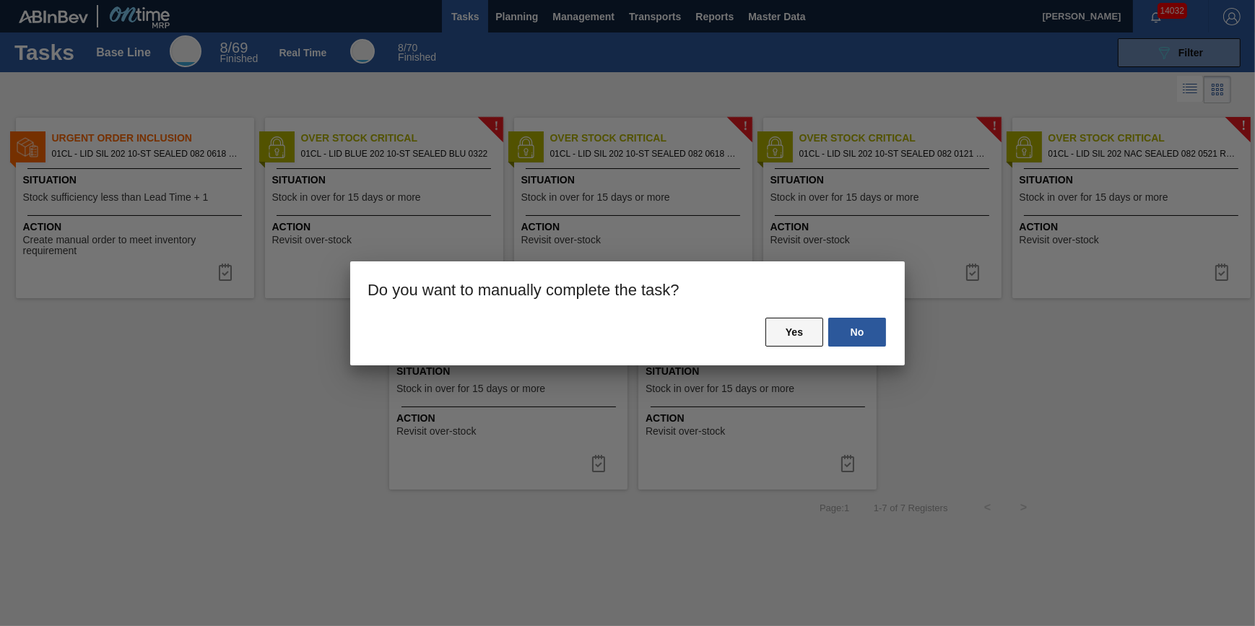
click at [783, 331] on button "Yes" at bounding box center [794, 332] width 58 height 29
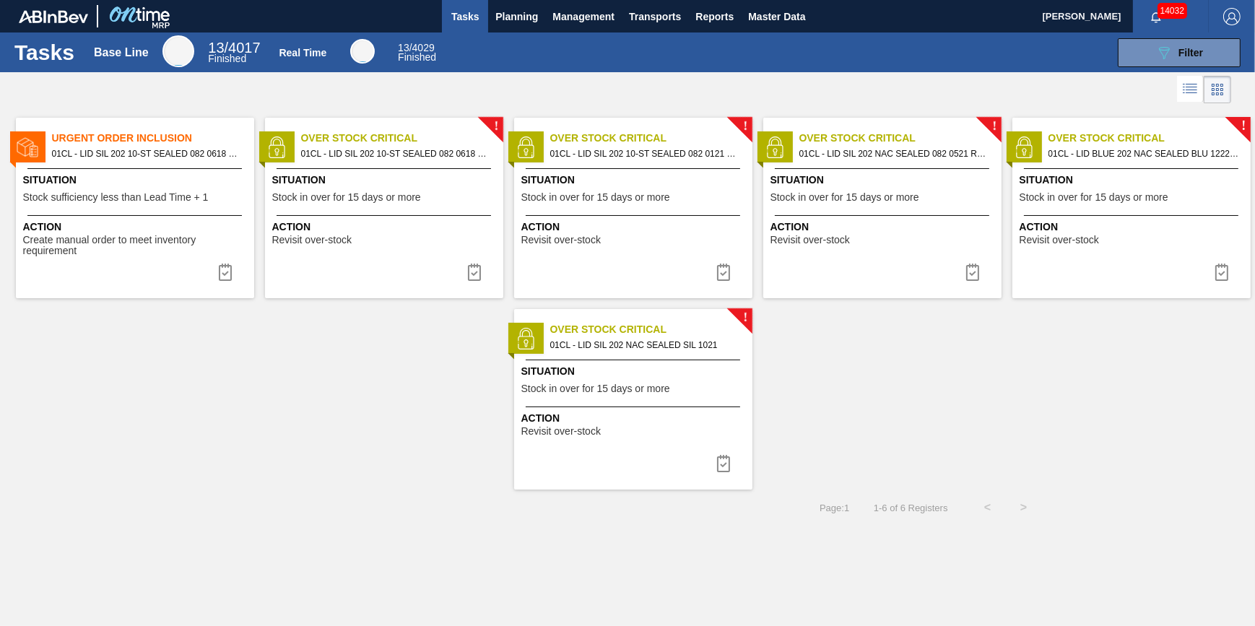
click at [594, 238] on span "Revisit over-stock" at bounding box center [560, 240] width 79 height 11
click at [690, 199] on div "Situation Stock in over for 15 days or more" at bounding box center [634, 190] width 227 height 35
click at [728, 274] on img at bounding box center [723, 272] width 17 height 17
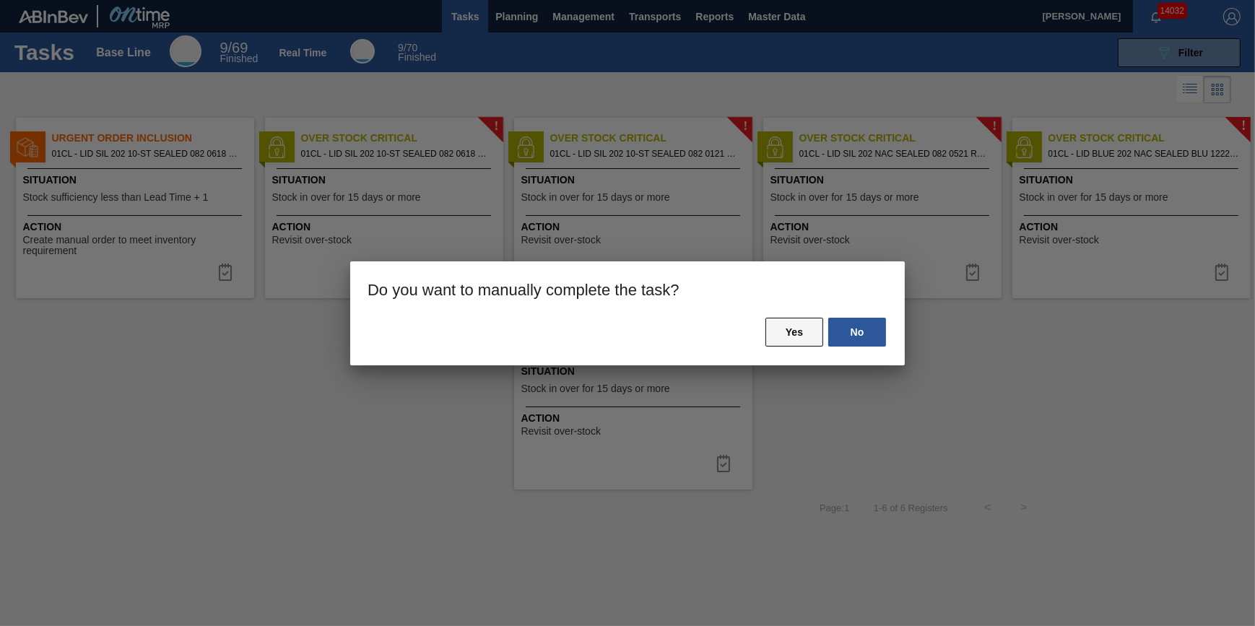
click at [783, 331] on button "Yes" at bounding box center [794, 332] width 58 height 29
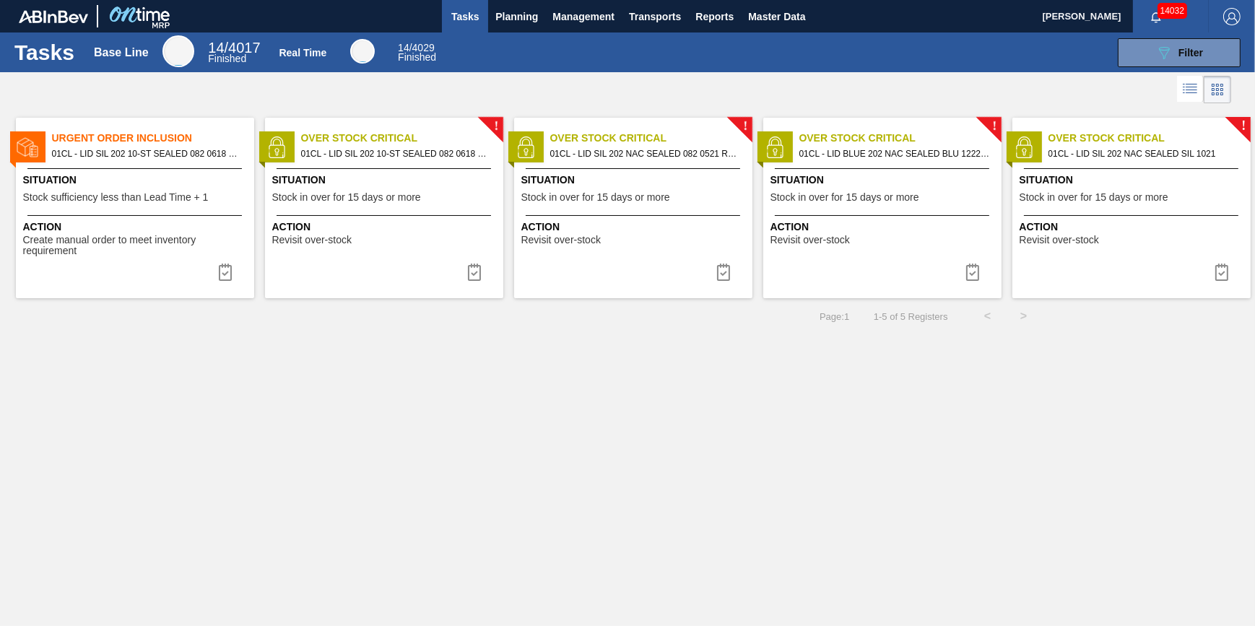
click at [585, 243] on span "Revisit over-stock" at bounding box center [560, 240] width 79 height 11
click at [419, 218] on div "Action Revisit over-stock" at bounding box center [384, 230] width 238 height 30
click at [838, 235] on span "Revisit over-stock" at bounding box center [809, 240] width 79 height 11
click at [970, 270] on img at bounding box center [972, 272] width 17 height 17
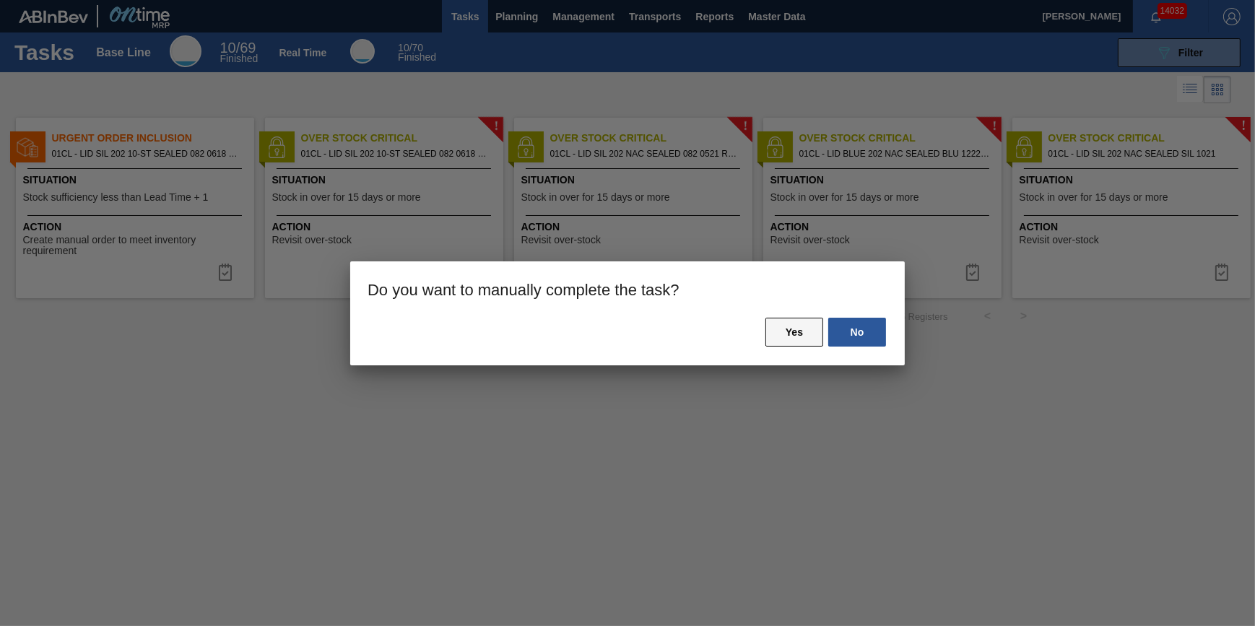
click at [804, 330] on button "Yes" at bounding box center [794, 332] width 58 height 29
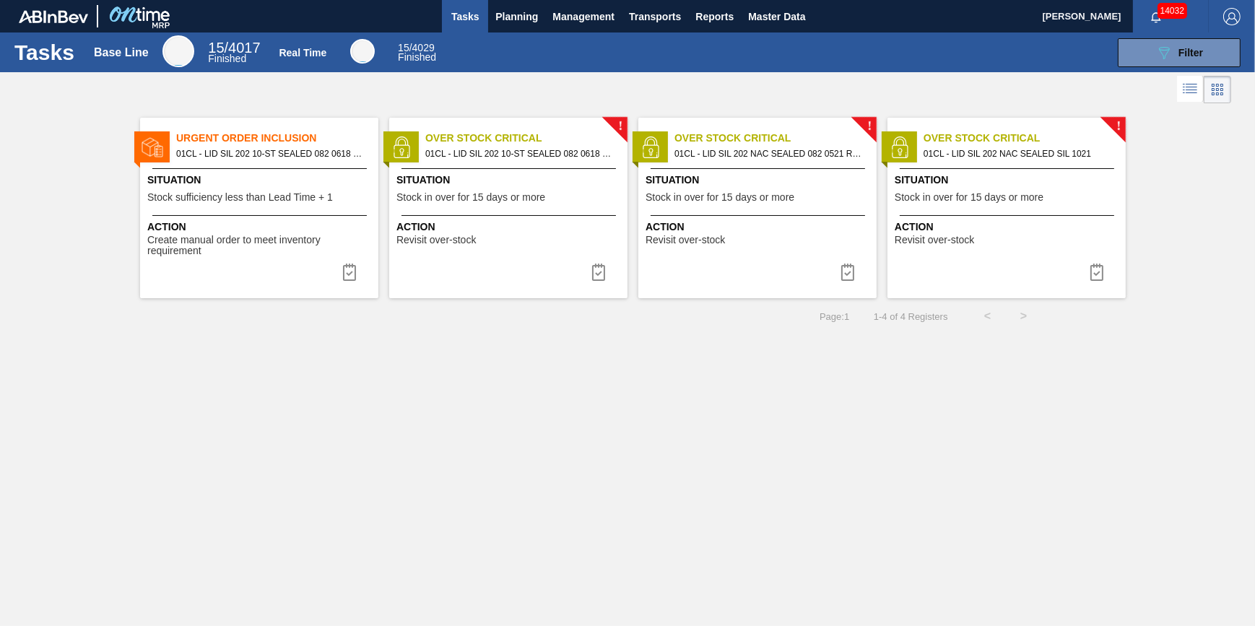
click at [932, 221] on span "Action" at bounding box center [1008, 227] width 227 height 15
click at [1101, 278] on img at bounding box center [1096, 272] width 17 height 17
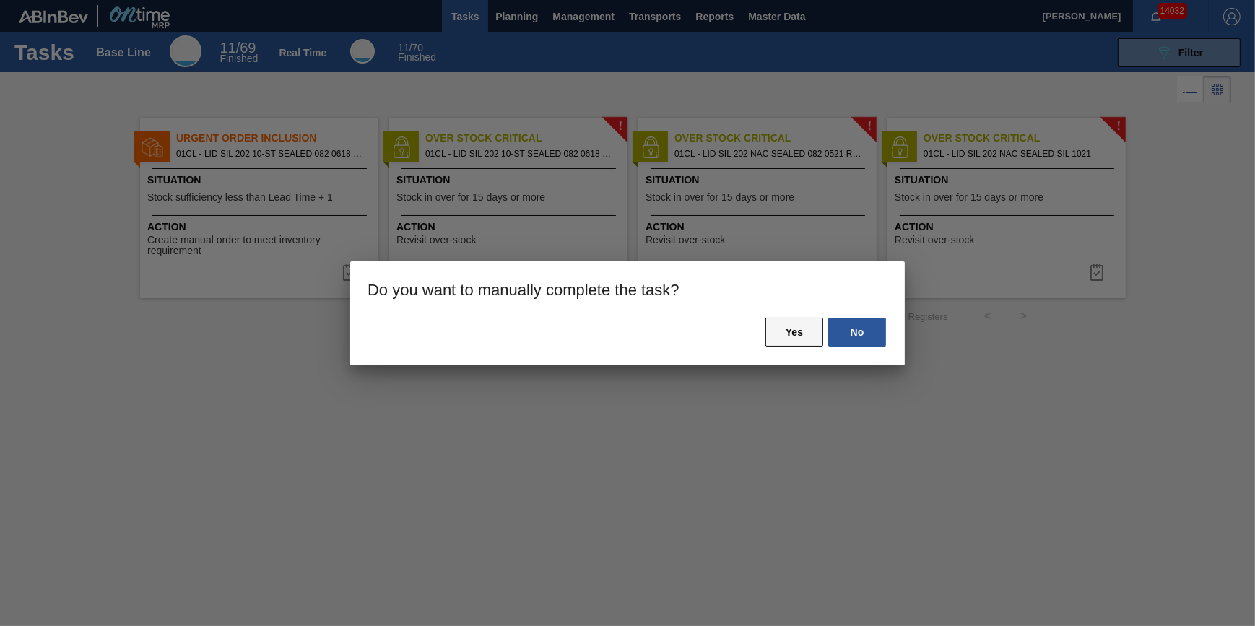
click at [777, 336] on button "Yes" at bounding box center [794, 332] width 58 height 29
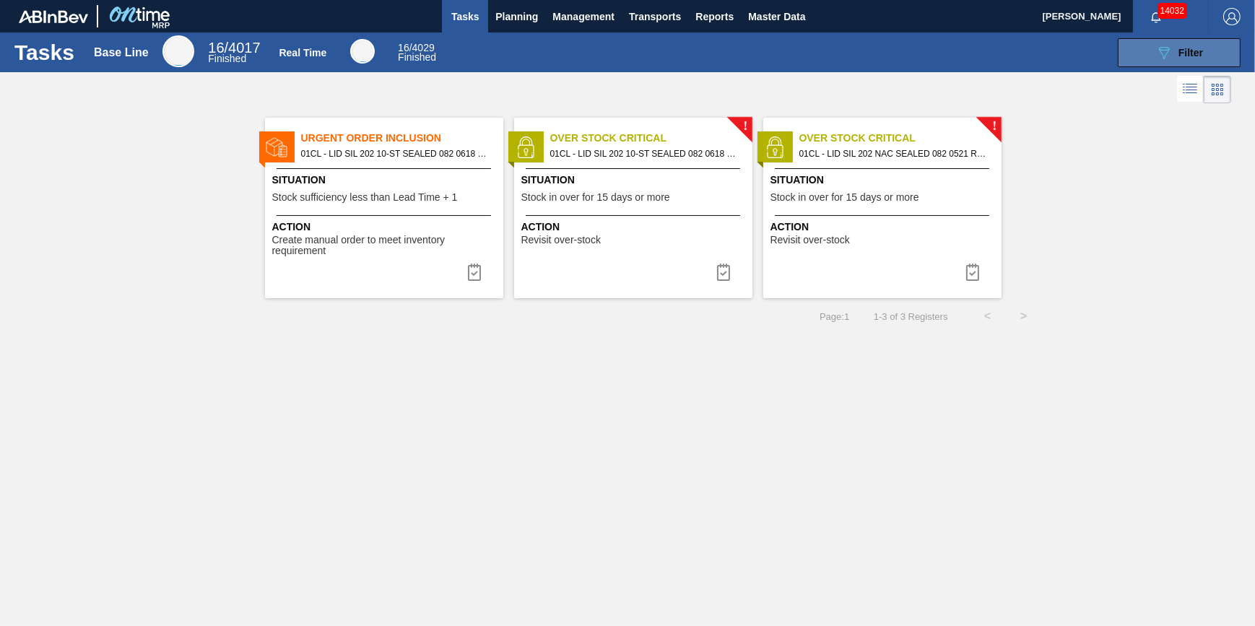
click at [1178, 59] on div "089F7B8B-B2A5-4AFE-B5C0-19BA573D28AC Filter" at bounding box center [1179, 52] width 48 height 17
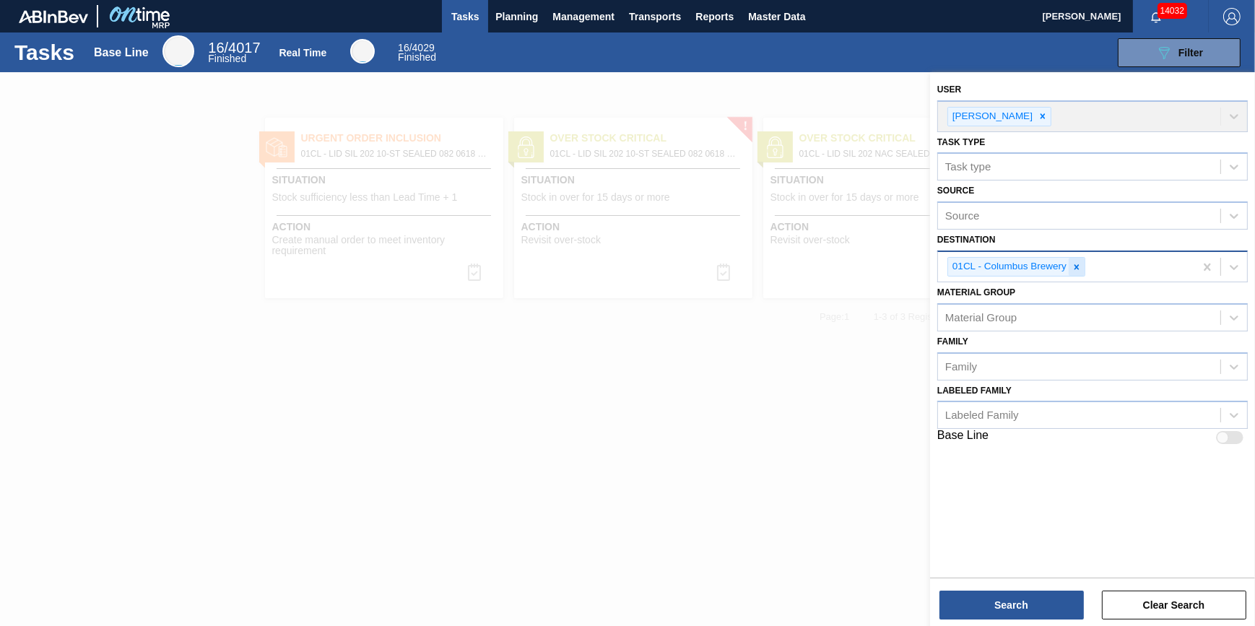
click at [1083, 269] on div at bounding box center [1077, 267] width 16 height 18
click at [1083, 269] on div "Destination" at bounding box center [1079, 265] width 282 height 21
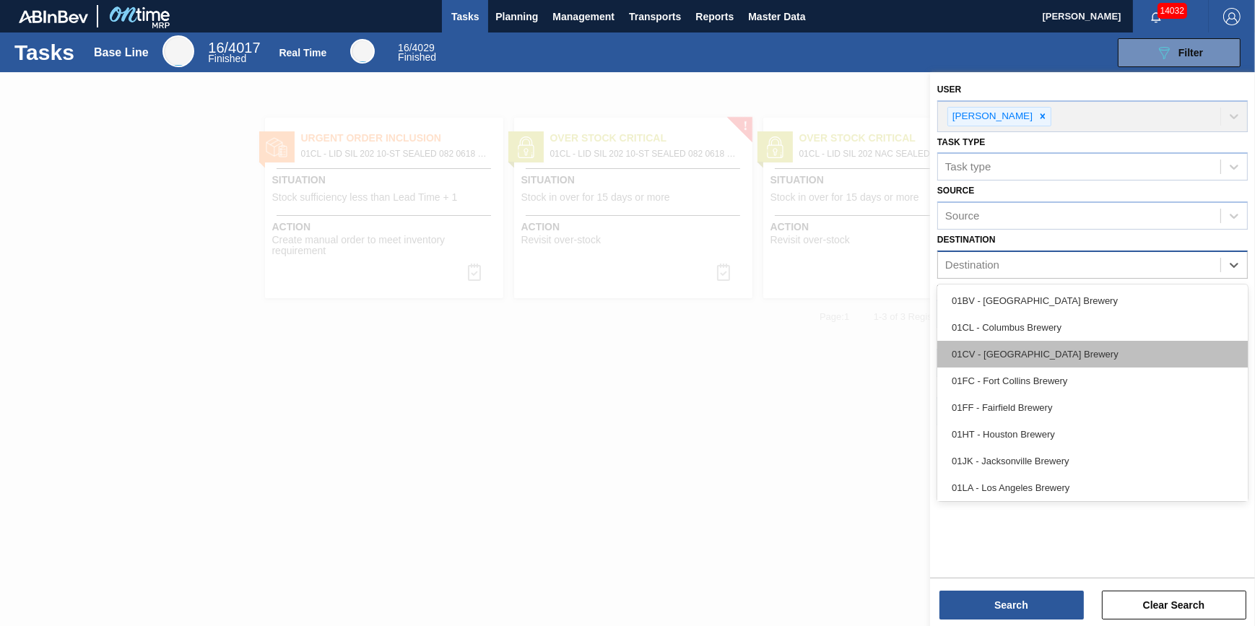
click at [1061, 358] on div "01CV - [GEOGRAPHIC_DATA] Brewery" at bounding box center [1092, 354] width 311 height 27
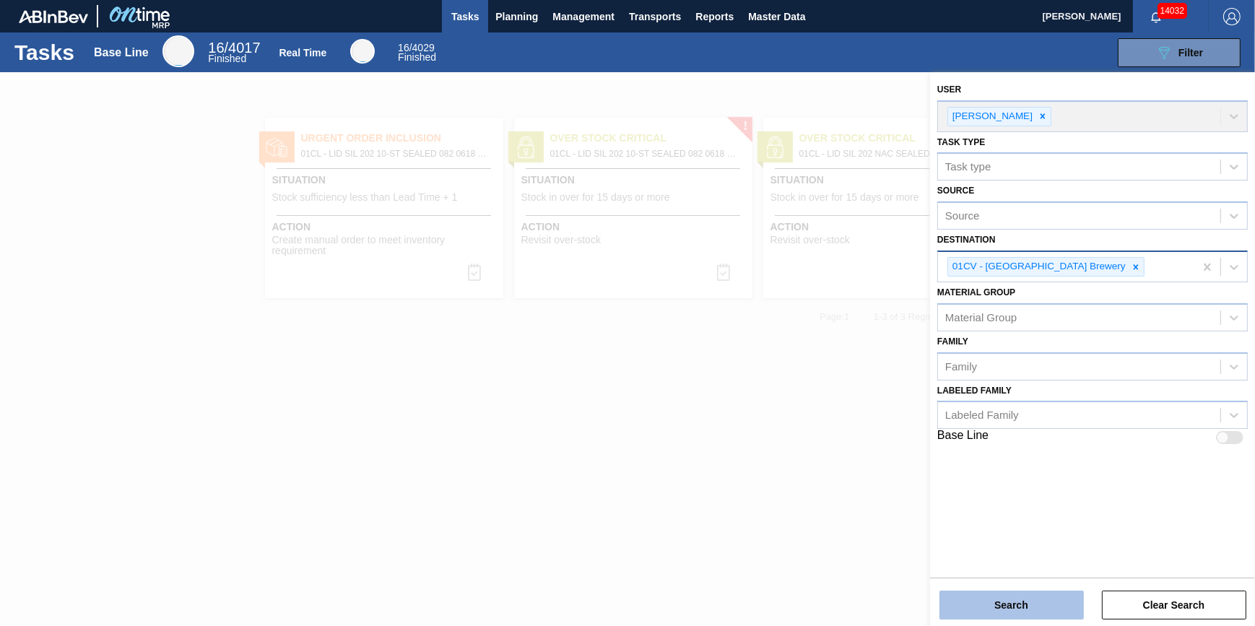
click at [1017, 604] on button "Search" at bounding box center [1011, 605] width 144 height 29
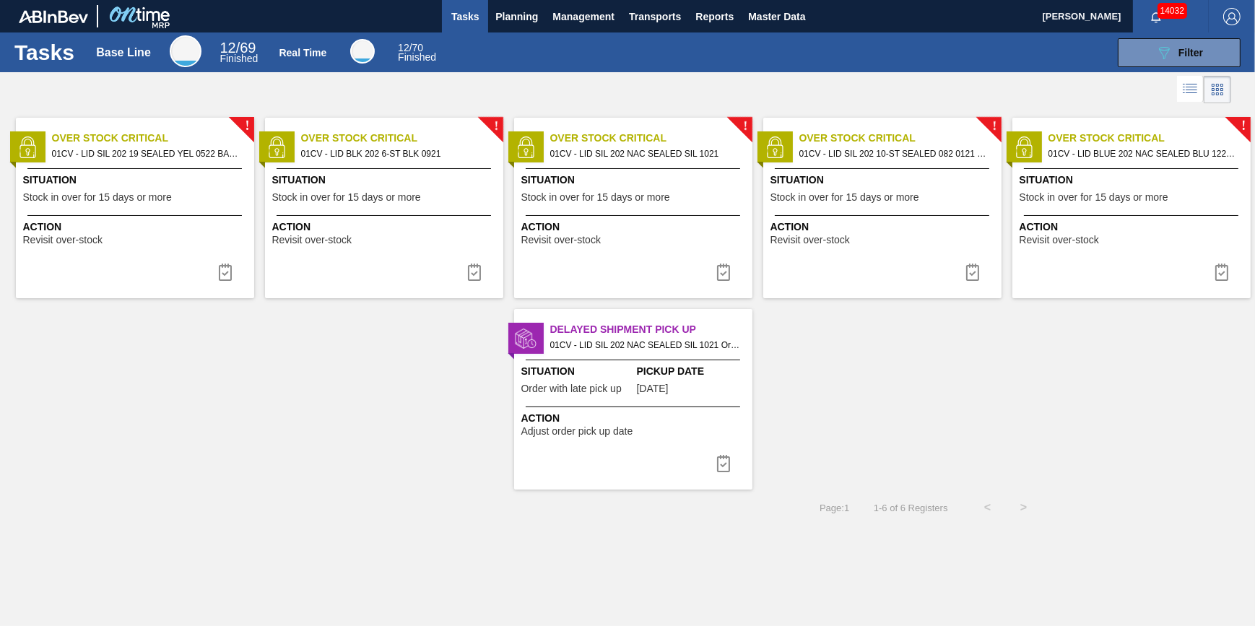
click at [131, 185] on span "Situation" at bounding box center [136, 180] width 227 height 15
click at [215, 272] on button at bounding box center [225, 272] width 35 height 29
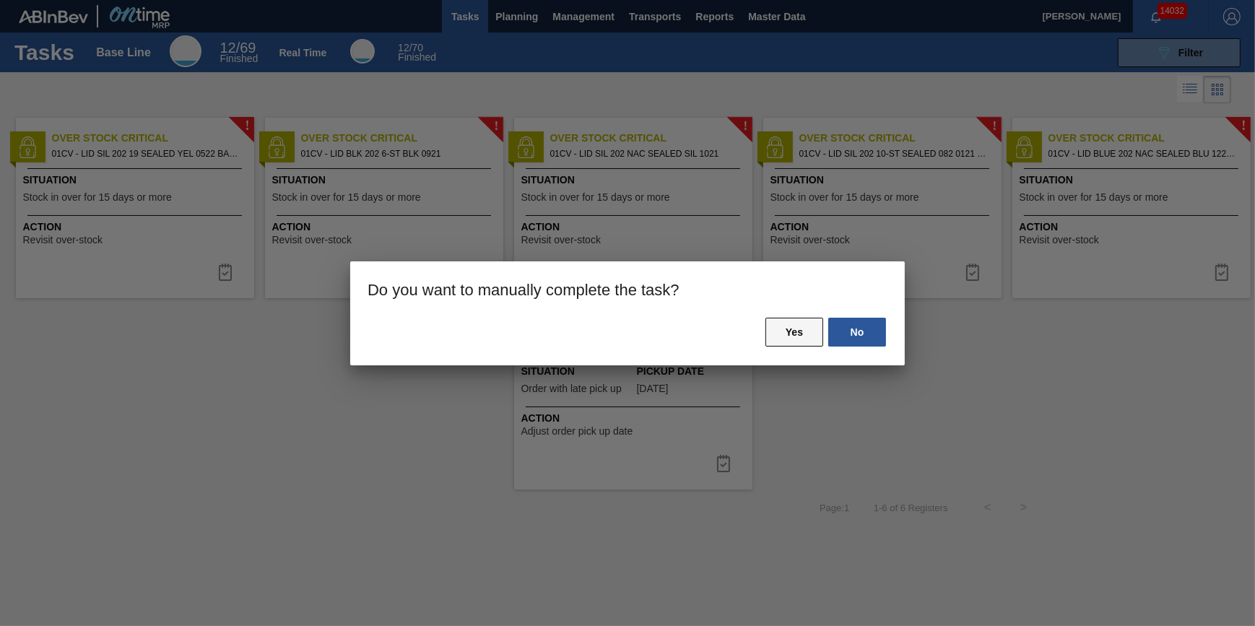
click at [786, 339] on button "Yes" at bounding box center [794, 332] width 58 height 29
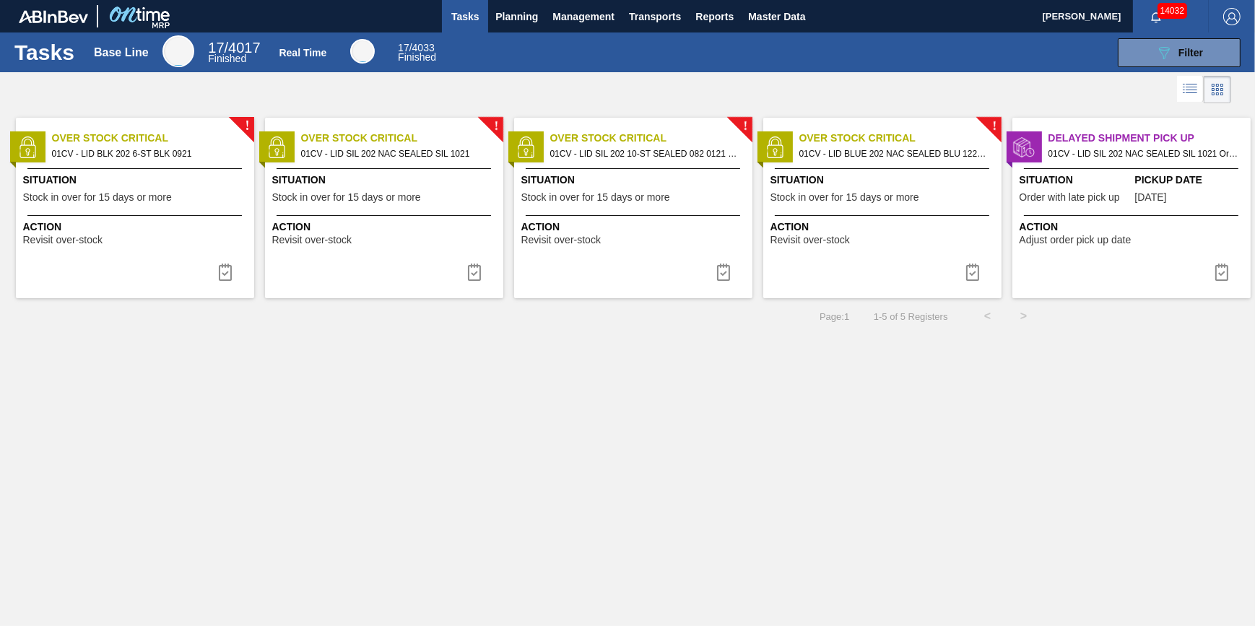
click at [150, 197] on span "Stock in over for 15 days or more" at bounding box center [97, 197] width 149 height 11
click at [390, 224] on span "Action" at bounding box center [385, 227] width 227 height 15
click at [623, 223] on span "Action" at bounding box center [634, 227] width 227 height 15
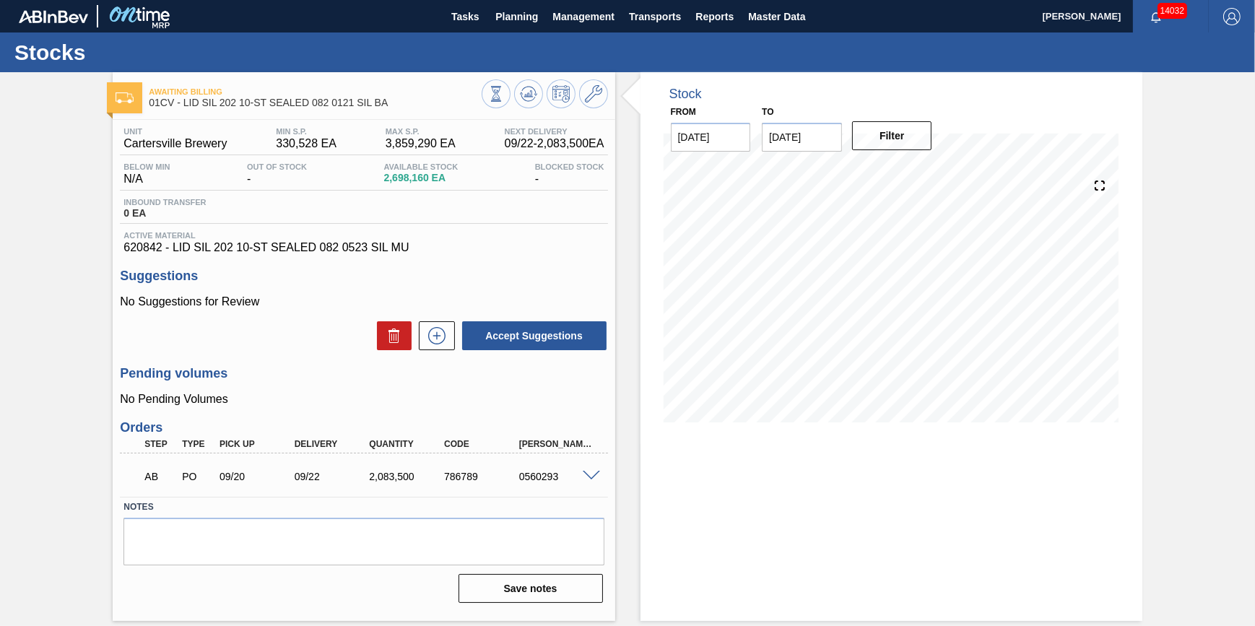
click at [589, 479] on span at bounding box center [591, 476] width 17 height 11
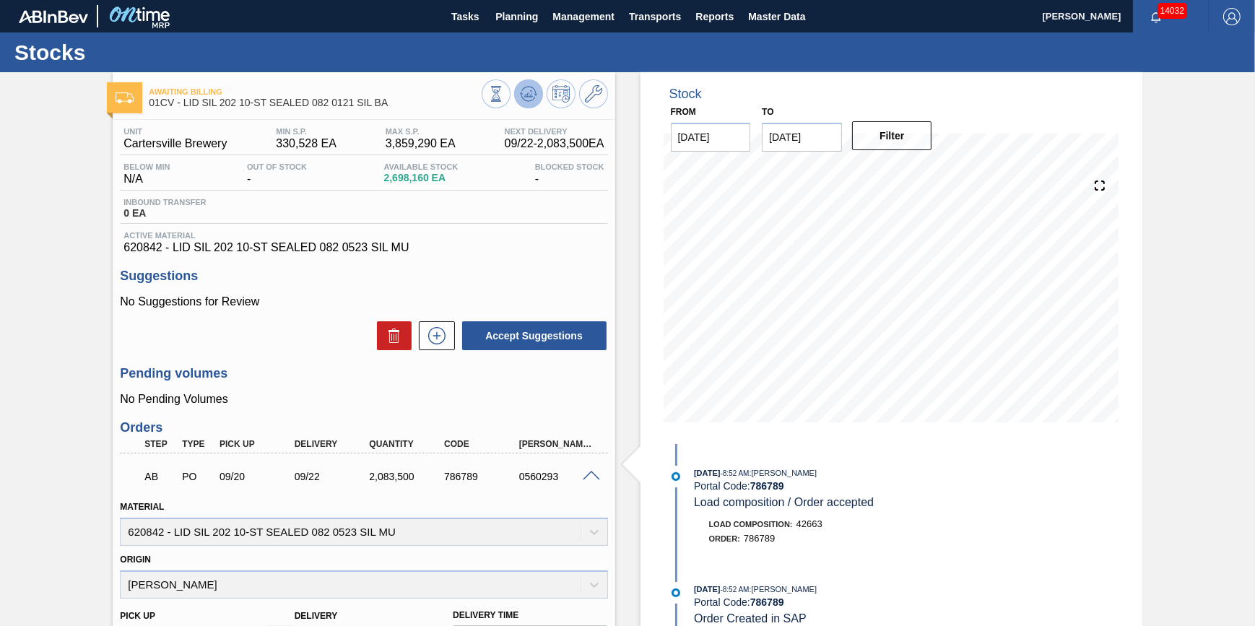
click at [527, 94] on icon at bounding box center [527, 95] width 1 height 4
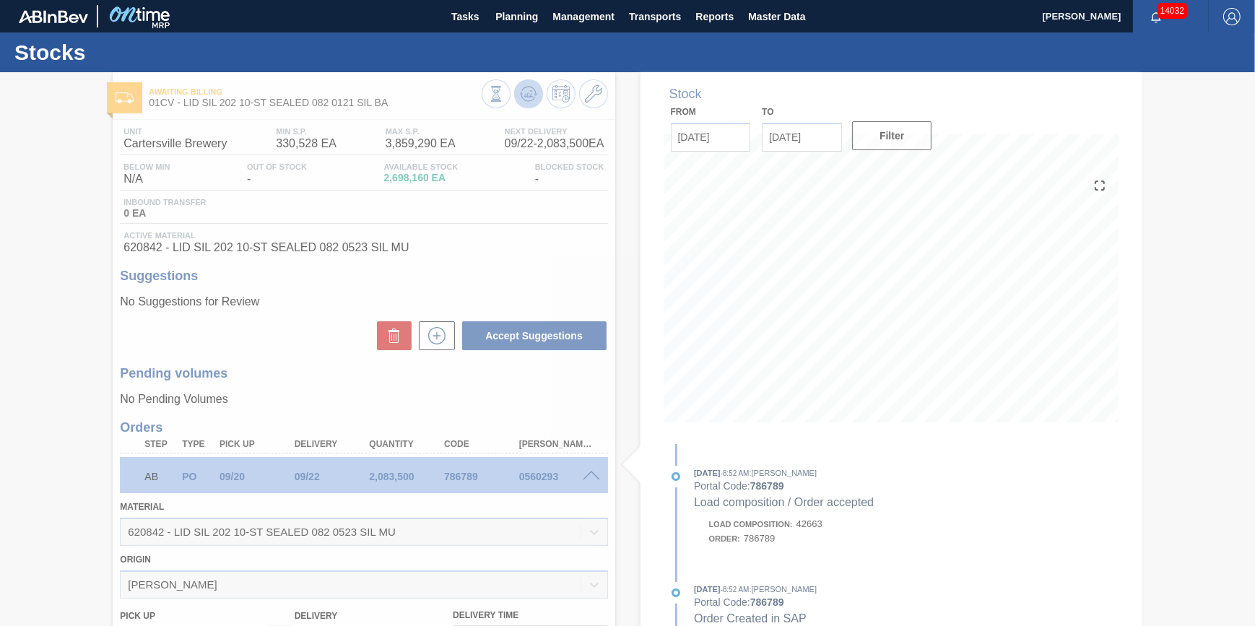
type input "5"
type input "1,157,500"
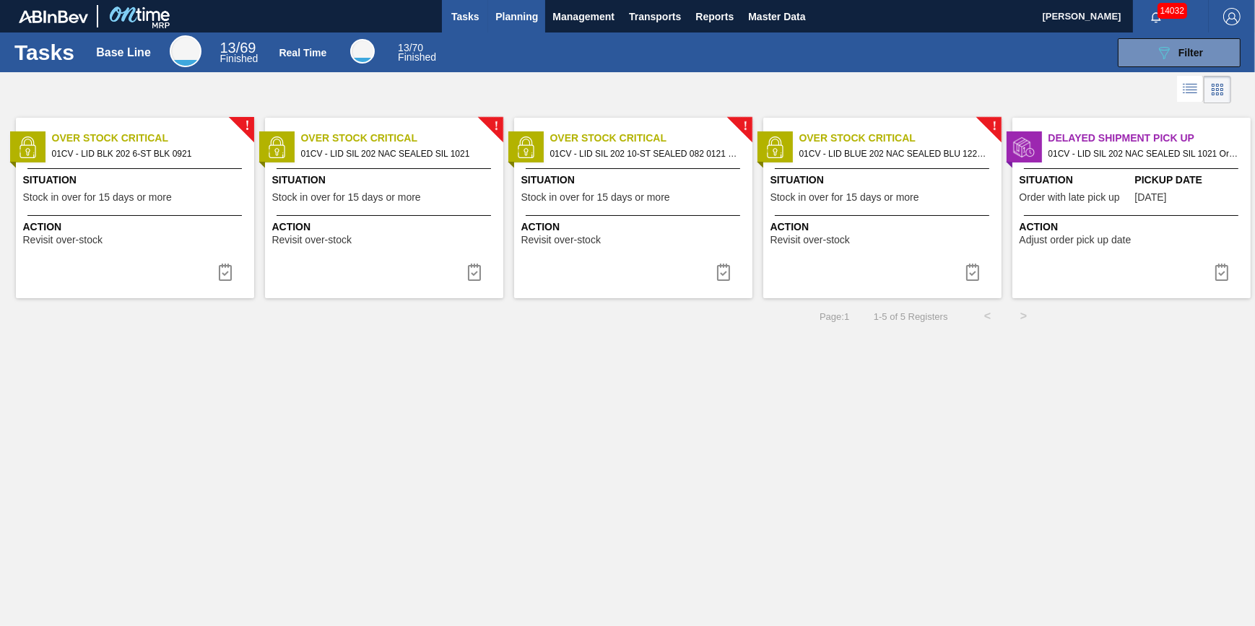
click at [508, 17] on span "Planning" at bounding box center [516, 16] width 43 height 17
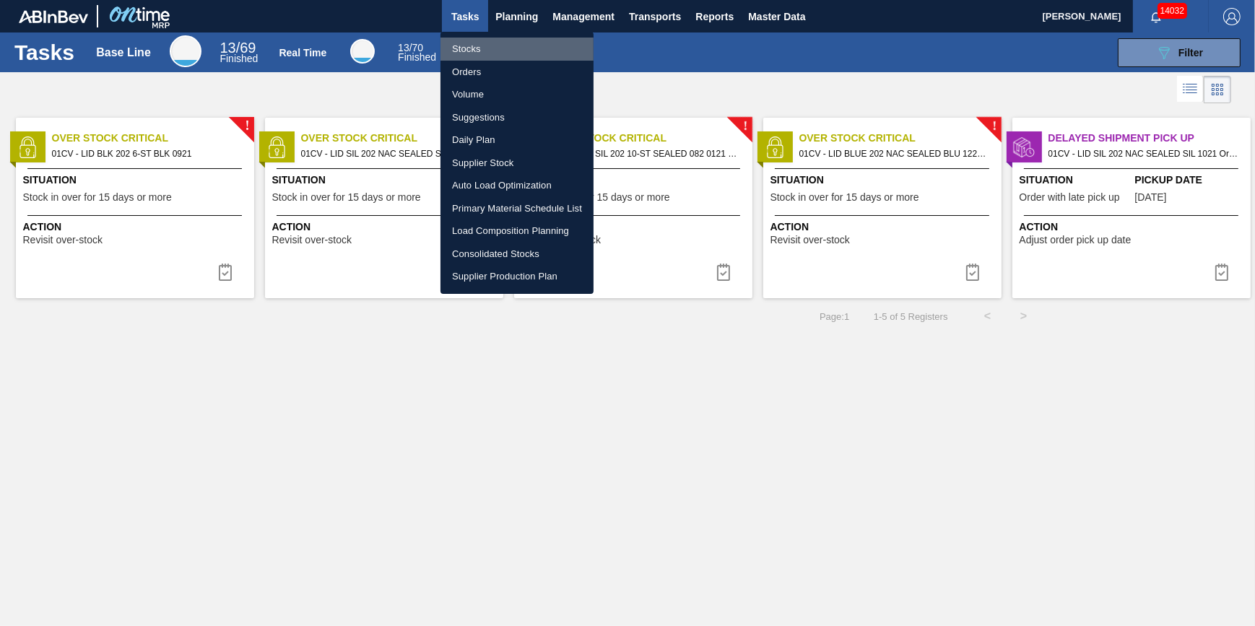
click at [476, 45] on li "Stocks" at bounding box center [516, 49] width 153 height 23
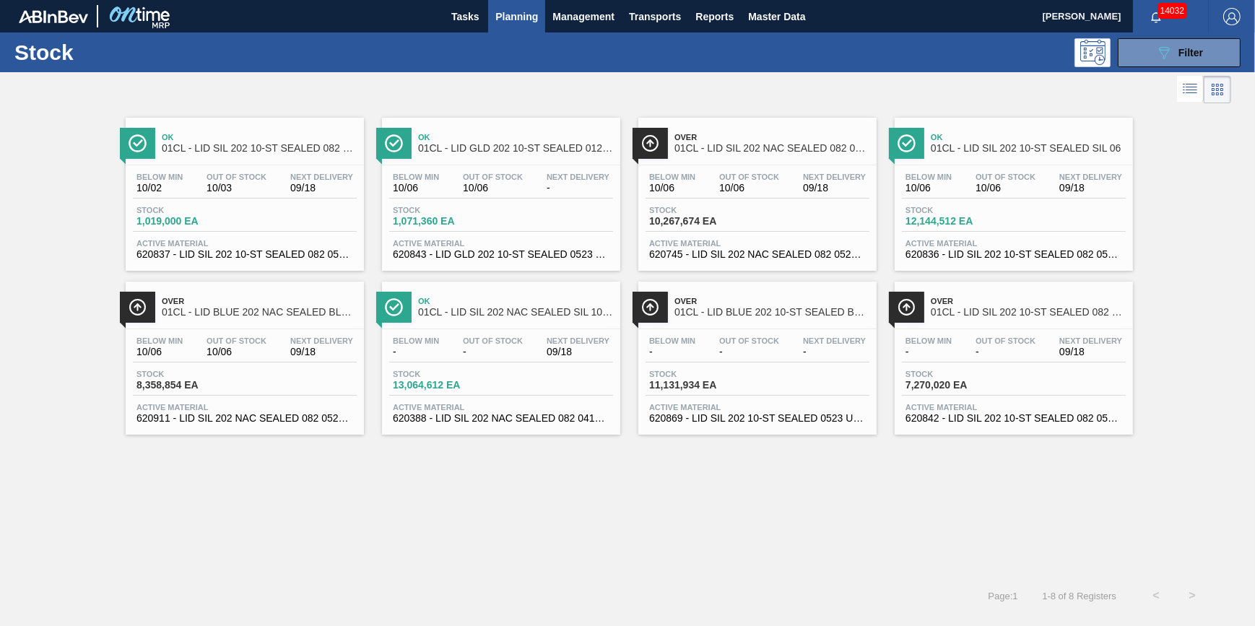
click at [684, 185] on span "10/06" at bounding box center [672, 188] width 46 height 11
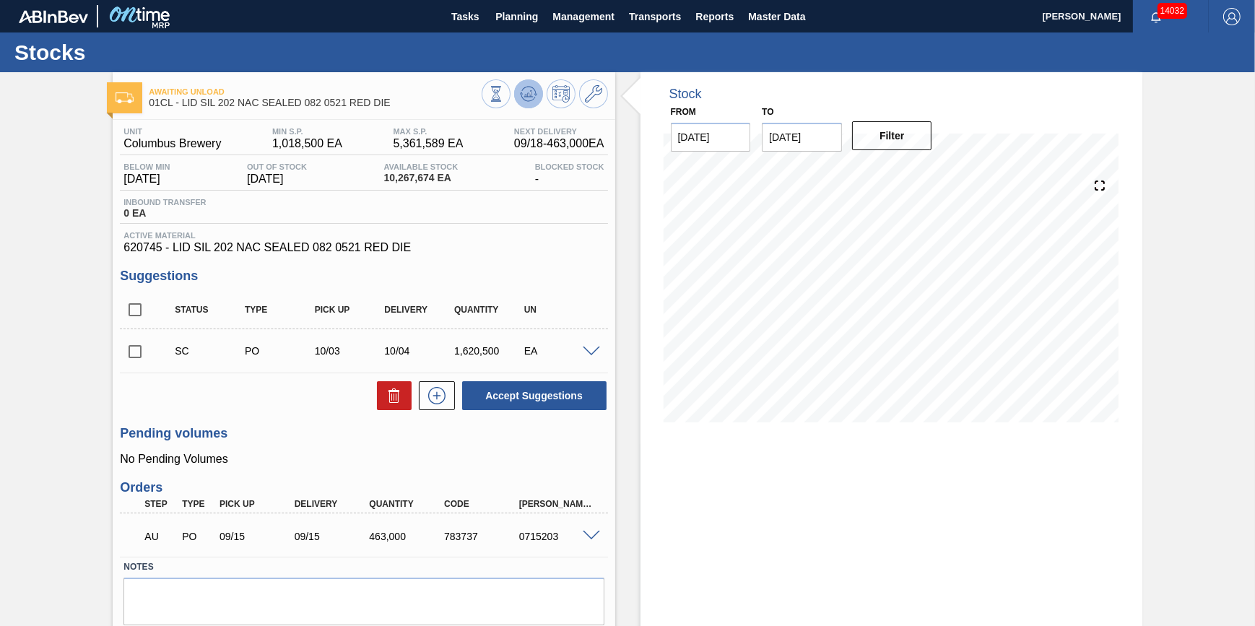
click at [524, 99] on icon at bounding box center [528, 93] width 17 height 17
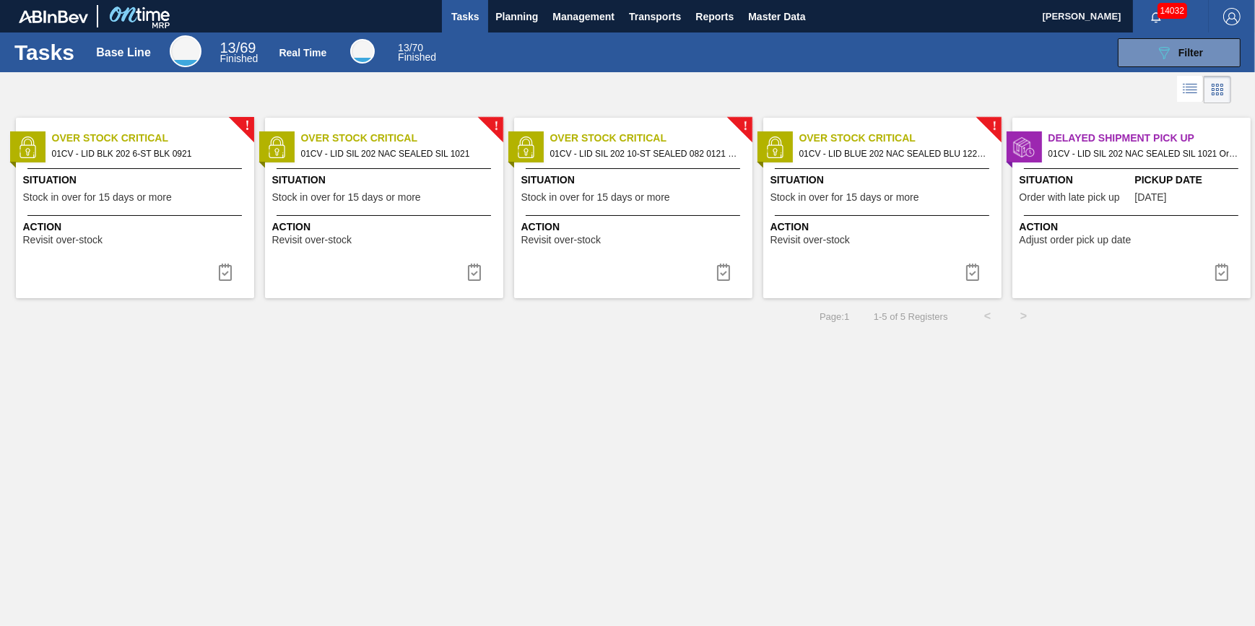
click at [116, 212] on div "! Over Stock Critical 01CV - LID BLK 202 6-ST BLK 0921 Situation Stock in over …" at bounding box center [135, 208] width 238 height 181
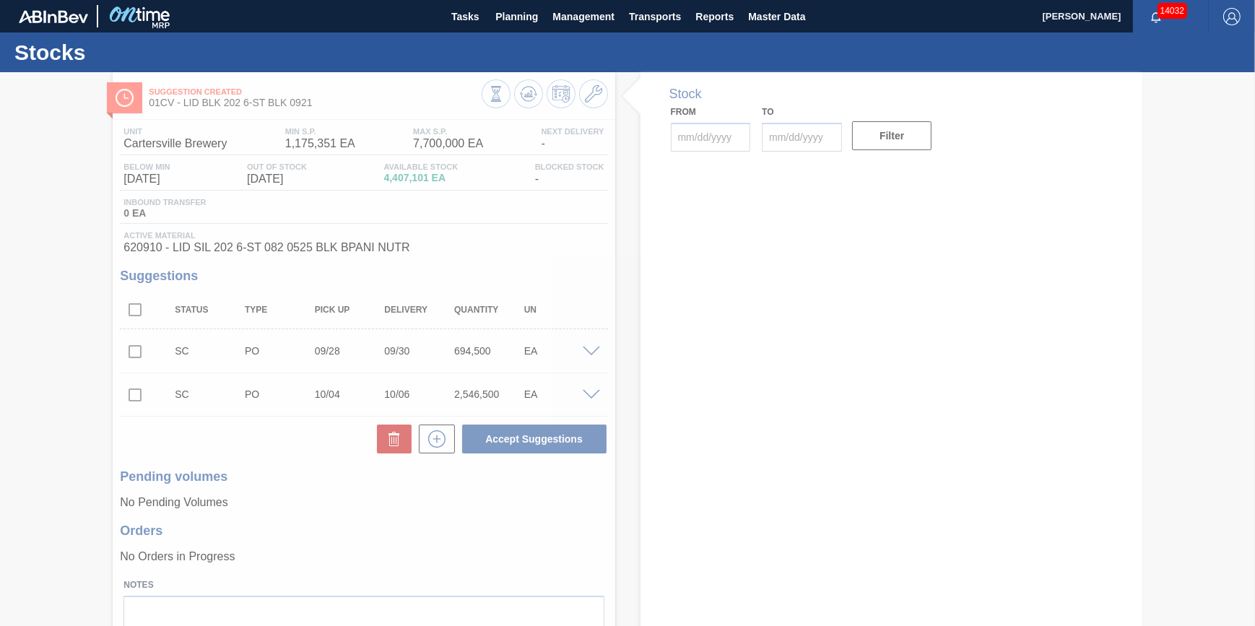
type input "[DATE]"
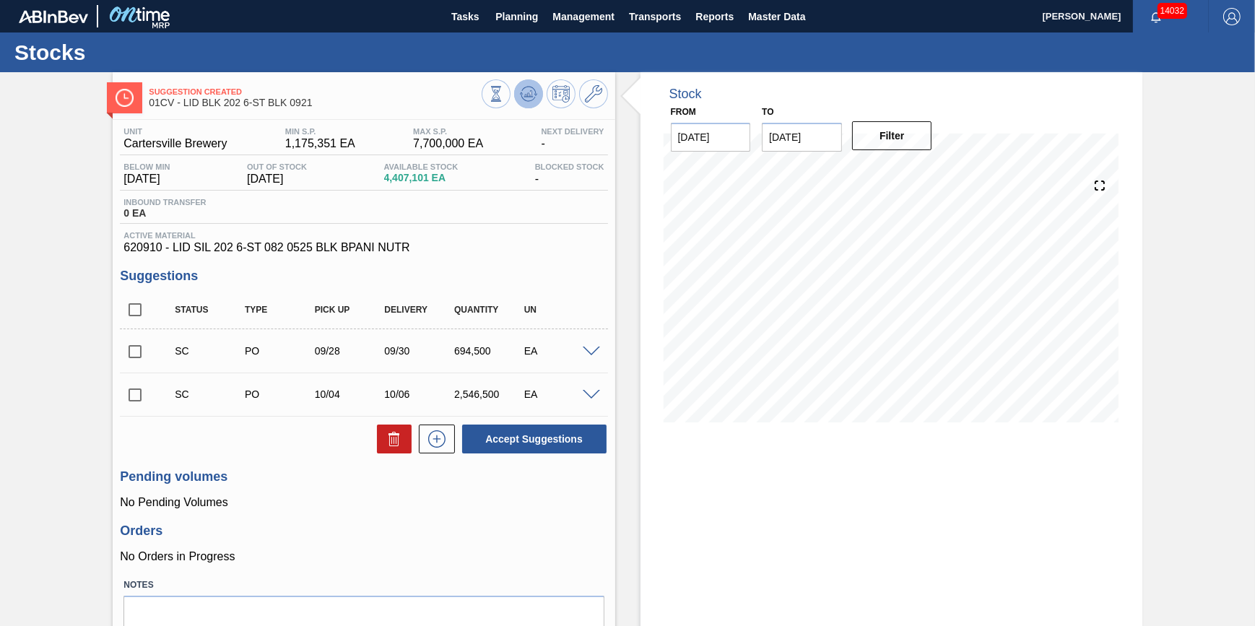
click at [528, 100] on icon at bounding box center [528, 93] width 17 height 17
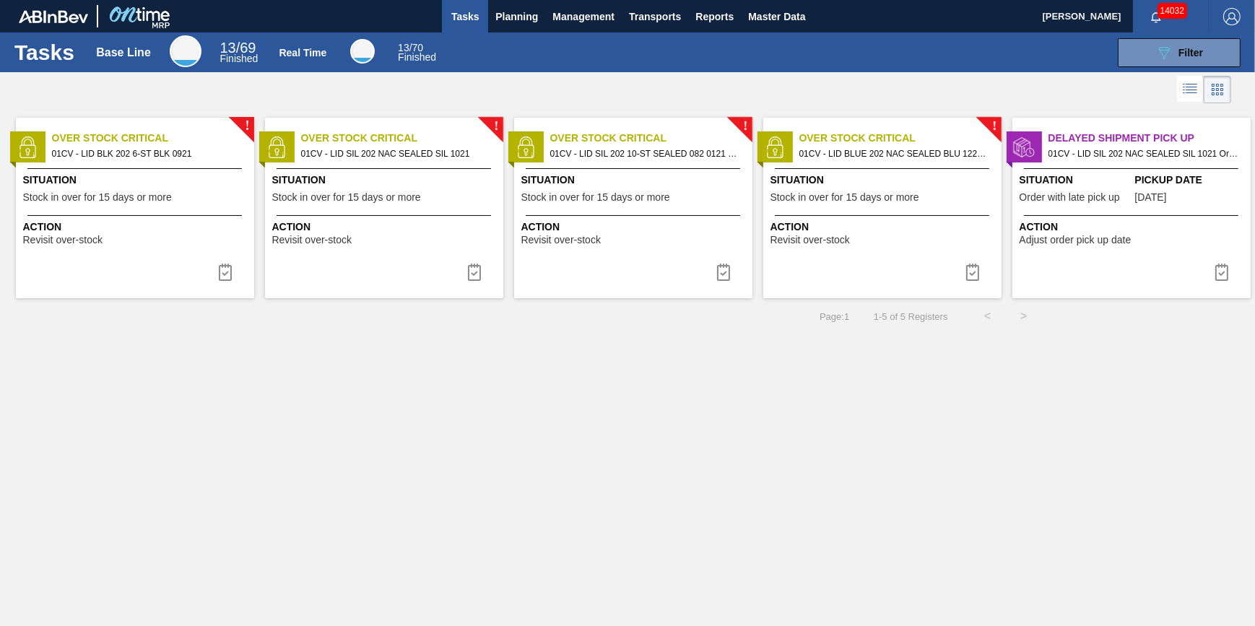
click at [181, 186] on span "Situation" at bounding box center [136, 180] width 227 height 15
click at [323, 215] on div at bounding box center [384, 215] width 214 height 1
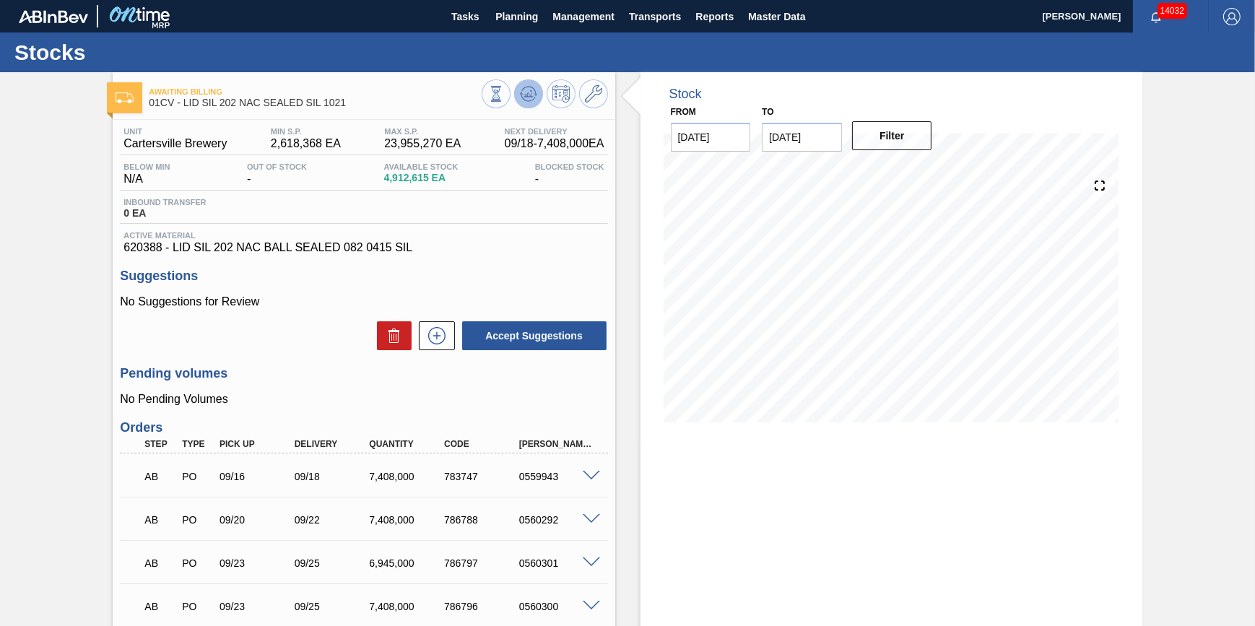
click at [515, 87] on button at bounding box center [528, 93] width 29 height 29
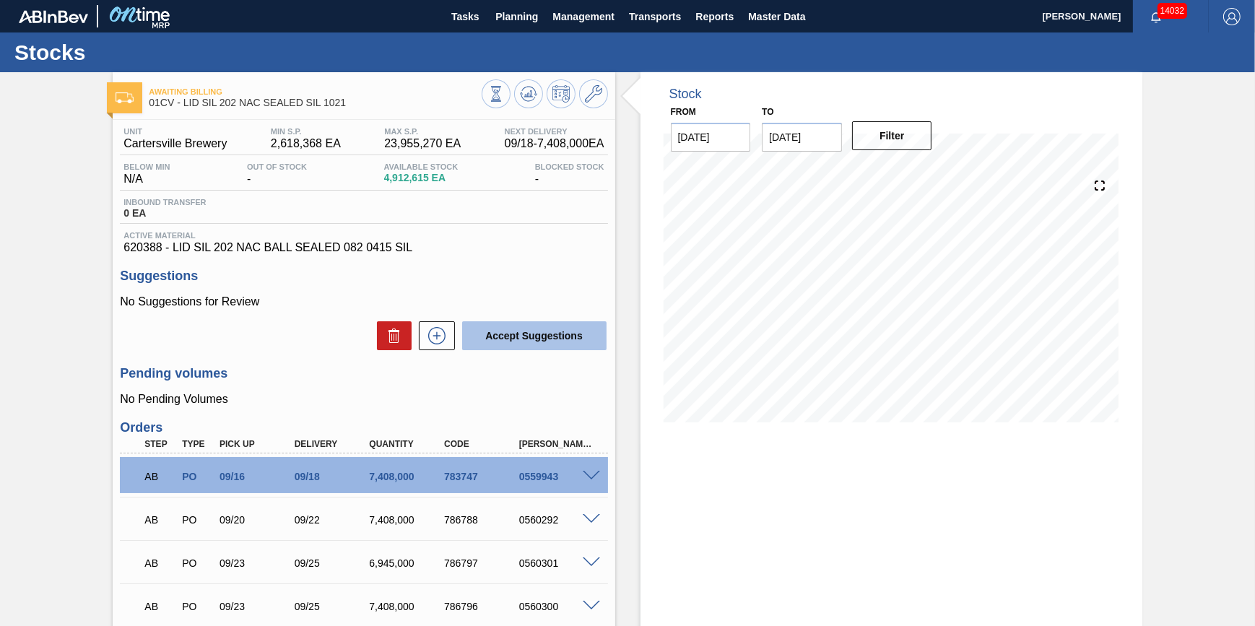
scroll to position [131, 0]
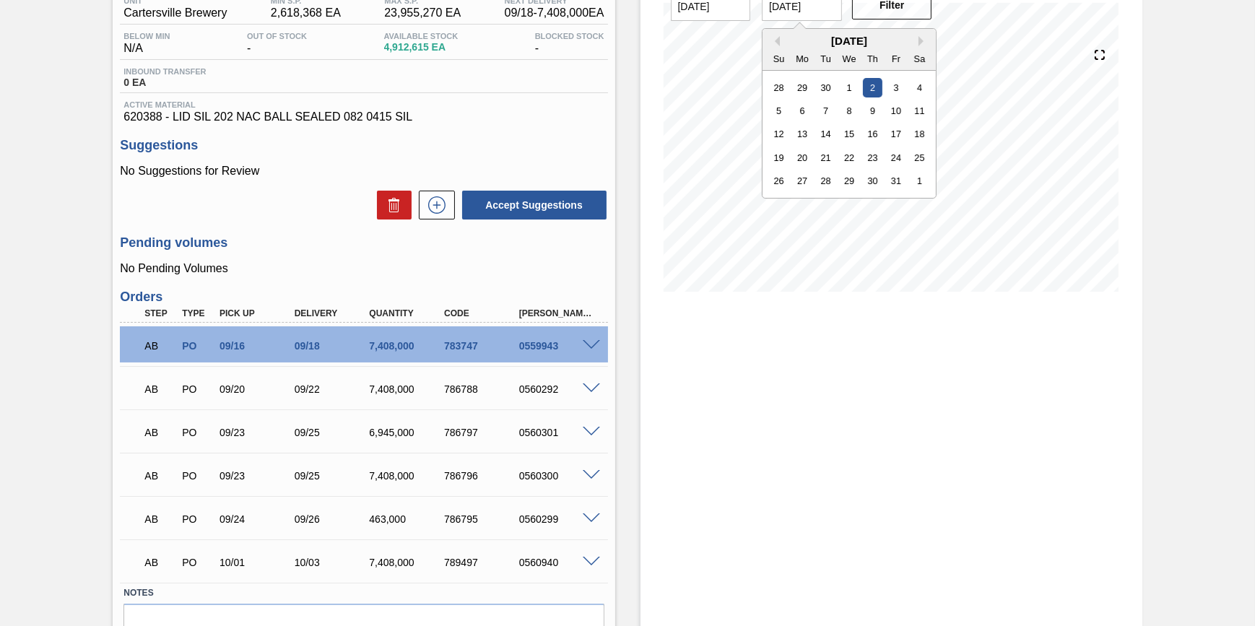
click at [809, 15] on input "[DATE]" at bounding box center [802, 6] width 80 height 29
click at [922, 181] on div "1" at bounding box center [919, 180] width 19 height 19
type input "[DATE]"
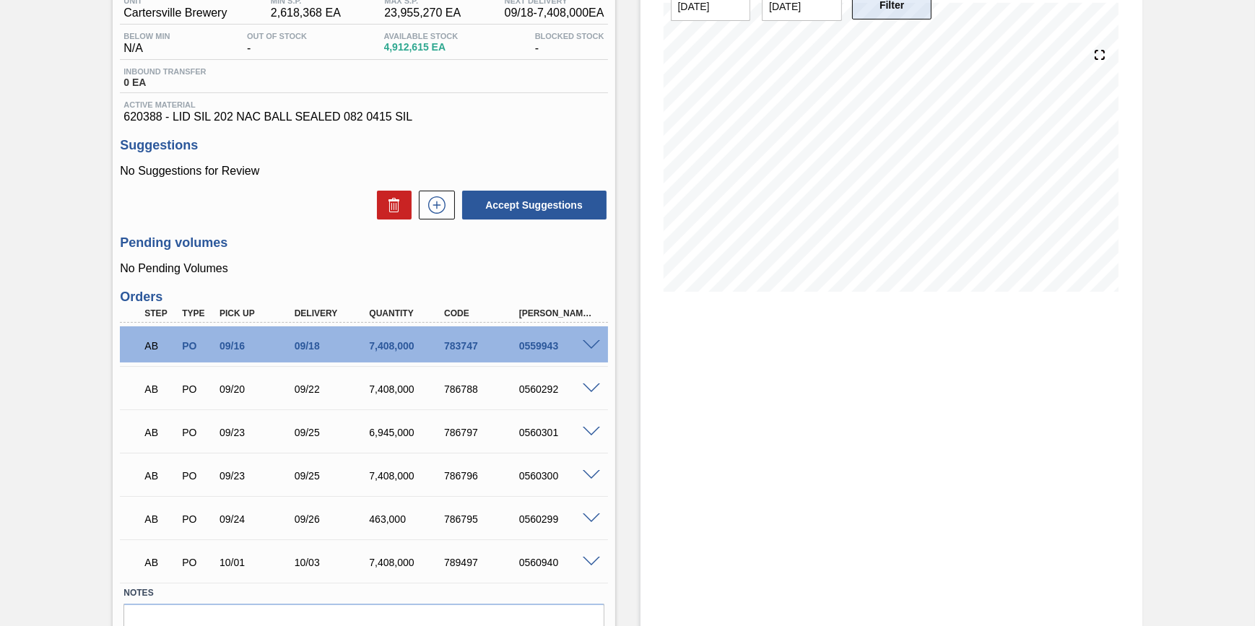
click at [897, 4] on button "Filter" at bounding box center [892, 5] width 80 height 29
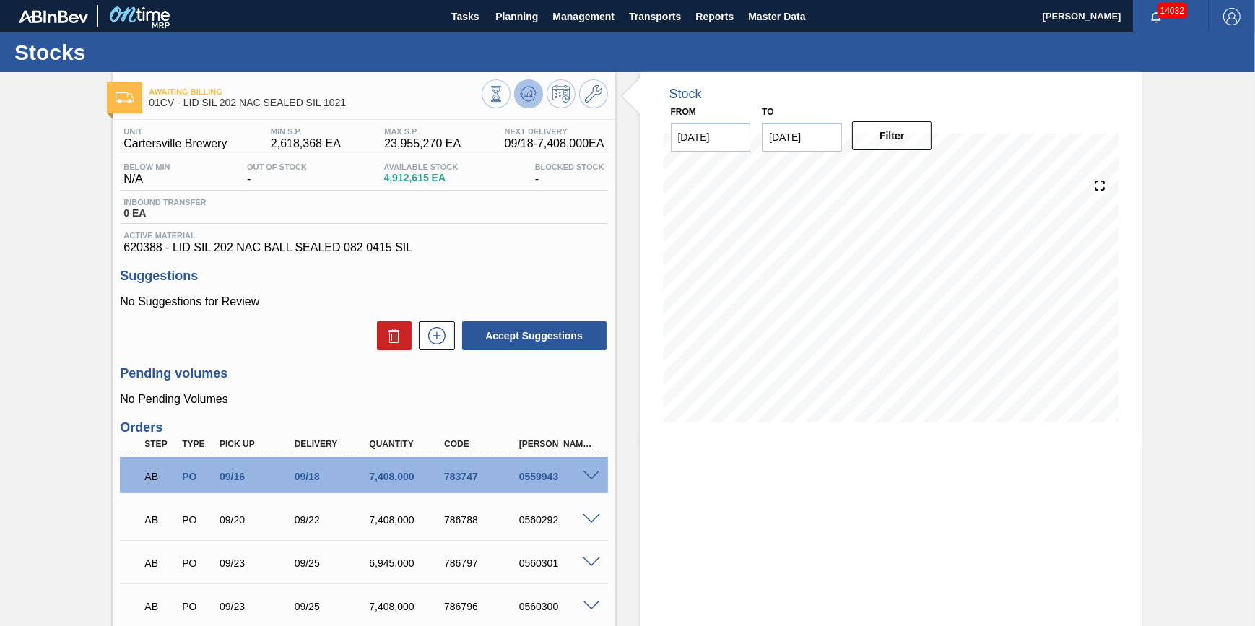
click at [521, 87] on icon at bounding box center [528, 93] width 17 height 17
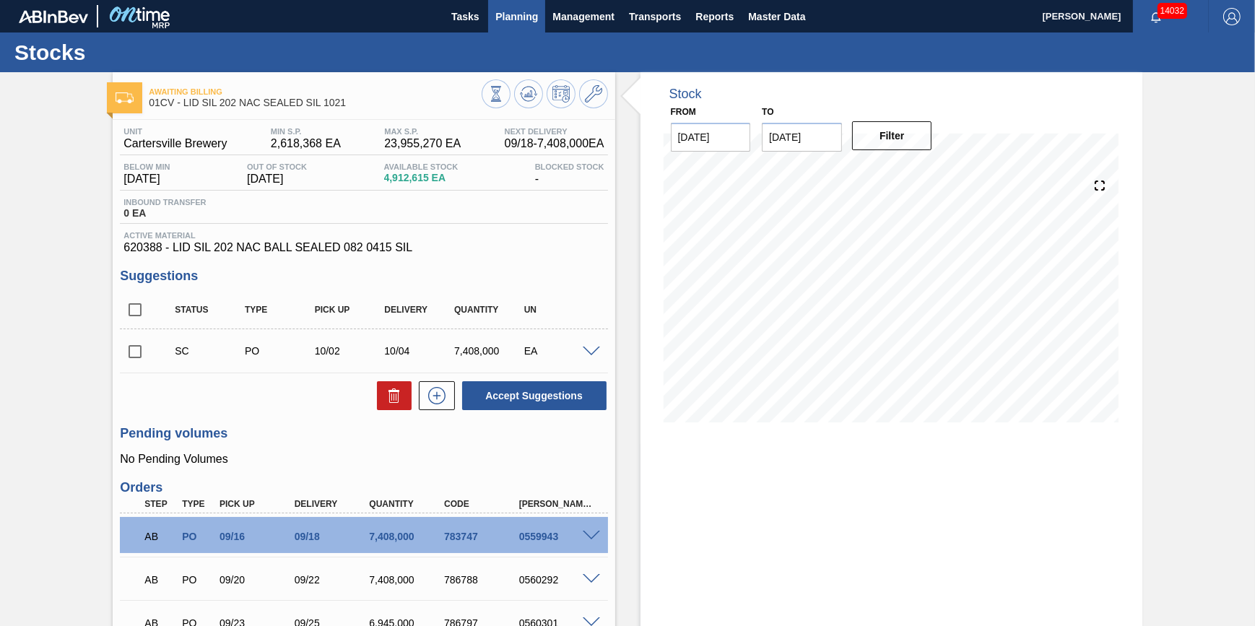
click at [507, 19] on span "Planning" at bounding box center [516, 16] width 43 height 17
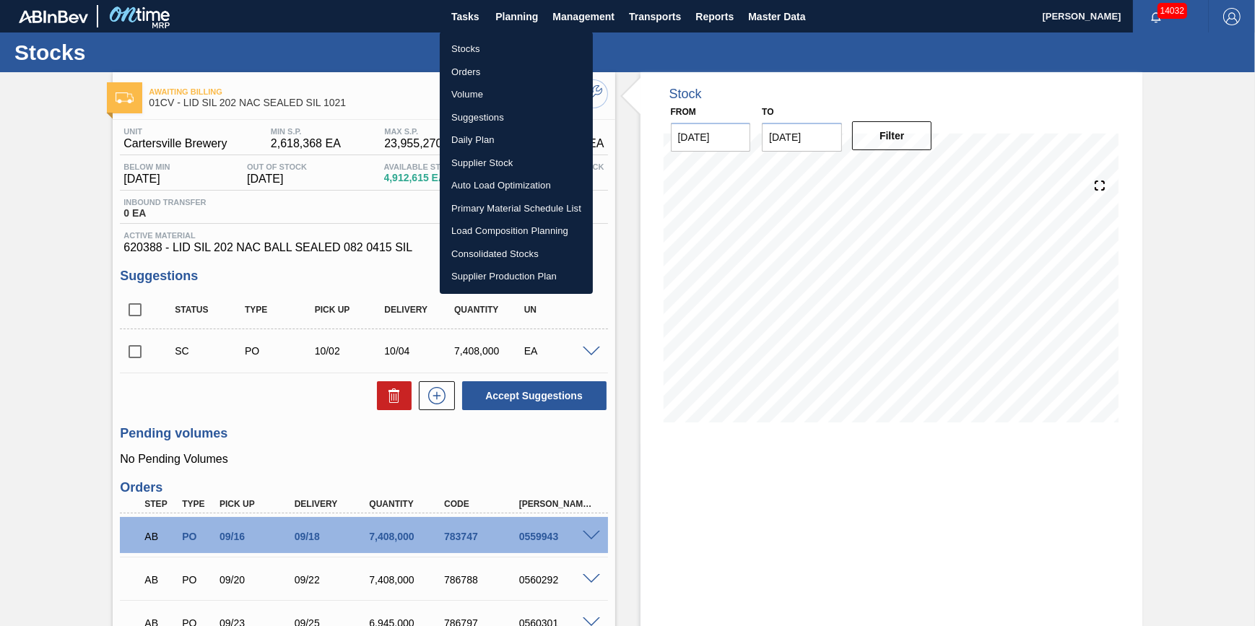
drag, startPoint x: 498, startPoint y: 51, endPoint x: 508, endPoint y: 43, distance: 12.9
click at [498, 51] on li "Stocks" at bounding box center [516, 49] width 153 height 23
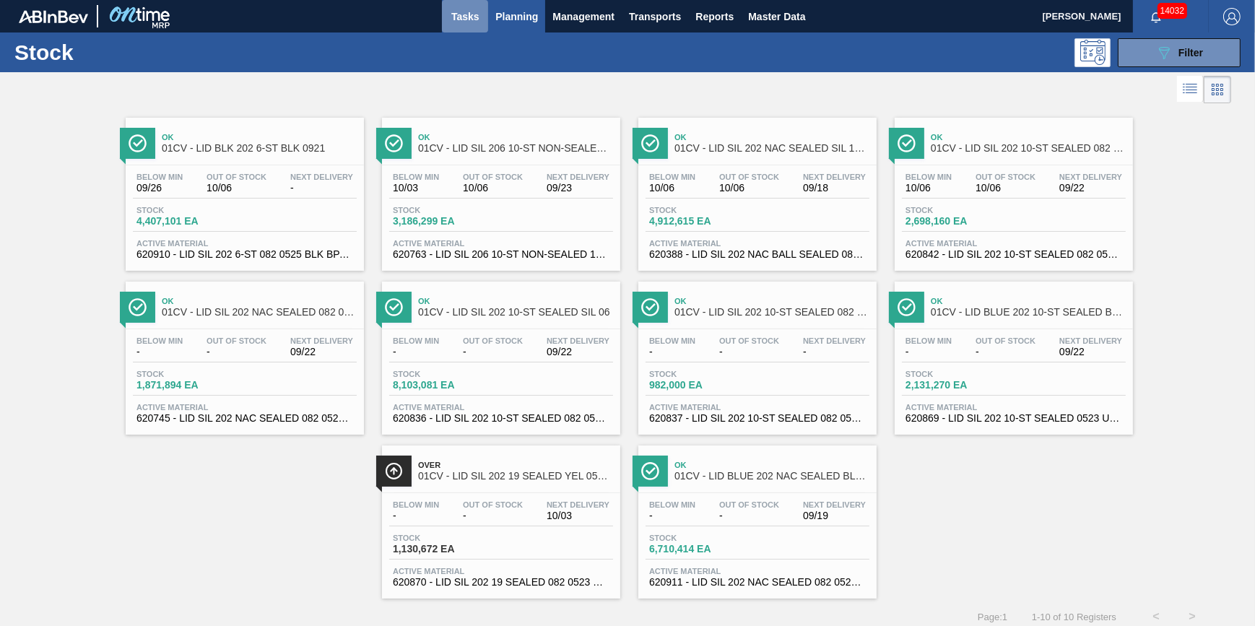
click at [442, 10] on button "Tasks" at bounding box center [465, 16] width 46 height 32
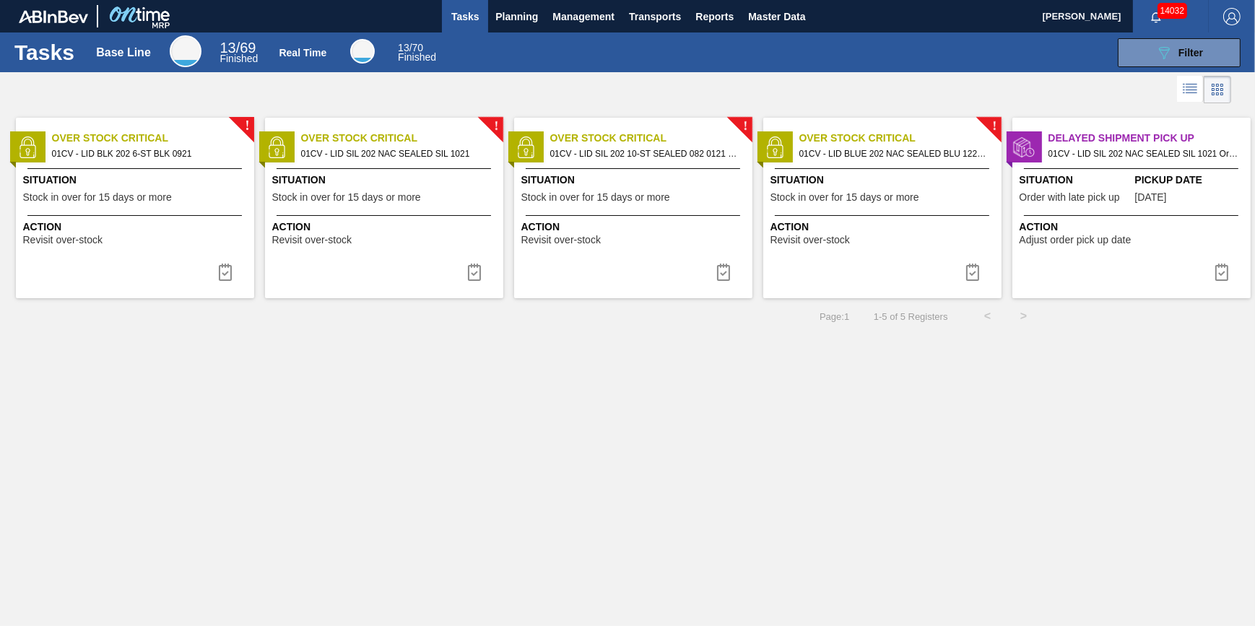
click at [173, 184] on span "Situation" at bounding box center [136, 180] width 227 height 15
click at [394, 178] on span "Situation" at bounding box center [385, 180] width 227 height 15
click at [628, 198] on span "Stock in over for 15 days or more" at bounding box center [595, 197] width 149 height 11
click at [820, 227] on span "Action" at bounding box center [883, 227] width 227 height 15
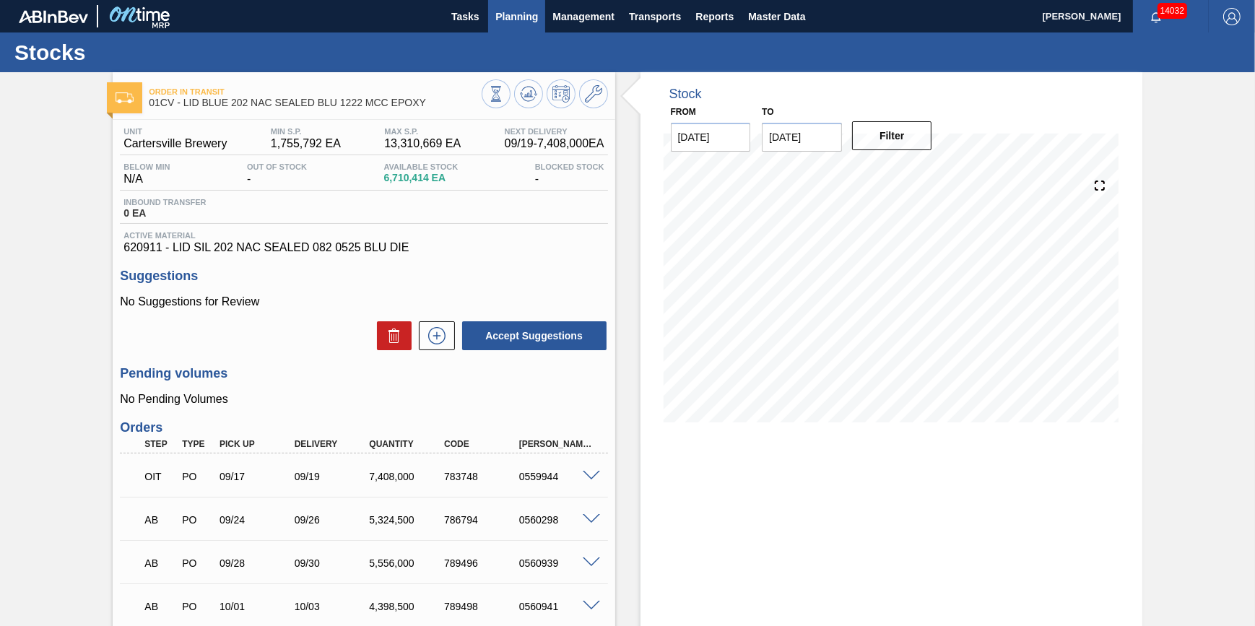
click at [518, 27] on button "Planning" at bounding box center [516, 16] width 57 height 32
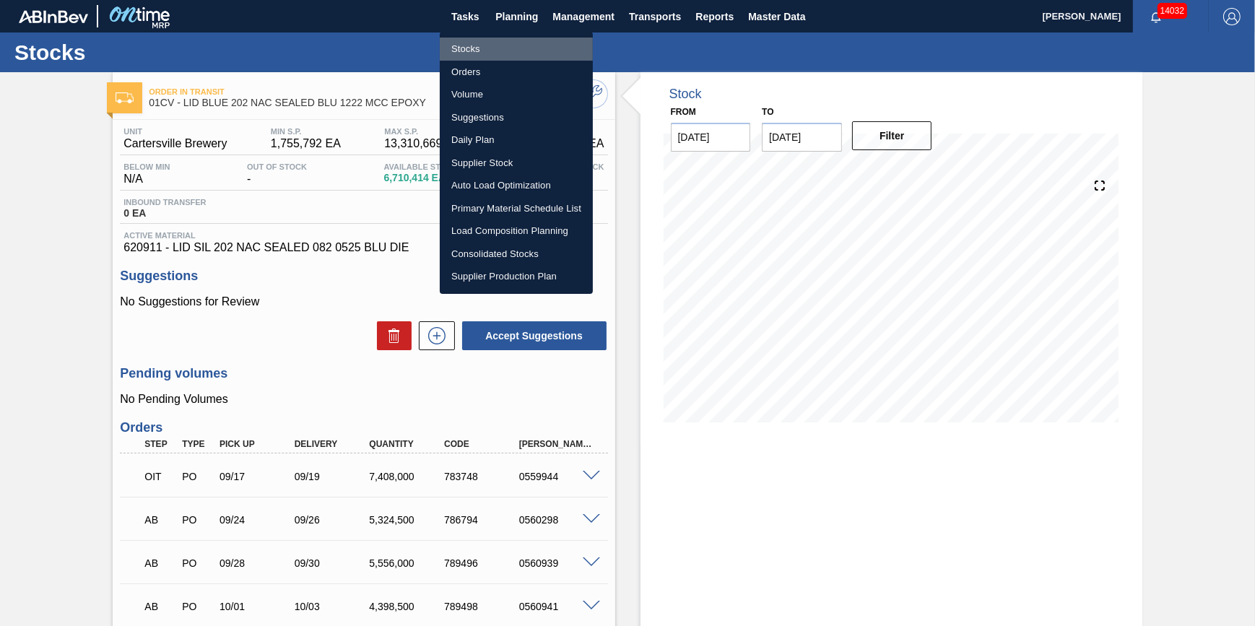
click at [490, 38] on li "Stocks" at bounding box center [516, 49] width 153 height 23
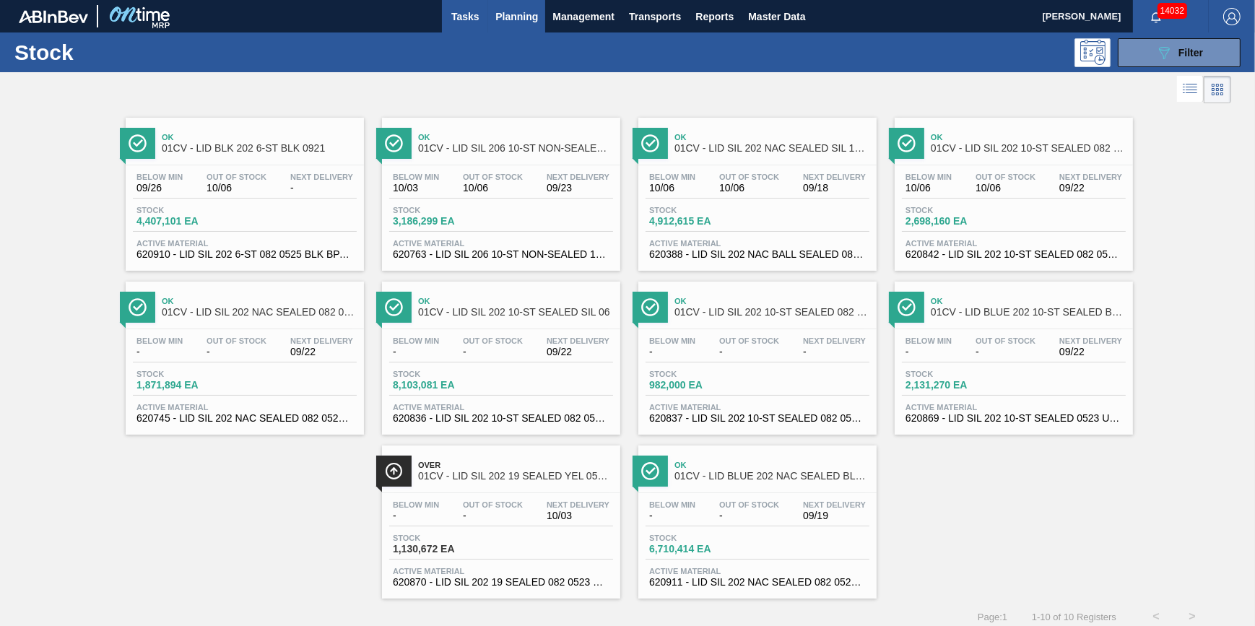
click at [474, 21] on span "Tasks" at bounding box center [465, 16] width 32 height 17
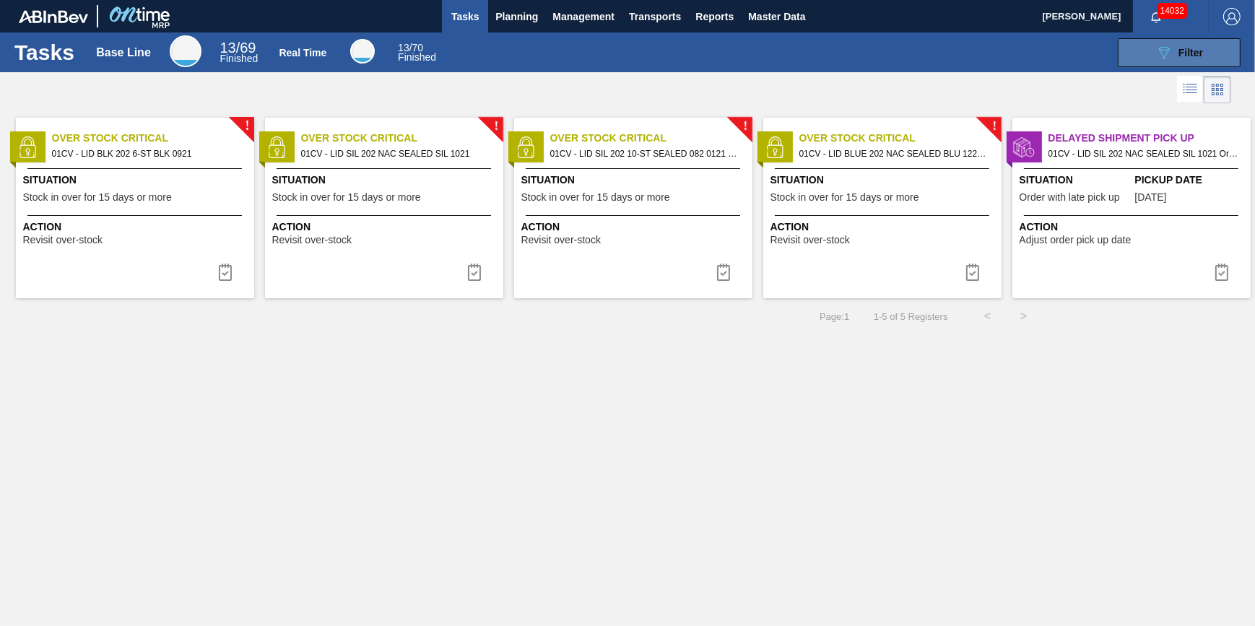
click at [1165, 57] on icon at bounding box center [1164, 53] width 11 height 12
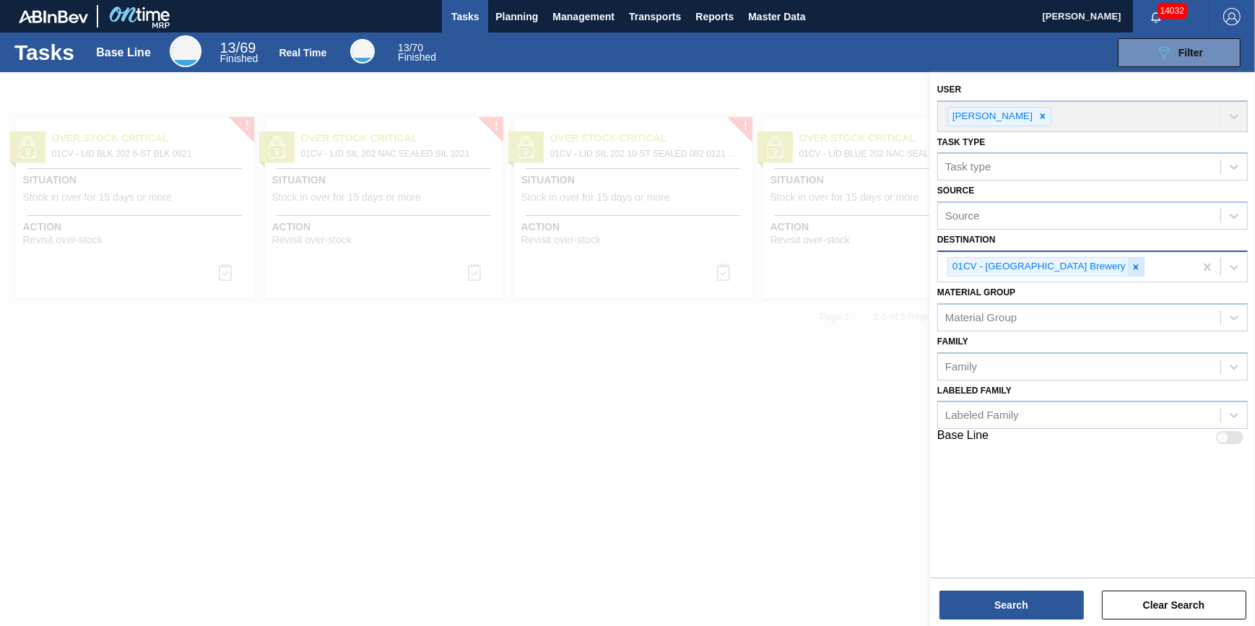
click at [1131, 262] on icon at bounding box center [1136, 267] width 10 height 10
click at [1087, 262] on div "01CV - [GEOGRAPHIC_DATA] Brewery" at bounding box center [1066, 267] width 256 height 30
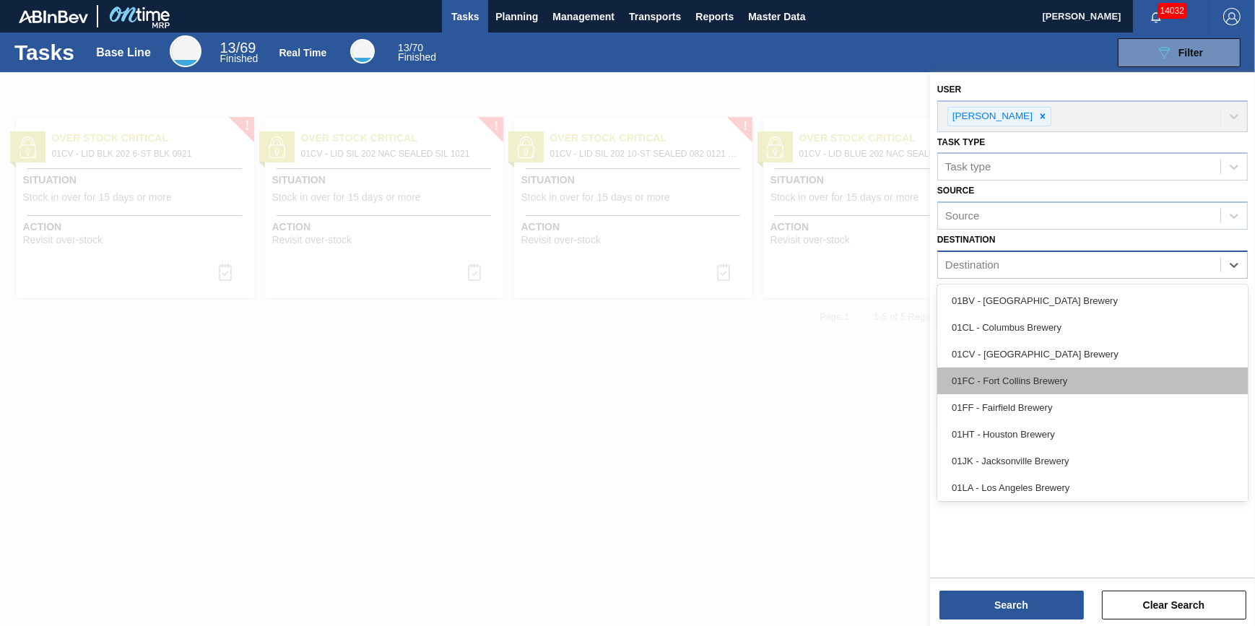
click at [1073, 371] on div "01FC - Fort Collins Brewery" at bounding box center [1092, 381] width 311 height 27
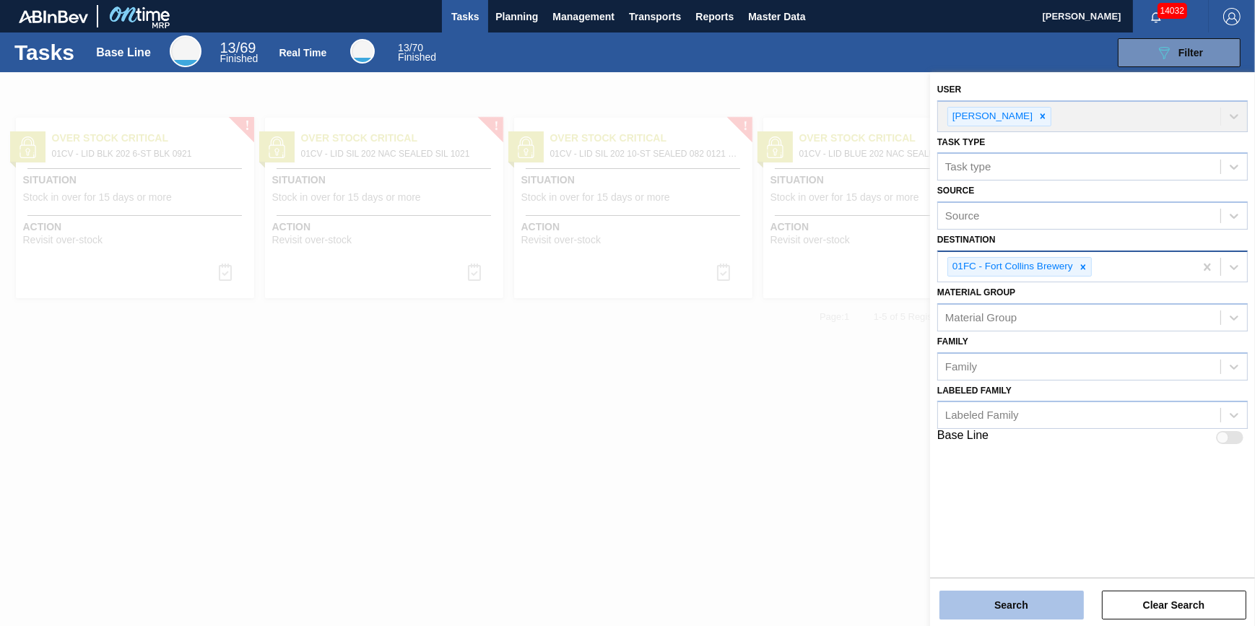
click at [1014, 599] on button "Search" at bounding box center [1011, 605] width 144 height 29
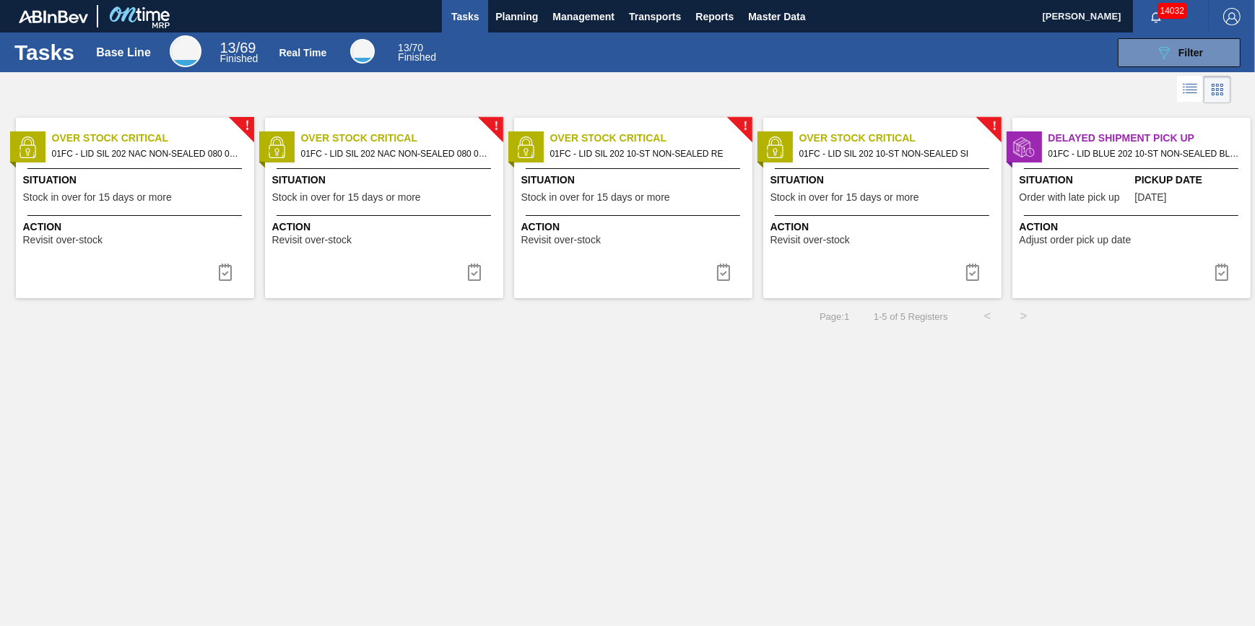
click at [168, 192] on span "Stock in over for 15 days or more" at bounding box center [97, 197] width 149 height 11
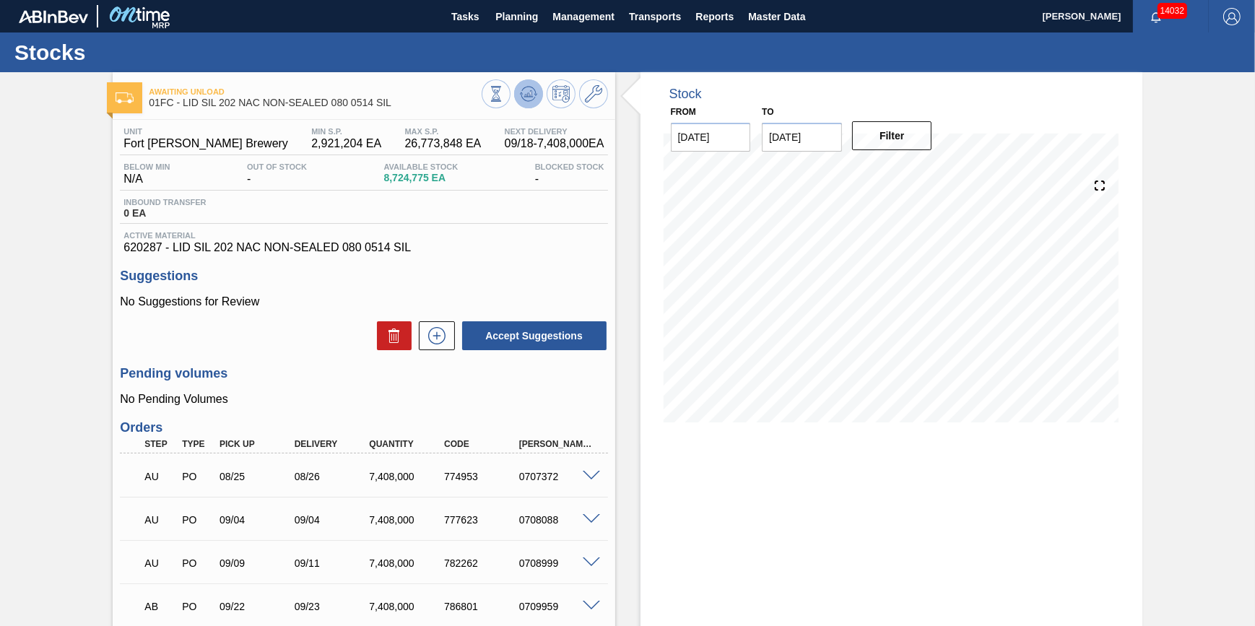
click at [522, 94] on icon at bounding box center [528, 93] width 17 height 17
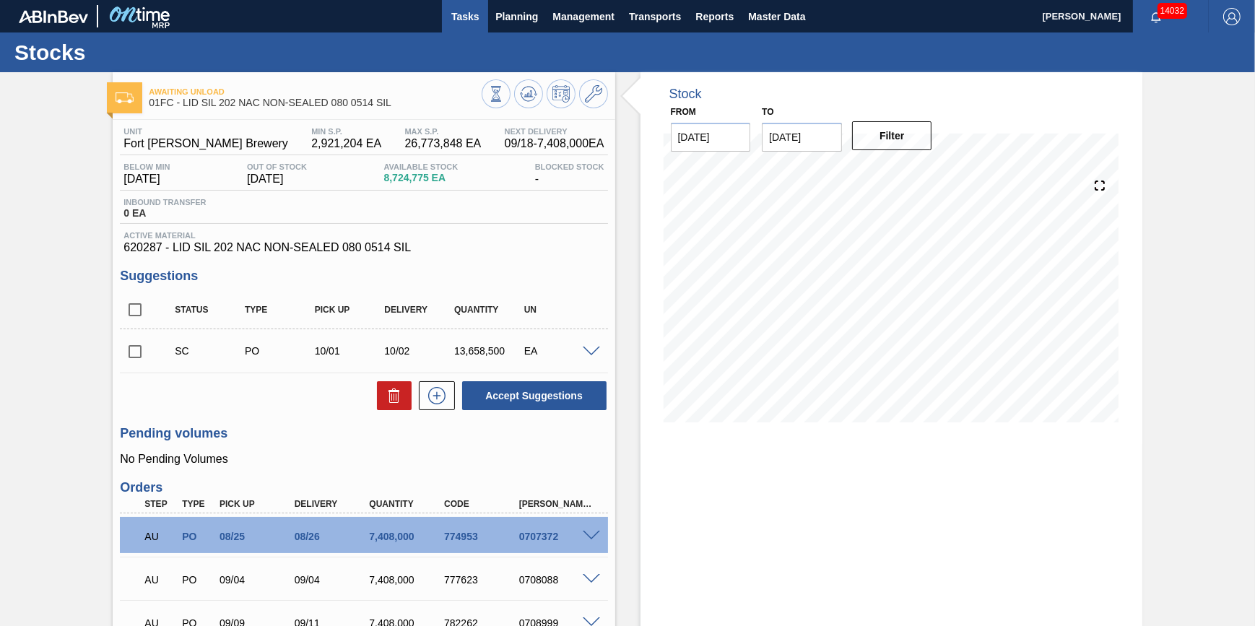
click at [475, 16] on span "Tasks" at bounding box center [465, 16] width 32 height 17
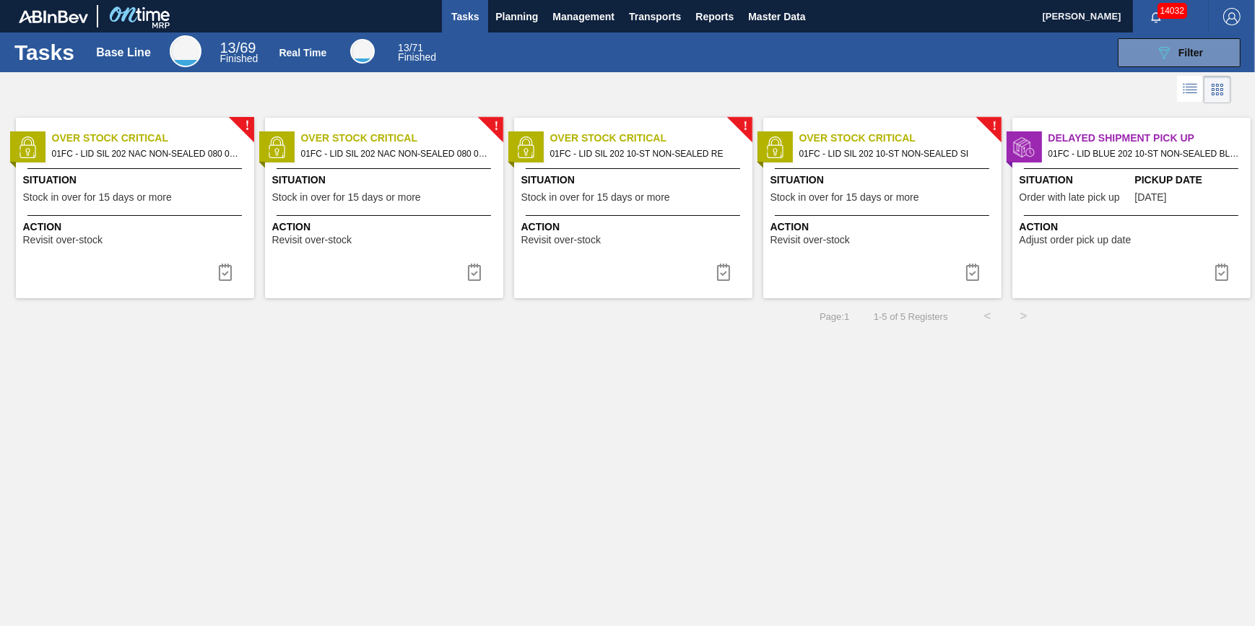
click at [128, 194] on span "Stock in over for 15 days or more" at bounding box center [97, 197] width 149 height 11
click at [376, 151] on span "01FC - LID SIL 202 NAC NON-SEALED 080 0215 RED" at bounding box center [396, 154] width 191 height 16
click at [454, 170] on div "! Over Stock Critical 01FC - LID SIL 202 NAC NON-SEALED 080 0215 RED Situation …" at bounding box center [384, 208] width 238 height 181
click at [601, 184] on span "Situation" at bounding box center [634, 180] width 227 height 15
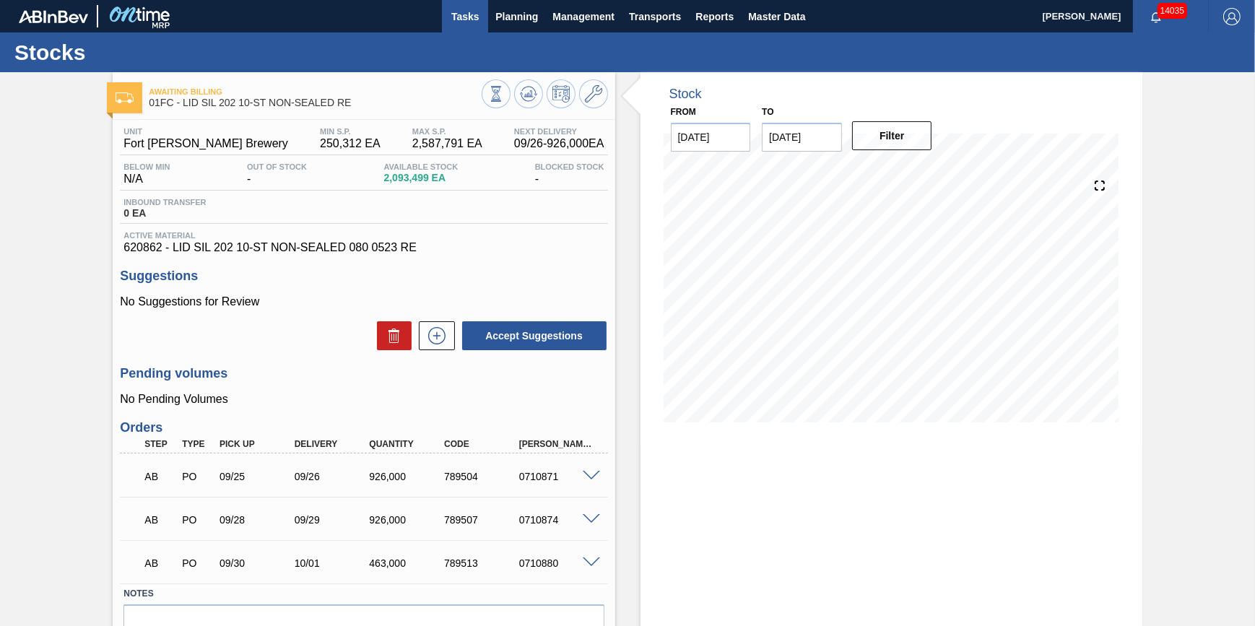
click at [449, 19] on span "Tasks" at bounding box center [465, 16] width 32 height 17
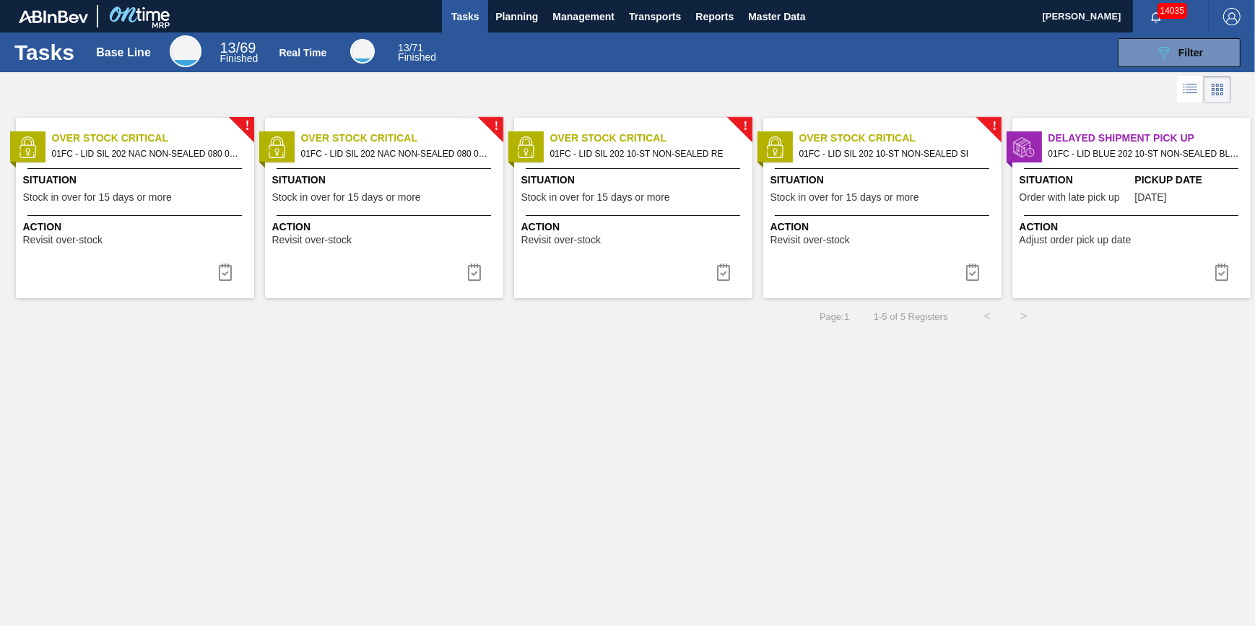
click at [190, 208] on div "! Over Stock Critical 01FC - LID SIL 202 NAC NON-SEALED 080 0514 SIL Situation …" at bounding box center [135, 208] width 238 height 181
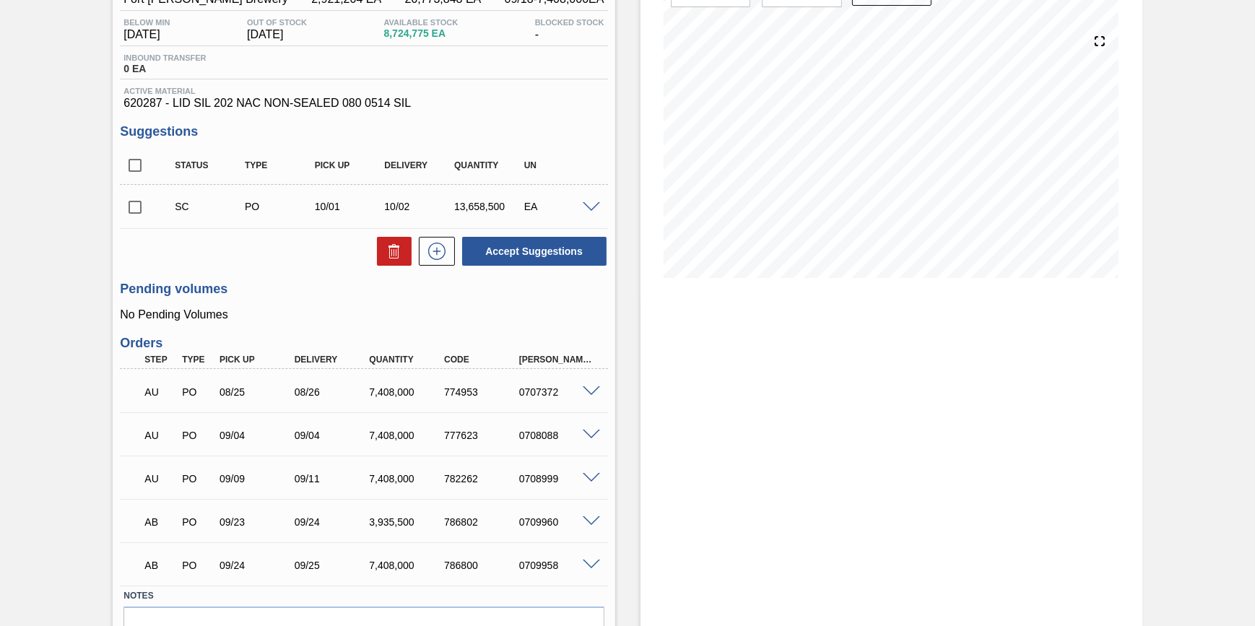
scroll to position [29, 0]
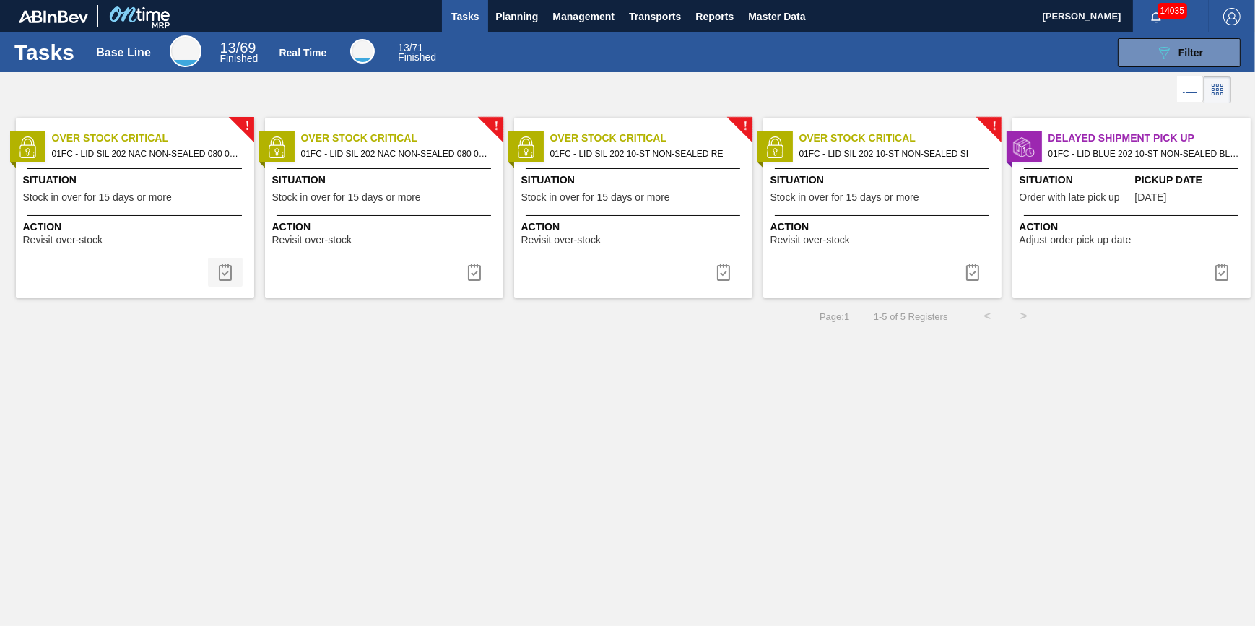
click at [222, 265] on img at bounding box center [225, 272] width 17 height 17
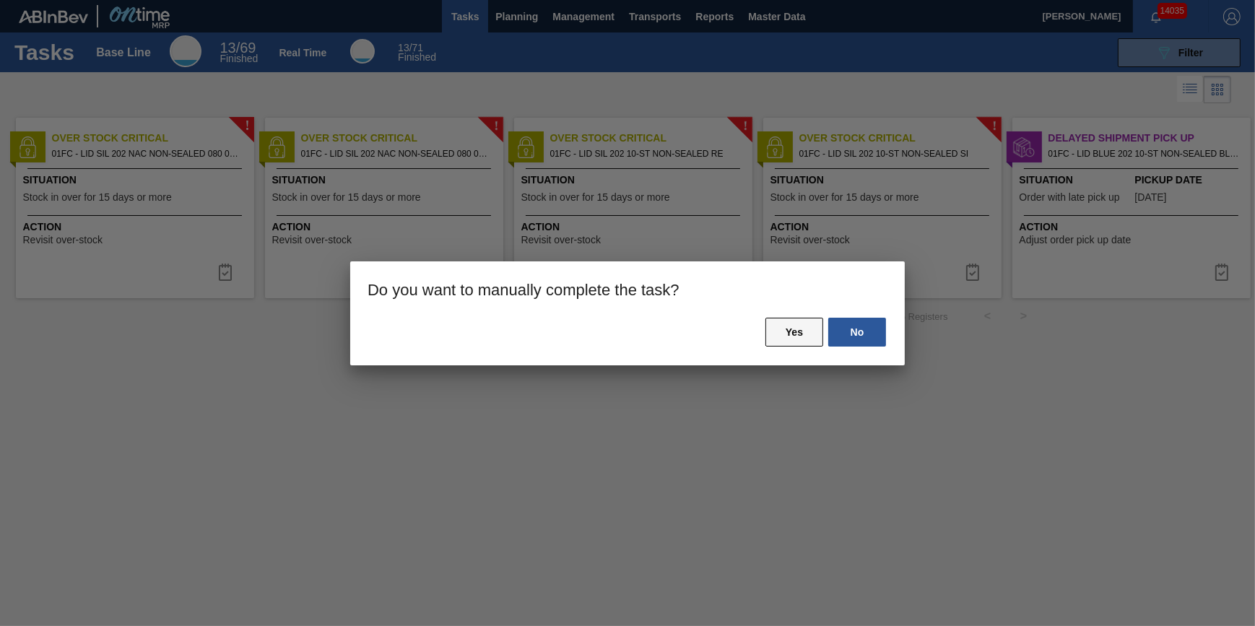
click at [785, 331] on button "Yes" at bounding box center [794, 332] width 58 height 29
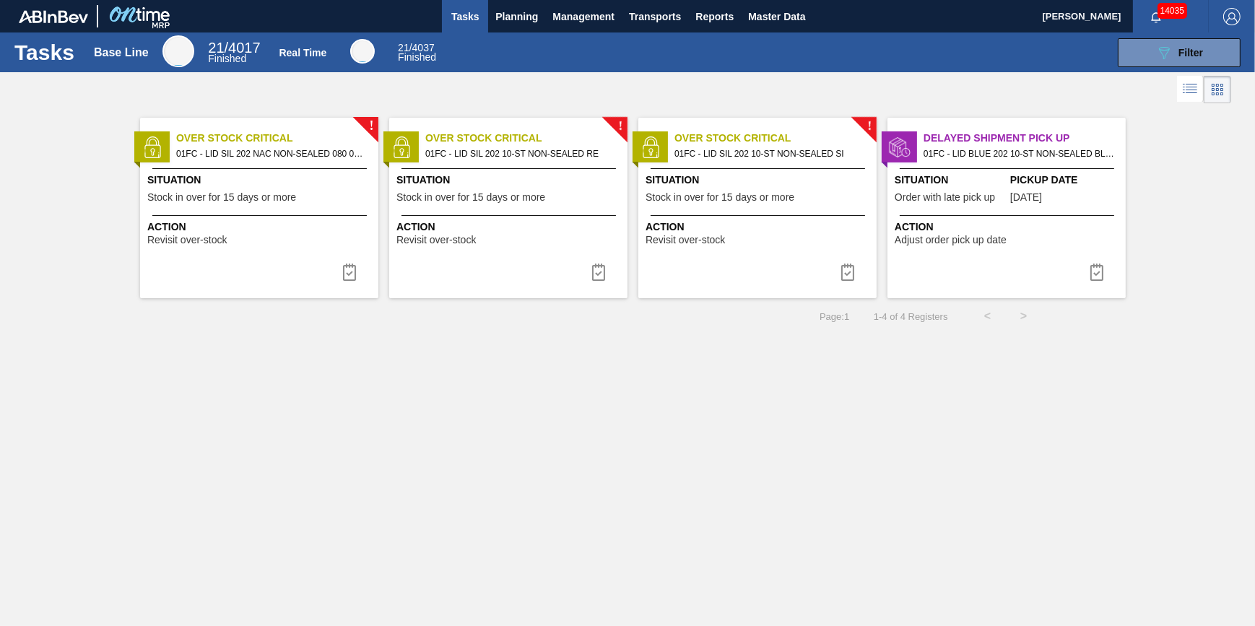
click at [292, 200] on span "Stock in over for 15 days or more" at bounding box center [221, 197] width 149 height 11
click at [713, 218] on div "Action Revisit over-stock" at bounding box center [757, 230] width 238 height 30
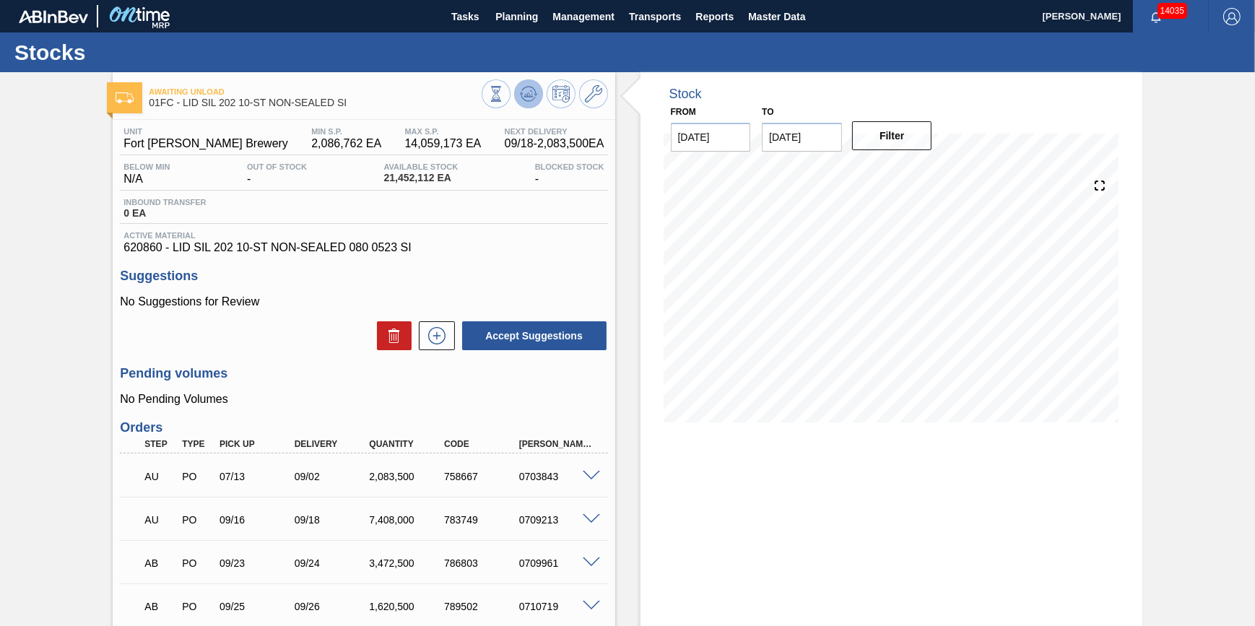
click at [525, 96] on icon at bounding box center [528, 93] width 9 height 6
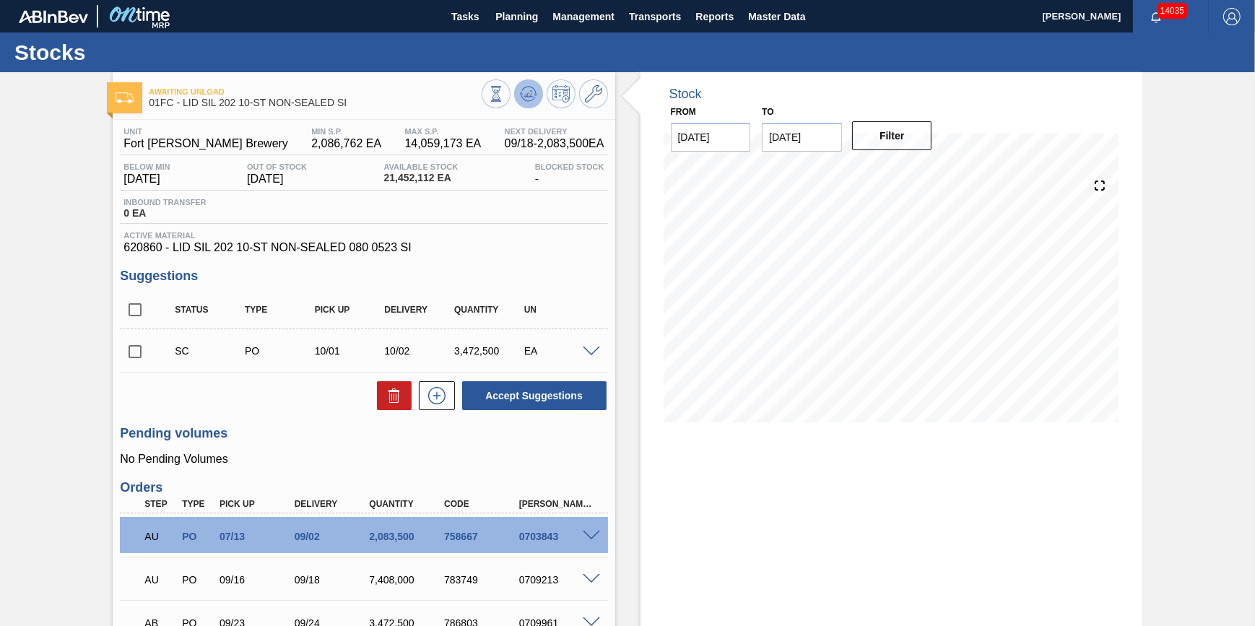
click at [525, 97] on icon at bounding box center [528, 93] width 17 height 17
click at [466, 12] on span "Tasks" at bounding box center [465, 16] width 32 height 17
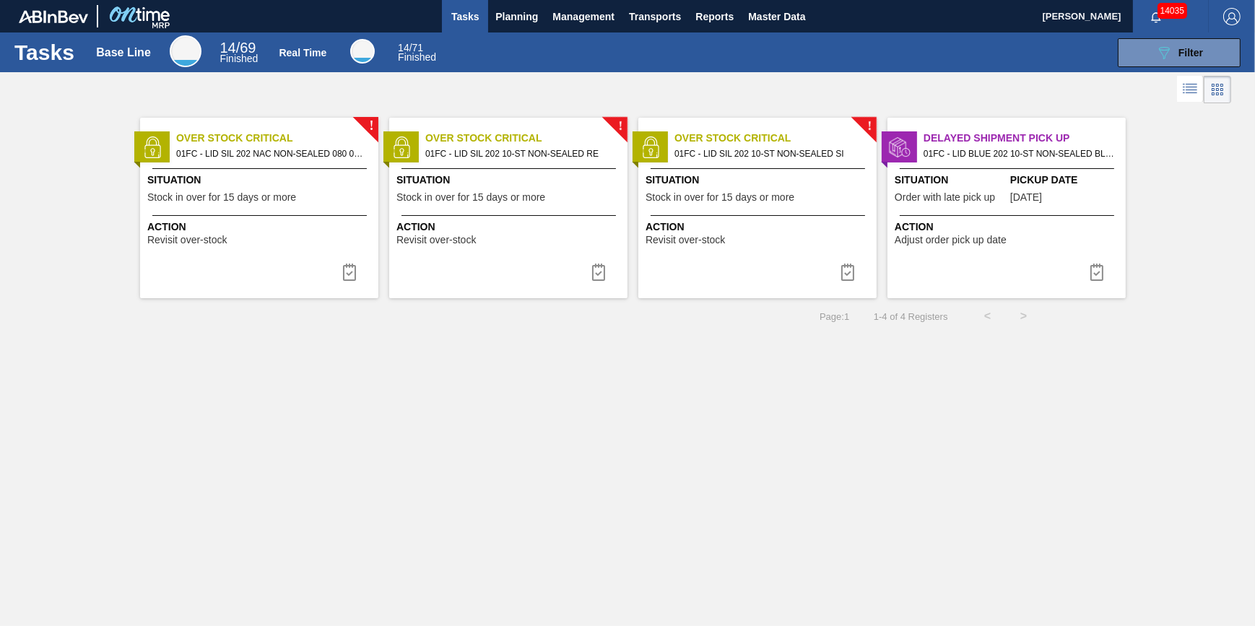
click at [266, 182] on span "Situation" at bounding box center [260, 180] width 227 height 15
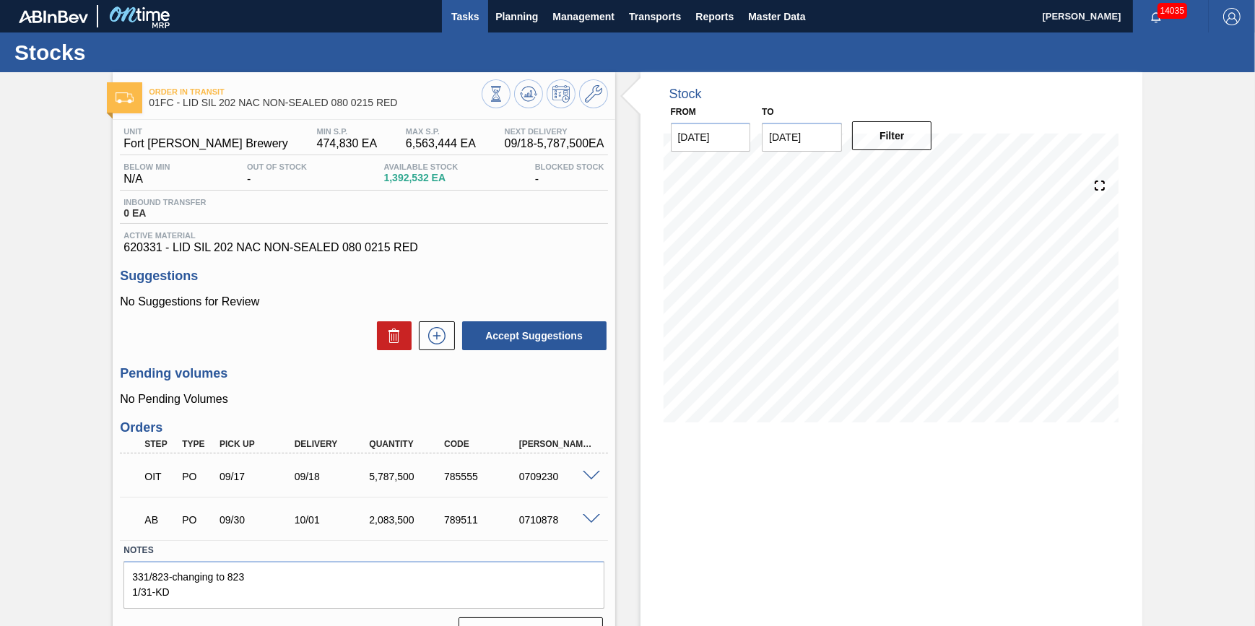
click at [467, 28] on button "Tasks" at bounding box center [465, 16] width 46 height 32
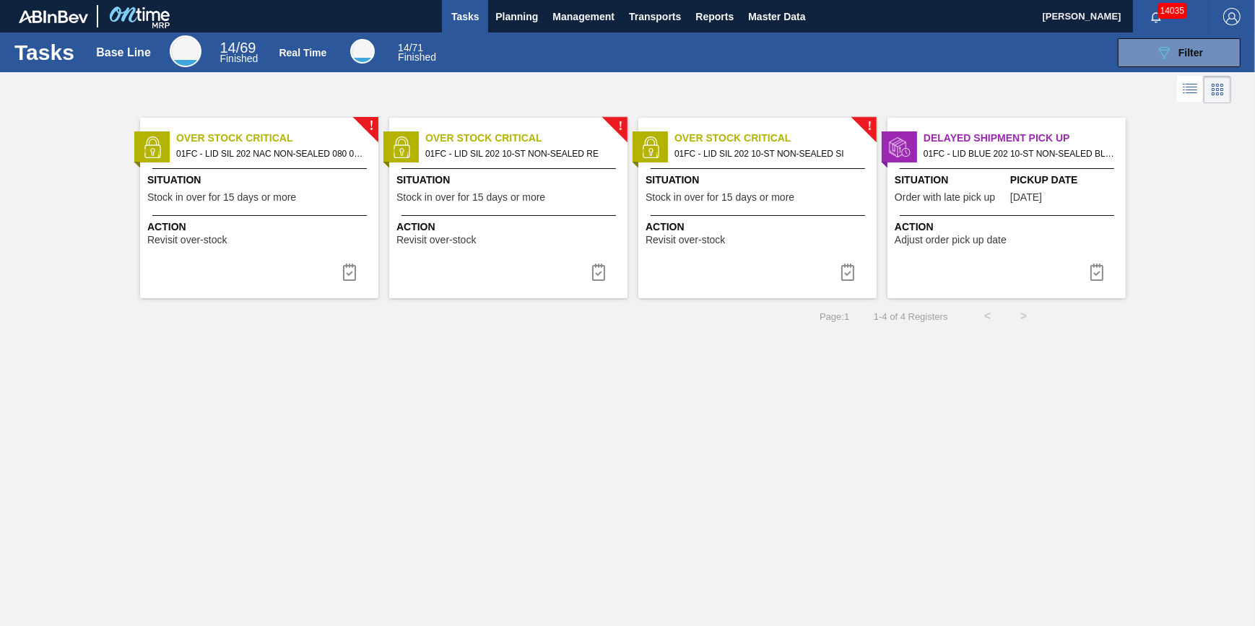
click at [246, 266] on div "! Over Stock Critical 01FC - LID SIL 202 NAC NON-SEALED 080 0215 RED Situation …" at bounding box center [259, 208] width 238 height 181
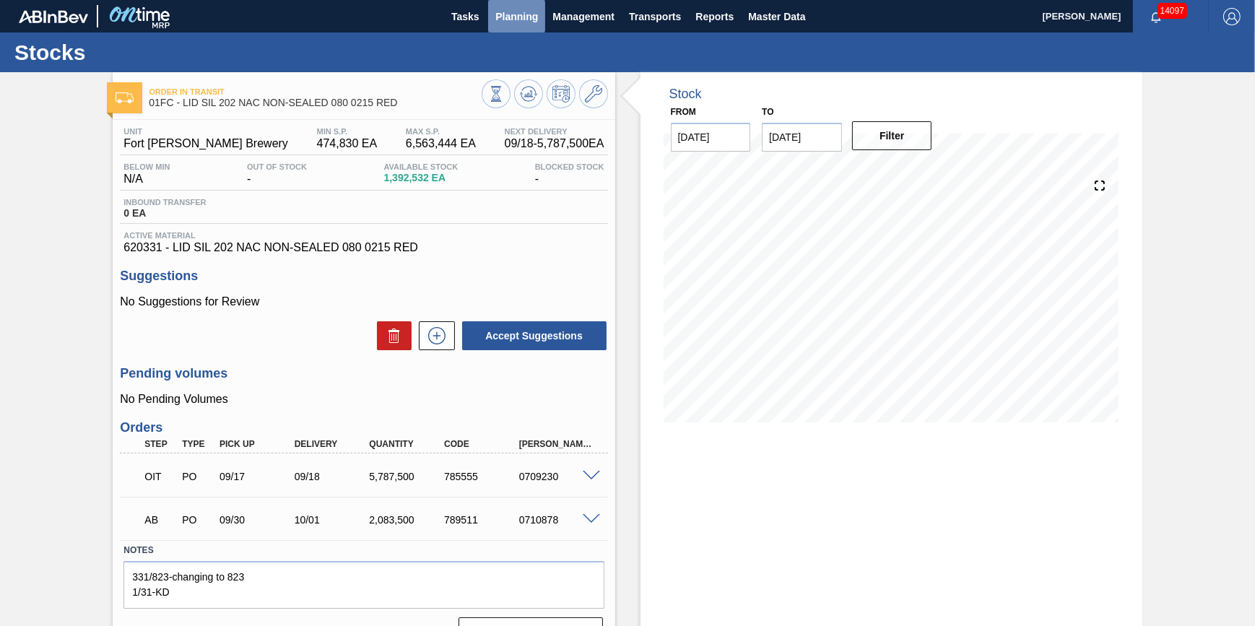
click at [505, 25] on button "Planning" at bounding box center [516, 16] width 57 height 32
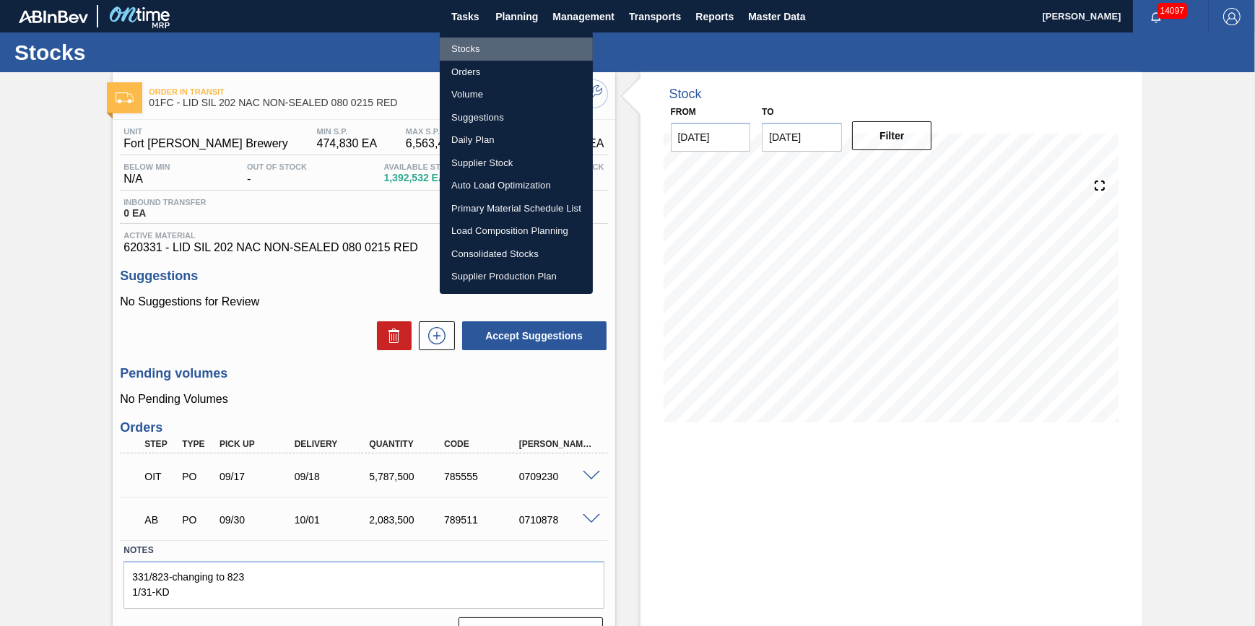
click at [500, 51] on li "Stocks" at bounding box center [516, 49] width 153 height 23
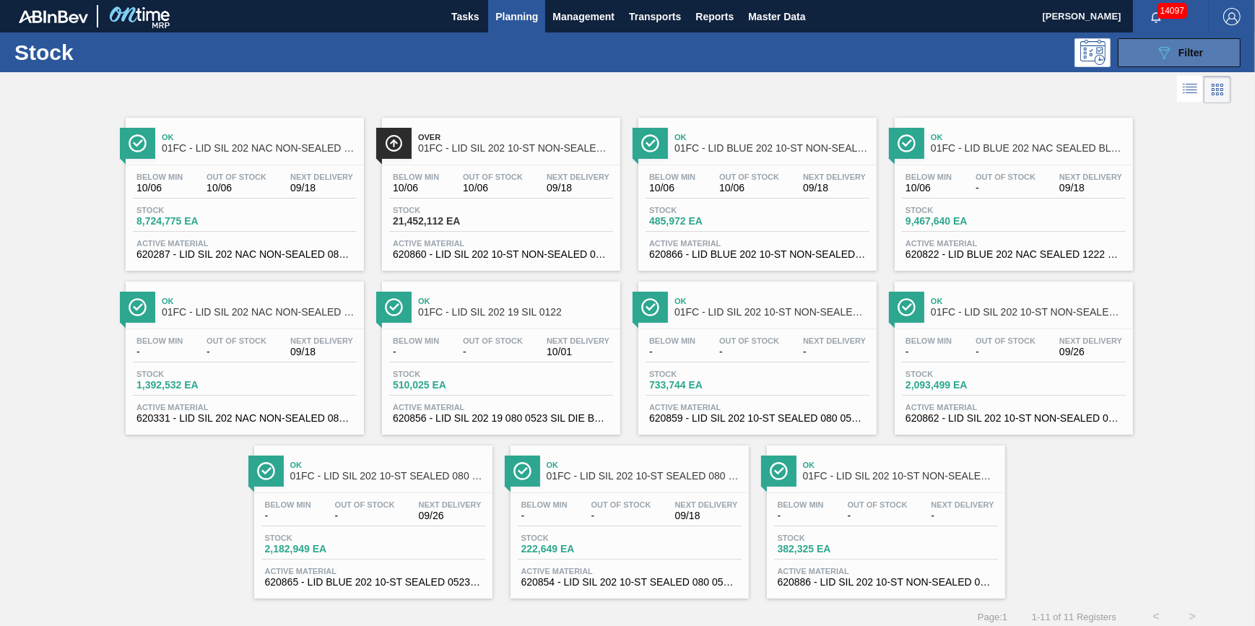
click at [1181, 48] on span "Filter" at bounding box center [1190, 53] width 25 height 12
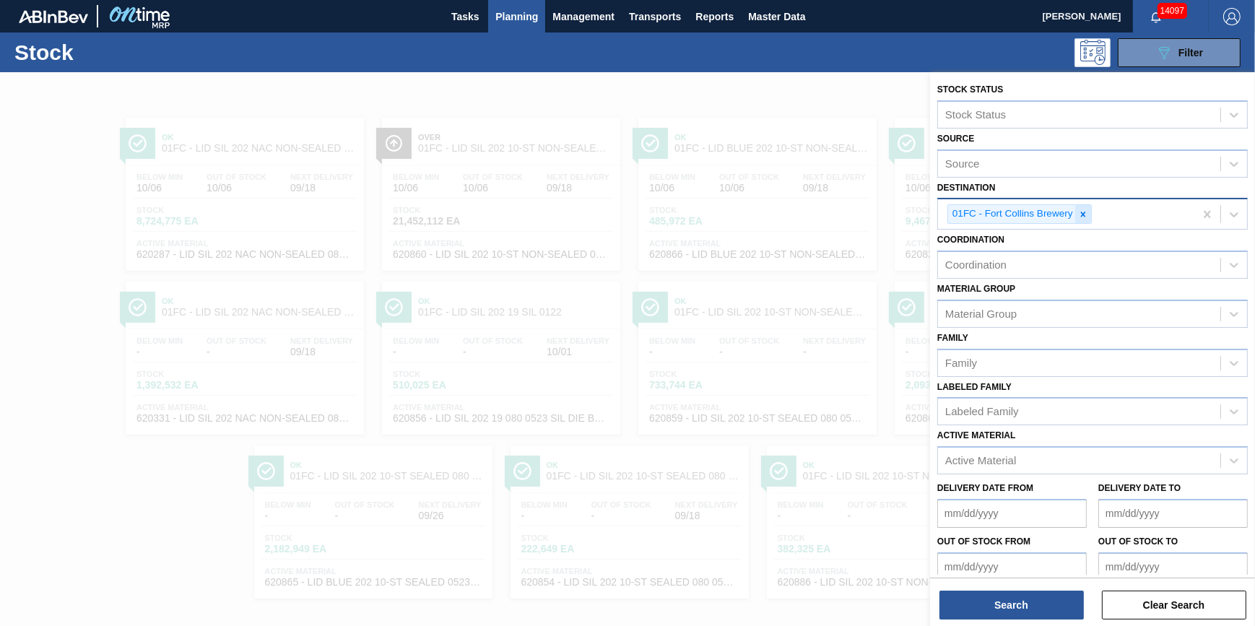
click at [1082, 218] on icon at bounding box center [1083, 214] width 10 height 10
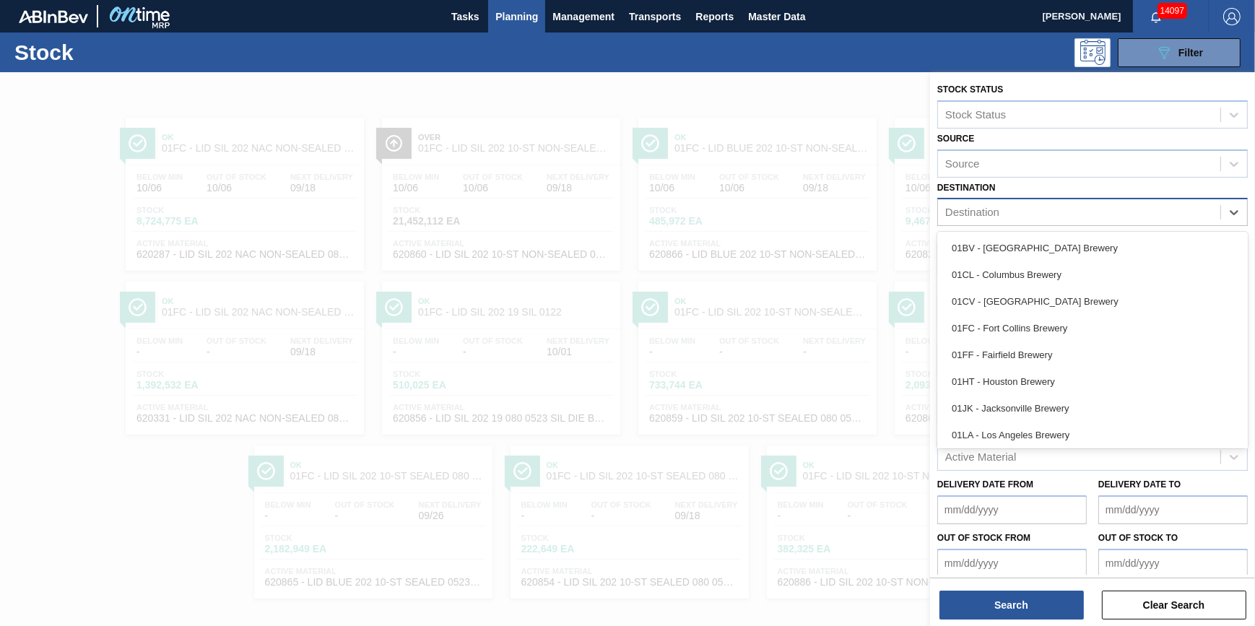
click at [1082, 218] on div "Destination" at bounding box center [1079, 212] width 282 height 21
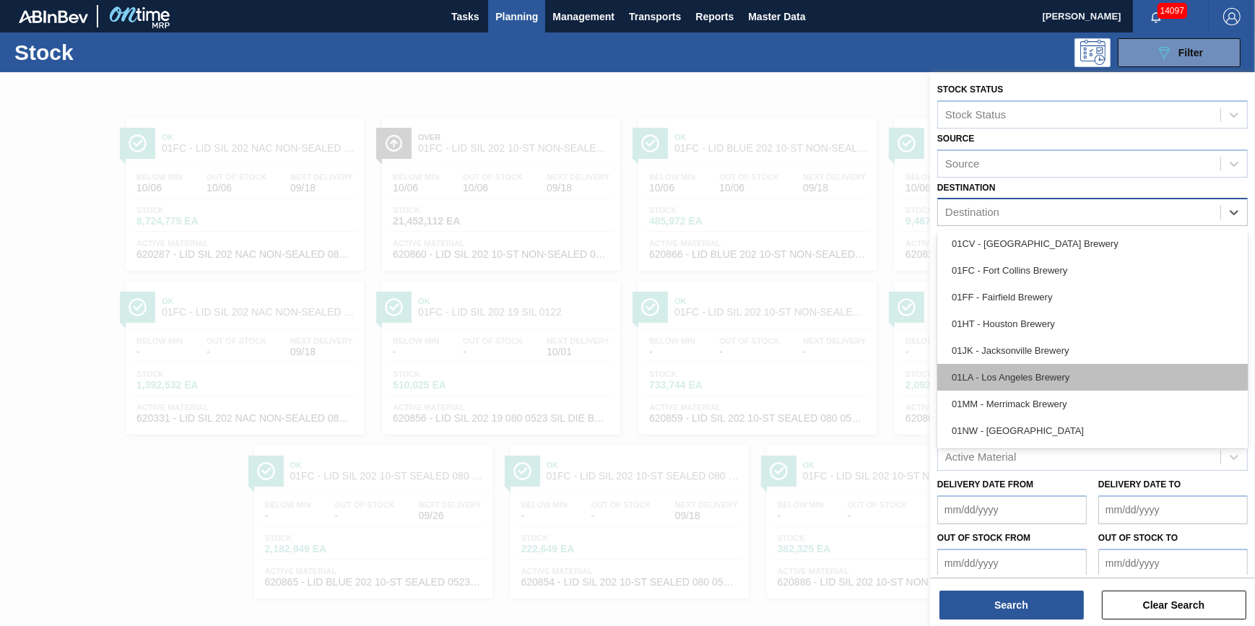
scroll to position [109, 0]
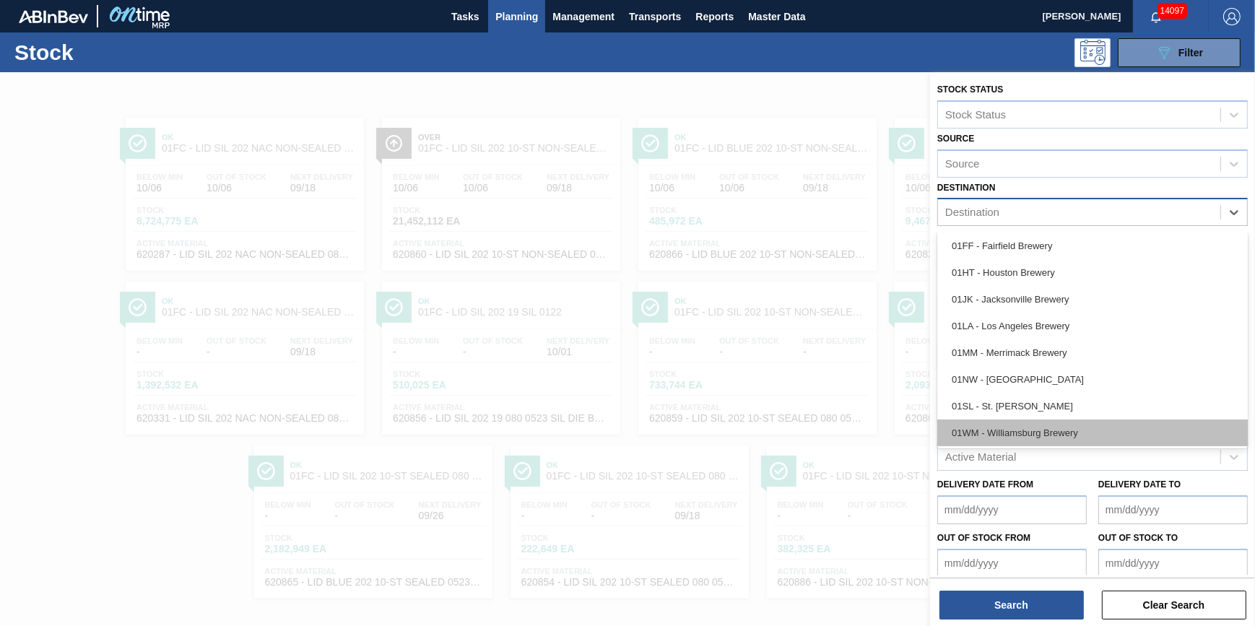
click at [1063, 429] on div "01WM - Williamsburg Brewery" at bounding box center [1092, 433] width 311 height 27
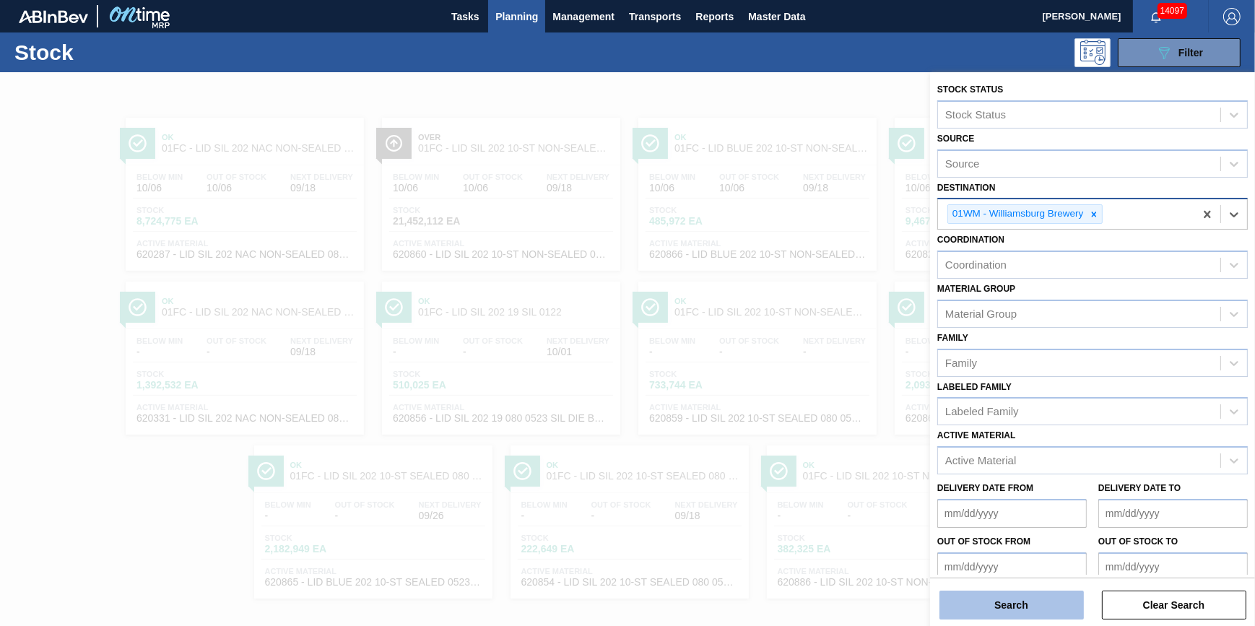
click at [1015, 608] on button "Search" at bounding box center [1011, 605] width 144 height 29
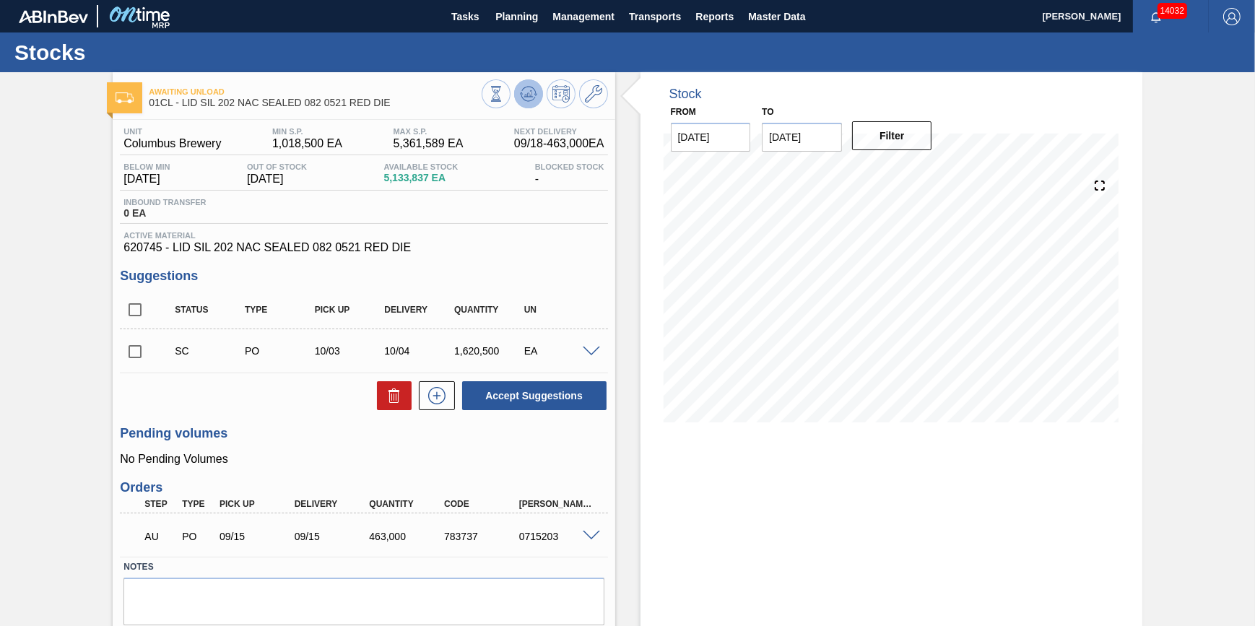
click at [523, 100] on icon at bounding box center [528, 93] width 17 height 17
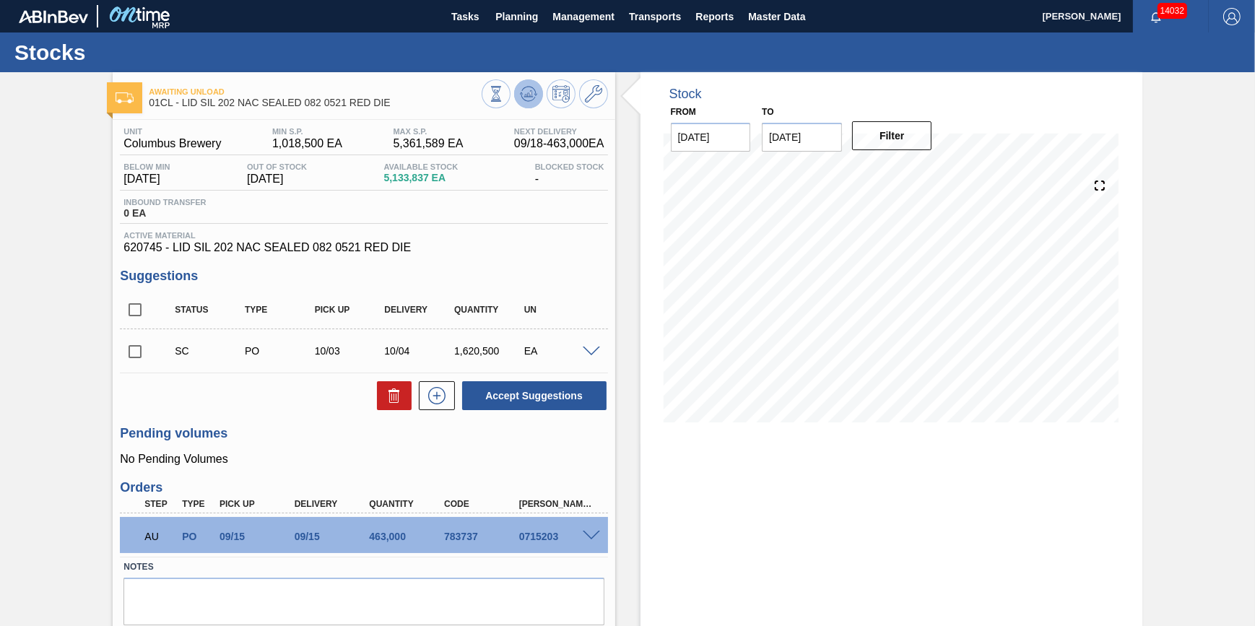
click at [526, 101] on icon at bounding box center [528, 97] width 14 height 7
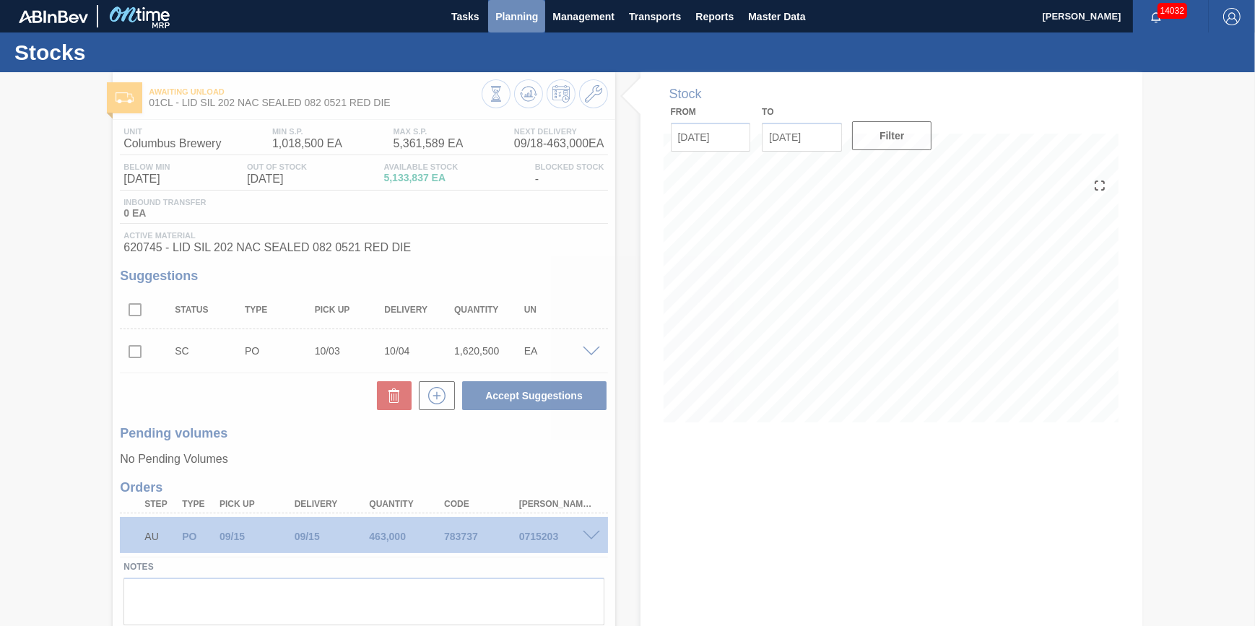
click at [514, 21] on span "Planning" at bounding box center [516, 16] width 43 height 17
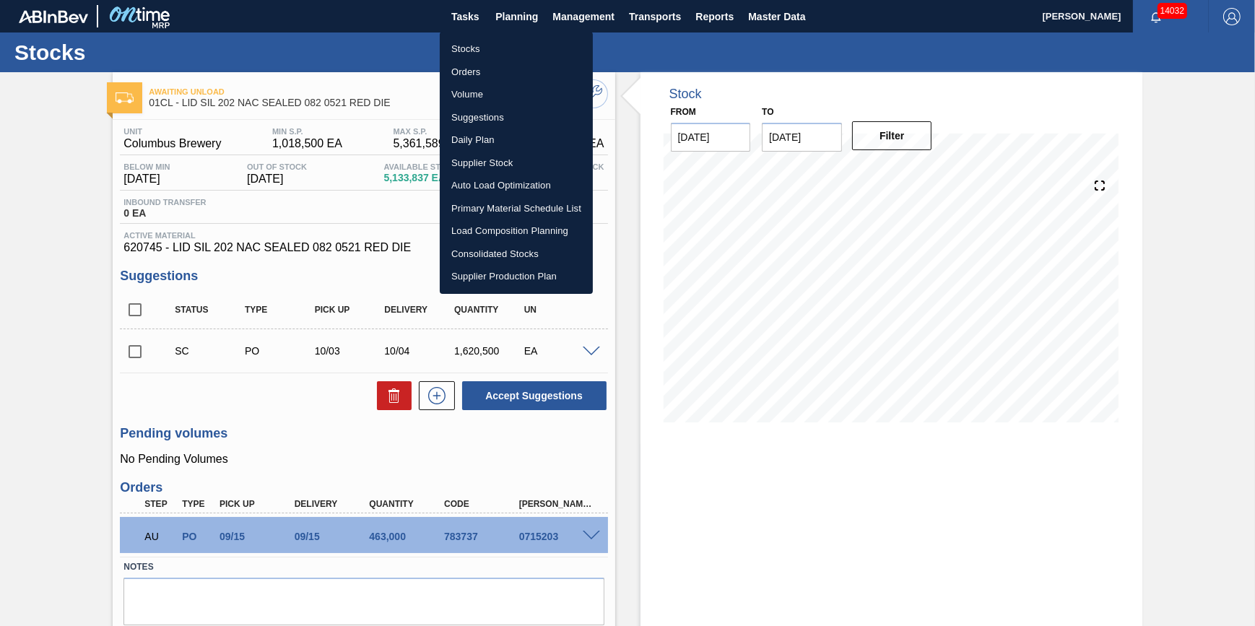
click at [505, 50] on li "Stocks" at bounding box center [516, 49] width 153 height 23
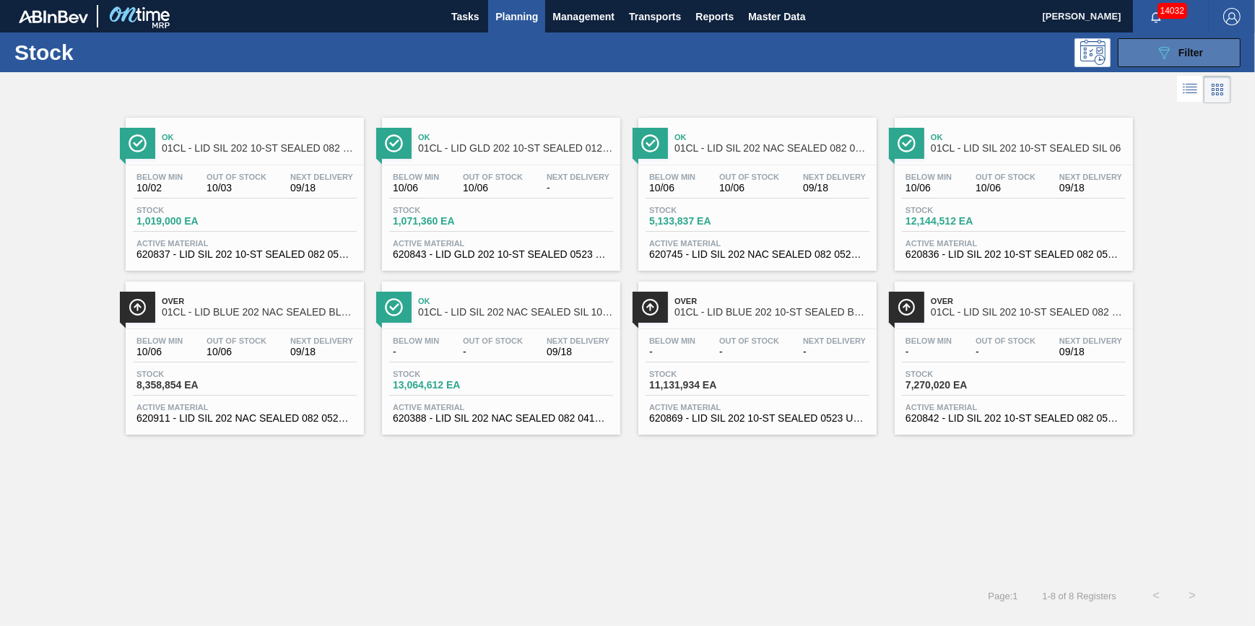
click at [1162, 65] on button "089F7B8B-B2A5-4AFE-B5C0-19BA573D28AC Filter" at bounding box center [1179, 52] width 123 height 29
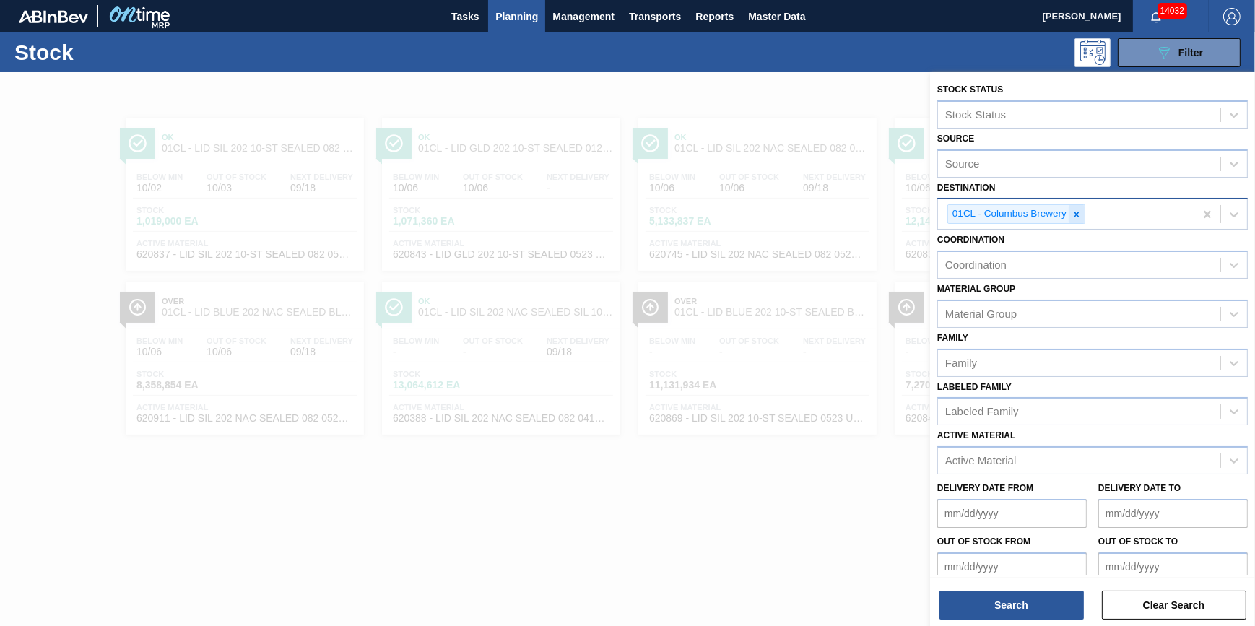
click at [1080, 212] on icon at bounding box center [1077, 214] width 10 height 10
click at [1080, 212] on div "Destination" at bounding box center [1079, 212] width 282 height 21
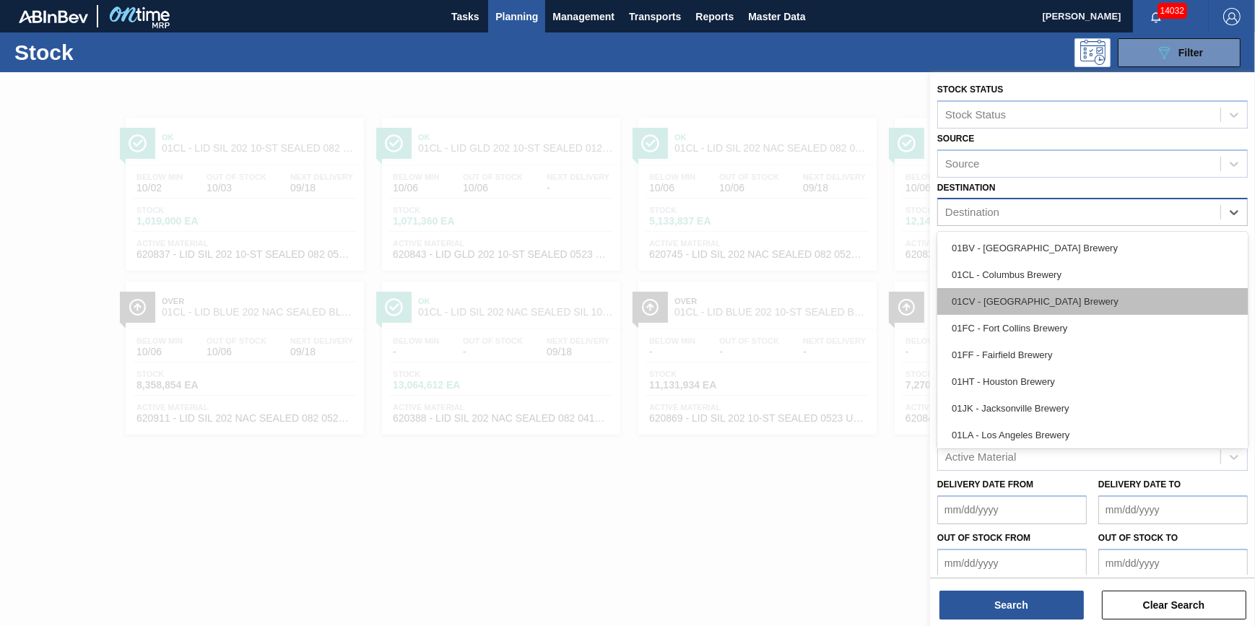
click at [1067, 296] on div "01CV - [GEOGRAPHIC_DATA] Brewery" at bounding box center [1092, 301] width 311 height 27
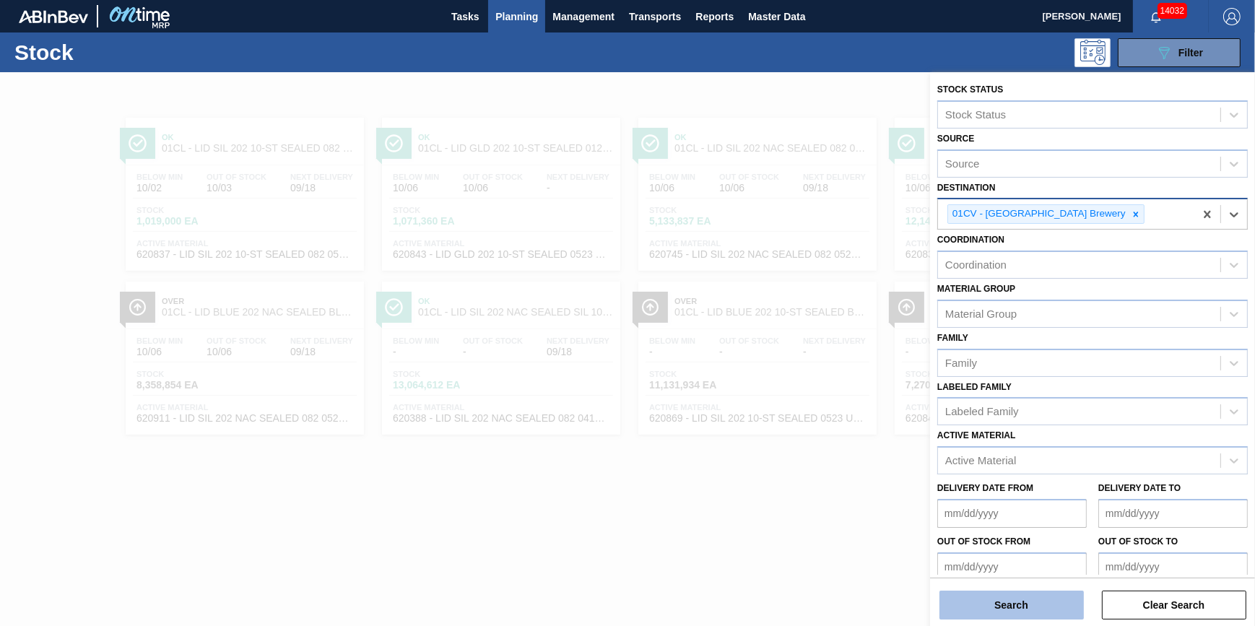
click at [989, 610] on button "Search" at bounding box center [1011, 605] width 144 height 29
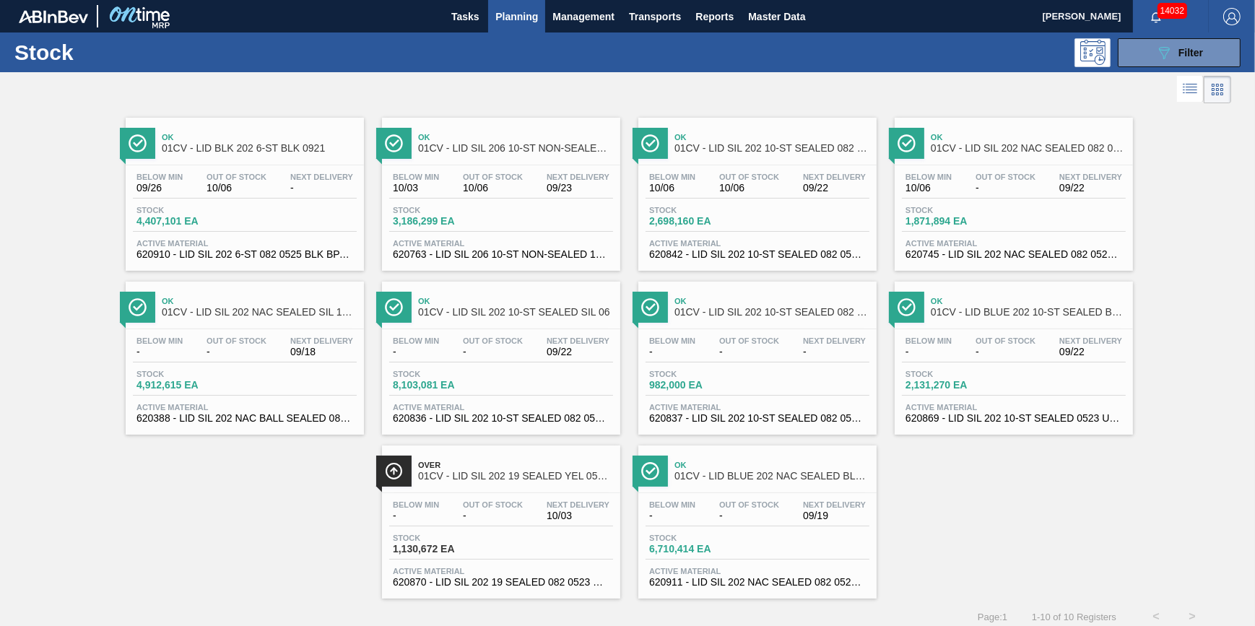
scroll to position [12, 0]
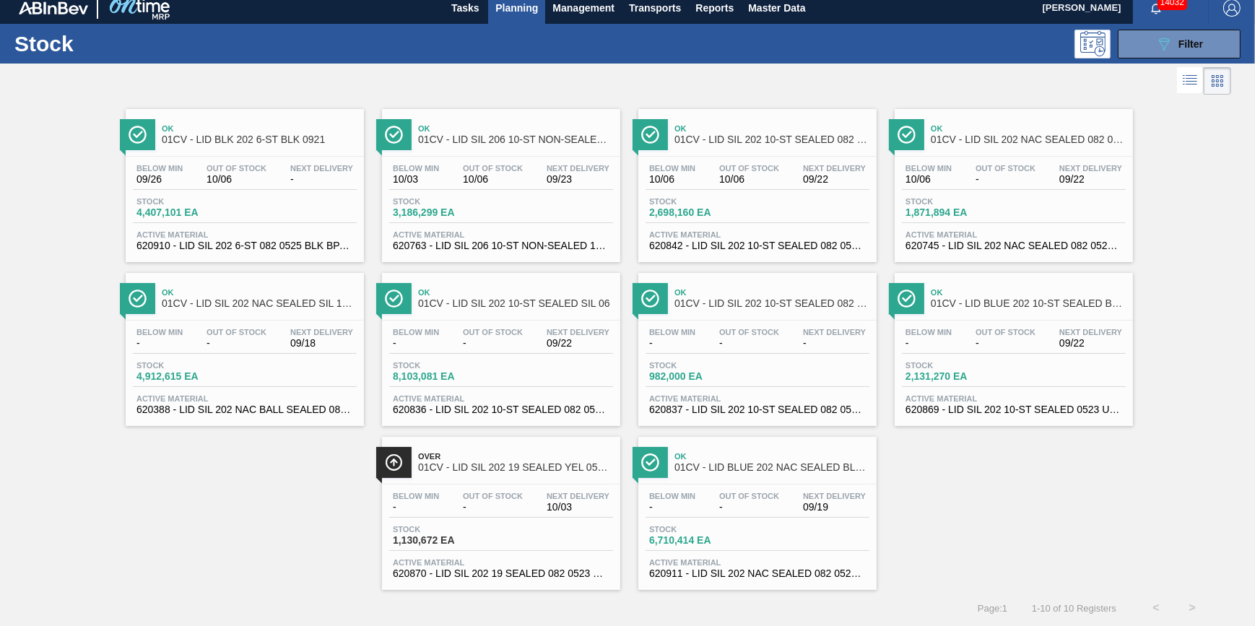
click at [989, 177] on span "-" at bounding box center [1006, 179] width 60 height 11
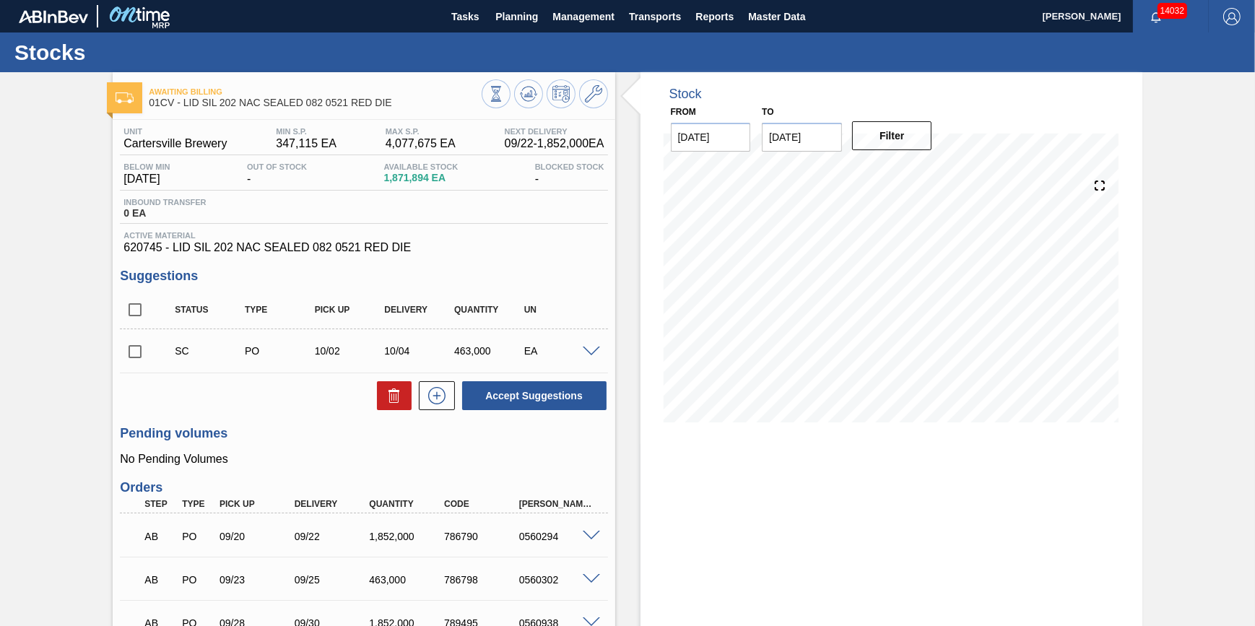
click at [527, 96] on icon at bounding box center [528, 93] width 9 height 6
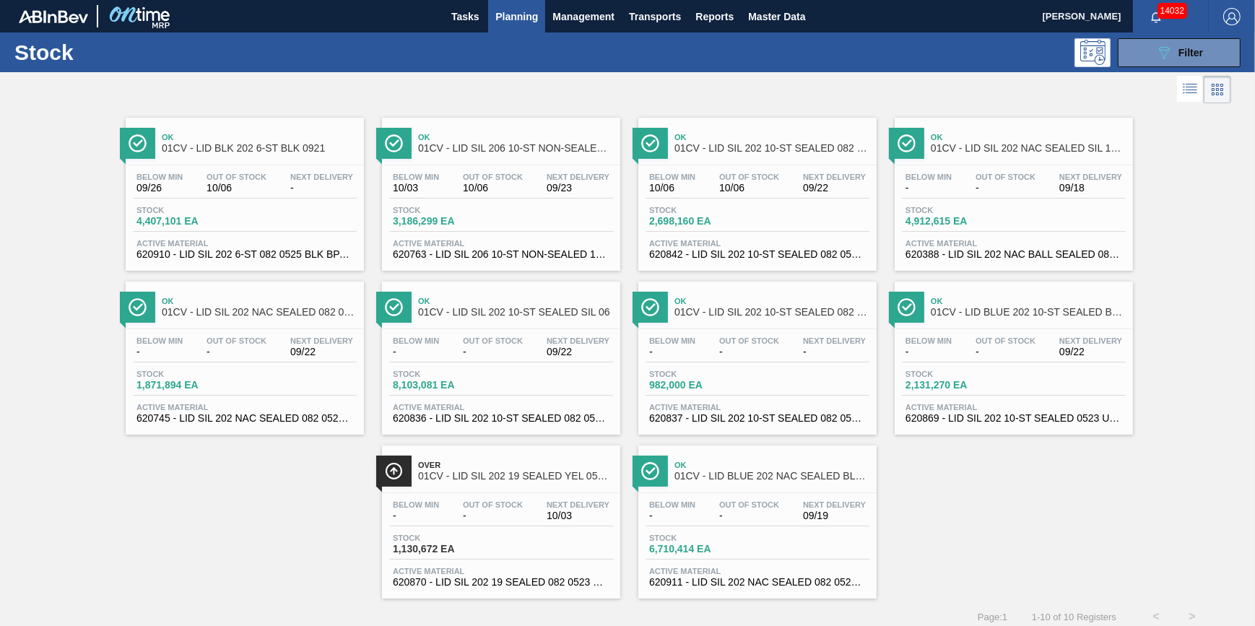
click at [705, 187] on div "Below Min 10/06 Out Of Stock 10/06 Next Delivery 09/22" at bounding box center [758, 186] width 224 height 26
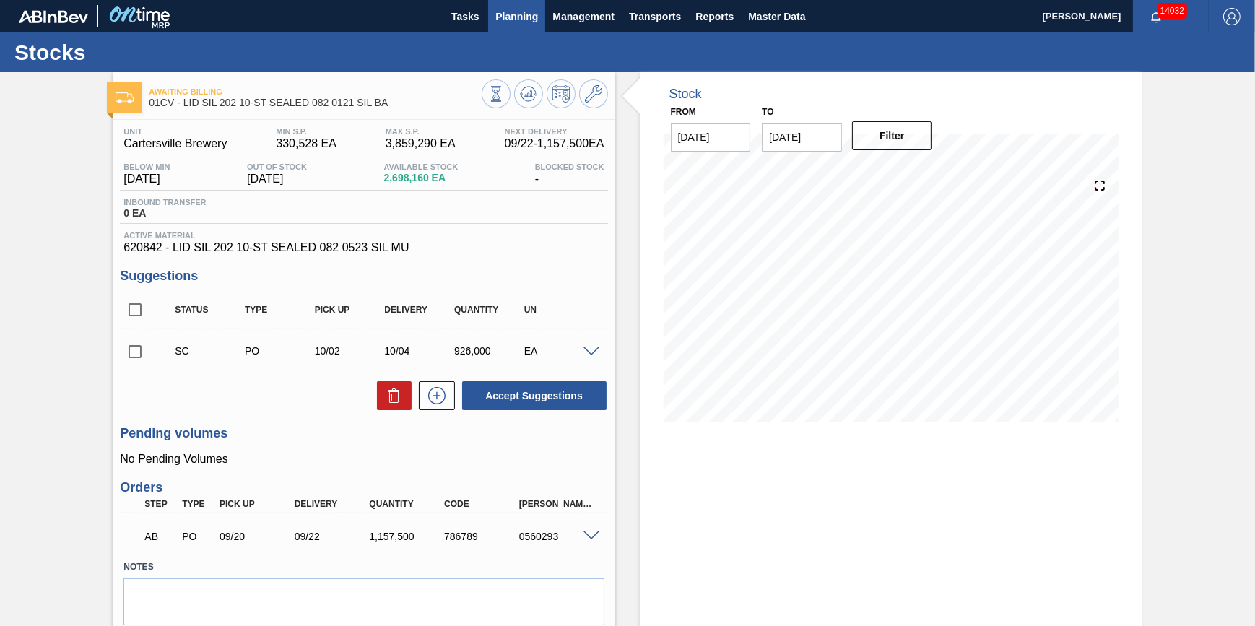
click at [524, 30] on button "Planning" at bounding box center [516, 16] width 57 height 32
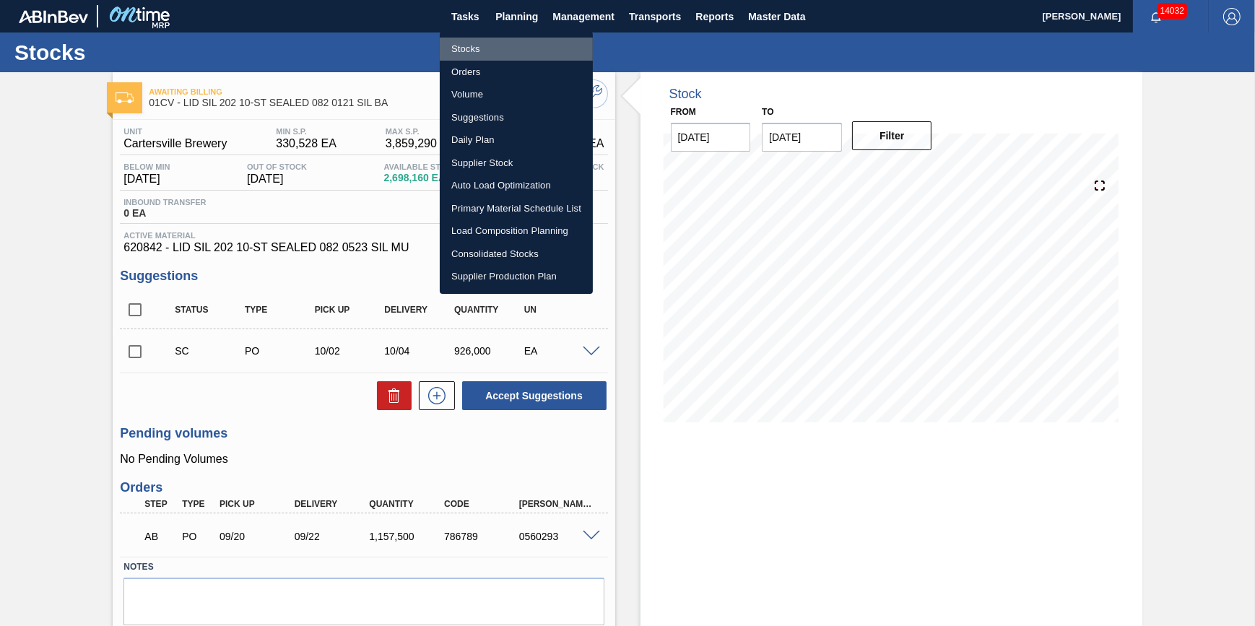
drag, startPoint x: 519, startPoint y: 43, endPoint x: 505, endPoint y: 49, distance: 15.6
click at [519, 43] on li "Stocks" at bounding box center [516, 49] width 153 height 23
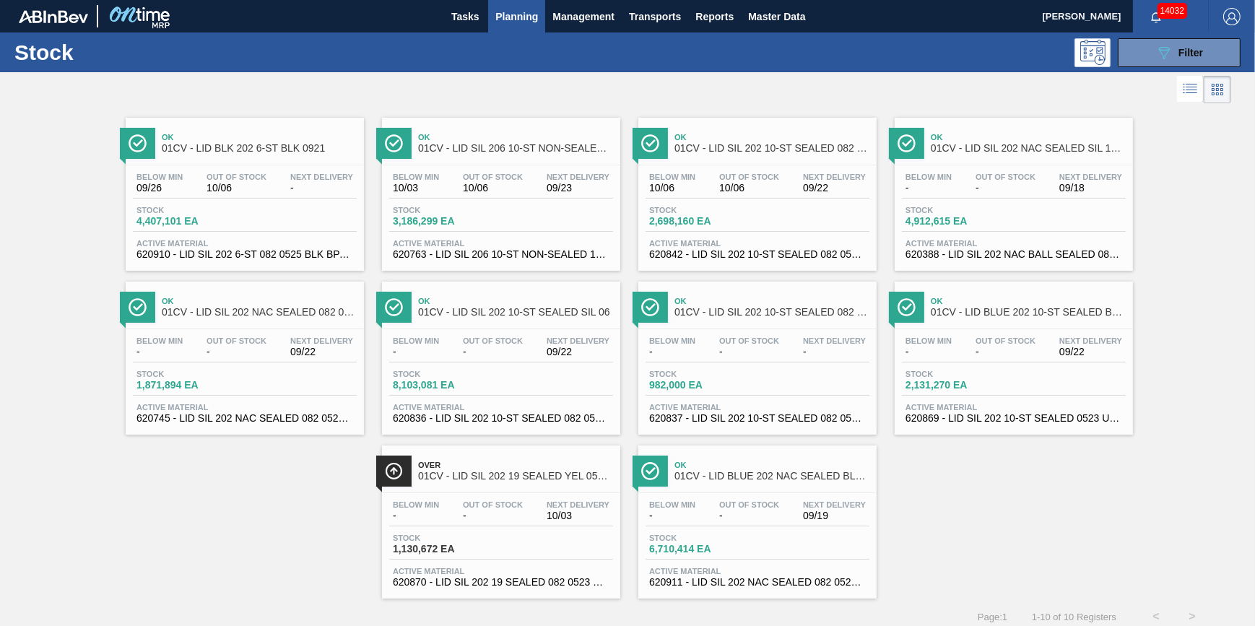
drag, startPoint x: 1202, startPoint y: 59, endPoint x: 1180, endPoint y: 143, distance: 86.5
click at [1201, 59] on button "089F7B8B-B2A5-4AFE-B5C0-19BA573D28AC Filter" at bounding box center [1179, 52] width 123 height 29
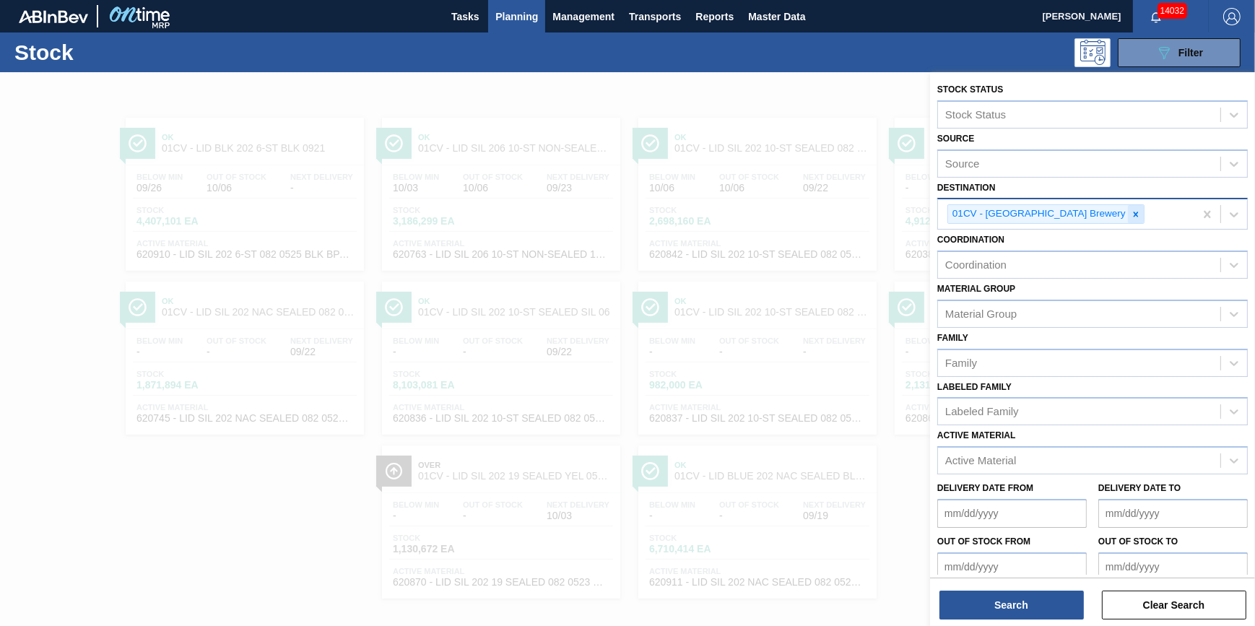
click at [1131, 211] on icon at bounding box center [1136, 214] width 10 height 10
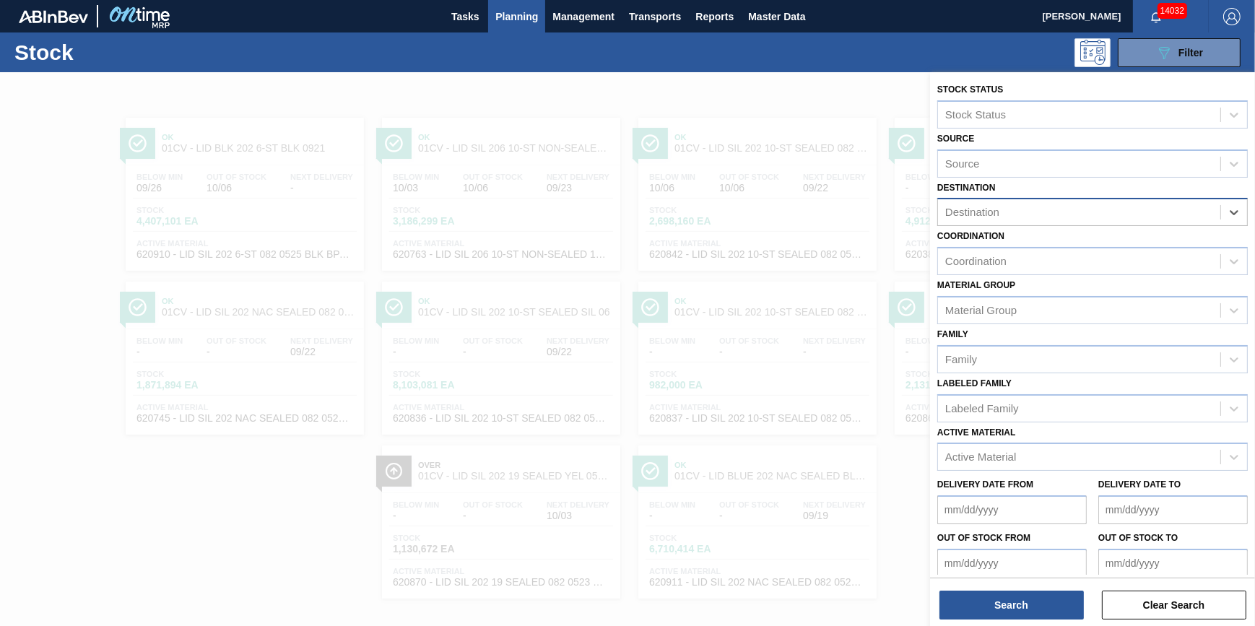
click at [1083, 211] on div "Destination" at bounding box center [1079, 212] width 282 height 21
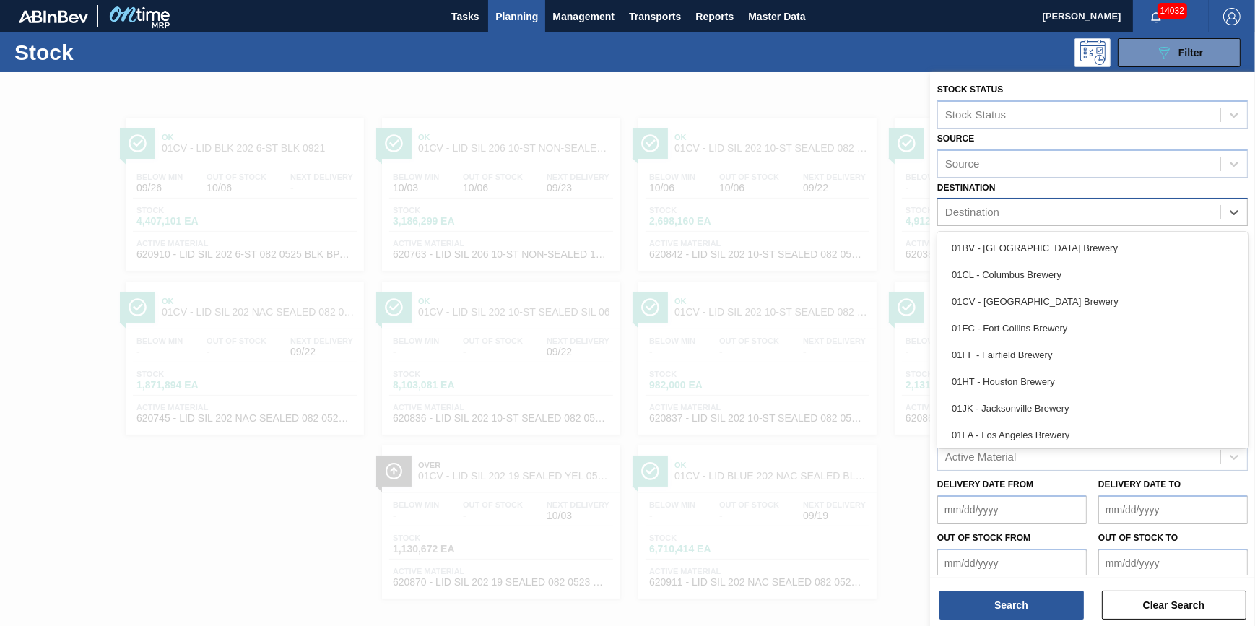
drag, startPoint x: 1059, startPoint y: 328, endPoint x: 1040, endPoint y: 321, distance: 20.8
click at [1057, 329] on div "01FC - Fort Collins Brewery" at bounding box center [1092, 328] width 311 height 27
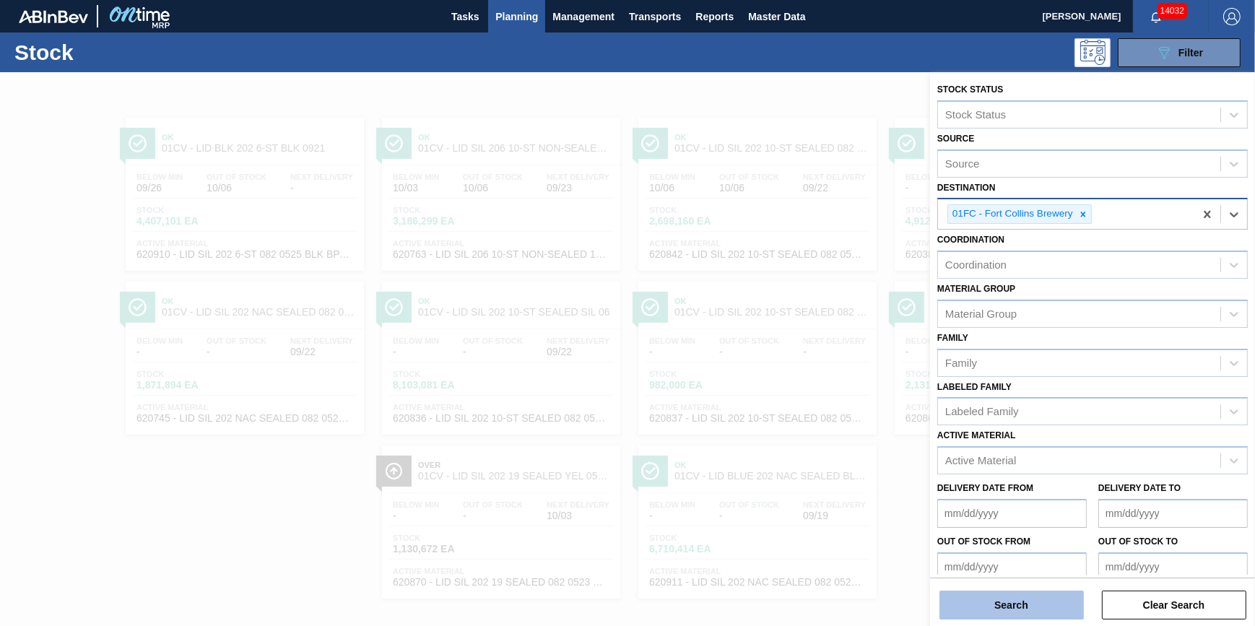
click at [1039, 617] on button "Search" at bounding box center [1011, 605] width 144 height 29
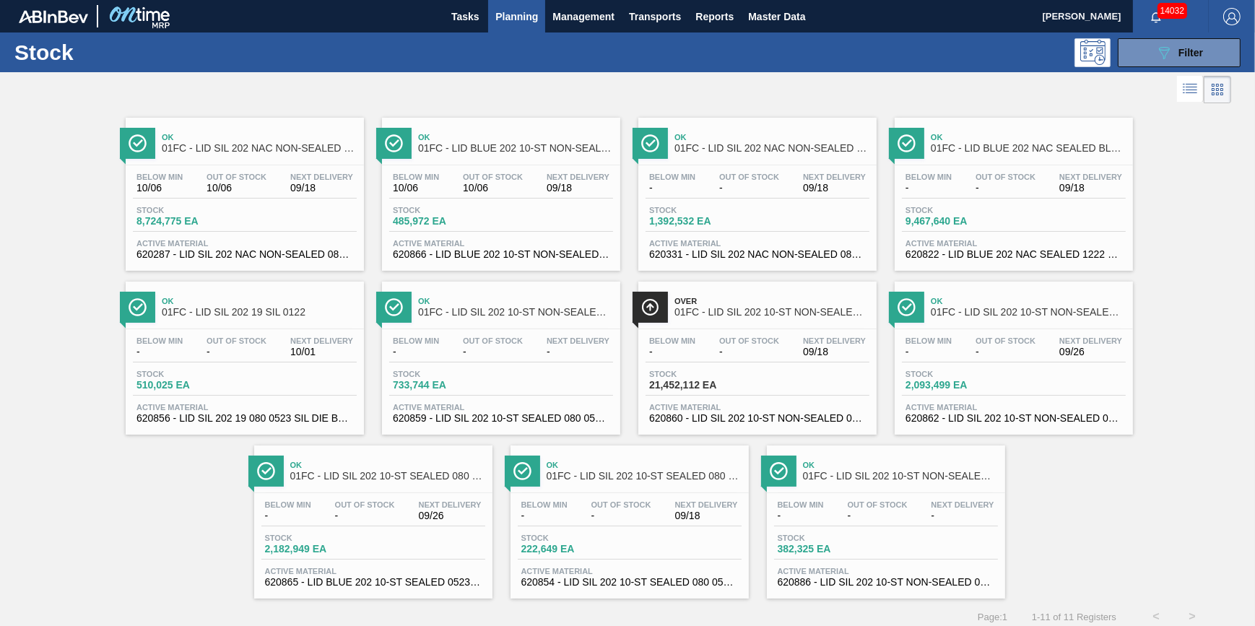
click at [744, 222] on span "1,392,532 EA" at bounding box center [699, 221] width 101 height 11
click at [731, 324] on div "Over 01FC - LID SIL 202 10-ST NON-SEALED SI Below Min - Out Of Stock - Next Del…" at bounding box center [757, 358] width 238 height 153
click at [726, 193] on span "-" at bounding box center [749, 188] width 60 height 11
click at [942, 193] on span "-" at bounding box center [929, 188] width 46 height 11
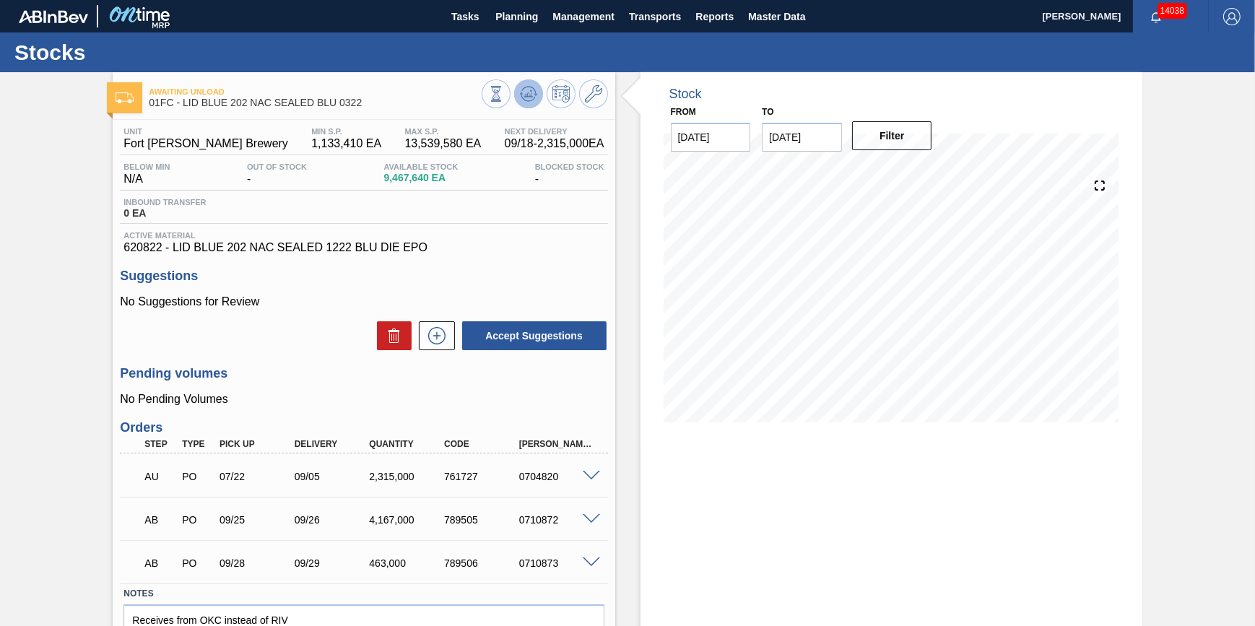
click at [530, 84] on button at bounding box center [528, 93] width 29 height 29
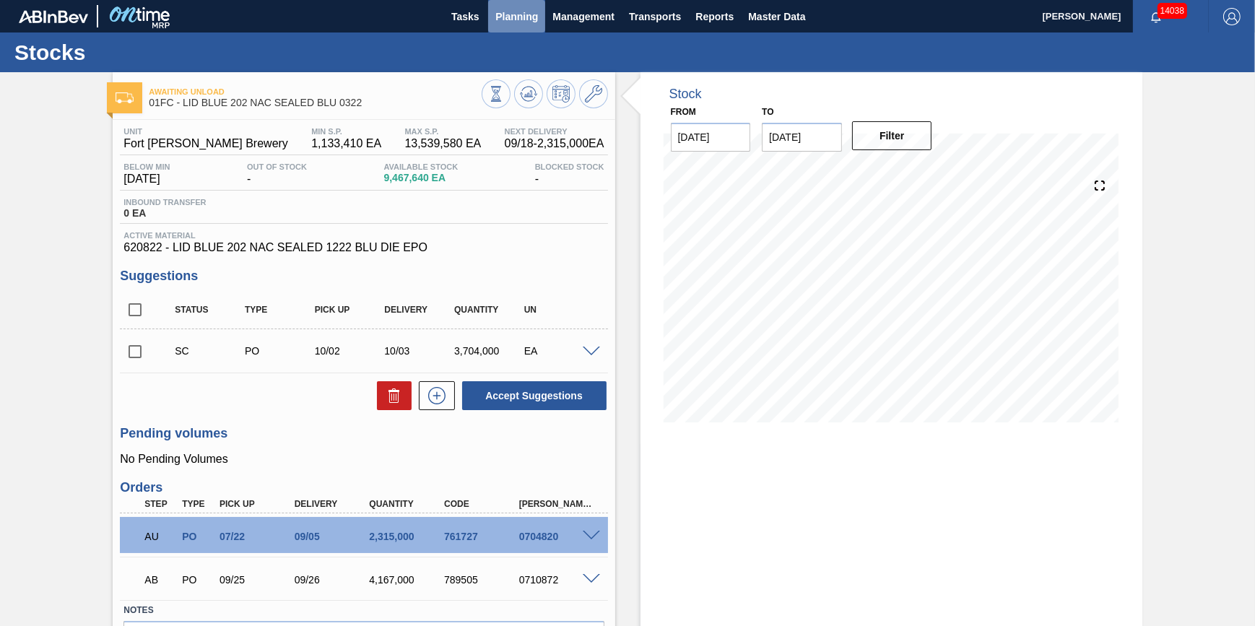
click at [517, 16] on span "Planning" at bounding box center [516, 16] width 43 height 17
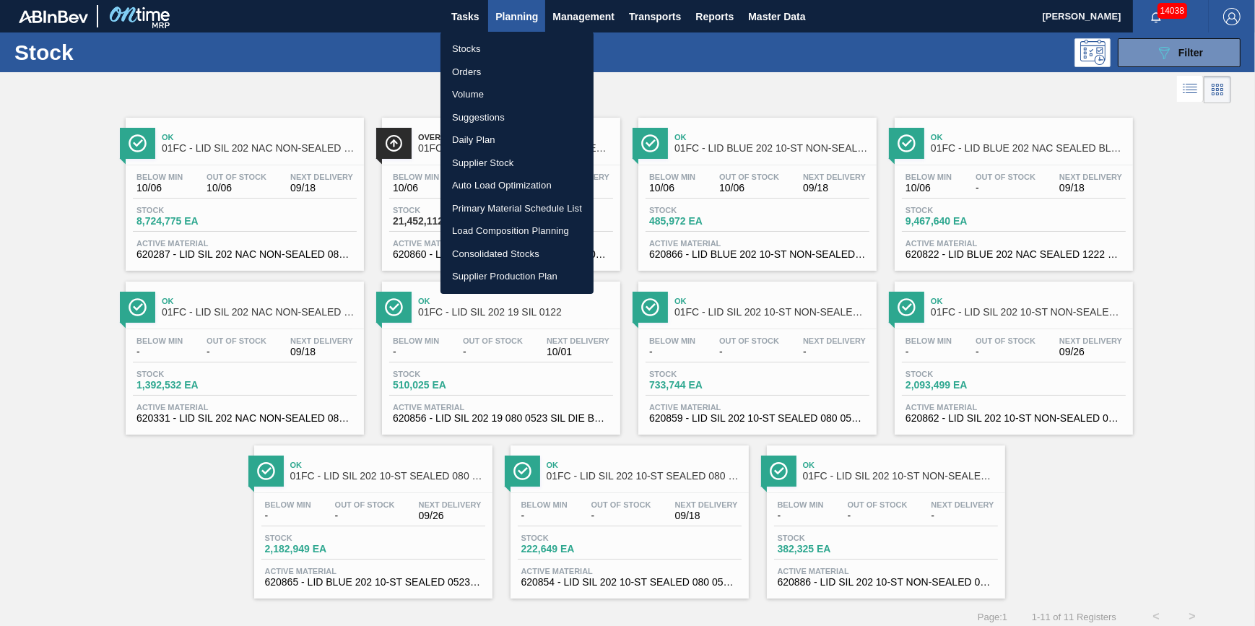
click at [250, 180] on div at bounding box center [627, 313] width 1255 height 626
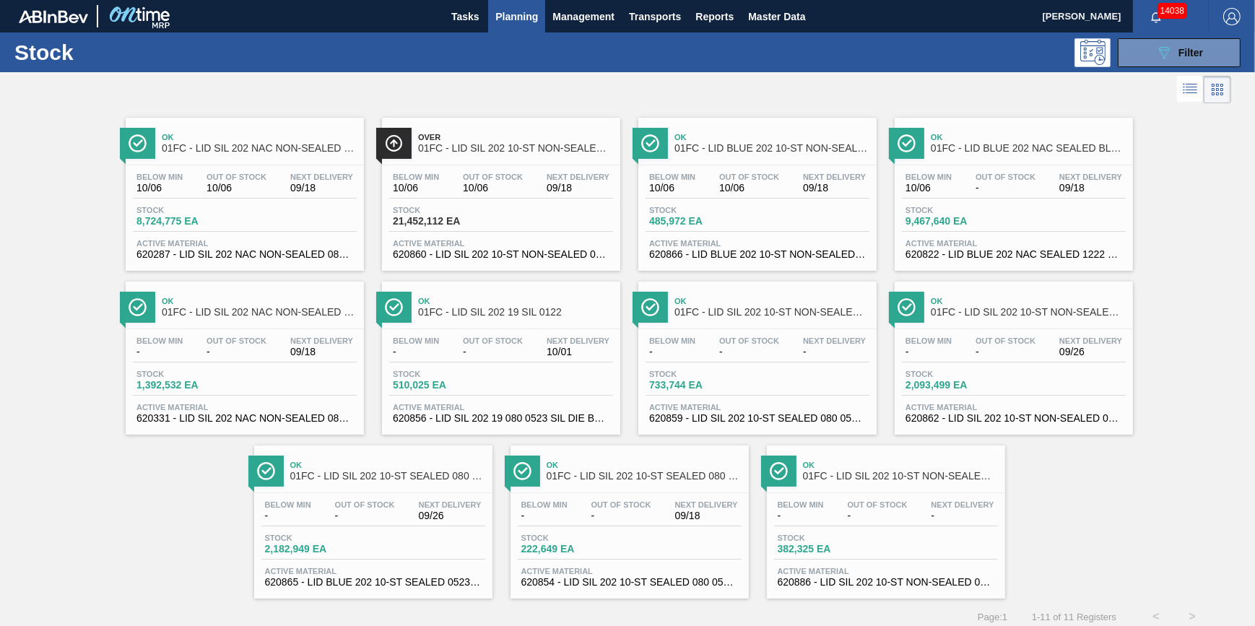
click at [249, 180] on span "Out Of Stock" at bounding box center [237, 177] width 60 height 9
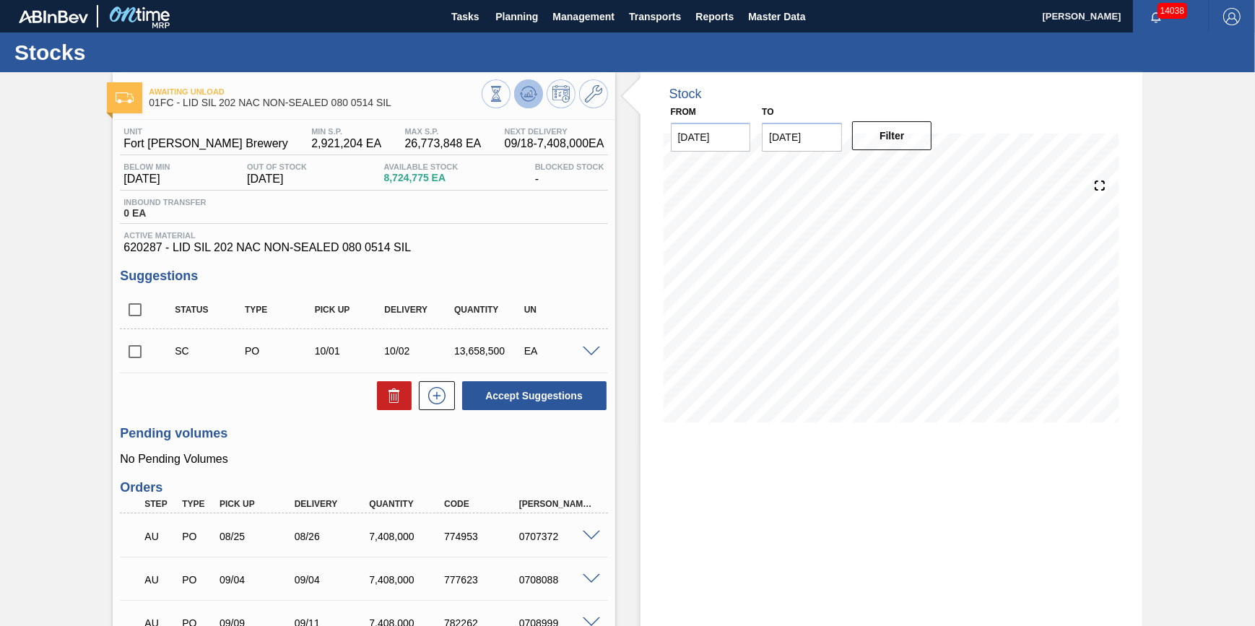
click at [527, 99] on icon at bounding box center [528, 93] width 17 height 17
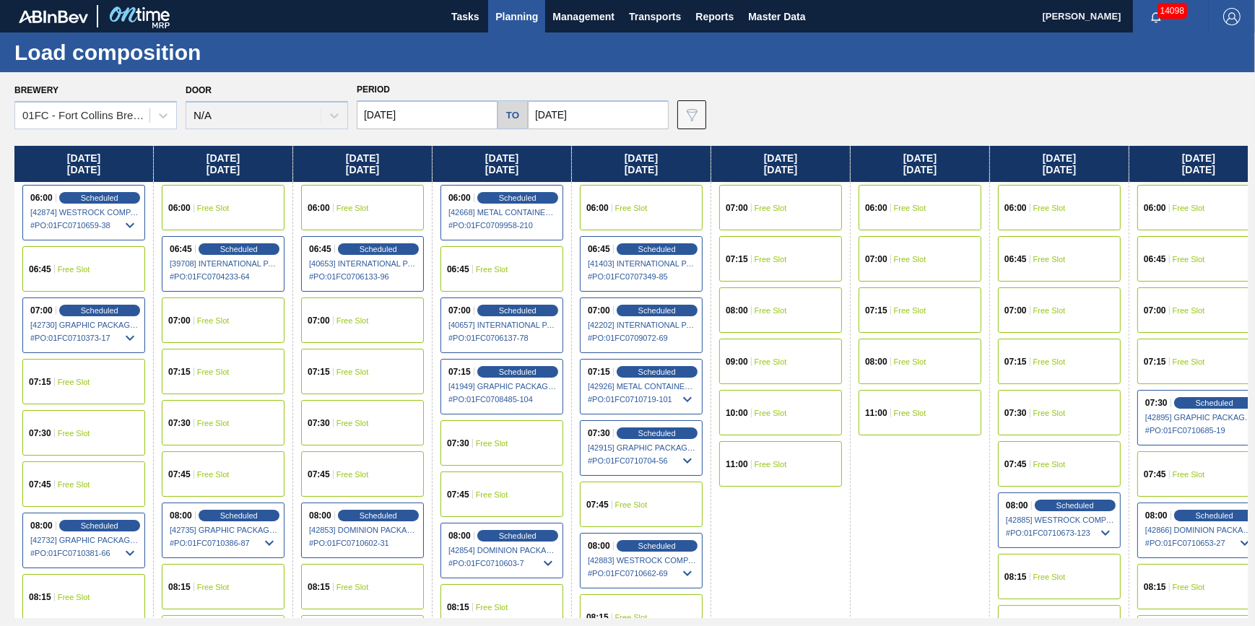
click at [157, 99] on div "Brewery 01FC - [GEOGRAPHIC_DATA][PERSON_NAME]" at bounding box center [95, 104] width 162 height 49
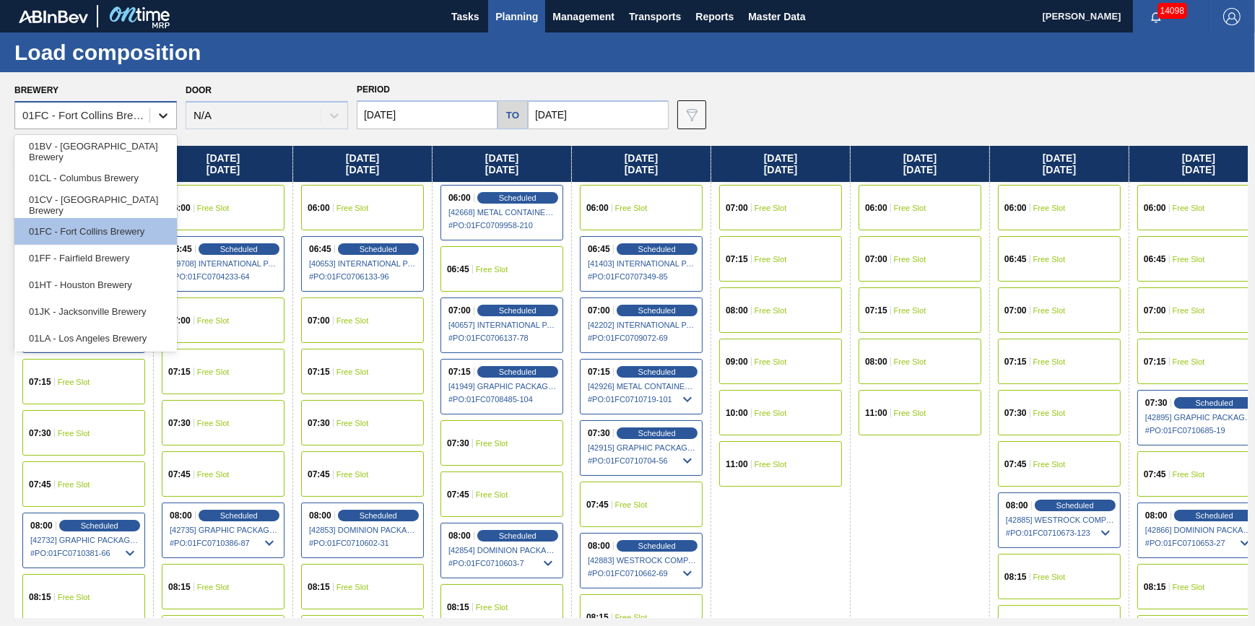
click at [157, 116] on icon at bounding box center [163, 115] width 14 height 14
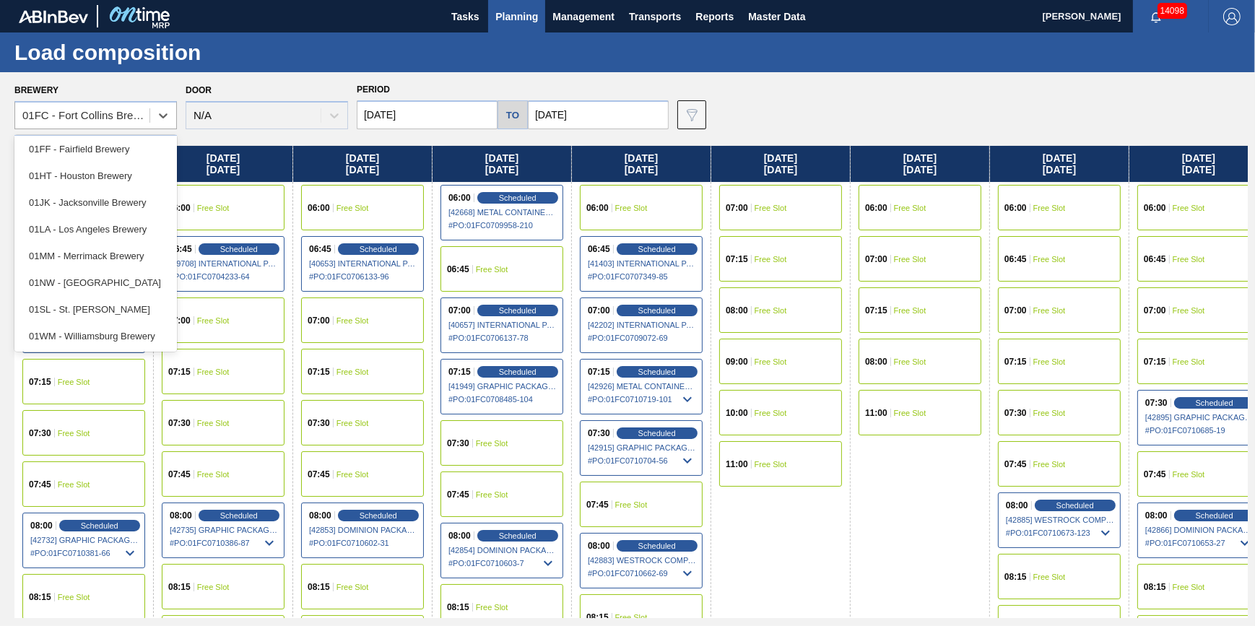
click at [138, 332] on div "01WM - Williamsburg Brewery" at bounding box center [95, 336] width 162 height 27
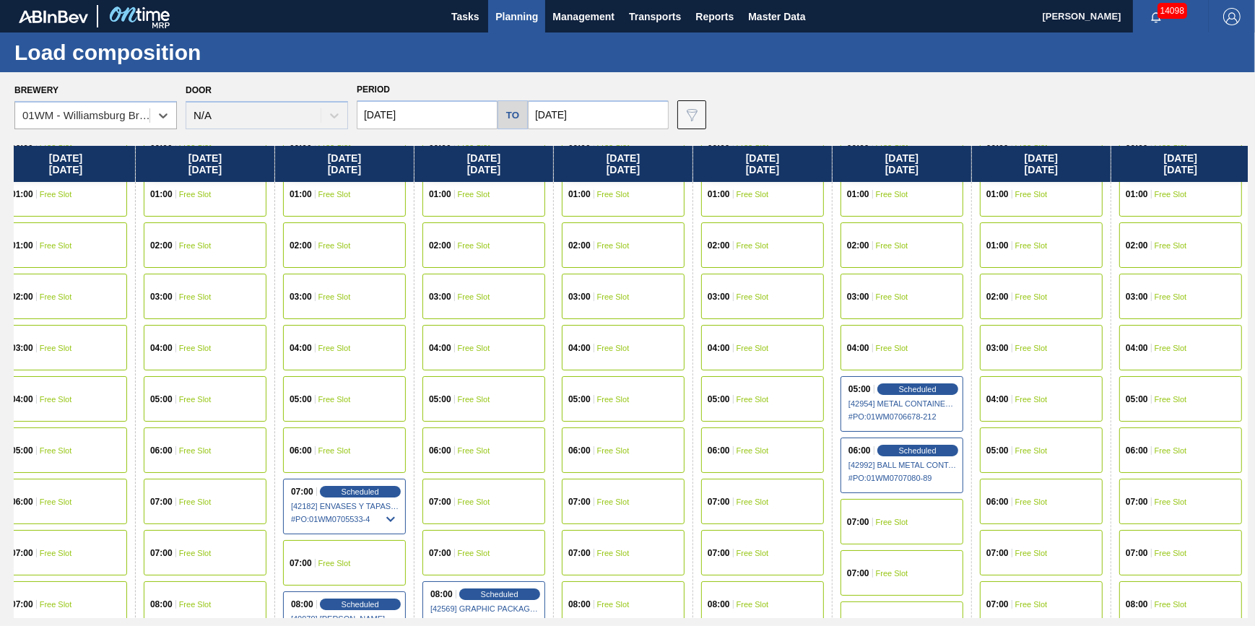
scroll to position [65, 295]
drag, startPoint x: 675, startPoint y: 343, endPoint x: 303, endPoint y: 406, distance: 377.1
click at [884, 388] on div "Scheduled" at bounding box center [918, 389] width 89 height 13
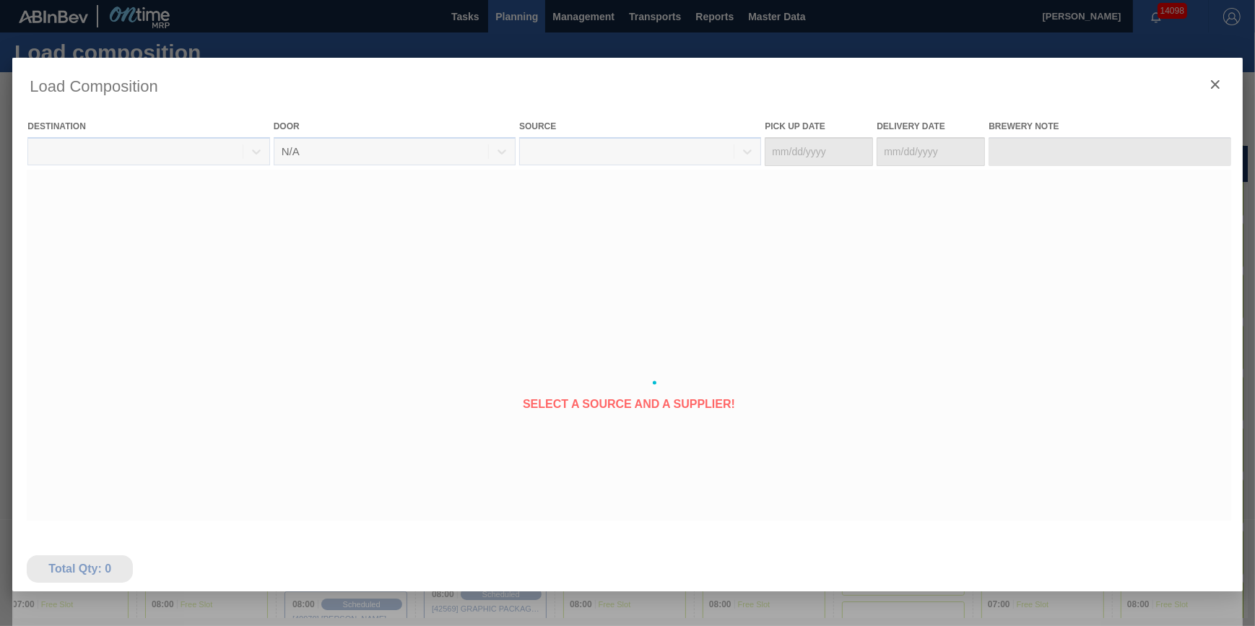
type Date "[DATE]"
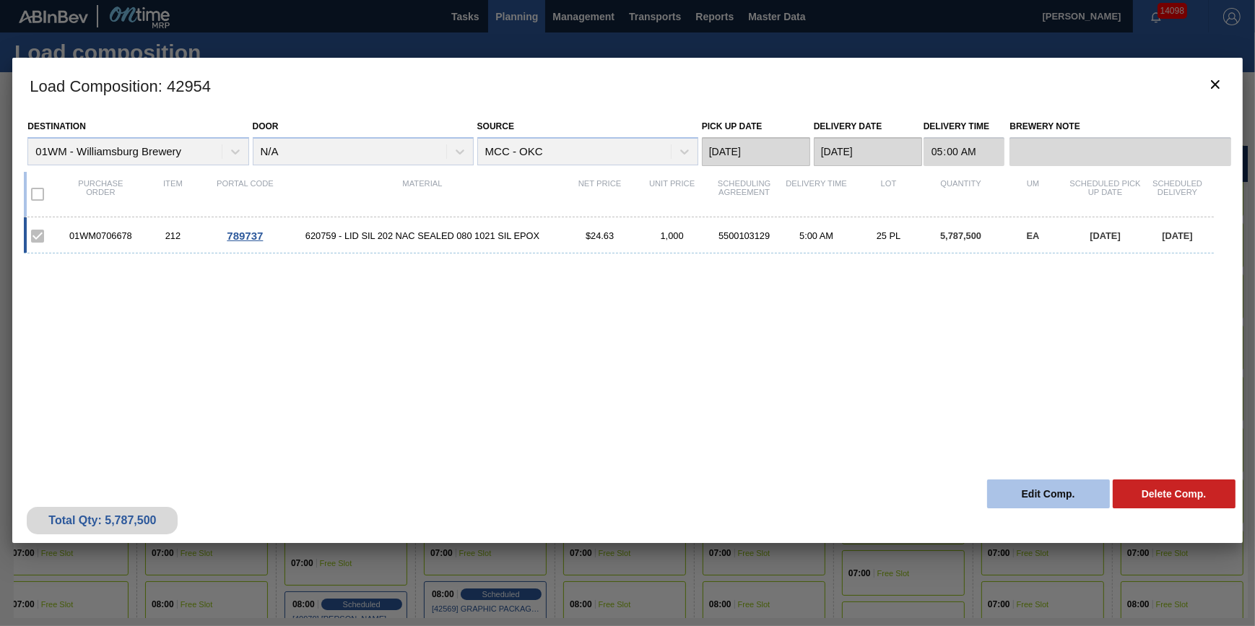
click at [1009, 480] on button "Edit Comp." at bounding box center [1048, 493] width 123 height 29
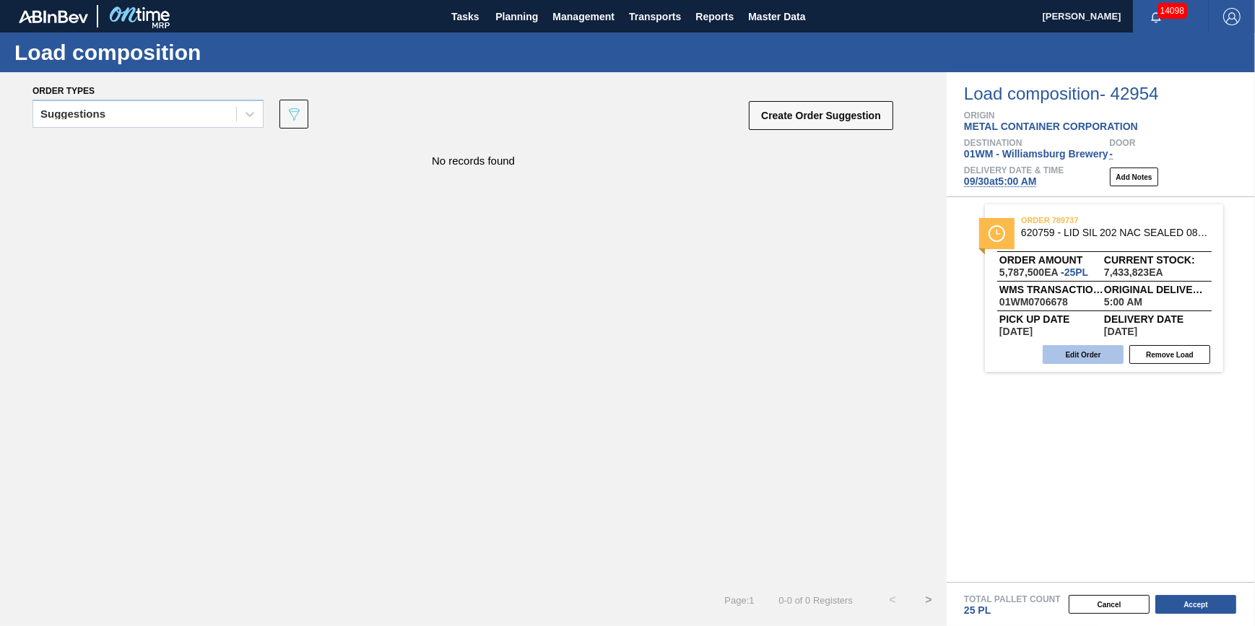
click at [1072, 355] on button "Edit Order" at bounding box center [1083, 354] width 81 height 19
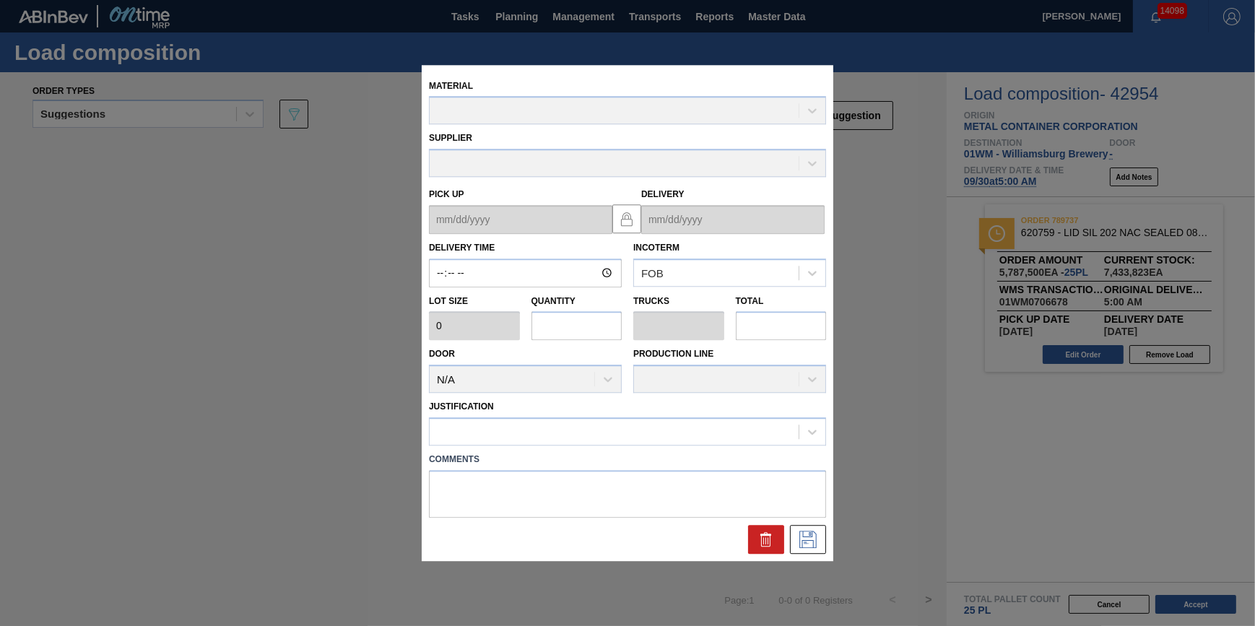
type input "05:00:00"
type input "231,500"
type input "25"
type input "0.781"
type input "5,787,500"
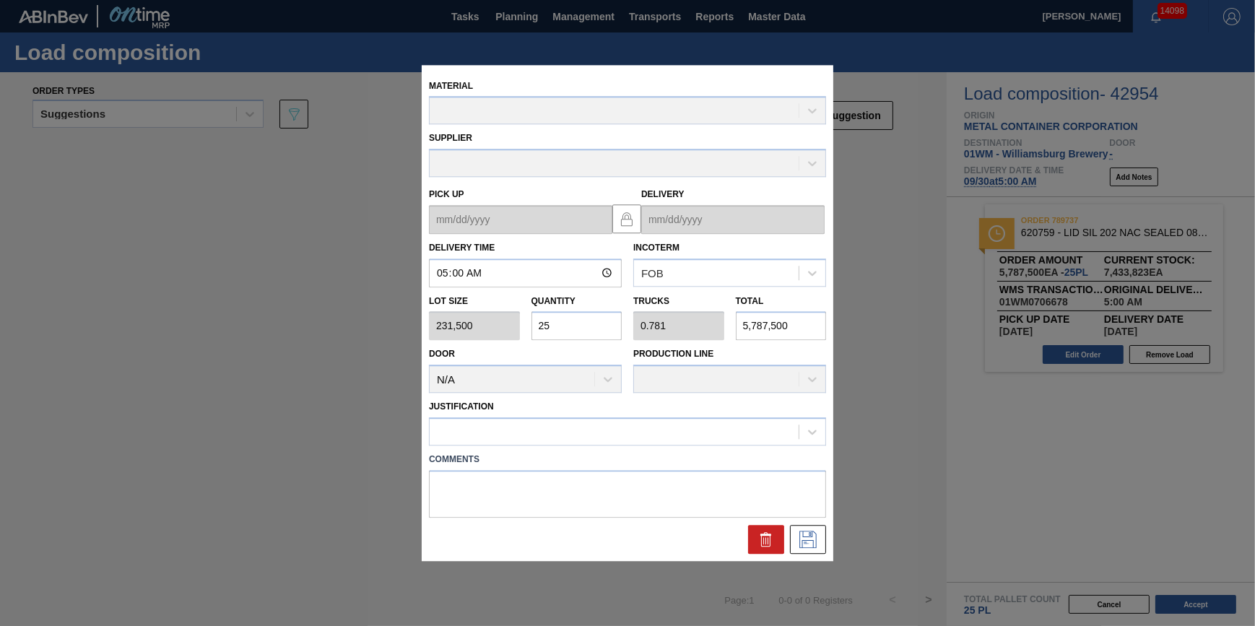
type up "[DATE]"
type input "[DATE]"
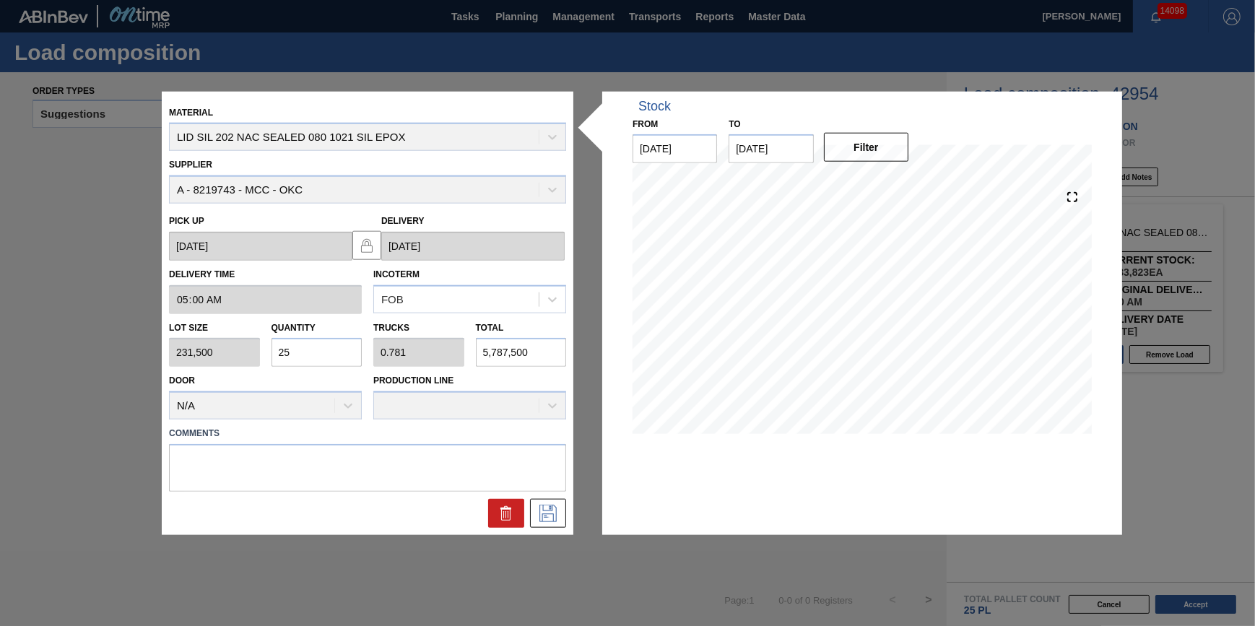
click at [320, 357] on input "25" at bounding box center [317, 352] width 91 height 29
type input "2"
type input "0.063"
type input "463,000"
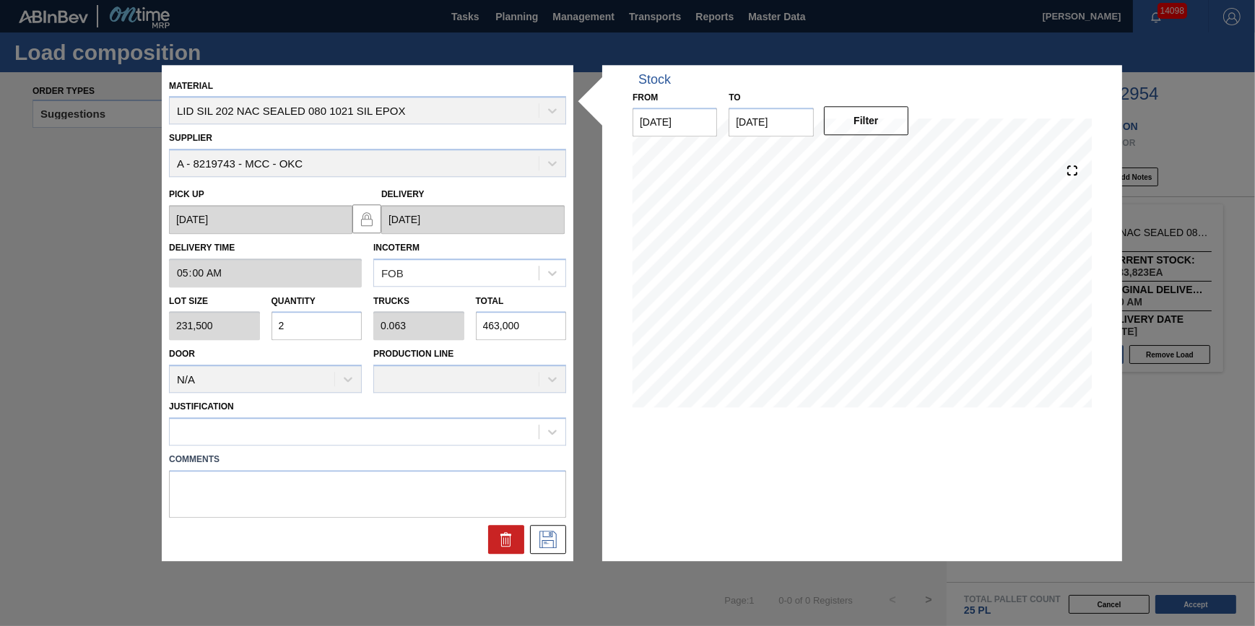
type input "23"
type input "0.719"
type input "5,324,500"
type input "23"
drag, startPoint x: 552, startPoint y: 560, endPoint x: 554, endPoint y: 550, distance: 10.3
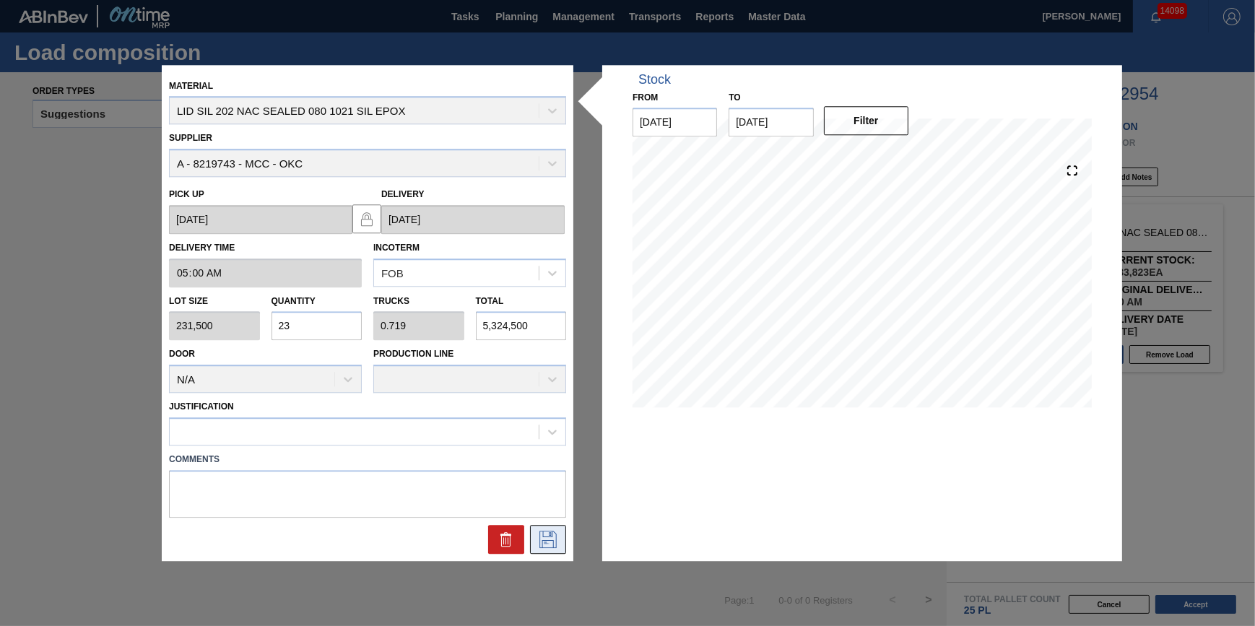
click at [552, 560] on div "Material LID SIL 202 NAC SEALED 080 1021 SIL EPOX Supplier A - 8219743 - MCC - …" at bounding box center [368, 313] width 412 height 496
click at [556, 545] on icon at bounding box center [547, 539] width 17 height 17
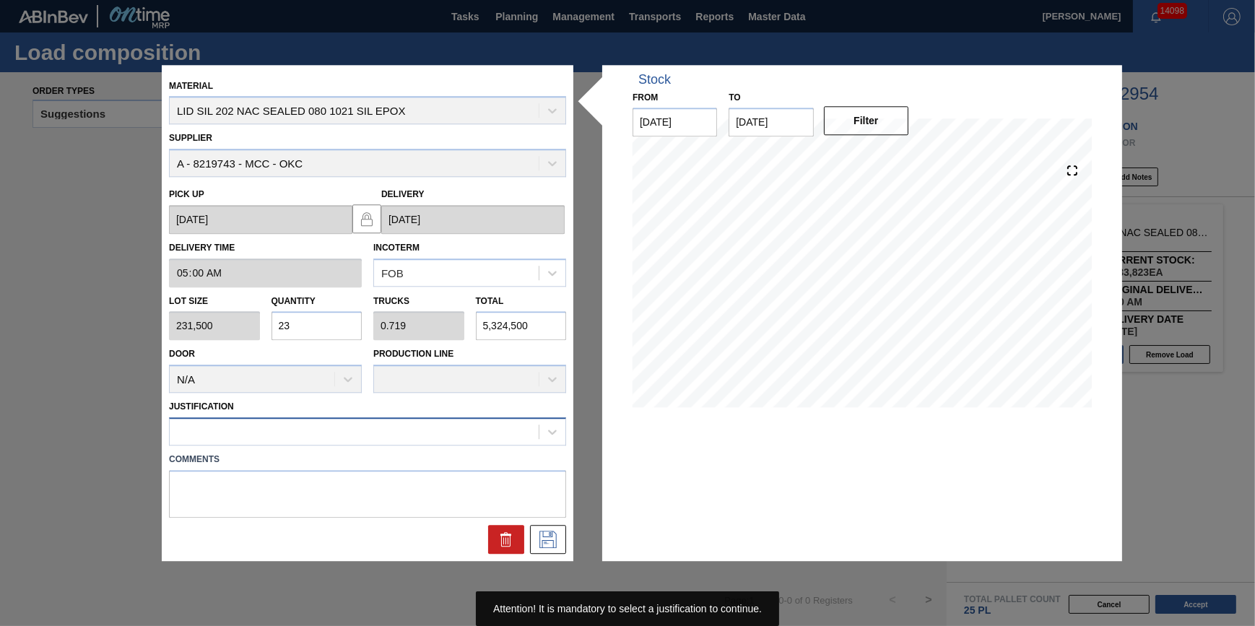
click at [460, 445] on div at bounding box center [367, 431] width 397 height 28
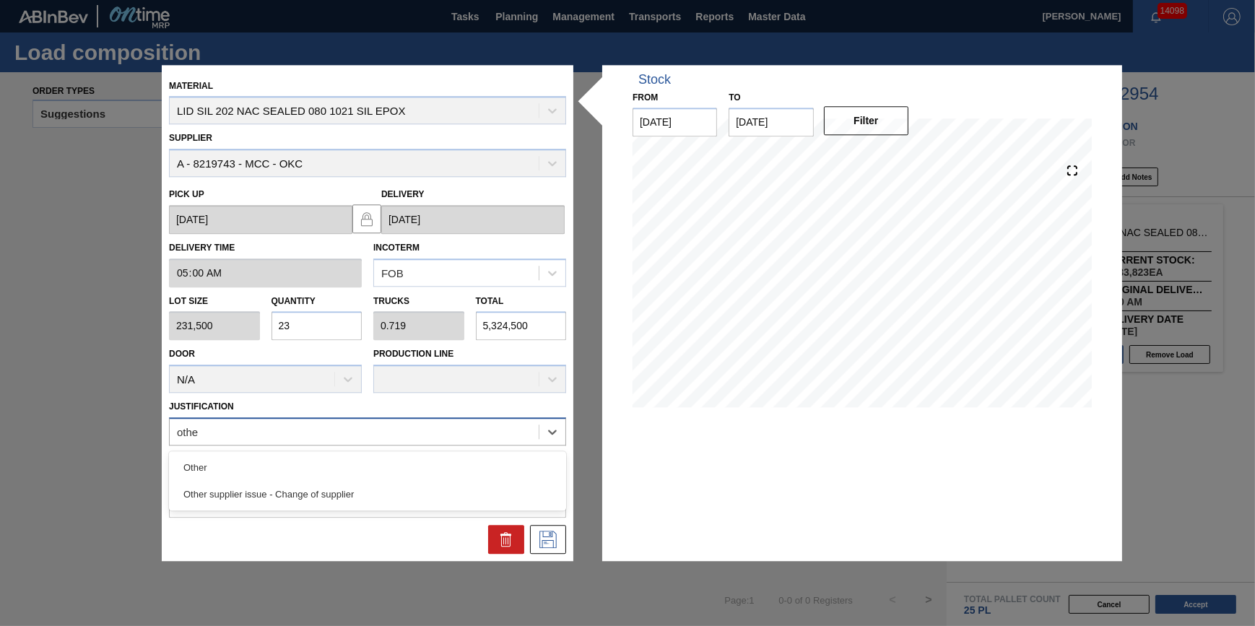
type input "other"
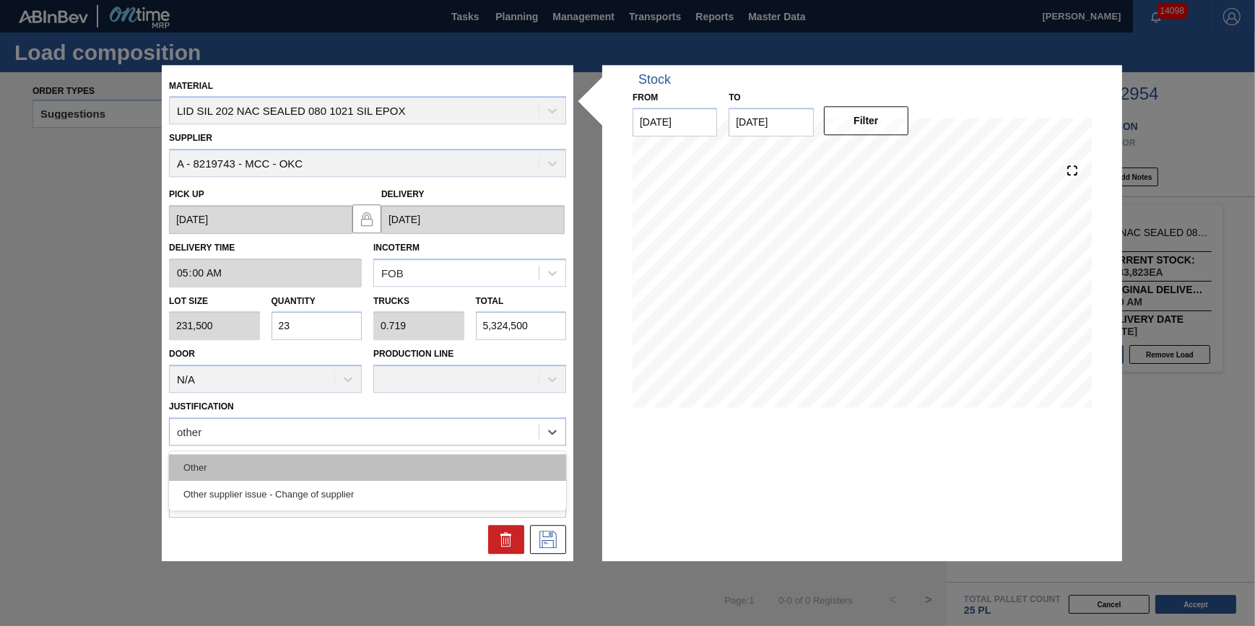
click at [449, 459] on div "Other" at bounding box center [367, 467] width 397 height 27
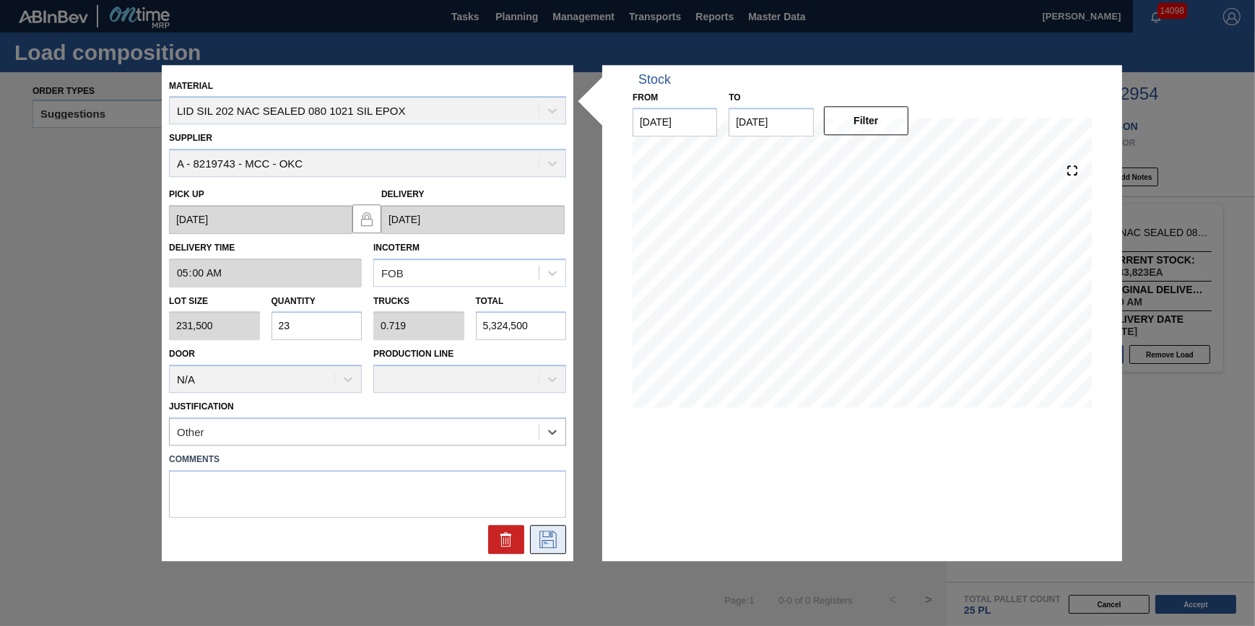
click at [549, 531] on icon at bounding box center [548, 539] width 23 height 17
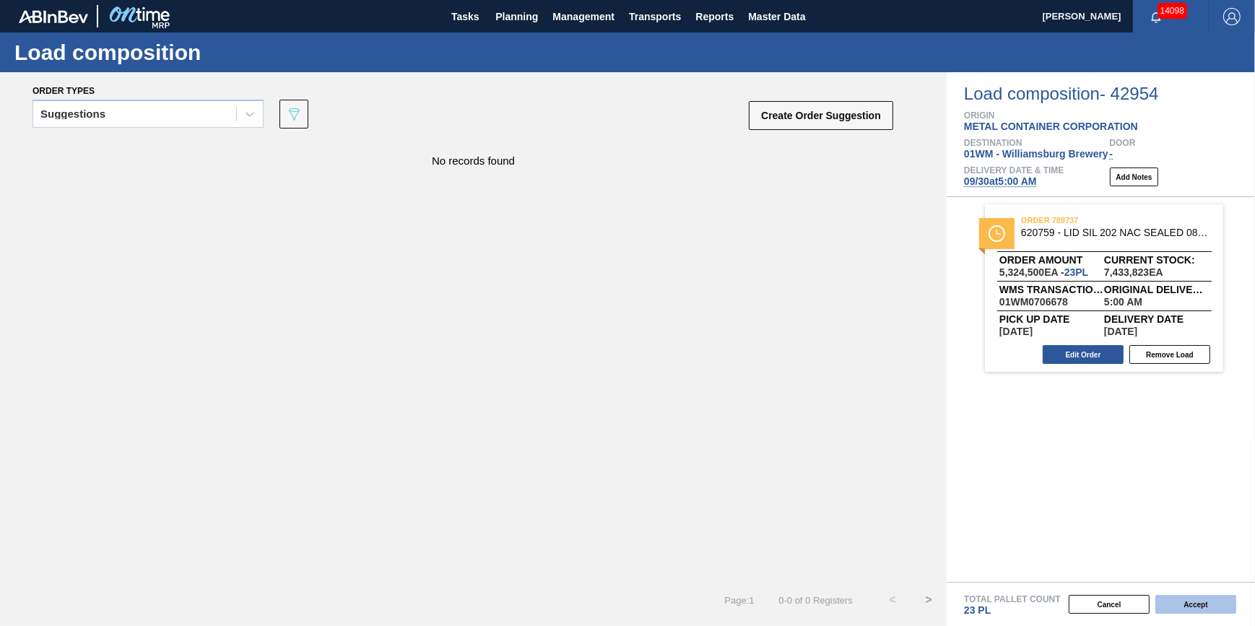
click at [1209, 606] on button "Accept" at bounding box center [1195, 604] width 81 height 19
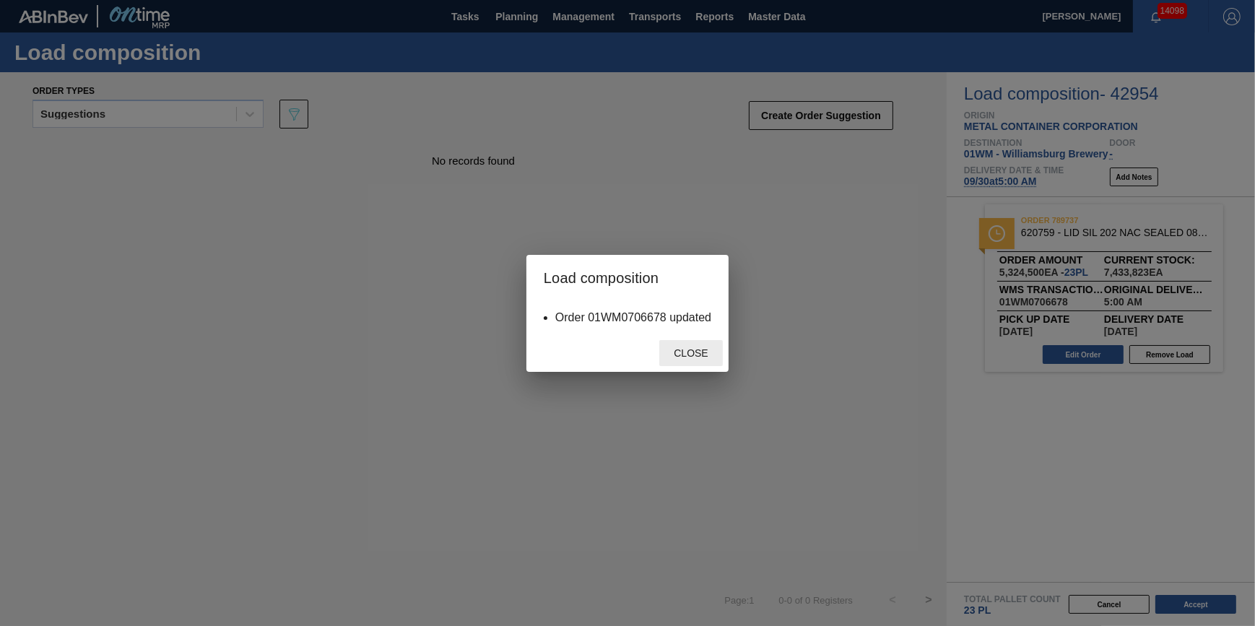
click at [690, 353] on span "Close" at bounding box center [690, 353] width 57 height 12
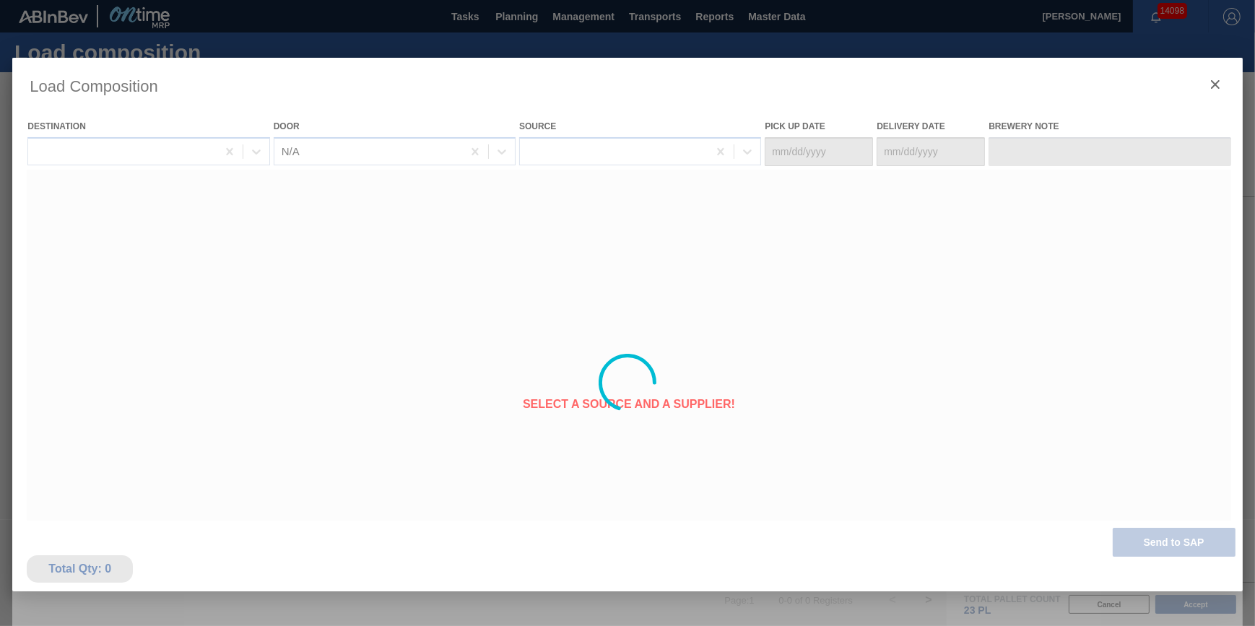
type Date "[DATE]"
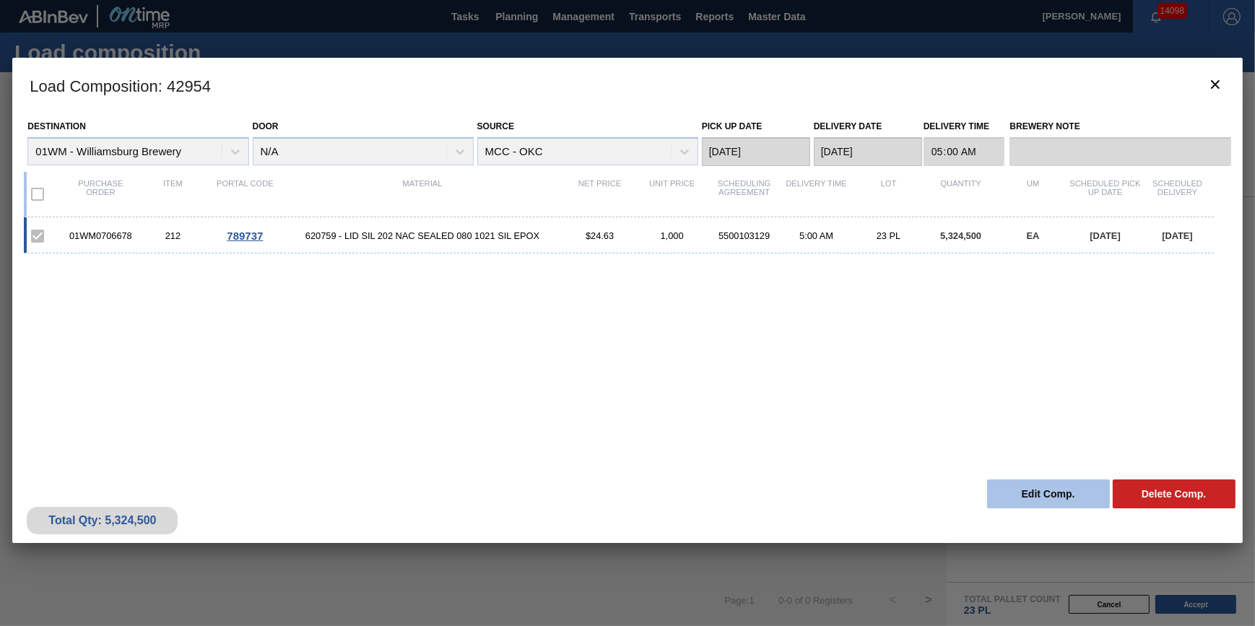
click at [1028, 493] on button "Edit Comp." at bounding box center [1048, 493] width 123 height 29
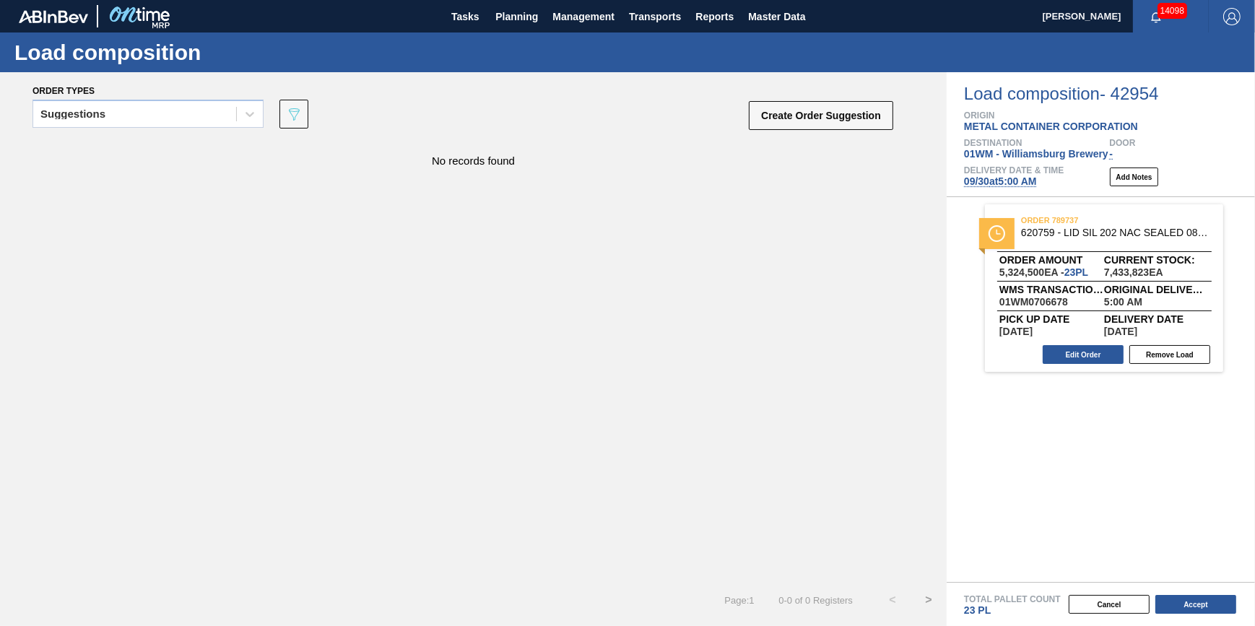
click at [1005, 176] on div "Delivery Date & Time [DATE] 5:00 AM" at bounding box center [1014, 177] width 100 height 22
click at [1005, 179] on span "[DATE] 5:00 AM" at bounding box center [1000, 181] width 73 height 12
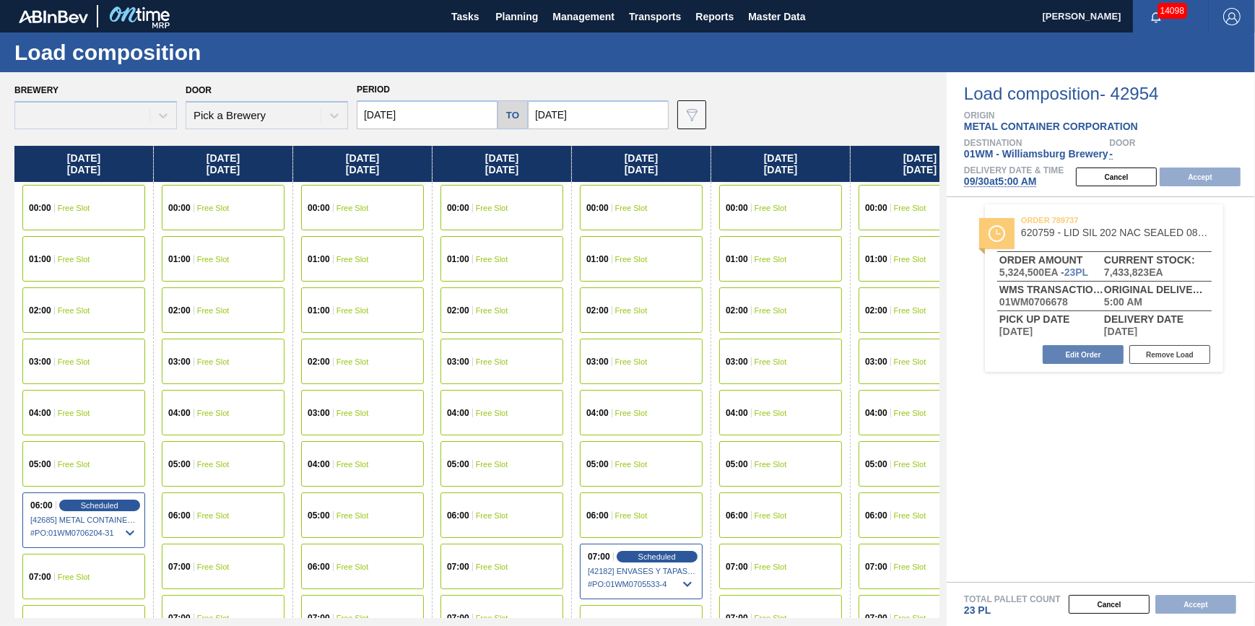
type input "[DATE]"
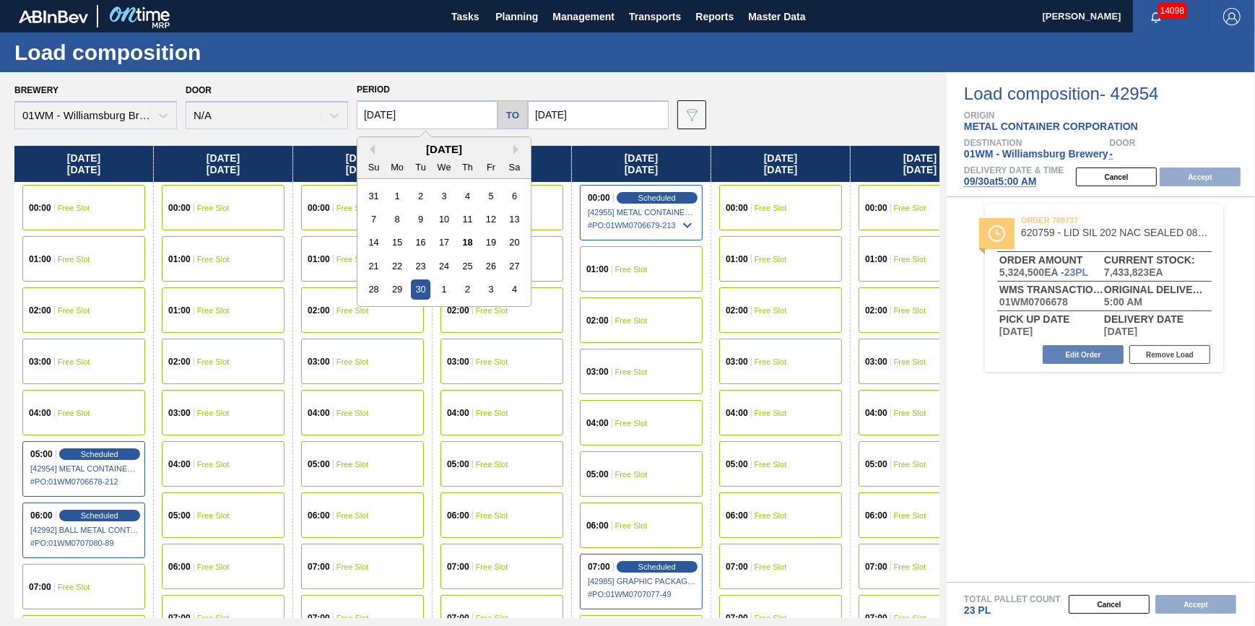
click at [467, 113] on input "[DATE]" at bounding box center [427, 114] width 141 height 29
click at [401, 290] on div "29" at bounding box center [397, 288] width 19 height 19
type input "[DATE]"
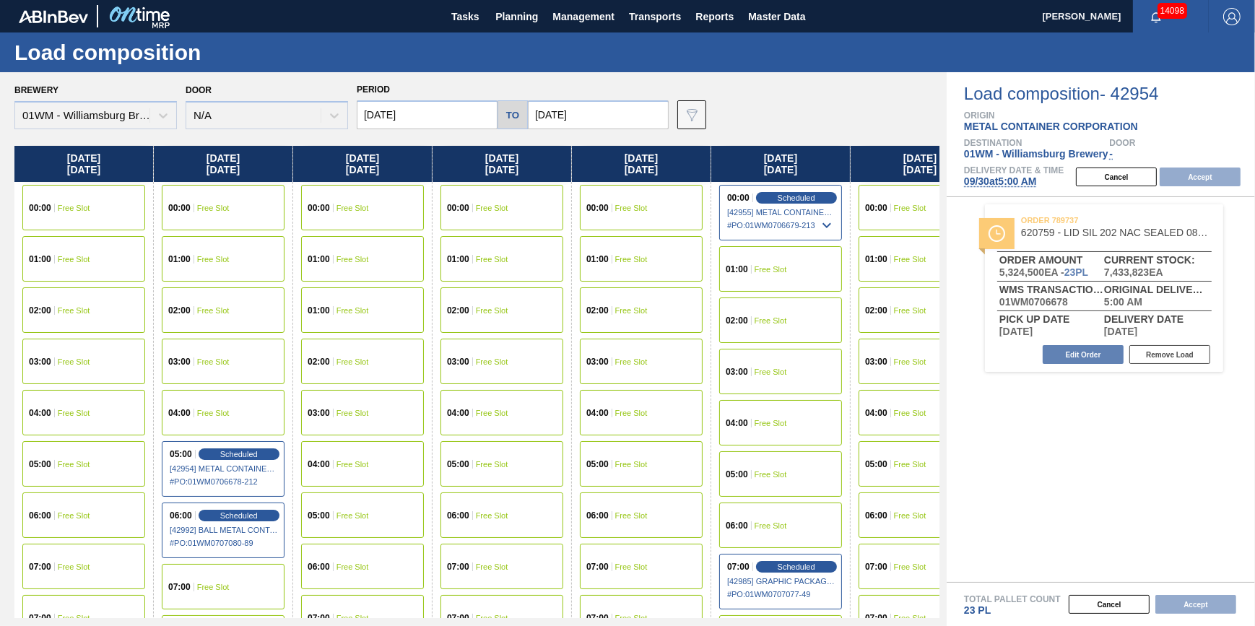
click at [117, 460] on div "05:00 Free Slot" at bounding box center [83, 463] width 123 height 45
click at [1184, 175] on button "Accept" at bounding box center [1200, 177] width 81 height 19
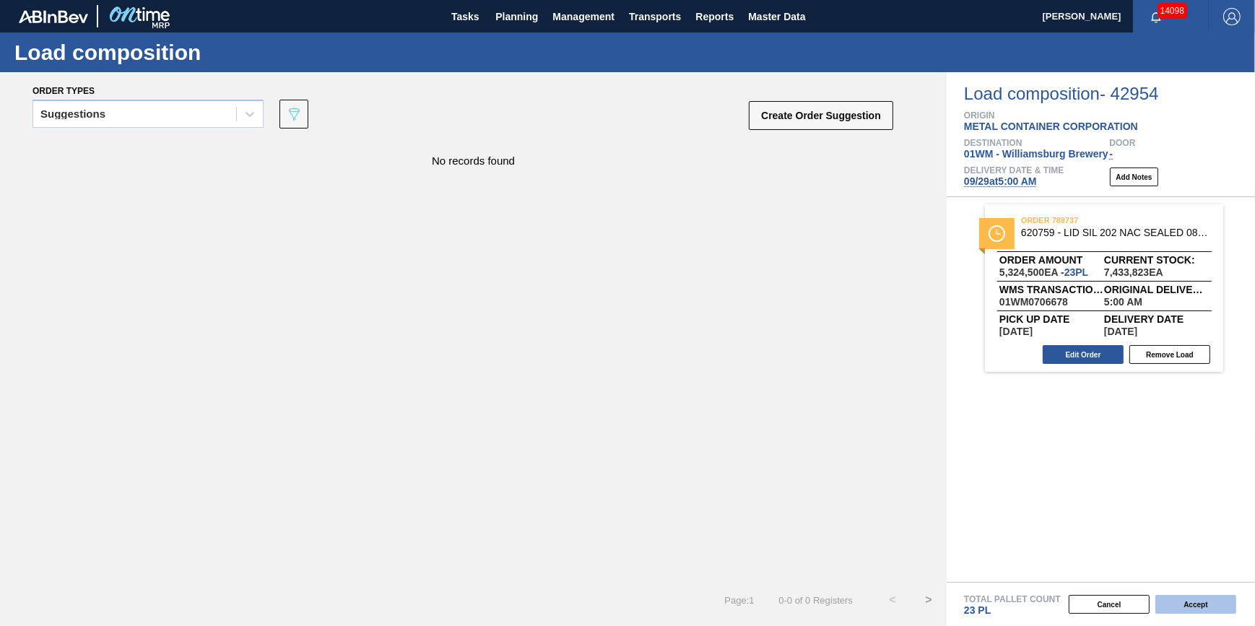
click at [1216, 606] on button "Accept" at bounding box center [1195, 604] width 81 height 19
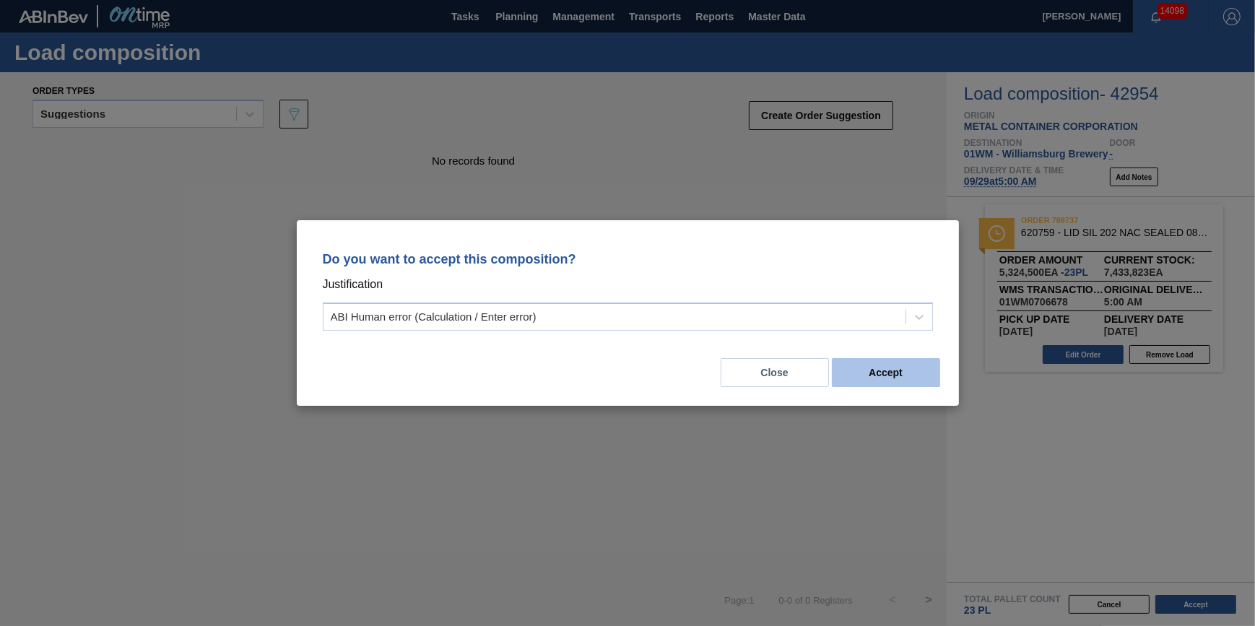
click at [862, 374] on button "Accept" at bounding box center [886, 372] width 108 height 29
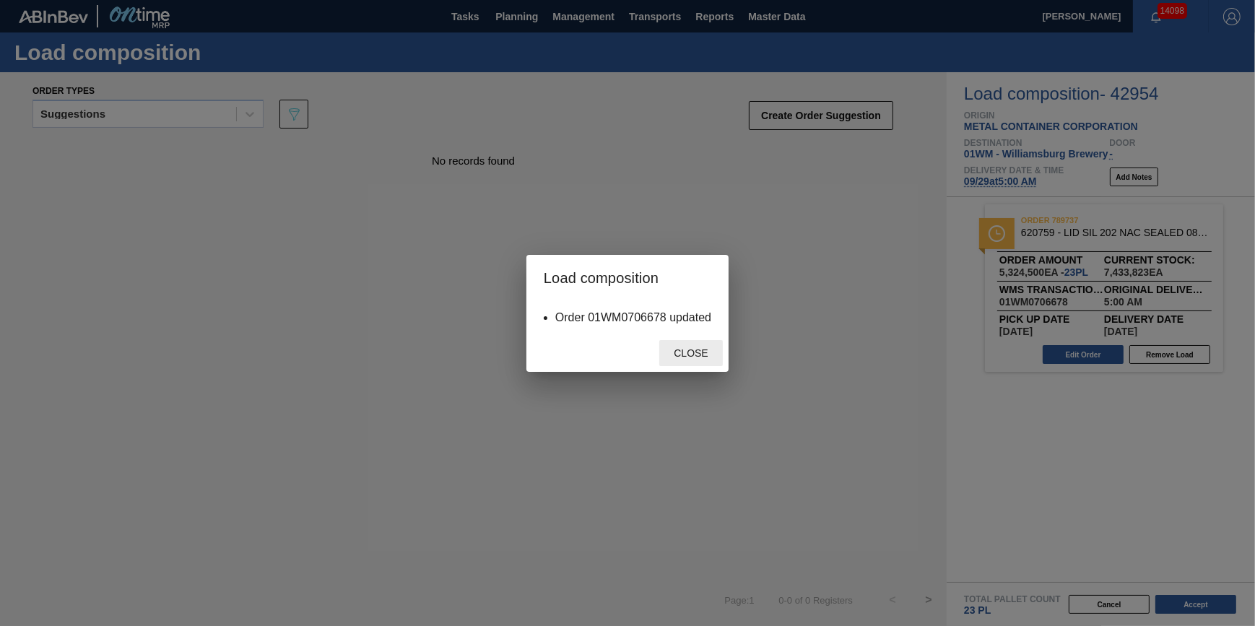
click at [695, 357] on span "Close" at bounding box center [690, 353] width 57 height 12
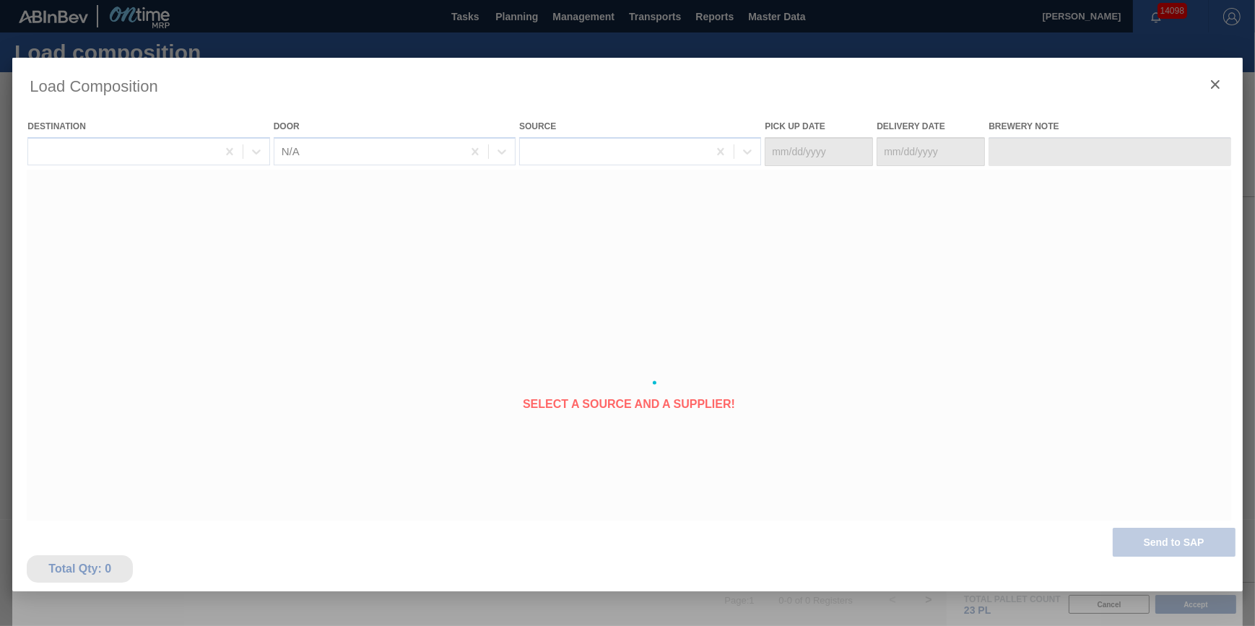
type Date "[DATE]"
